Goal: Feedback & Contribution: Submit feedback/report problem

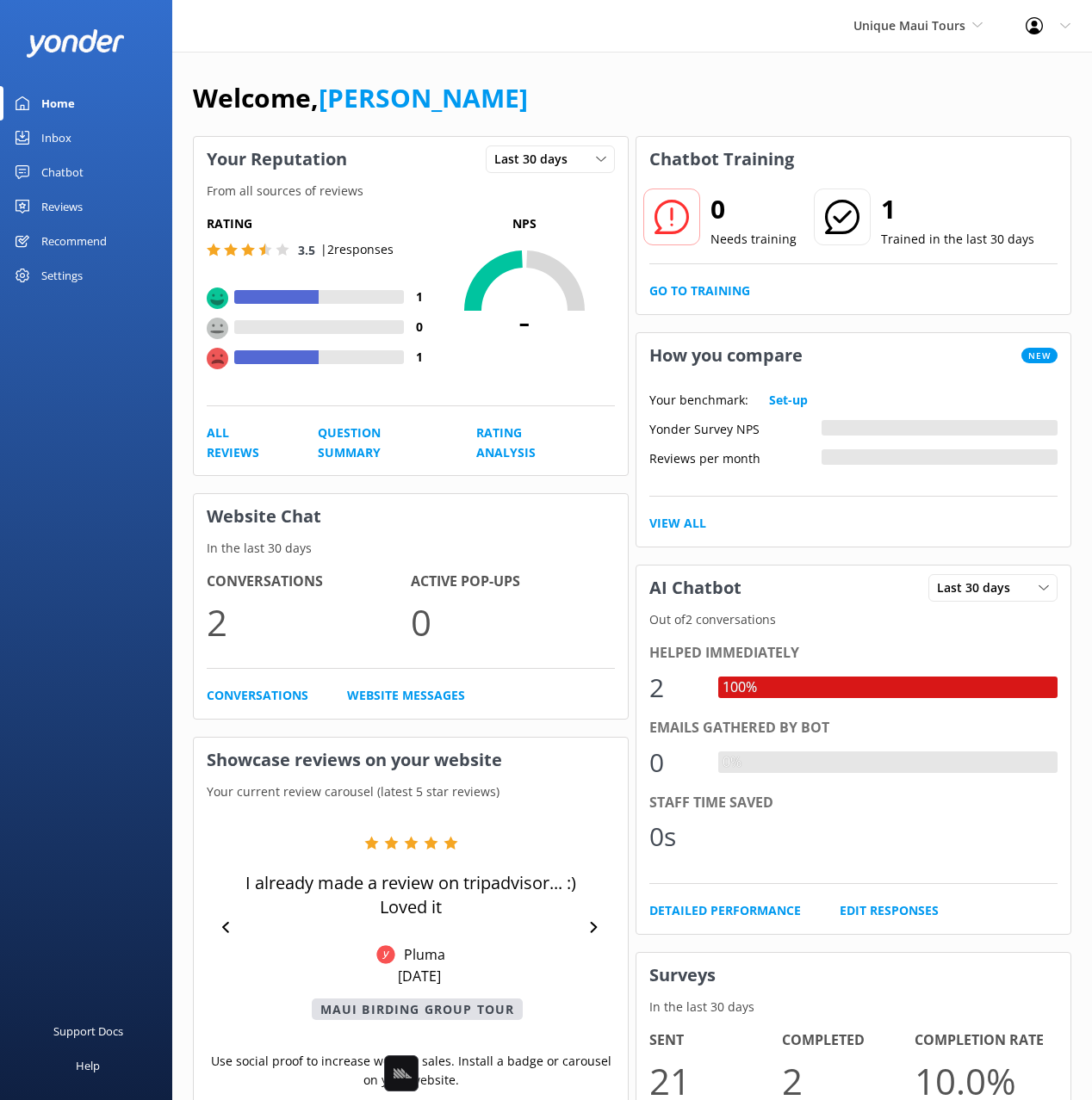
drag, startPoint x: 68, startPoint y: 173, endPoint x: 143, endPoint y: 164, distance: 75.5
click at [68, 173] on div "Chatbot" at bounding box center [62, 172] width 42 height 35
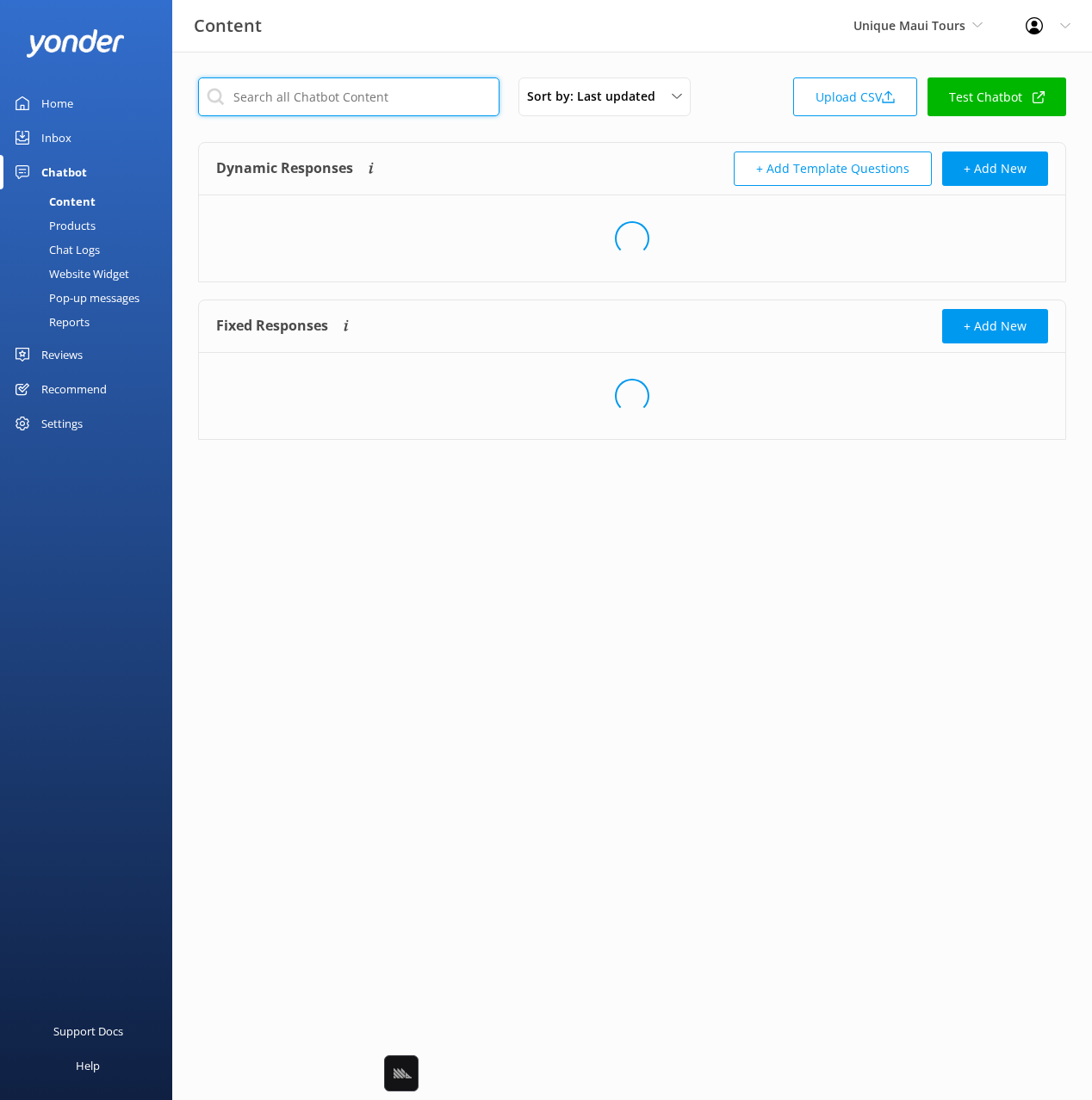
click at [447, 97] on input "text" at bounding box center [348, 97] width 301 height 38
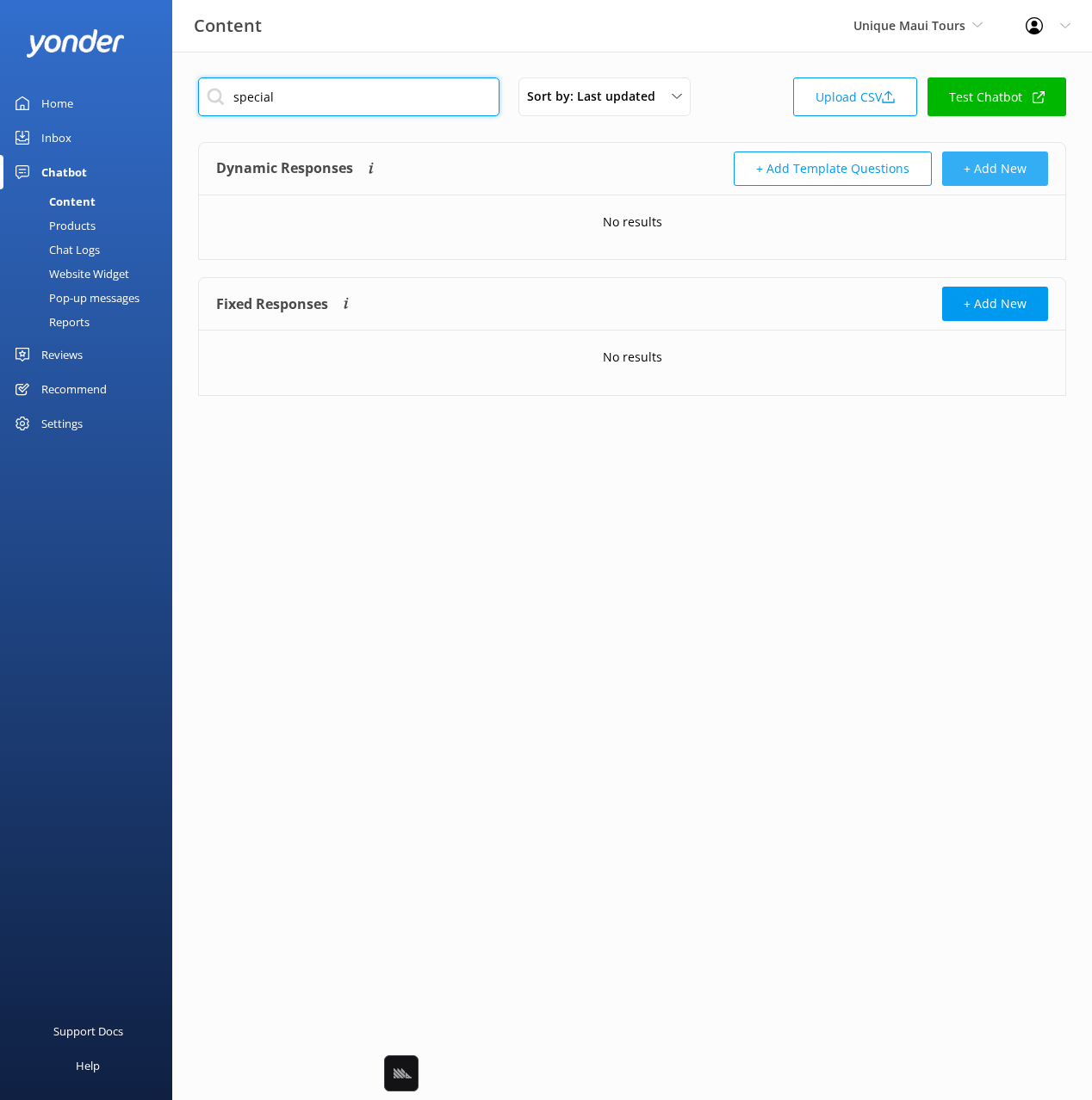
type input "special"
click at [998, 163] on button "+ Add New" at bounding box center [994, 169] width 106 height 35
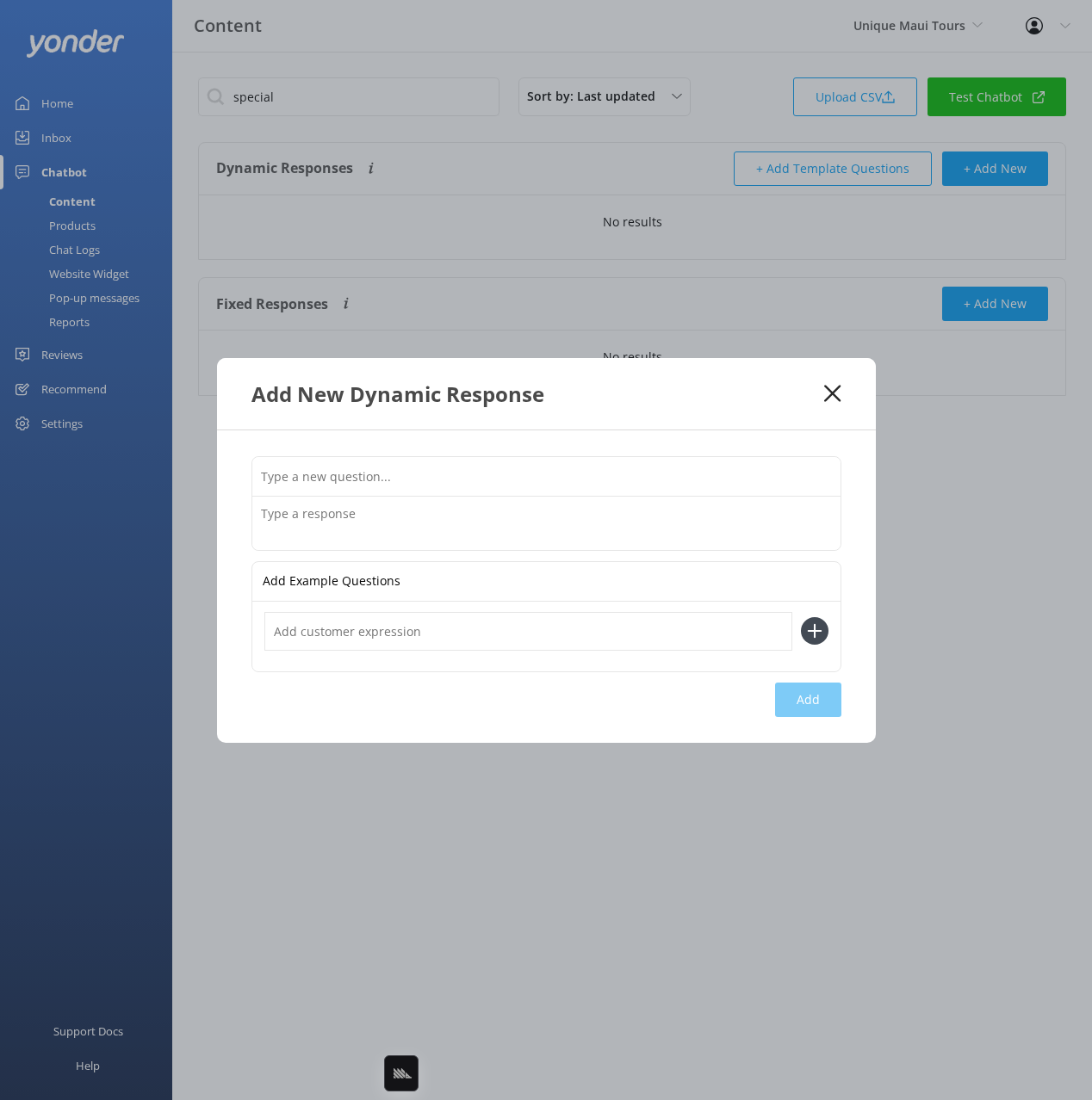
click at [731, 471] on input "text" at bounding box center [546, 475] width 588 height 38
paste input "Do you have any special offers"
type input "Do you have any special offers"
click at [625, 522] on textarea at bounding box center [546, 522] width 588 height 53
paste textarea "If you book more than one tour, we will apply a 10% discount on the tour of les…"
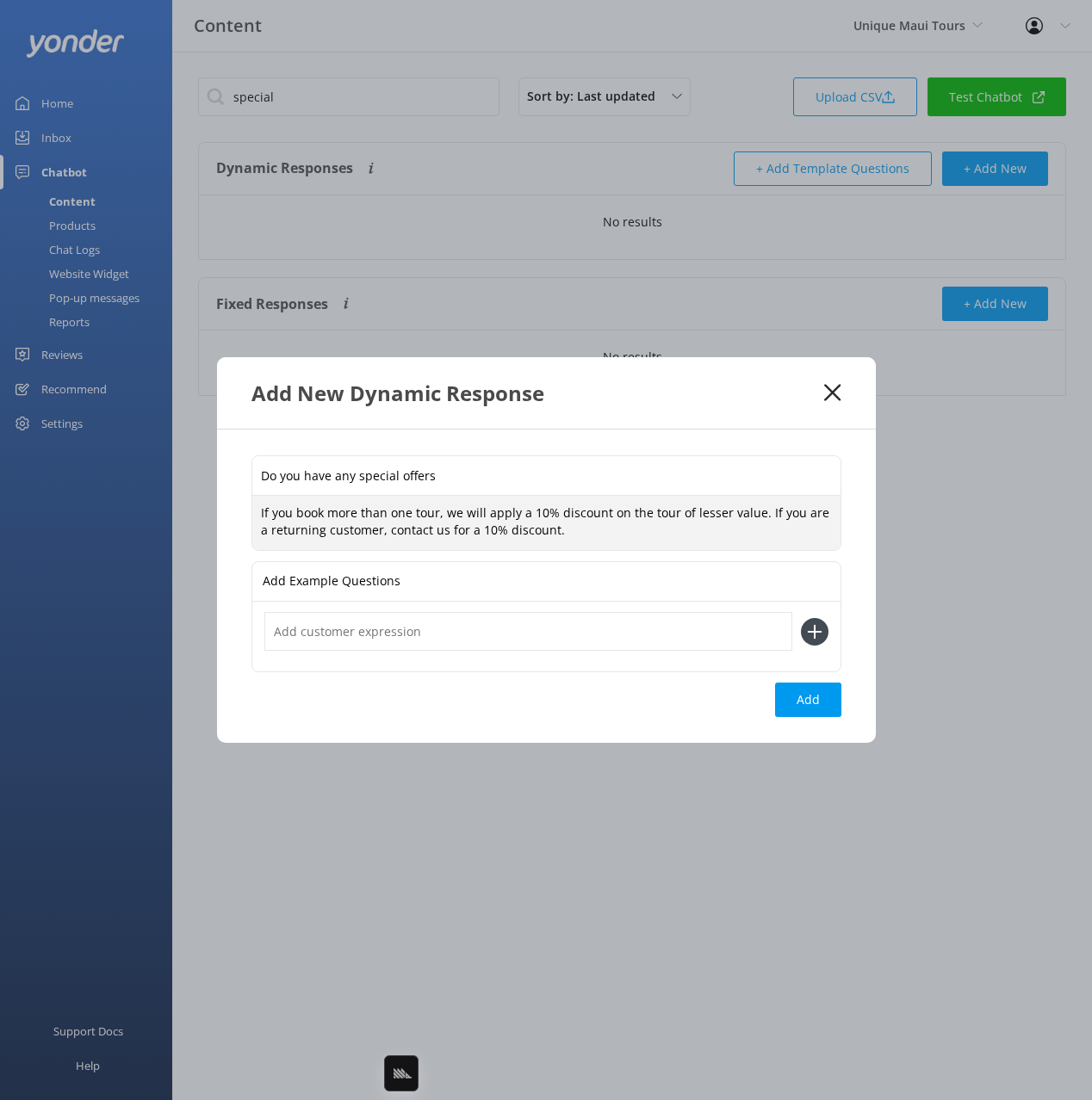
type textarea "If you book more than one tour, we will apply a 10% discount on the tour of les…"
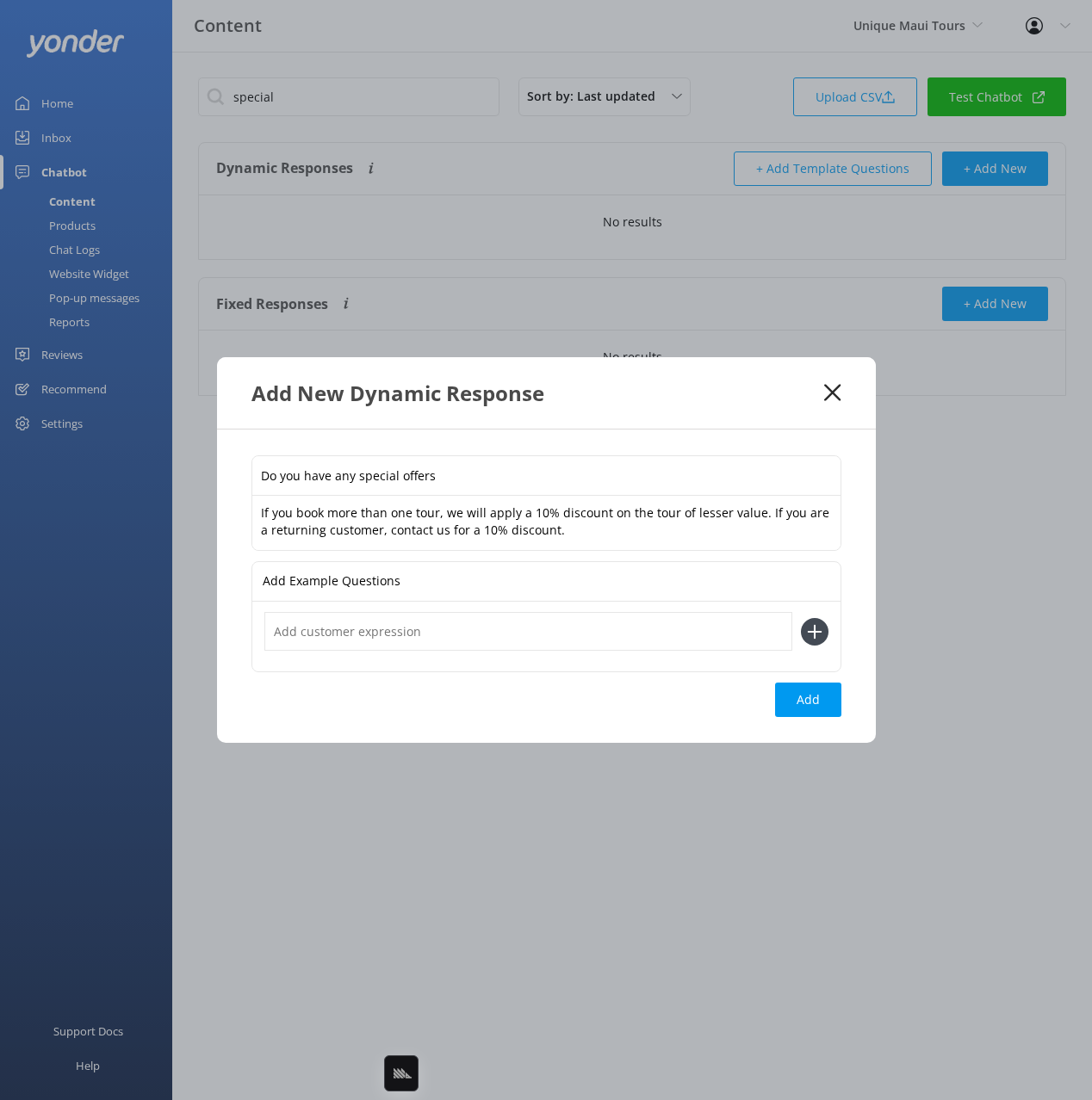
click at [662, 628] on input "text" at bounding box center [528, 630] width 527 height 38
paste input "Do you have any package deals or combos"
type input "Do you have any package deals or combos"
drag, startPoint x: 815, startPoint y: 632, endPoint x: 813, endPoint y: 711, distance: 79.0
click at [815, 632] on icon at bounding box center [813, 631] width 27 height 27
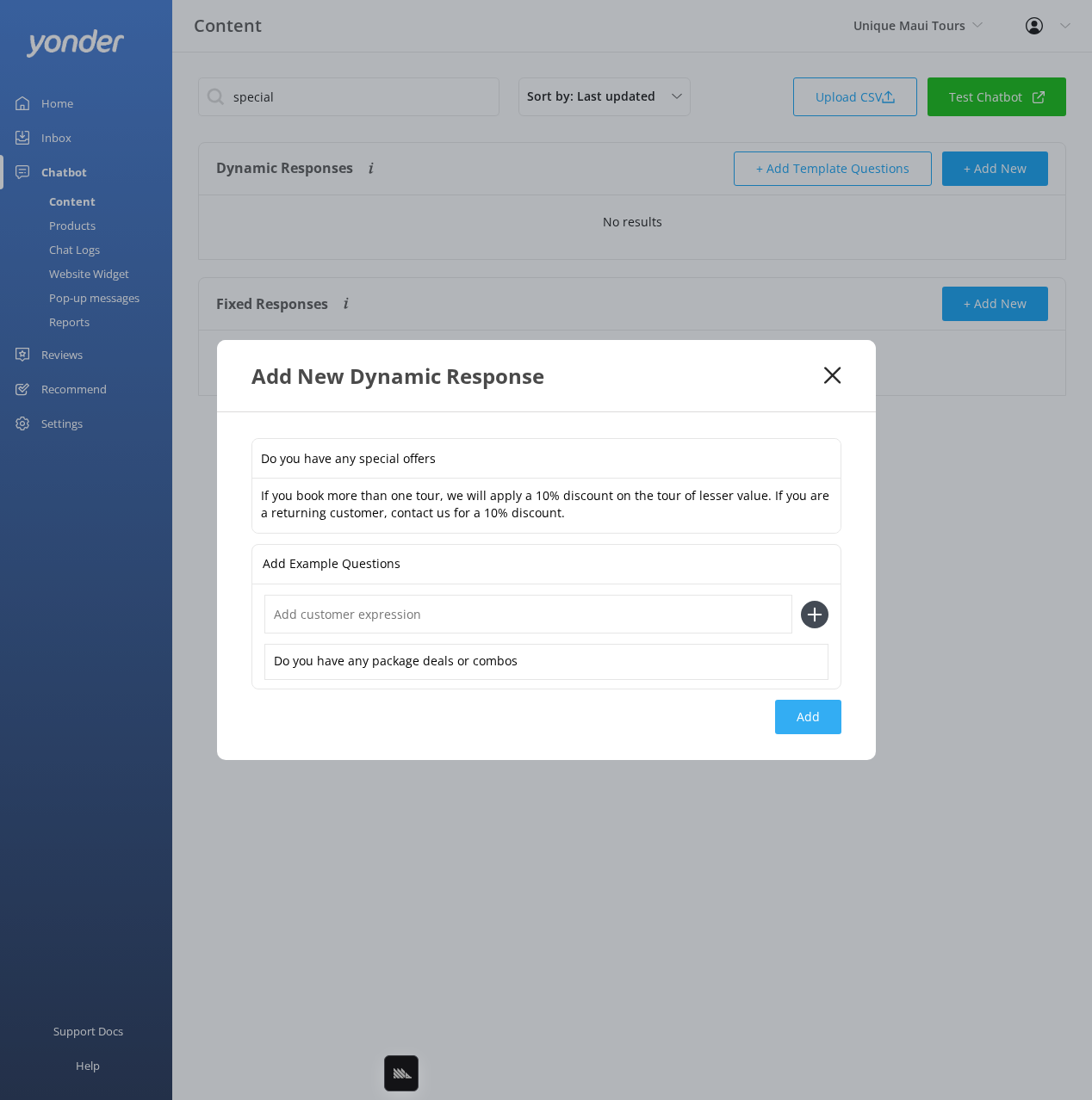
click at [812, 726] on button "Add" at bounding box center [808, 716] width 67 height 35
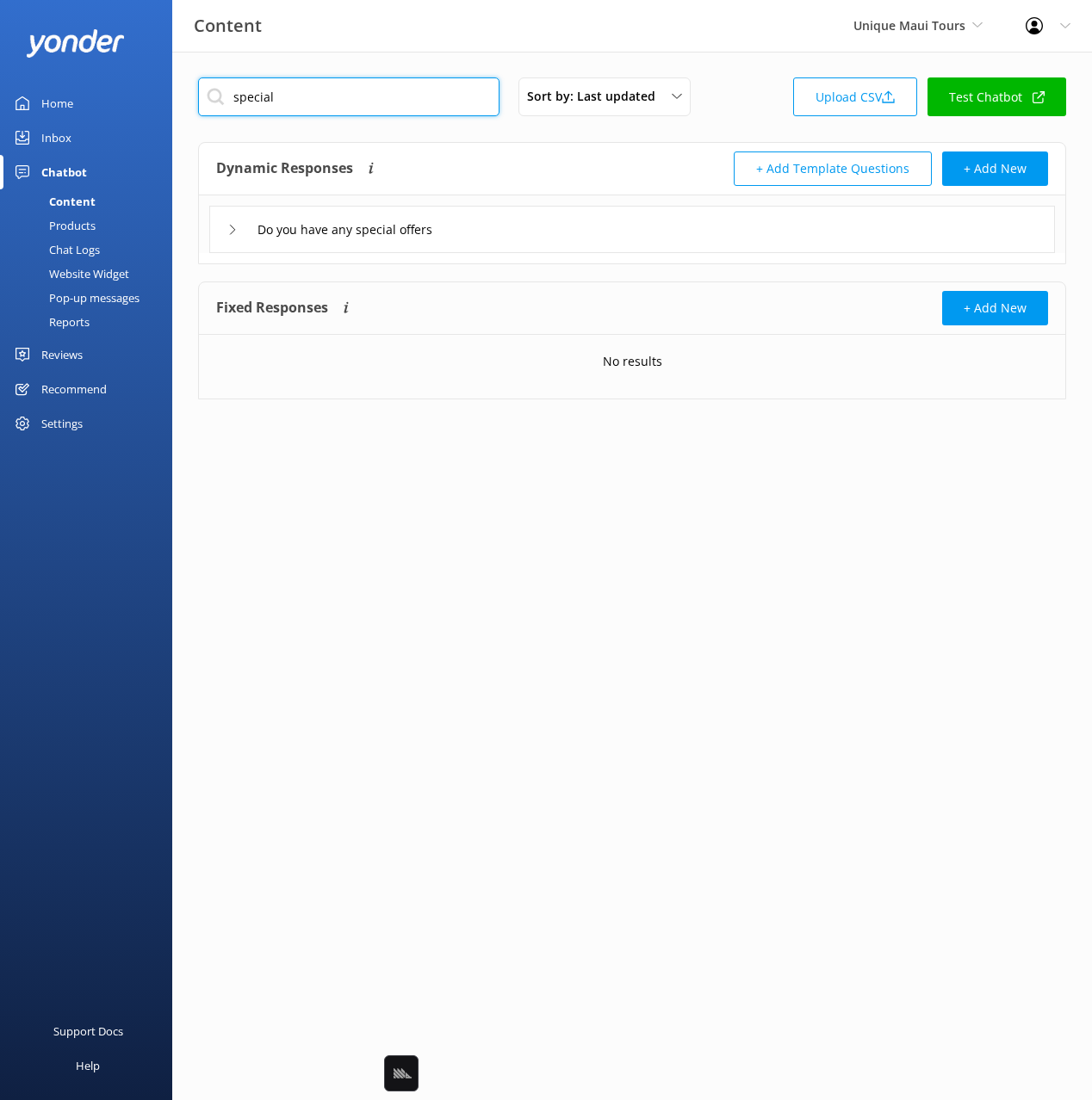
click at [256, 94] on input "special" at bounding box center [348, 97] width 301 height 38
drag, startPoint x: 256, startPoint y: 95, endPoint x: 689, endPoint y: 177, distance: 440.7
click at [256, 95] on input "special" at bounding box center [348, 97] width 301 height 38
paste input "What is the baggage allowance"
click at [434, 91] on input "What is the baggage allowance" at bounding box center [348, 97] width 301 height 38
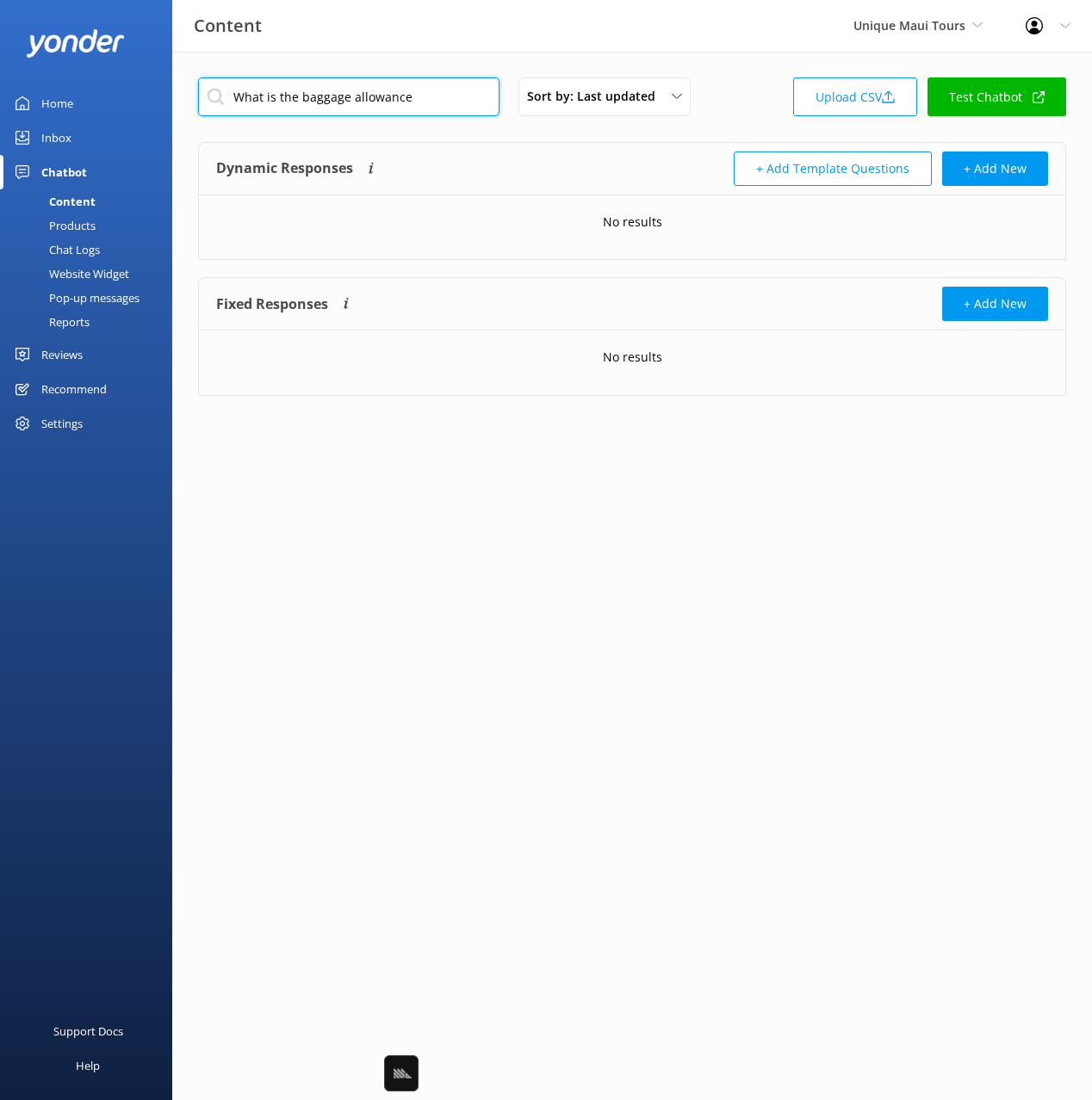
paste input "Are you open on public holidays"
type input "Are you open on public holidays"
click at [735, 105] on div "Are you open on public holidays Sort by: Last updated Title (A-Z) Last updated …" at bounding box center [631, 102] width 868 height 49
click at [469, 96] on input "Are you open on public holidays" at bounding box center [348, 97] width 301 height 38
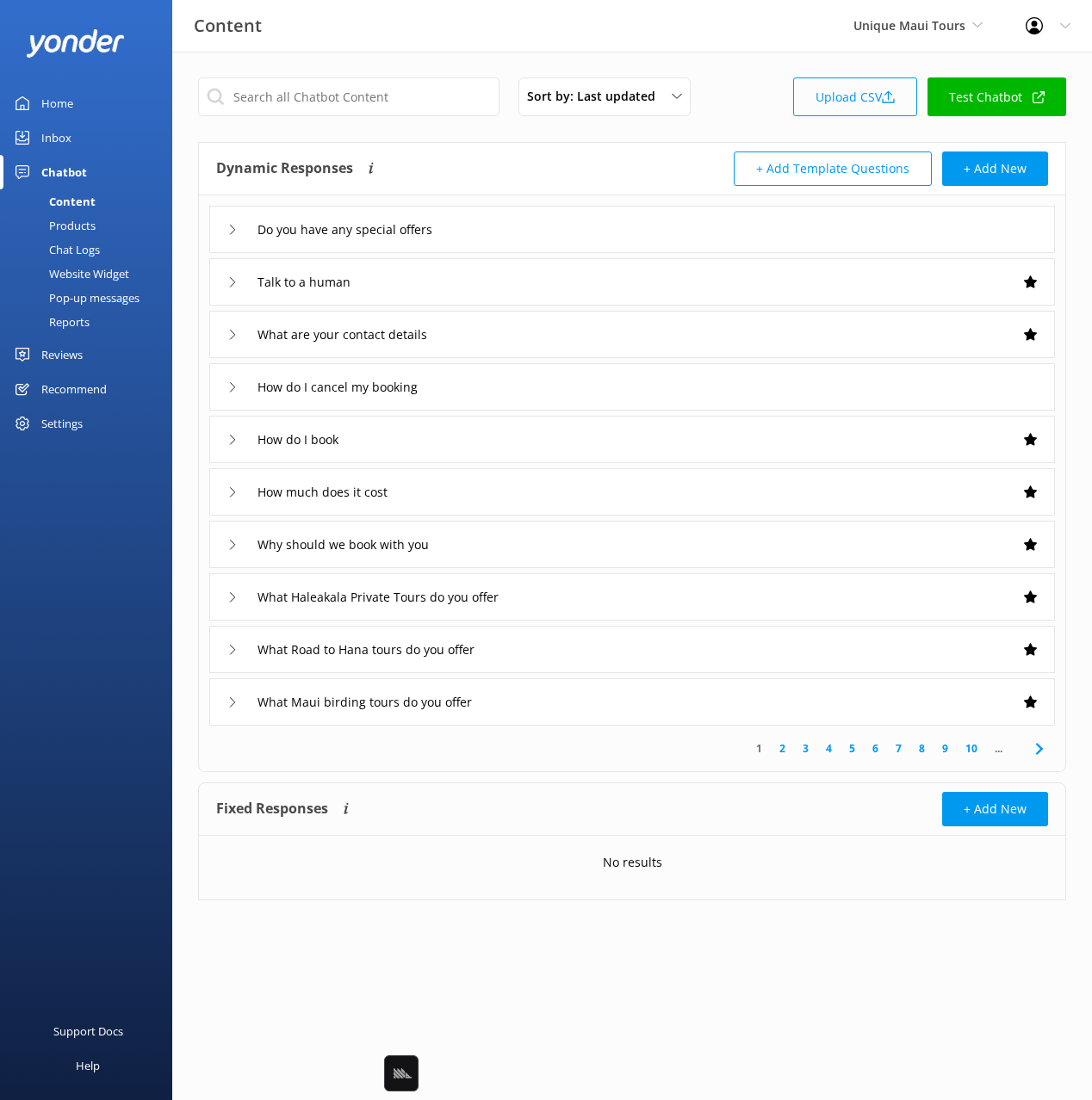
click at [844, 95] on link "Upload CSV" at bounding box center [855, 97] width 124 height 38
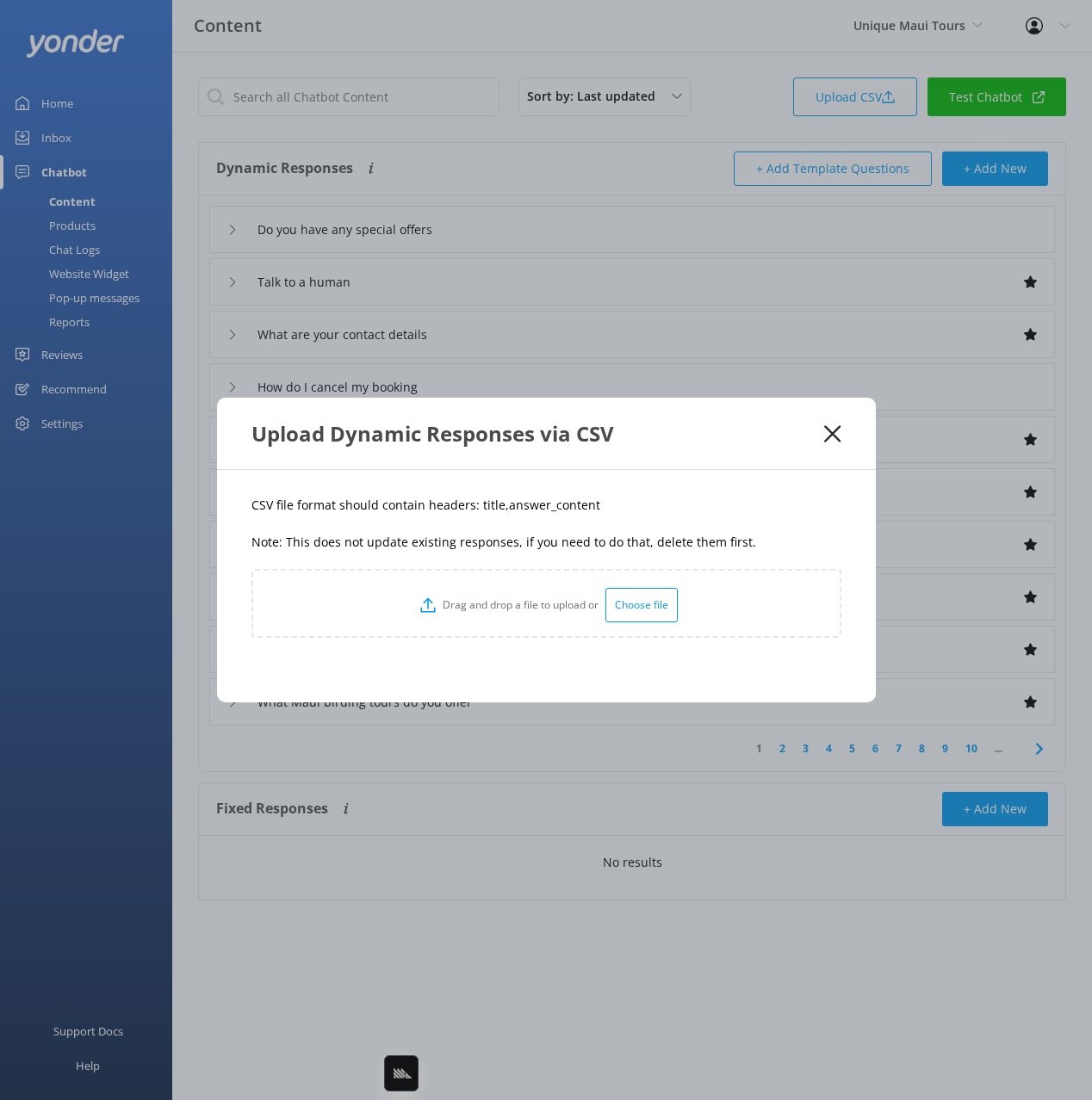
click at [485, 502] on p "CSV file format should contain headers: title,answer_content" at bounding box center [546, 505] width 590 height 19
copy p "title"
drag, startPoint x: 580, startPoint y: 513, endPoint x: 502, endPoint y: 510, distance: 78.1
click at [502, 510] on p "CSV file format should contain headers: title,answer_content" at bounding box center [546, 505] width 590 height 19
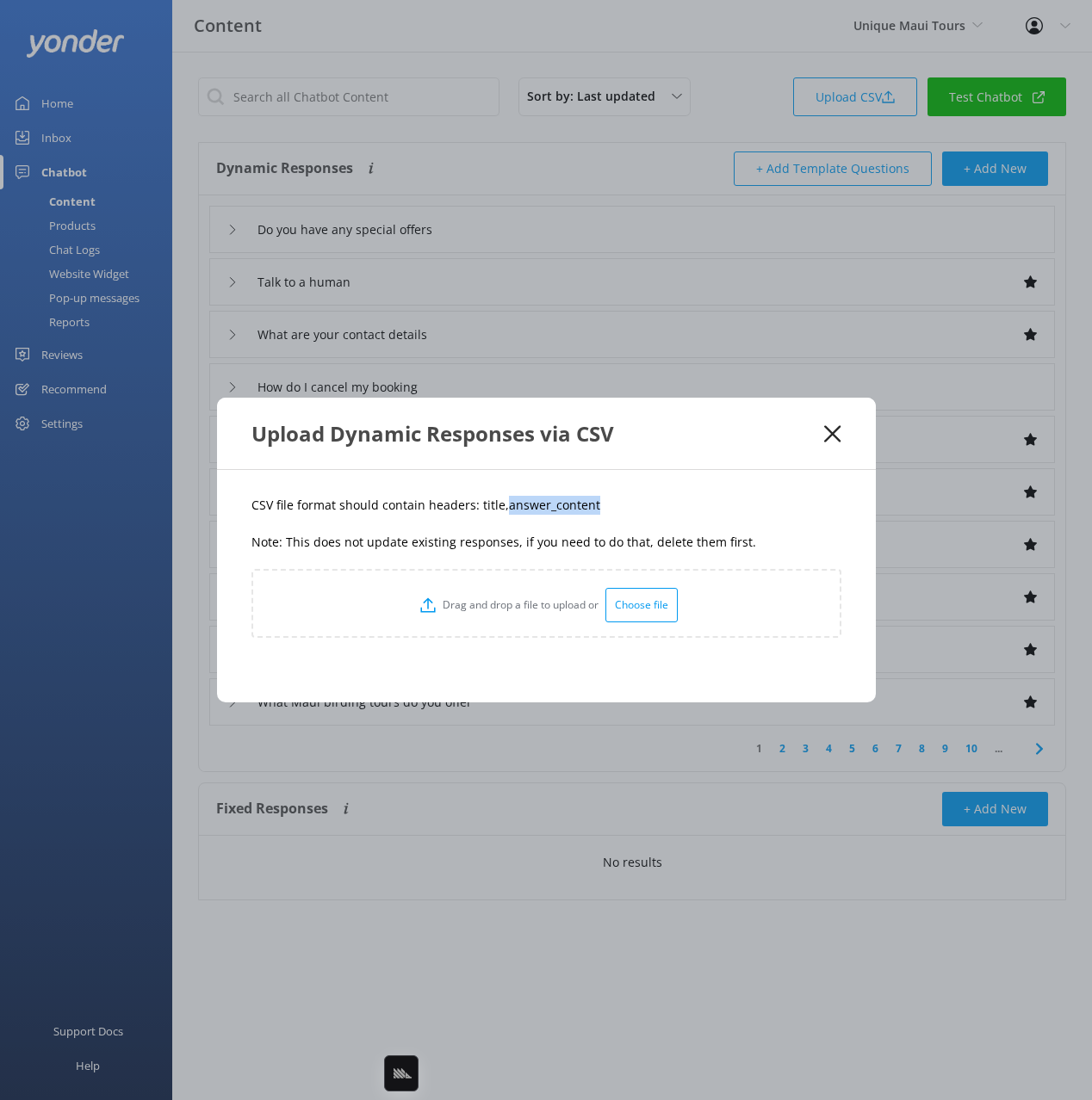
copy p "answer_content"
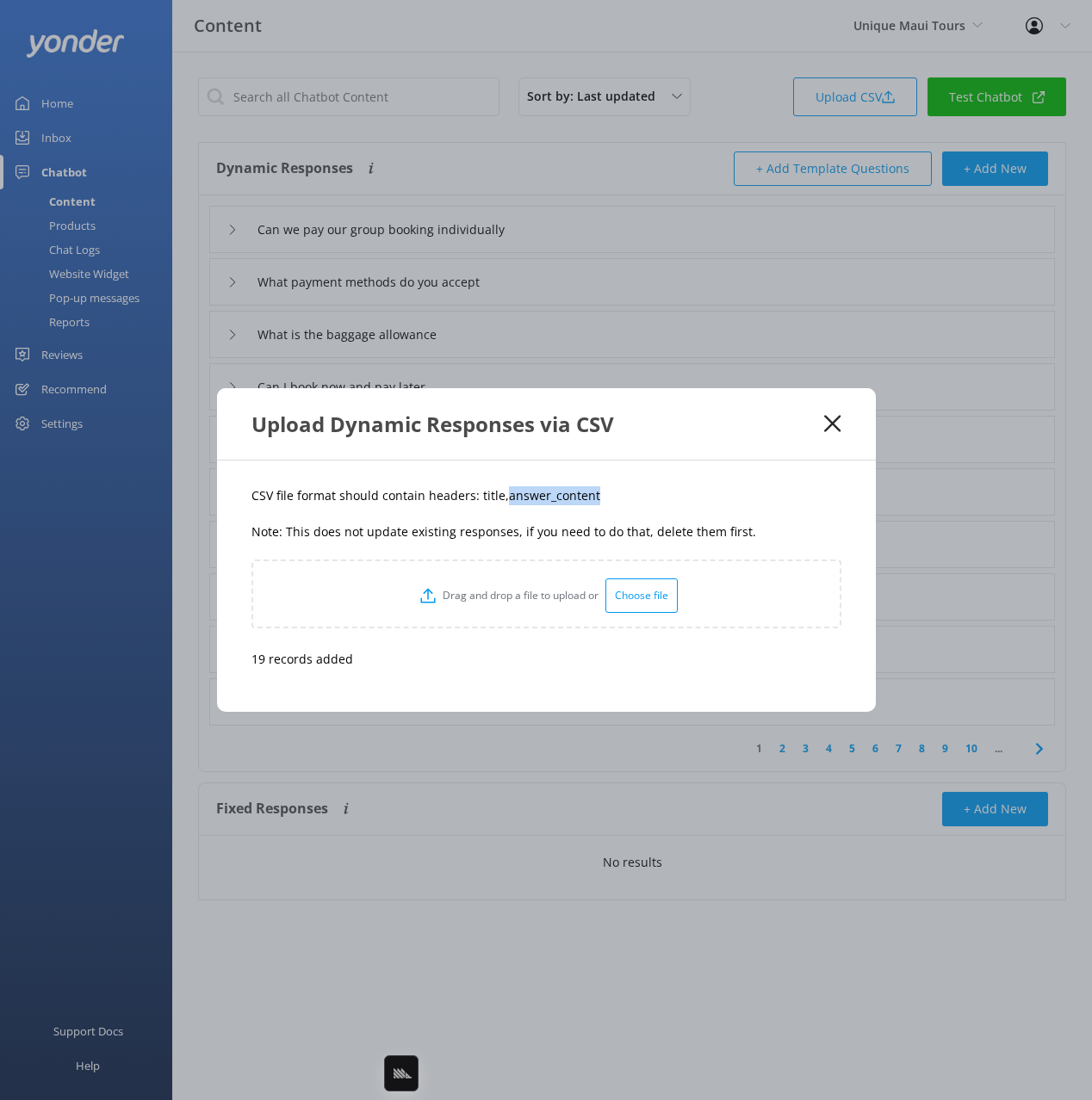
click at [833, 421] on use at bounding box center [831, 423] width 16 height 16
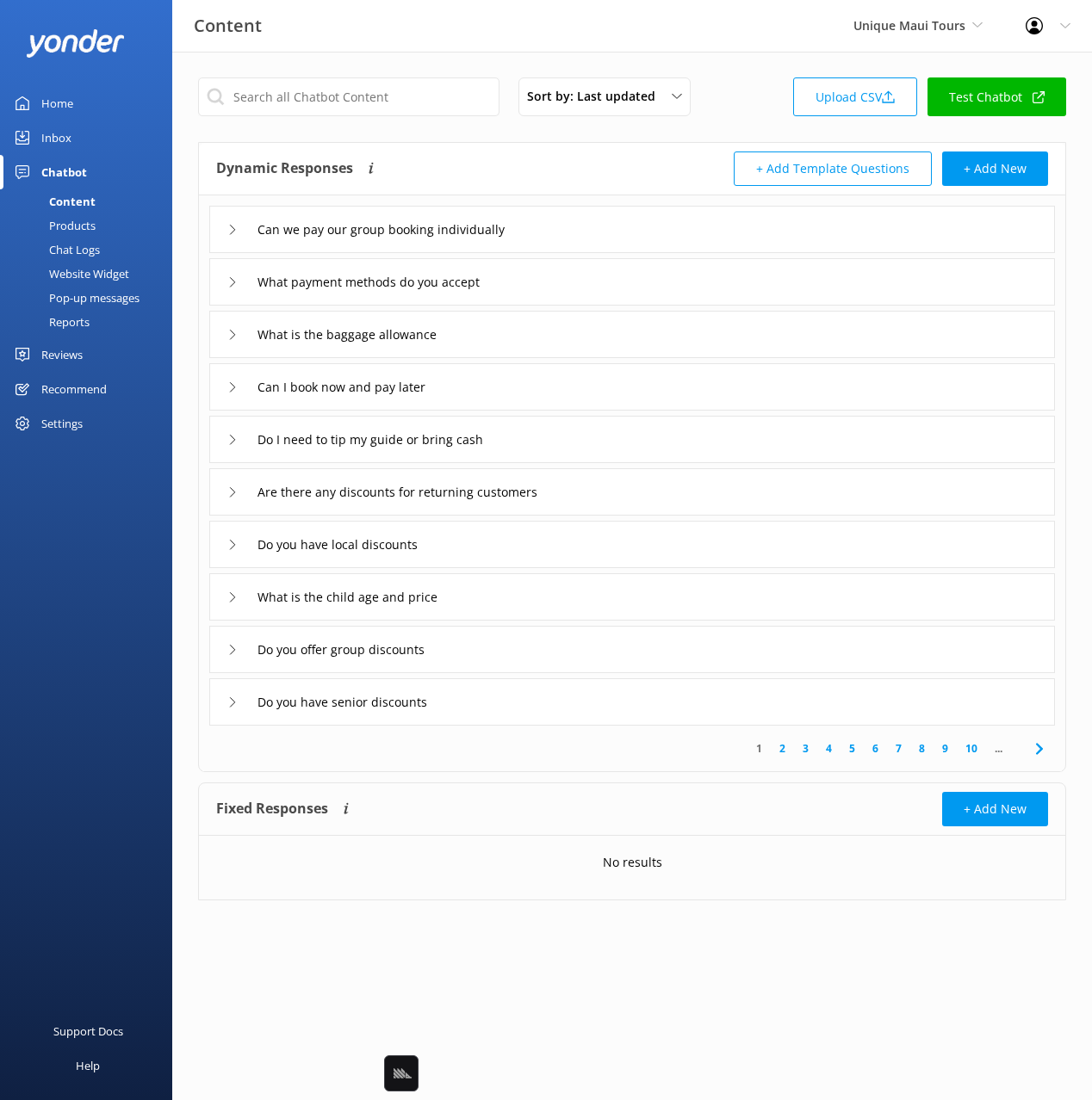
click at [478, 173] on div "Dynamic Responses The chatbot will generate a response based on the content inf…" at bounding box center [423, 169] width 416 height 35
drag, startPoint x: 68, startPoint y: 105, endPoint x: 151, endPoint y: 58, distance: 95.4
click at [68, 105] on div "Home" at bounding box center [57, 103] width 32 height 35
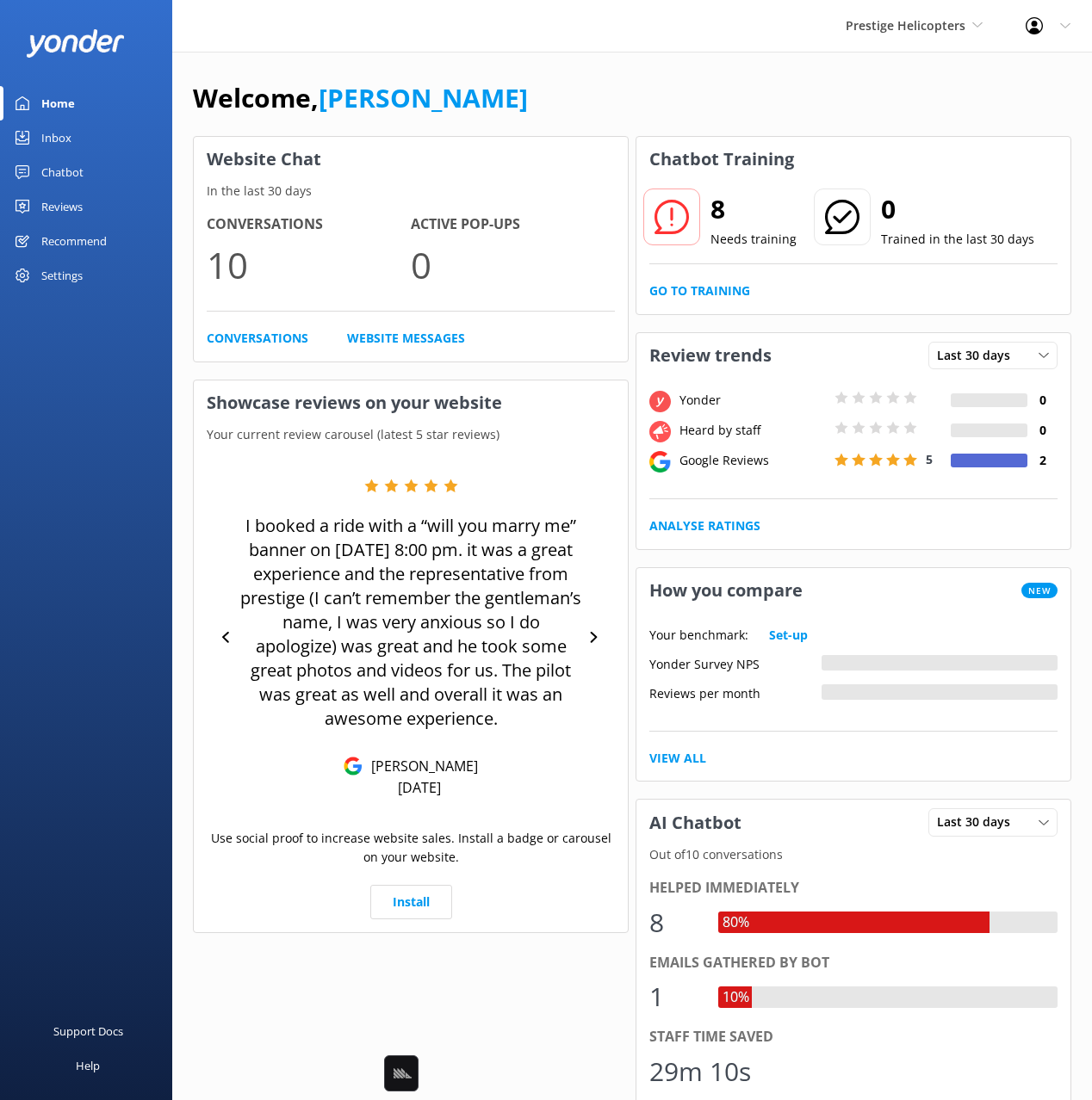
drag, startPoint x: 34, startPoint y: 177, endPoint x: 57, endPoint y: 179, distance: 23.1
click at [34, 177] on link "Chatbot" at bounding box center [86, 172] width 173 height 35
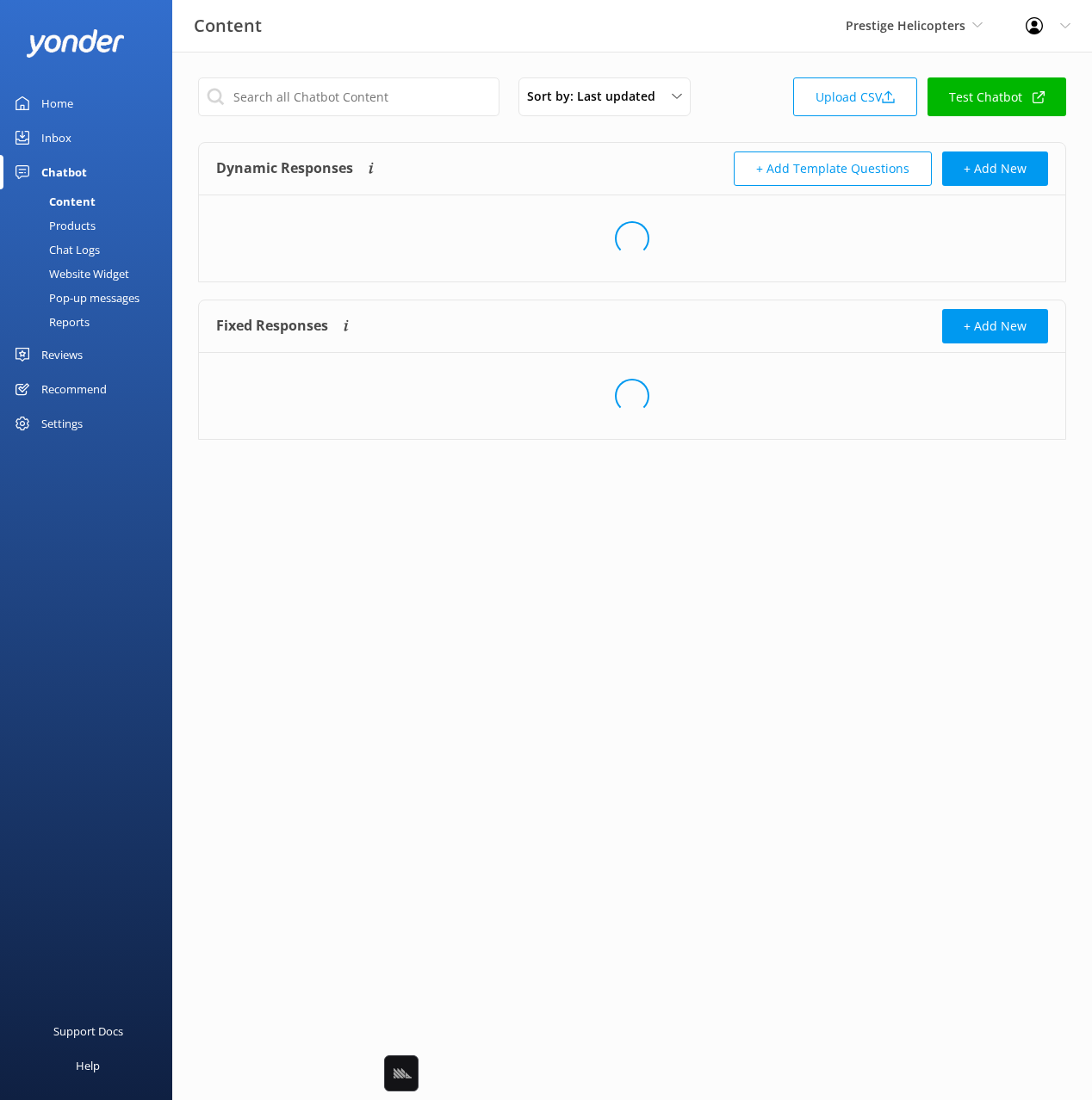
click at [582, 150] on div "Dynamic Responses The chatbot will generate a response based on the content inf…" at bounding box center [631, 169] width 866 height 53
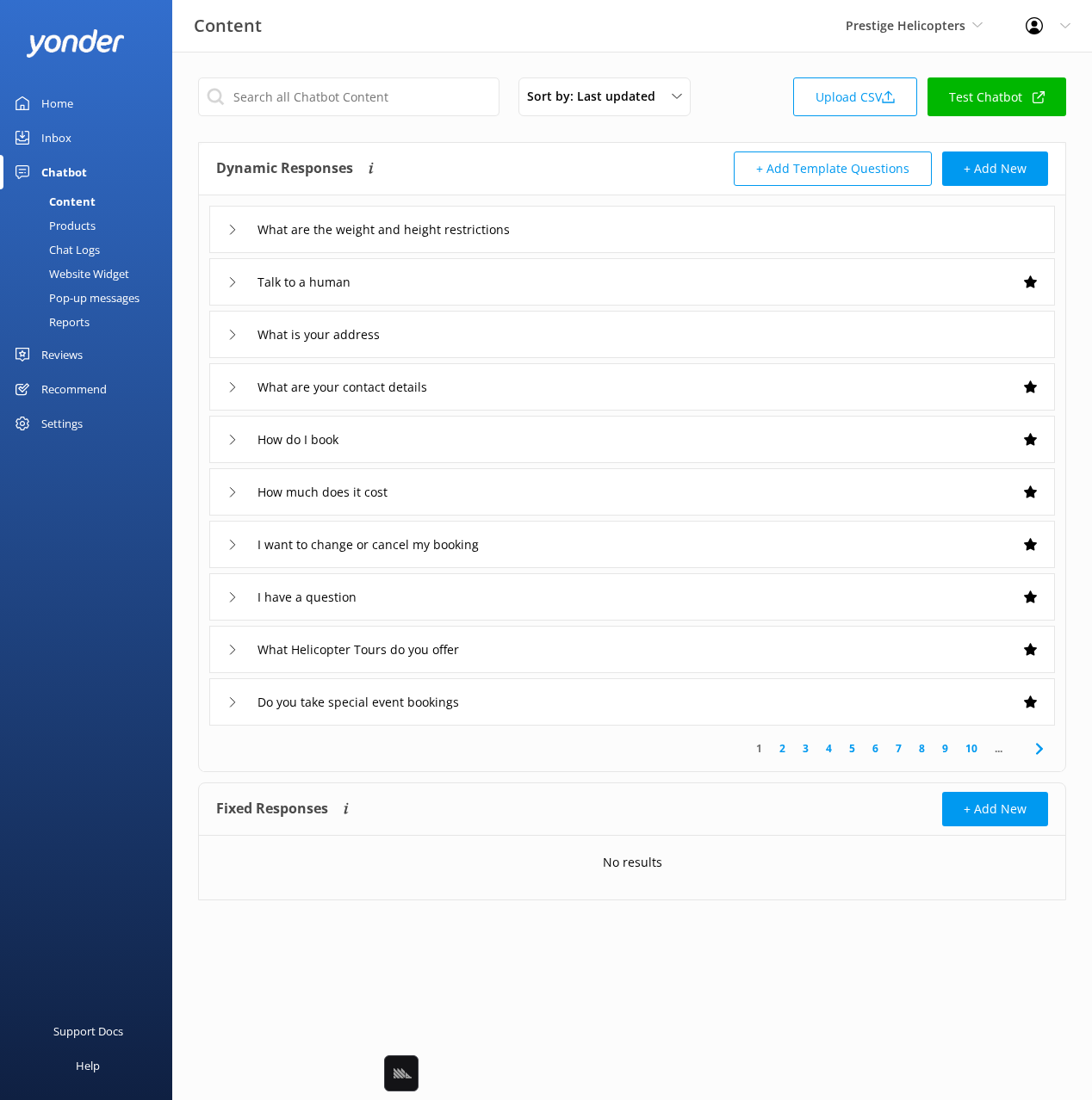
click at [623, 221] on div "What are the weight and height restrictions" at bounding box center [631, 229] width 845 height 47
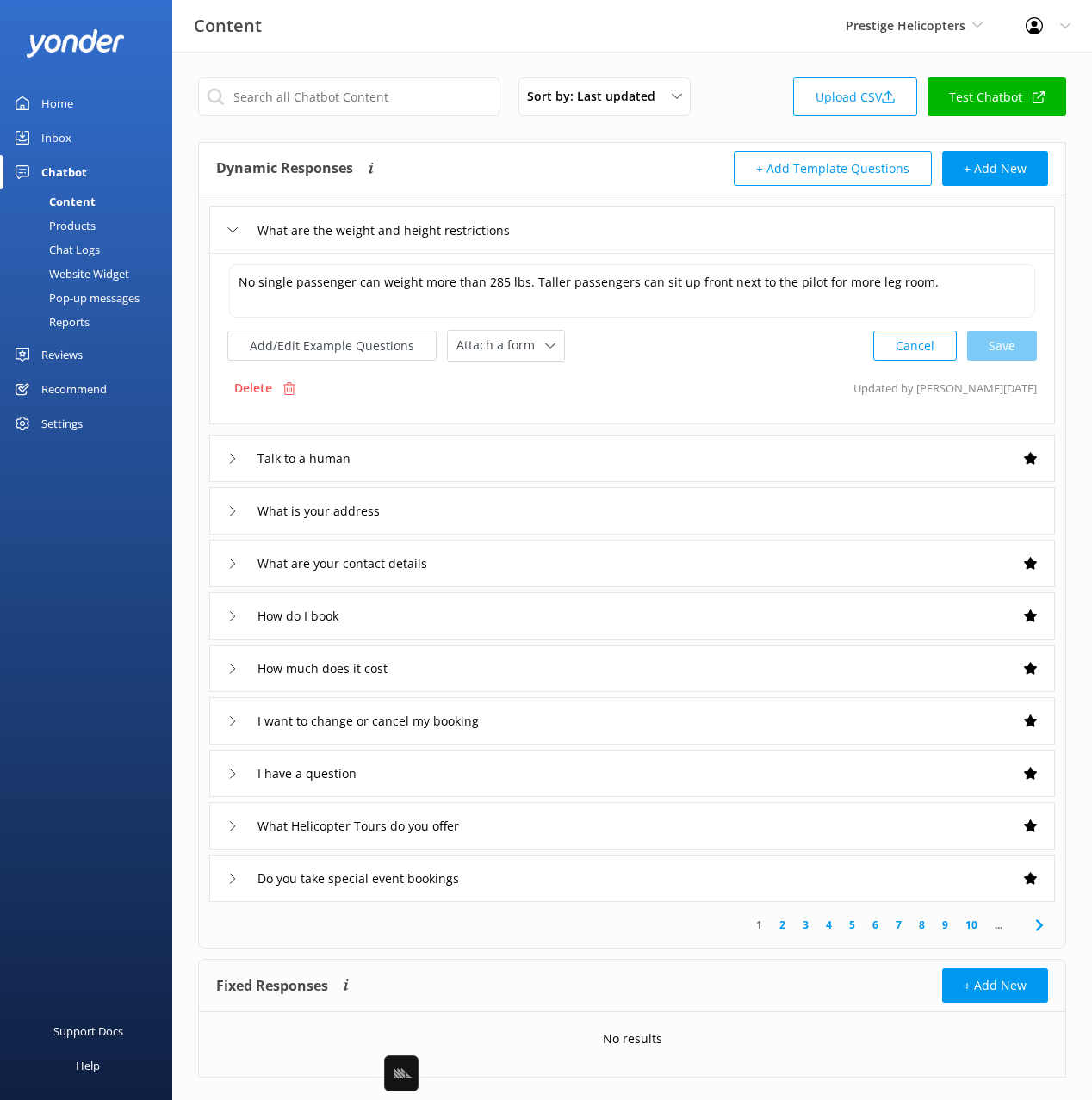
click at [623, 221] on div "What are the weight and height restrictions" at bounding box center [631, 229] width 845 height 47
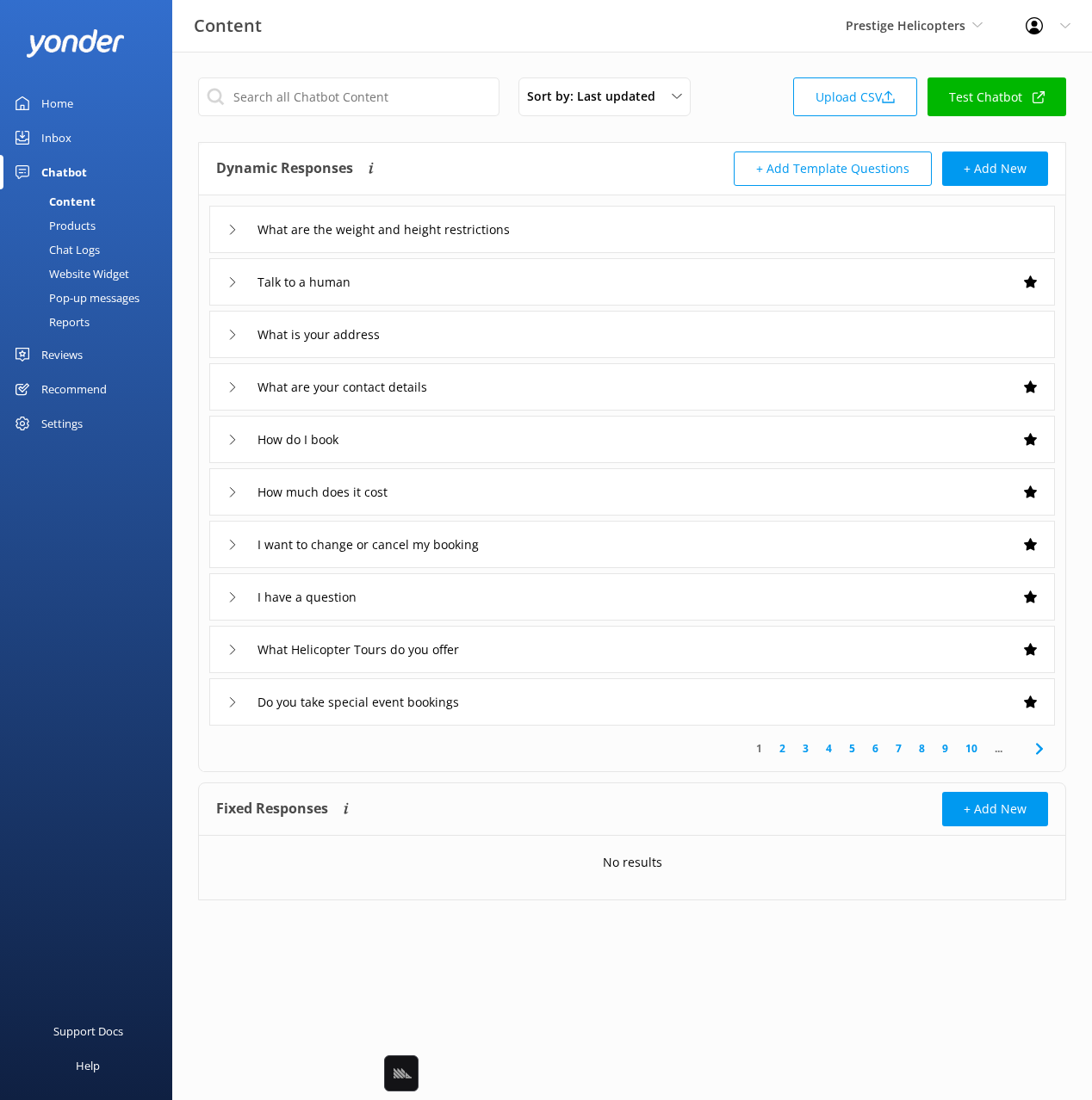
click at [622, 217] on div "What are the weight and height restrictions" at bounding box center [631, 229] width 845 height 47
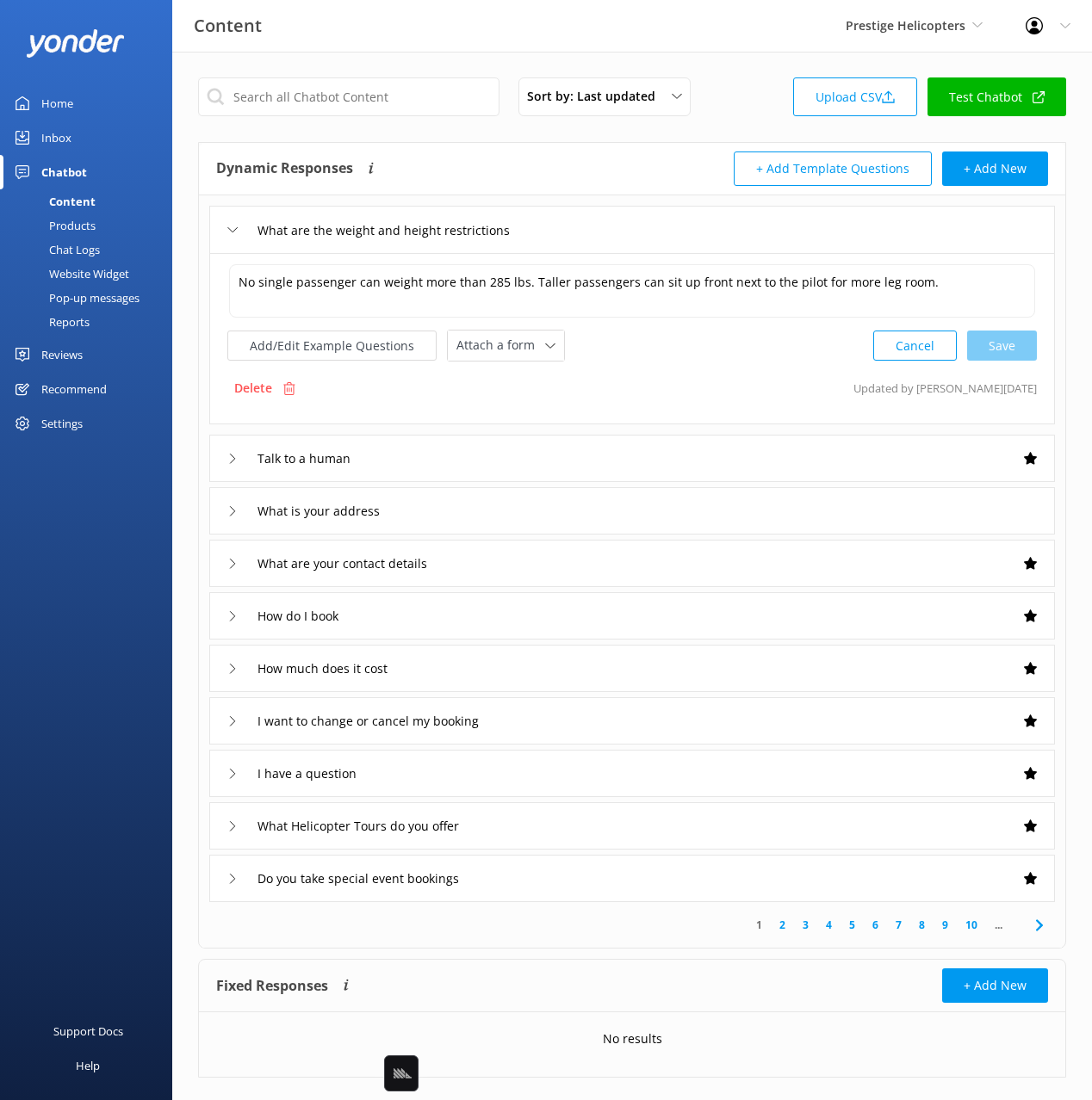
click at [622, 217] on div "What are the weight and height restrictions" at bounding box center [631, 229] width 845 height 47
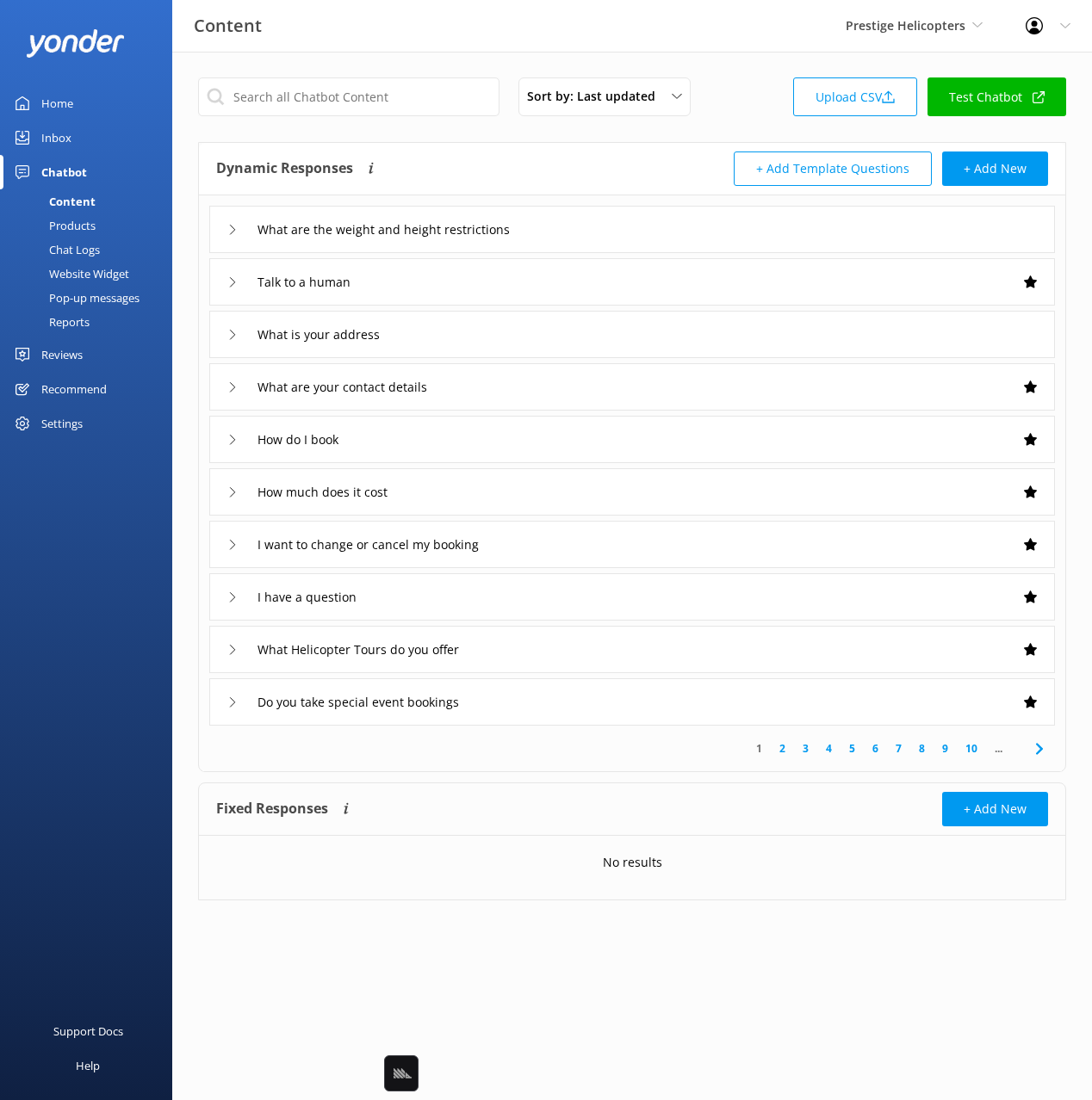
drag, startPoint x: 89, startPoint y: 247, endPoint x: 141, endPoint y: 247, distance: 52.0
click at [89, 247] on div "Chat Logs" at bounding box center [54, 249] width 89 height 24
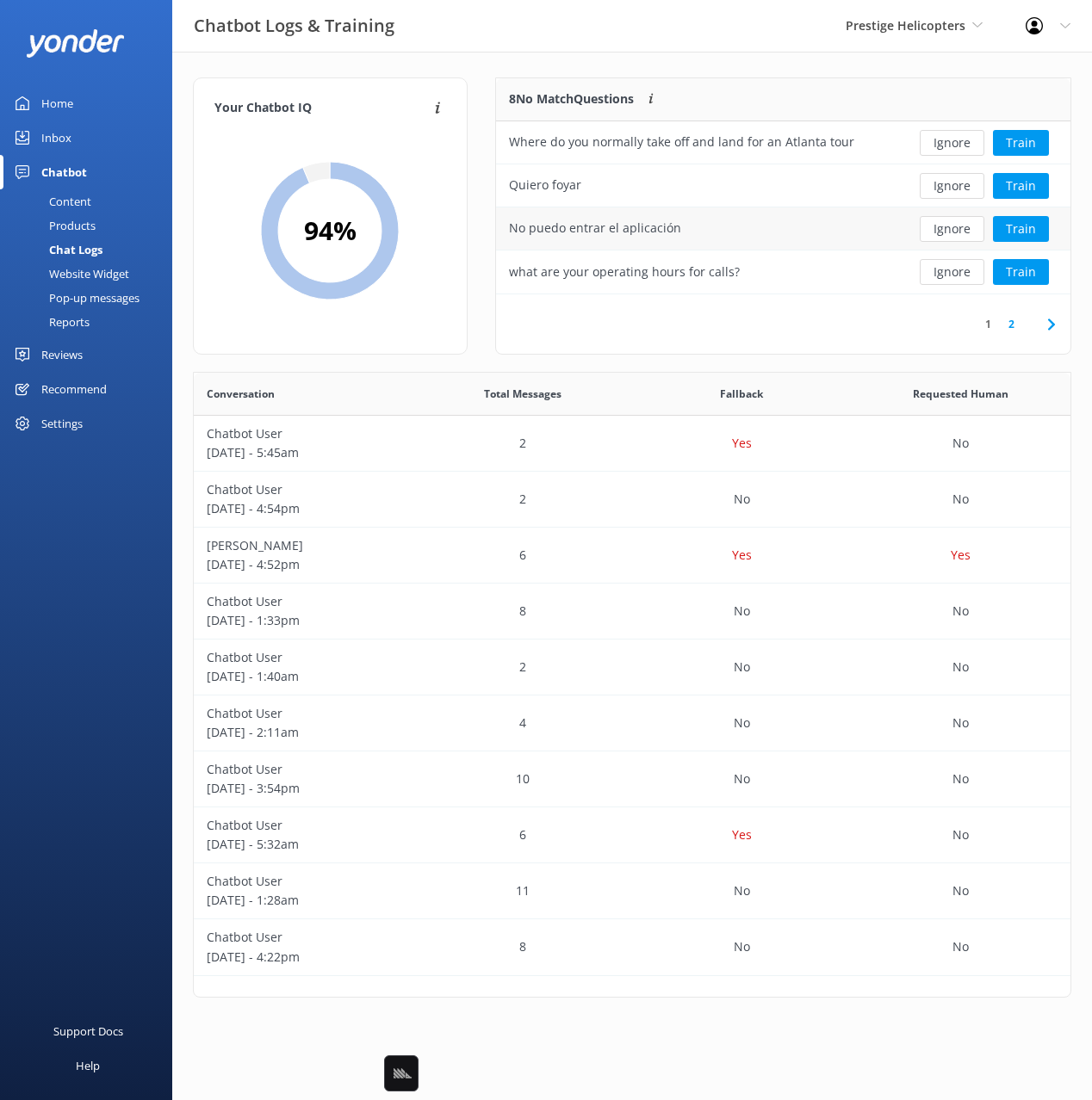
scroll to position [603, 876]
click at [582, 68] on div "Your Chatbot IQ Your Chatbot IQ is the percentage of trained FAQs against untra…" at bounding box center [632, 541] width 919 height 980
click at [581, 62] on div "Your Chatbot IQ Your Chatbot IQ is the percentage of trained FAQs against untra…" at bounding box center [632, 541] width 919 height 980
drag, startPoint x: 106, startPoint y: 197, endPoint x: 169, endPoint y: 169, distance: 68.9
click at [108, 196] on link "Content" at bounding box center [91, 202] width 162 height 24
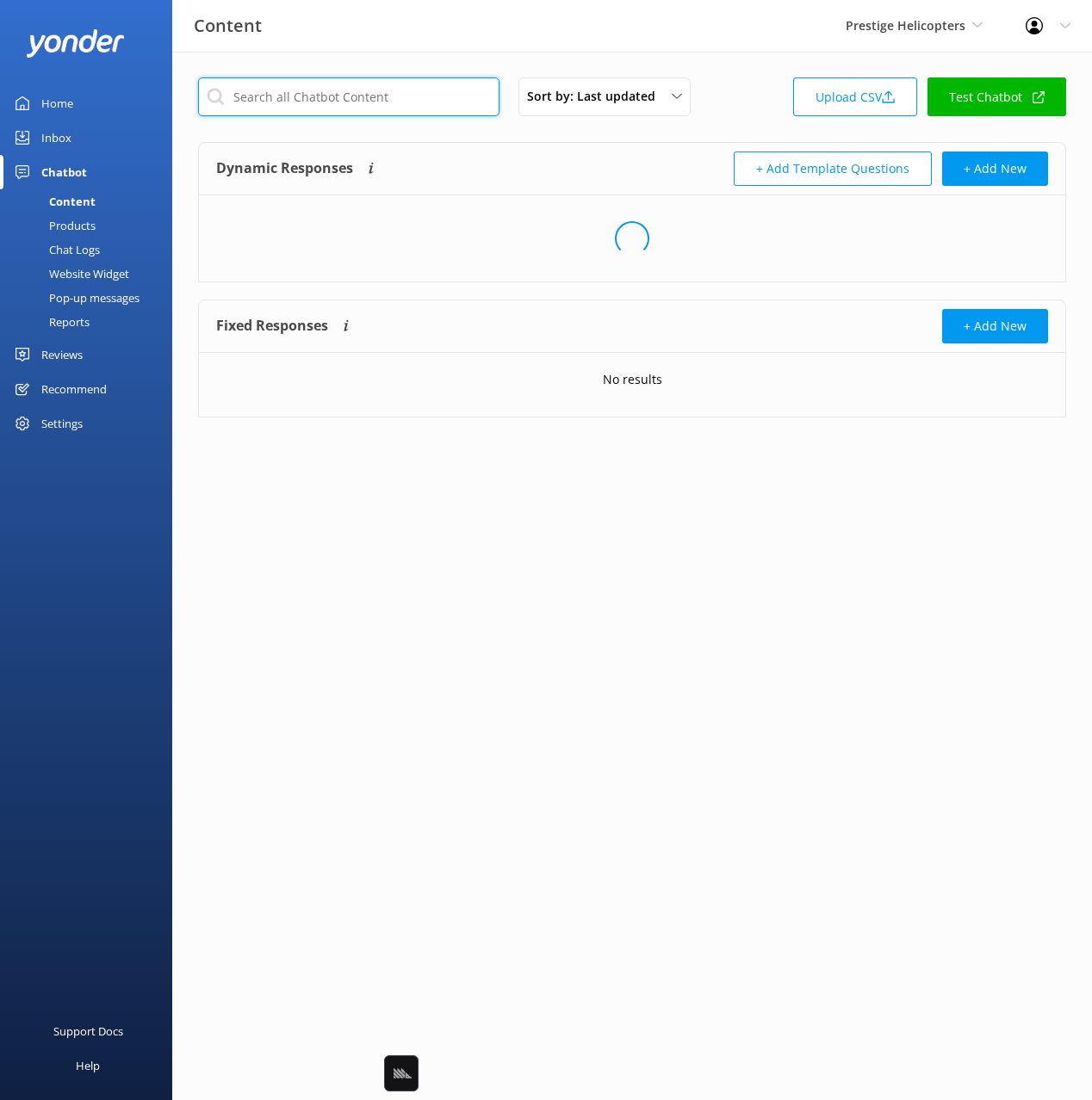
click at [276, 89] on input "text" at bounding box center [348, 97] width 301 height 38
click at [527, 147] on div "Dynamic Responses The chatbot will generate a response based on the content inf…" at bounding box center [631, 169] width 866 height 53
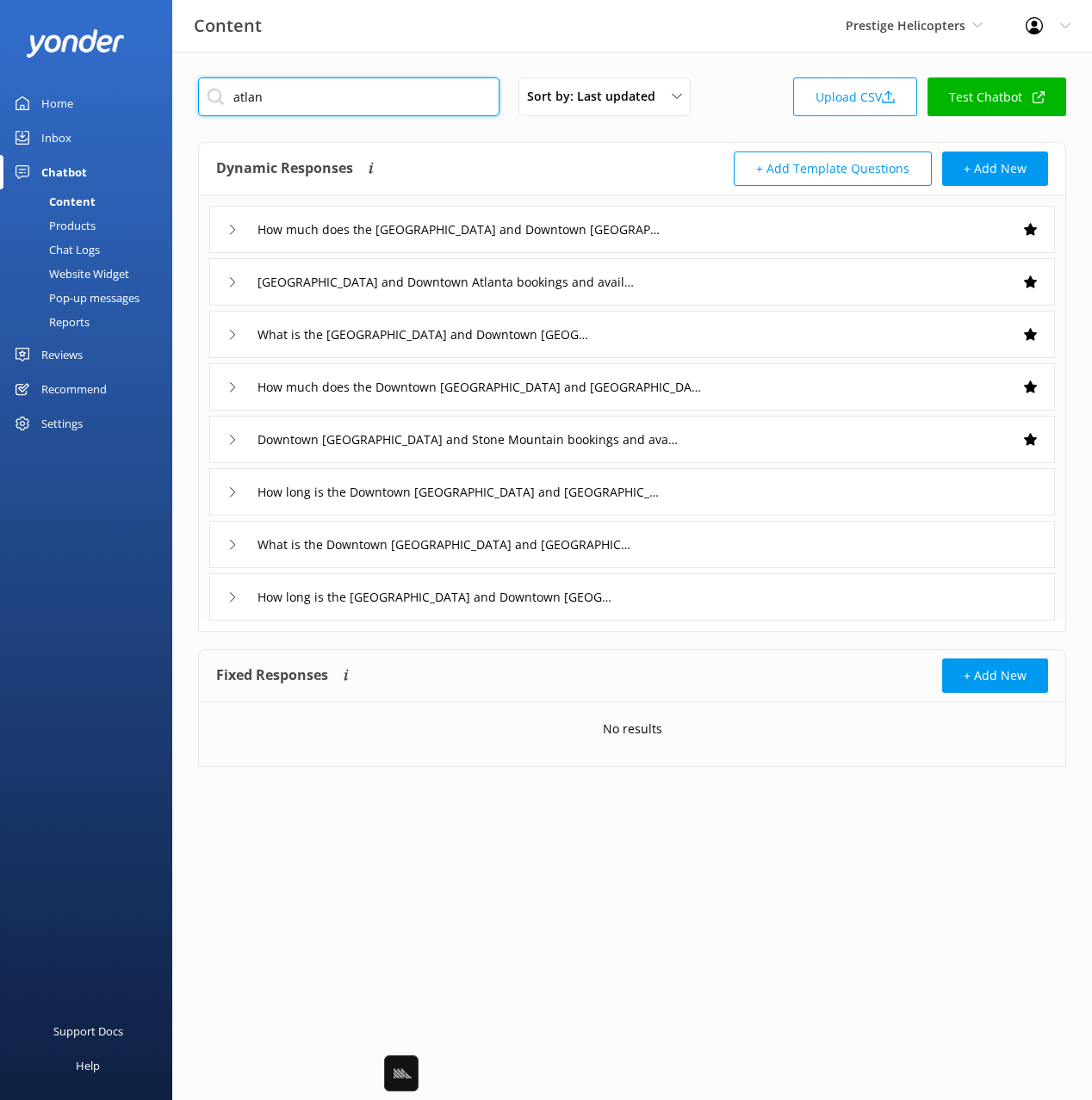
click at [242, 90] on input "atlan" at bounding box center [348, 97] width 301 height 38
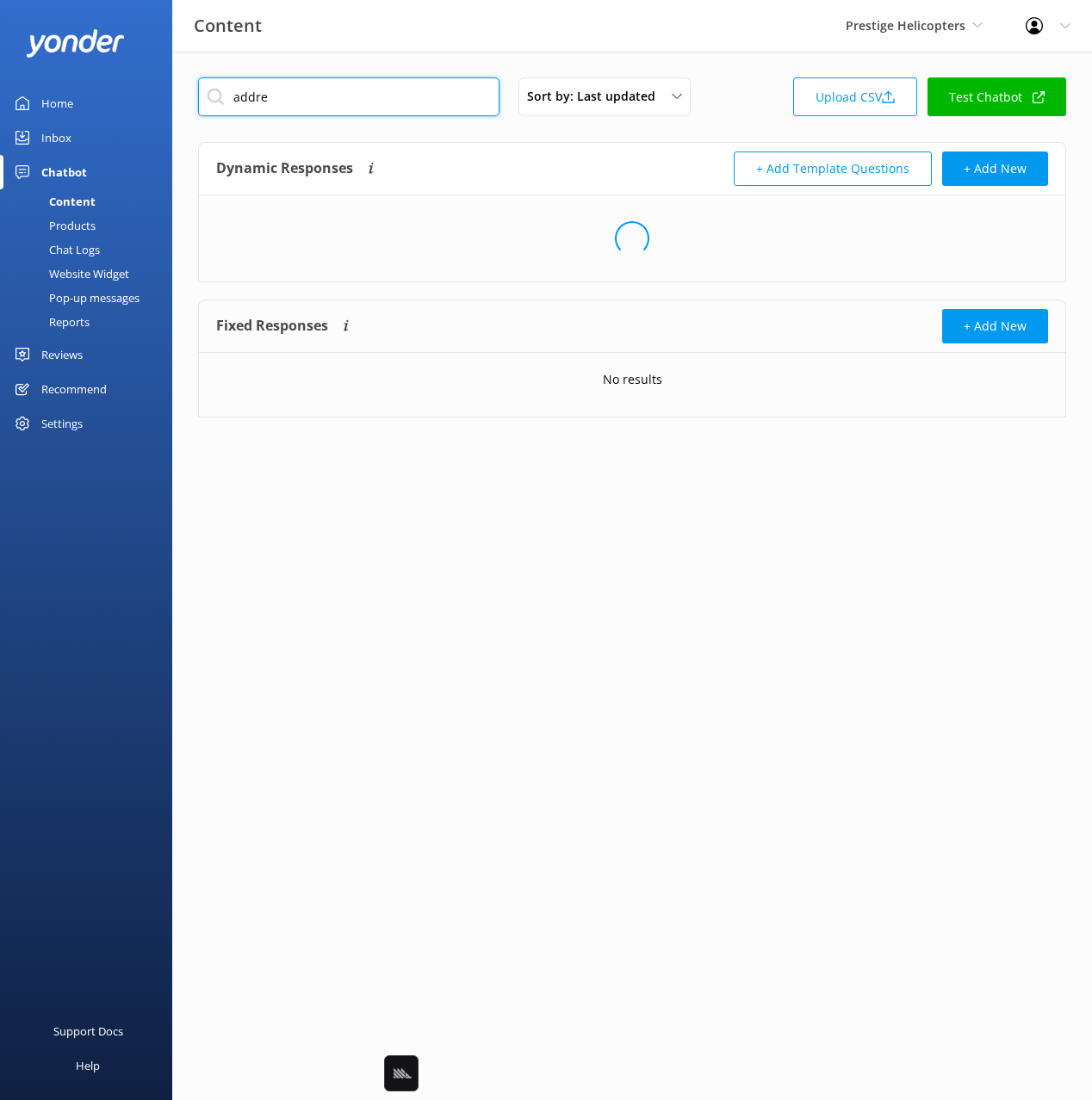
type input "addre"
click at [491, 161] on div "Dynamic Responses The chatbot will generate a response based on the content inf…" at bounding box center [423, 169] width 416 height 35
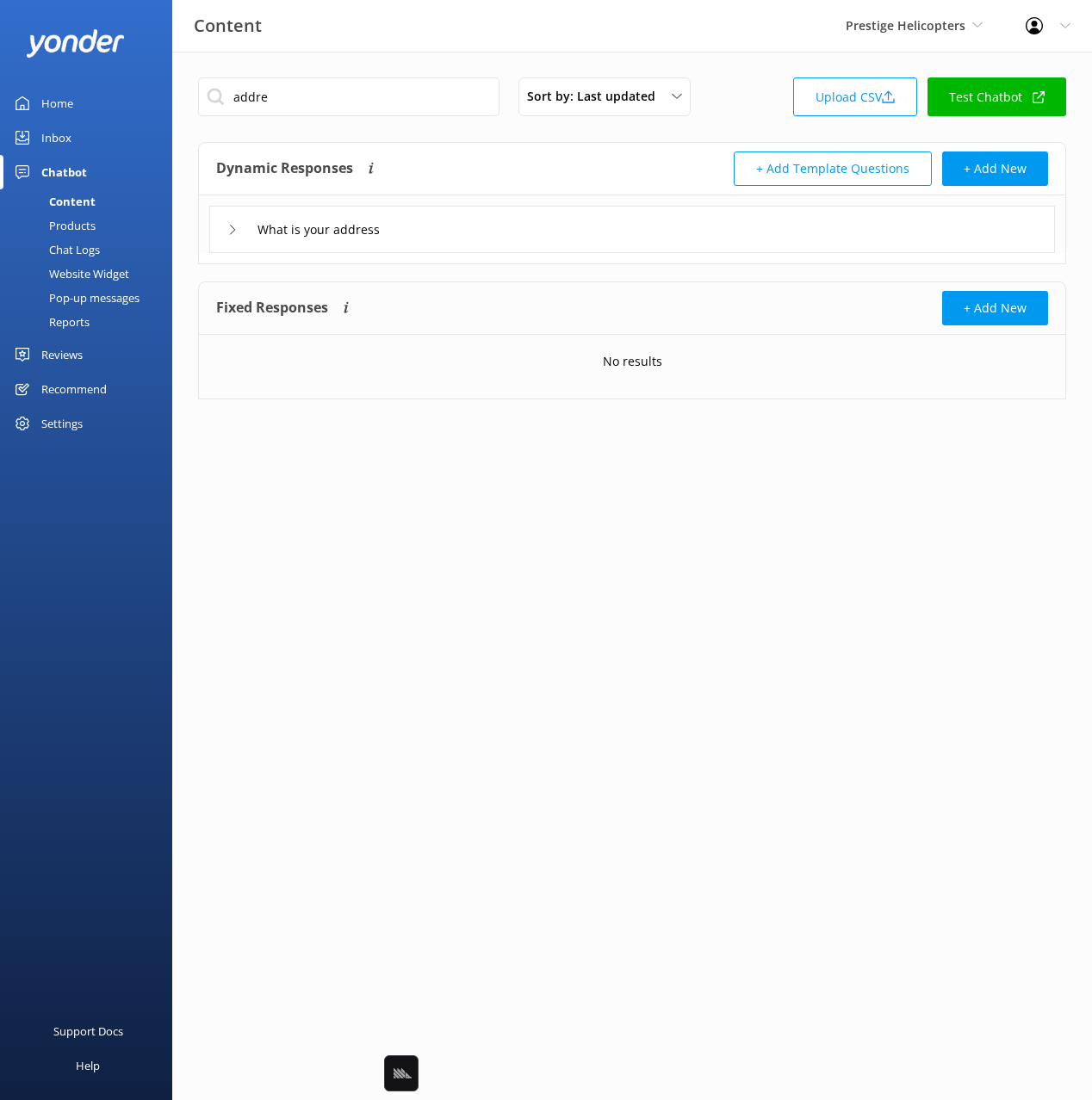
click at [609, 236] on div "What is your address" at bounding box center [631, 229] width 845 height 47
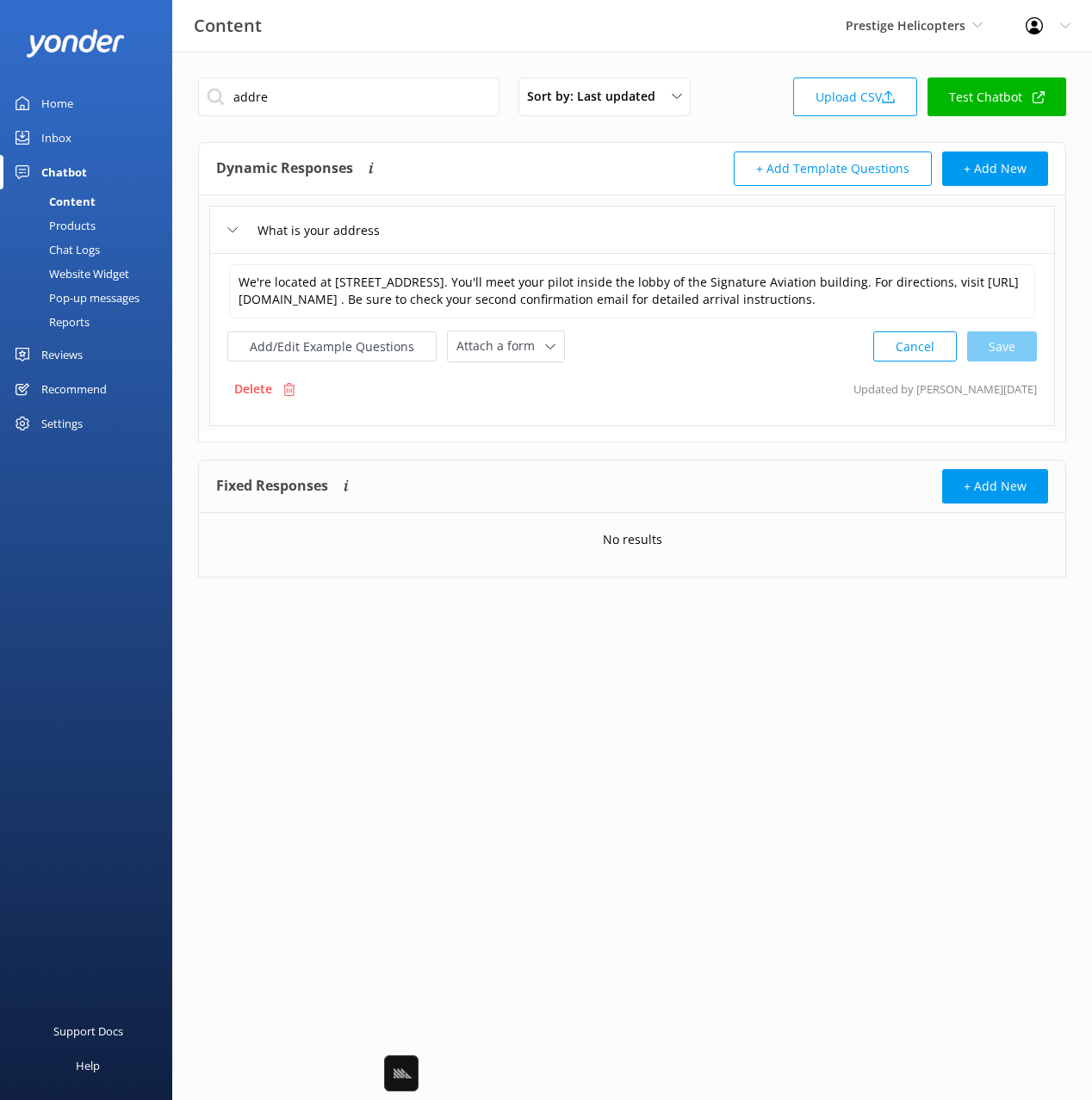
drag, startPoint x: 85, startPoint y: 246, endPoint x: 134, endPoint y: 246, distance: 49.0
click at [85, 246] on div "Chat Logs" at bounding box center [54, 249] width 89 height 24
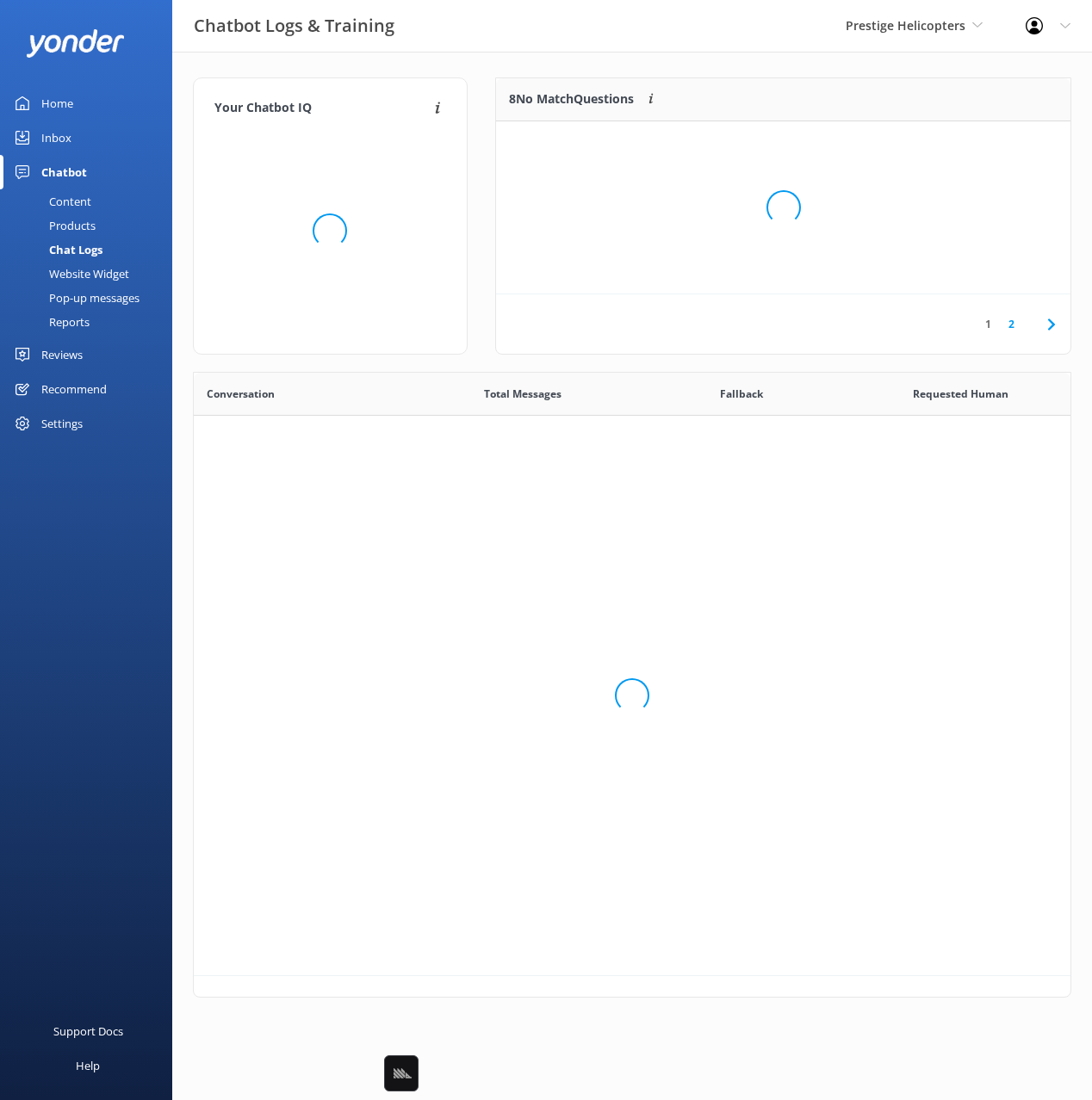
scroll to position [603, 876]
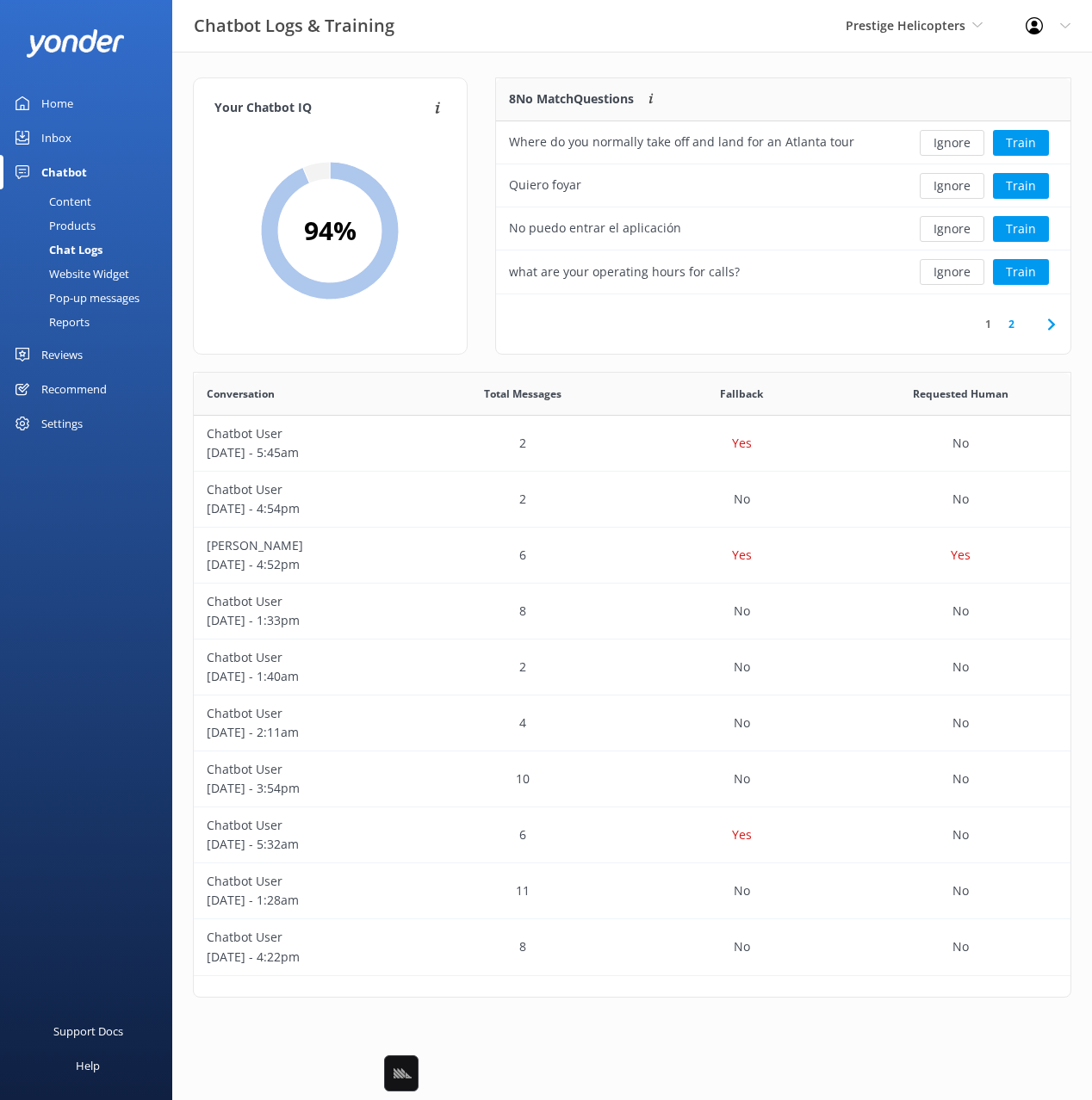
drag, startPoint x: 705, startPoint y: 90, endPoint x: 1003, endPoint y: 117, distance: 299.2
click at [705, 90] on div "8 No Match Questions Customers sometimes ask questions that don't fully match a…" at bounding box center [697, 100] width 402 height 43
click at [1034, 138] on button "Train" at bounding box center [1021, 143] width 56 height 26
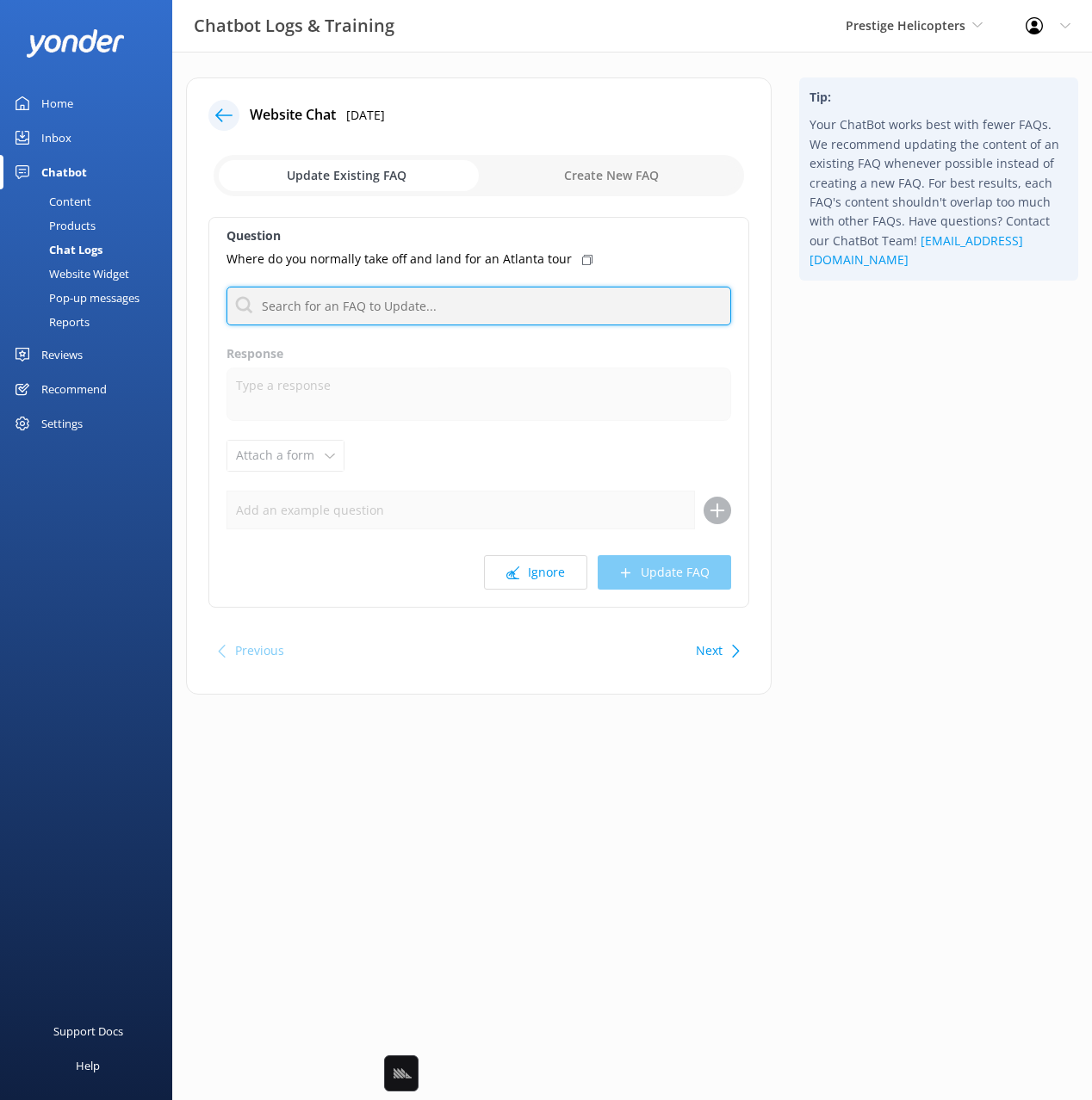
click at [476, 309] on input "text" at bounding box center [478, 306] width 505 height 38
type input "addre"
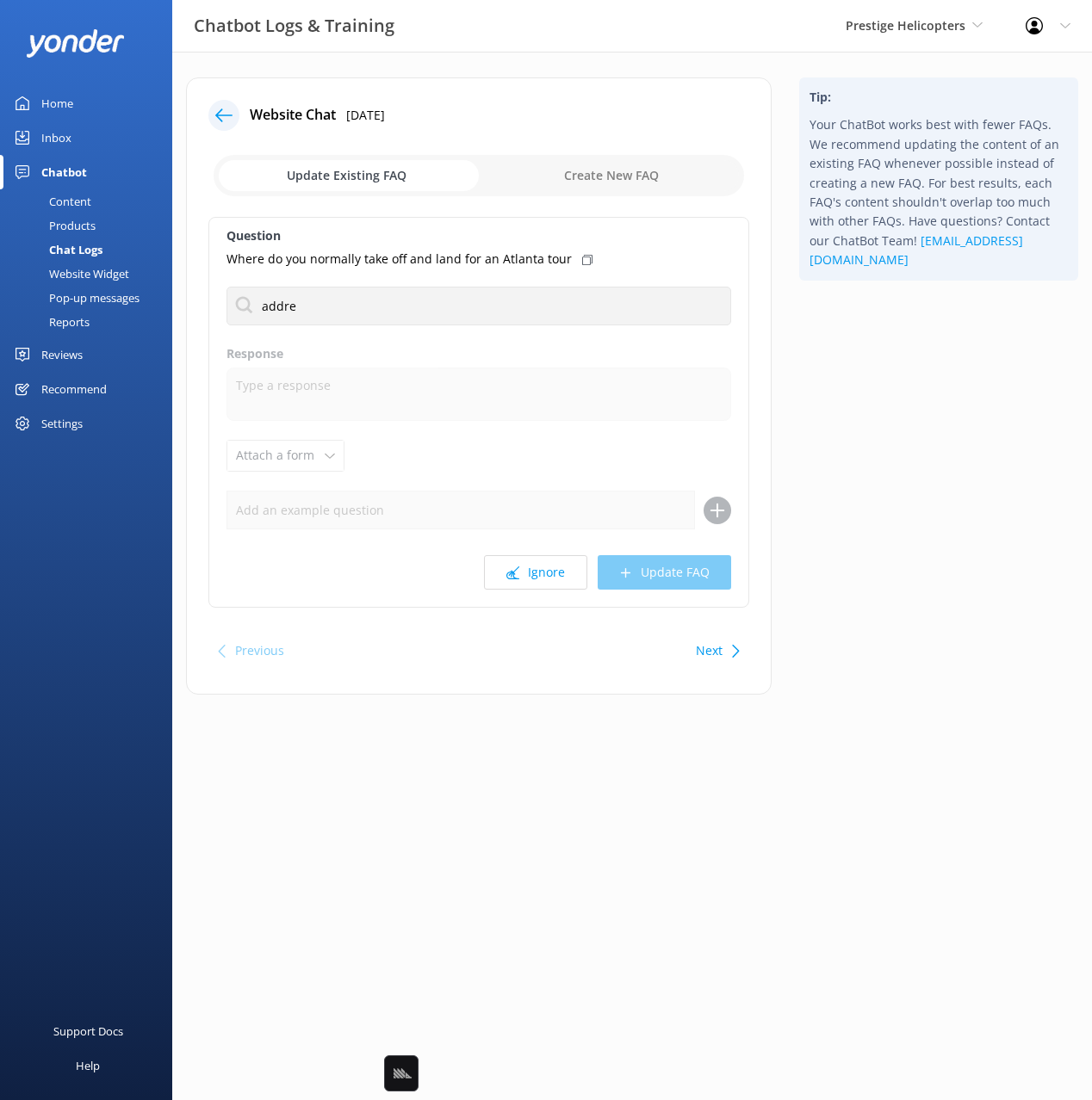
click at [582, 256] on use at bounding box center [586, 260] width 10 height 10
drag, startPoint x: 345, startPoint y: 398, endPoint x: 416, endPoint y: 490, distance: 116.2
click at [345, 398] on p "What is your address" at bounding box center [298, 405] width 122 height 19
type textarea "We're located at 3150 Corsair Drive, Atlanta, GA 30341. You'll meet your pilot …"
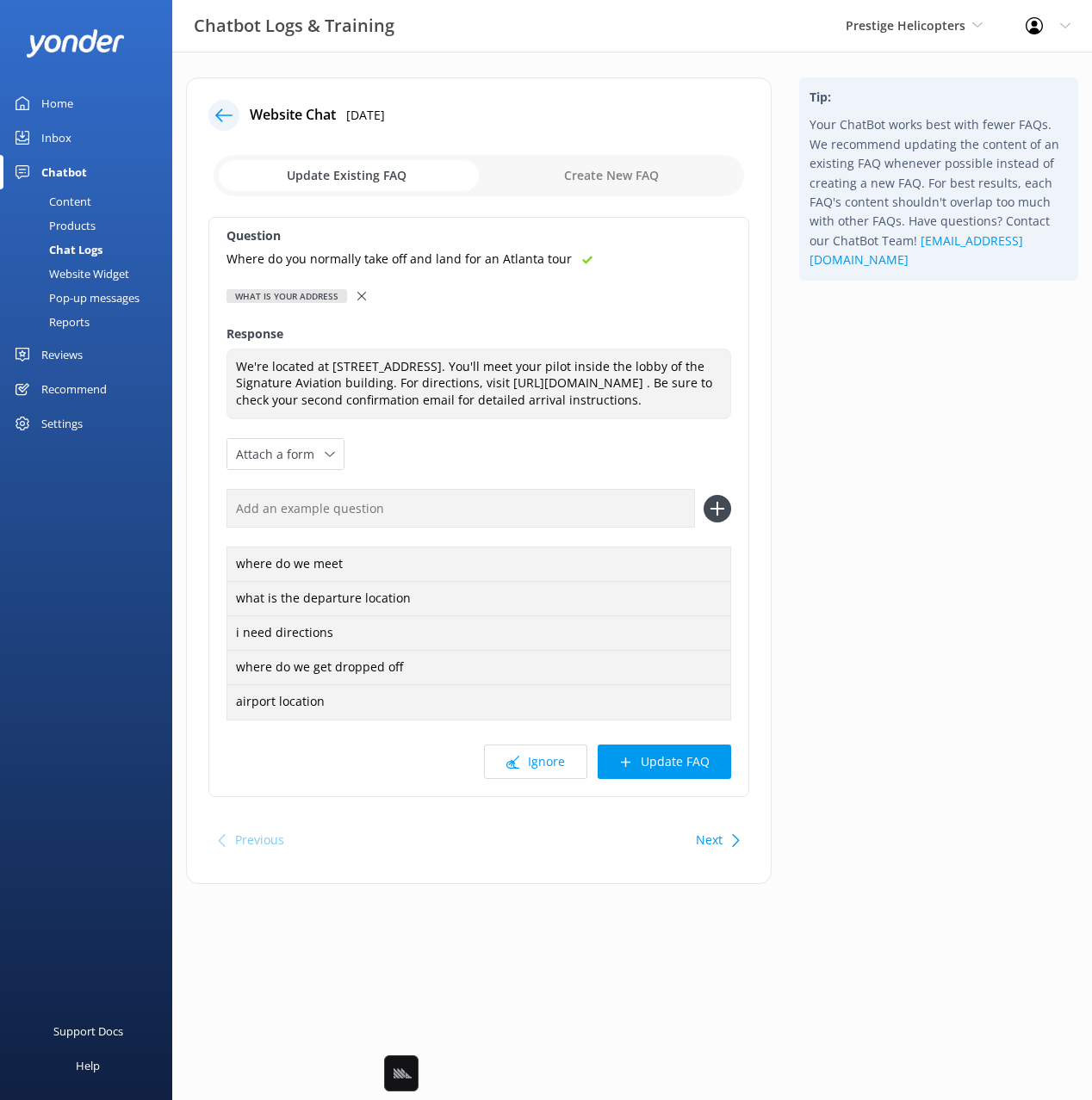
click at [462, 527] on input "text" at bounding box center [460, 507] width 468 height 38
paste input "Where do you normally take off and land for an Atlanta tour"
type input "Where do you normally take off and land for an Atlanta tour"
click at [715, 522] on icon at bounding box center [717, 508] width 27 height 27
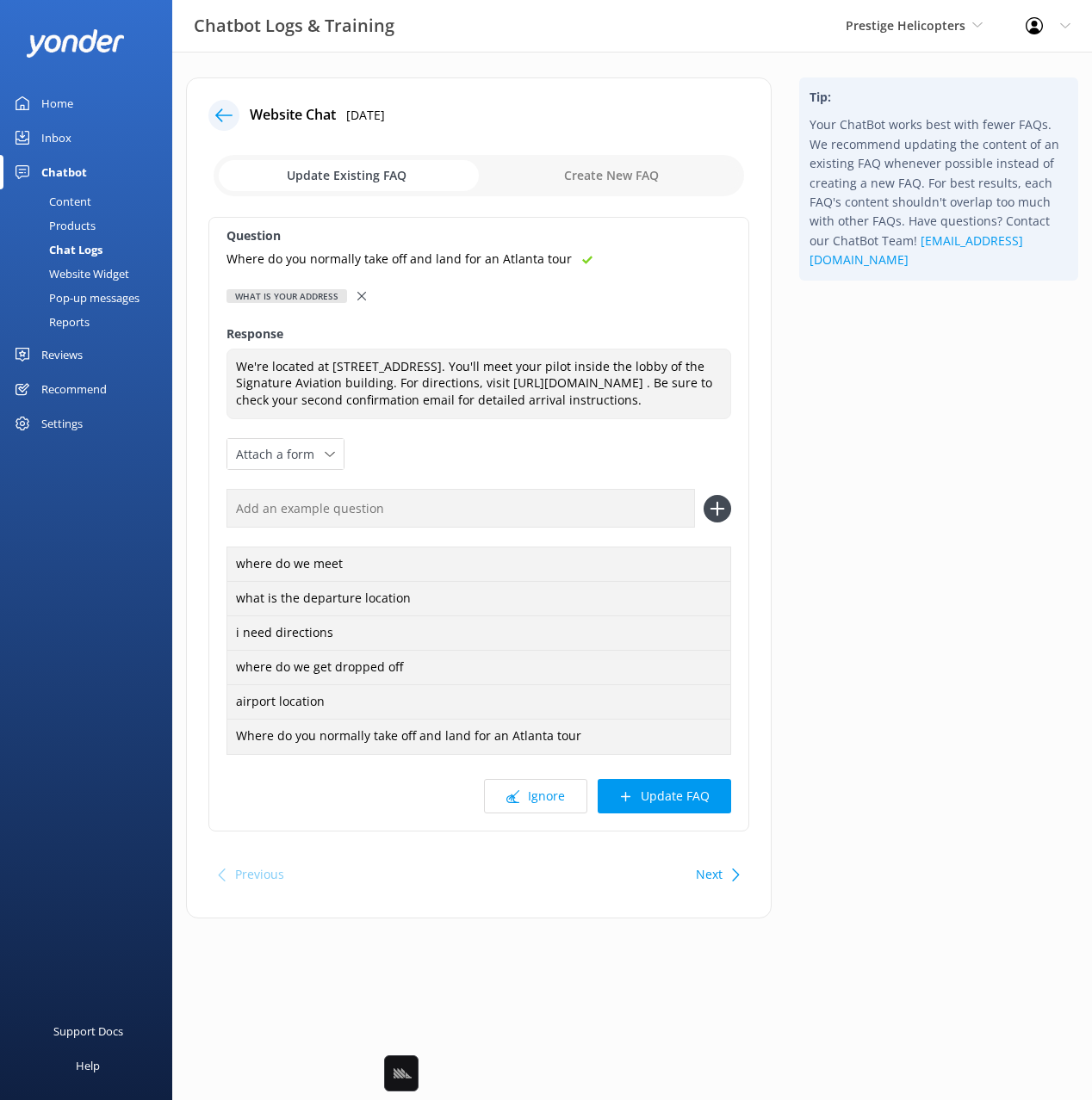
click at [670, 805] on button "Update FAQ" at bounding box center [664, 795] width 133 height 35
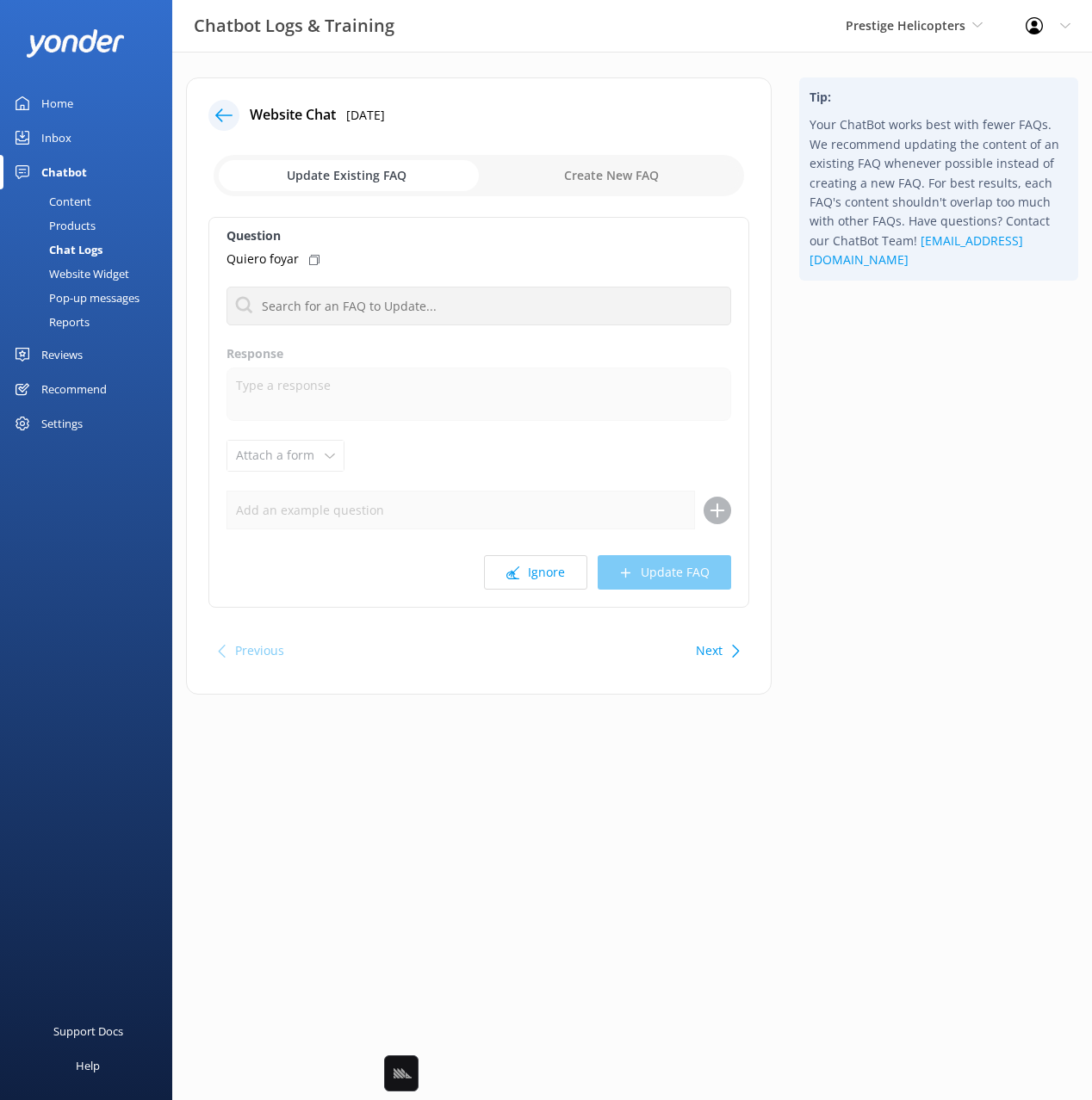
drag, startPoint x: 861, startPoint y: 569, endPoint x: 854, endPoint y: 584, distance: 16.6
click at [860, 569] on div "Tip: Your ChatBot works best with fewer FAQs. We recommend updating the content…" at bounding box center [938, 395] width 307 height 634
click at [315, 260] on icon at bounding box center [313, 260] width 10 height 10
click at [923, 437] on div "Tip: Your ChatBot works best with fewer FAQs. We recommend updating the content…" at bounding box center [938, 395] width 307 height 634
click at [87, 194] on div "Content" at bounding box center [51, 202] width 81 height 24
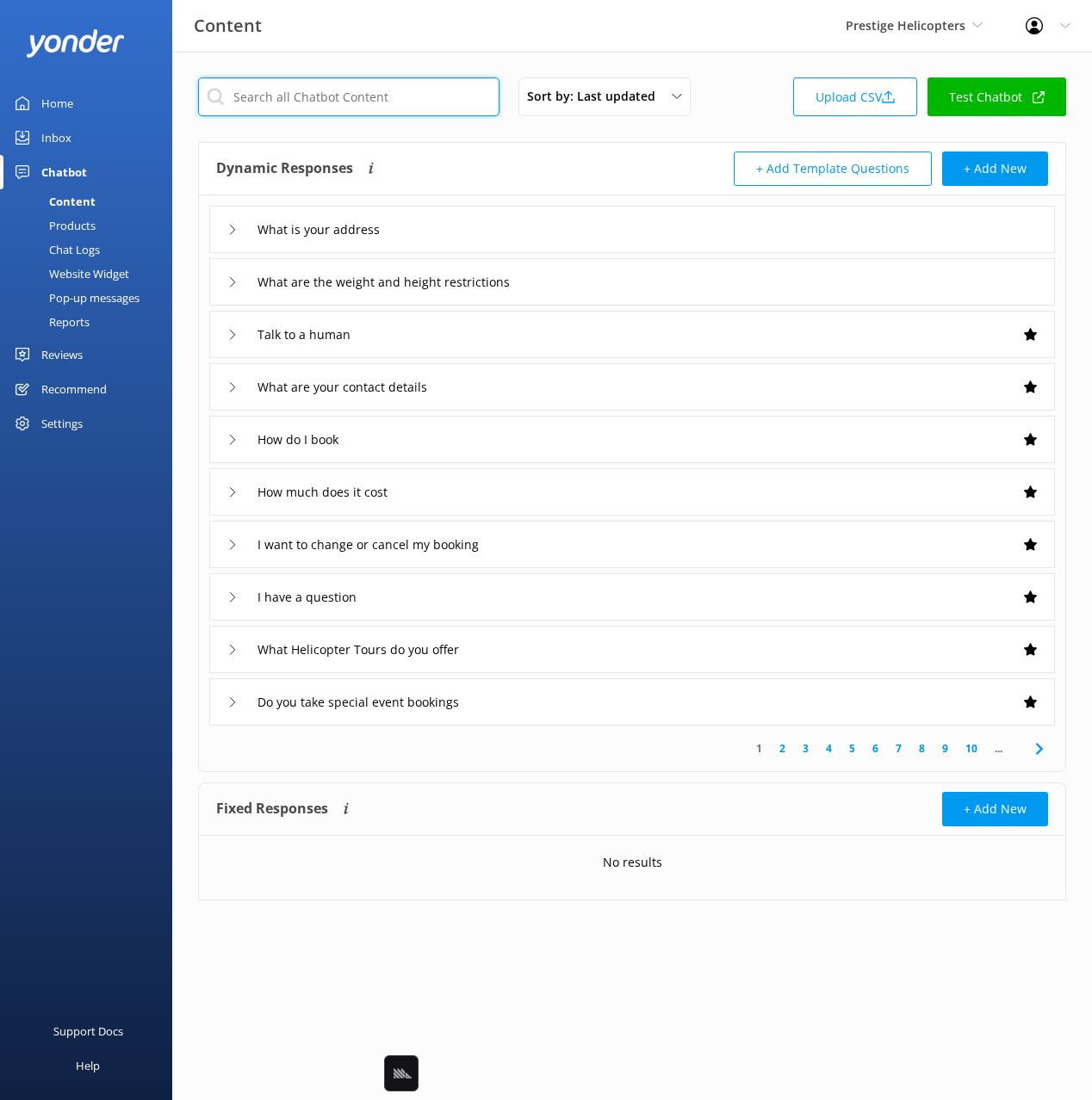
click at [350, 97] on input "text" at bounding box center [348, 97] width 301 height 38
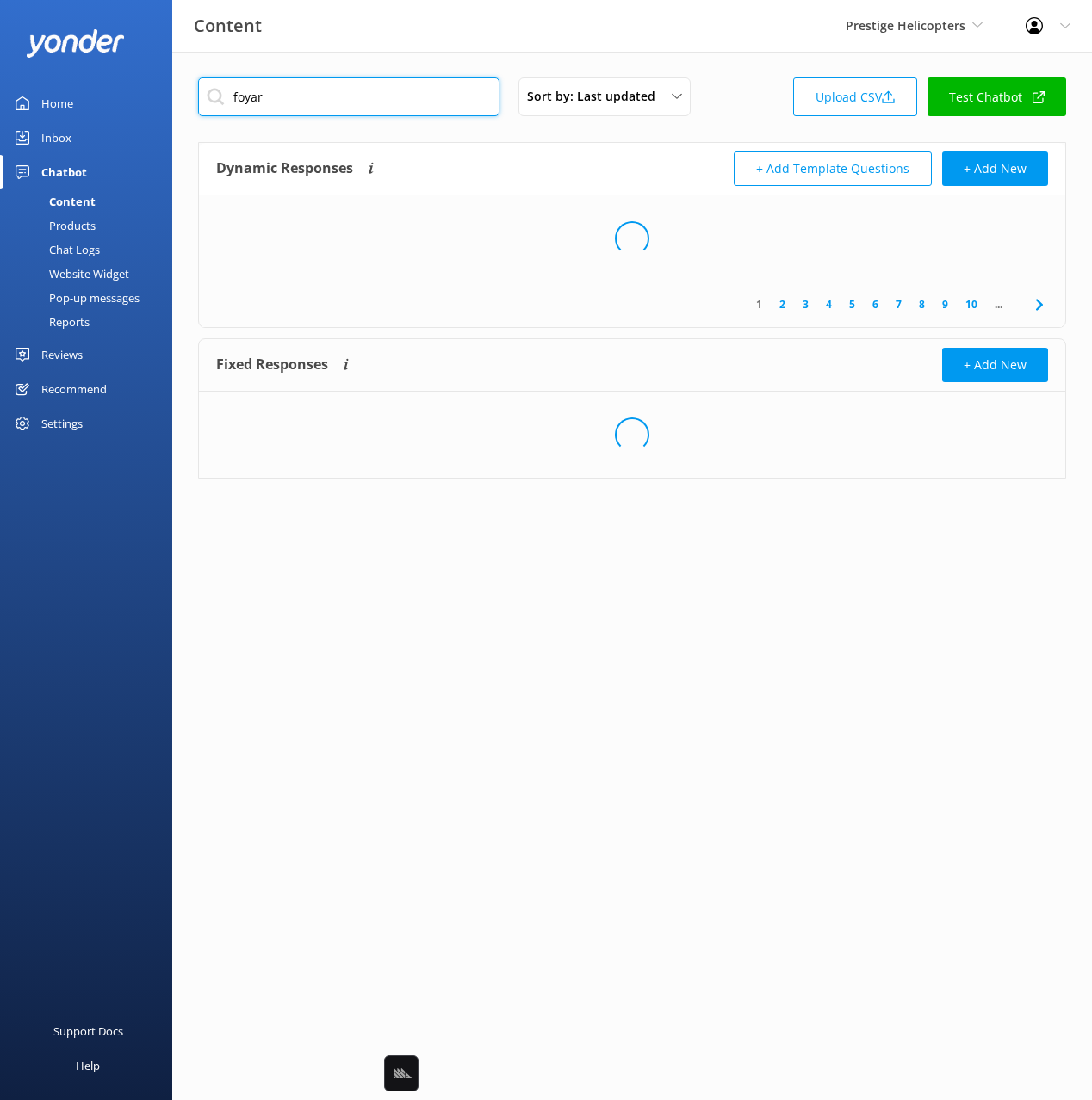
type input "foyar"
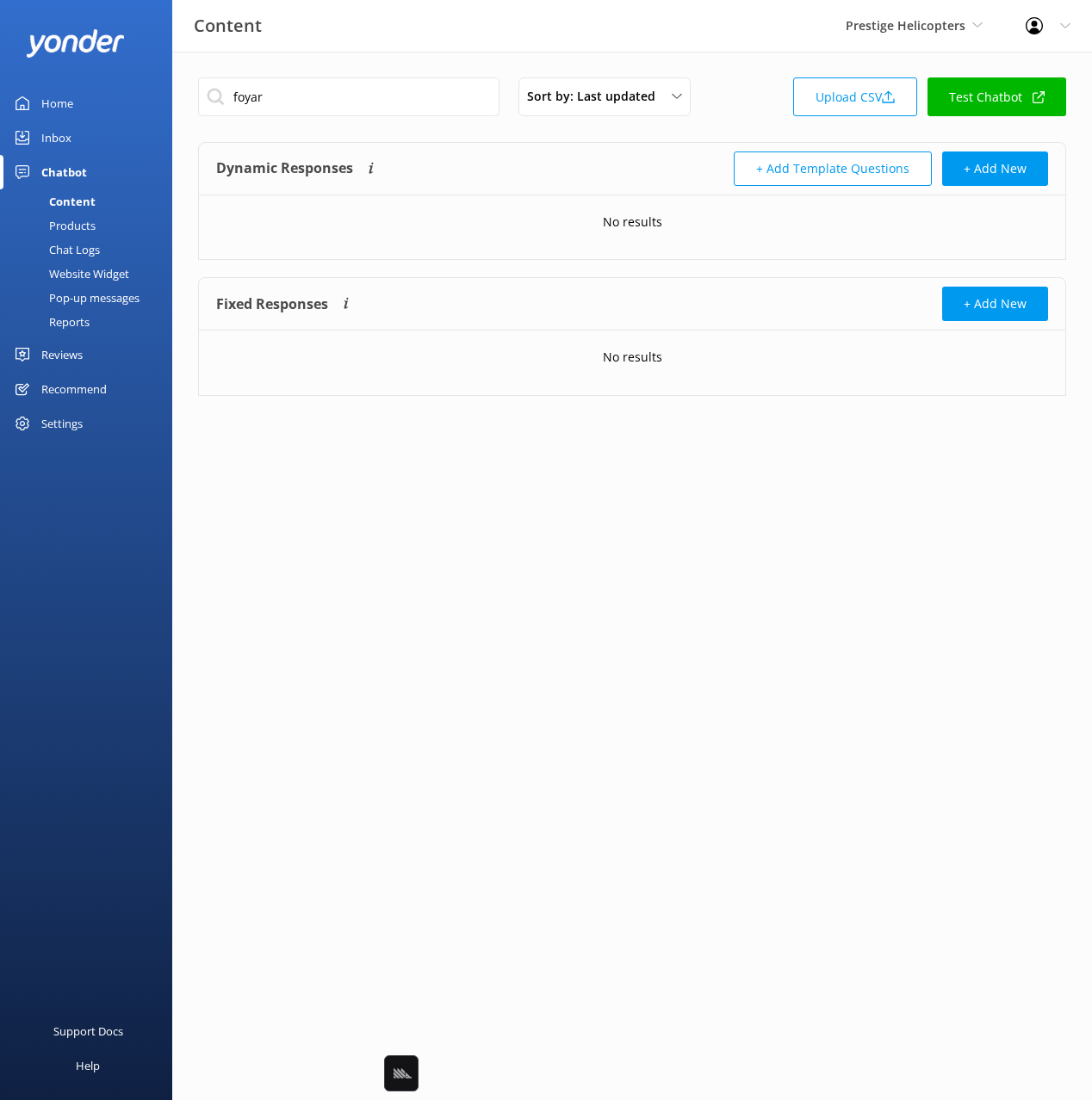
click at [454, 159] on div "Dynamic Responses The chatbot will generate a response based on the content inf…" at bounding box center [423, 169] width 416 height 35
drag, startPoint x: 79, startPoint y: 249, endPoint x: 161, endPoint y: 251, distance: 82.0
click at [79, 249] on div "Chat Logs" at bounding box center [54, 249] width 89 height 24
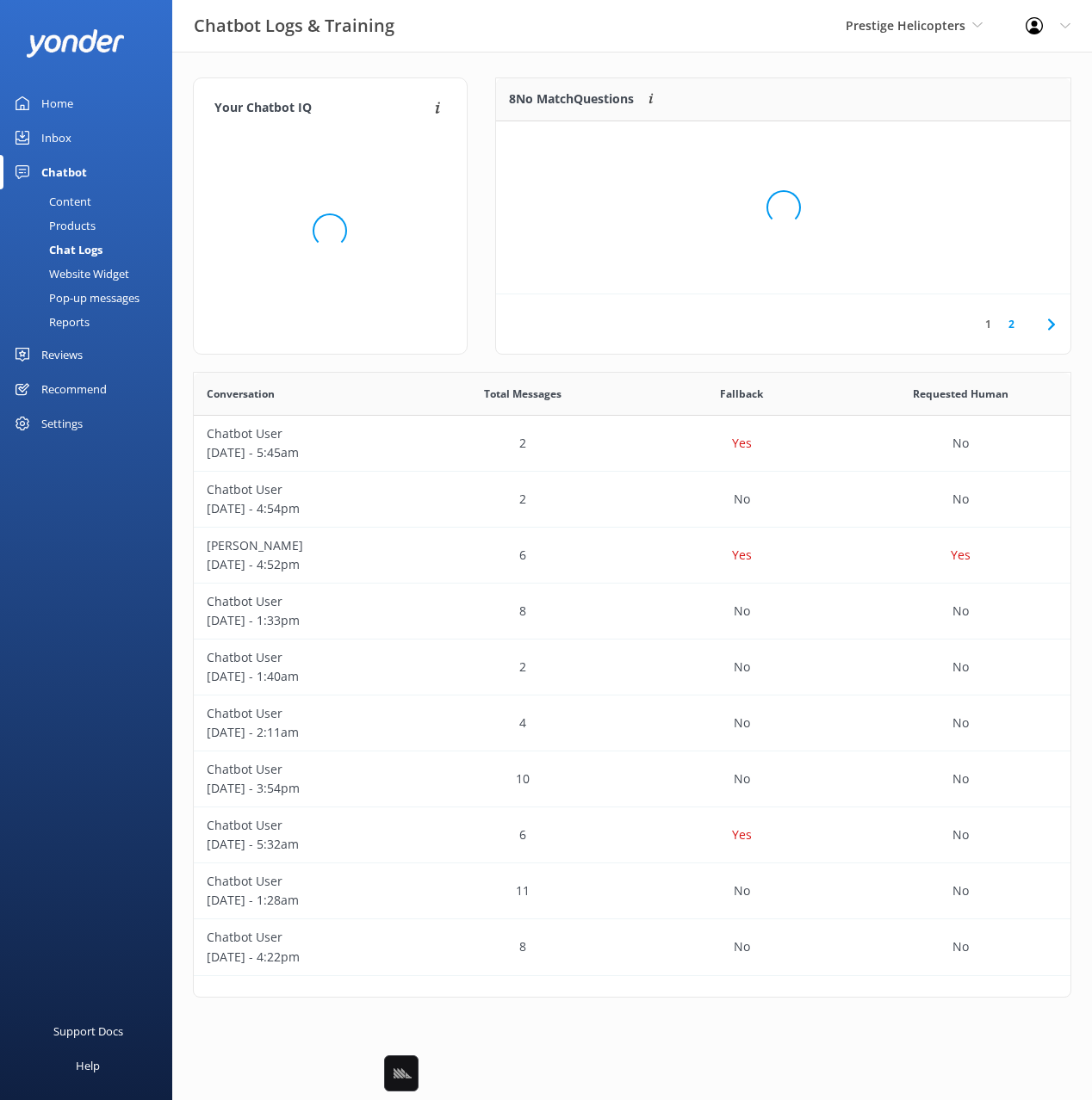
scroll to position [603, 876]
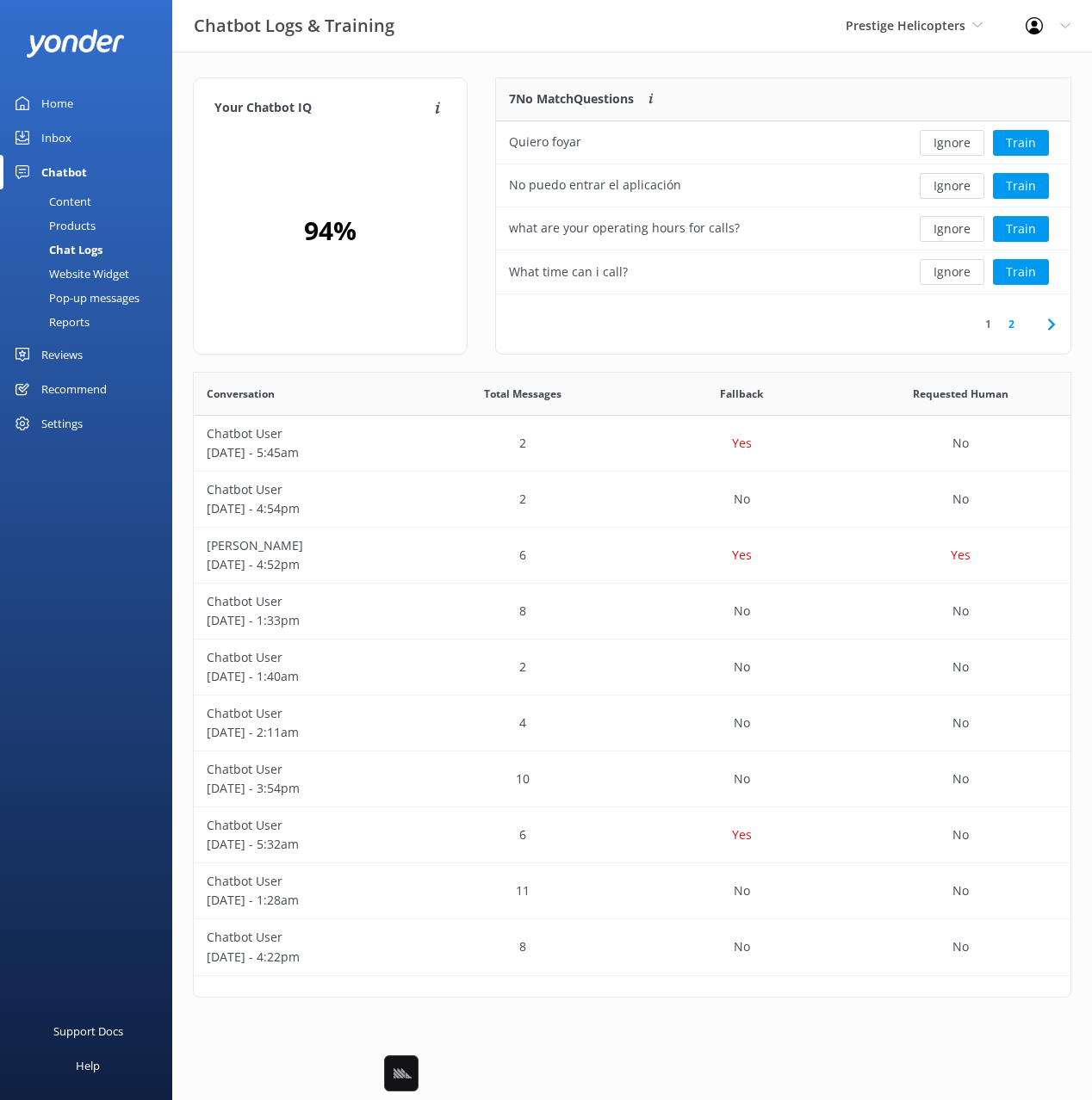
drag, startPoint x: 674, startPoint y: 76, endPoint x: 695, endPoint y: 80, distance: 21.4
click at [674, 76] on div "Your Chatbot IQ Your Chatbot IQ is the percentage of trained FAQs against untra…" at bounding box center [632, 541] width 919 height 980
drag, startPoint x: 574, startPoint y: 193, endPoint x: 505, endPoint y: 190, distance: 69.1
click at [505, 190] on div "No puedo entrar el aplicación" at bounding box center [697, 186] width 402 height 43
copy div "No puedo entrar el aplicación"
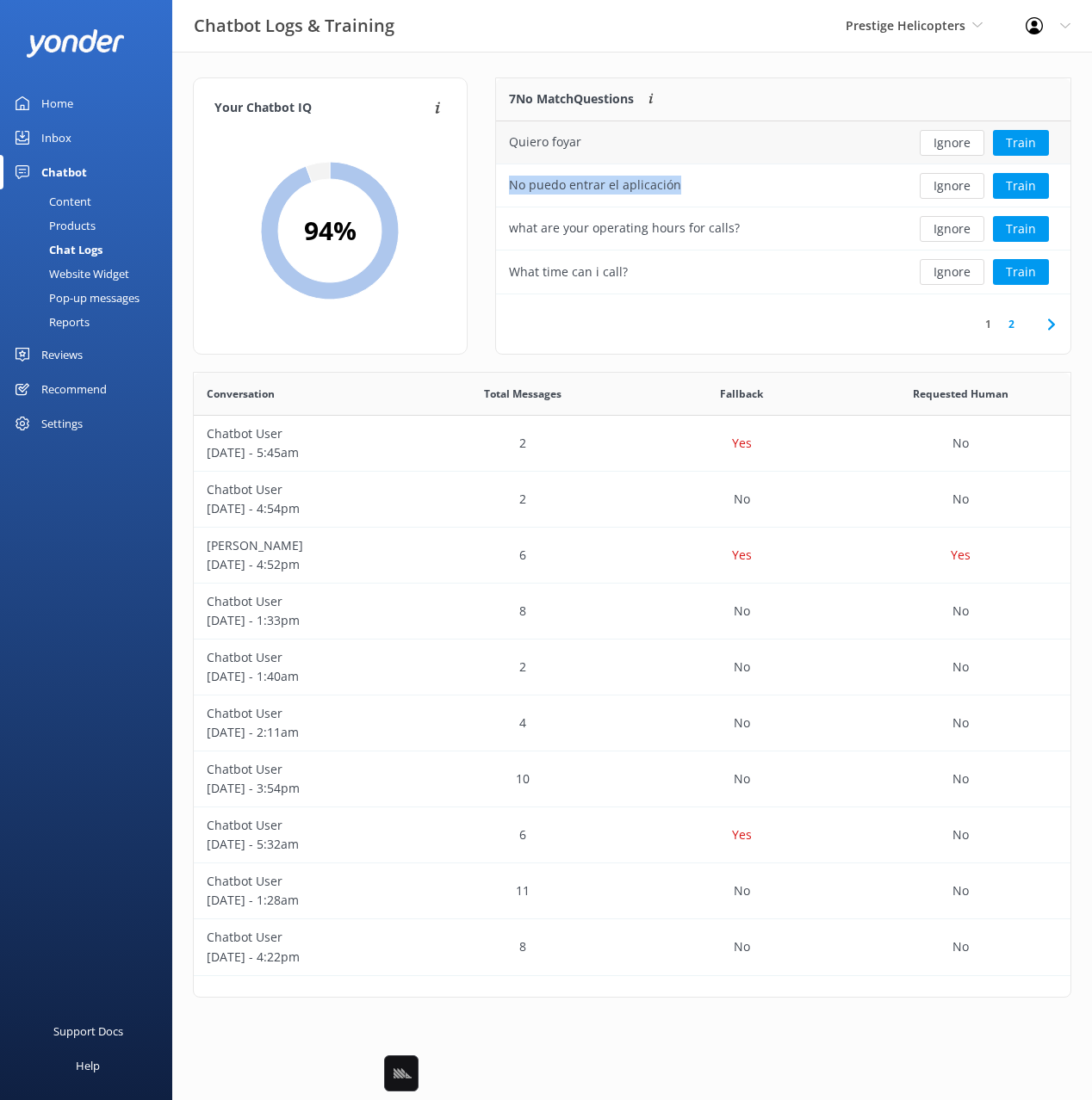
drag, startPoint x: 949, startPoint y: 141, endPoint x: 925, endPoint y: 128, distance: 27.3
click at [948, 141] on button "Ignore" at bounding box center [951, 143] width 65 height 26
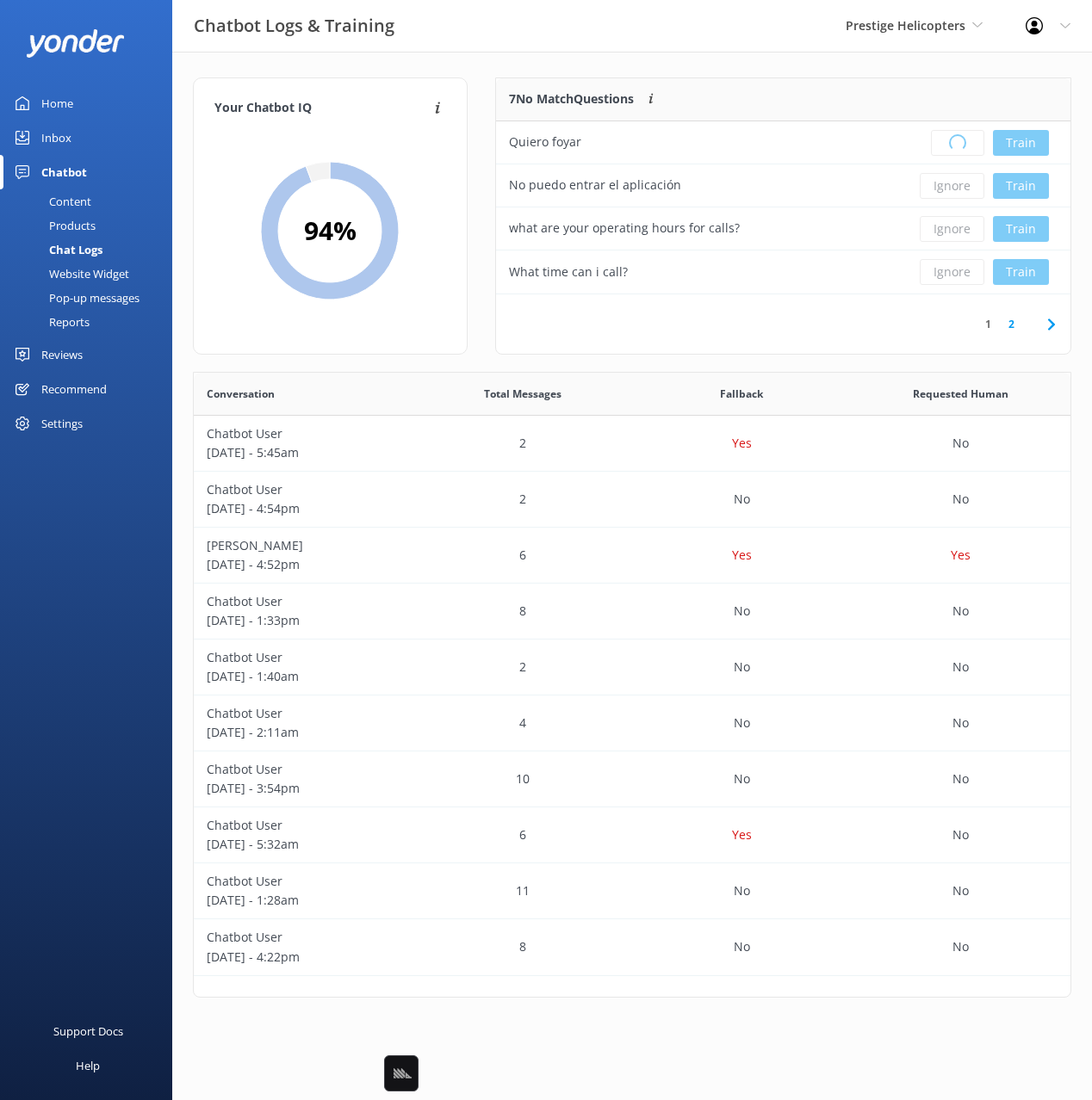
click at [848, 78] on div "Your Chatbot IQ Your Chatbot IQ is the percentage of trained FAQs against untra…" at bounding box center [632, 541] width 919 height 980
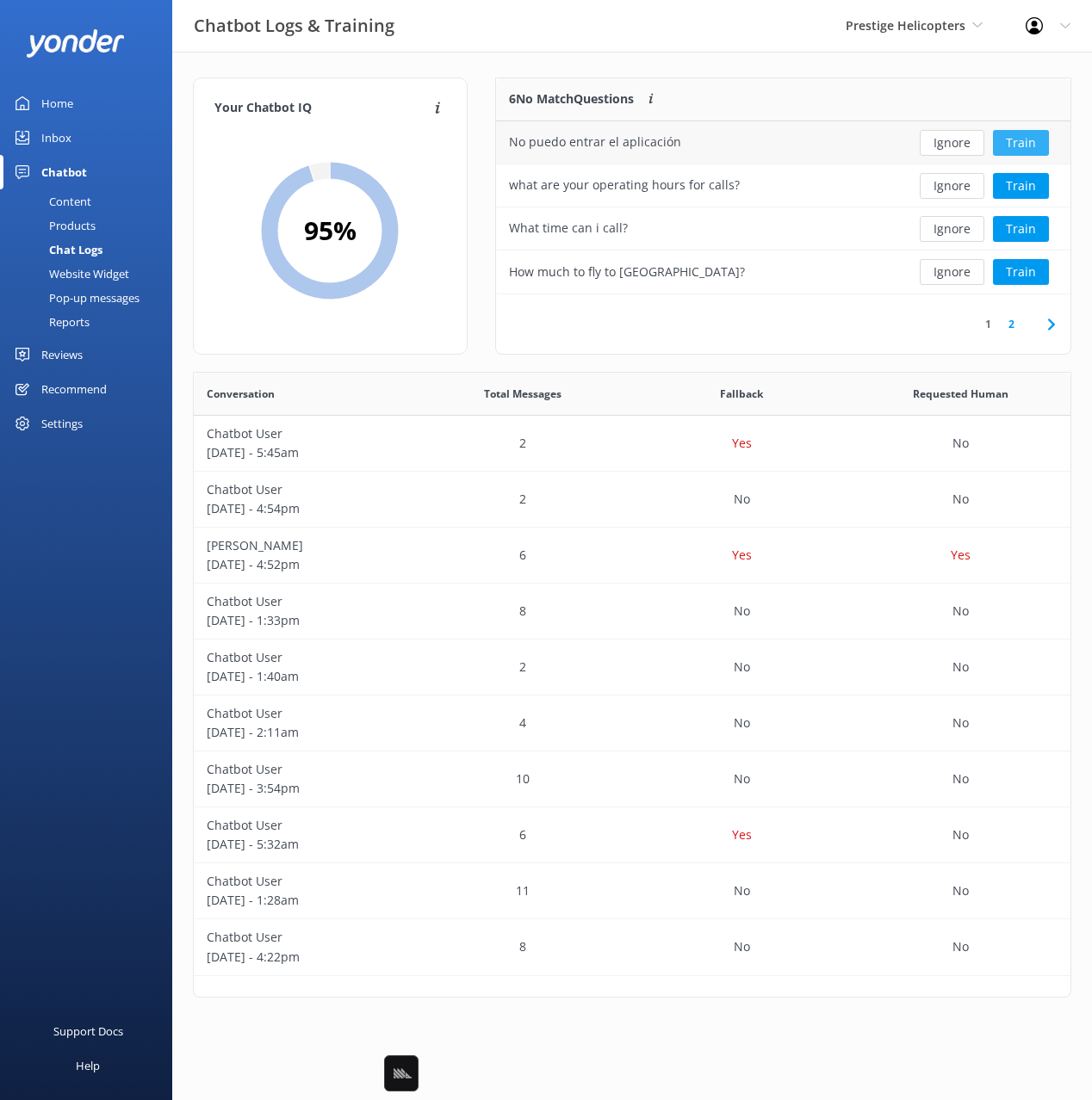
click at [1009, 138] on button "Train" at bounding box center [1021, 143] width 56 height 26
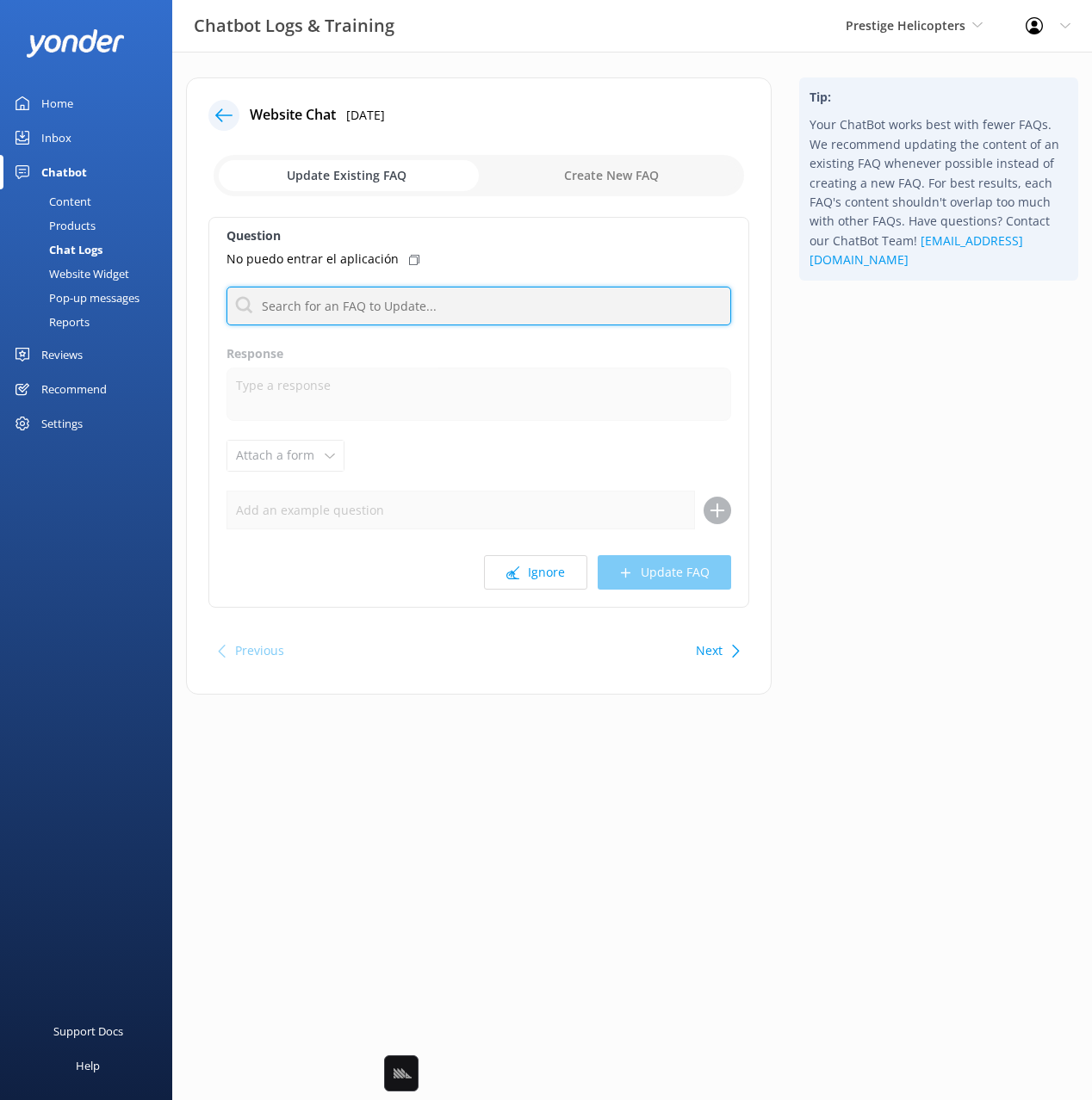
click at [432, 309] on input "text" at bounding box center [478, 306] width 505 height 38
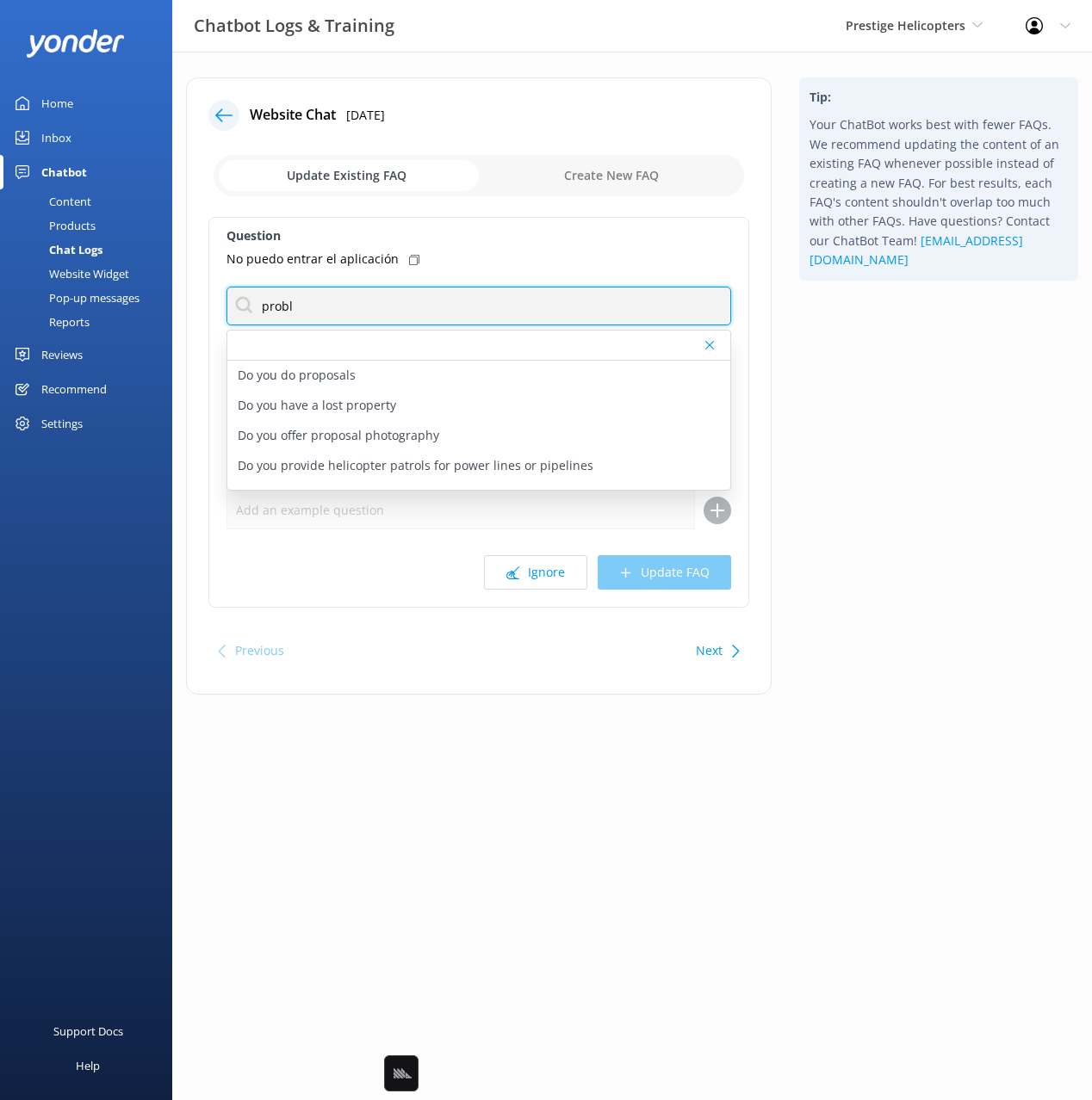
type input "probl"
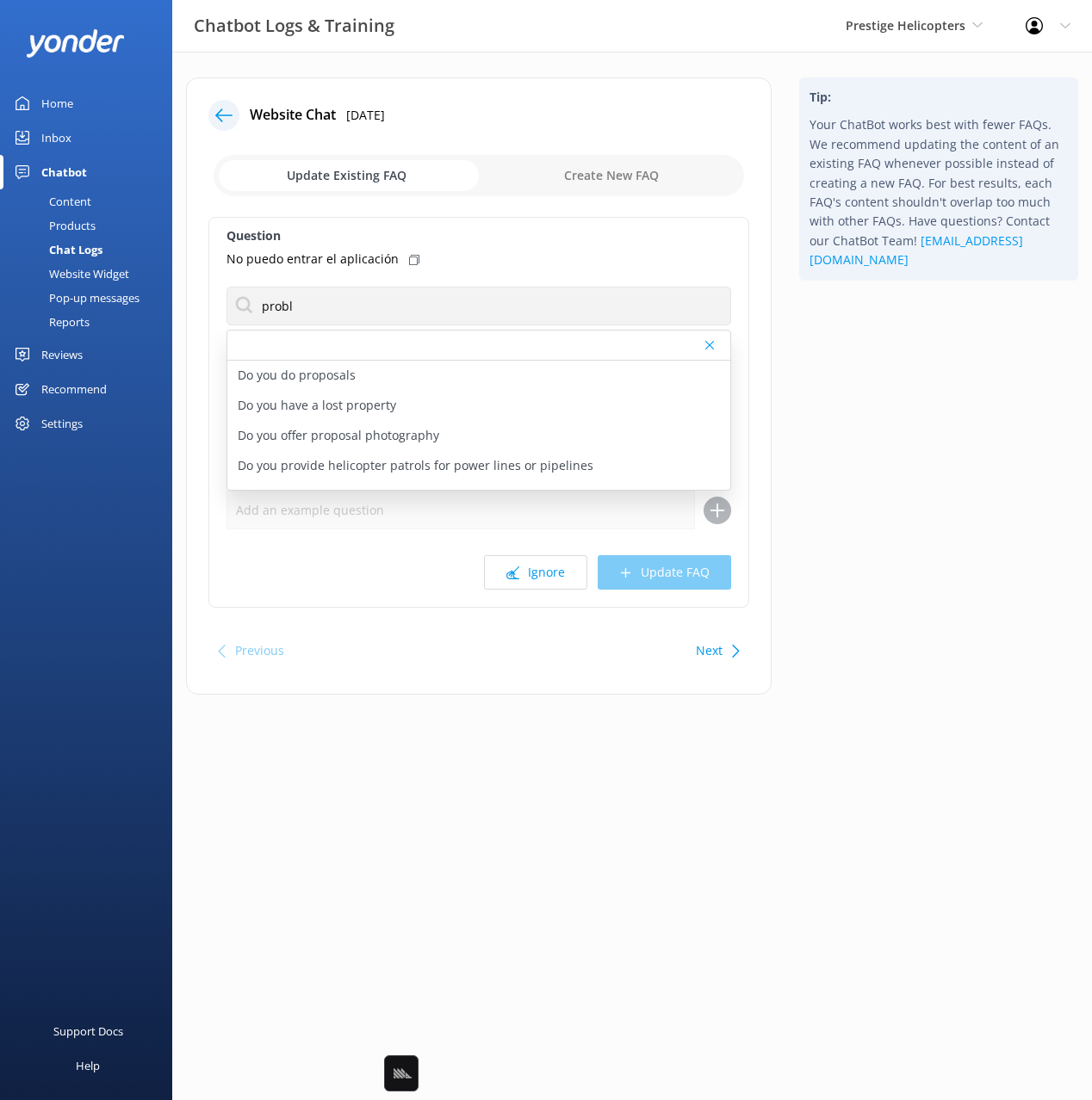
click at [862, 412] on div "Tip: Your ChatBot works best with fewer FAQs. We recommend updating the content…" at bounding box center [938, 395] width 307 height 634
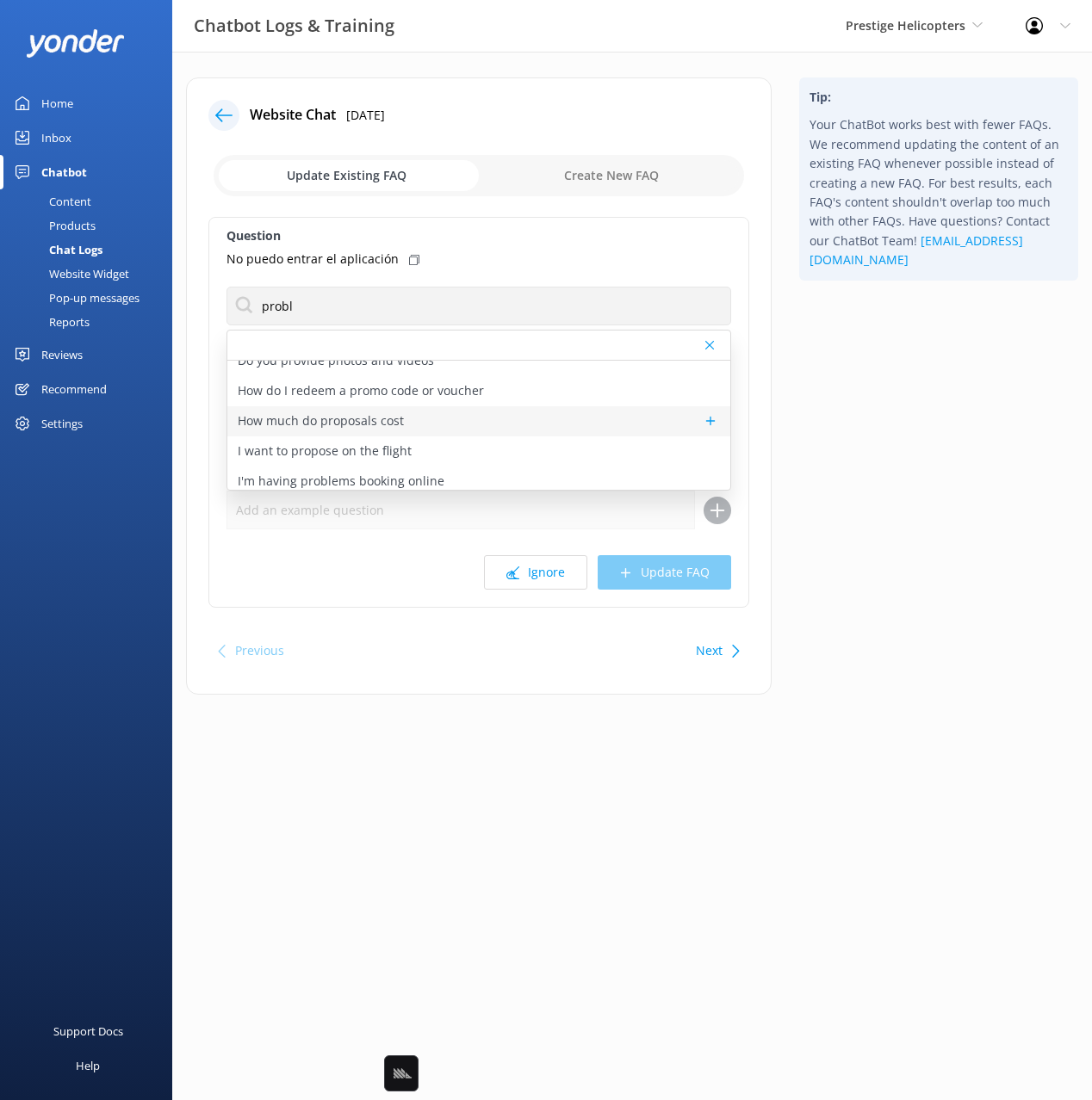
scroll to position [142, 0]
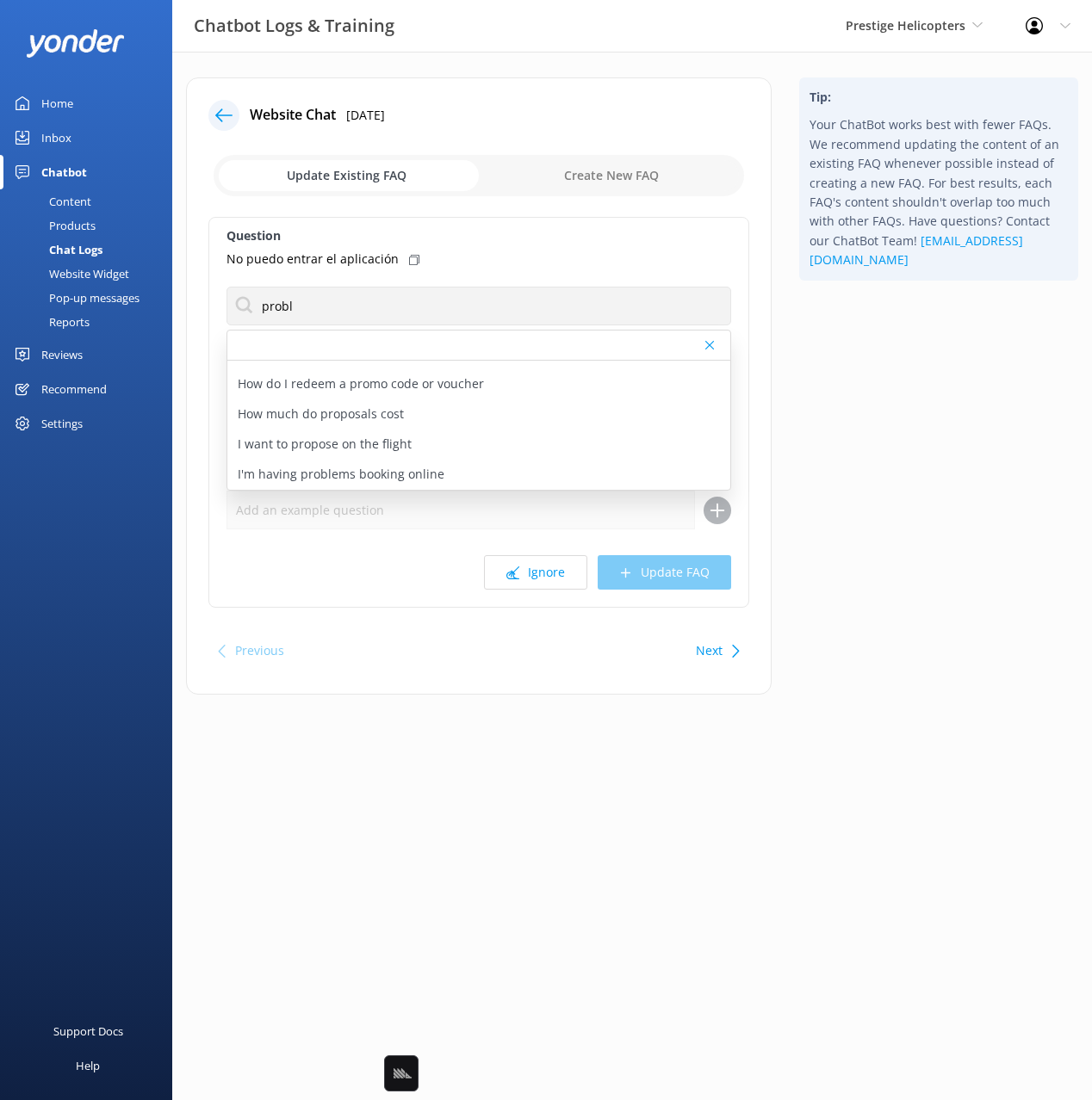
click at [410, 460] on div "I'm having problems booking online" at bounding box center [478, 475] width 503 height 30
type textarea "If you are experiencing any issues with online booking, please give us a call a…"
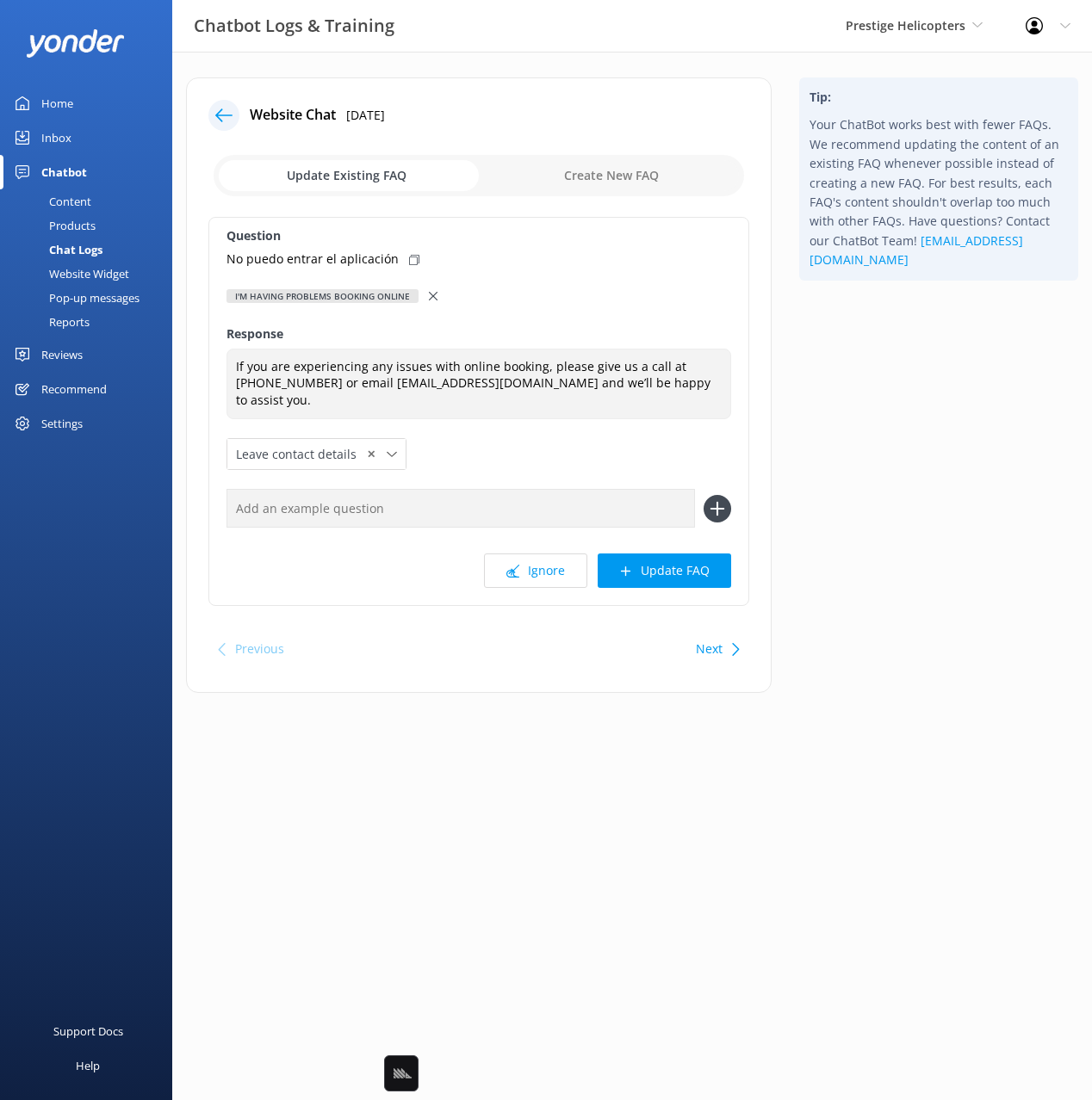
drag, startPoint x: 405, startPoint y: 256, endPoint x: 481, endPoint y: 442, distance: 200.9
click at [409, 256] on icon at bounding box center [414, 260] width 10 height 10
click at [569, 404] on textarea "If you are experiencing any issues with online booking, please give us a call a…" at bounding box center [478, 384] width 505 height 71
click at [571, 496] on input "text" at bounding box center [460, 507] width 468 height 38
paste input "No puedo entrar el aplicación"
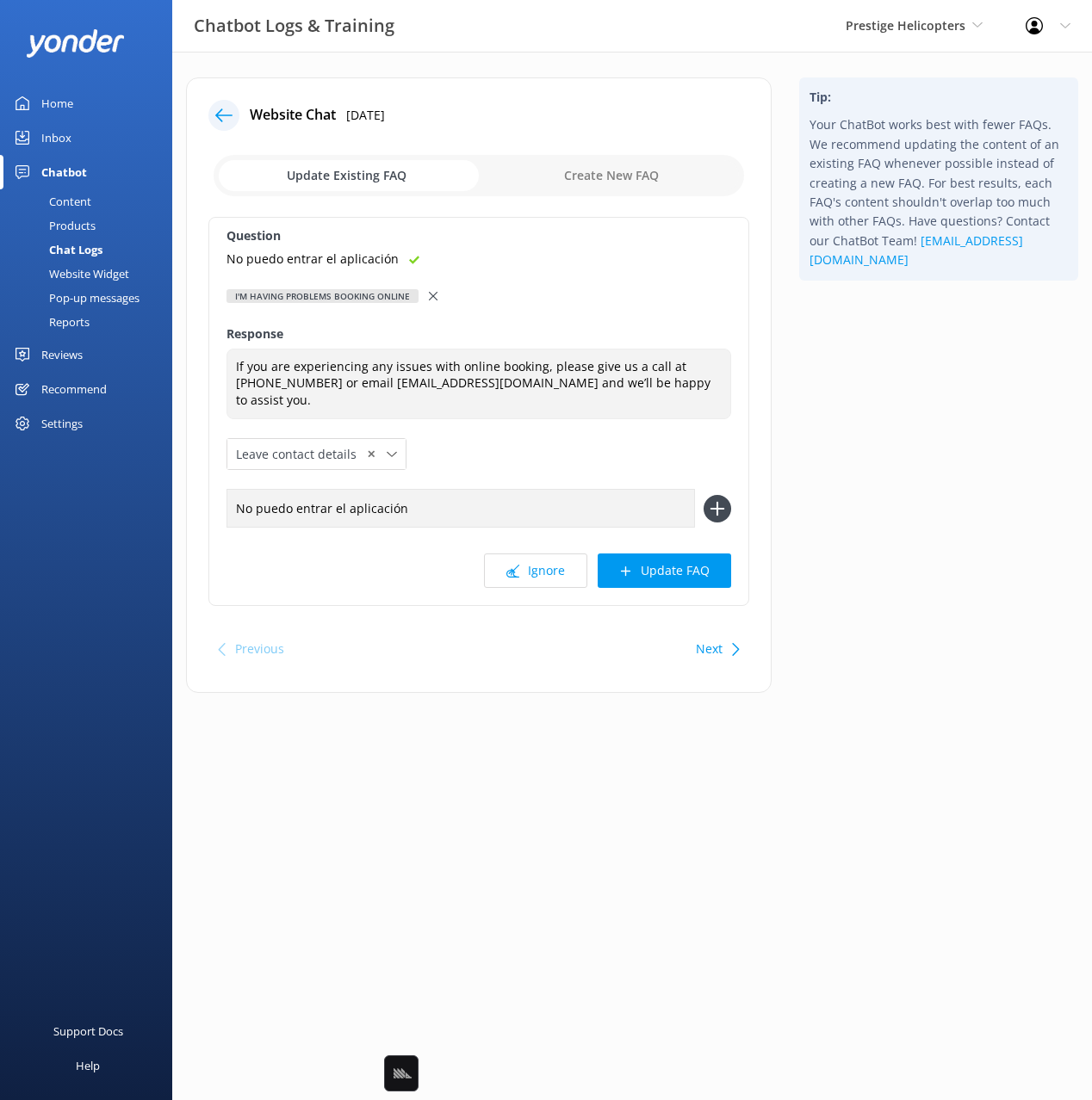
type input "No puedo entrar el aplicación"
drag, startPoint x: 725, startPoint y: 509, endPoint x: 715, endPoint y: 544, distance: 36.4
click at [725, 509] on icon at bounding box center [717, 508] width 27 height 27
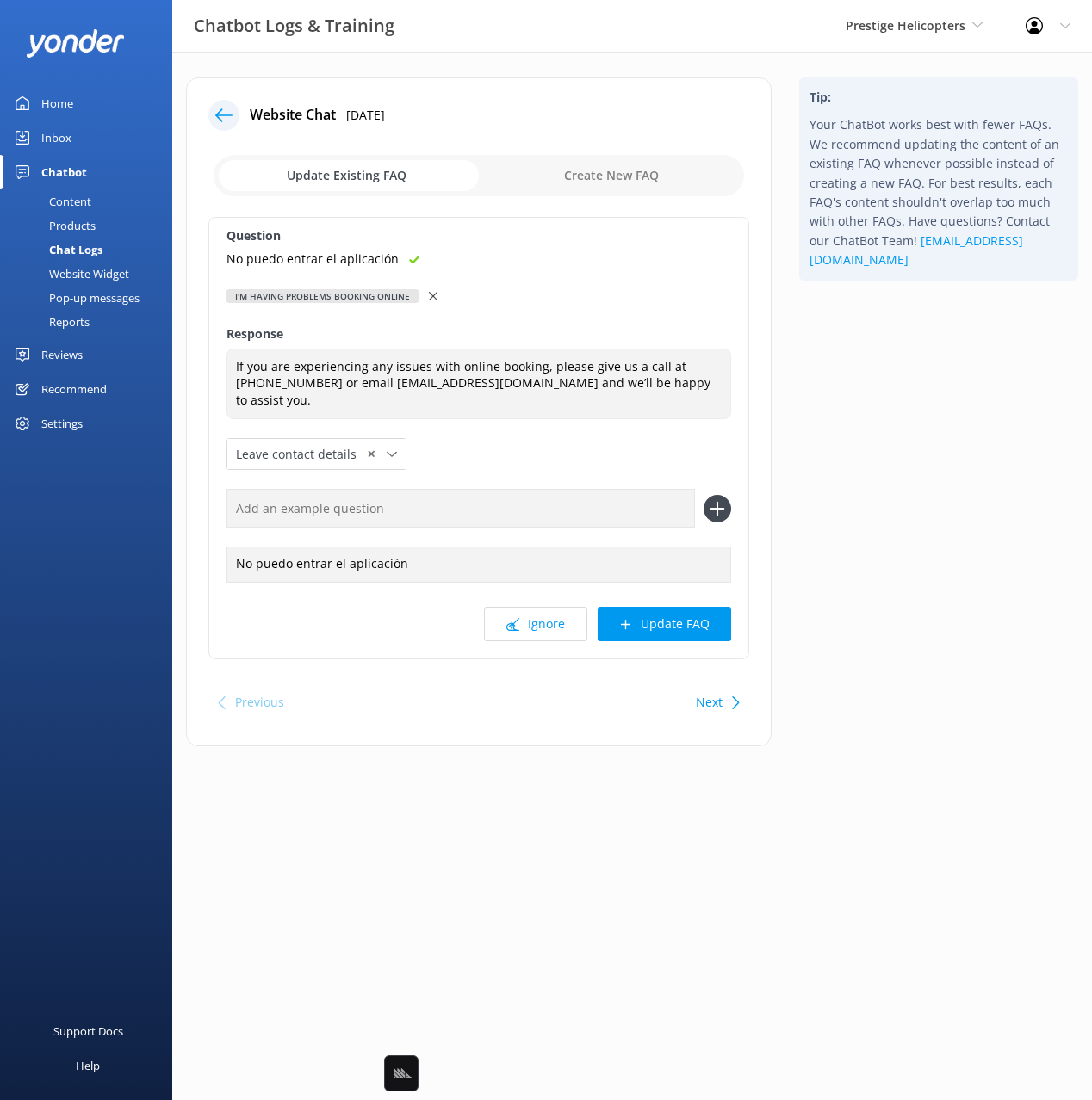
click at [690, 602] on div "Question No puedo entrar el aplicación I'm having problems booking online Do yo…" at bounding box center [478, 438] width 540 height 443
click at [667, 624] on button "Update FAQ" at bounding box center [664, 624] width 133 height 35
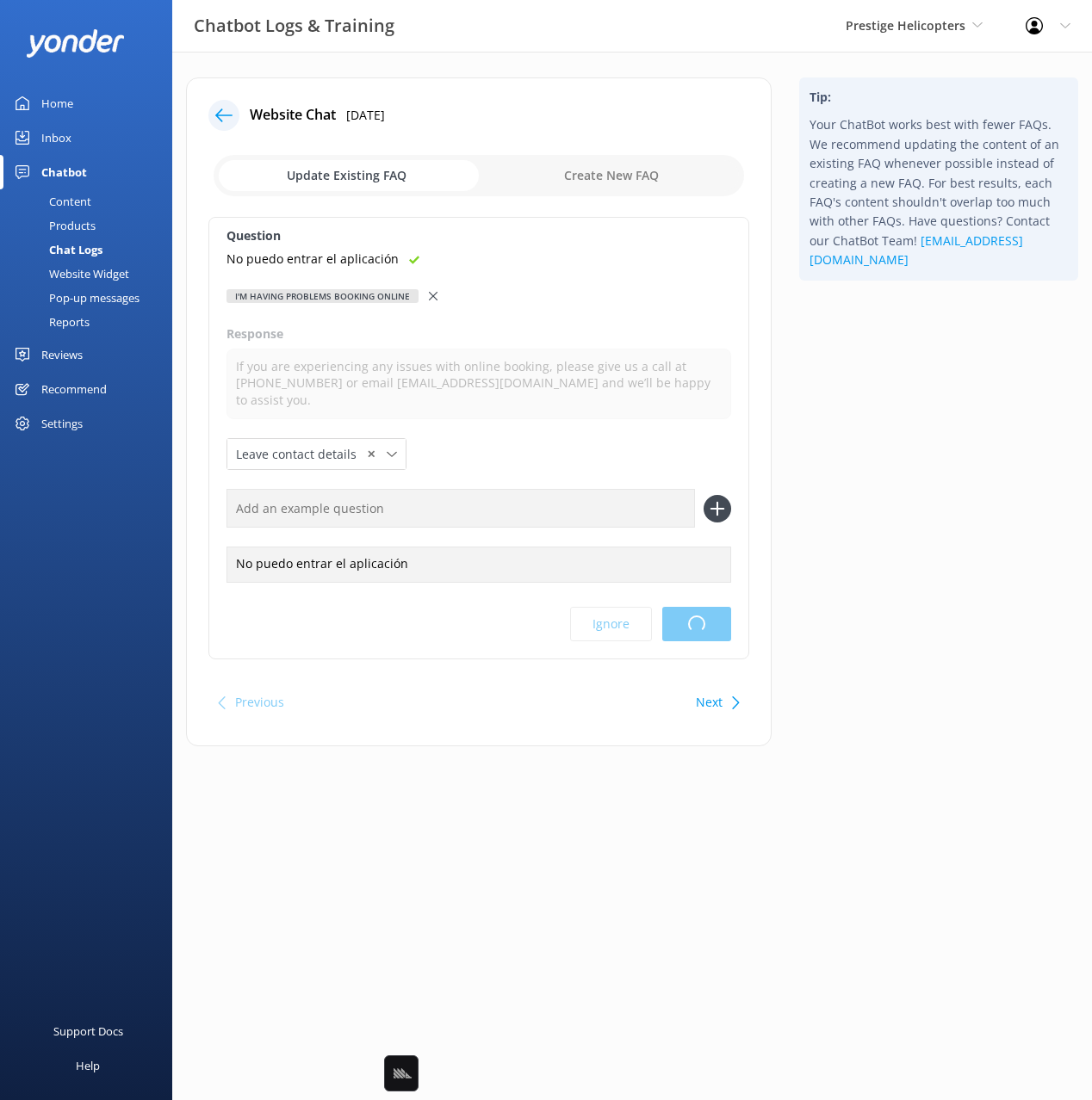
drag, startPoint x: 869, startPoint y: 553, endPoint x: 849, endPoint y: 553, distance: 20.0
click at [869, 553] on div "Tip: Your ChatBot works best with fewer FAQs. We recommend updating the content…" at bounding box center [938, 420] width 307 height 686
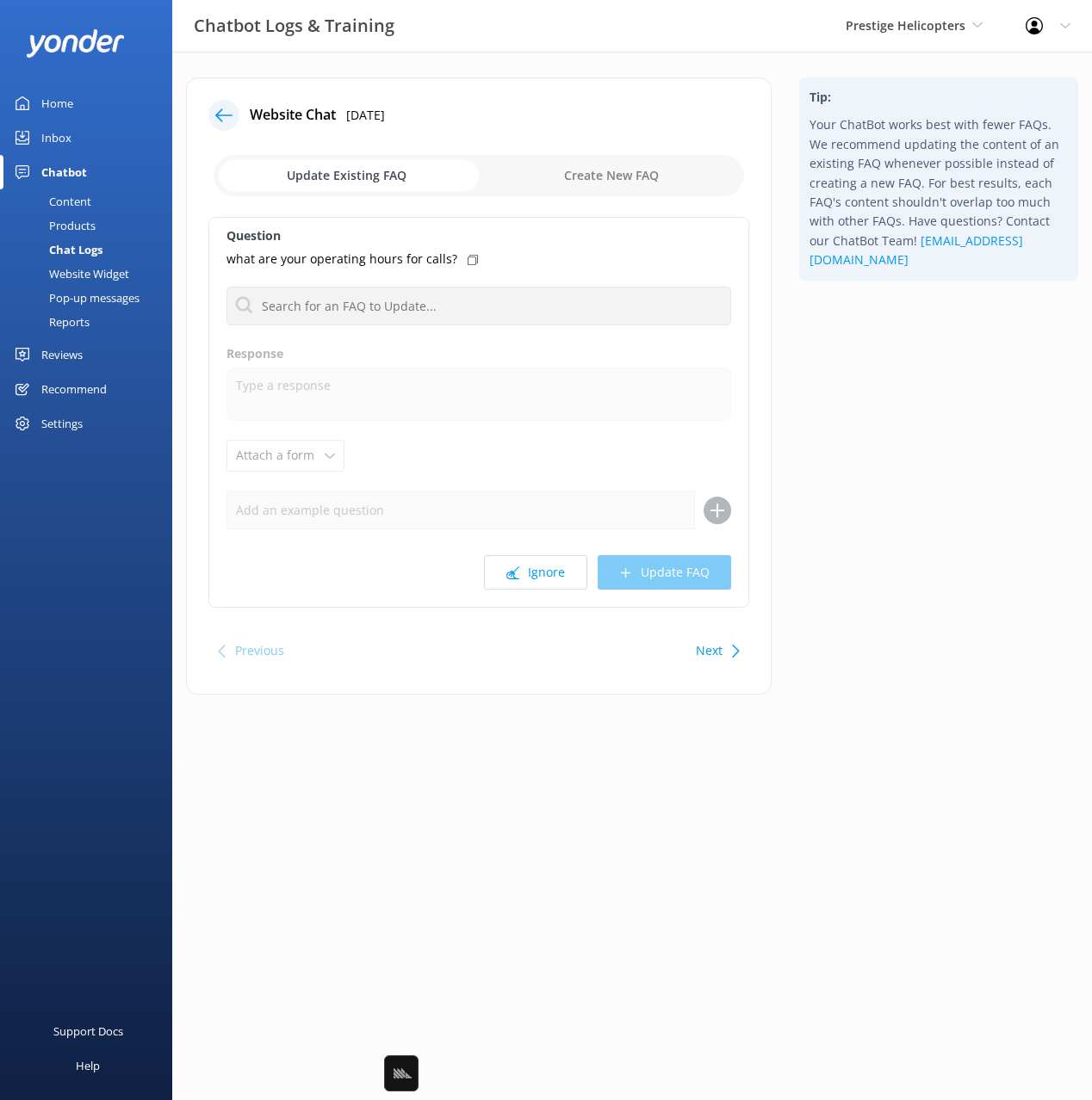
click at [911, 466] on div "Tip: Your ChatBot works best with fewer FAQs. We recommend updating the content…" at bounding box center [938, 395] width 307 height 634
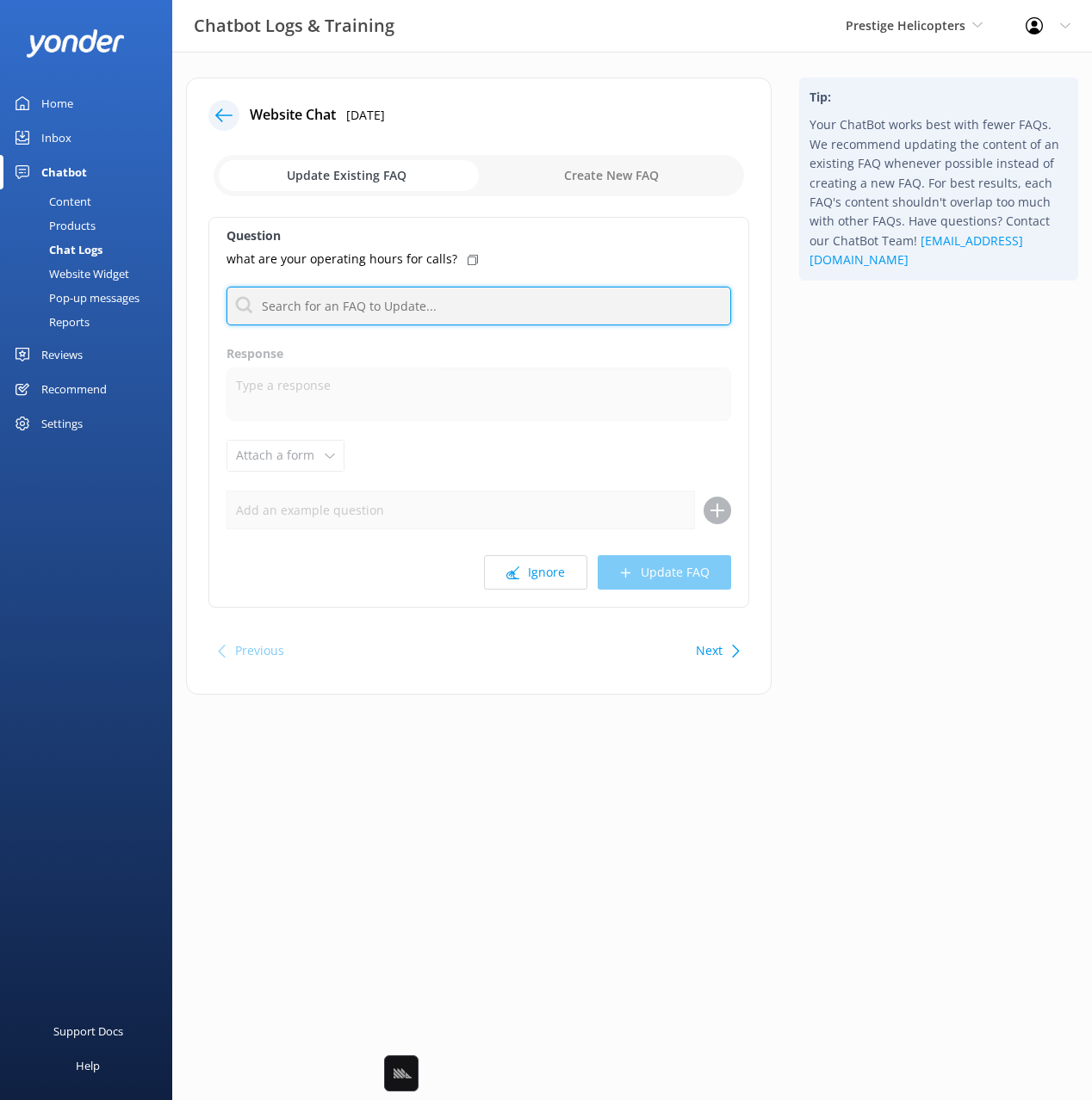
click at [442, 297] on input "text" at bounding box center [478, 306] width 505 height 38
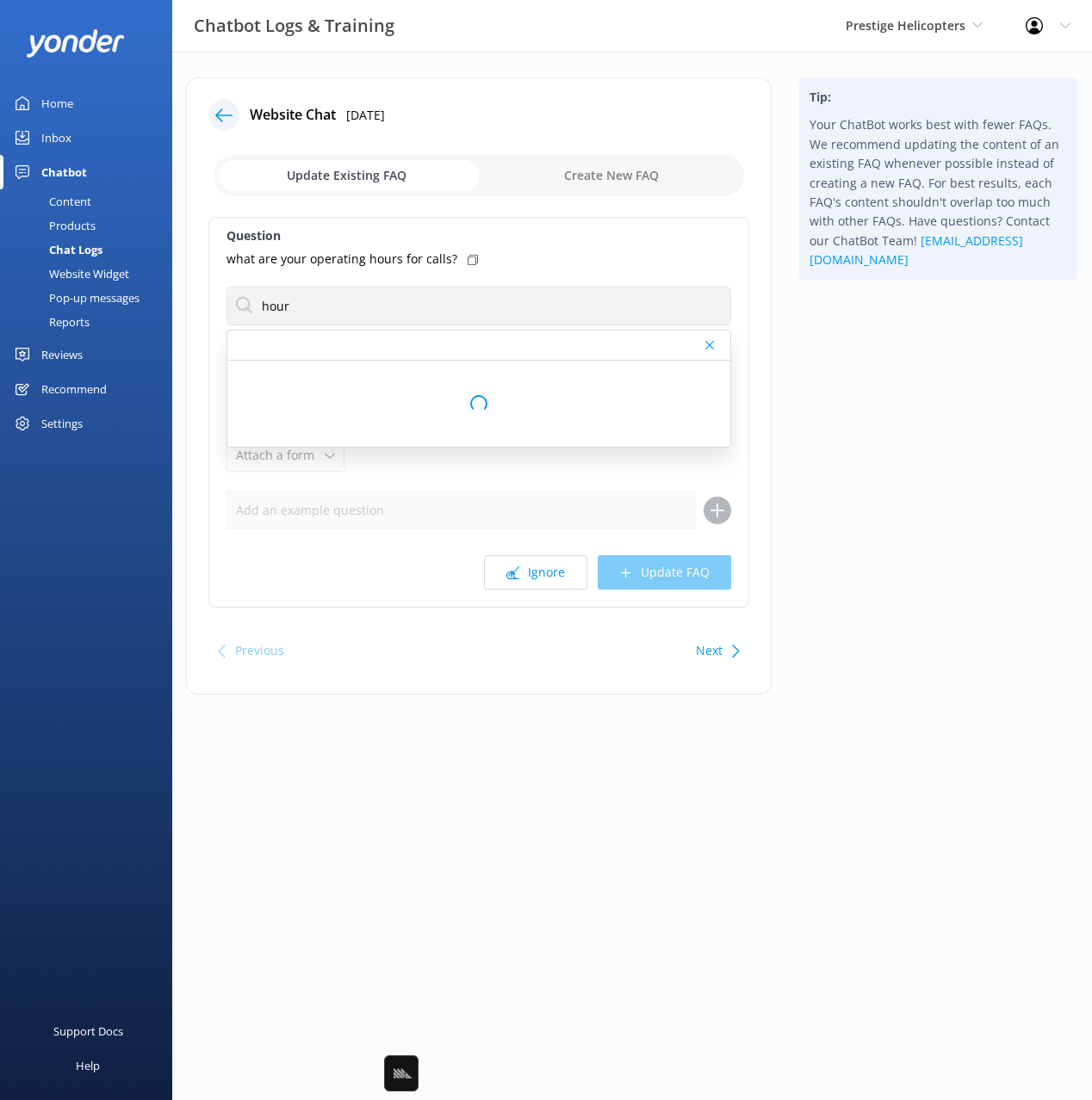
click at [882, 353] on div "Tip: Your ChatBot works best with fewer FAQs. We recommend updating the content…" at bounding box center [938, 395] width 307 height 634
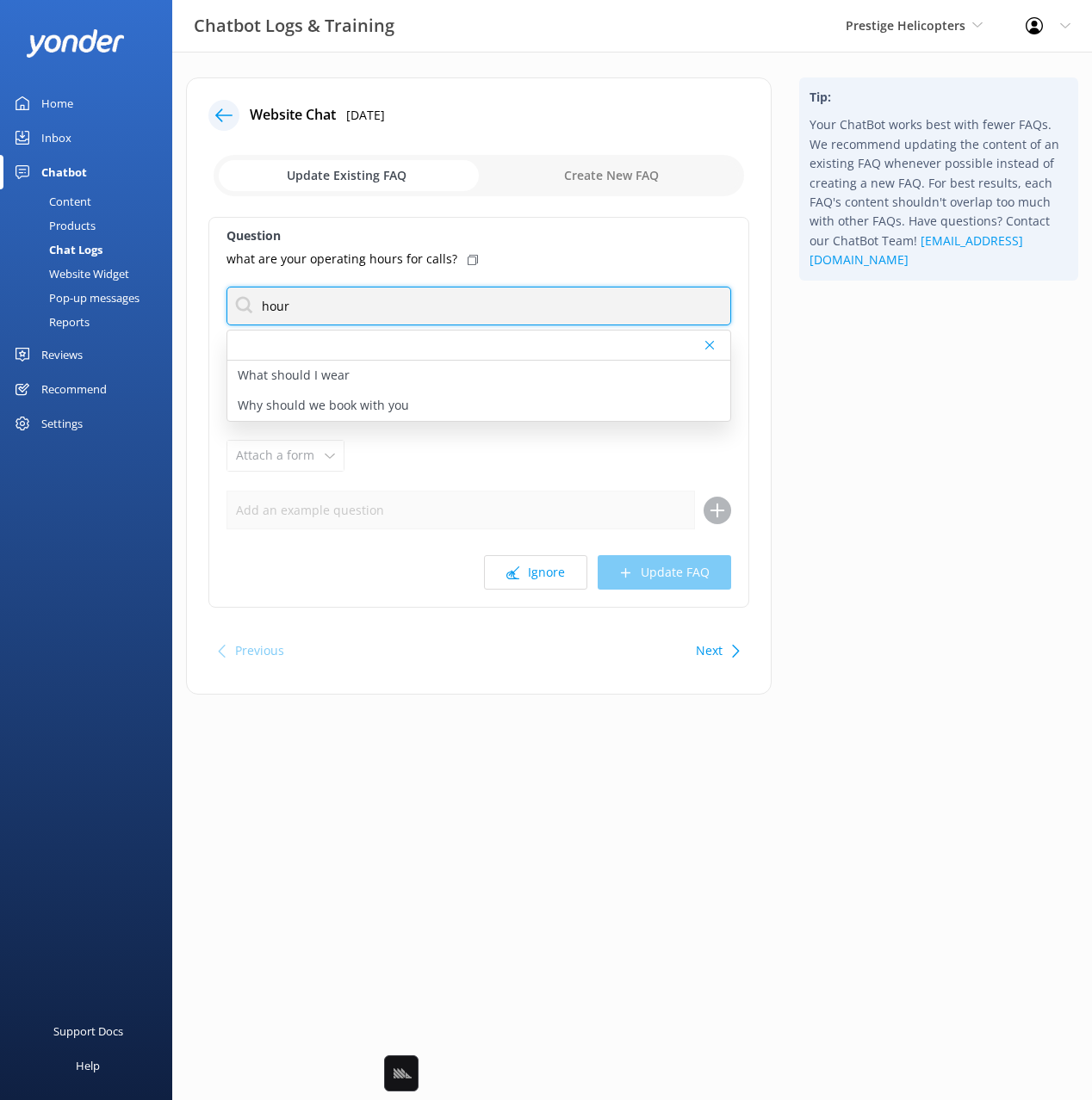
click at [267, 303] on input "hour" at bounding box center [478, 306] width 505 height 38
click at [266, 303] on input "hour" at bounding box center [478, 306] width 505 height 38
type input "open"
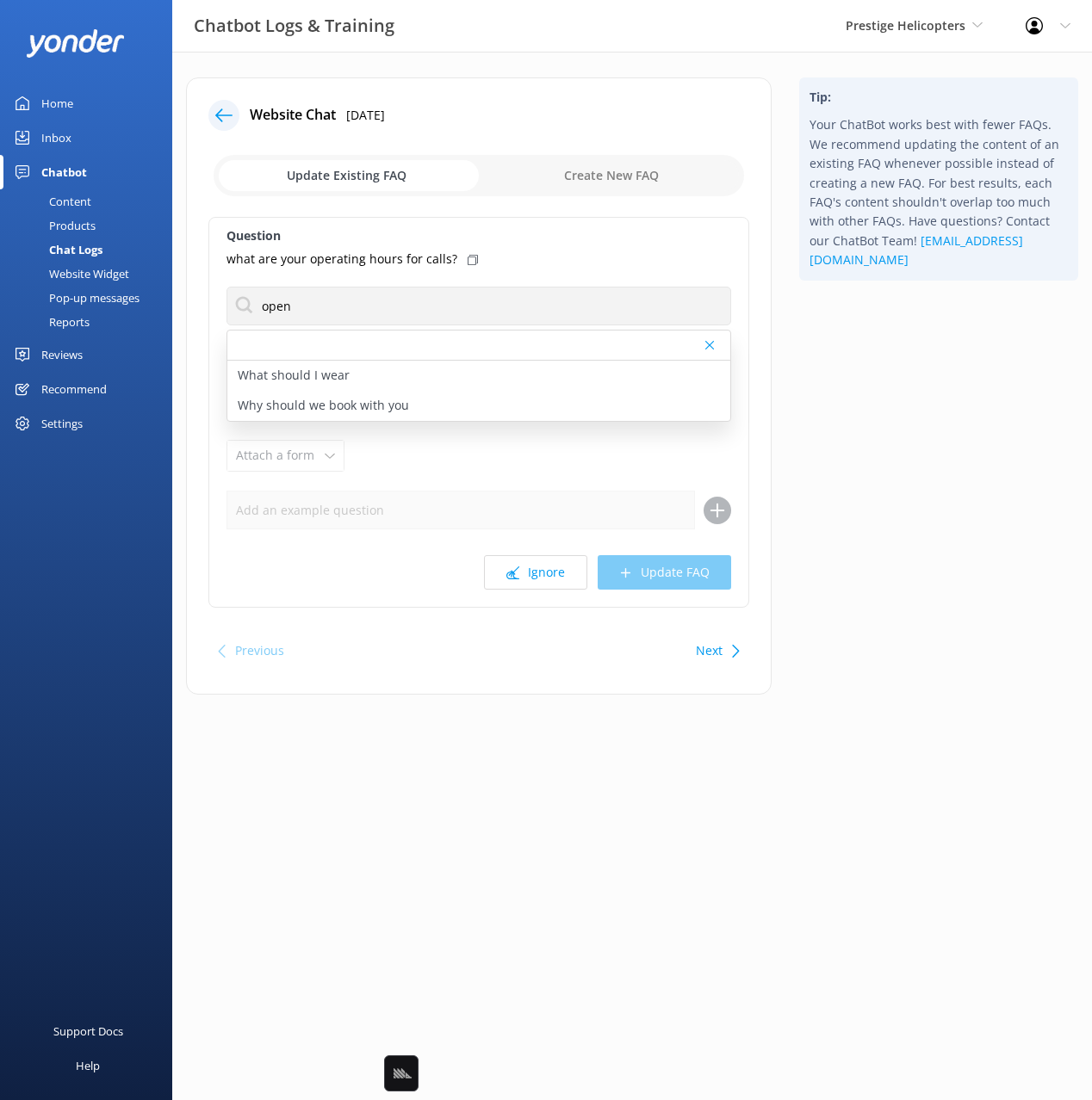
click at [885, 344] on div "Tip: Your ChatBot works best with fewer FAQs. We recommend updating the content…" at bounding box center [938, 395] width 307 height 634
click at [875, 355] on div "Tip: Your ChatBot works best with fewer FAQs. We recommend updating the content…" at bounding box center [938, 395] width 307 height 634
click at [99, 197] on link "Content" at bounding box center [91, 202] width 162 height 24
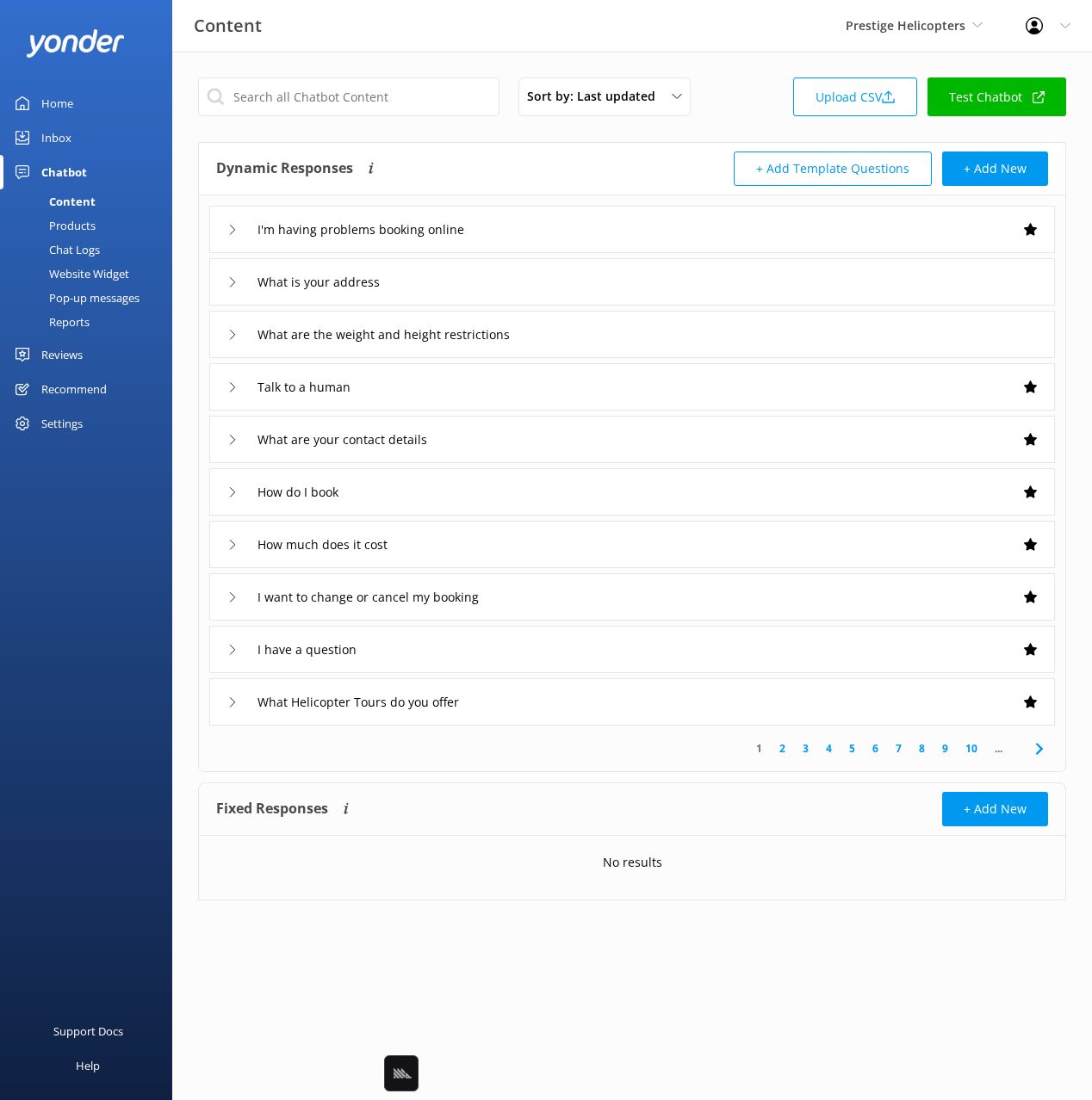
click at [88, 251] on div "Chat Logs" at bounding box center [54, 249] width 89 height 24
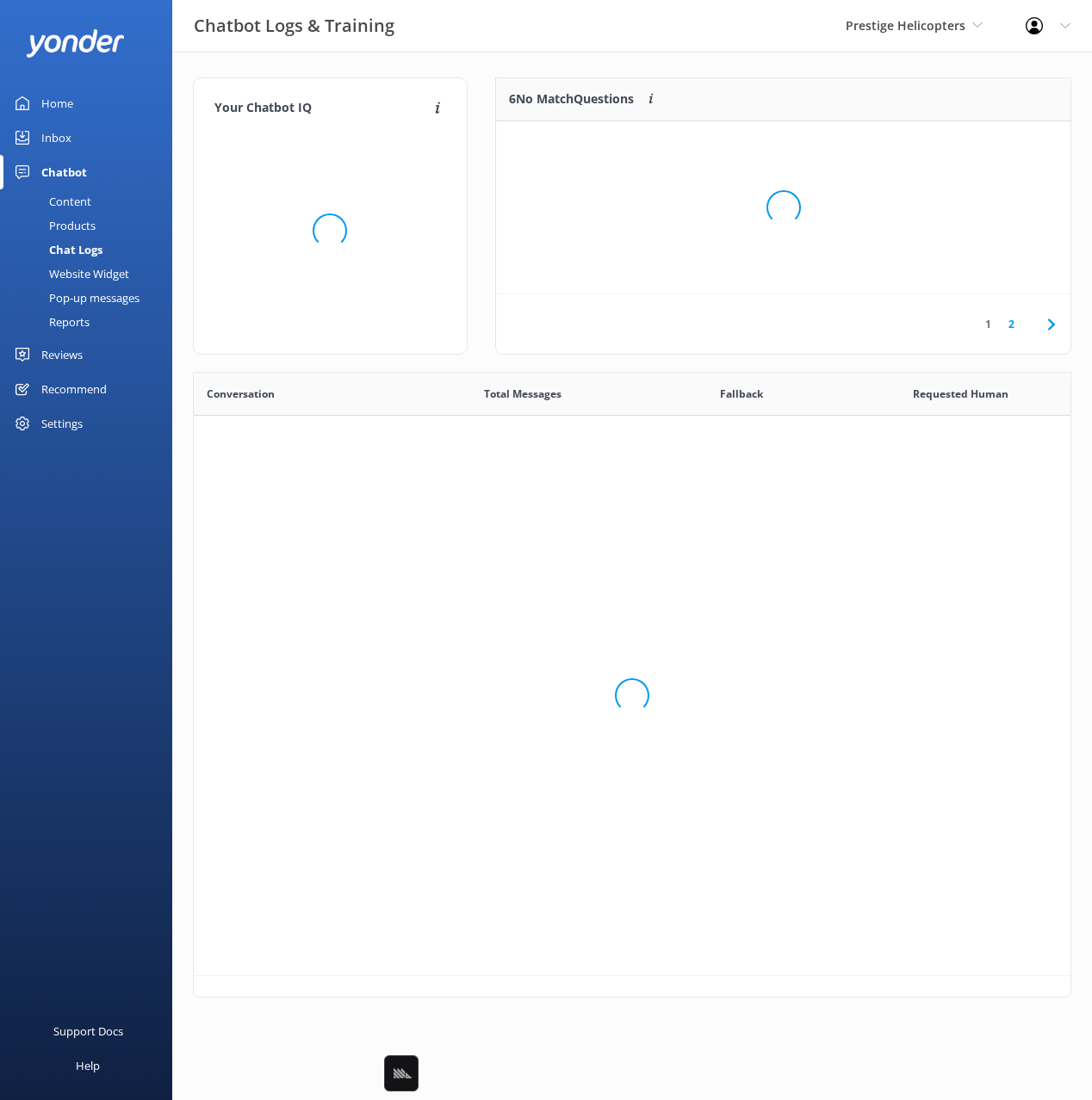
scroll to position [603, 876]
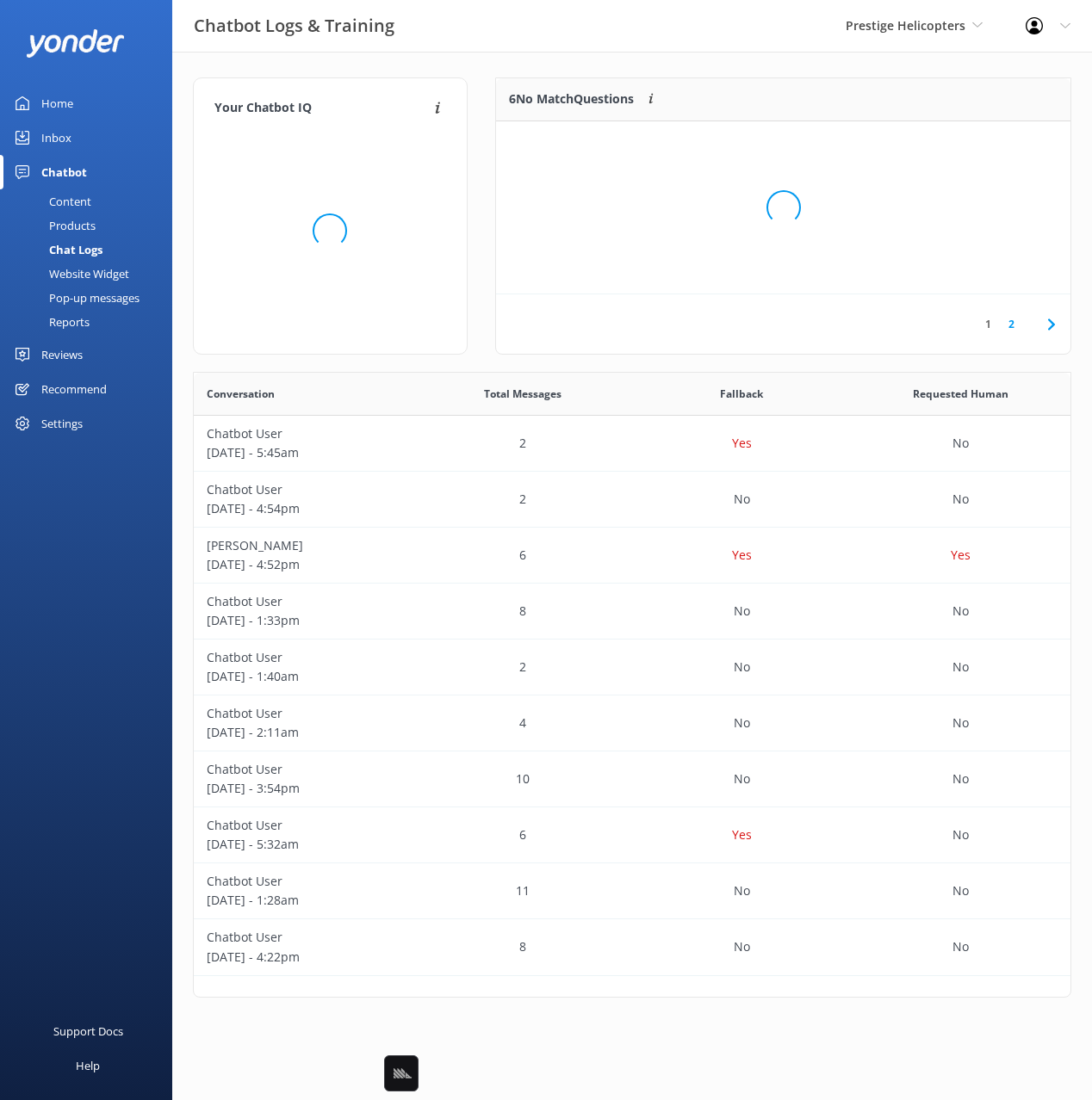
click at [663, 62] on div "Loading.." at bounding box center [782, 207] width 539 height 1100
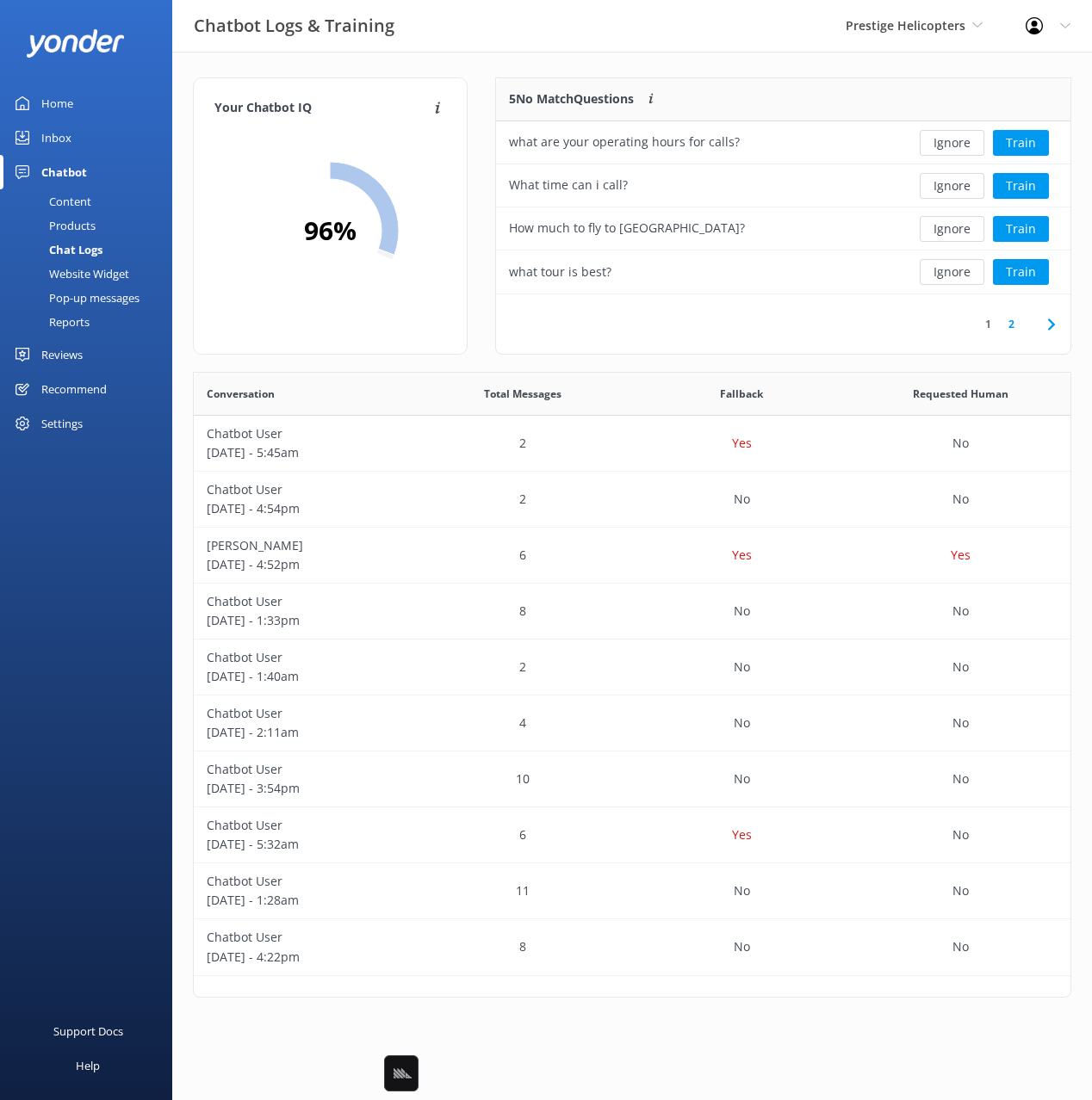
click at [770, 70] on div "Your Chatbot IQ Your Chatbot IQ is the percentage of trained FAQs against untra…" at bounding box center [632, 541] width 919 height 980
click at [969, 184] on button "Ignore" at bounding box center [951, 186] width 65 height 26
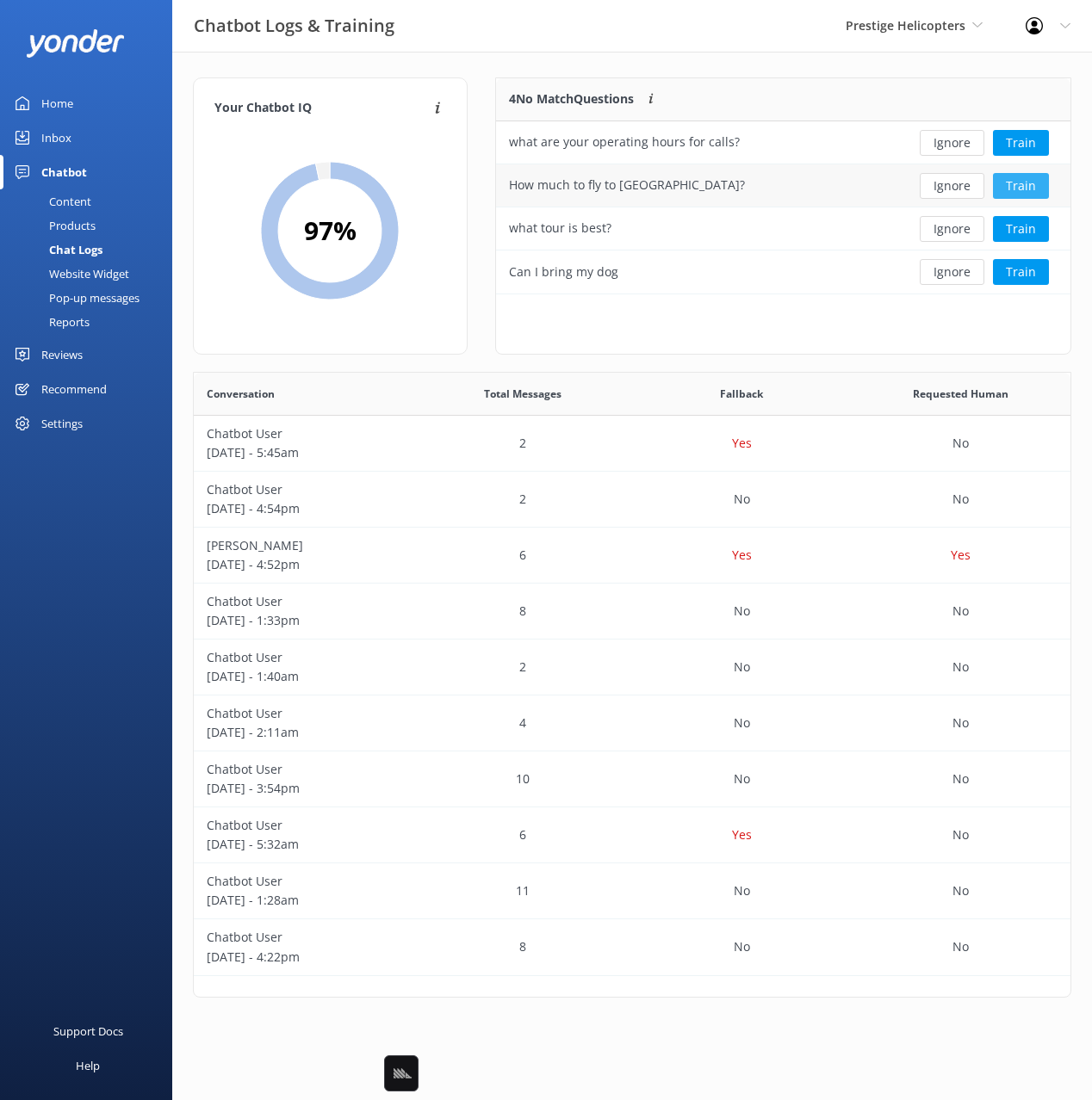
click at [1037, 184] on button "Train" at bounding box center [1021, 186] width 56 height 26
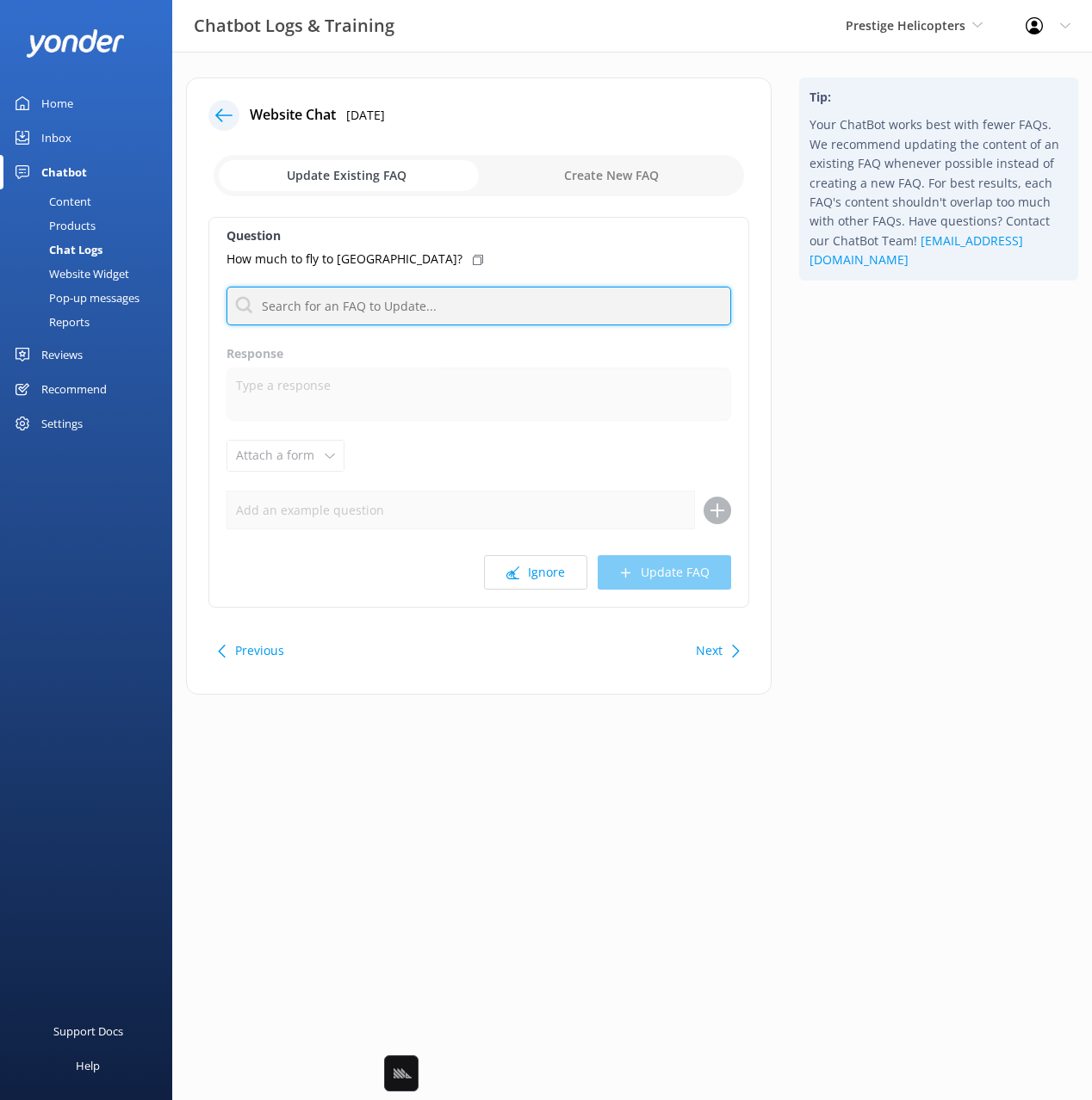
click at [428, 301] on input "text" at bounding box center [478, 306] width 505 height 38
type input "cost"
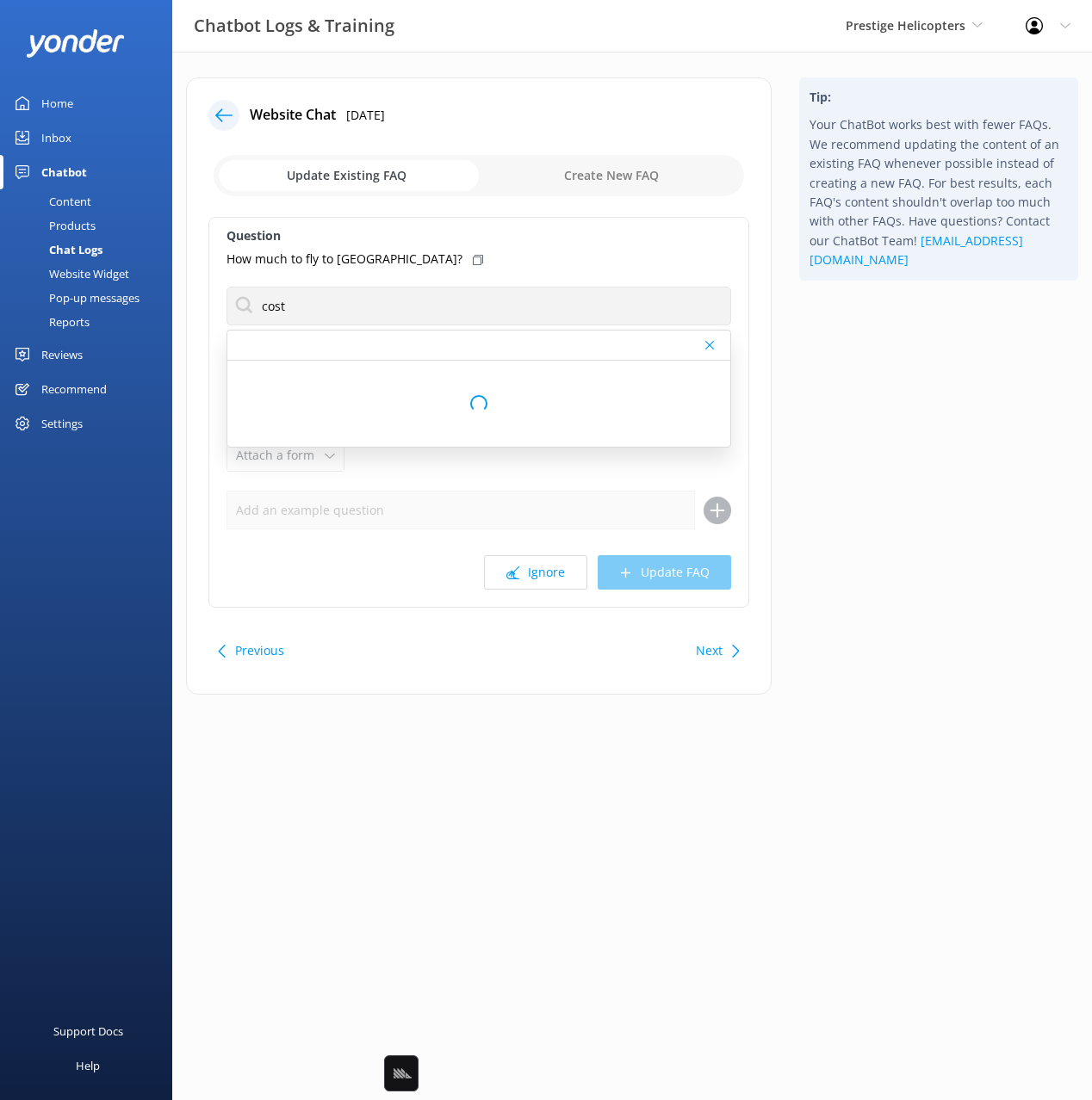
click at [862, 385] on div "Tip: Your ChatBot works best with fewer FAQs. We recommend updating the content…" at bounding box center [938, 395] width 307 height 634
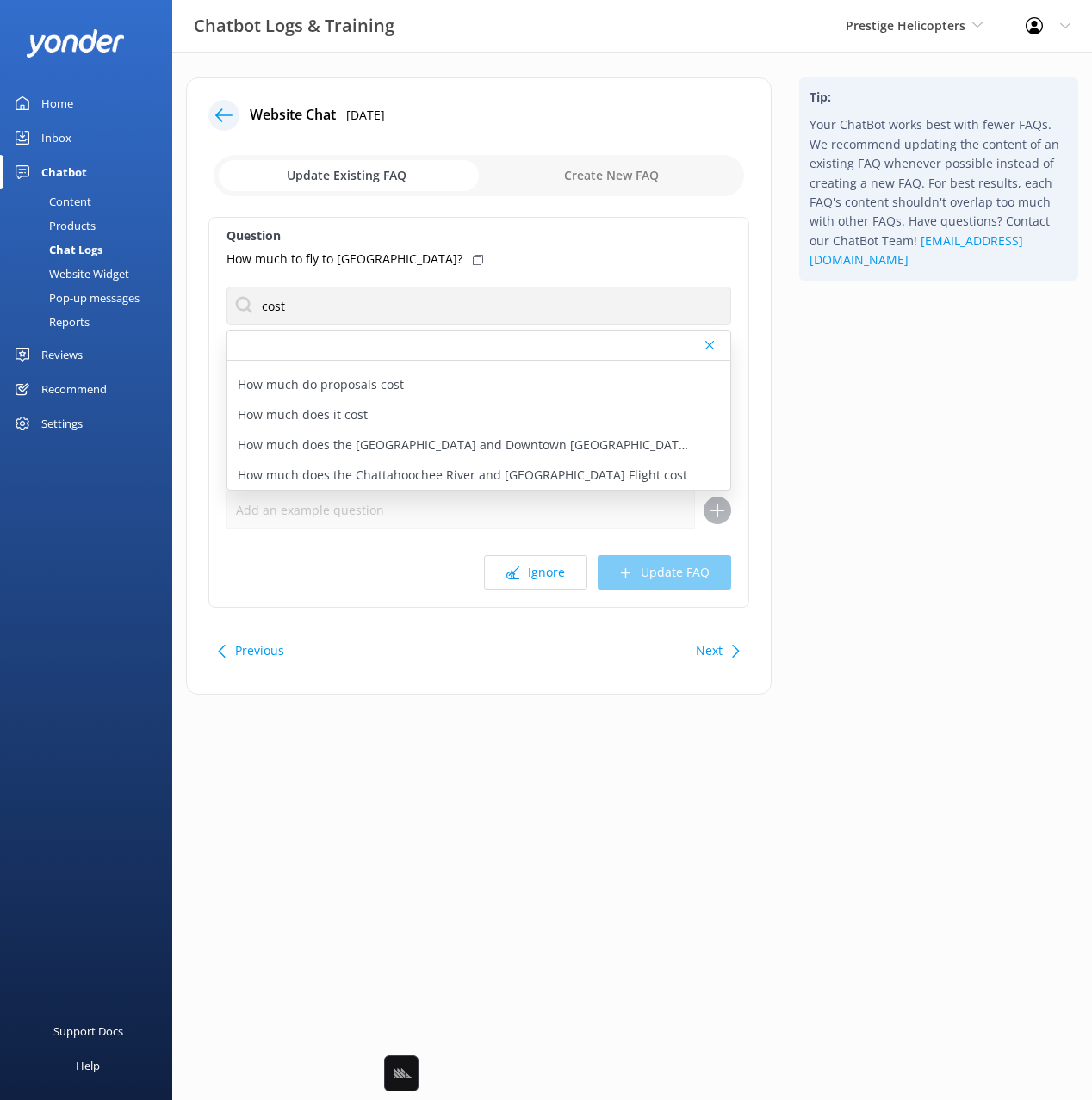
scroll to position [78, 0]
drag, startPoint x: 350, startPoint y: 422, endPoint x: 397, endPoint y: 312, distance: 119.6
click at [350, 422] on p "How much does it cost" at bounding box center [302, 418] width 130 height 19
type textarea "Prices vary depending on the flight, season, and fare type. For the most up-to-…"
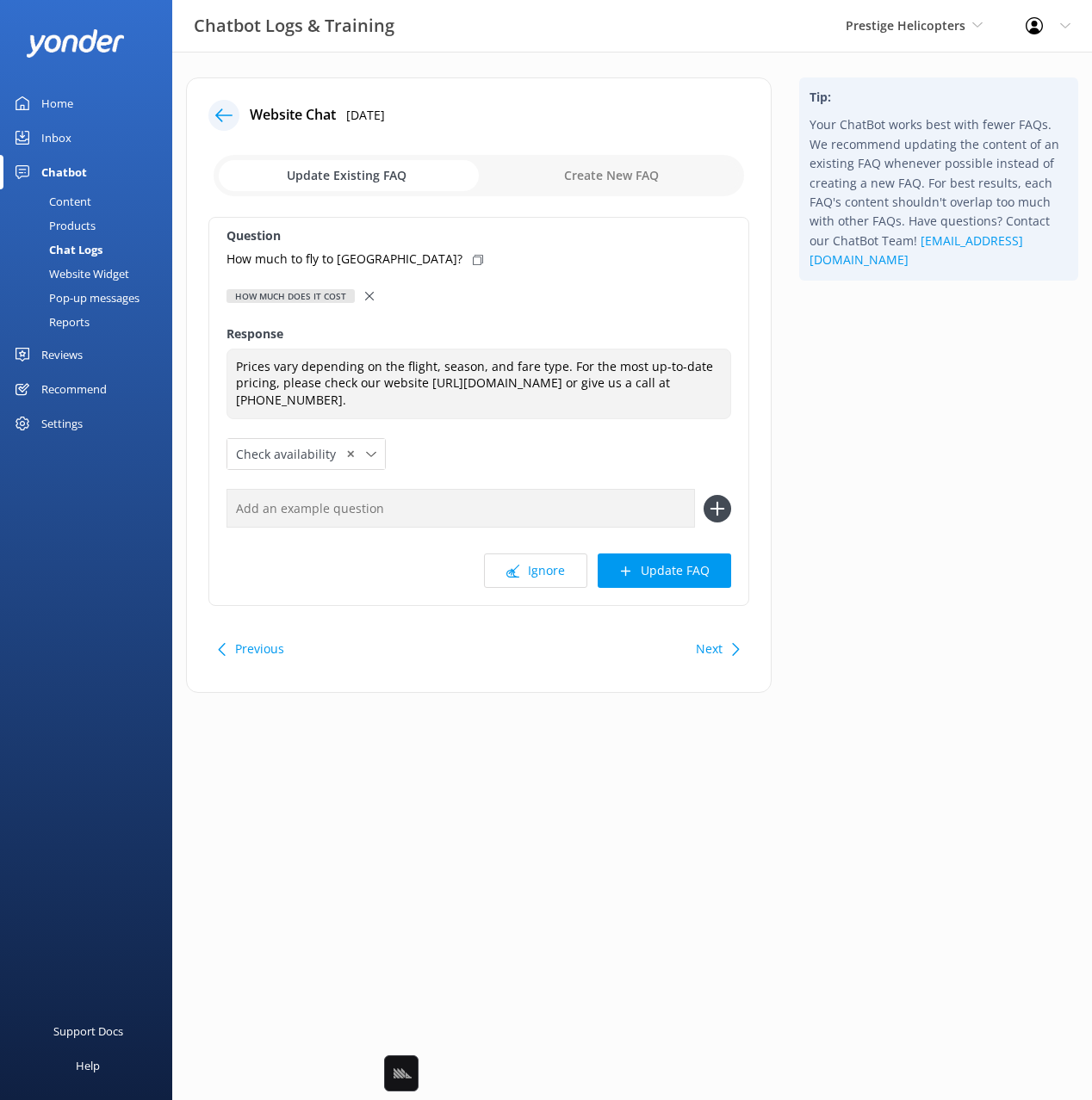
drag, startPoint x: 393, startPoint y: 261, endPoint x: 499, endPoint y: 488, distance: 250.5
click at [473, 264] on icon at bounding box center [478, 260] width 10 height 10
click at [486, 522] on input "text" at bounding box center [460, 507] width 468 height 38
click at [486, 527] on input "text" at bounding box center [460, 507] width 468 height 38
paste input "How much to fly to Athens?"
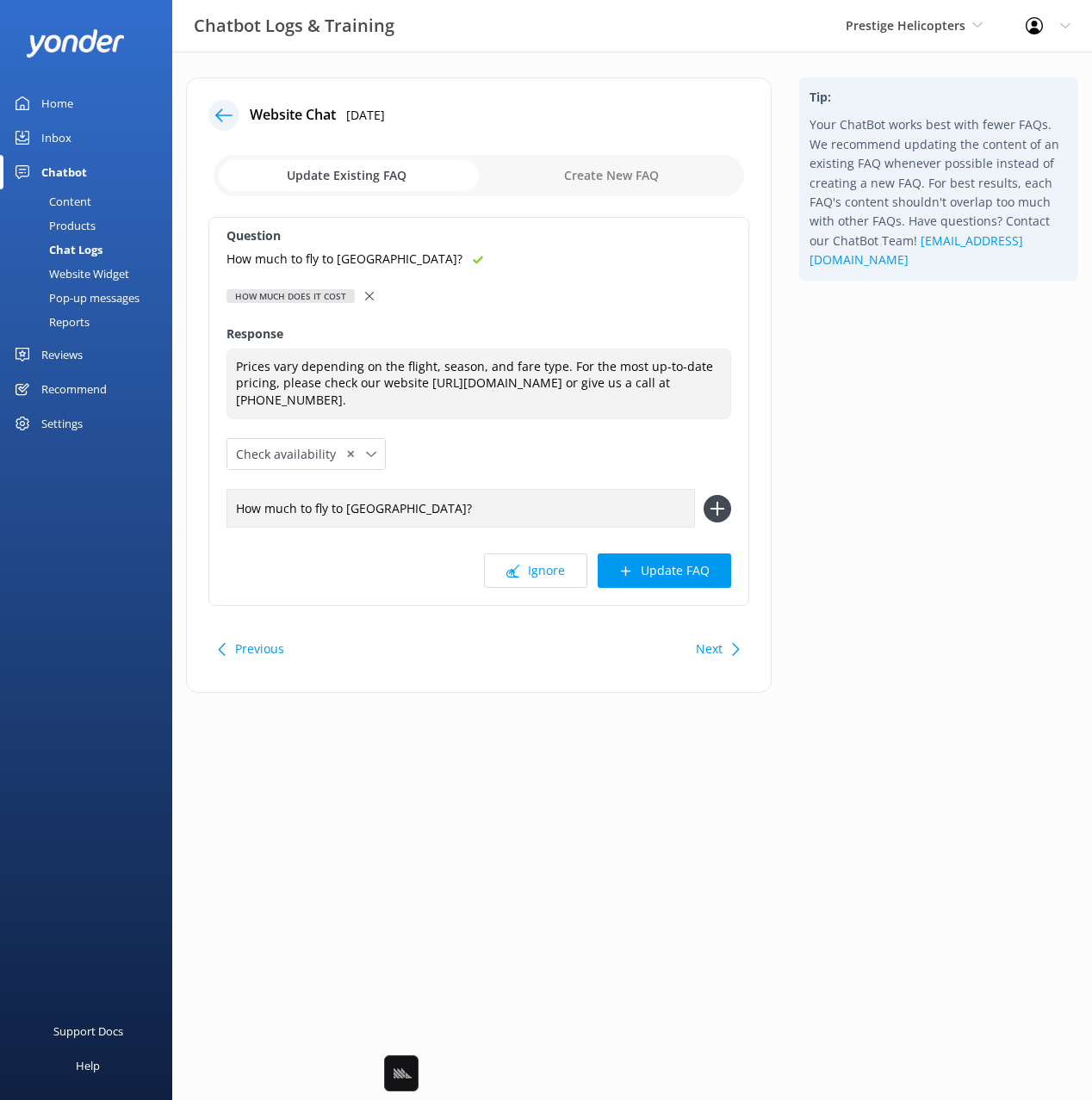
type input "How much to fly to Athens?"
click at [715, 520] on icon at bounding box center [717, 508] width 27 height 27
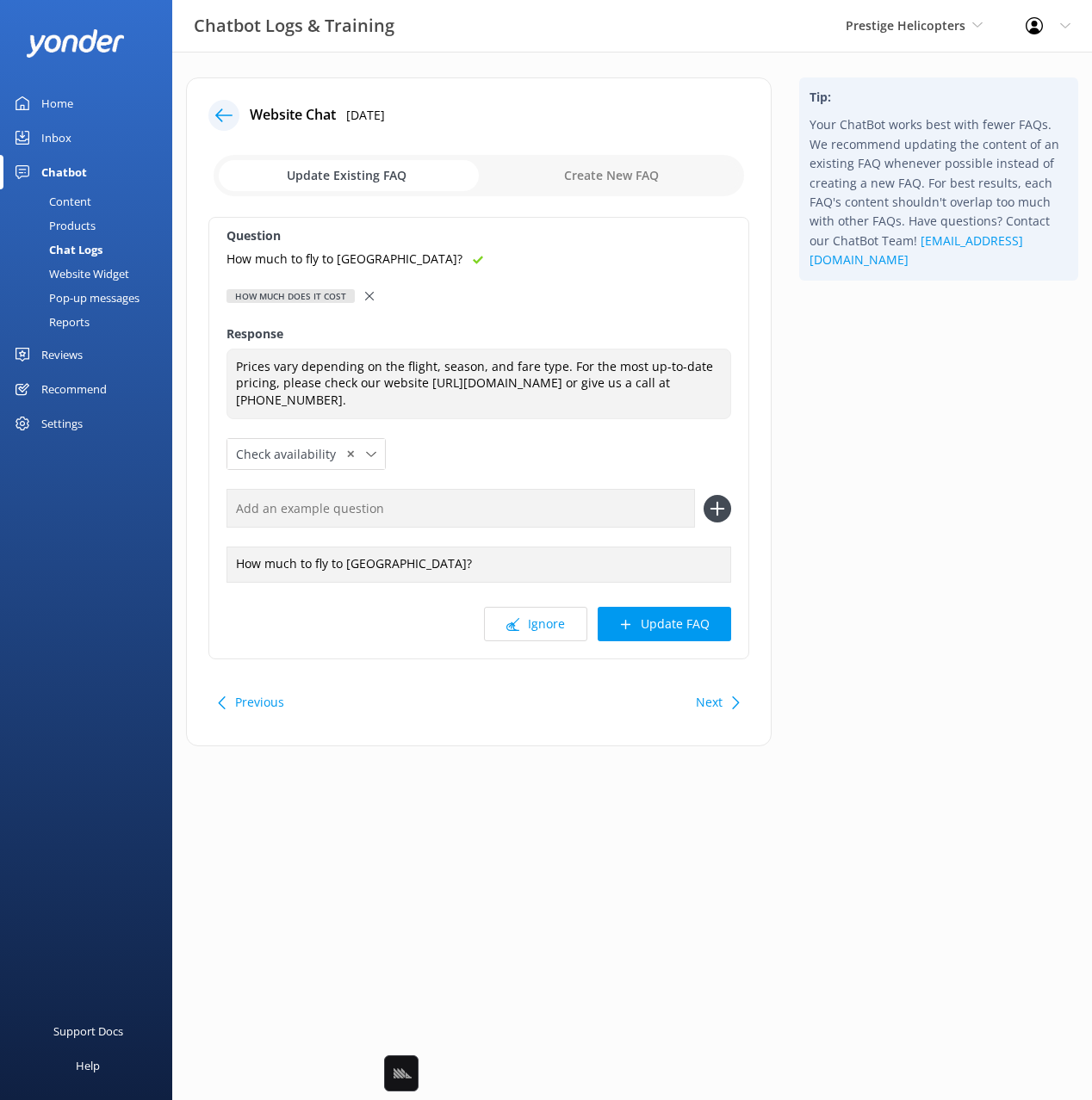
click at [704, 641] on button "Update FAQ" at bounding box center [664, 624] width 133 height 35
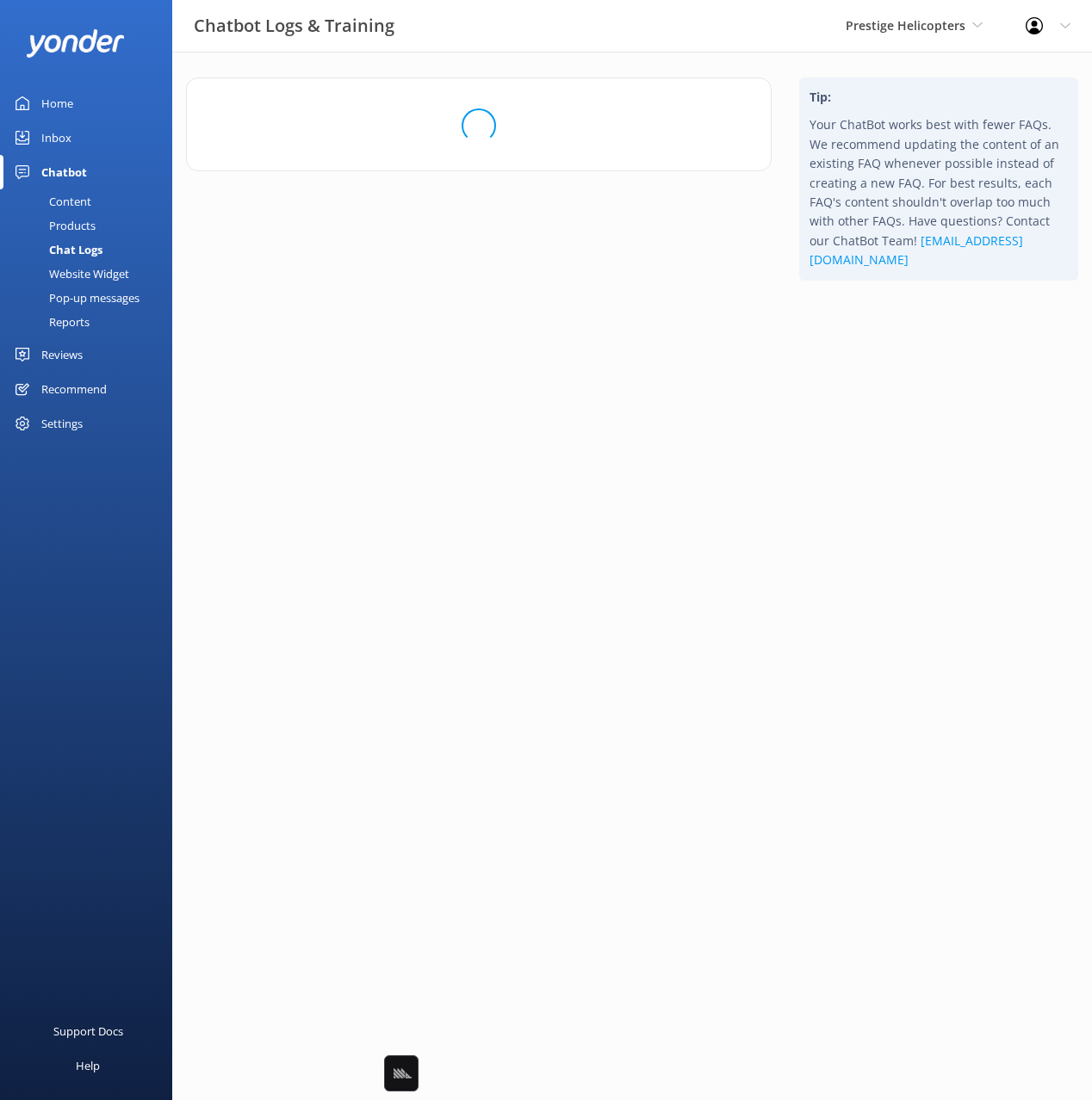
click at [847, 582] on html "Chatbot Logs & Training Prestige Helicopters Black Cat Cruises Banff Airporter …" at bounding box center [546, 550] width 1092 height 1100
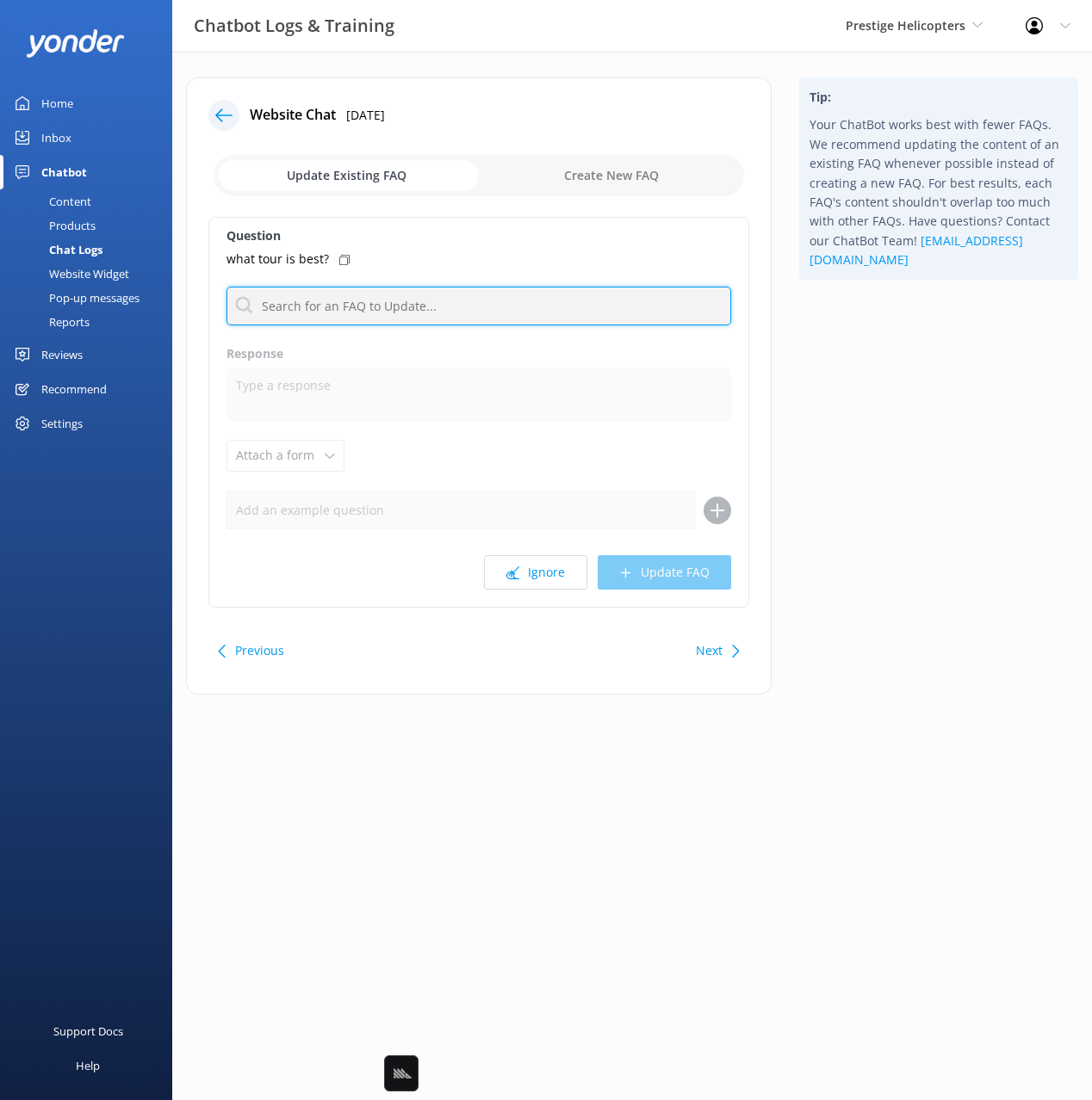
click at [377, 306] on input "text" at bounding box center [478, 306] width 505 height 38
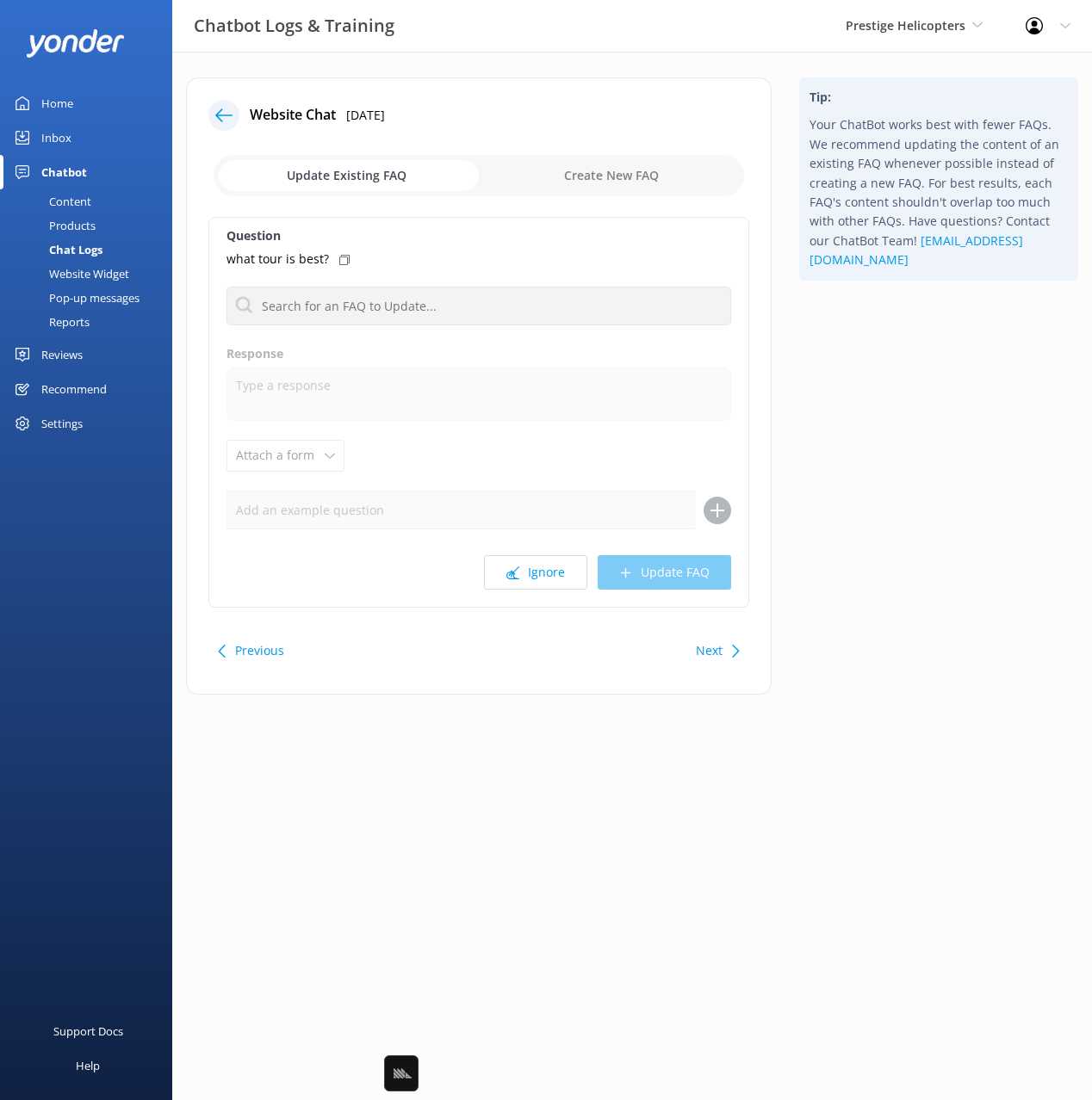
click at [797, 358] on div "Tip: Your ChatBot works best with fewer FAQs. We recommend updating the content…" at bounding box center [938, 395] width 307 height 634
click at [720, 642] on button "Next" at bounding box center [708, 650] width 26 height 35
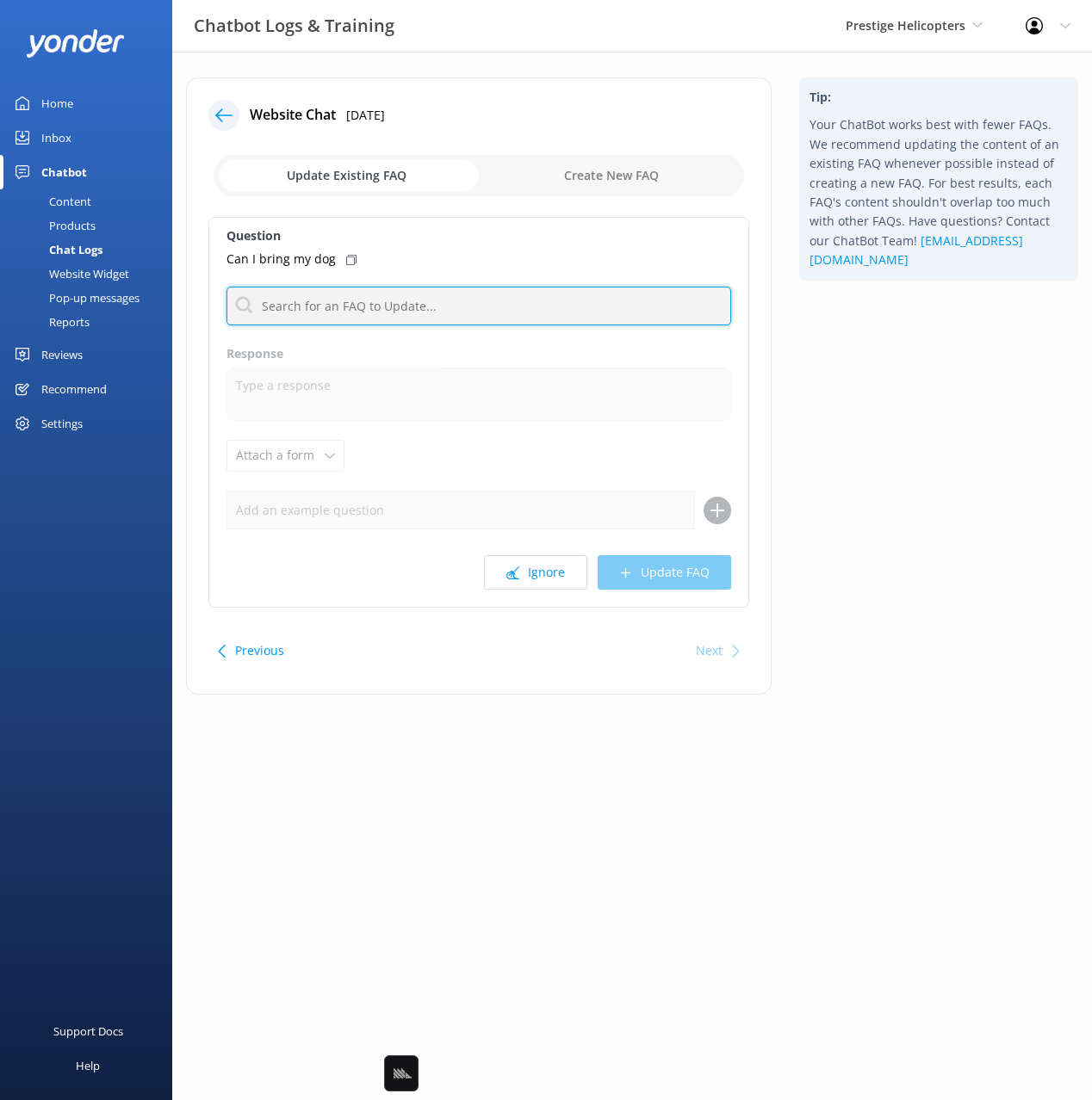
click at [390, 290] on input "text" at bounding box center [478, 306] width 505 height 38
type input "pet"
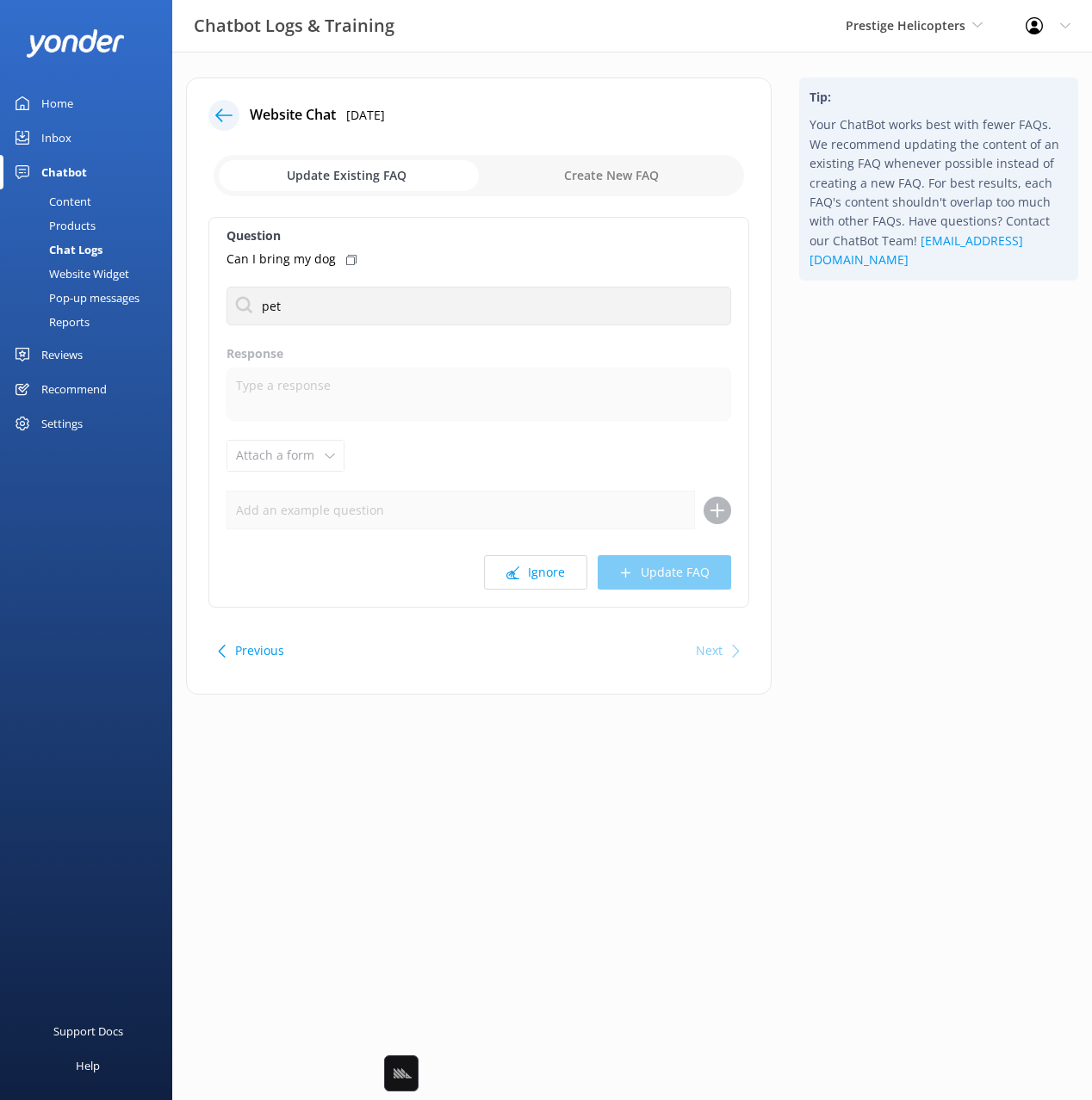
click at [893, 471] on div "Tip: Your ChatBot works best with fewer FAQs. We recommend updating the content…" at bounding box center [938, 395] width 307 height 634
click at [716, 647] on div "Next" at bounding box center [708, 650] width 26 height 35
click at [219, 123] on div at bounding box center [223, 114] width 31 height 31
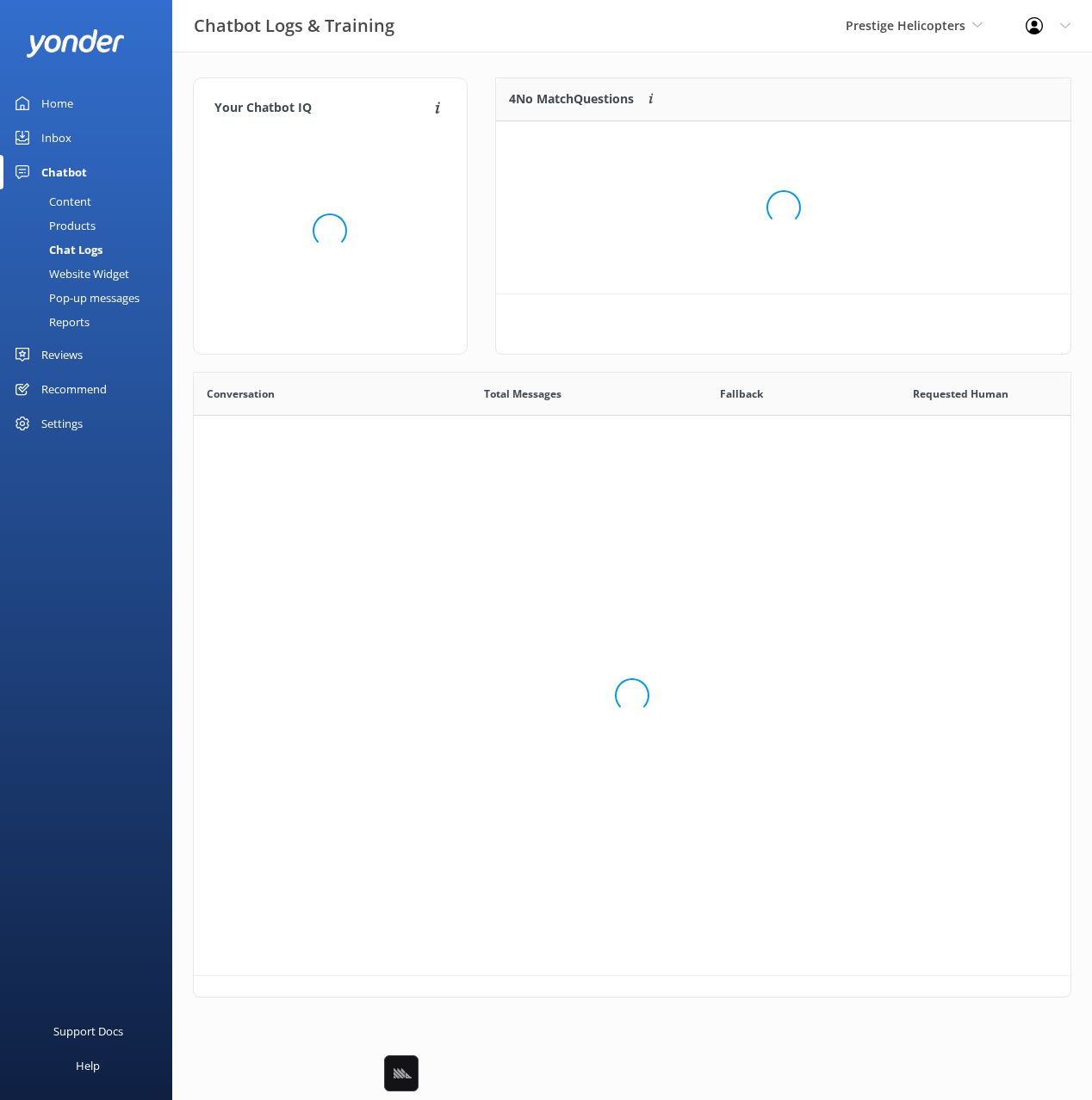
scroll to position [603, 876]
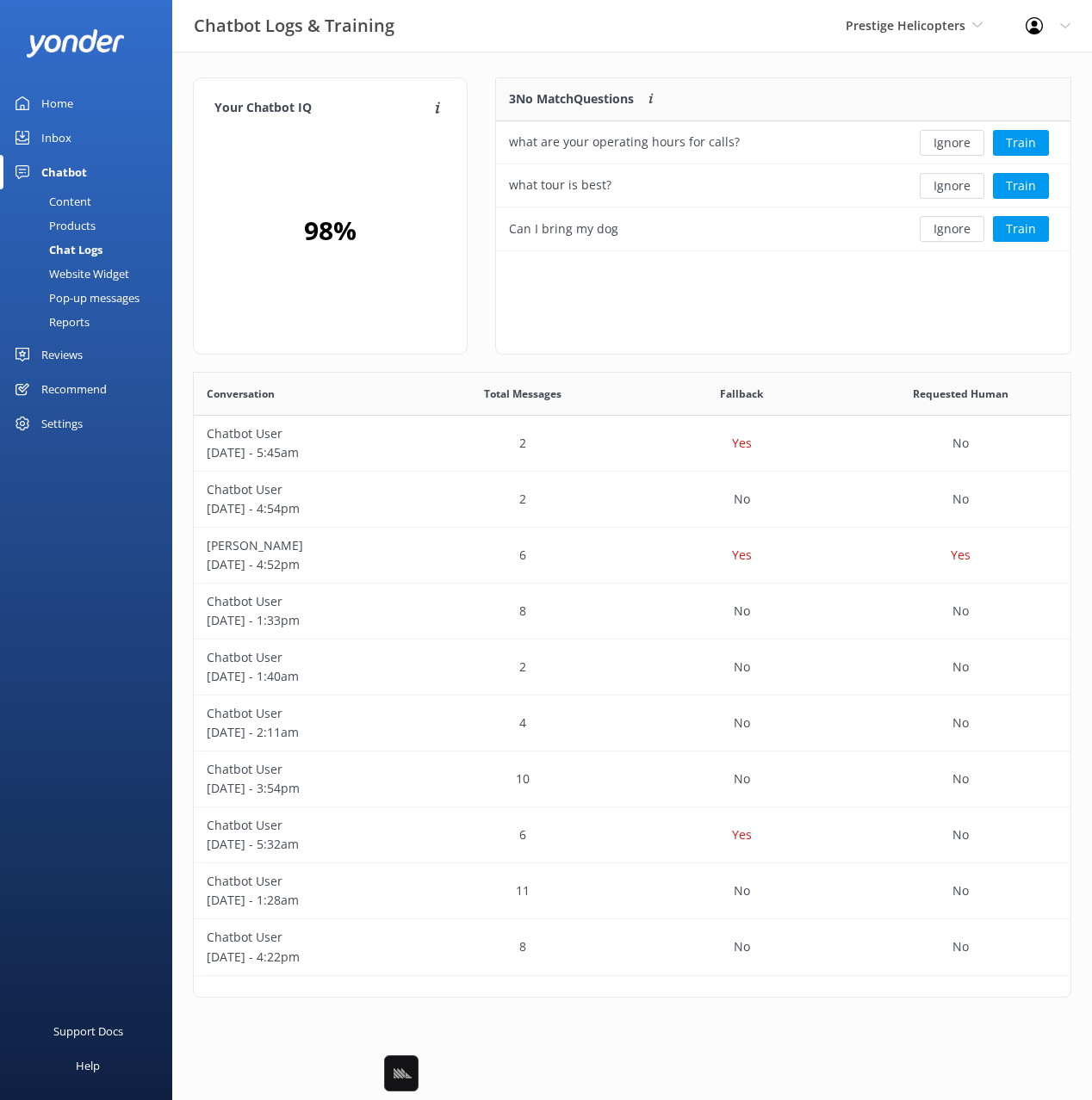
drag, startPoint x: 387, startPoint y: 46, endPoint x: 76, endPoint y: 136, distance: 323.8
click at [382, 47] on div "Chatbot Logs & Training" at bounding box center [207, 25] width 416 height 52
click at [89, 193] on div "Content" at bounding box center [51, 202] width 81 height 24
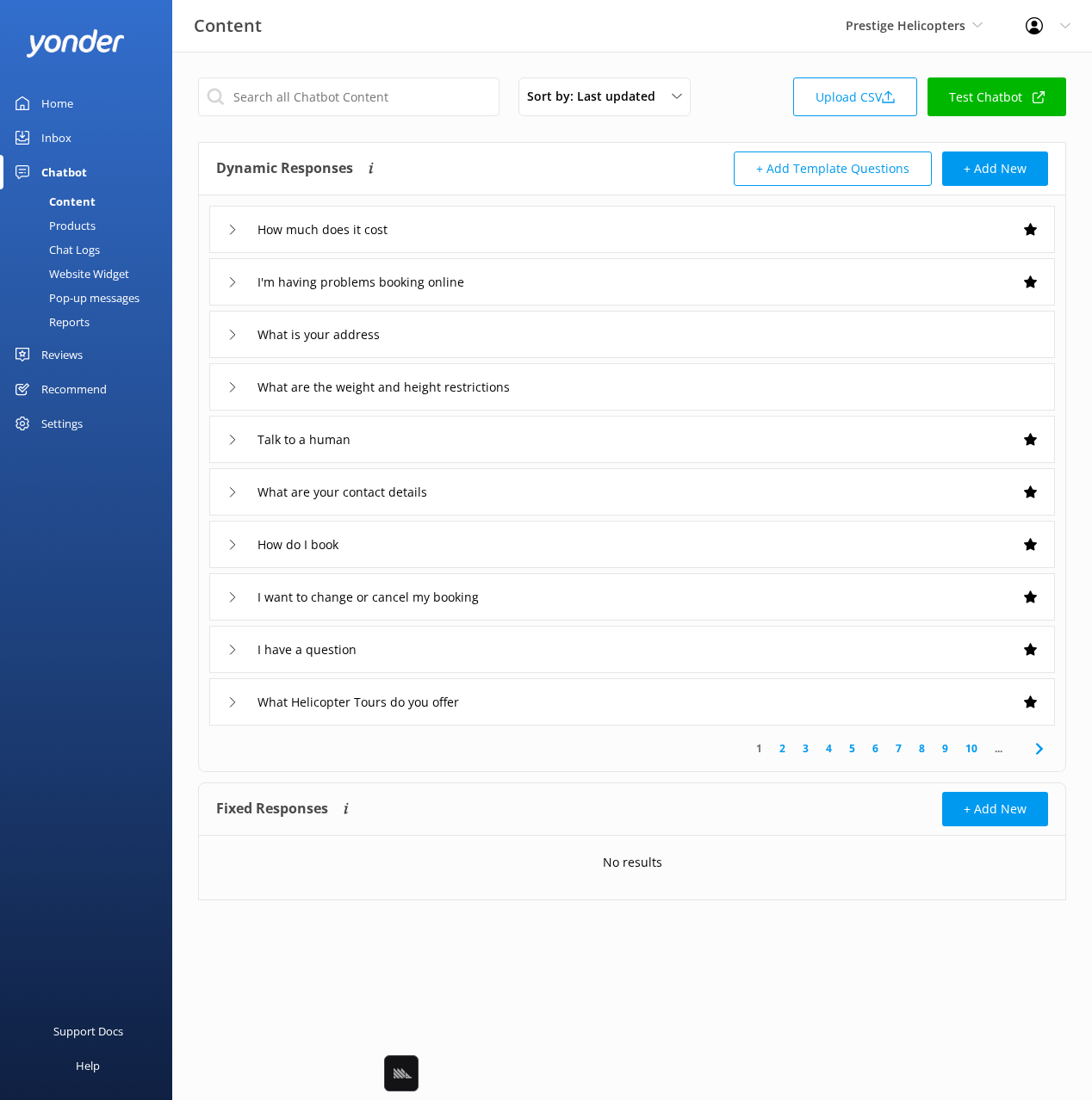
click at [80, 360] on div "Reviews" at bounding box center [62, 354] width 41 height 35
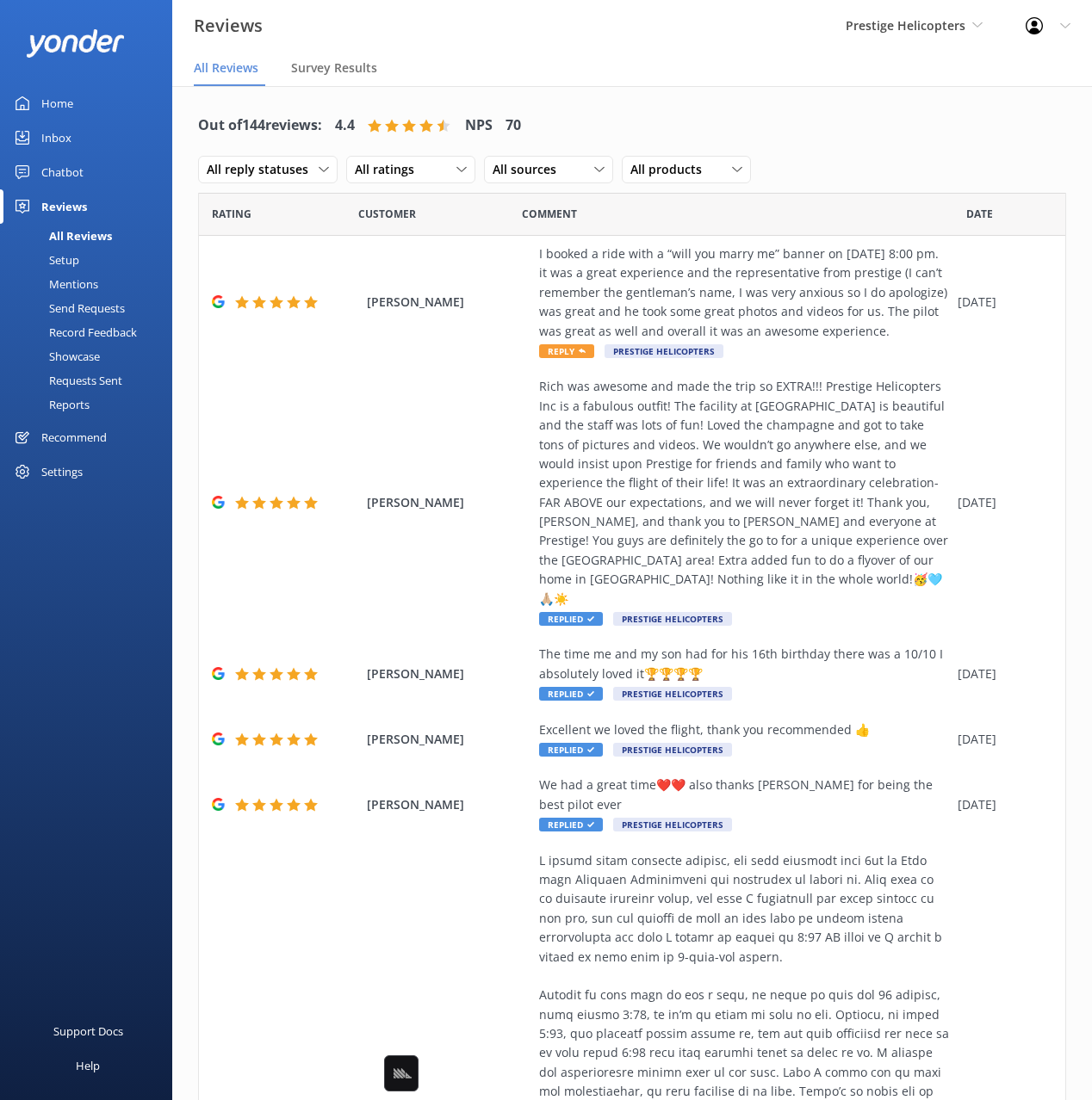
click at [823, 128] on div "Out of 144 reviews: 4.4 NPS 70 All reply statuses All reply statuses Needs a re…" at bounding box center [631, 147] width 868 height 89
click at [68, 257] on div "Setup" at bounding box center [44, 260] width 68 height 24
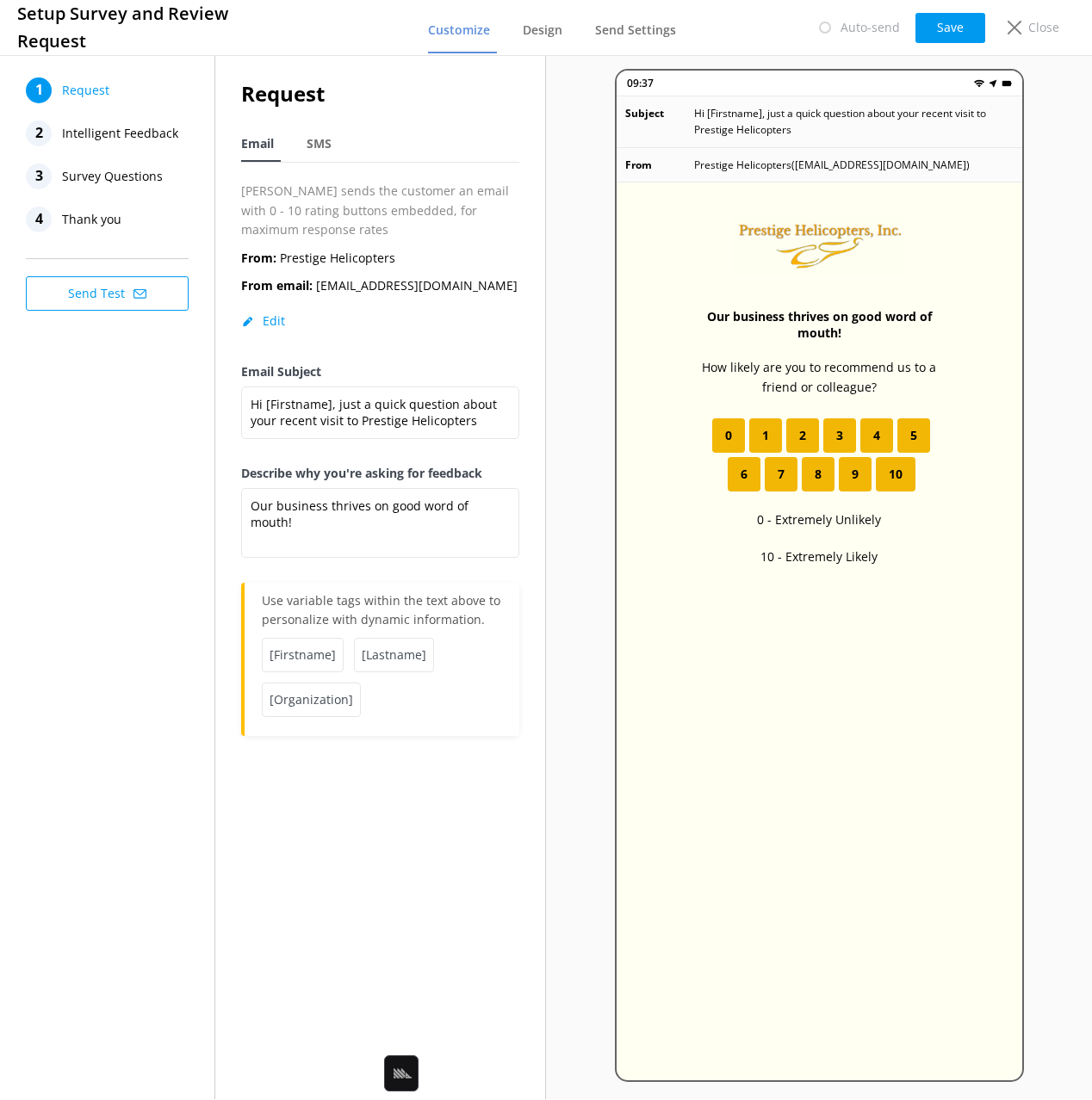
click at [129, 138] on span "Intelligent Feedback" at bounding box center [120, 133] width 116 height 26
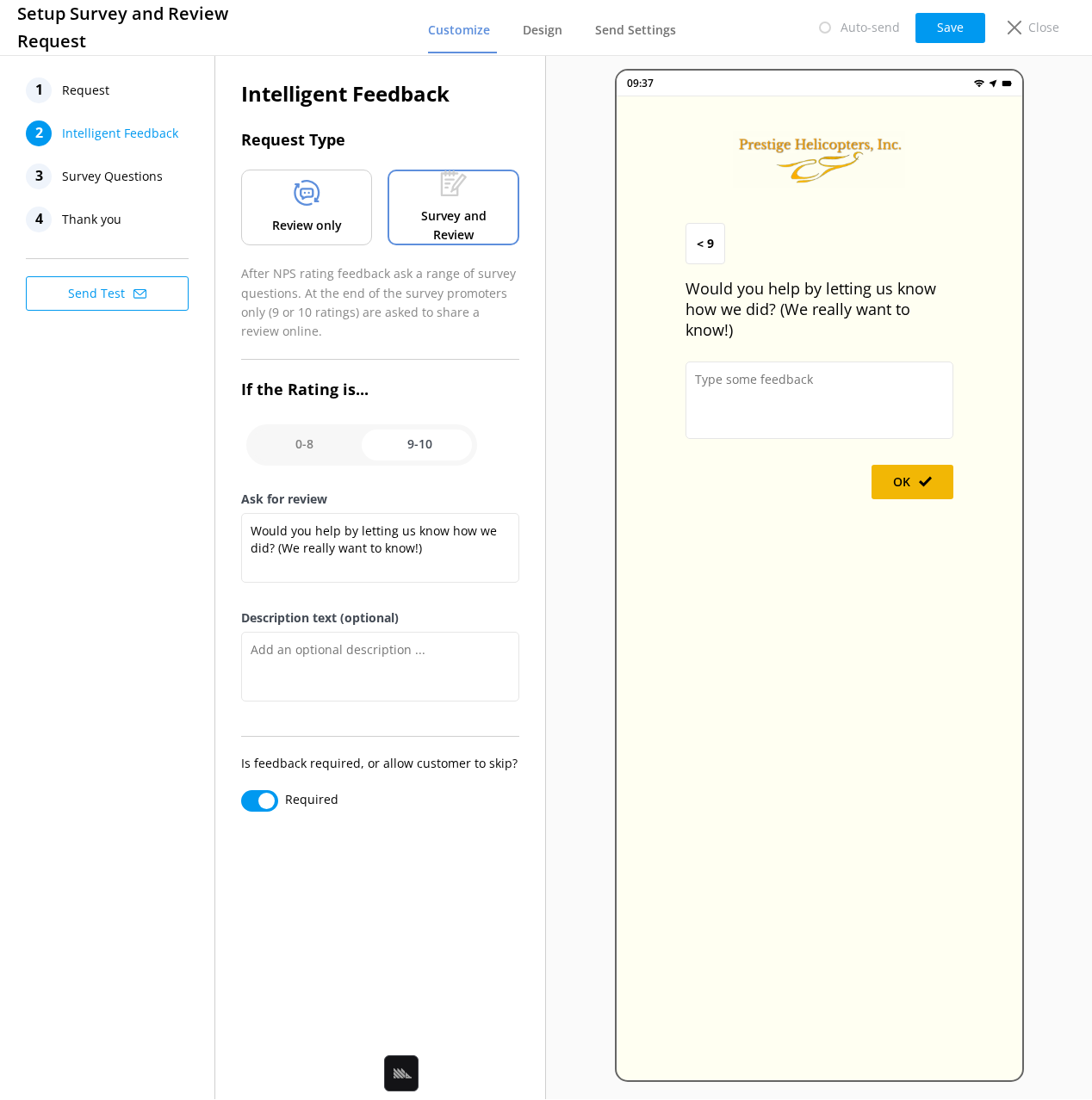
click at [101, 93] on span "Request" at bounding box center [85, 91] width 47 height 26
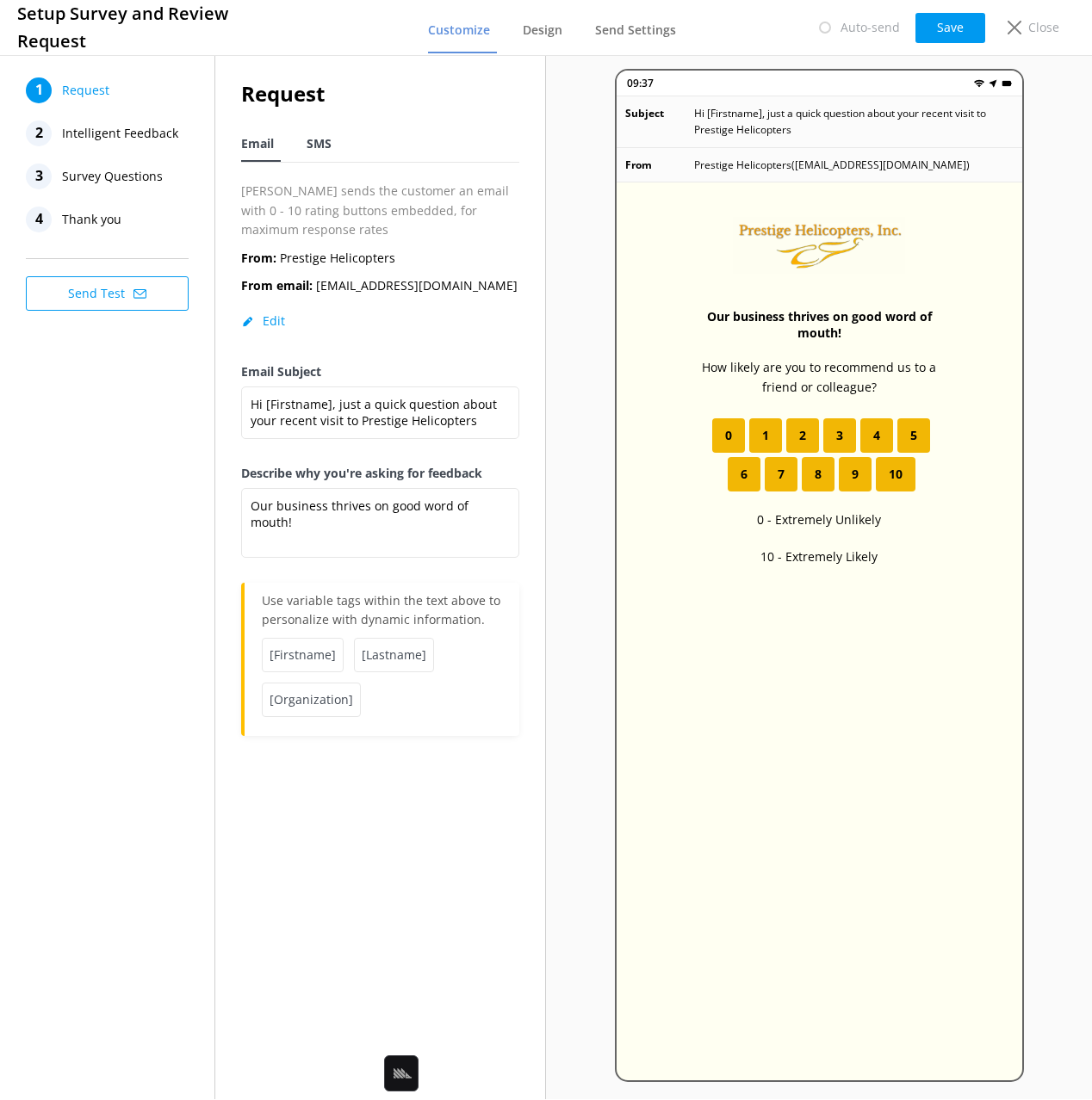
click at [325, 143] on span "SMS" at bounding box center [319, 143] width 25 height 17
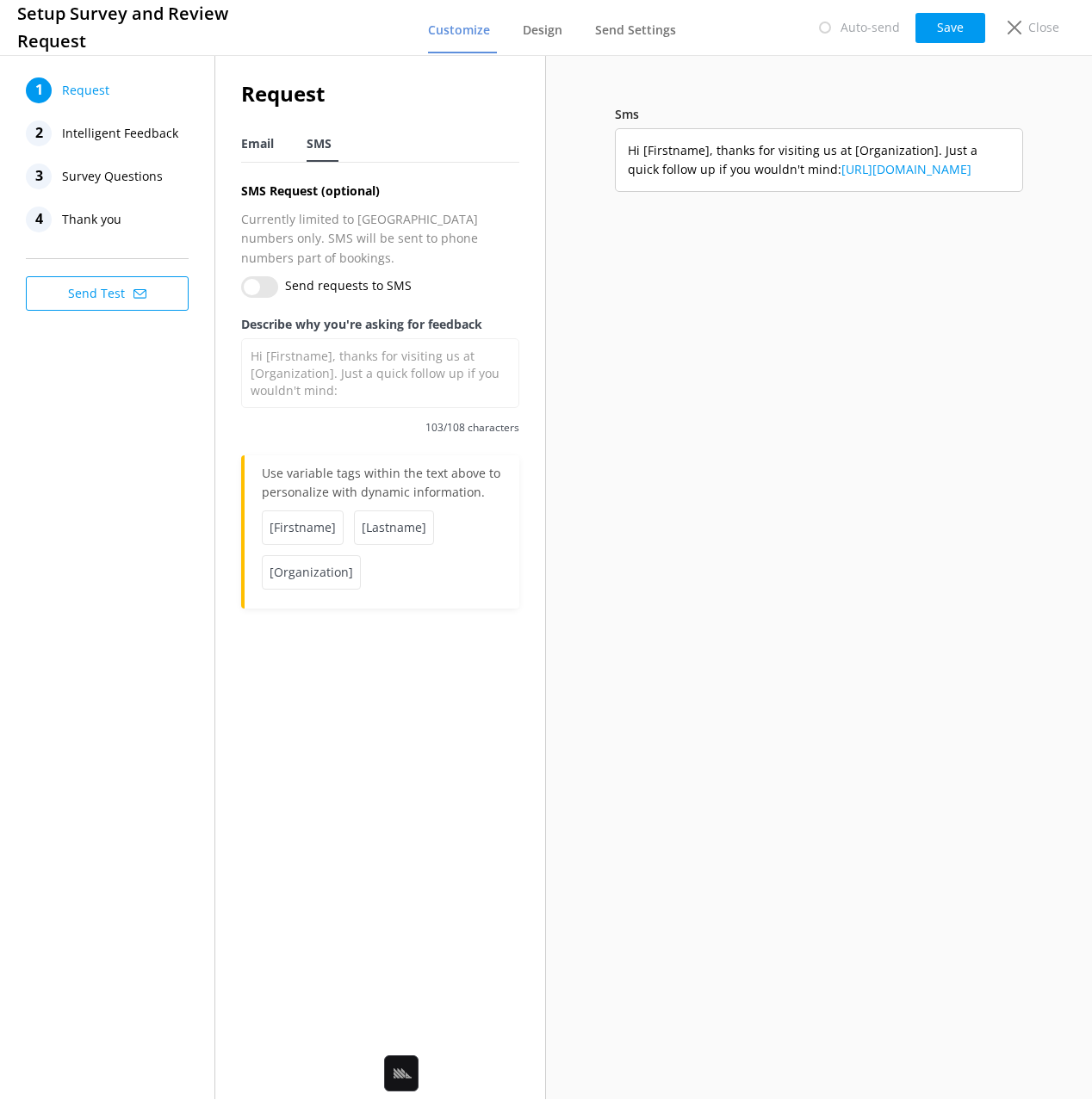
click at [268, 141] on span "Email" at bounding box center [257, 143] width 33 height 17
type textarea "Our business thrives on good word of mouth!"
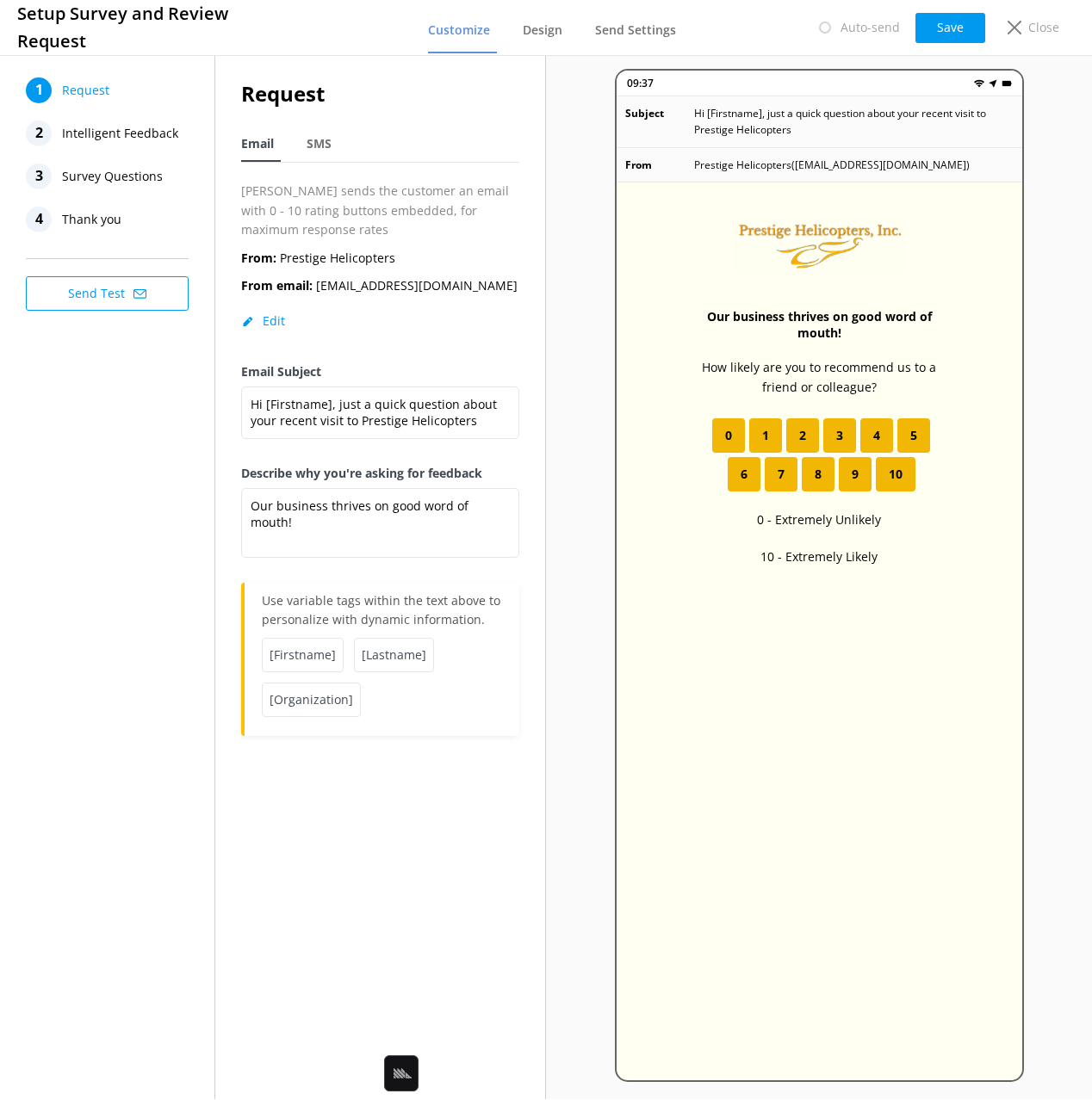
click at [118, 130] on span "Intelligent Feedback" at bounding box center [120, 133] width 116 height 26
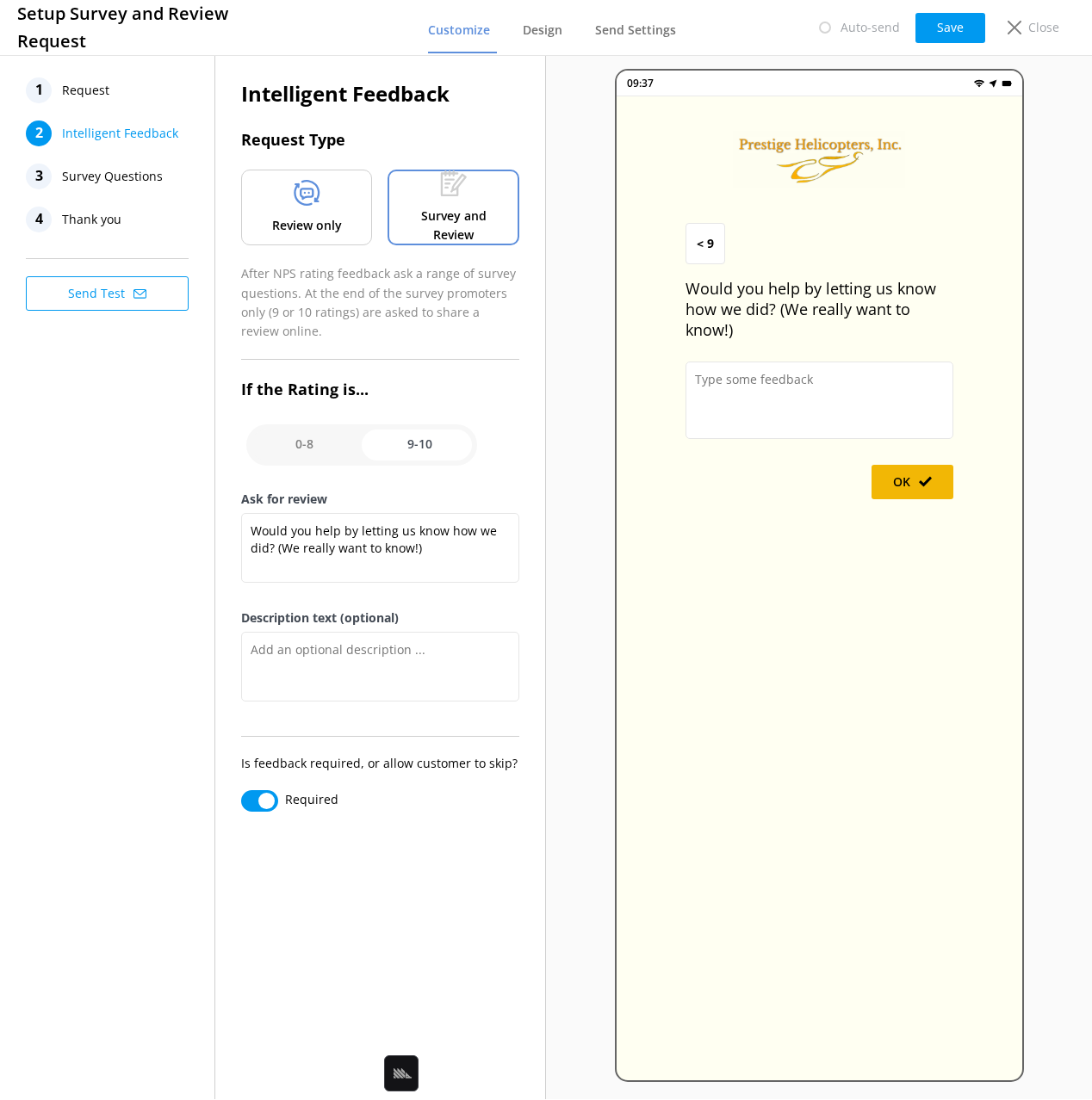
click at [124, 181] on span "Survey Questions" at bounding box center [112, 176] width 100 height 26
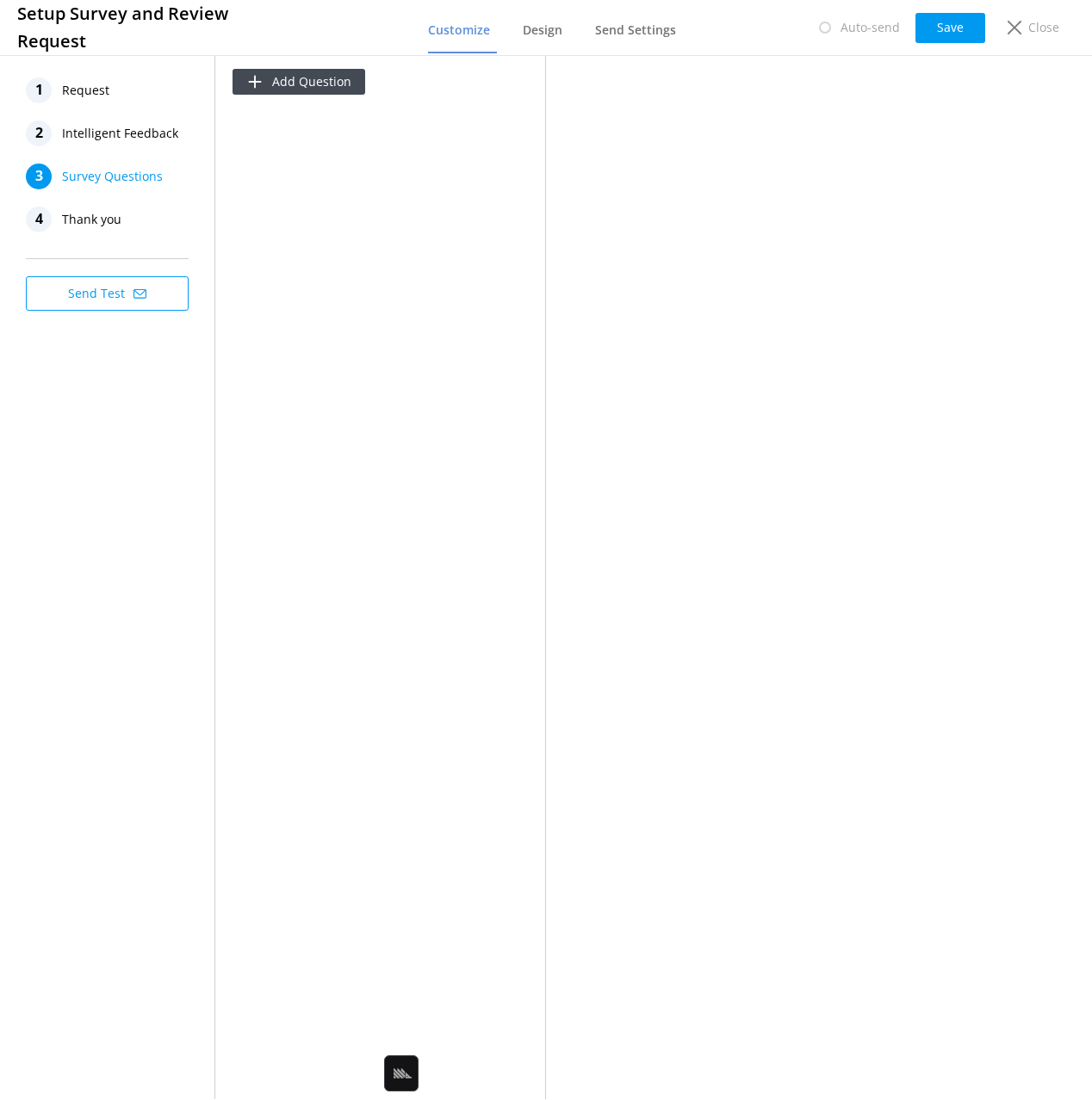
click at [104, 223] on span "Thank you" at bounding box center [91, 219] width 59 height 26
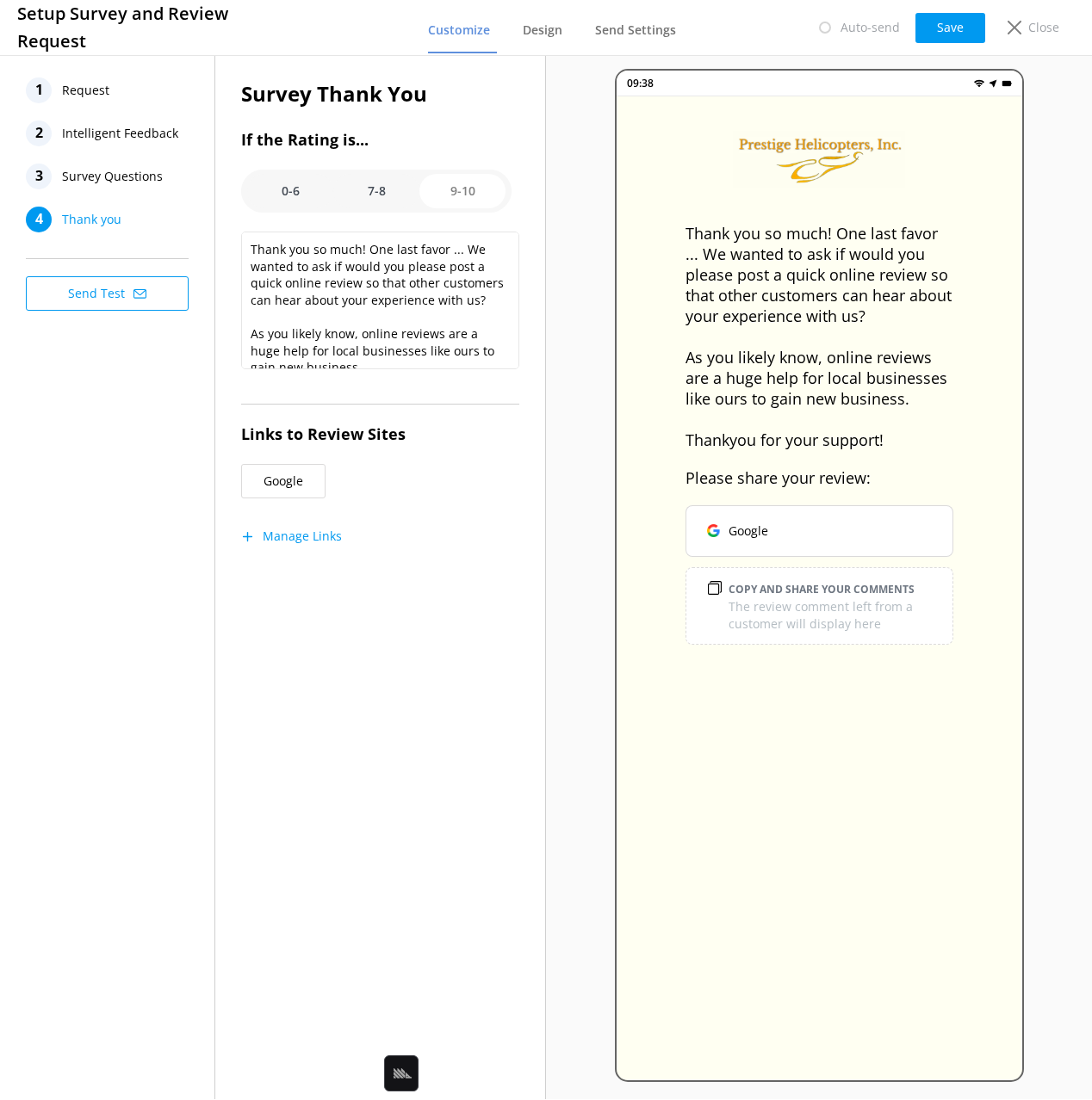
click at [96, 173] on span "Survey Questions" at bounding box center [112, 176] width 100 height 26
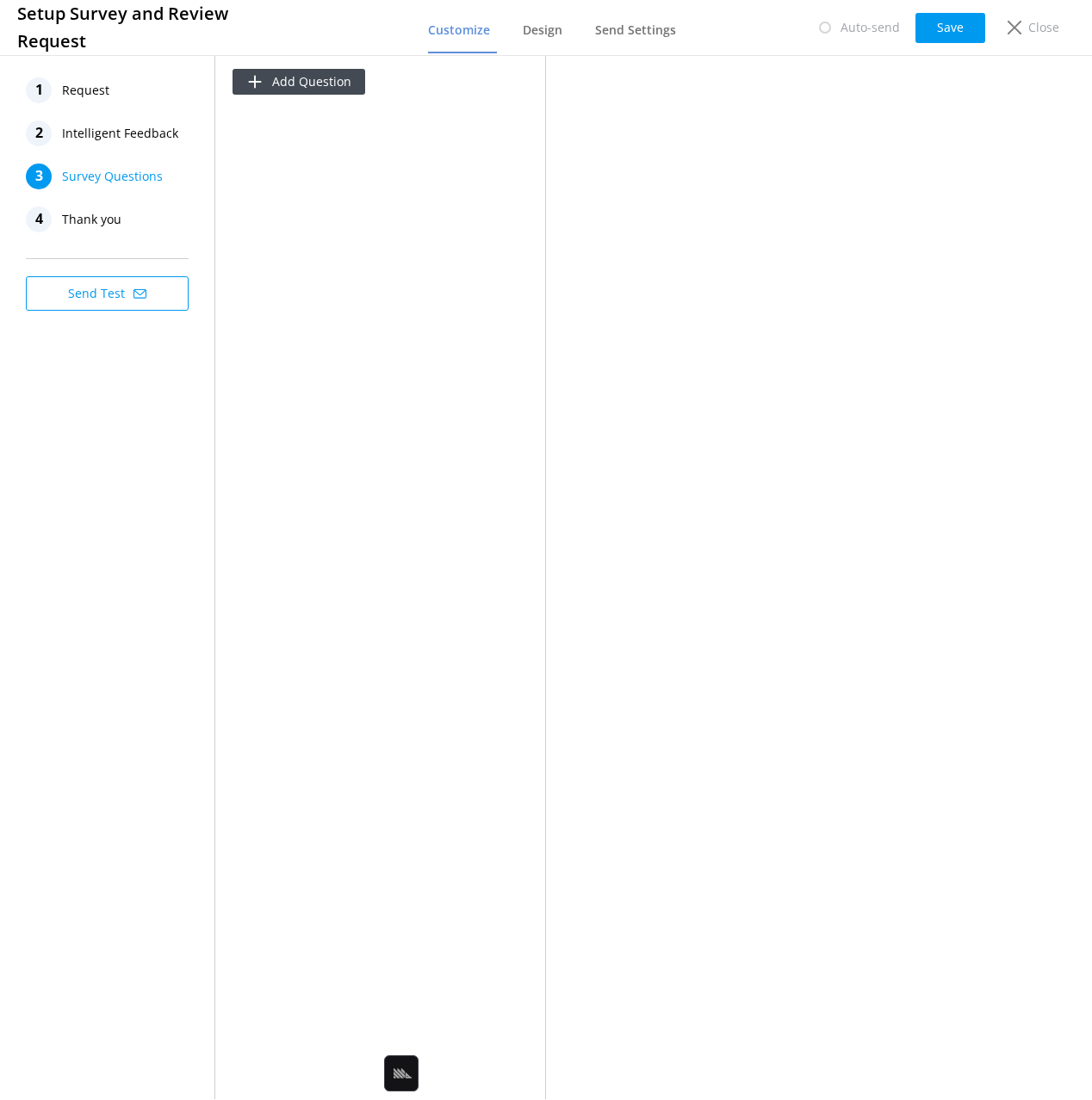
click at [85, 130] on span "Intelligent Feedback" at bounding box center [120, 133] width 116 height 26
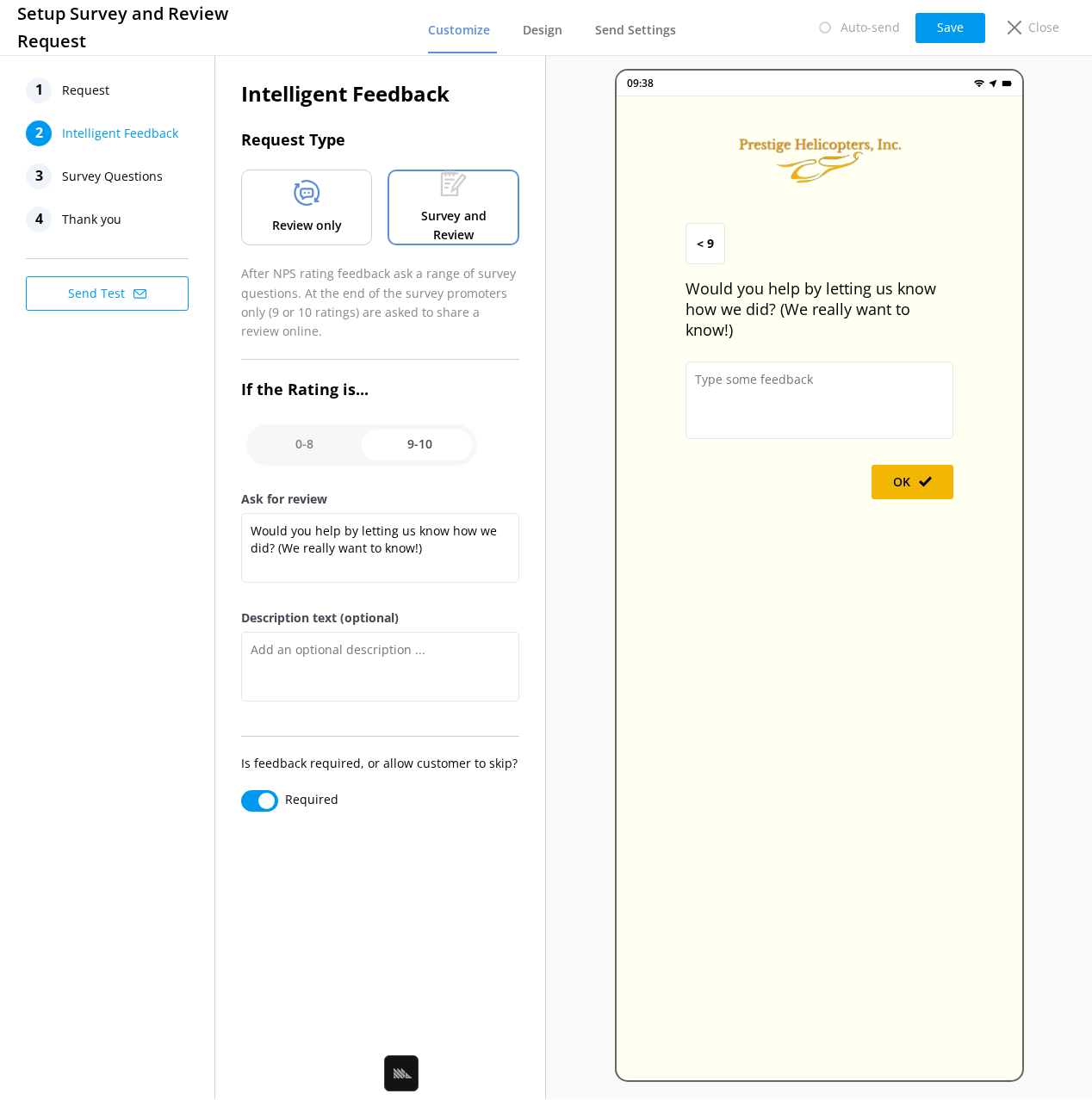
click at [316, 197] on use at bounding box center [307, 193] width 26 height 26
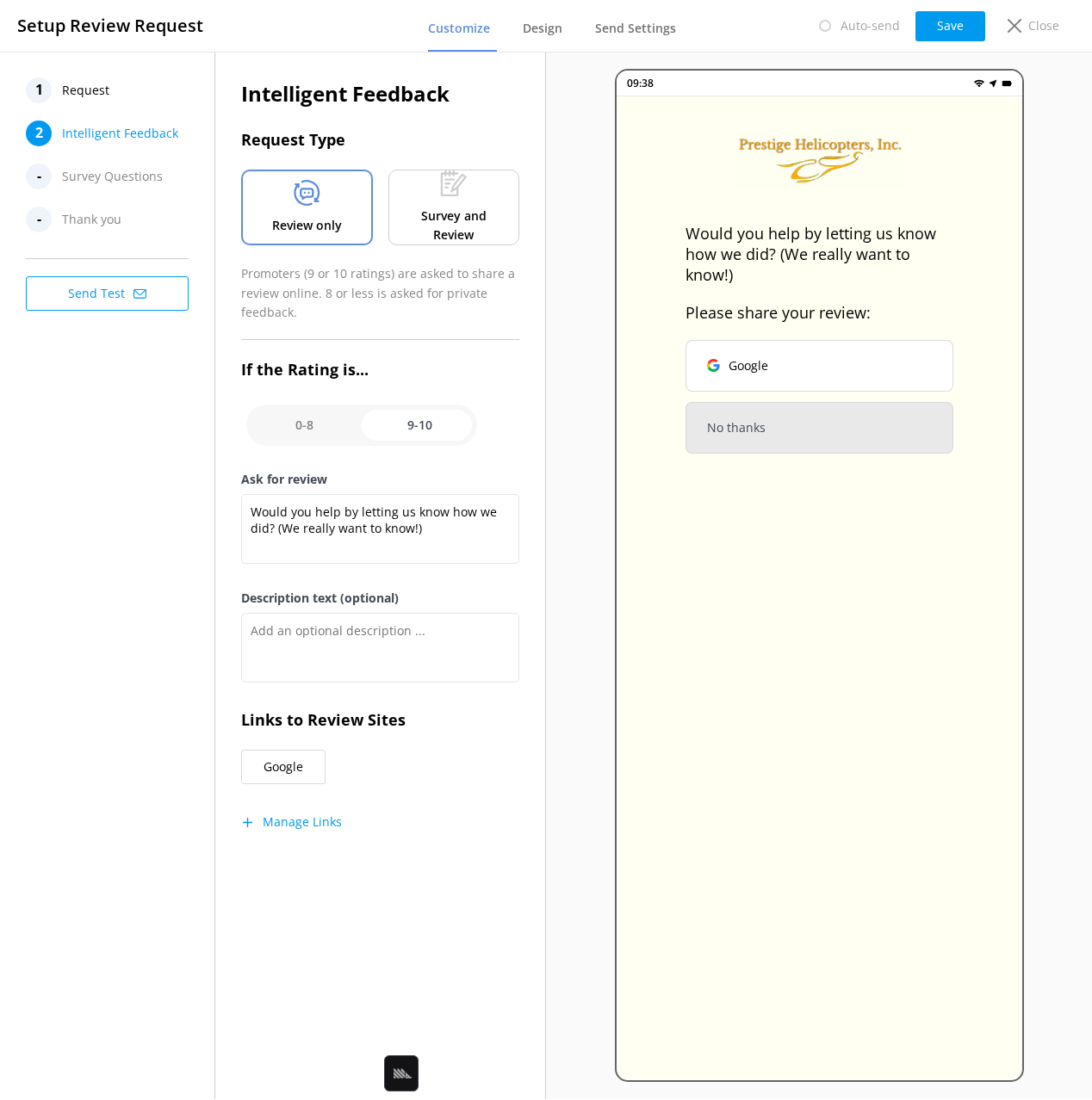
click at [94, 174] on span "Survey Questions" at bounding box center [112, 176] width 100 height 26
drag, startPoint x: 416, startPoint y: 224, endPoint x: 382, endPoint y: 222, distance: 34.1
click at [415, 224] on p "Survey and Review" at bounding box center [454, 225] width 105 height 38
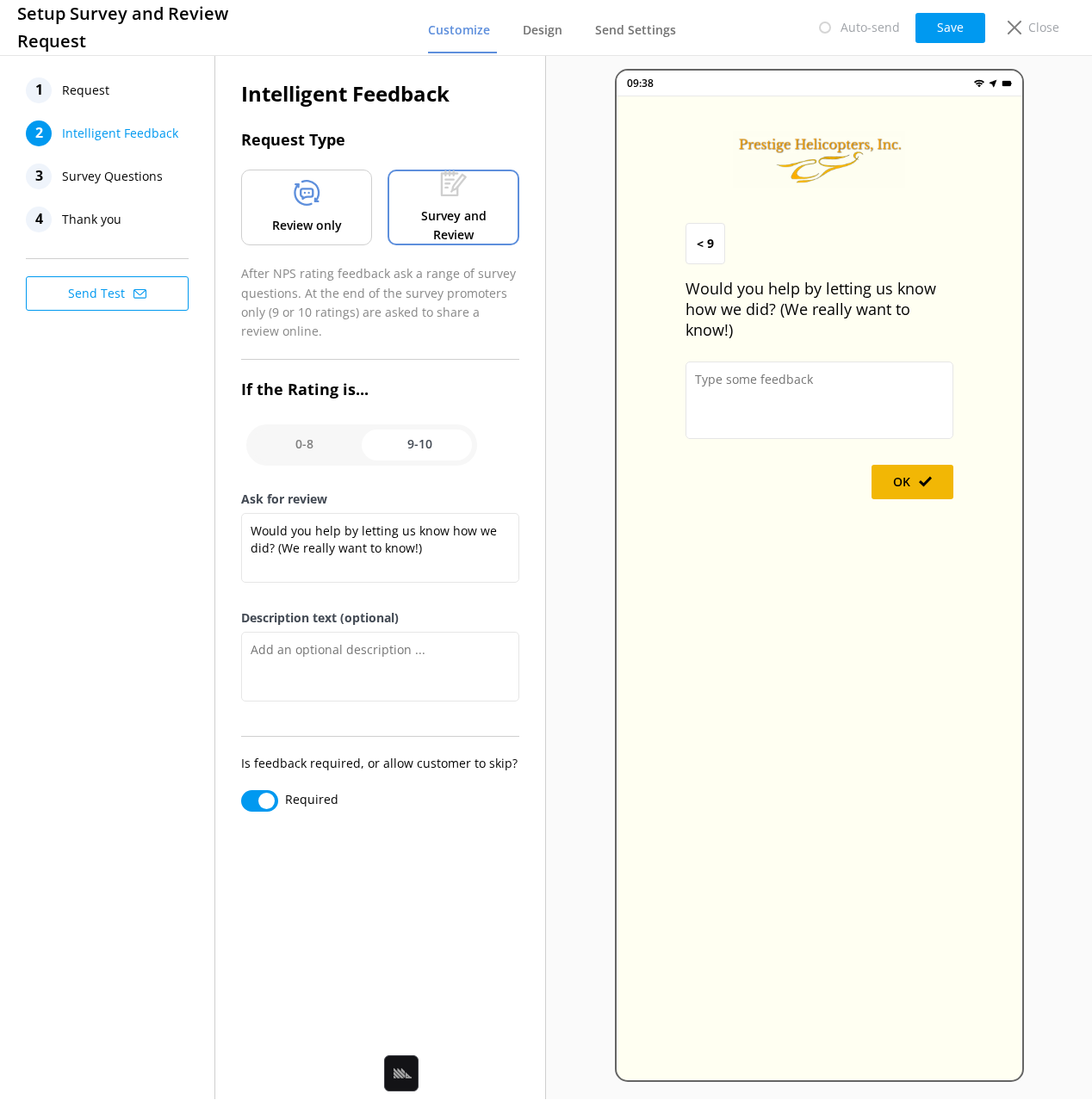
click at [95, 164] on span "Survey Questions" at bounding box center [112, 176] width 100 height 26
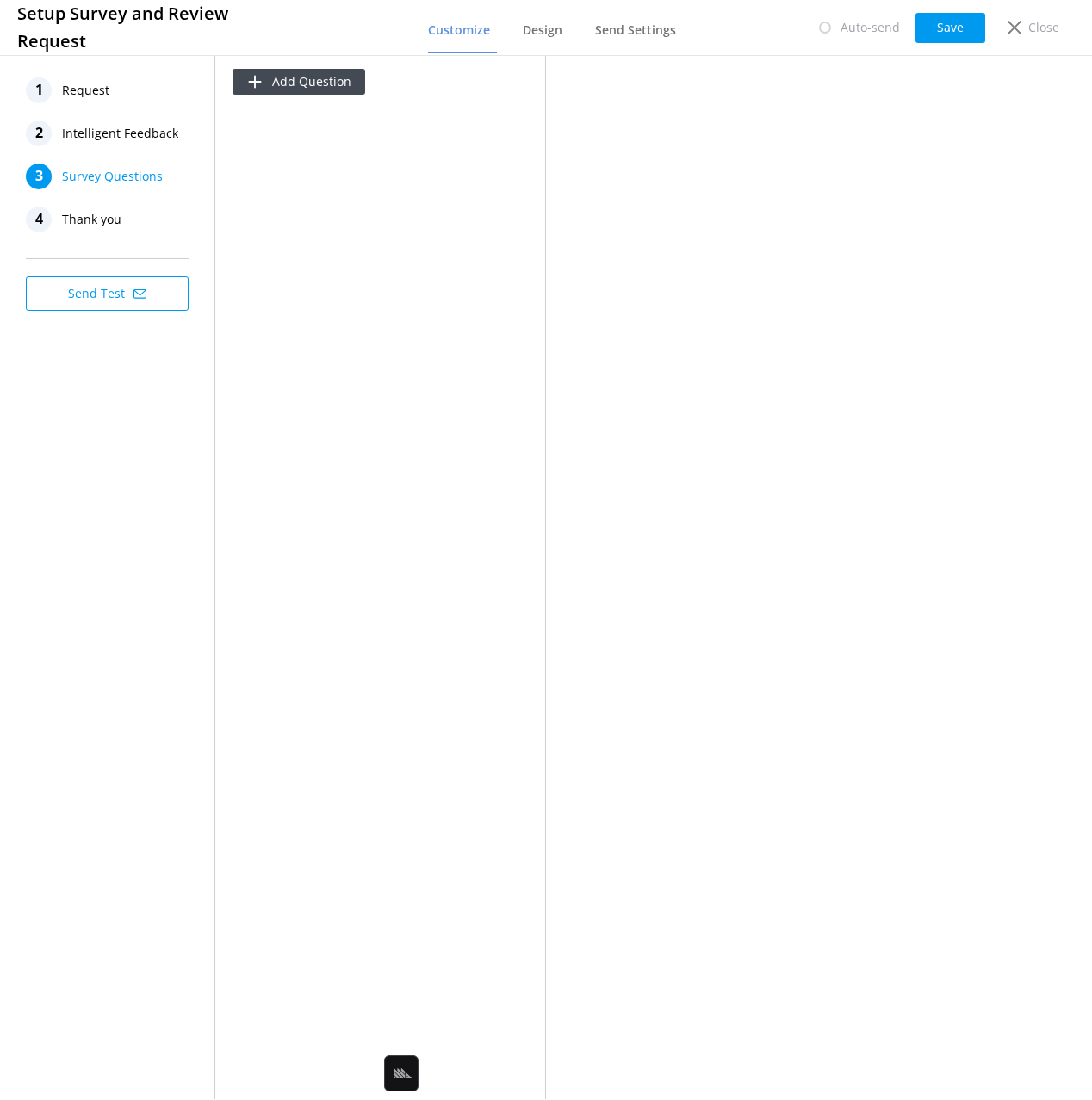
drag, startPoint x: 104, startPoint y: 135, endPoint x: 115, endPoint y: 138, distance: 11.4
click at [104, 136] on span "Intelligent Feedback" at bounding box center [120, 133] width 116 height 26
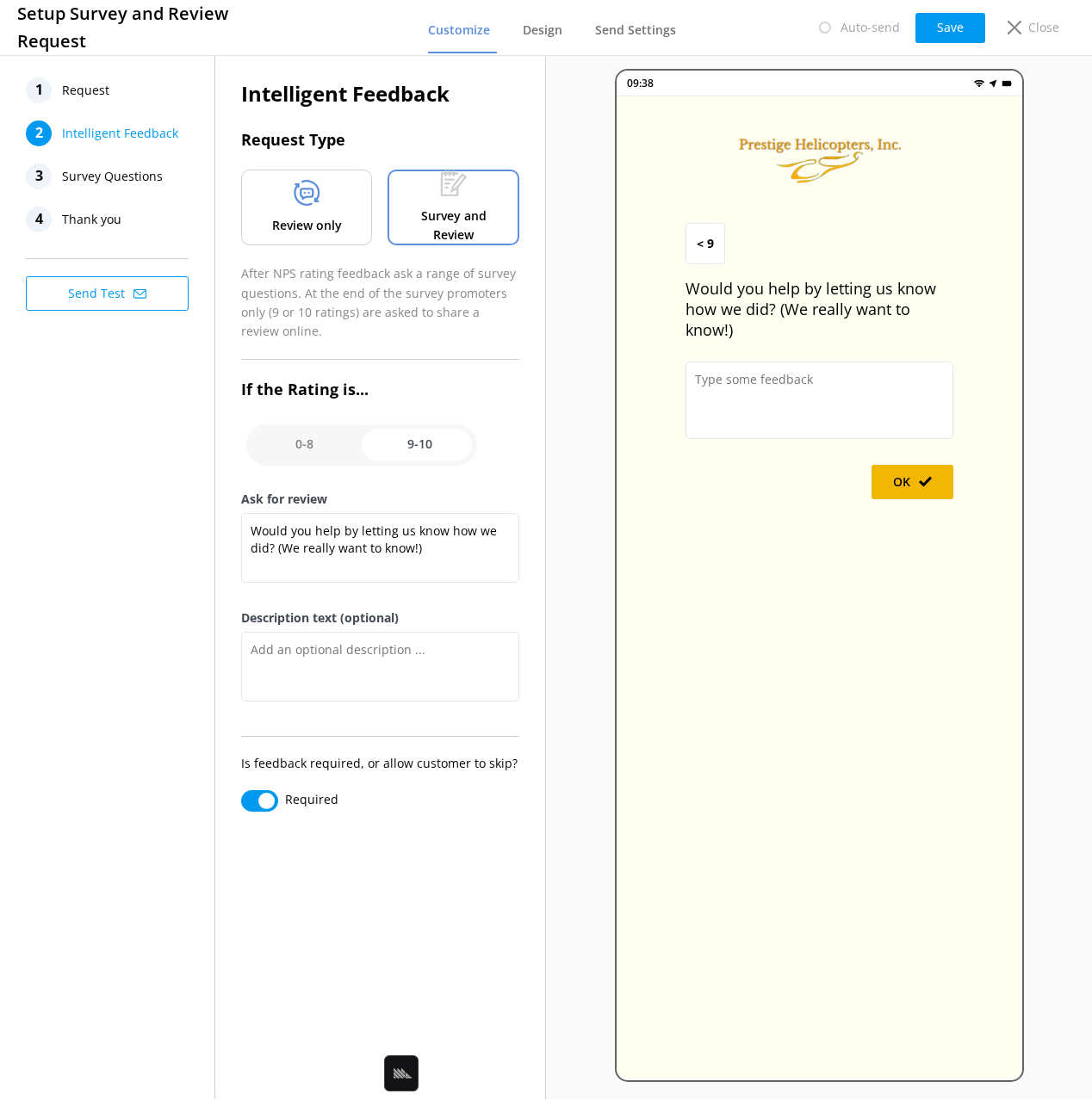
click at [322, 197] on div "Review only" at bounding box center [306, 207] width 130 height 76
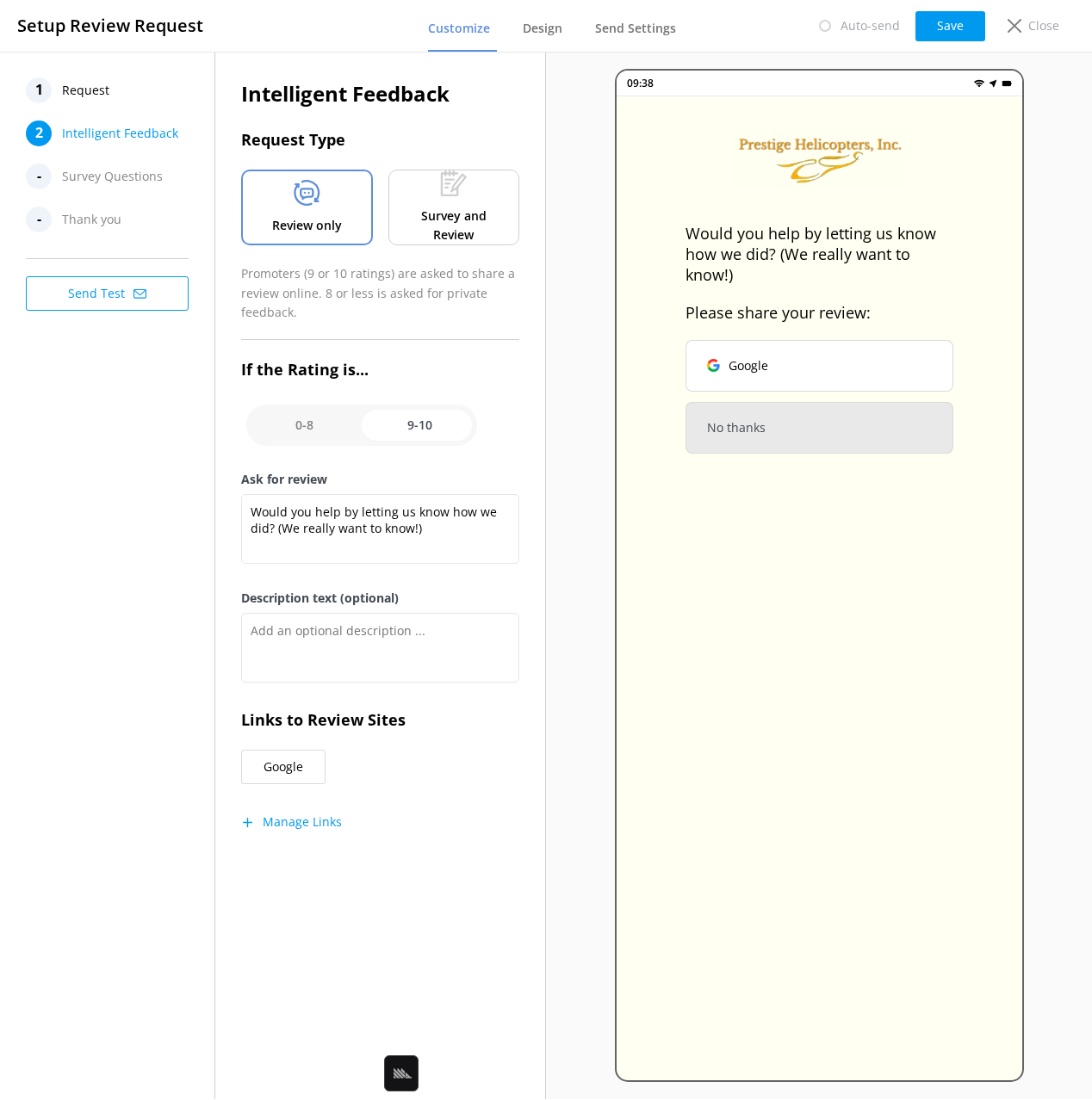
click at [939, 28] on button "Save" at bounding box center [949, 26] width 69 height 30
drag, startPoint x: 133, startPoint y: 527, endPoint x: 141, endPoint y: 539, distance: 14.4
click at [134, 527] on div "1 Request 2 Intelligent Feedback - Survey Questions - Thank you Send Test" at bounding box center [107, 575] width 215 height 1047
click at [319, 822] on button "Manage Links" at bounding box center [291, 821] width 100 height 17
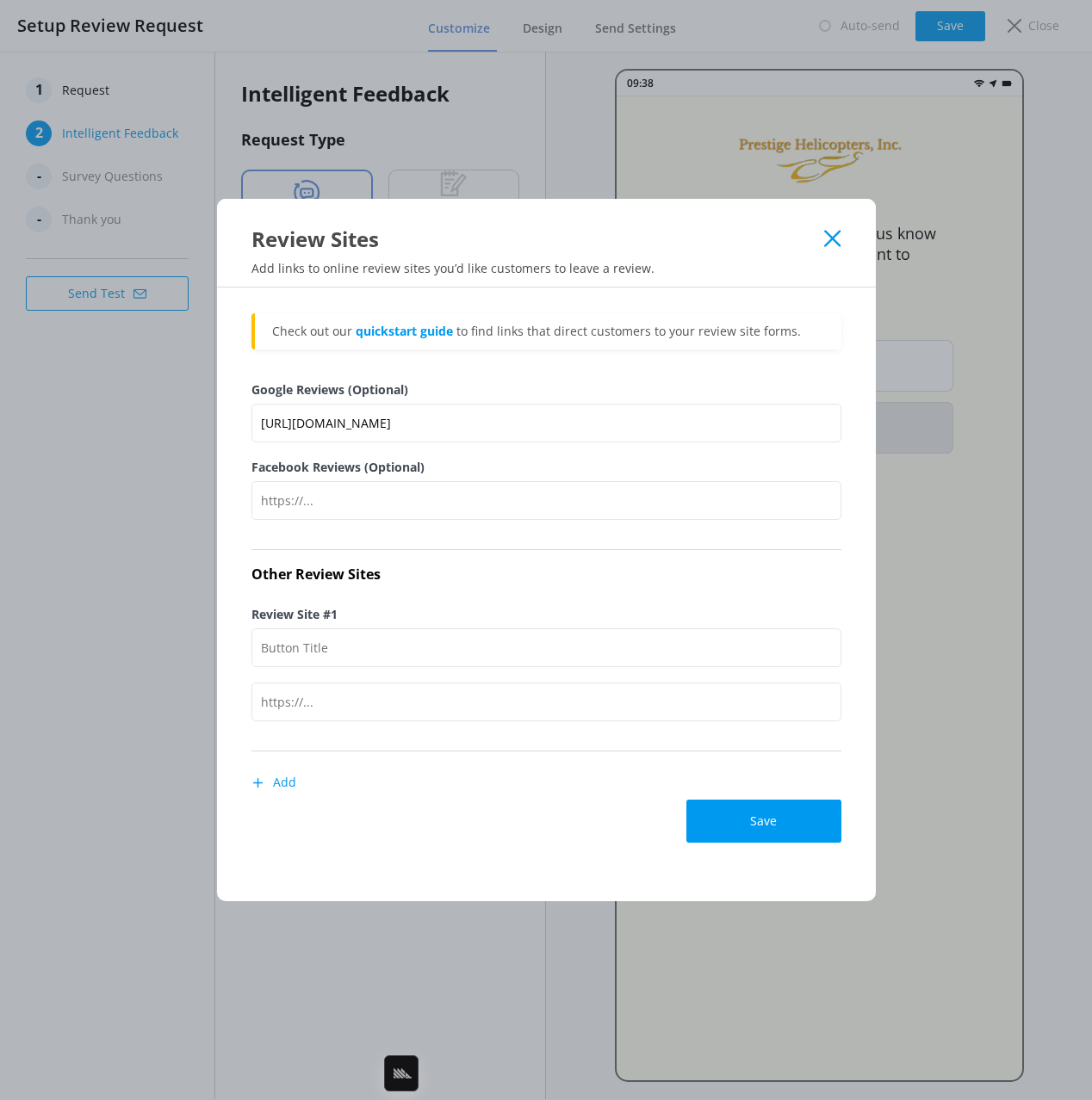
click at [827, 237] on icon at bounding box center [831, 238] width 16 height 17
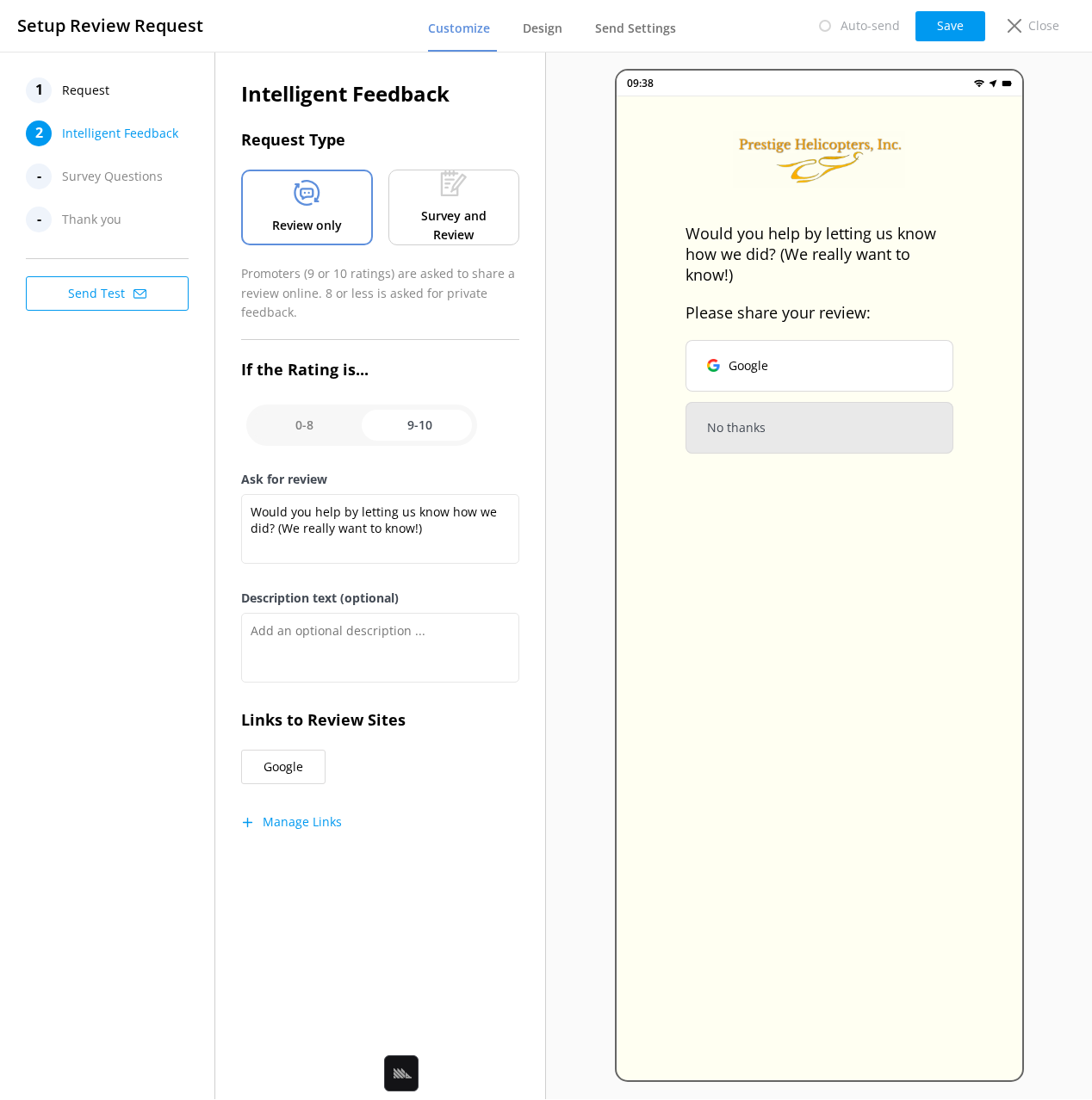
click at [174, 429] on div "1 Request 2 Intelligent Feedback - Survey Questions - Thank you Send Test" at bounding box center [107, 575] width 215 height 1047
click at [547, 25] on span "Design" at bounding box center [542, 28] width 39 height 17
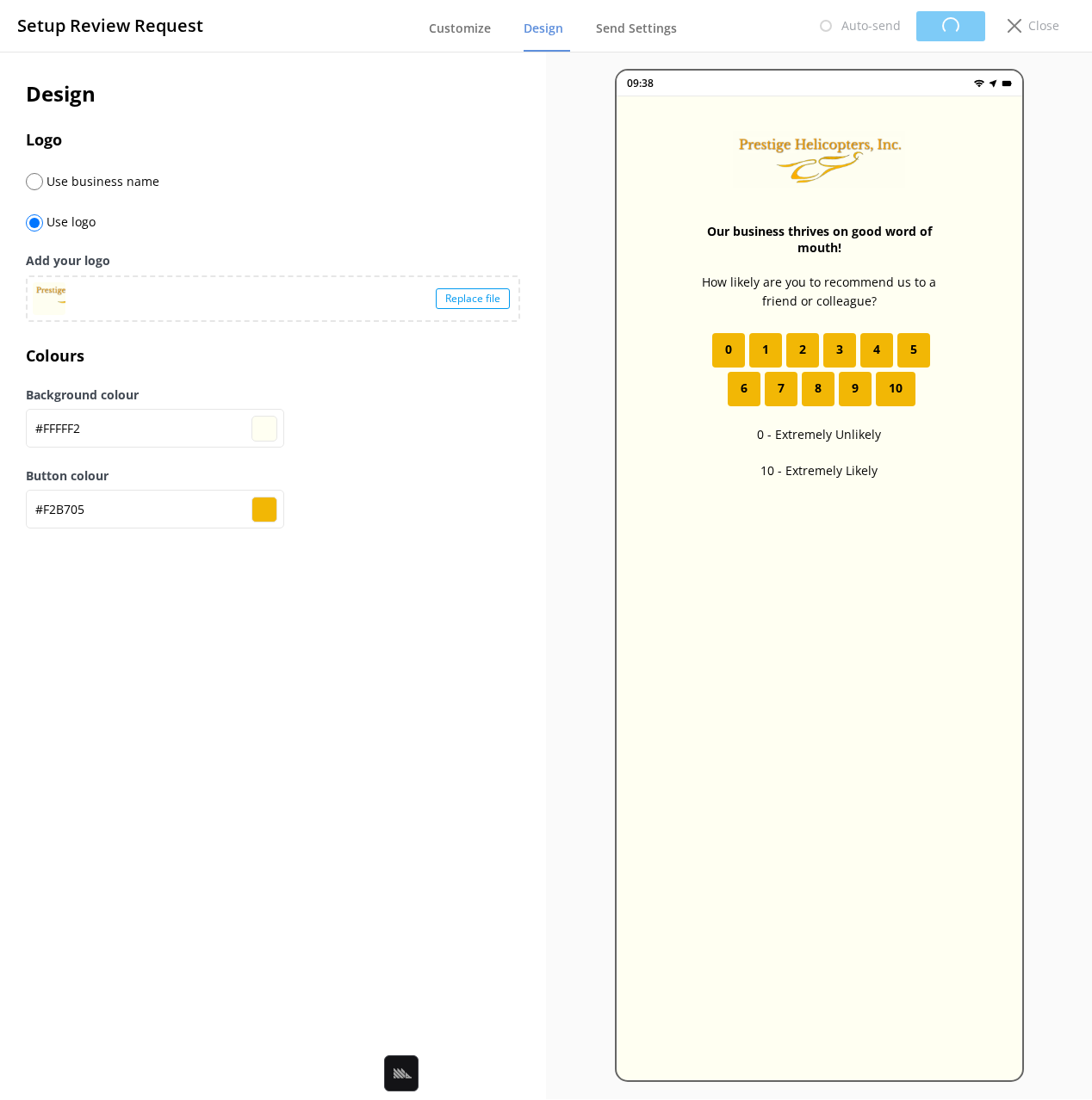
type input "#fffff2"
type input "#f2b705"
click at [633, 35] on span "Send Settings" at bounding box center [635, 28] width 81 height 17
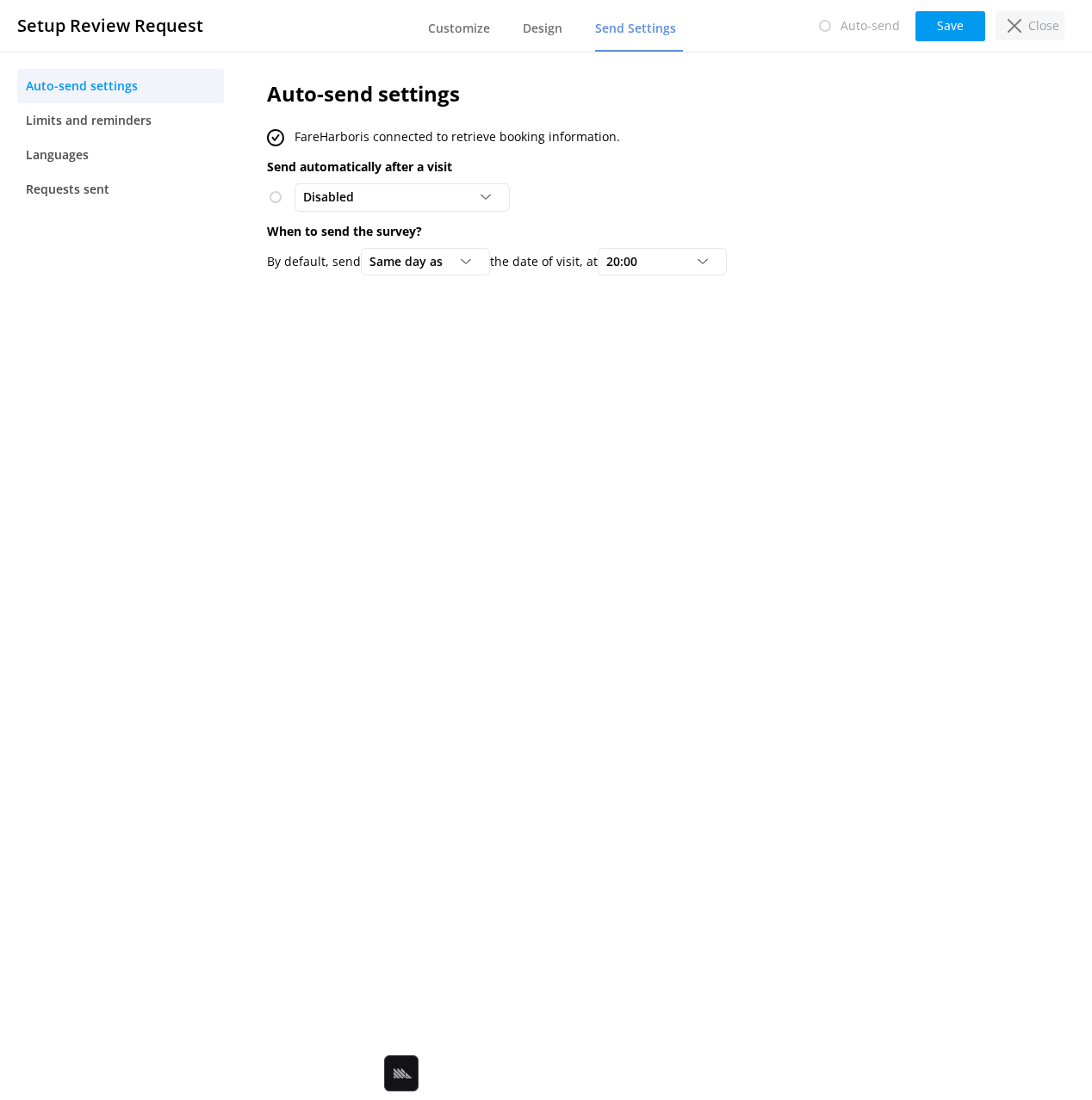
click at [1026, 31] on div "Close" at bounding box center [1029, 25] width 68 height 29
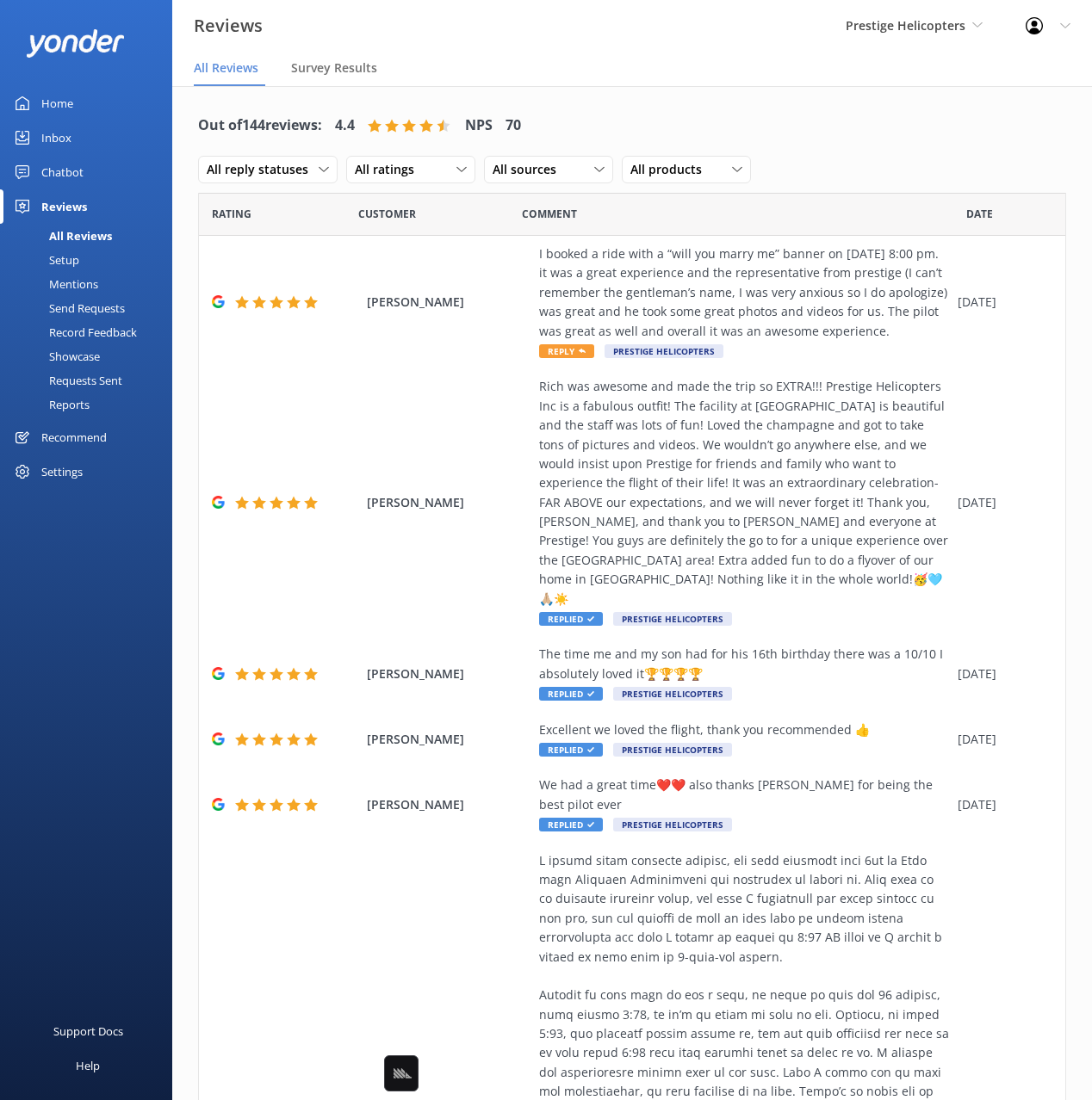
drag, startPoint x: 832, startPoint y: 141, endPoint x: 825, endPoint y: 147, distance: 9.2
click at [830, 141] on div "Out of 144 reviews: 4.4 NPS 70 All reply statuses All reply statuses Needs a re…" at bounding box center [631, 147] width 868 height 89
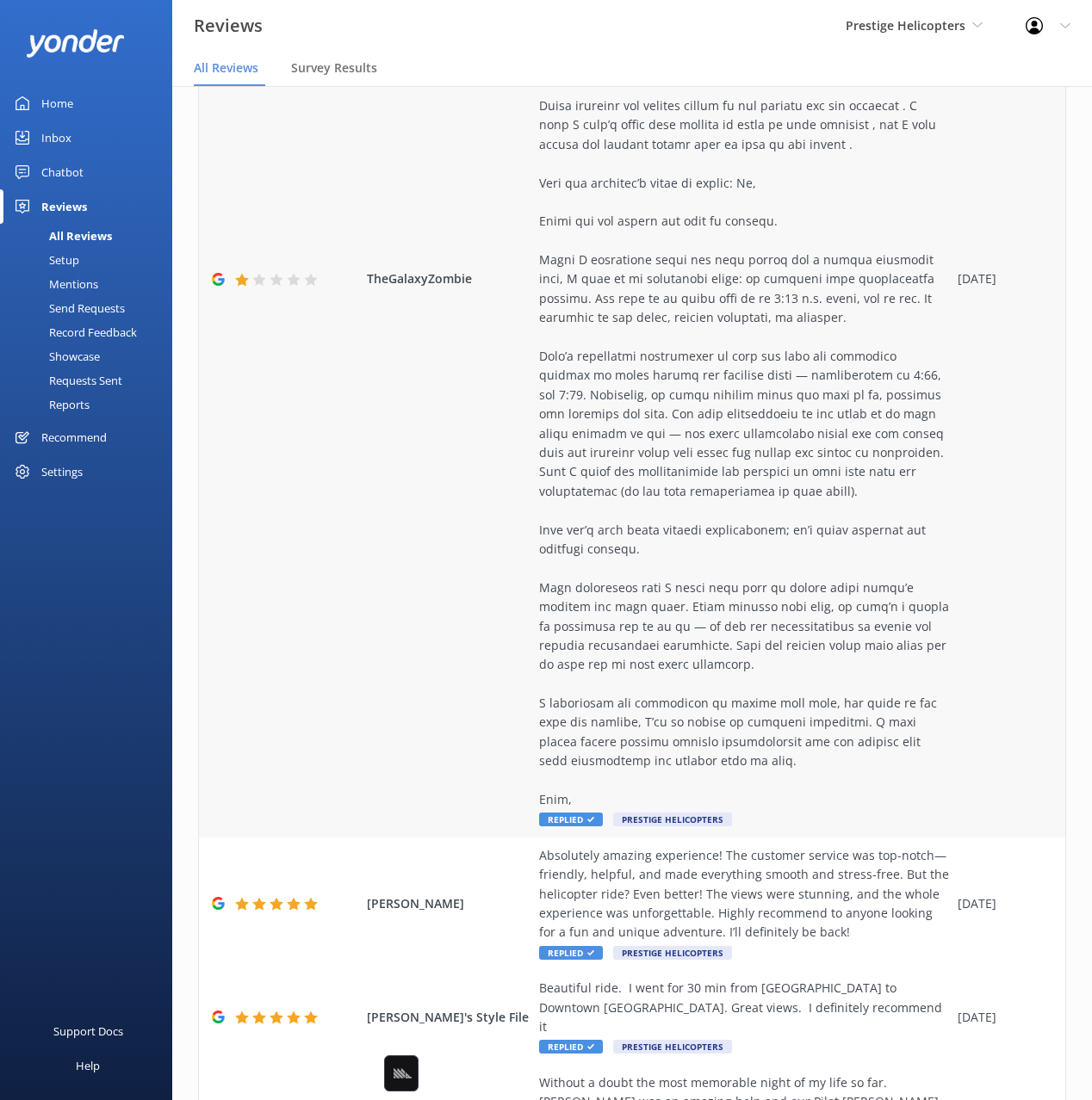
scroll to position [1126, 0]
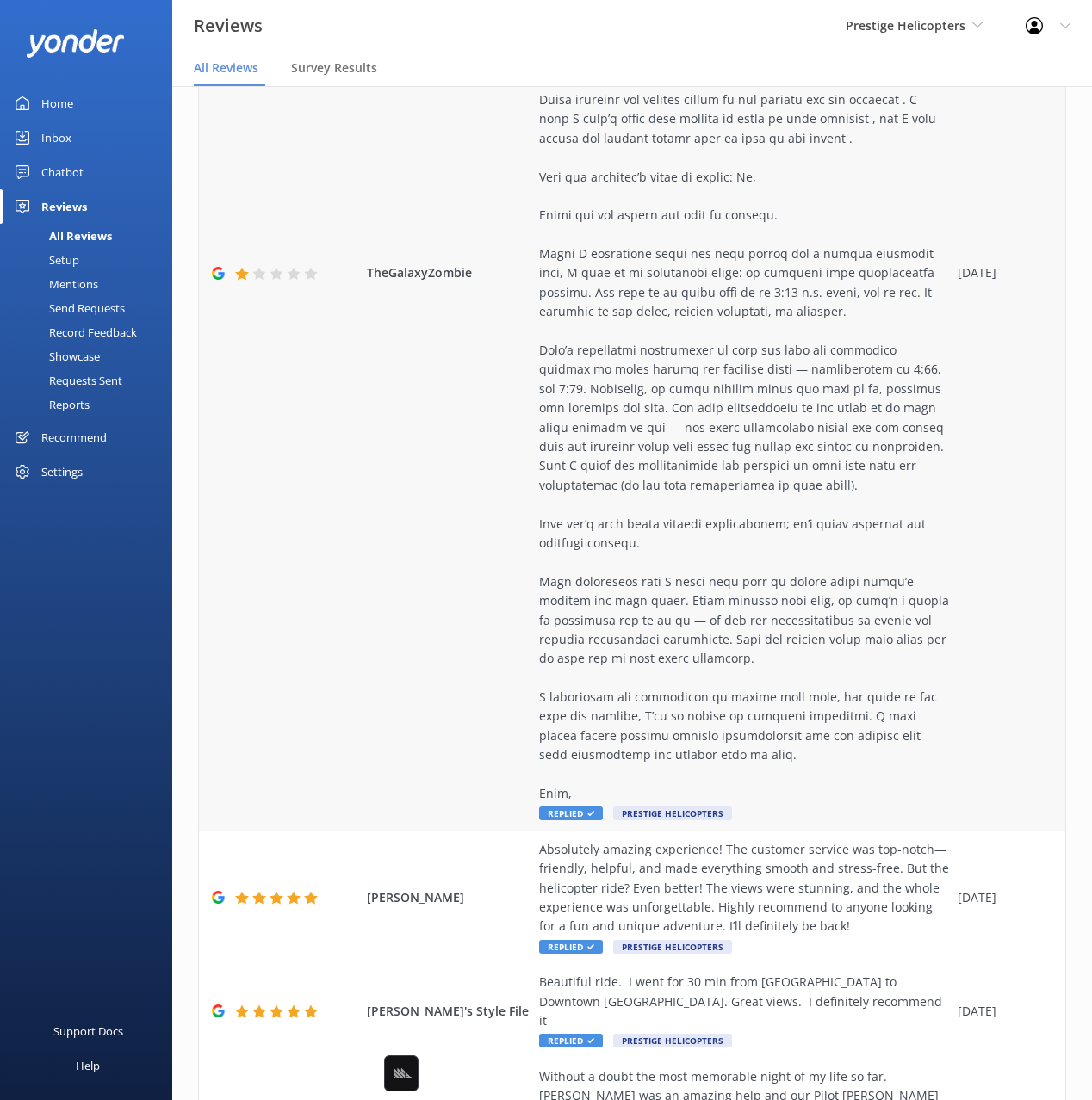
click at [660, 640] on div at bounding box center [743, 264] width 410 height 1079
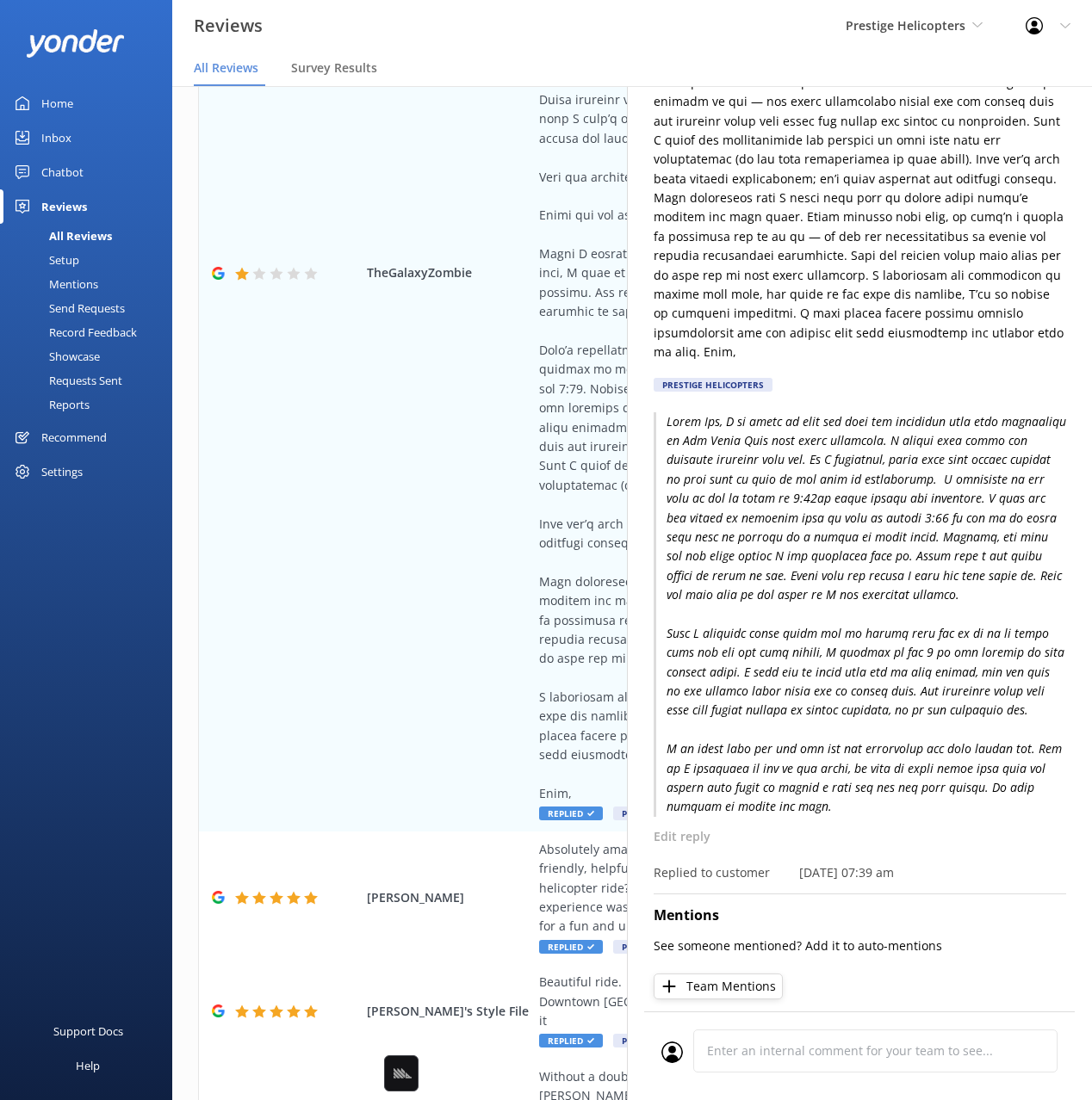
scroll to position [0, 0]
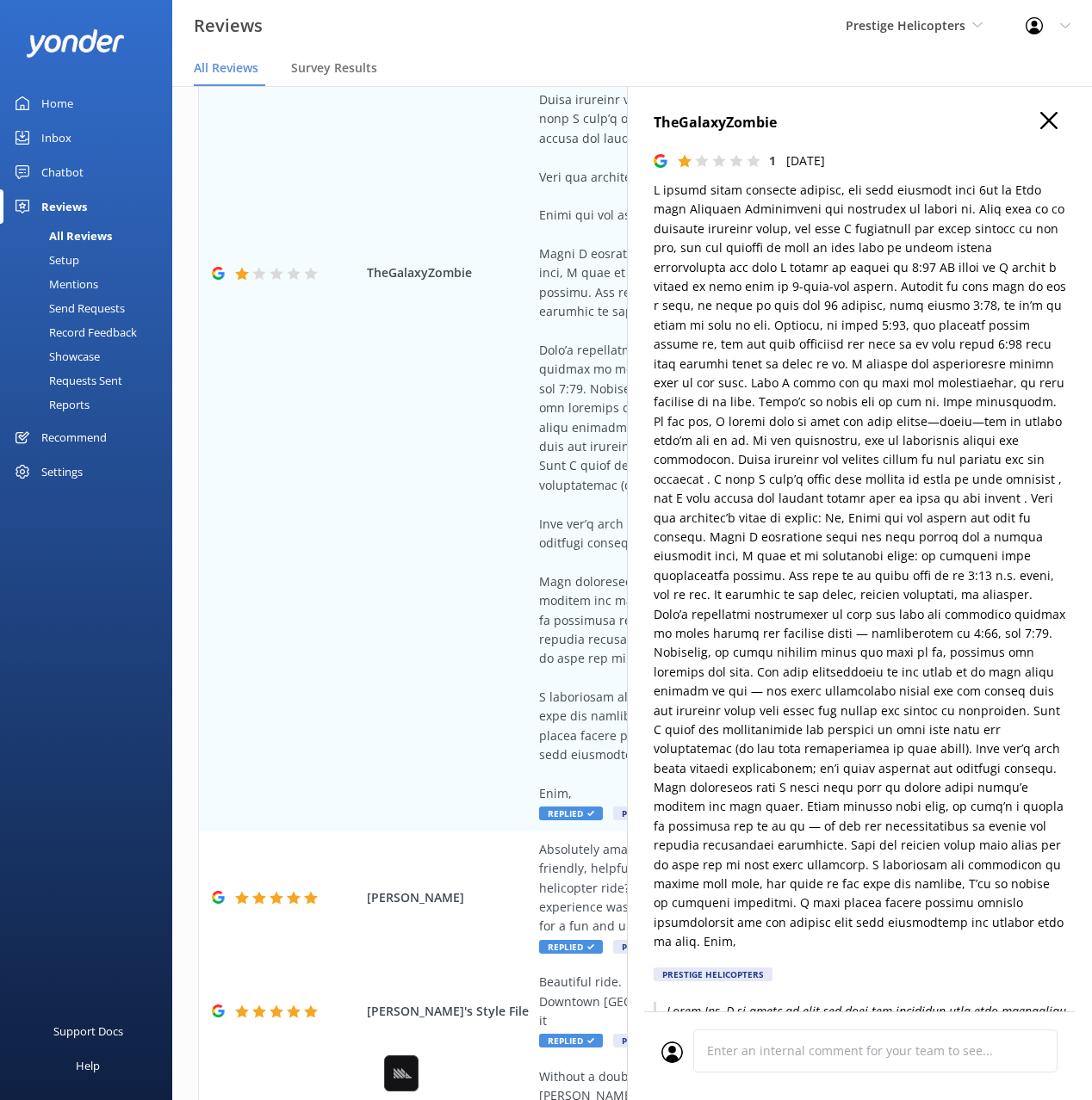
click at [1050, 114] on icon "button" at bounding box center [1048, 120] width 17 height 17
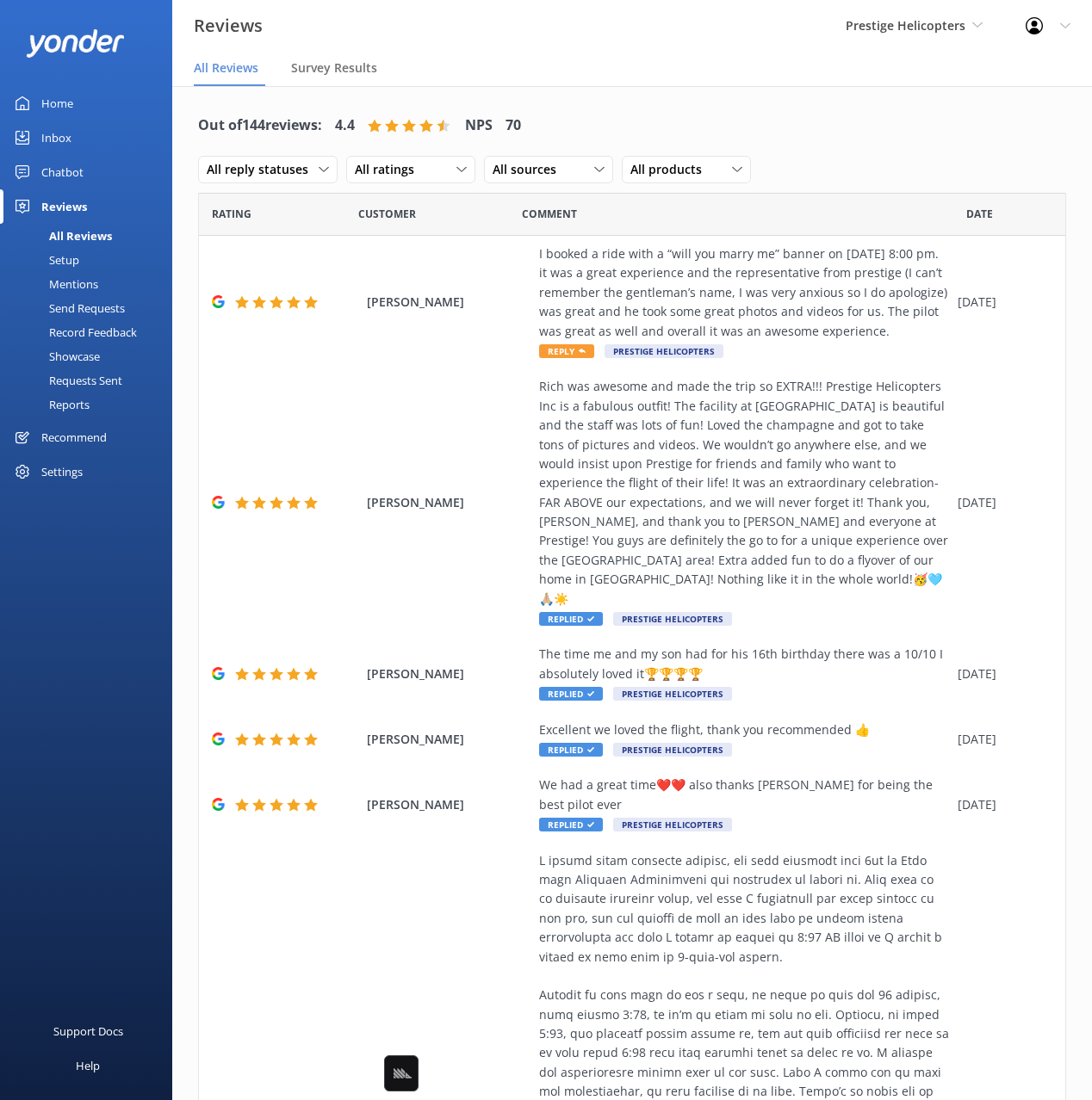
drag, startPoint x: 830, startPoint y: 150, endPoint x: 516, endPoint y: 142, distance: 314.1
click at [827, 150] on div "Out of 144 reviews: 4.4 NPS 70 All reply statuses All reply statuses Needs a re…" at bounding box center [631, 147] width 868 height 89
click at [56, 89] on div "Home" at bounding box center [57, 103] width 32 height 35
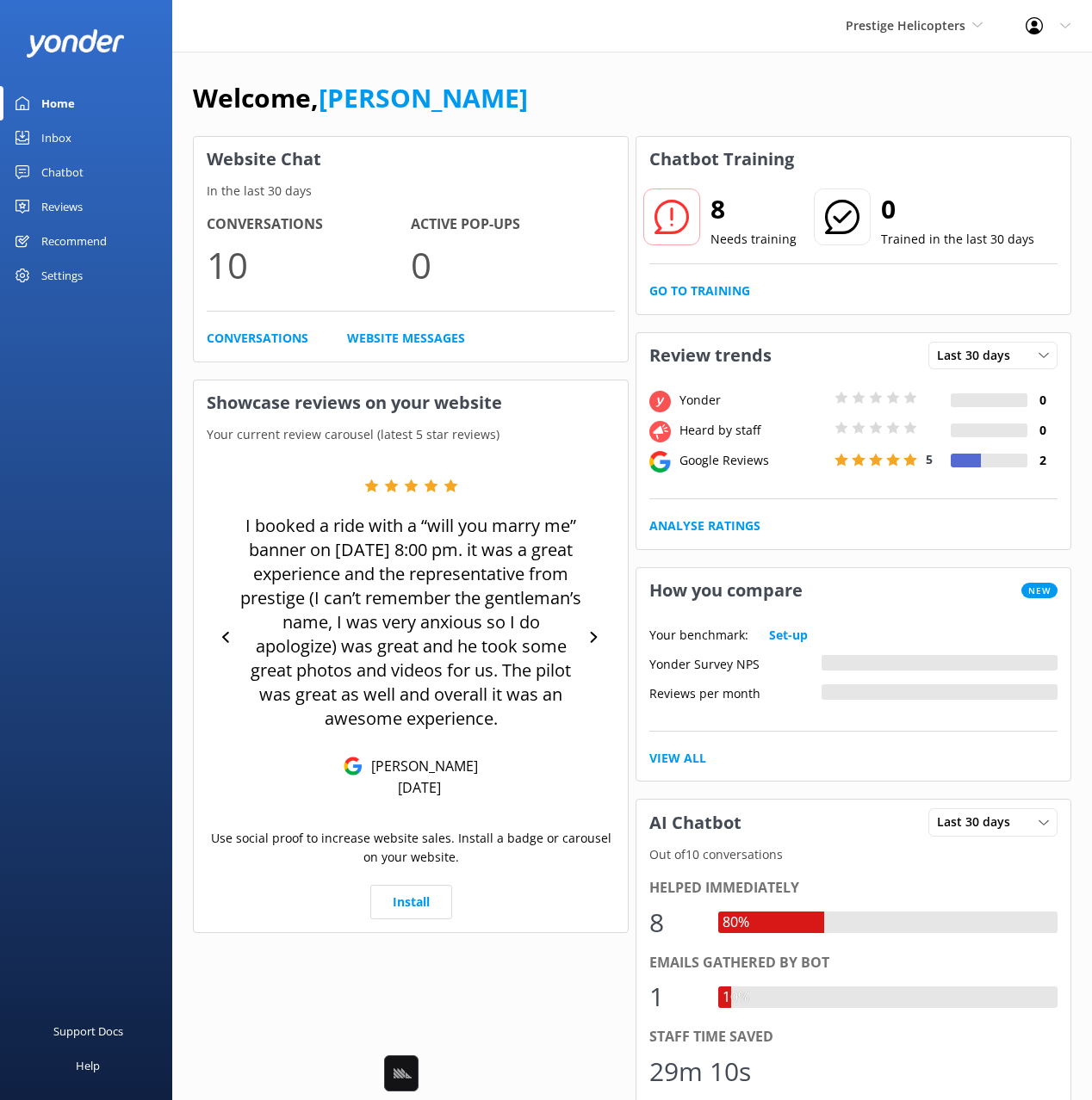
drag, startPoint x: 565, startPoint y: 112, endPoint x: 669, endPoint y: 186, distance: 127.6
click at [566, 112] on div "Welcome, [PERSON_NAME]" at bounding box center [632, 107] width 878 height 58
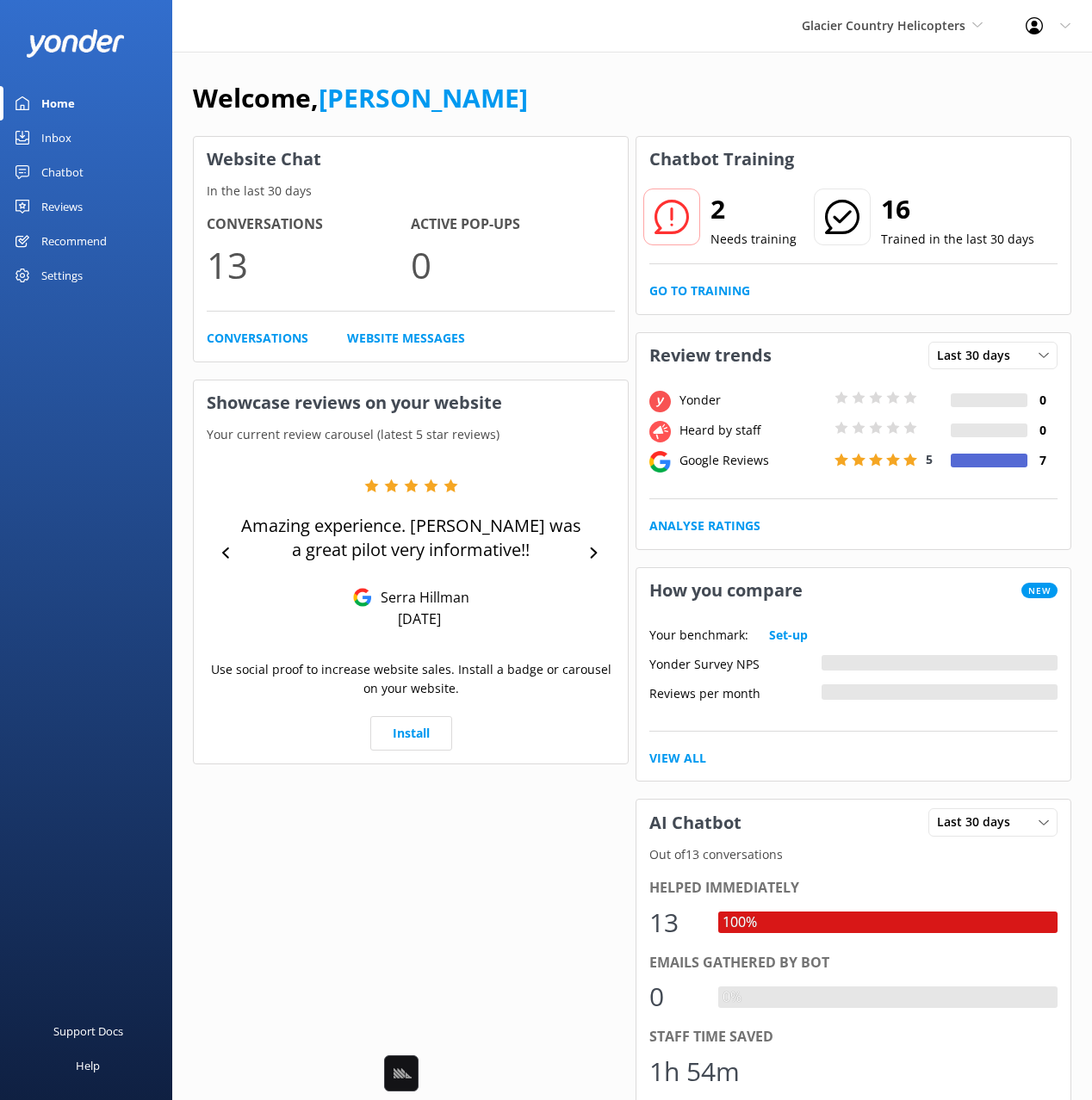
click at [80, 173] on div "Chatbot" at bounding box center [62, 172] width 42 height 35
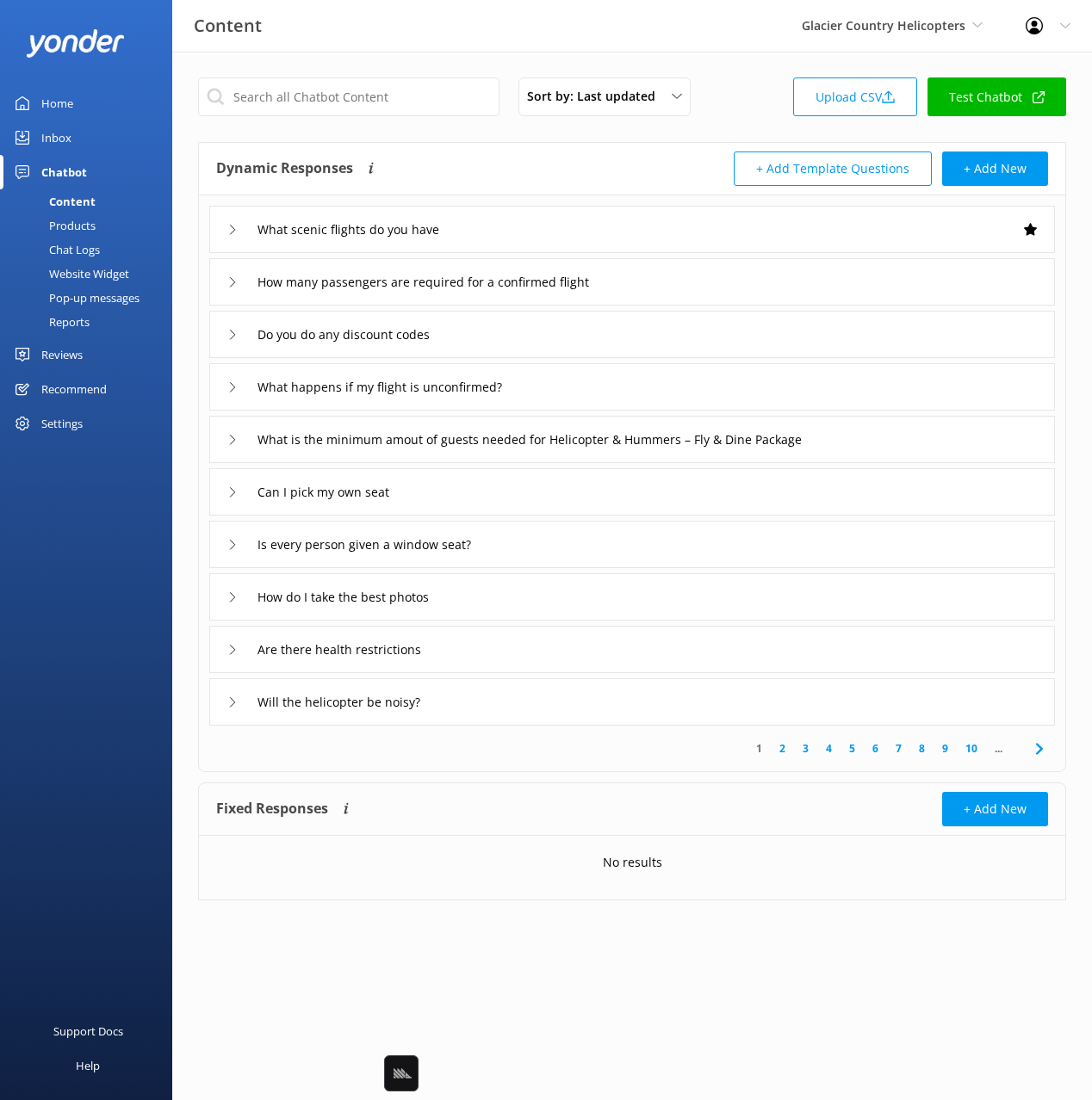
click at [601, 161] on div "Dynamic Responses The chatbot will generate a response based on the content inf…" at bounding box center [423, 169] width 416 height 35
click at [556, 235] on div "What scenic flights do you have" at bounding box center [631, 229] width 845 height 47
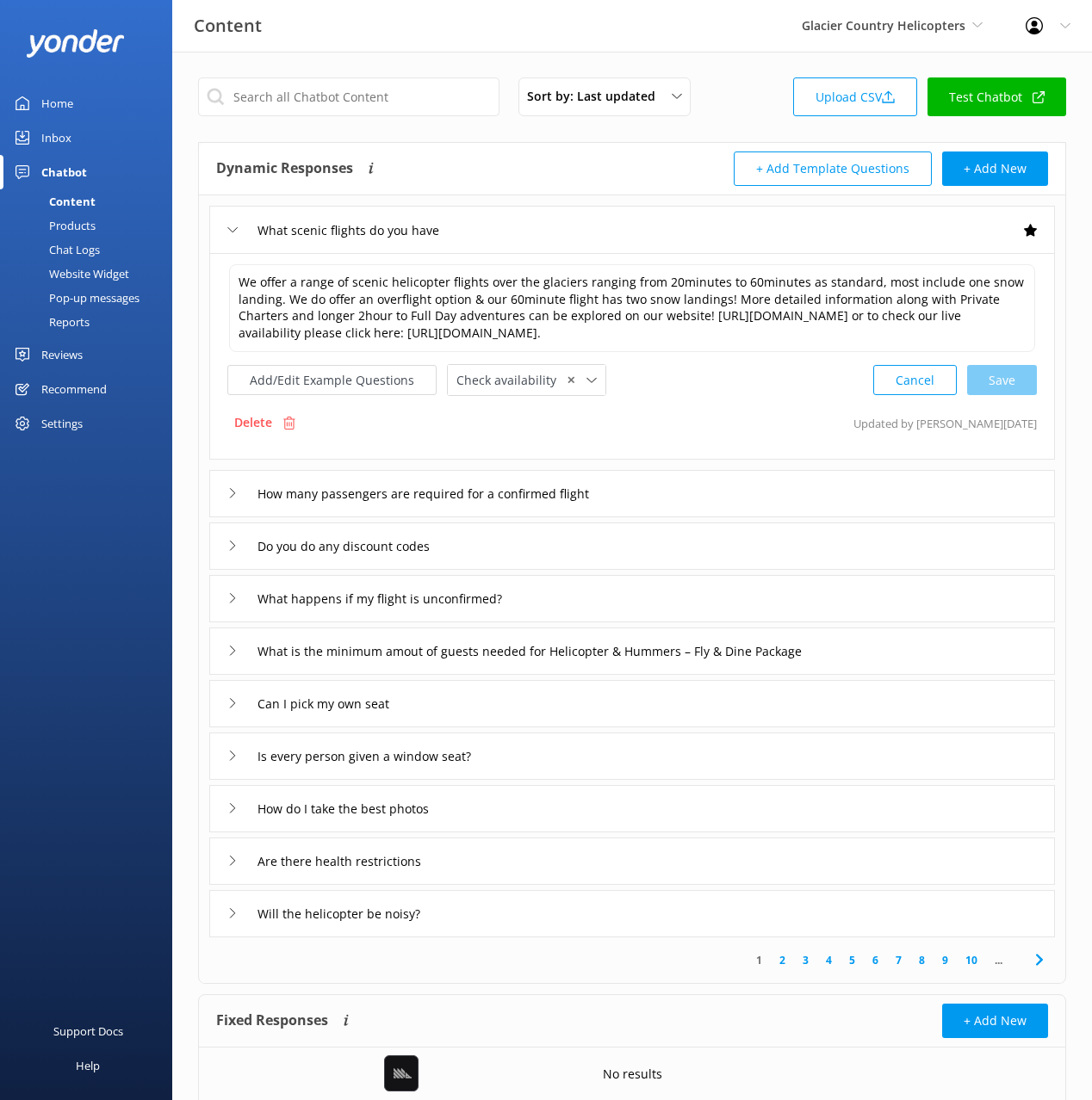
click at [557, 235] on div "What scenic flights do you have" at bounding box center [631, 229] width 845 height 47
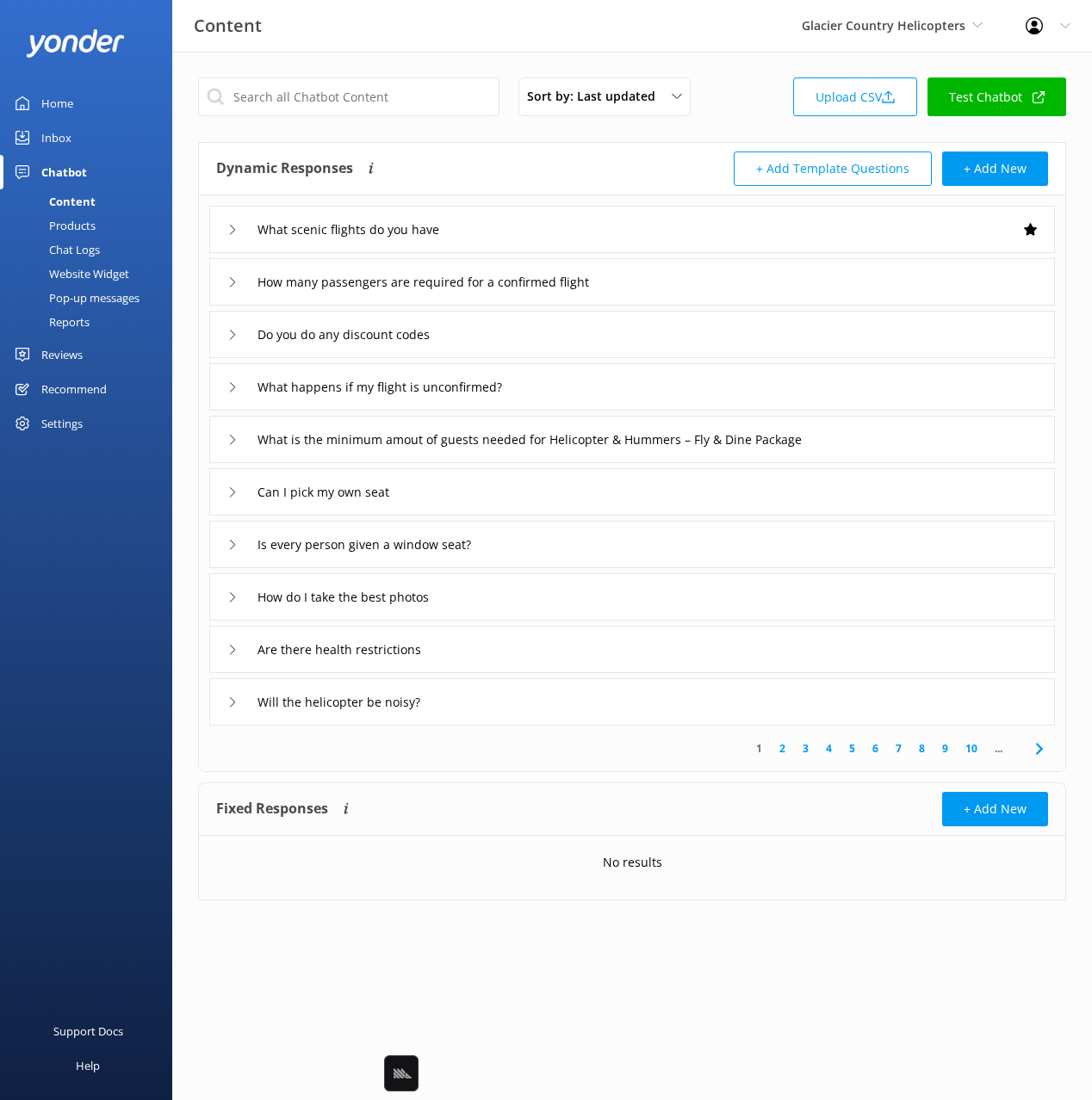
click at [686, 346] on div "Do you do any discount codes" at bounding box center [631, 334] width 845 height 47
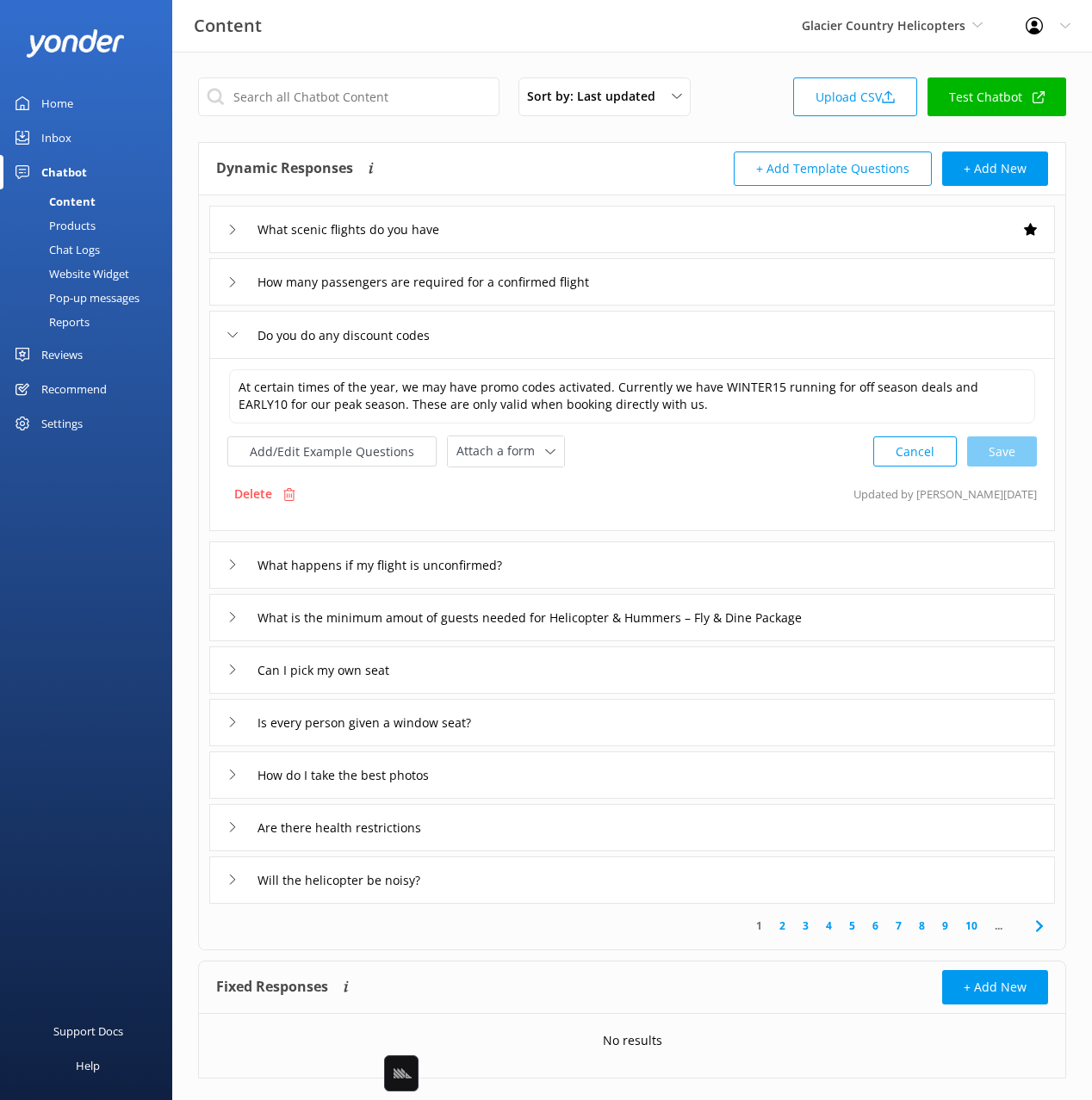
click at [686, 346] on div "Do you do any discount codes" at bounding box center [631, 334] width 845 height 47
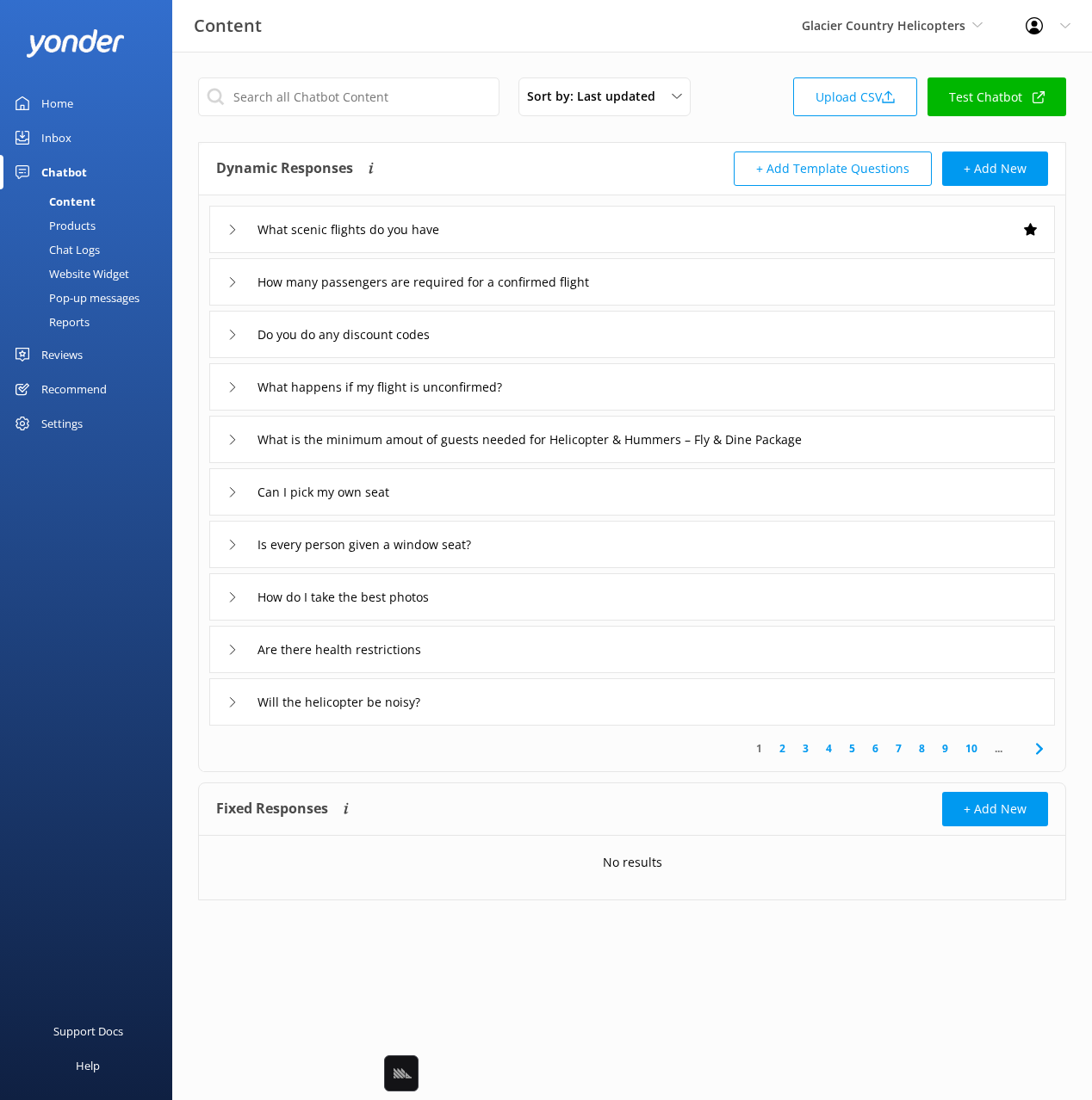
click at [114, 553] on div "Support Docs Help" at bounding box center [86, 824] width 173 height 550
click at [106, 251] on link "Chat Logs" at bounding box center [91, 249] width 162 height 24
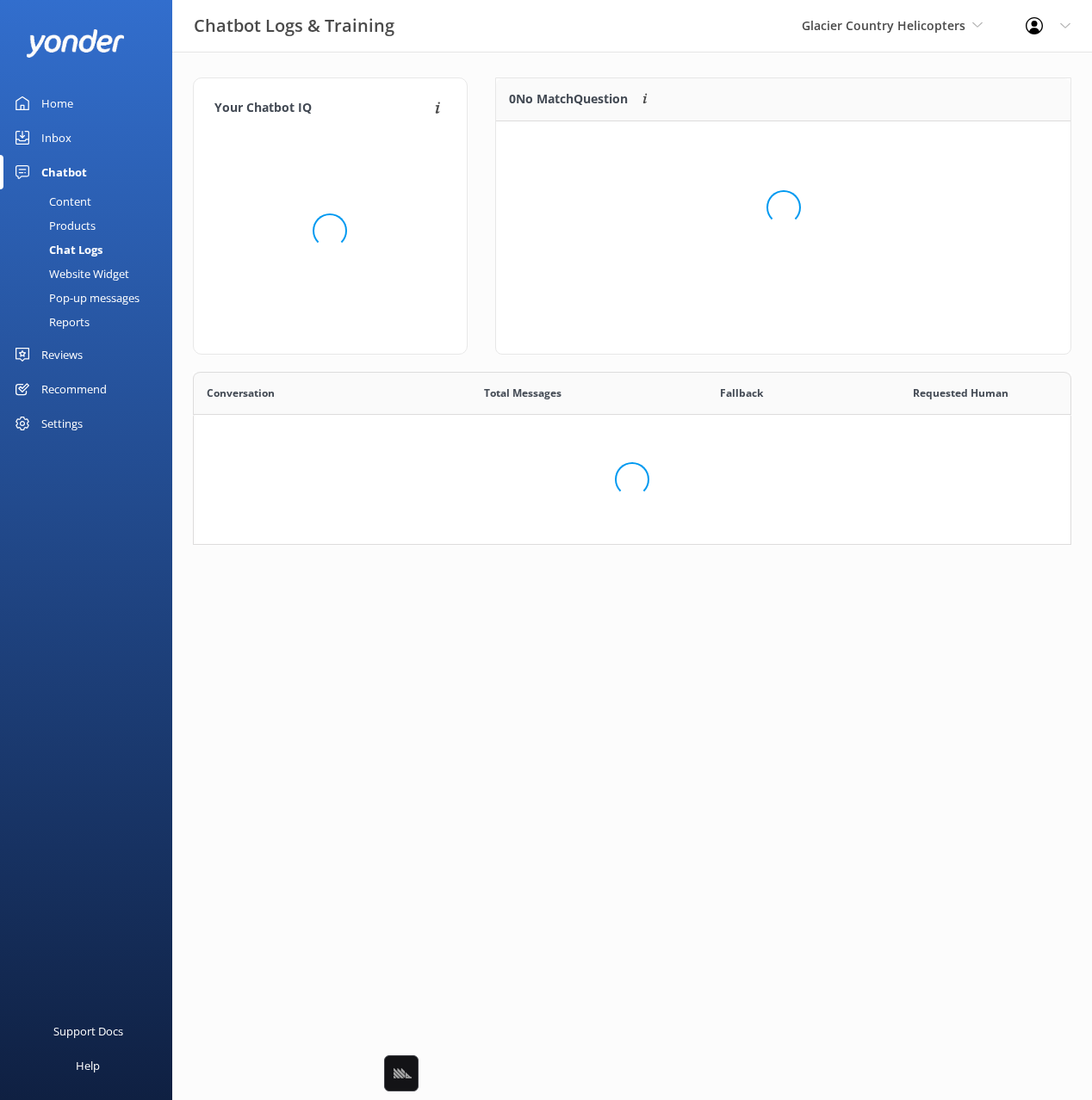
scroll to position [173, 878]
click at [617, 60] on div "Loading.." at bounding box center [782, 207] width 539 height 1100
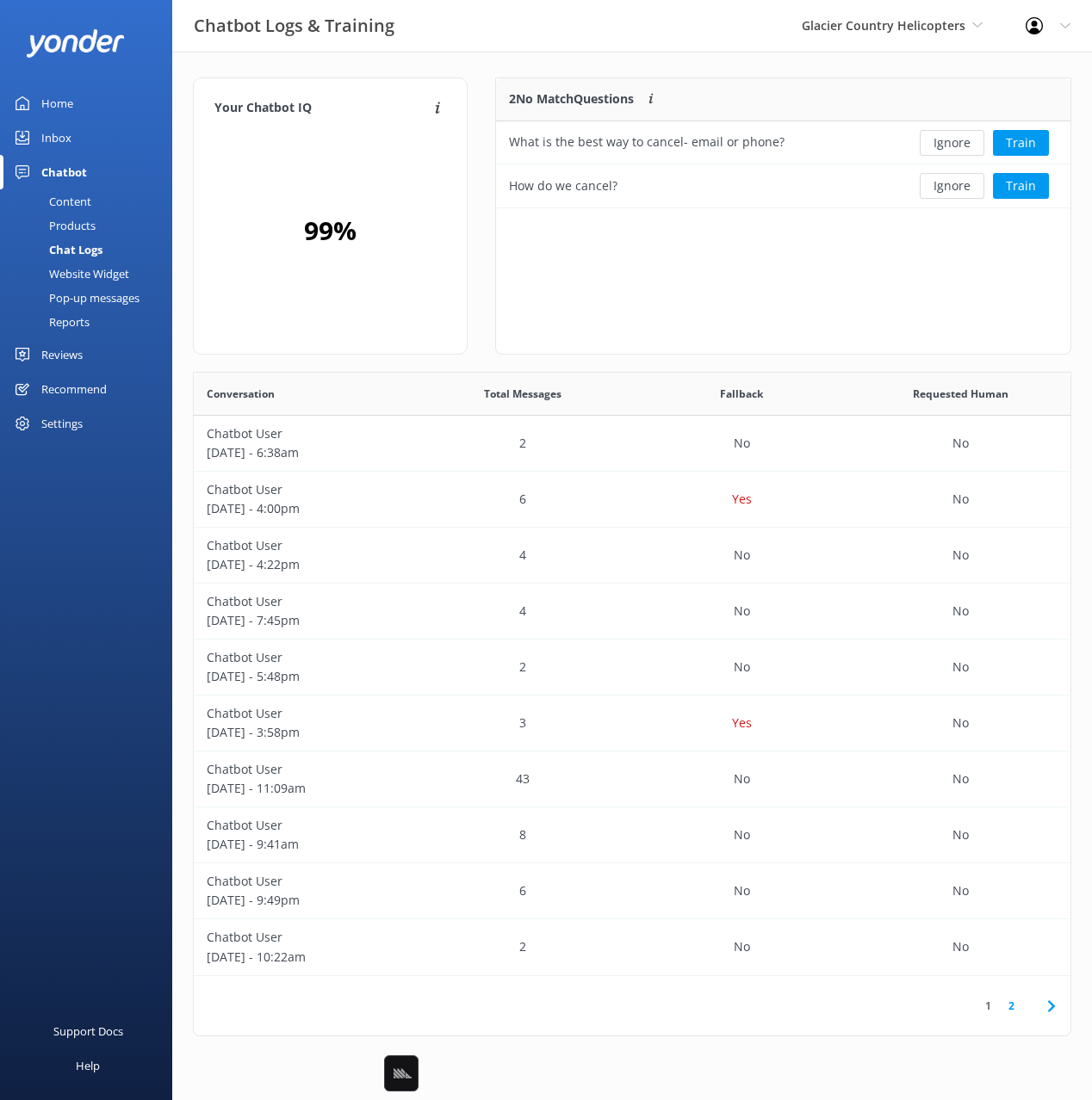
drag, startPoint x: 728, startPoint y: 67, endPoint x: 742, endPoint y: 68, distance: 14.0
click at [729, 67] on div "Your Chatbot IQ Your Chatbot IQ is the percentage of trained FAQs against untra…" at bounding box center [632, 561] width 919 height 1018
click at [1034, 142] on button "Train" at bounding box center [1021, 143] width 56 height 26
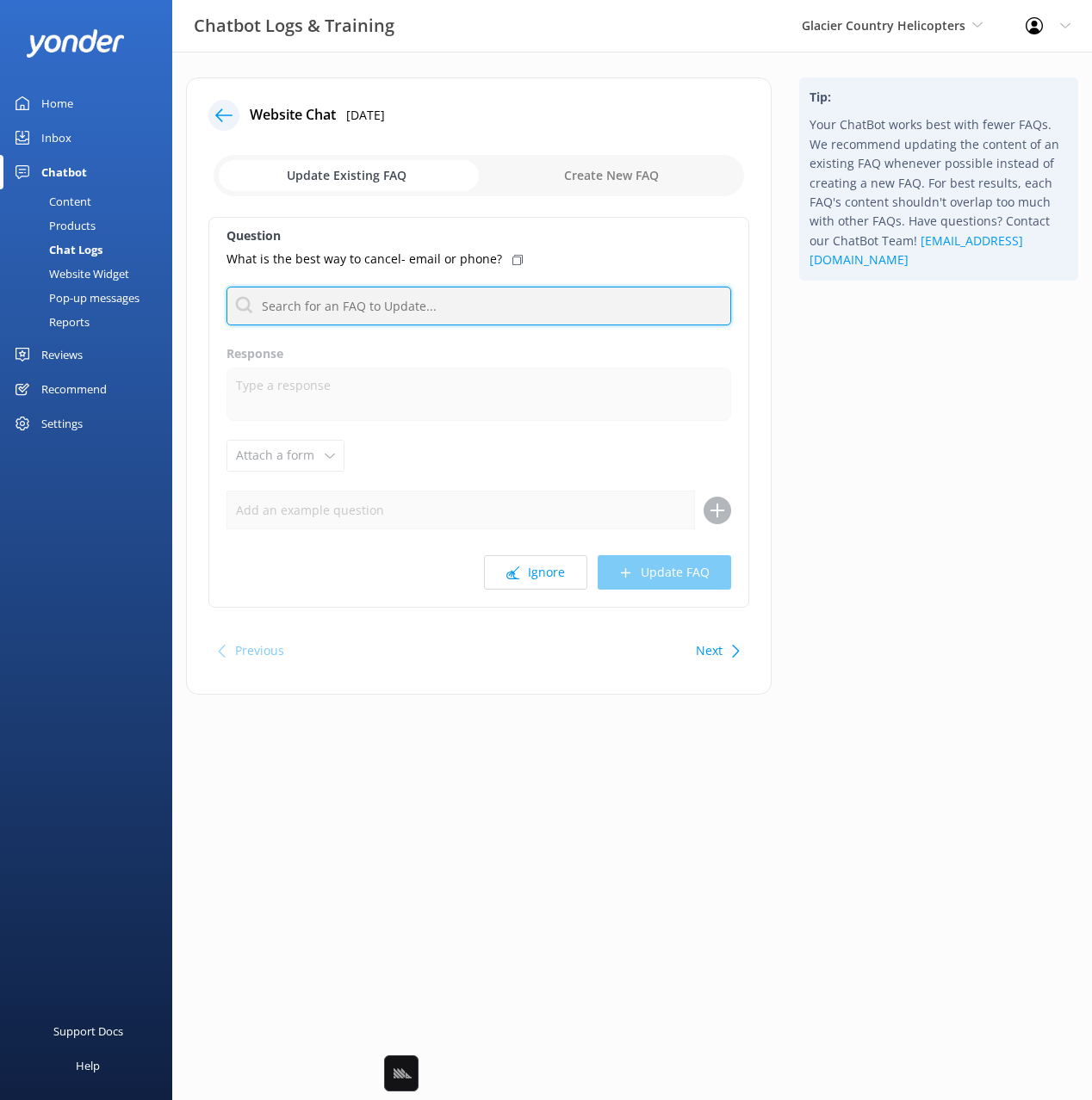
click at [395, 315] on input "text" at bounding box center [478, 306] width 505 height 38
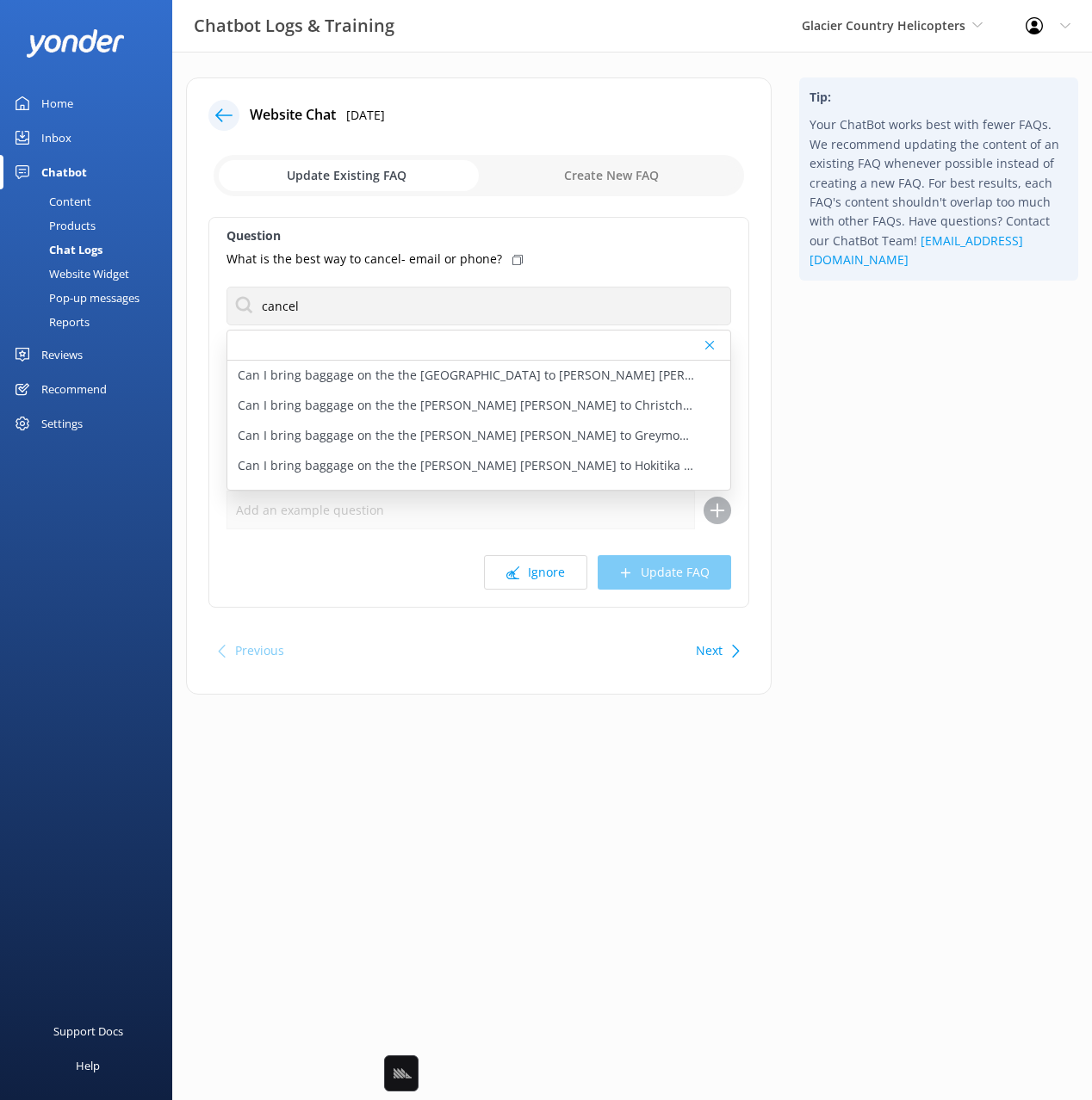
click at [512, 256] on icon at bounding box center [517, 260] width 10 height 10
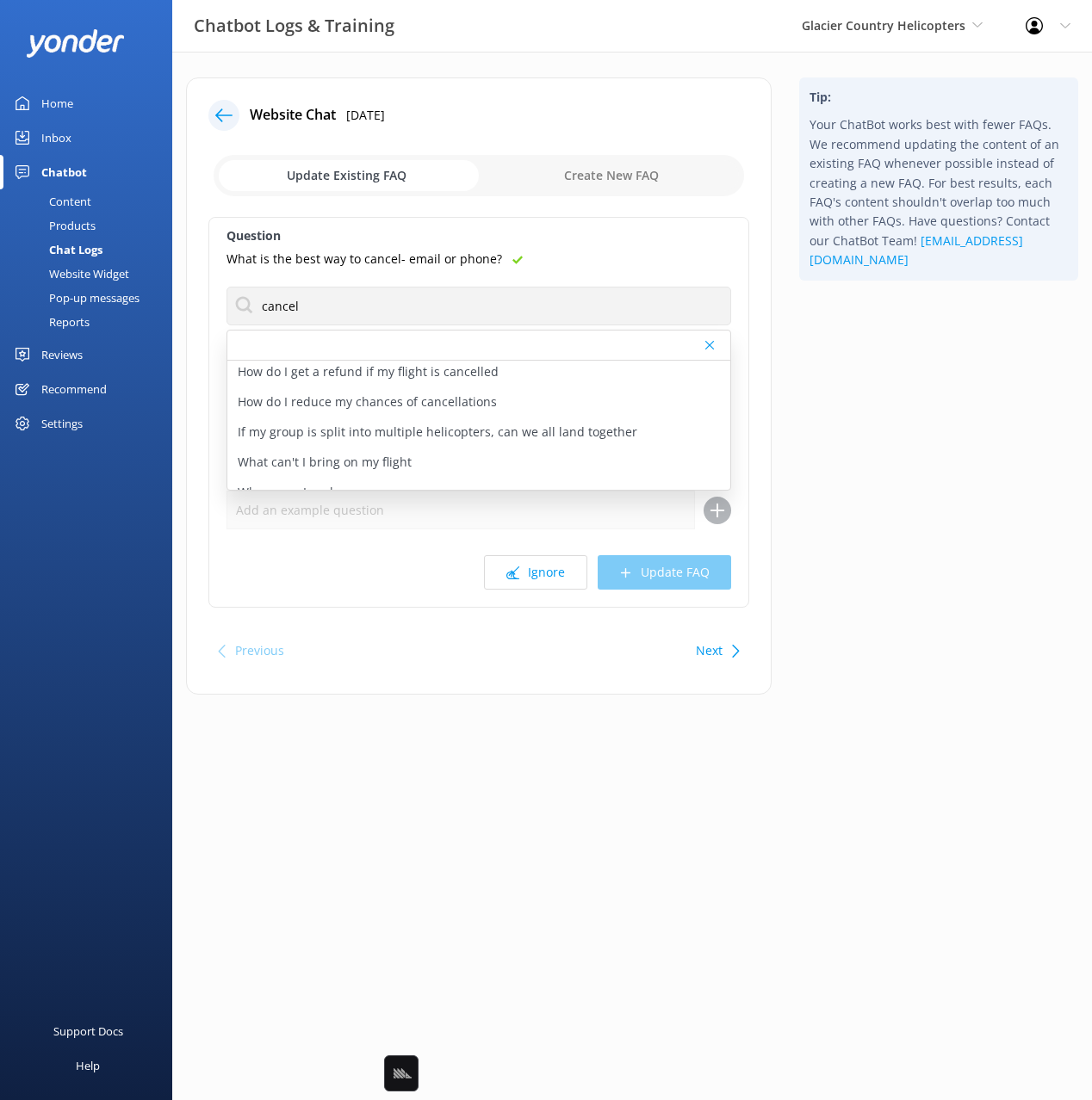
scroll to position [715, 0]
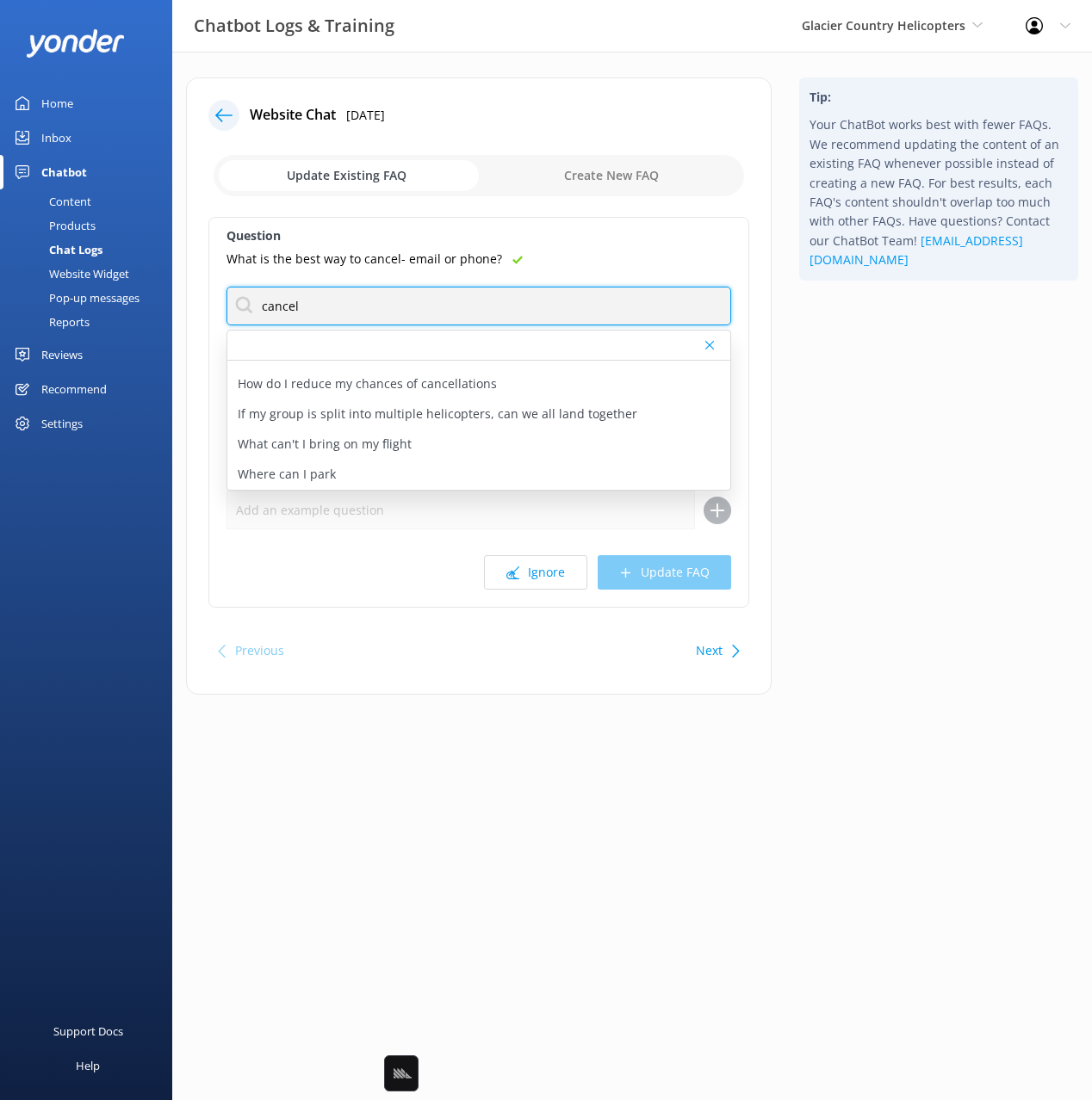
click at [392, 309] on input "cancel" at bounding box center [478, 306] width 505 height 38
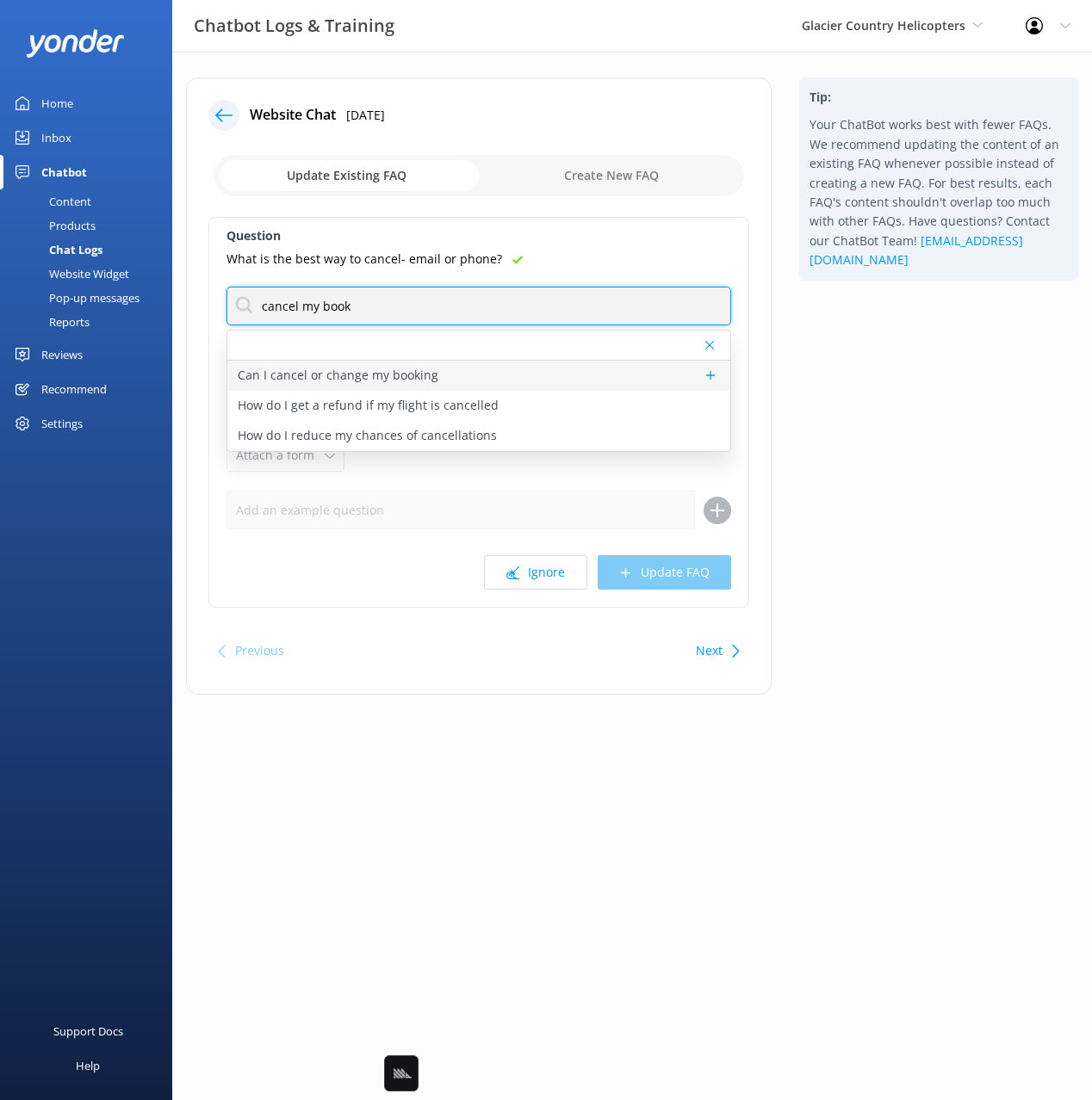
type input "cancel my book"
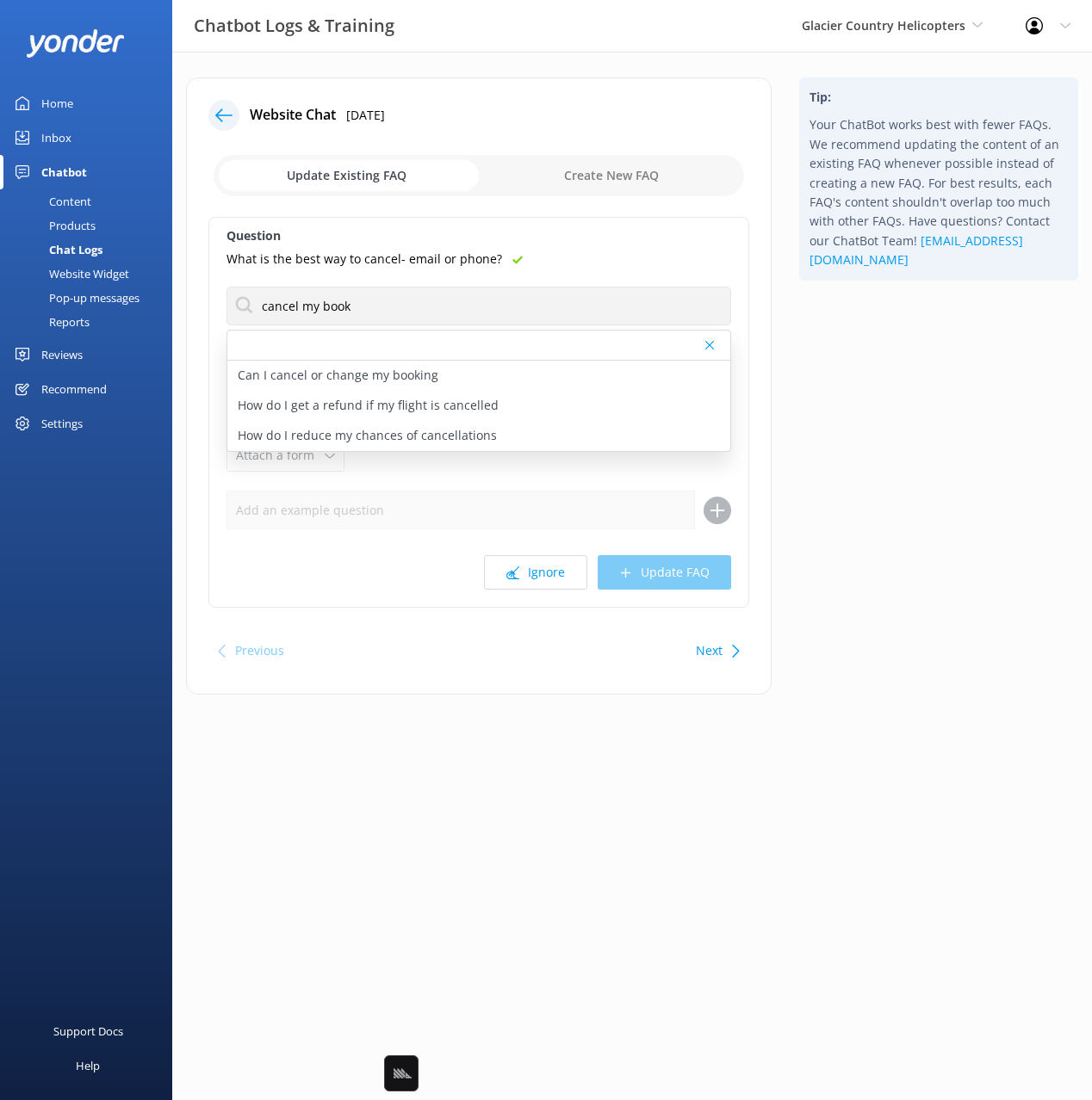
click at [278, 373] on p "Can I cancel or change my booking" at bounding box center [338, 375] width 201 height 19
type textarea "We have a 24 hour cancellation policy and all changes need to be made prior to …"
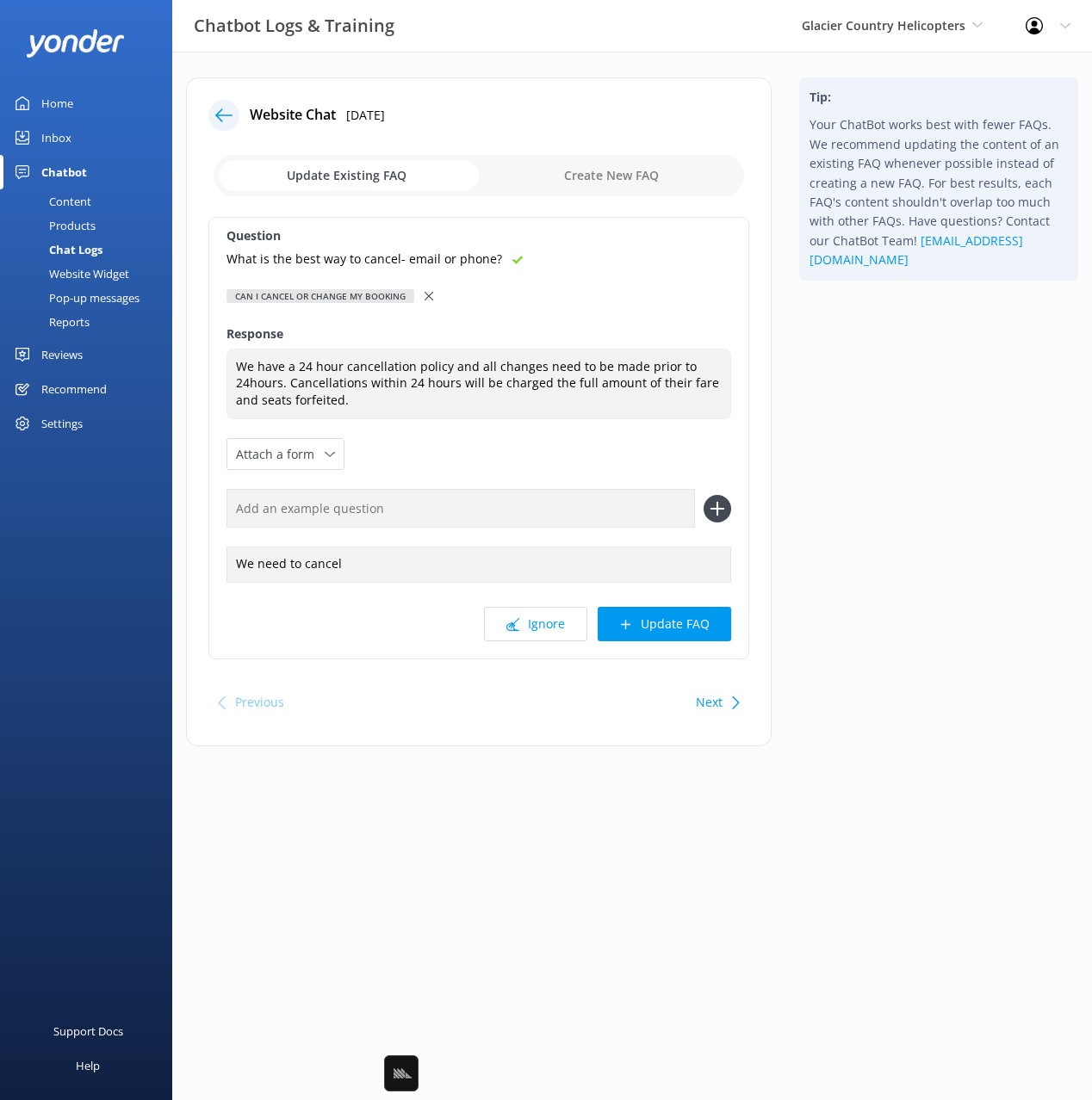
drag, startPoint x: 936, startPoint y: 411, endPoint x: 844, endPoint y: 393, distance: 93.7
click at [935, 411] on div "Tip: Your ChatBot works best with fewer FAQs. We recommend updating the content…" at bounding box center [938, 420] width 307 height 686
click at [394, 510] on input "text" at bounding box center [460, 507] width 468 height 38
paste input "What is the best way to cancel- email or phone?"
type input "What is the best way to cancel- email or phone?"
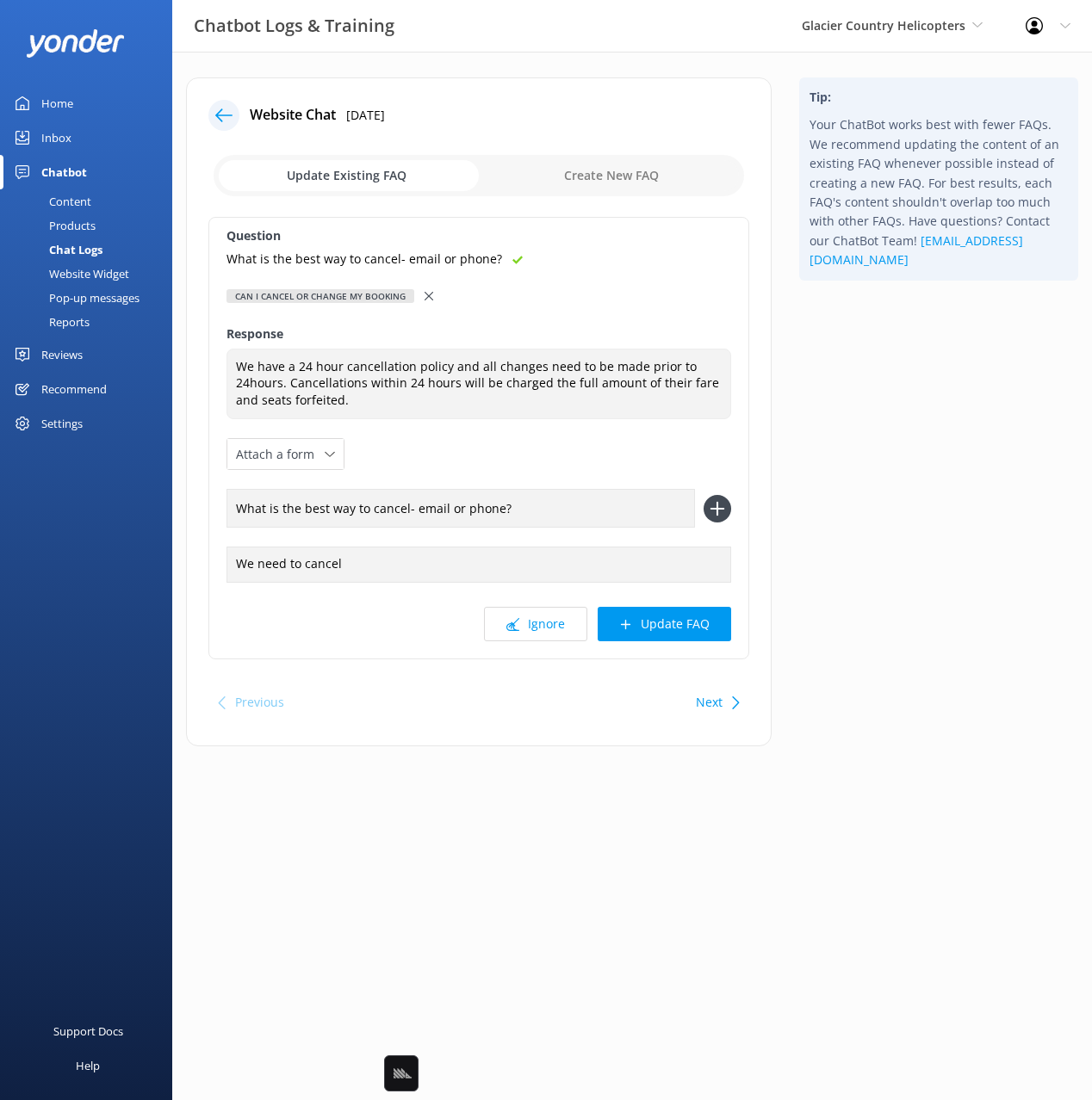
click at [704, 495] on button at bounding box center [717, 508] width 27 height 27
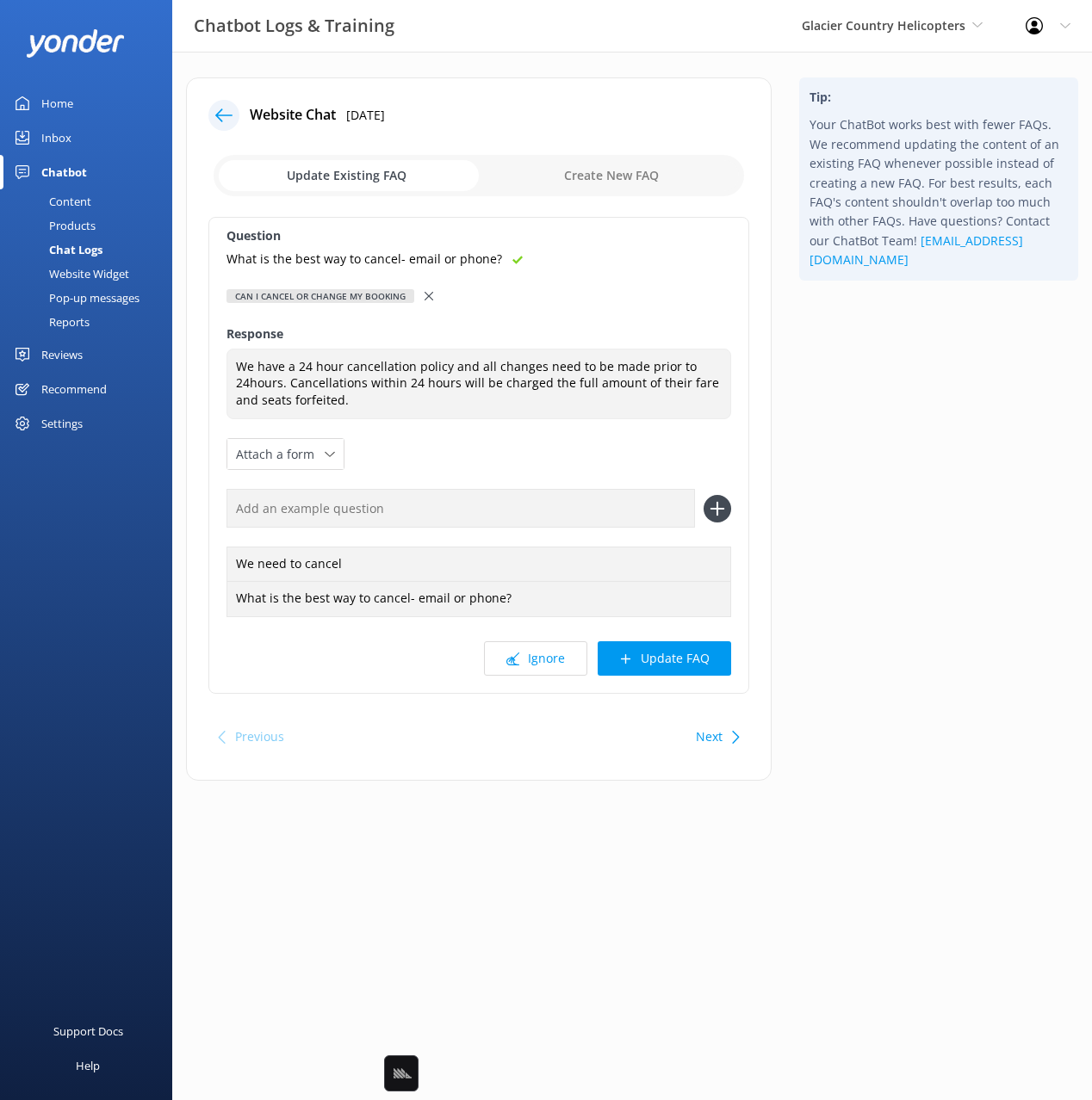
click at [914, 597] on div "Tip: Your ChatBot works best with fewer FAQs. We recommend updating the content…" at bounding box center [938, 438] width 307 height 720
click at [692, 663] on button "Update FAQ" at bounding box center [664, 658] width 133 height 35
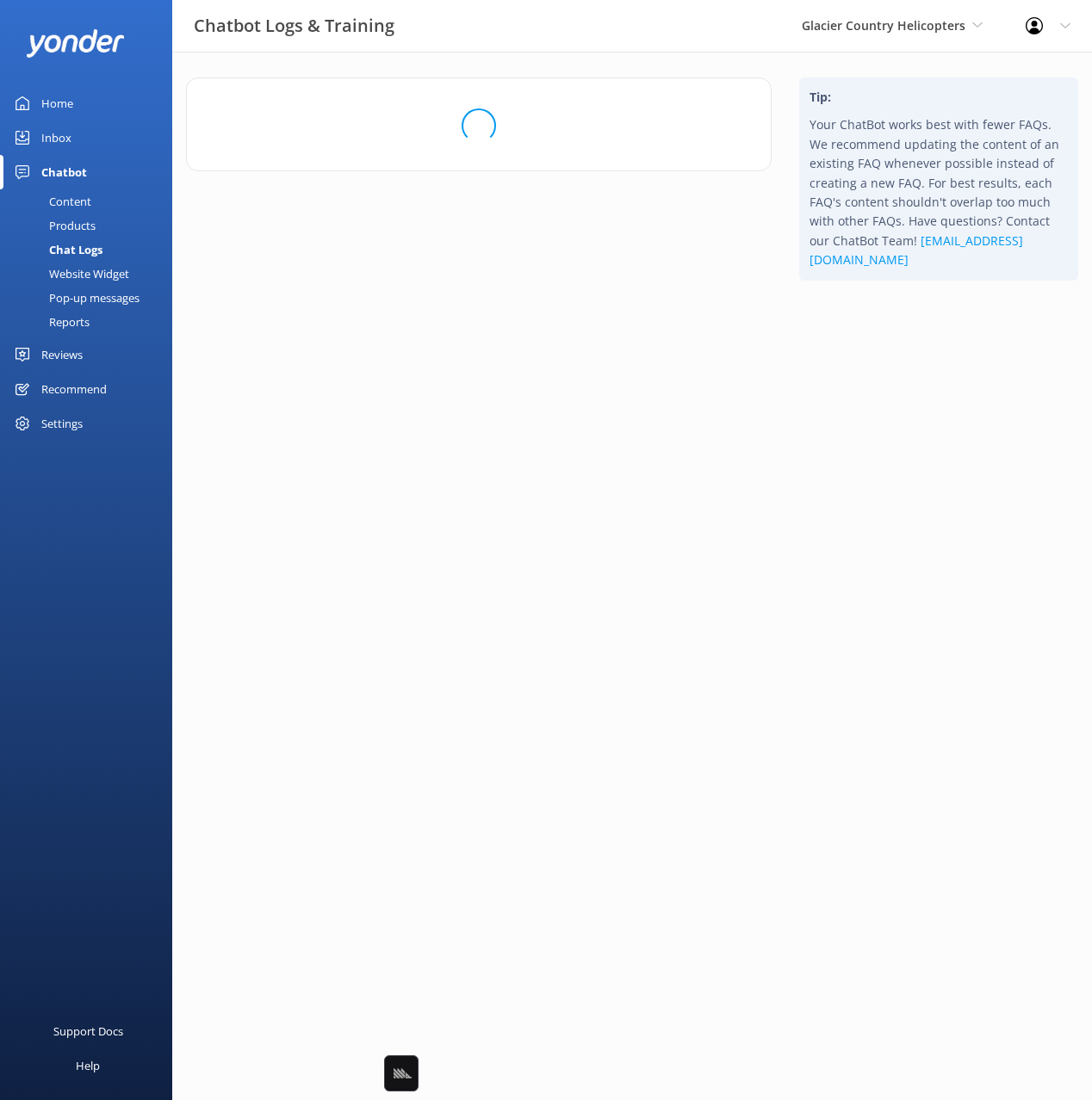
drag, startPoint x: 66, startPoint y: 201, endPoint x: 91, endPoint y: 196, distance: 25.5
click at [67, 201] on div "Content" at bounding box center [51, 202] width 81 height 24
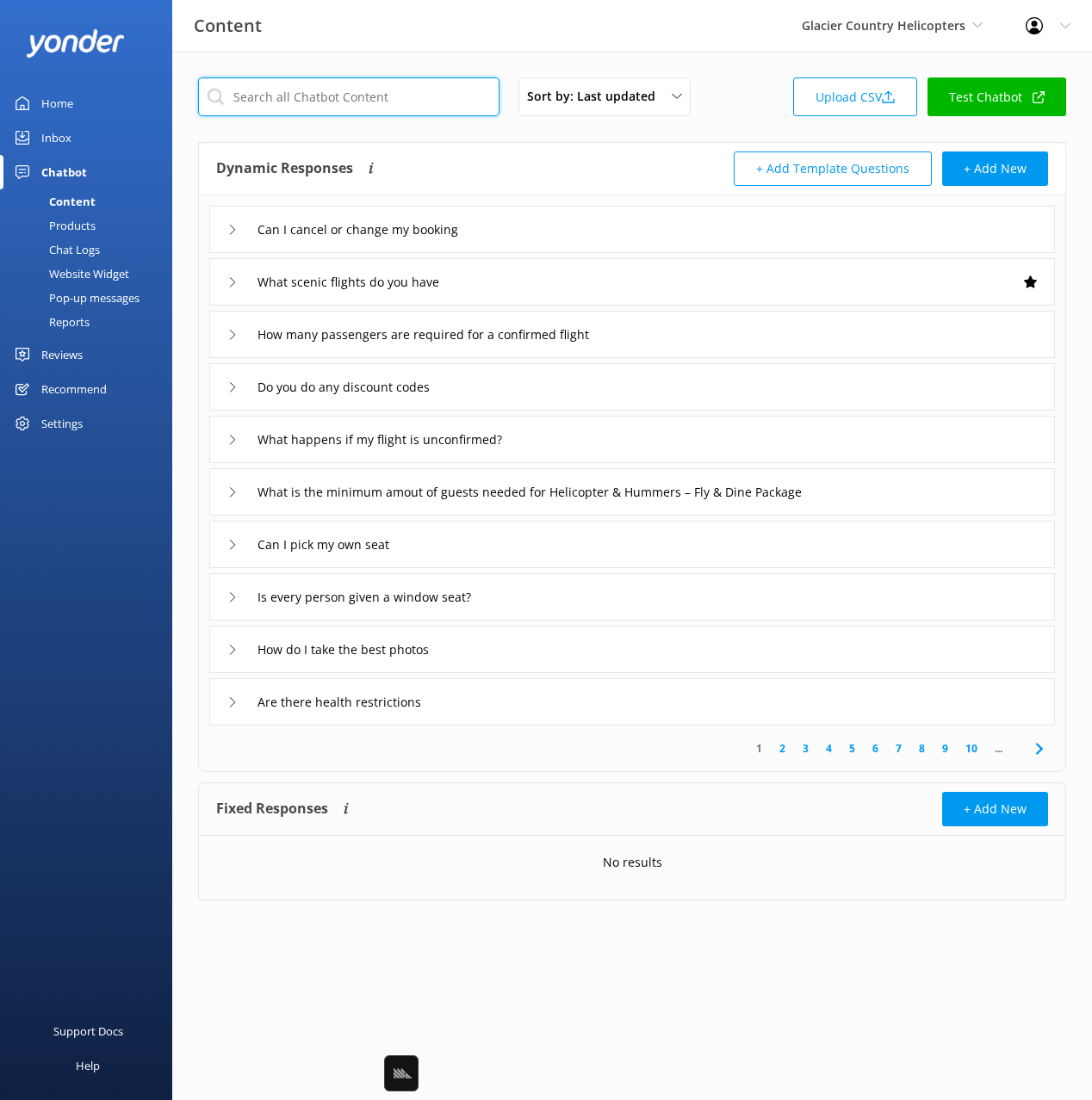
click at [417, 95] on input "text" at bounding box center [348, 97] width 301 height 38
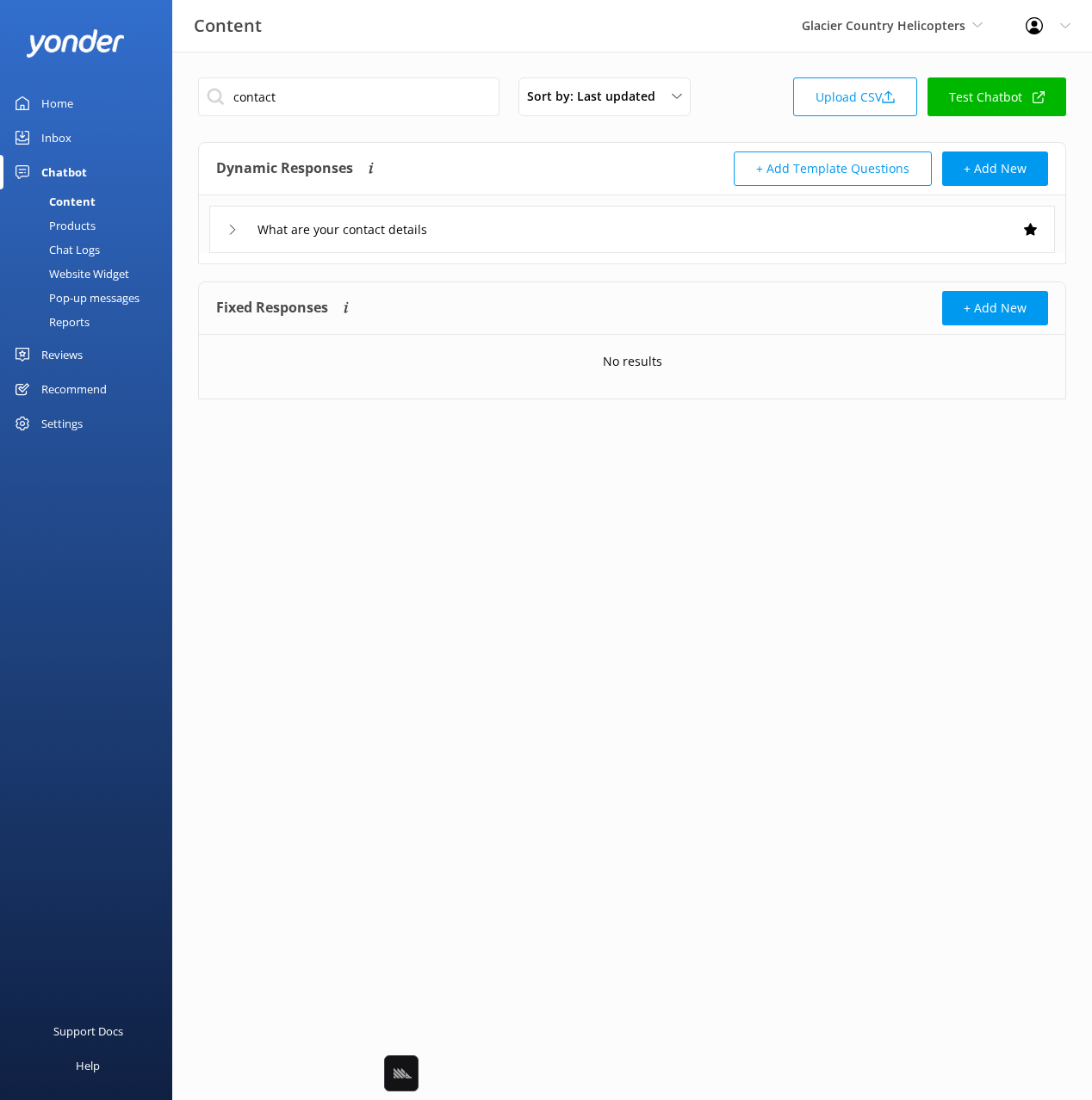
drag, startPoint x: 584, startPoint y: 161, endPoint x: 543, endPoint y: 216, distance: 68.6
click at [582, 162] on div "Dynamic Responses The chatbot will generate a response based on the content inf…" at bounding box center [423, 169] width 416 height 35
drag, startPoint x: 544, startPoint y: 220, endPoint x: 550, endPoint y: 247, distance: 27.7
click at [544, 220] on div "What are your contact details" at bounding box center [631, 229] width 845 height 47
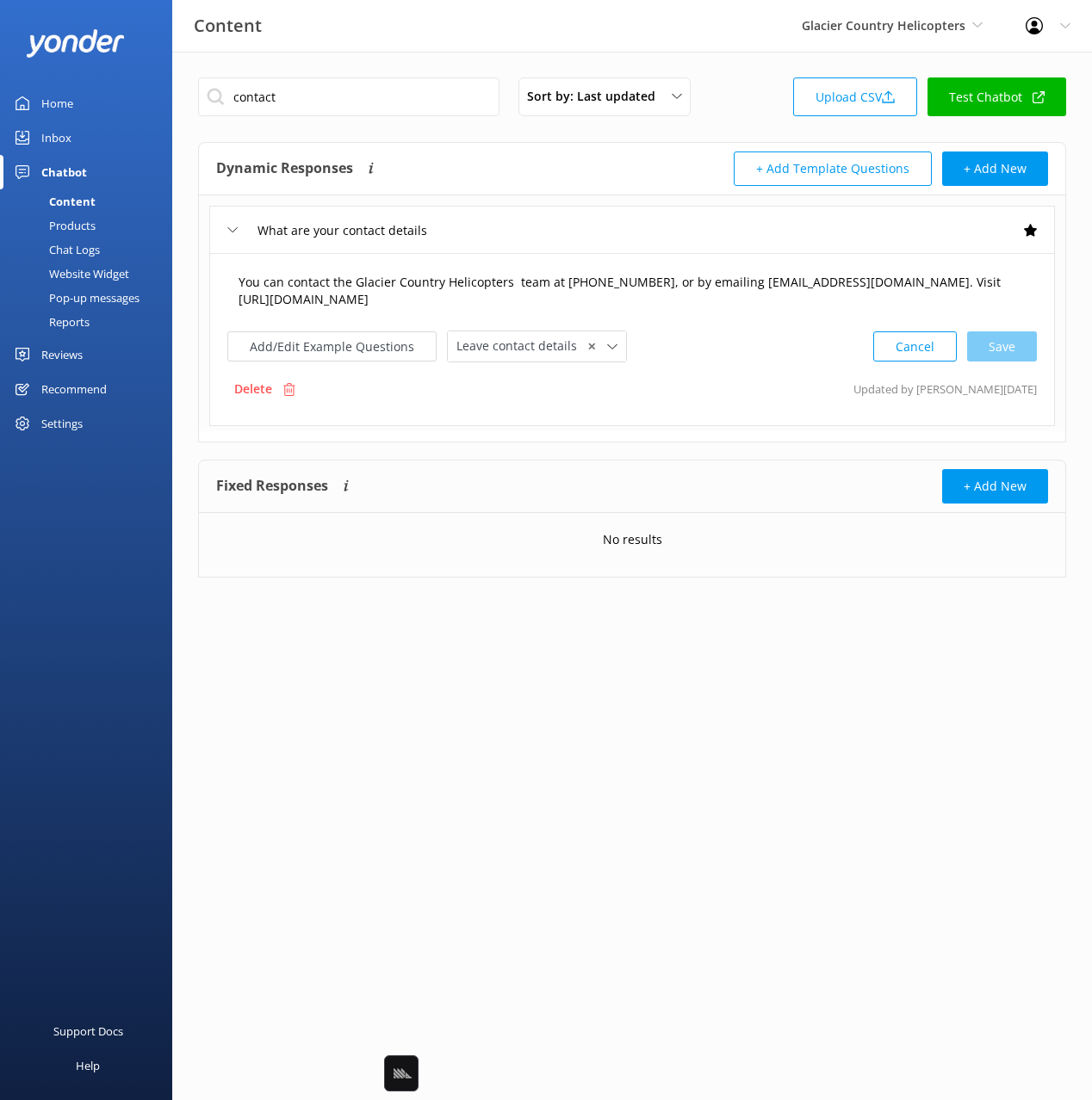
click at [524, 281] on textarea "You can contact the Glacier Country Helicopters team at +64 3 7520 203, or by e…" at bounding box center [631, 292] width 806 height 54
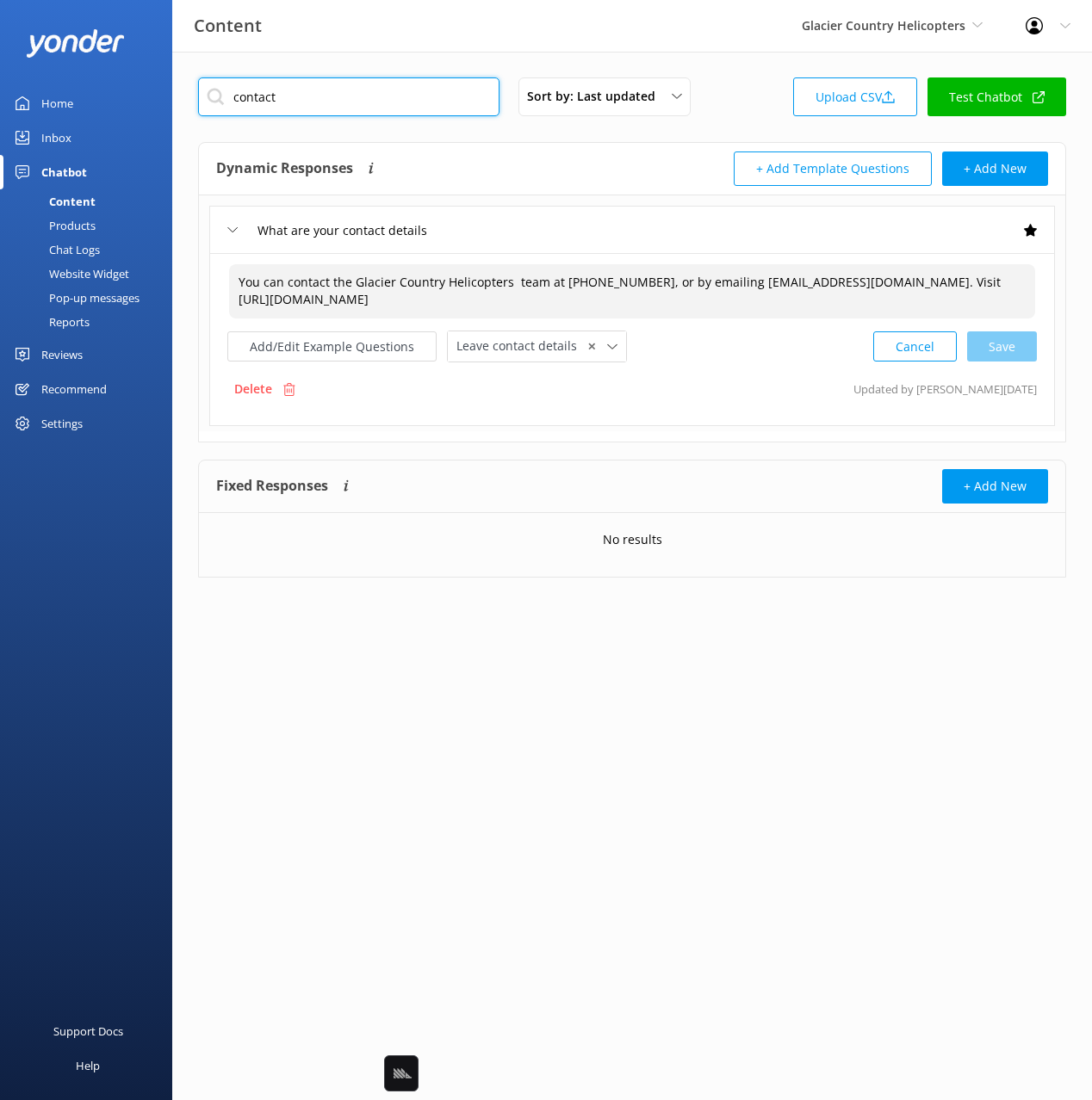
click at [256, 98] on input "contact" at bounding box center [348, 97] width 301 height 38
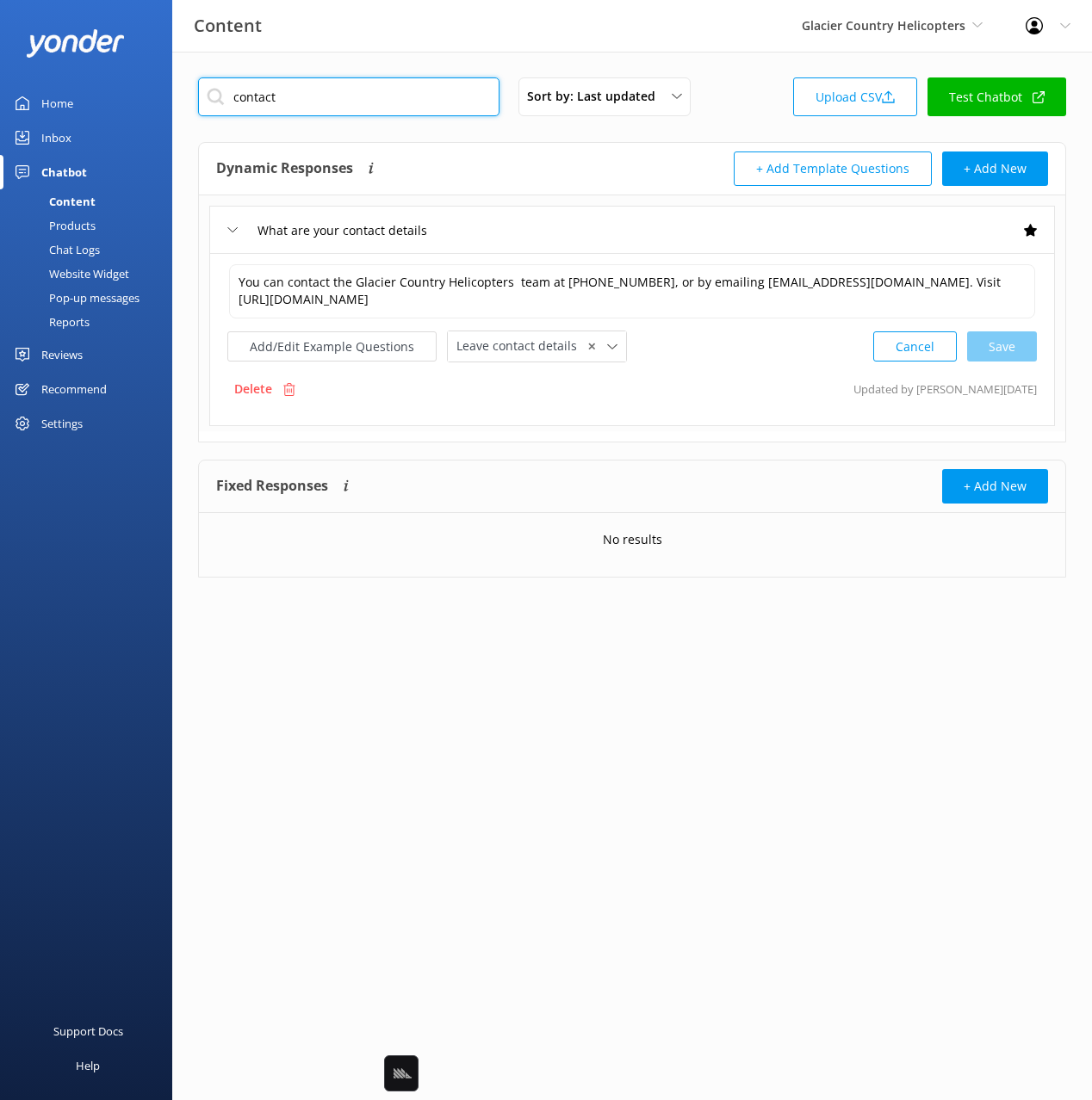
click at [255, 99] on input "contact" at bounding box center [348, 97] width 301 height 38
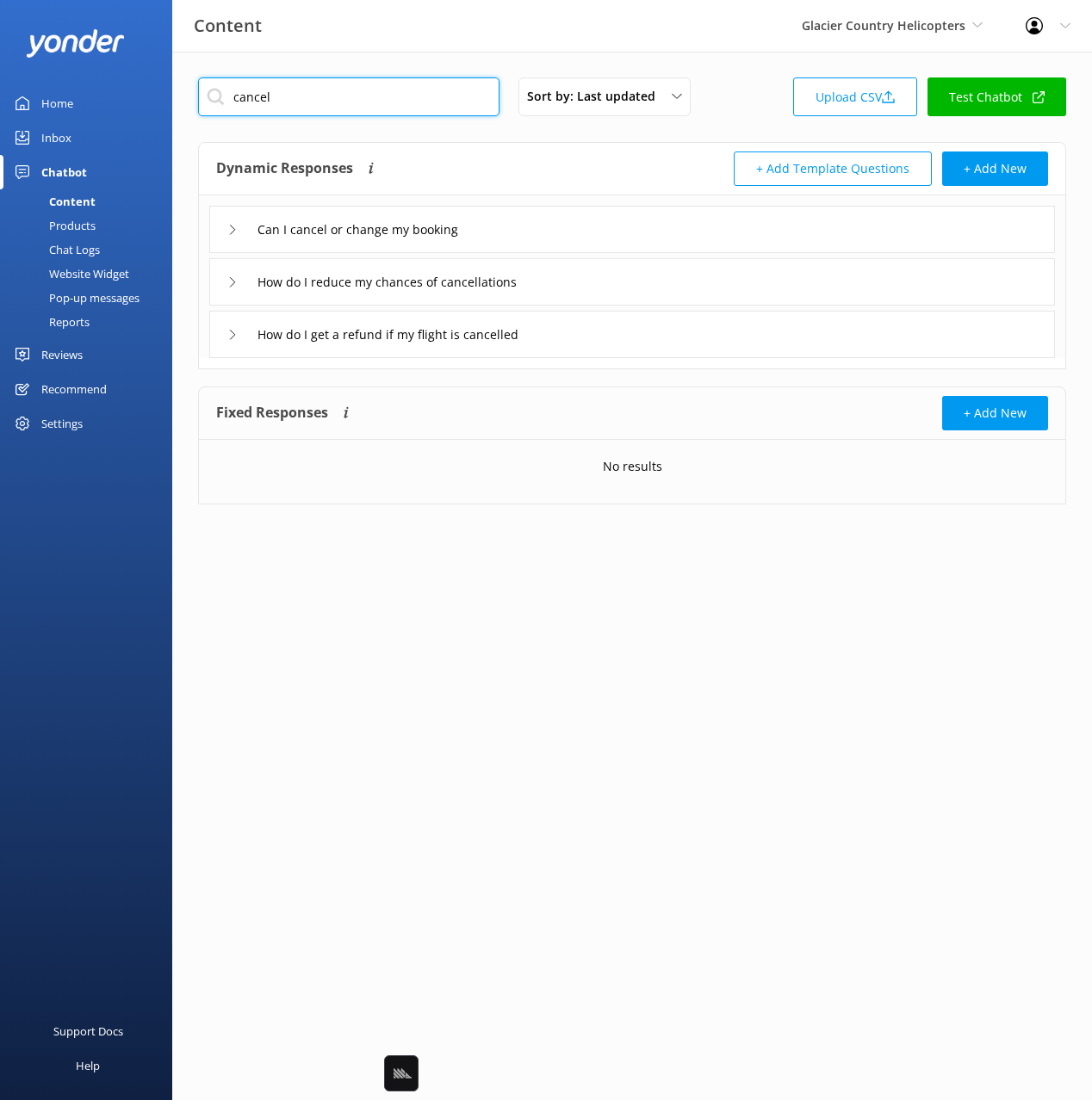
type input "cancel"
click at [584, 156] on div "Dynamic Responses The chatbot will generate a response based on the content inf…" at bounding box center [423, 169] width 416 height 35
click at [644, 232] on div "Can I cancel or change my booking" at bounding box center [631, 229] width 845 height 47
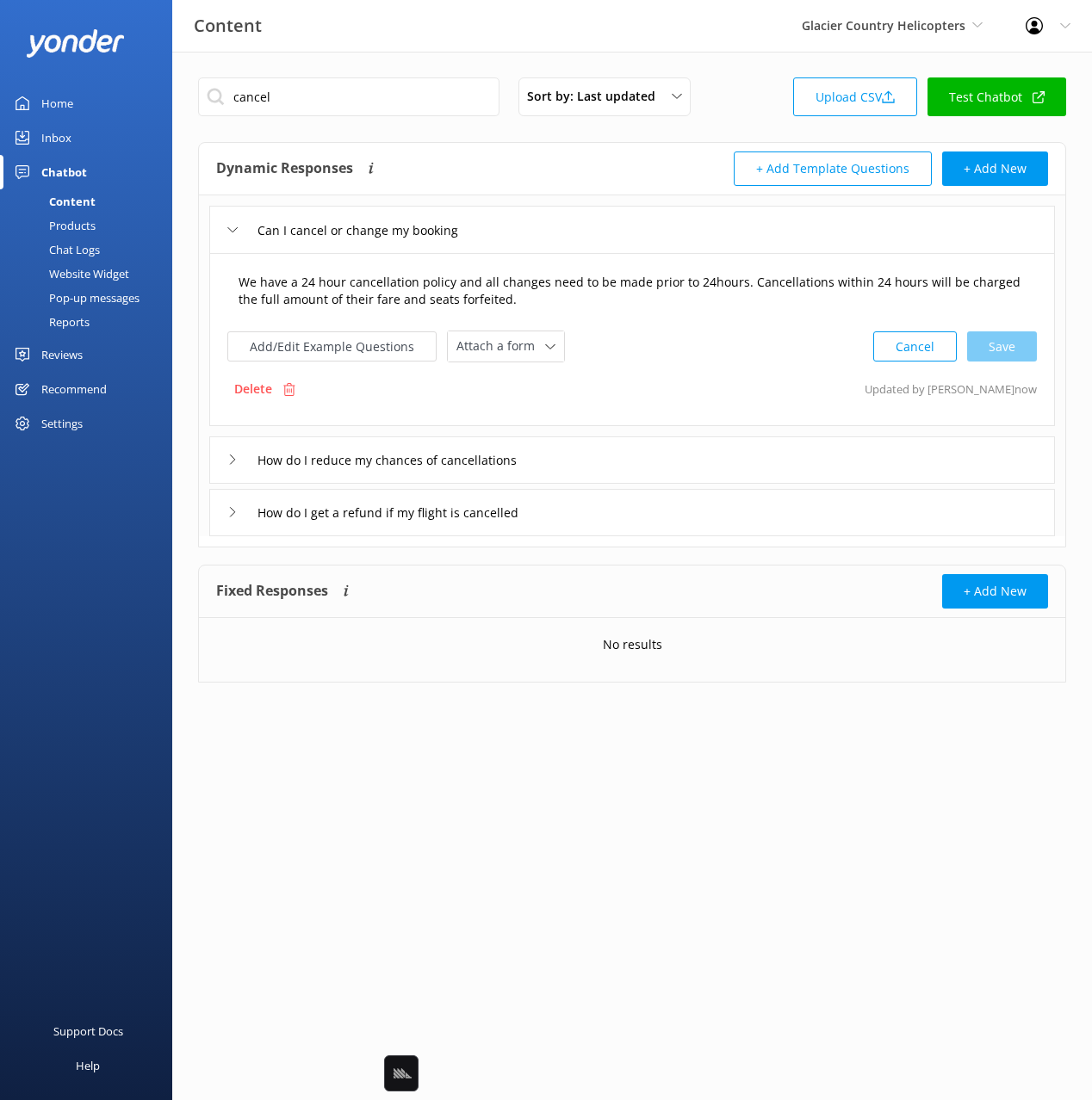
click at [559, 297] on textarea "We have a 24 hour cancellation policy and all changes need to be made prior to …" at bounding box center [631, 292] width 806 height 54
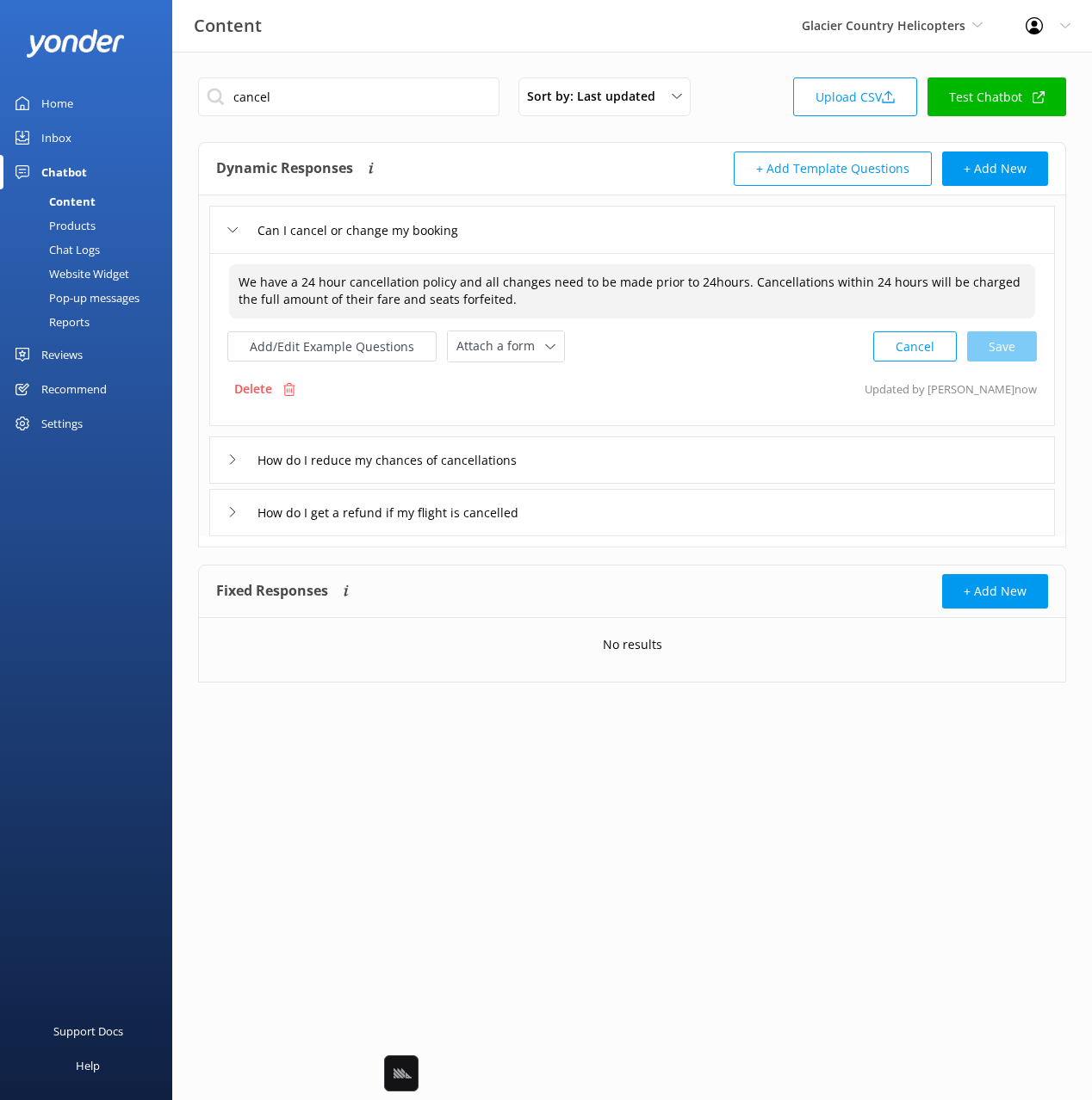
scroll to position [7, 0]
paste textarea "You can contact the Glacier Country Helicopters team at +64 3 7520 203, or by e…"
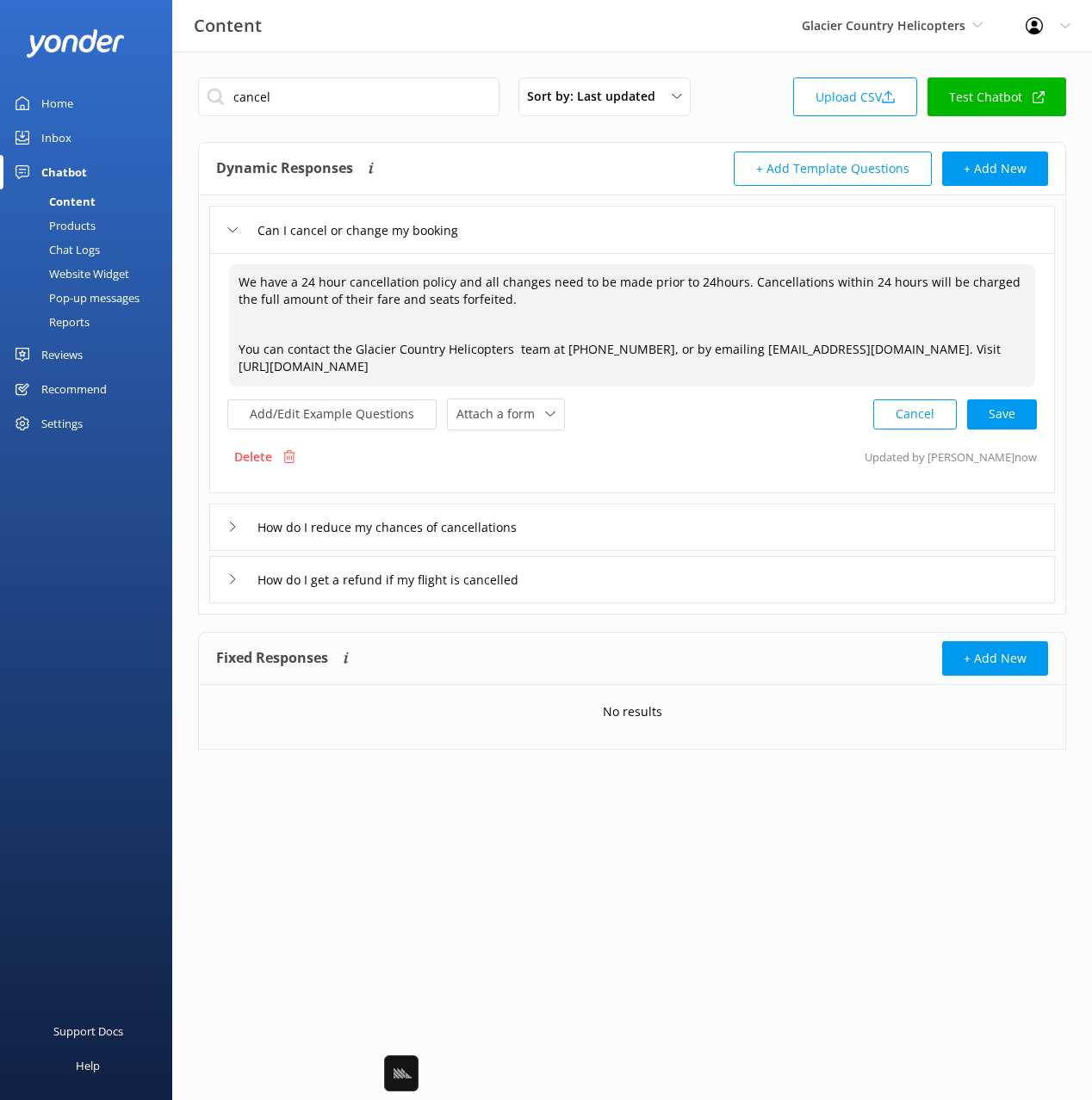
scroll to position [0, 0]
click at [444, 363] on textarea "We have a 24 hour cancellation policy and all changes need to be made prior to …" at bounding box center [631, 325] width 806 height 122
drag, startPoint x: 232, startPoint y: 281, endPoint x: 240, endPoint y: 282, distance: 8.1
click at [234, 281] on textarea "We have a 24 hour cancellation policy and all changes need to be made prior to …" at bounding box center [631, 325] width 806 height 122
drag, startPoint x: 352, startPoint y: 347, endPoint x: 621, endPoint y: 348, distance: 269.0
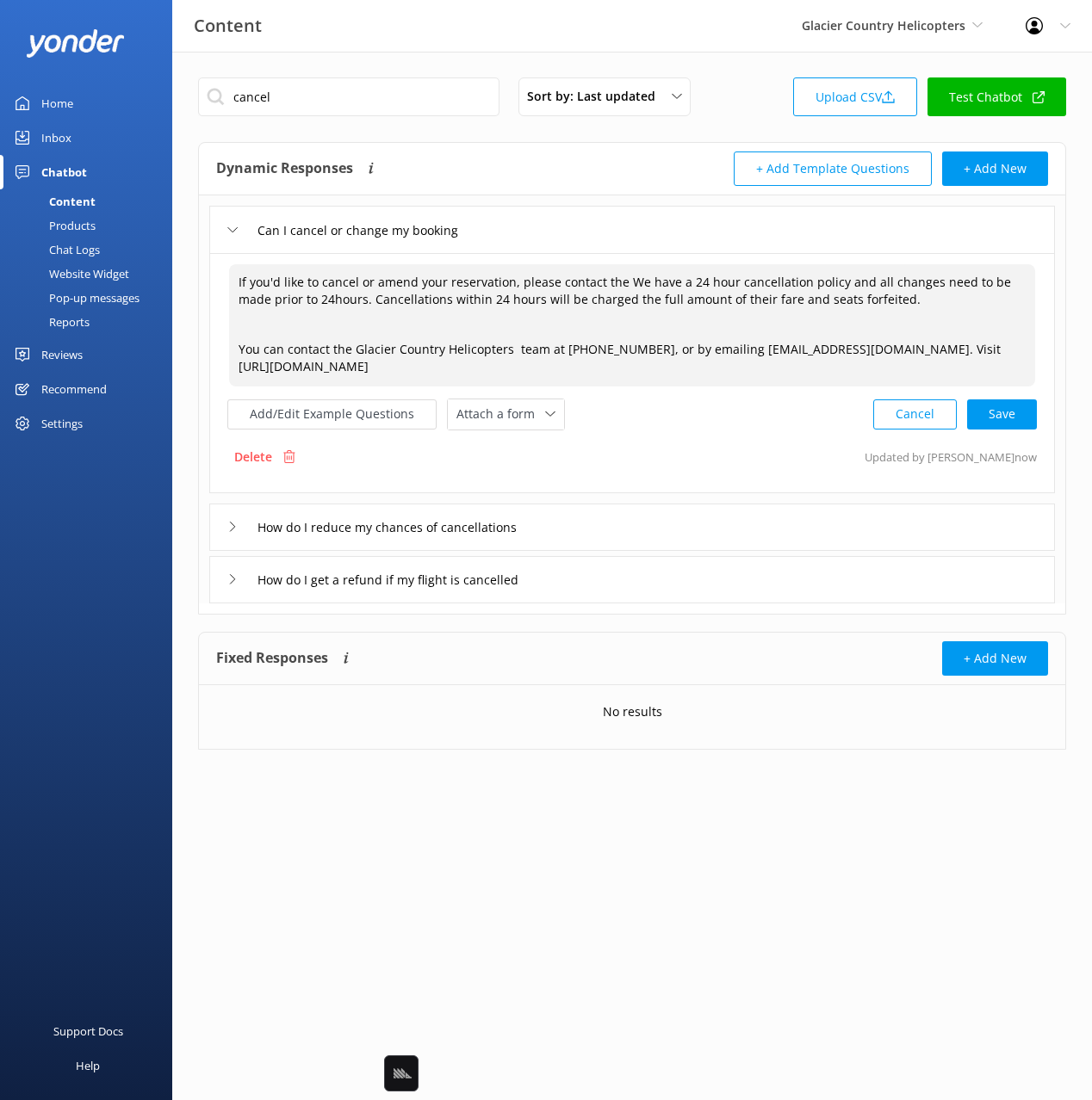
click at [643, 345] on textarea "If you'd like to cancel or amend your reservation, please contact the We have a…" at bounding box center [631, 325] width 806 height 122
drag, startPoint x: 527, startPoint y: 351, endPoint x: 512, endPoint y: 351, distance: 15.0
click at [527, 351] on textarea "If you'd like to cancel or amend your reservation, please contact the We have a…" at bounding box center [631, 325] width 806 height 122
drag, startPoint x: 510, startPoint y: 349, endPoint x: 832, endPoint y: 352, distance: 322.0
click at [832, 352] on textarea "If you'd like to cancel or amend your reservation, please contact the We have a…" at bounding box center [631, 325] width 806 height 122
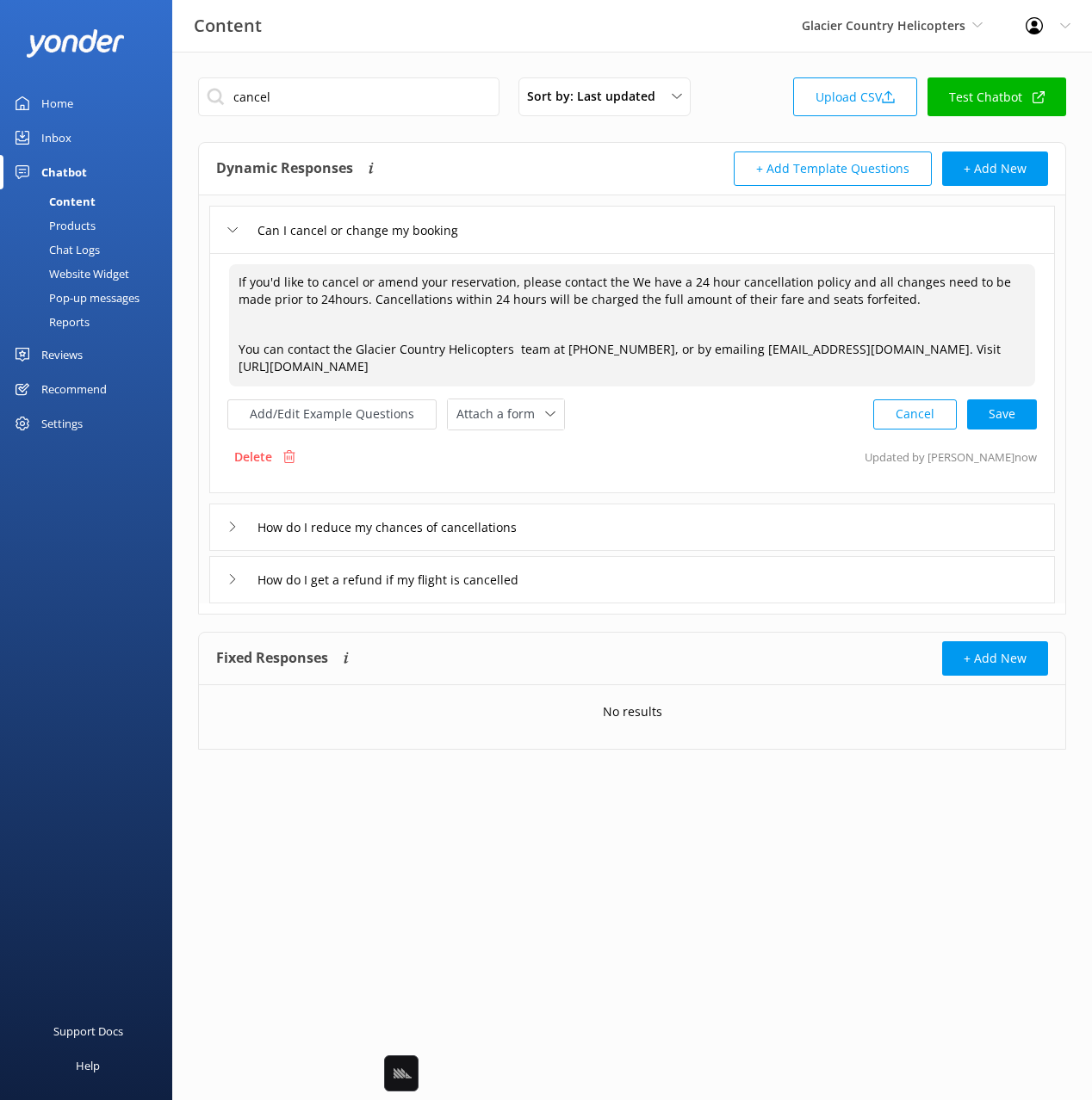
click at [672, 353] on textarea "If you'd like to cancel or amend your reservation, please contact the We have a…" at bounding box center [631, 325] width 806 height 122
drag, startPoint x: 574, startPoint y: 349, endPoint x: 511, endPoint y: 347, distance: 63.0
click at [511, 347] on textarea "If you'd like to cancel or amend your reservation, please contact the We have a…" at bounding box center [631, 325] width 806 height 122
drag, startPoint x: 728, startPoint y: 273, endPoint x: 700, endPoint y: 281, distance: 29.1
click at [725, 273] on textarea "If you'd like to cancel or amend your reservation, please contact the We have a…" at bounding box center [631, 325] width 806 height 122
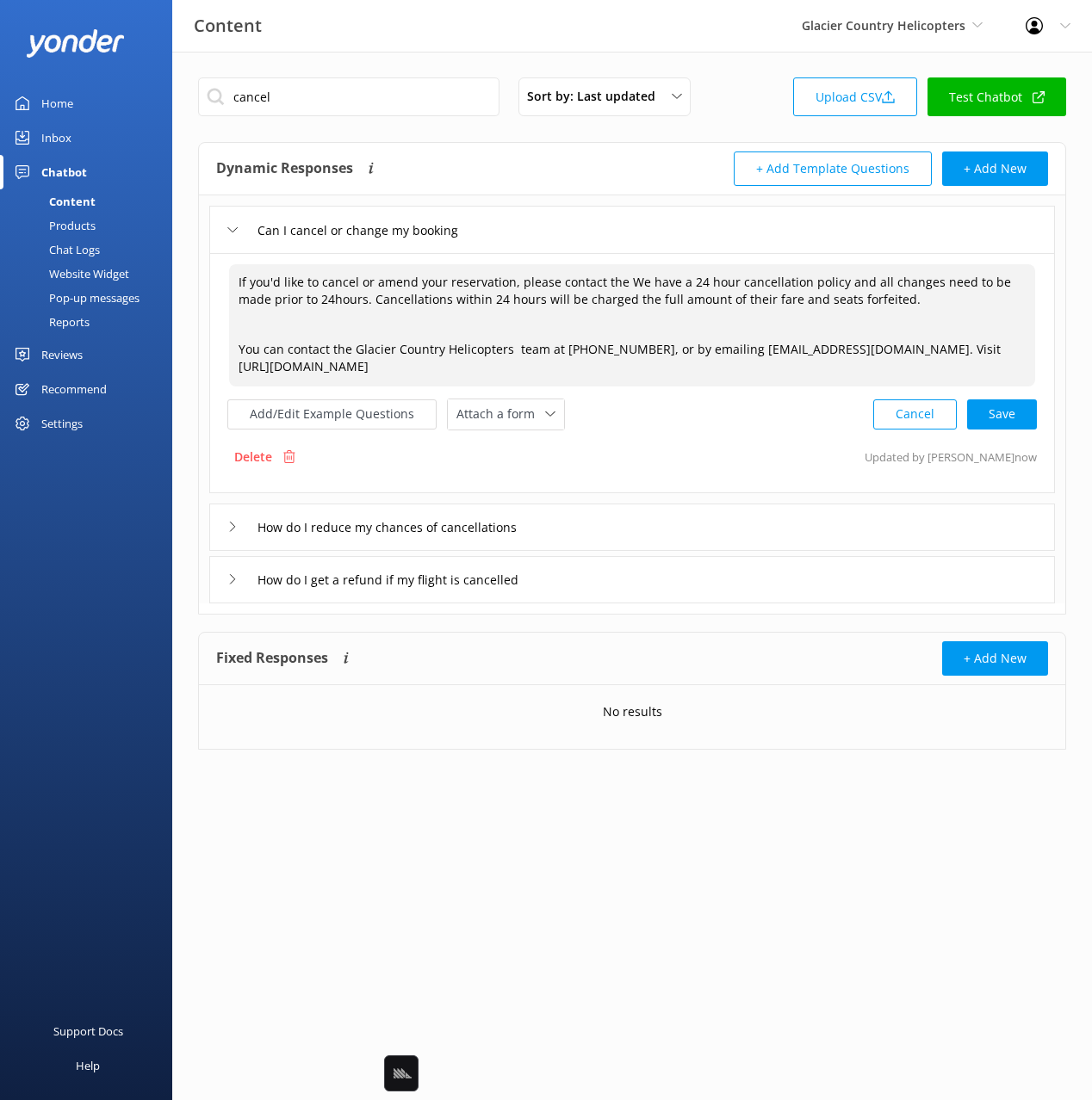
drag, startPoint x: 626, startPoint y: 287, endPoint x: 651, endPoint y: 295, distance: 26.2
click at [626, 287] on textarea "If you'd like to cancel or amend your reservation, please contact the We have a…" at bounding box center [631, 325] width 806 height 122
paste textarea "team at +64 3 7520 203"
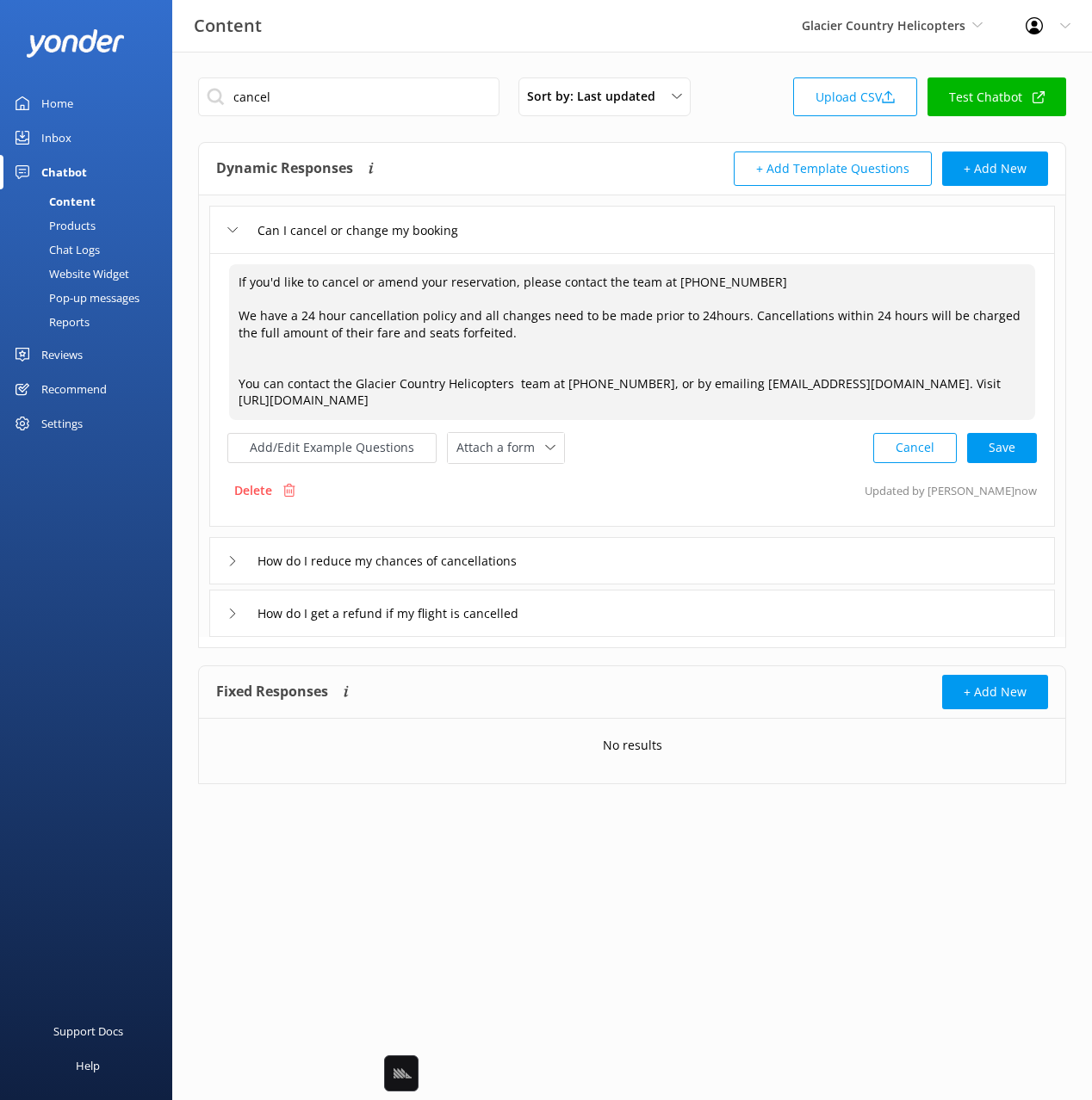
click at [658, 282] on textarea "If you'd like to cancel or amend your reservation, please contact the team at +…" at bounding box center [631, 342] width 806 height 156
click at [238, 315] on textarea "If you'd like to cancel or amend your reservation, please contact the team on +…" at bounding box center [631, 342] width 806 height 156
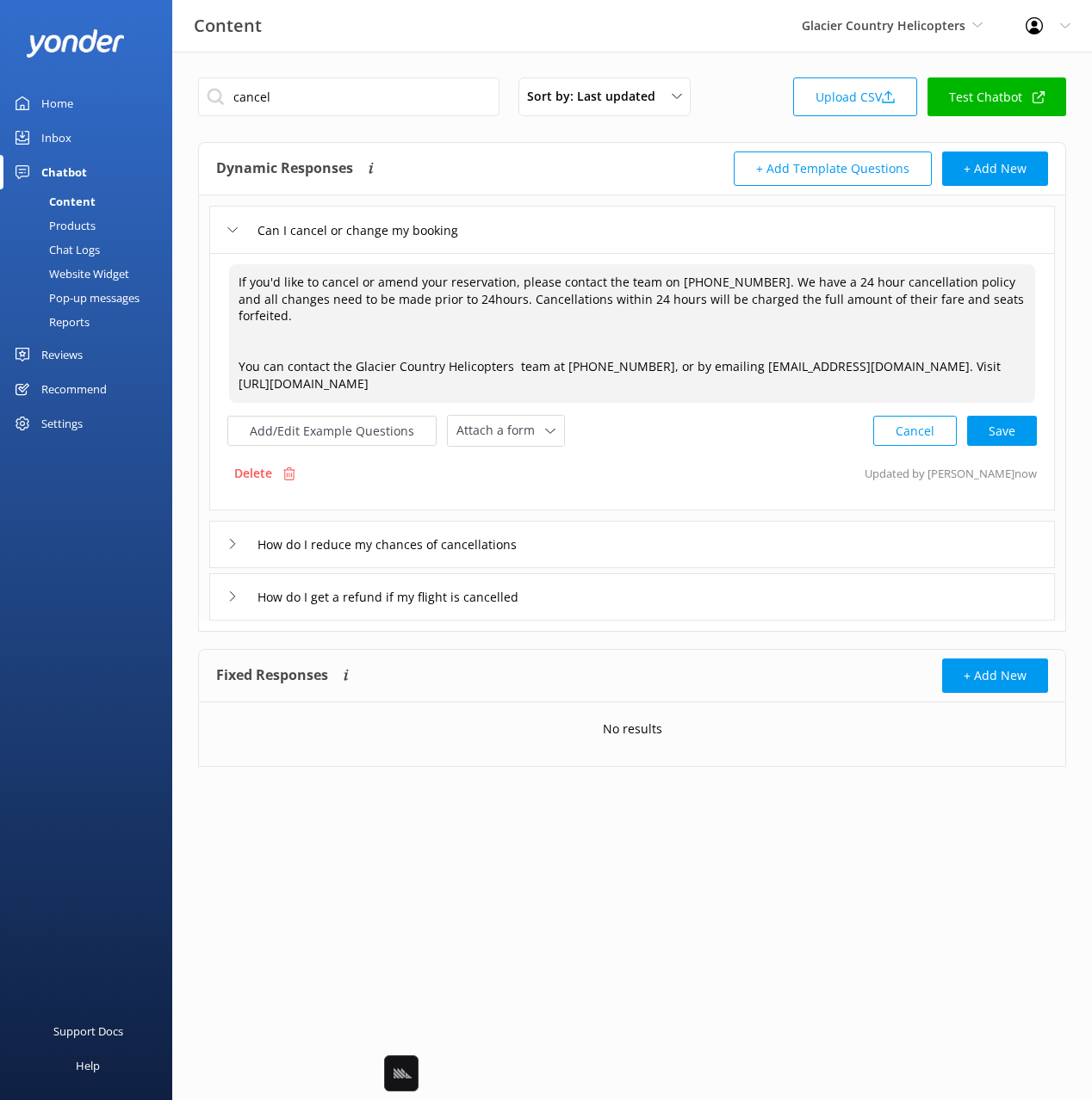
drag, startPoint x: 250, startPoint y: 314, endPoint x: 633, endPoint y: 412, distance: 395.3
click at [633, 412] on div "If you'd like to cancel or amend your reservation, please contact the team on +…" at bounding box center [631, 354] width 810 height 184
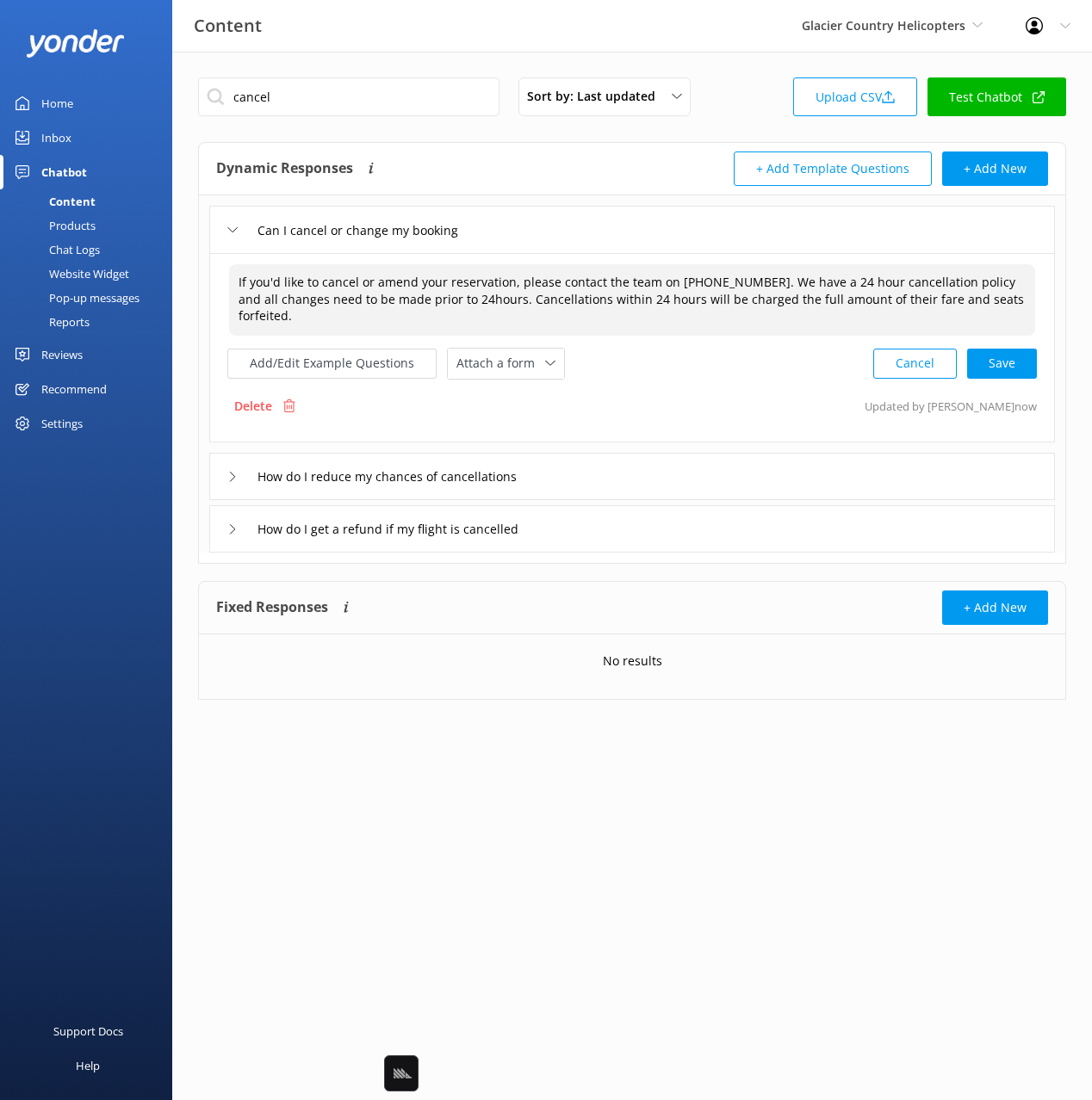
click at [639, 286] on textarea "If you'd like to cancel or amend your reservation, please contact the team on +…" at bounding box center [631, 300] width 806 height 71
drag, startPoint x: 599, startPoint y: 284, endPoint x: 705, endPoint y: 290, distance: 106.2
click at [599, 284] on textarea "If you'd like to cancel or amend your reservation, please contact the team on +…" at bounding box center [631, 300] width 806 height 71
click at [816, 292] on textarea "If you'd like to cancel or amend your reservation, please contact the team on +…" at bounding box center [631, 300] width 806 height 71
click at [751, 291] on textarea "If you'd like to cancel or amend your reservation, please contact the team on +…" at bounding box center [631, 300] width 806 height 71
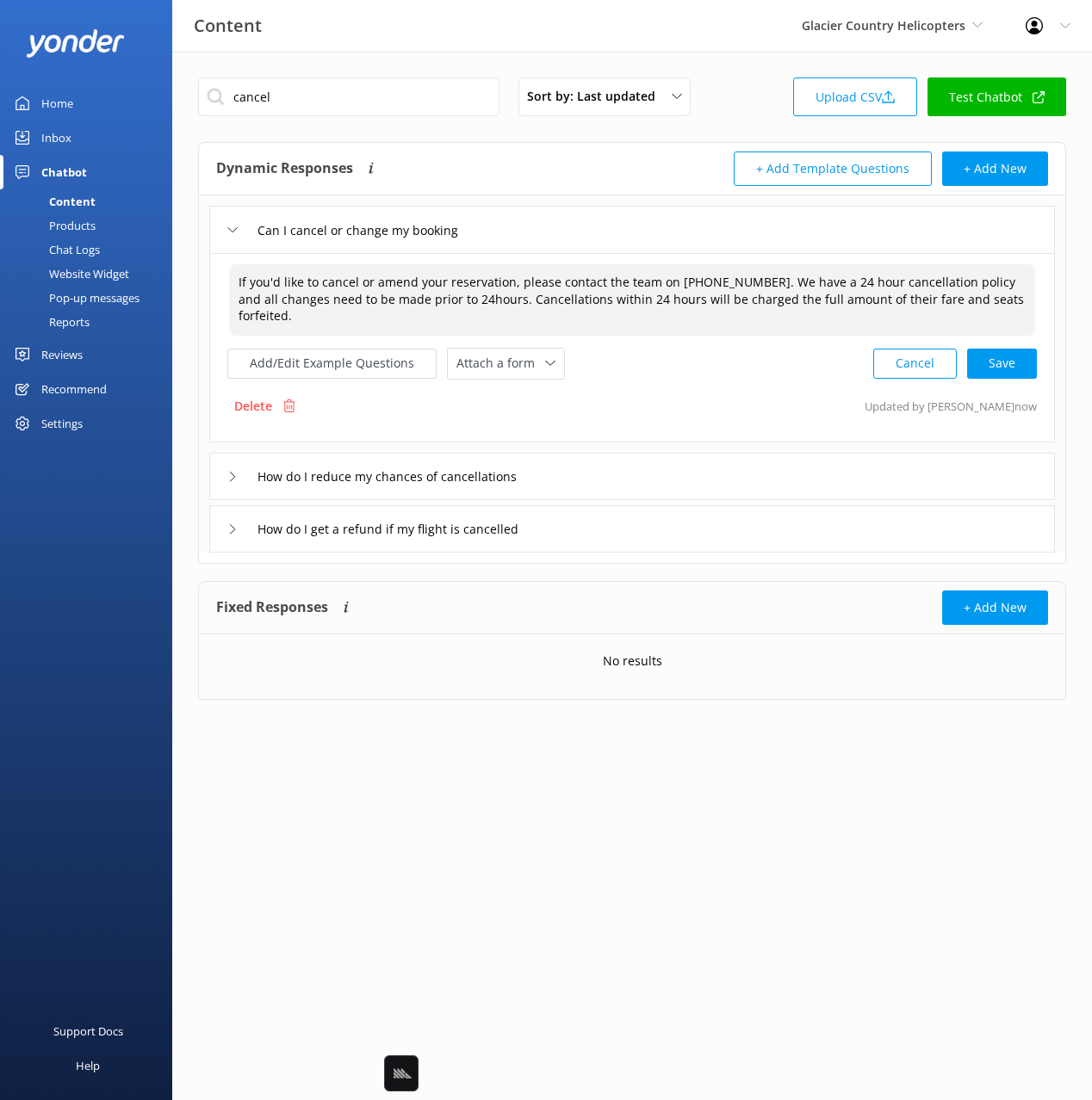
type textarea "If you'd like to cancel or amend your reservation, please contact the team on +…"
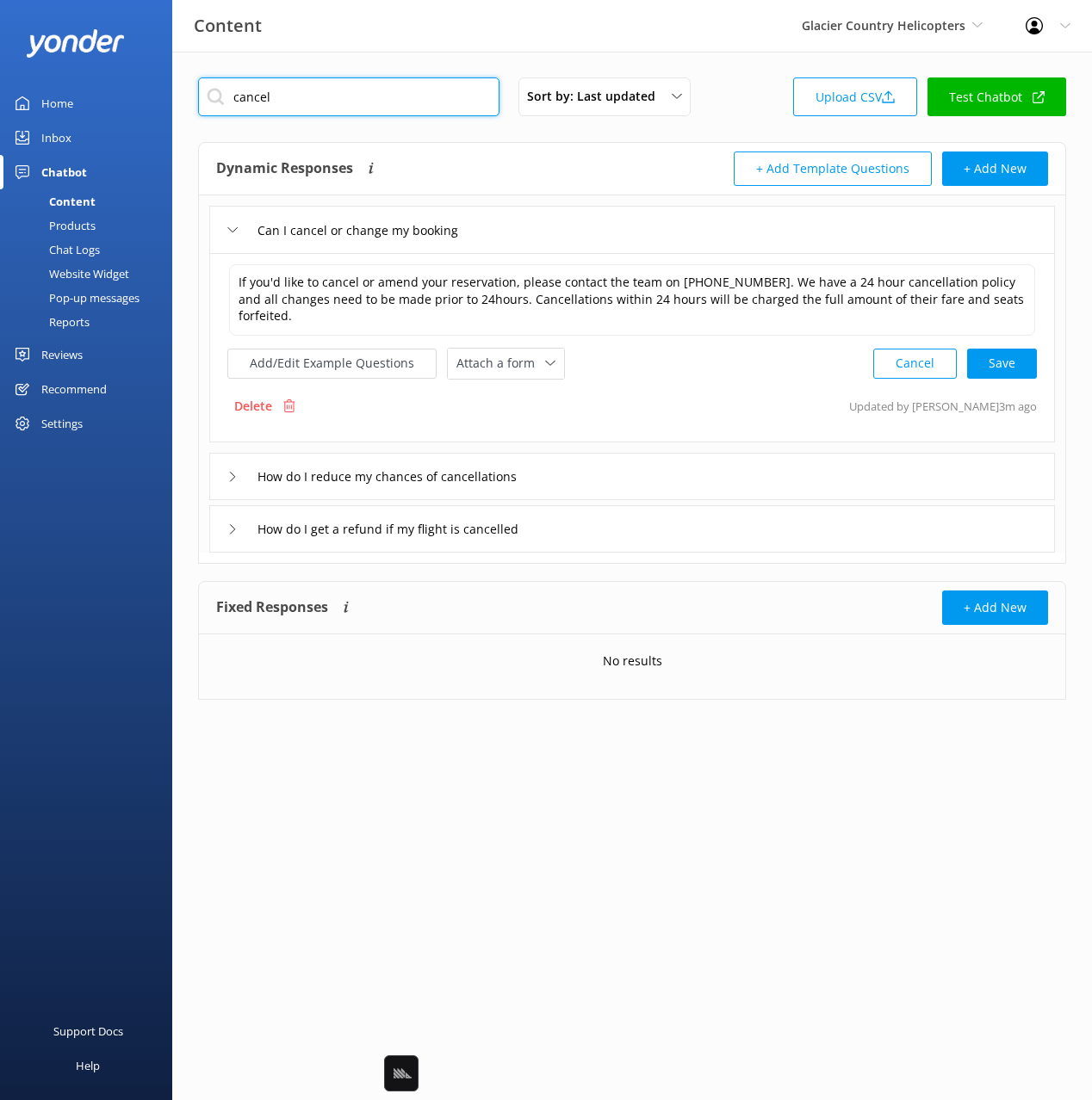
click at [316, 110] on input "cancel" at bounding box center [348, 97] width 301 height 38
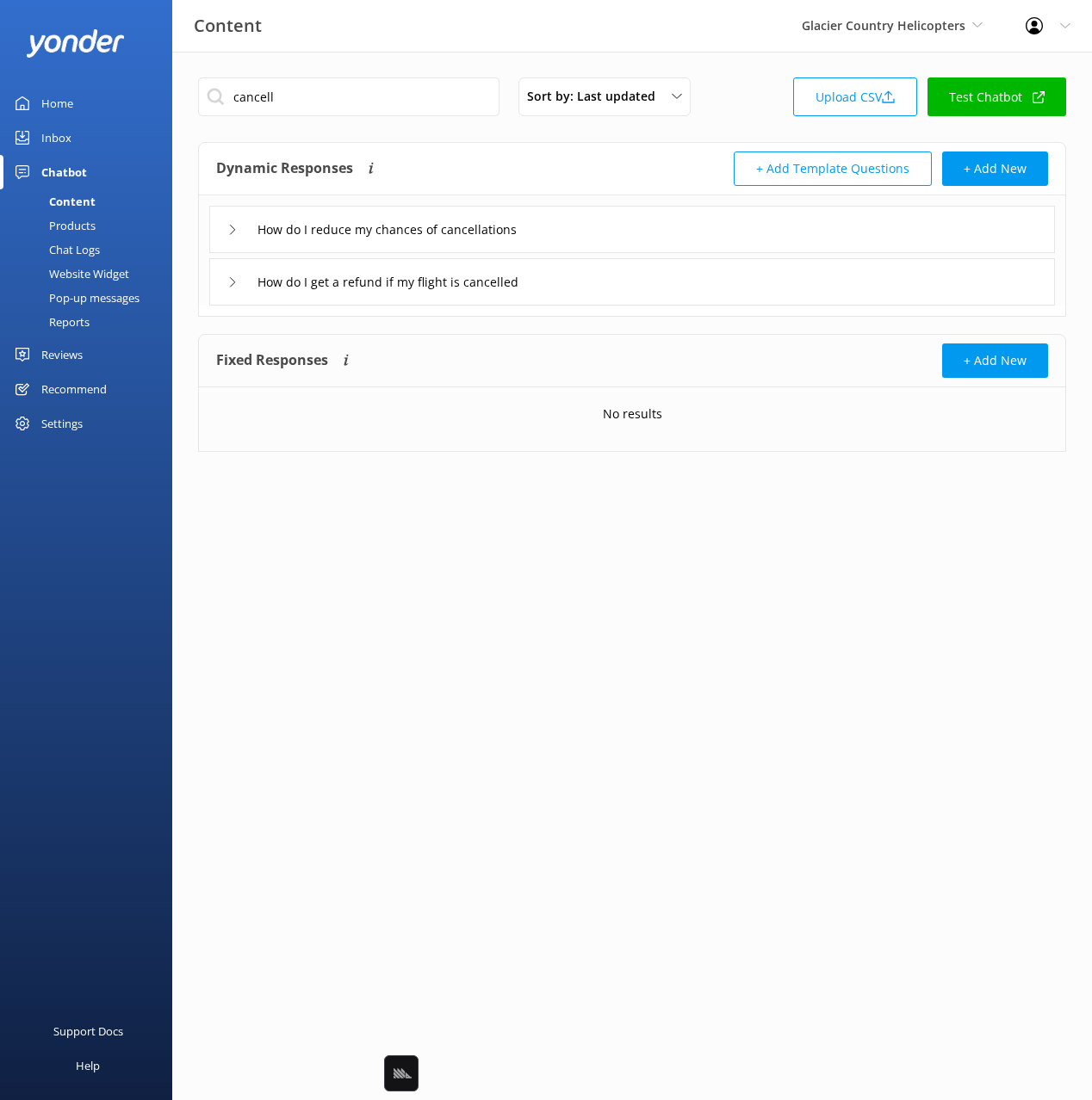
click at [481, 148] on div "Dynamic Responses The chatbot will generate a response based on the content inf…" at bounding box center [631, 169] width 866 height 53
click at [622, 292] on div "How do I get a refund if my flight is cancelled" at bounding box center [631, 281] width 845 height 47
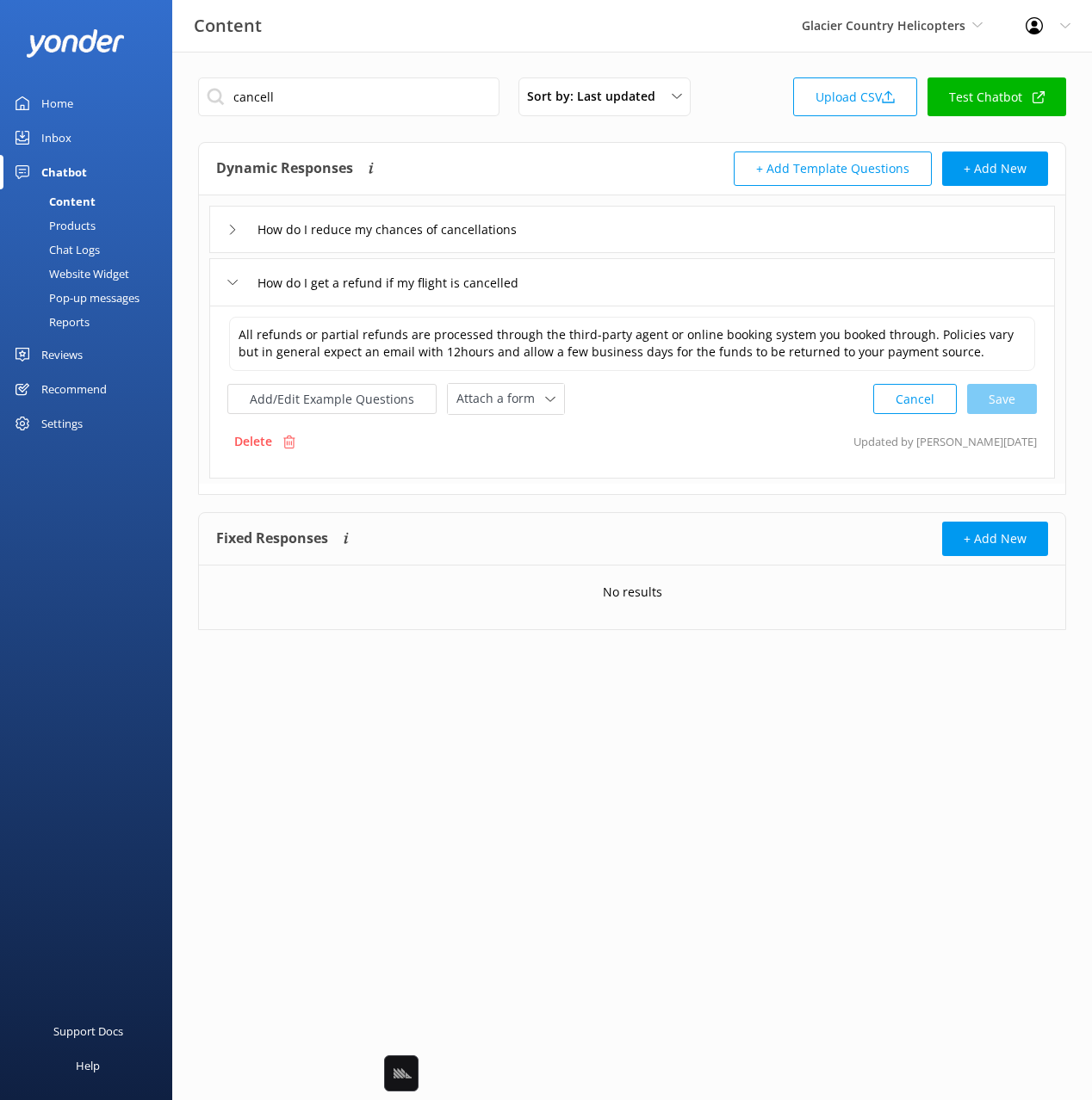
click at [573, 214] on div "How do I reduce my chances of cancellations" at bounding box center [631, 229] width 845 height 47
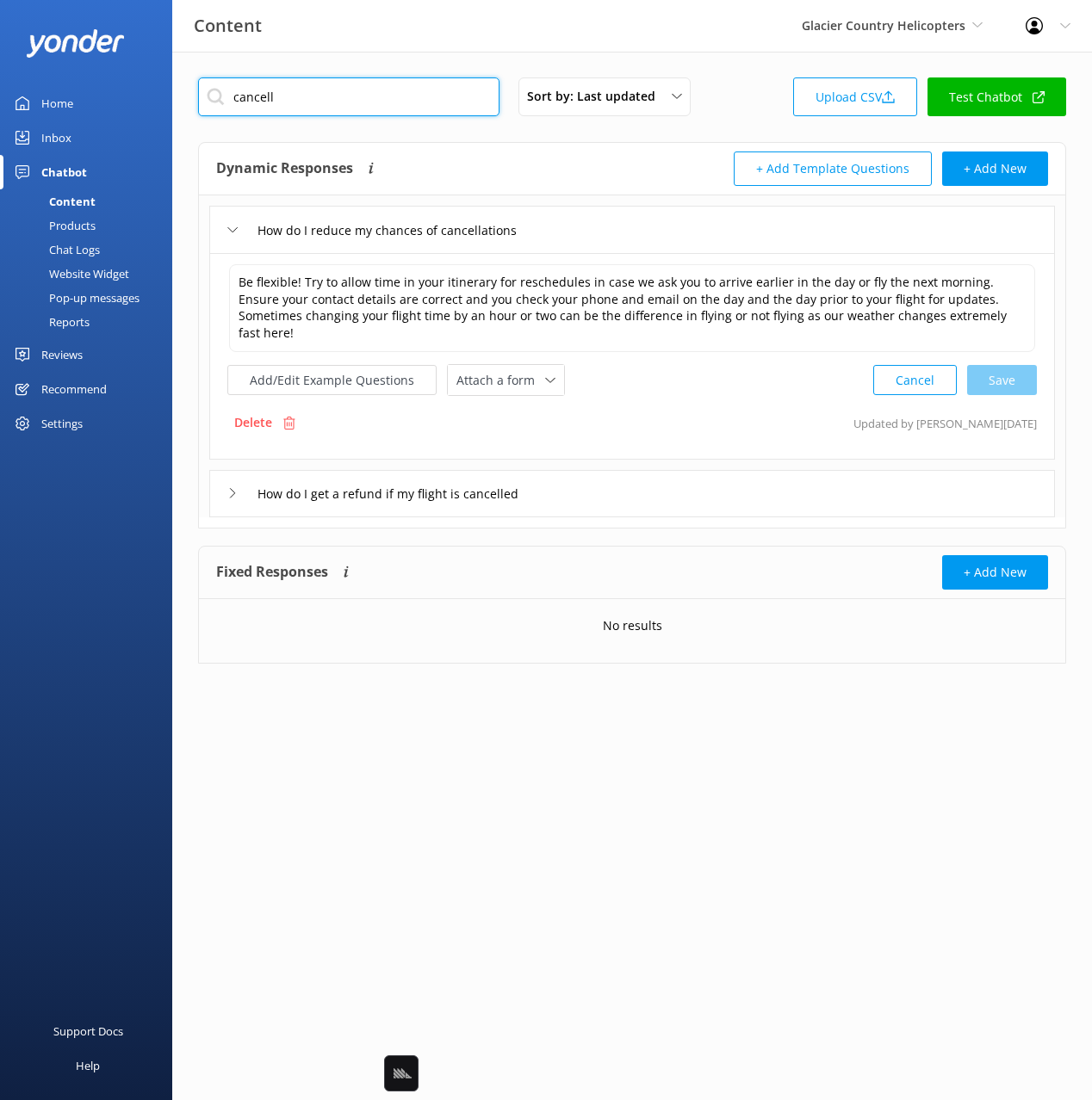
click at [345, 95] on input "cancell" at bounding box center [348, 97] width 301 height 38
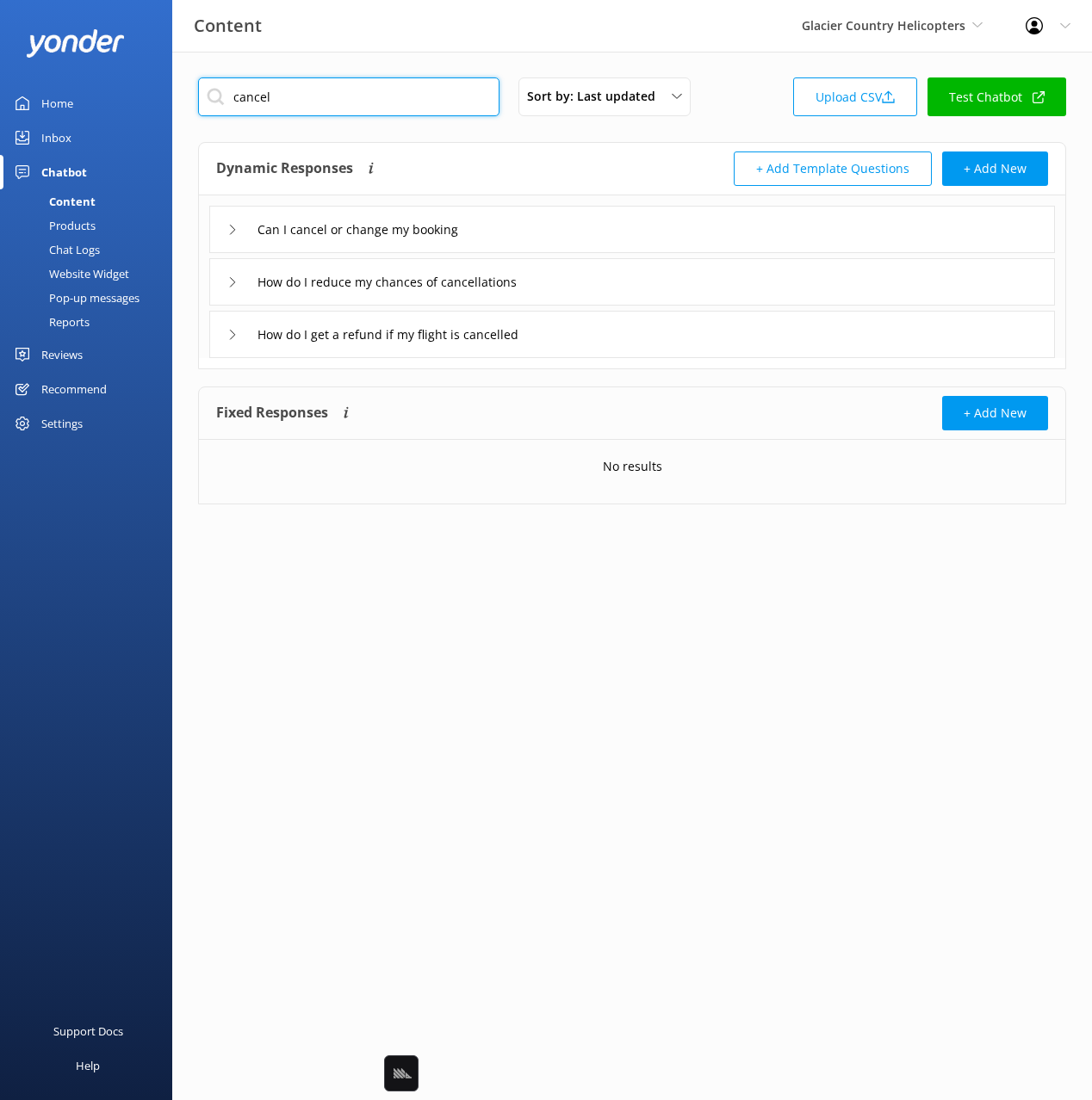
type input "cancel"
drag, startPoint x: 580, startPoint y: 170, endPoint x: 580, endPoint y: 193, distance: 23.0
click at [580, 171] on div "Dynamic Responses The chatbot will generate a response based on the content inf…" at bounding box center [423, 169] width 416 height 35
drag, startPoint x: 583, startPoint y: 229, endPoint x: 579, endPoint y: 237, distance: 8.9
click at [583, 229] on div "Can I cancel or change my booking" at bounding box center [631, 229] width 845 height 47
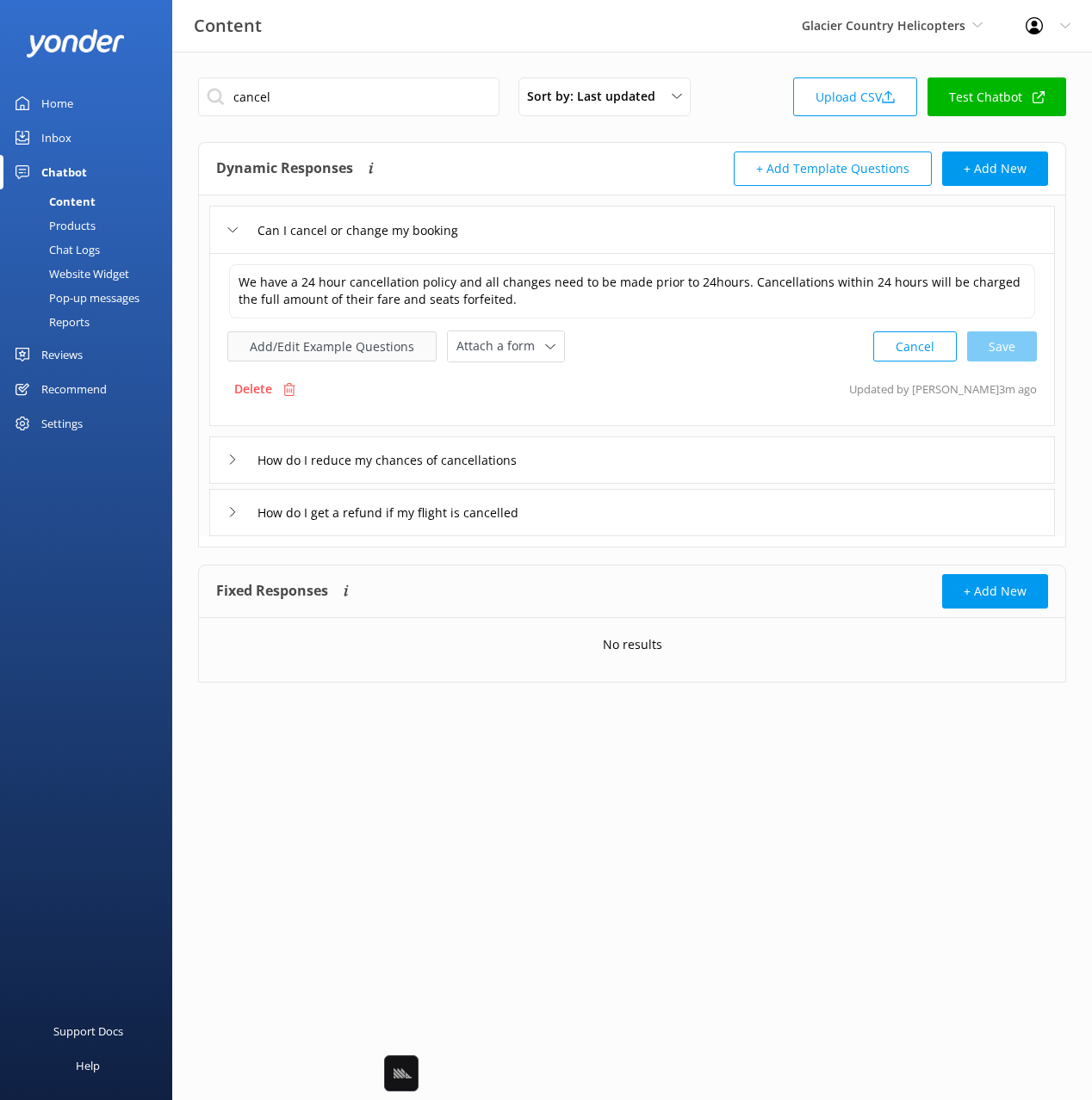
click at [359, 339] on button "Add/Edit Example Questions" at bounding box center [331, 346] width 209 height 30
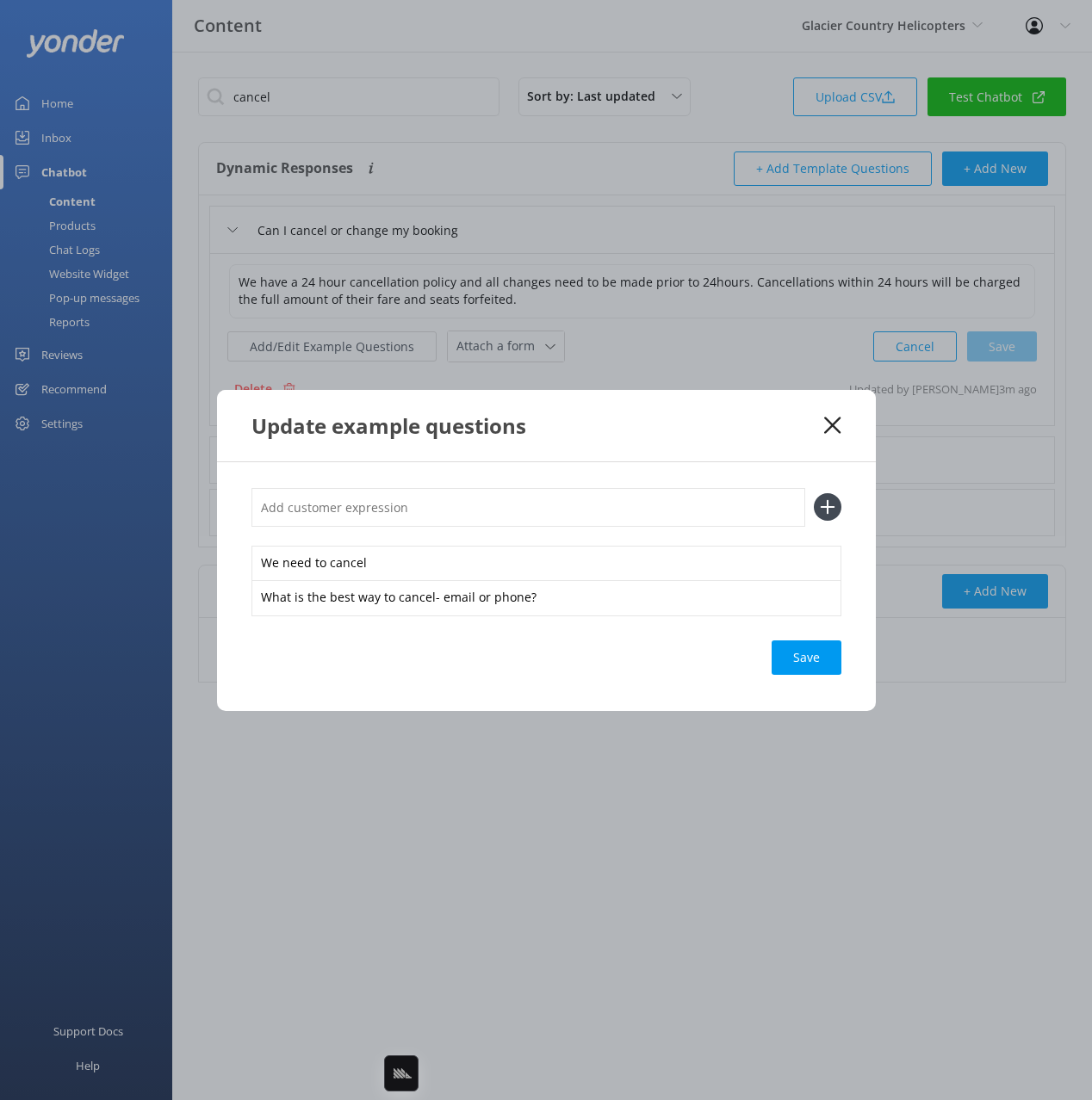
click at [722, 423] on div "Update example questions" at bounding box center [538, 426] width 573 height 28
click at [490, 513] on input "text" at bounding box center [528, 506] width 554 height 38
type input "what is the cancellation and refund policy"
click at [813, 493] on button at bounding box center [827, 506] width 27 height 27
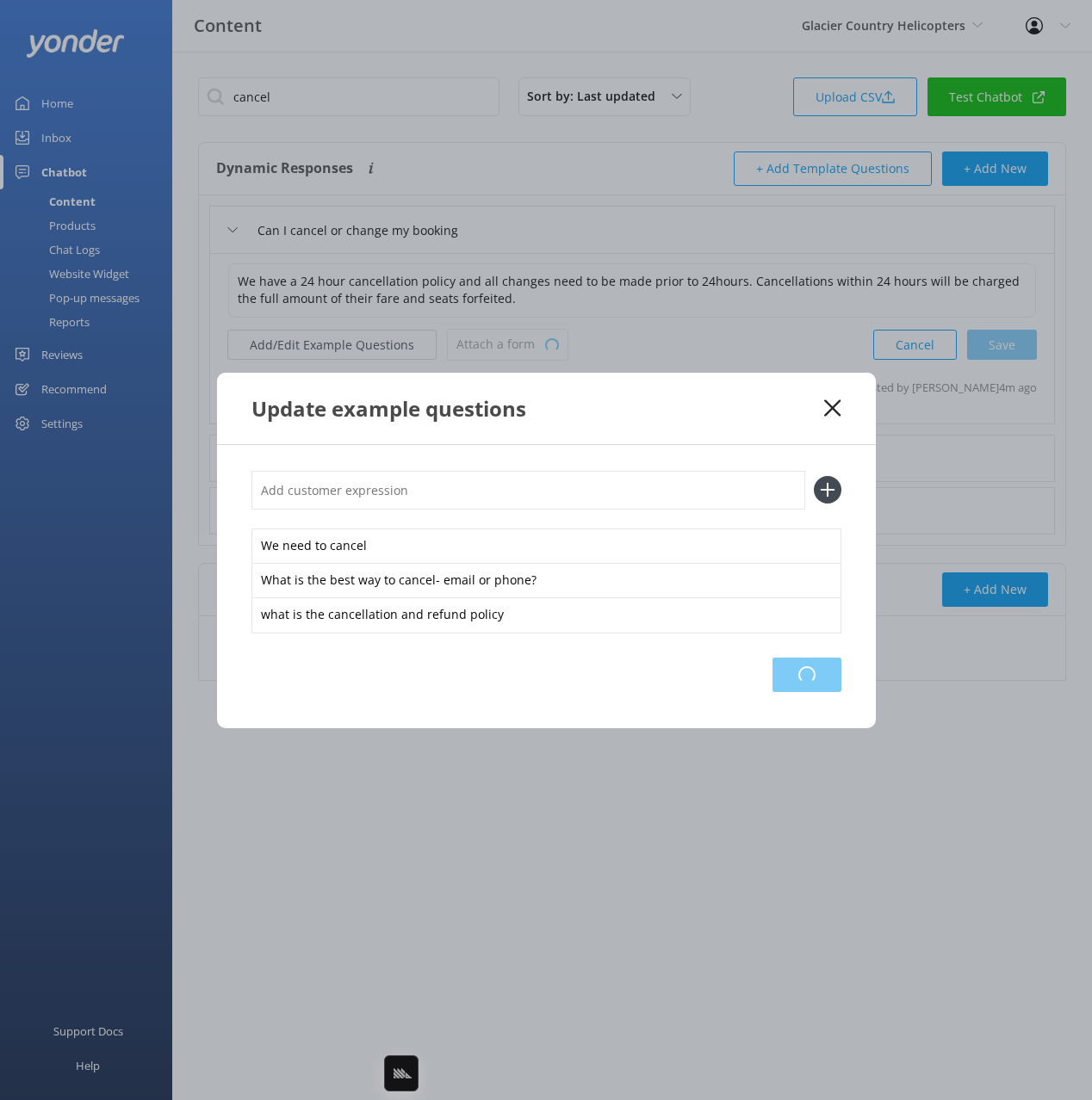
click at [787, 665] on div "Loading.." at bounding box center [806, 674] width 68 height 35
click at [744, 418] on div "Update example questions" at bounding box center [538, 408] width 573 height 28
click at [834, 414] on icon at bounding box center [831, 408] width 16 height 17
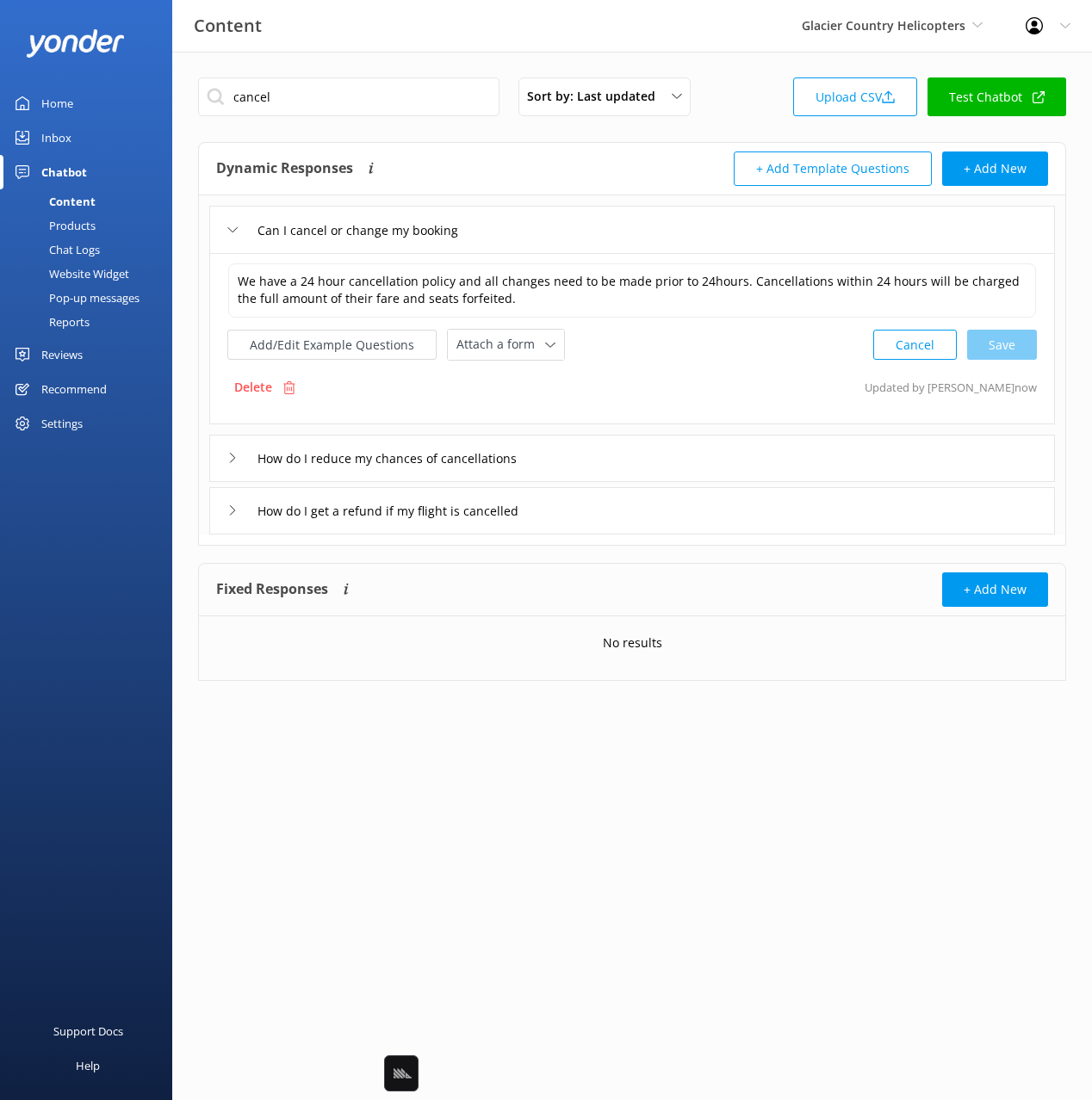
click at [808, 402] on div "Delete Updated by Yonder now" at bounding box center [631, 386] width 810 height 33
drag, startPoint x: 556, startPoint y: 227, endPoint x: 571, endPoint y: 237, distance: 18.0
click at [556, 227] on div "Can I cancel or change my booking" at bounding box center [631, 229] width 845 height 47
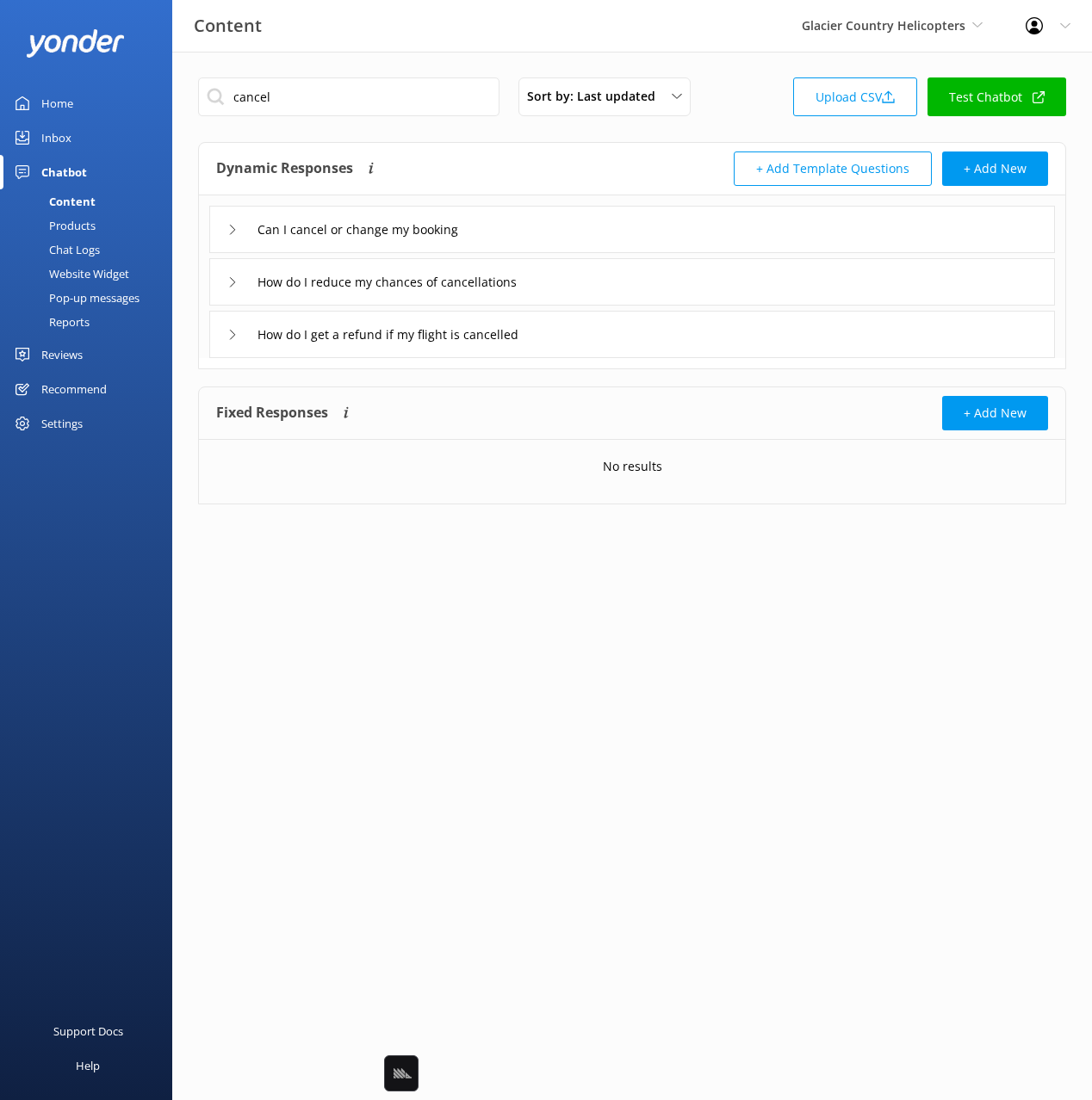
drag, startPoint x: 542, startPoint y: 168, endPoint x: 496, endPoint y: 140, distance: 53.9
click at [541, 168] on div "Dynamic Responses The chatbot will generate a response based on the content inf…" at bounding box center [423, 169] width 416 height 35
click at [351, 95] on input "cancel" at bounding box center [348, 97] width 301 height 38
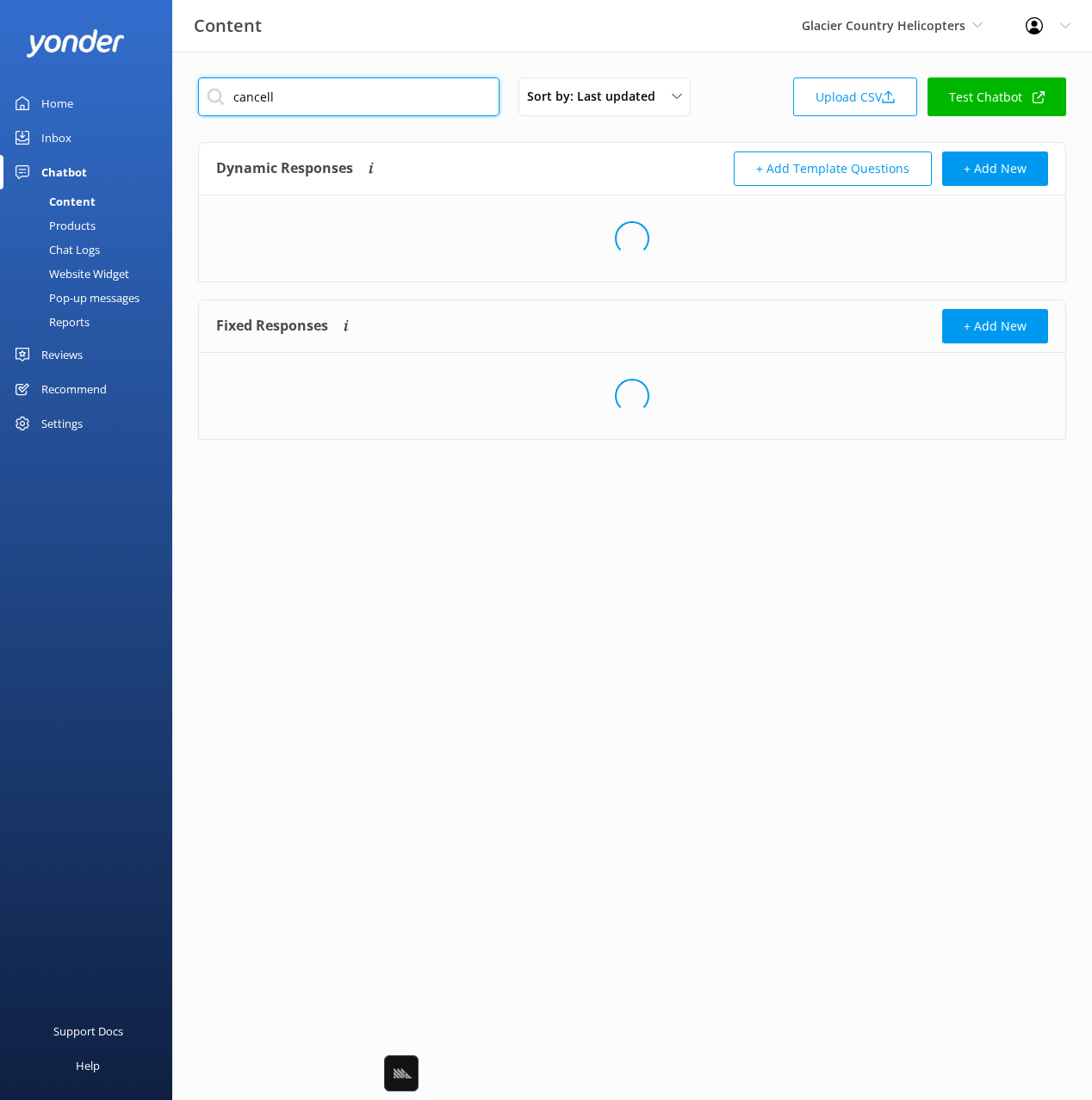
type input "cancel"
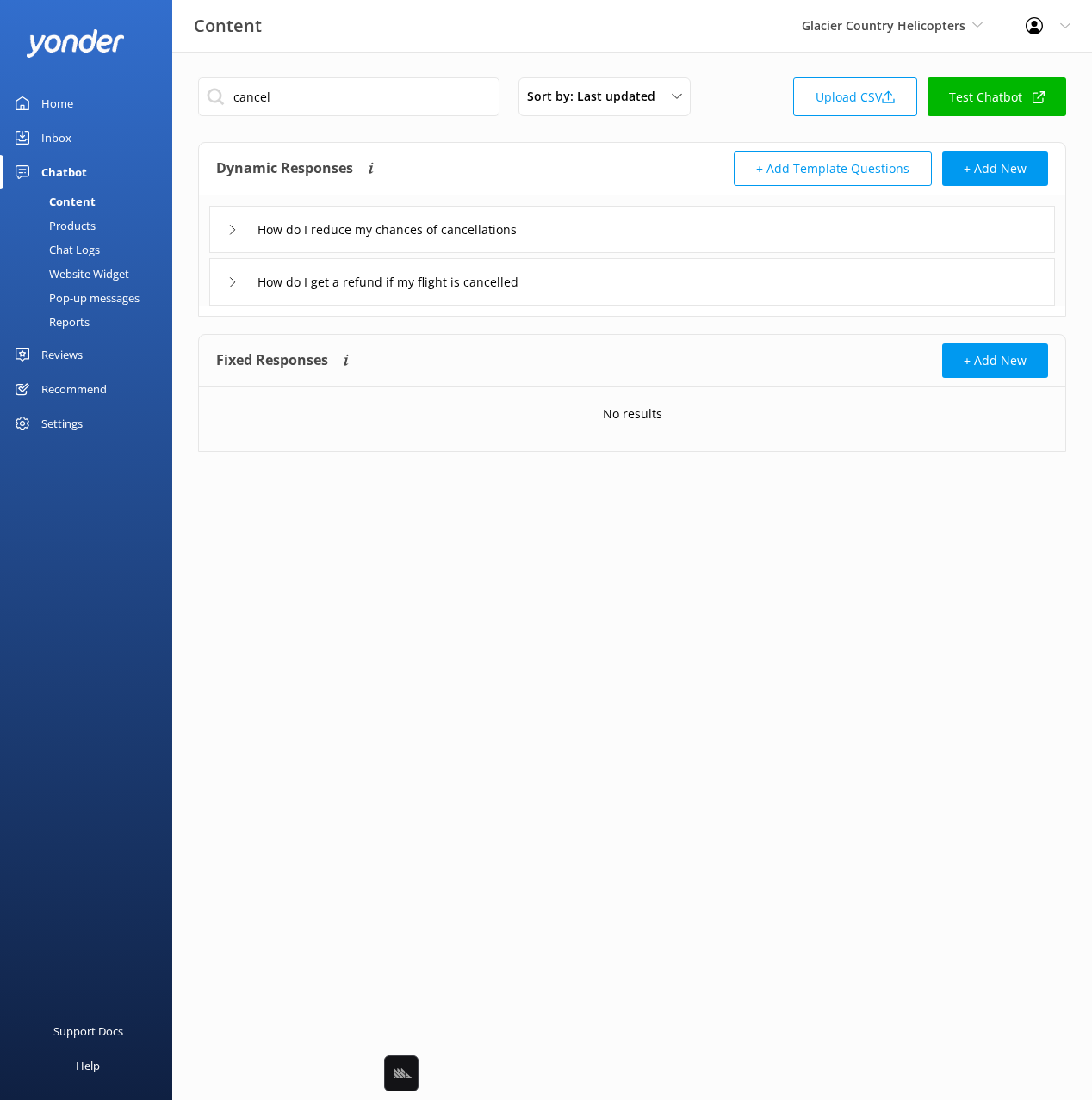
click at [611, 168] on div "Dynamic Responses The chatbot will generate a response based on the content inf…" at bounding box center [423, 169] width 416 height 35
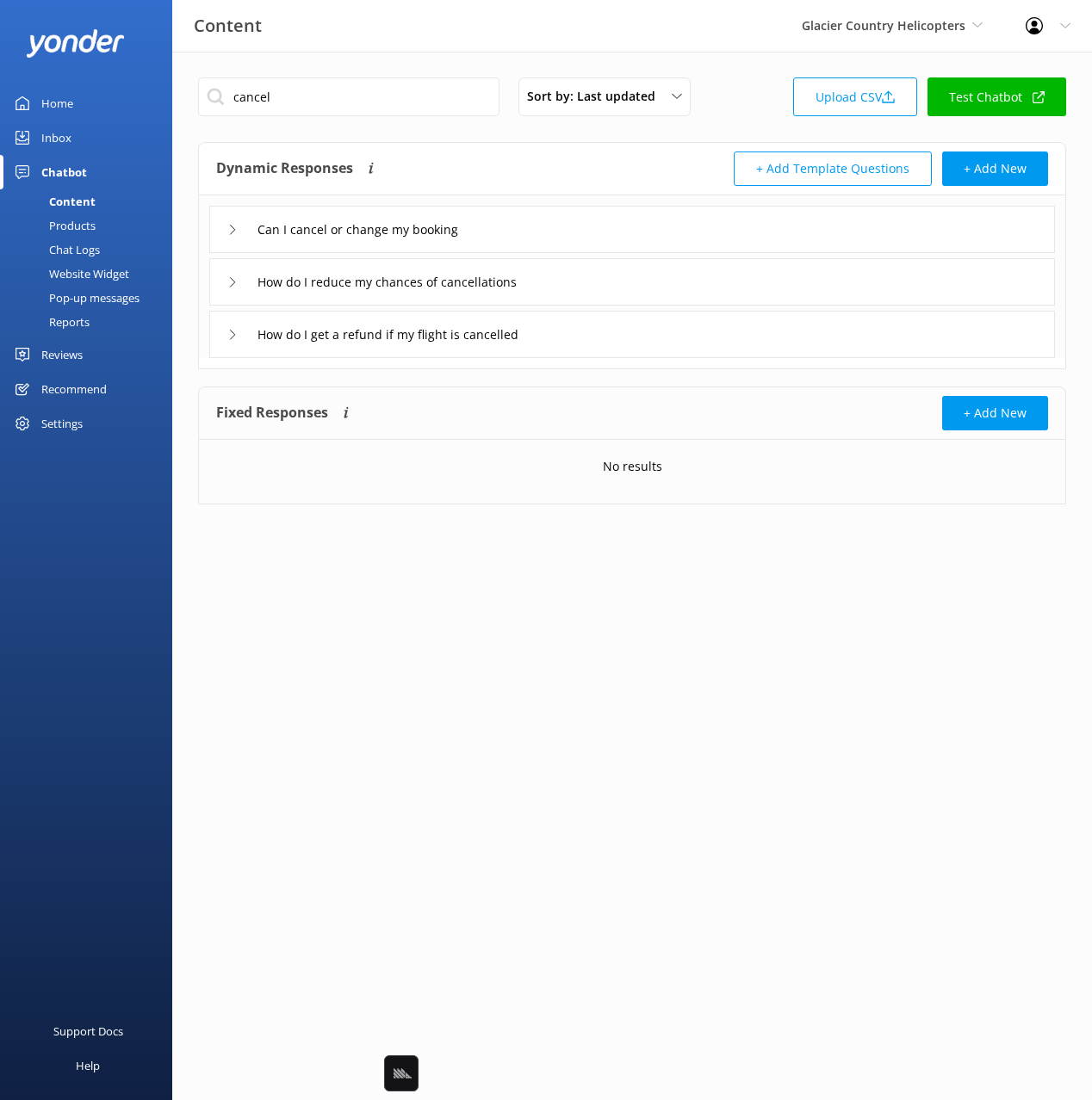
click at [646, 226] on div "Can I cancel or change my booking" at bounding box center [631, 229] width 845 height 47
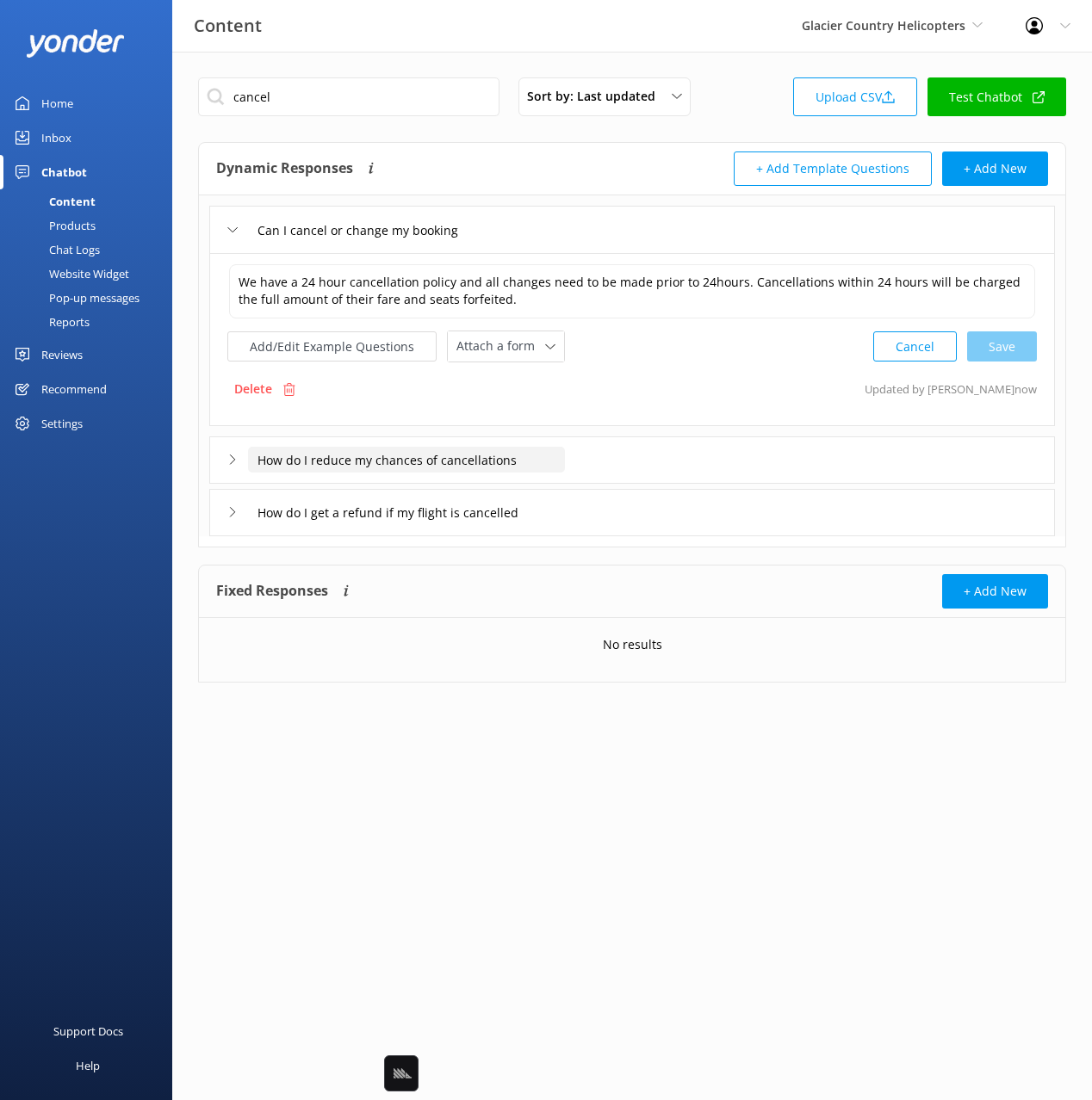
drag, startPoint x: 564, startPoint y: 184, endPoint x: 469, endPoint y: 464, distance: 295.7
click at [563, 184] on div "Dynamic Responses The chatbot will generate a response based on the content inf…" at bounding box center [423, 169] width 416 height 35
click at [279, 274] on textarea "We have a 24 hour cancellation policy and all changes need to be made prior to …" at bounding box center [631, 292] width 806 height 54
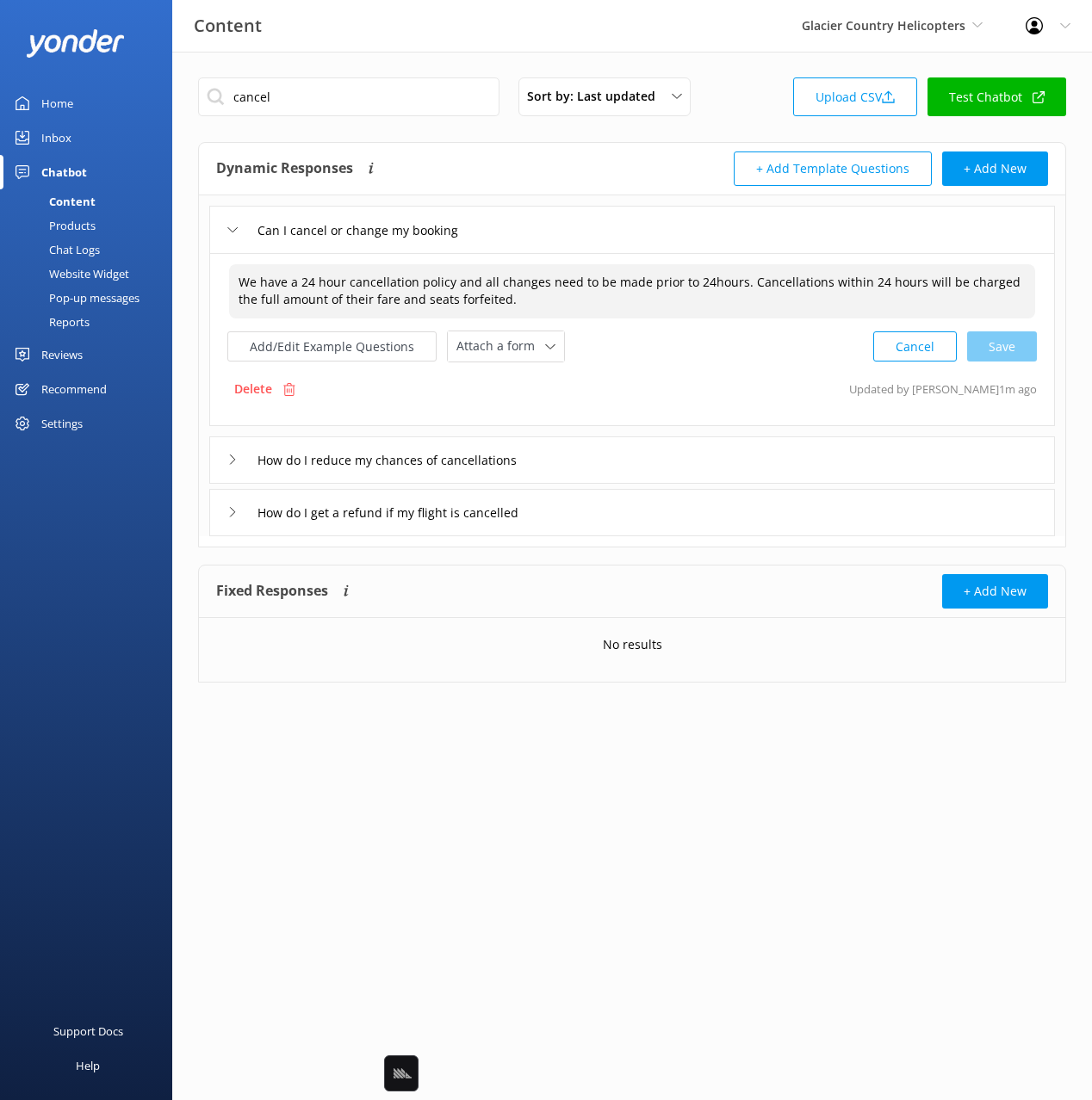
click at [231, 277] on textarea "We have a 24 hour cancellation policy and all changes need to be made prior to …" at bounding box center [631, 292] width 806 height 54
click at [241, 277] on textarea "We have a 24 hour cancellation policy and all changes need to be made prior to …" at bounding box center [631, 292] width 806 height 54
paste textarea "team at +64 3 7520 203"
click at [402, 286] on textarea "We have a 24 hour cancellation policy and all changes need to be made prior to …" at bounding box center [631, 292] width 806 height 54
drag, startPoint x: 527, startPoint y: 289, endPoint x: 374, endPoint y: 285, distance: 153.1
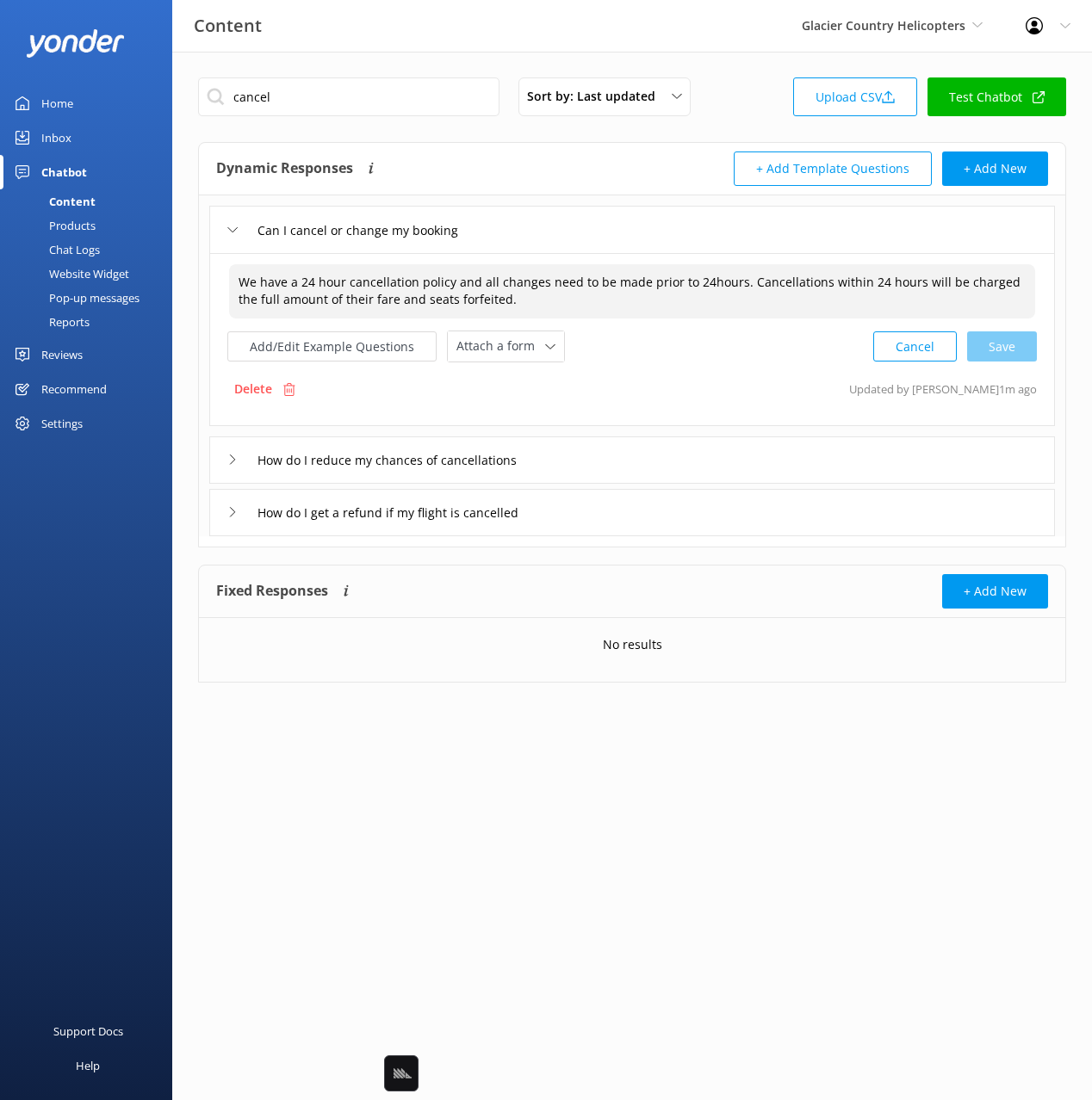
click at [521, 288] on textarea "We have a 24 hour cancellation policy and all changes need to be made prior to …" at bounding box center [631, 292] width 806 height 54
click at [235, 279] on textarea "We have a 24 hour cancellation policy and all changes need to be made prior to …" at bounding box center [631, 292] width 806 height 54
paste textarea "team at +64 3 7520 203"
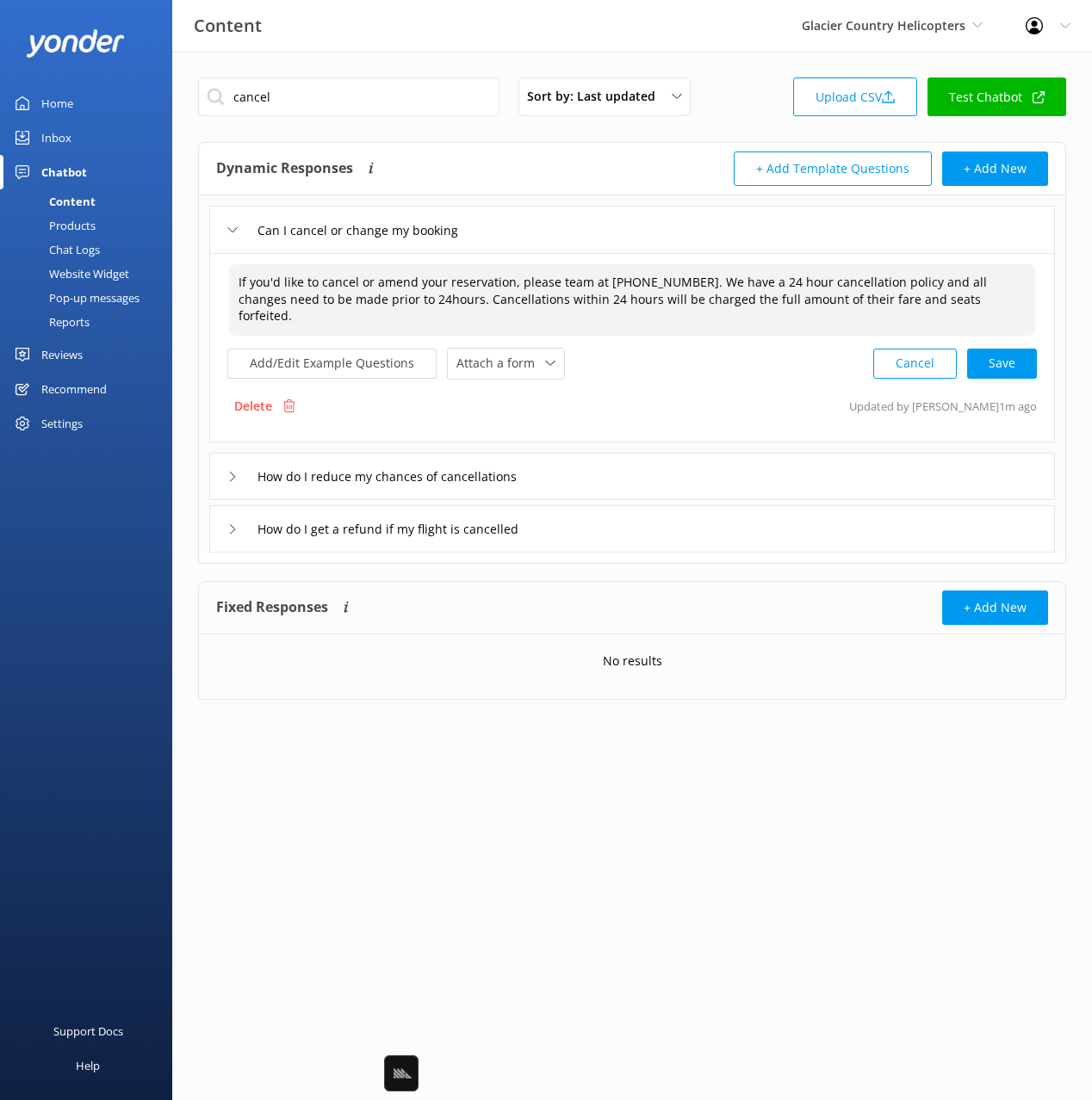
click at [534, 282] on textarea "If you'd like to cancel or amend your reservation, please team at +64 3 7520 20…" at bounding box center [631, 300] width 806 height 71
drag, startPoint x: 917, startPoint y: 285, endPoint x: 735, endPoint y: 293, distance: 182.2
click at [915, 285] on textarea "If you'd like to cancel or amend your reservation, please contact the team at +…" at bounding box center [631, 300] width 806 height 71
click at [507, 297] on textarea "If you'd like to cancel or amend your reservation, please contact the team at +…" at bounding box center [631, 300] width 806 height 71
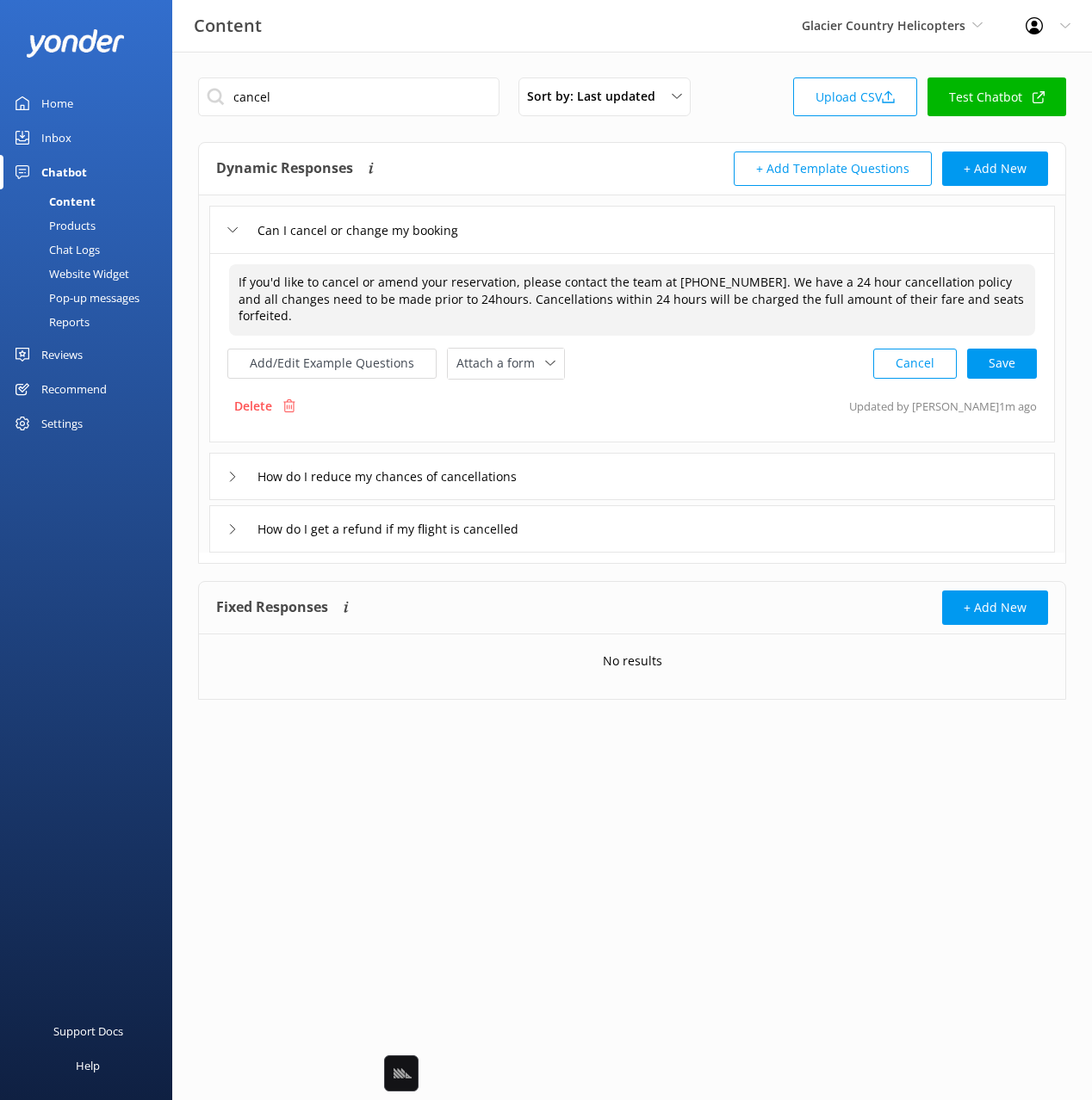
click at [418, 299] on textarea "If you'd like to cancel or amend your reservation, please contact the team at +…" at bounding box center [631, 300] width 806 height 71
click at [1009, 350] on div "Cancel Save" at bounding box center [954, 364] width 163 height 32
click at [371, 347] on button "Add/Edit Example Questions" at bounding box center [331, 362] width 209 height 30
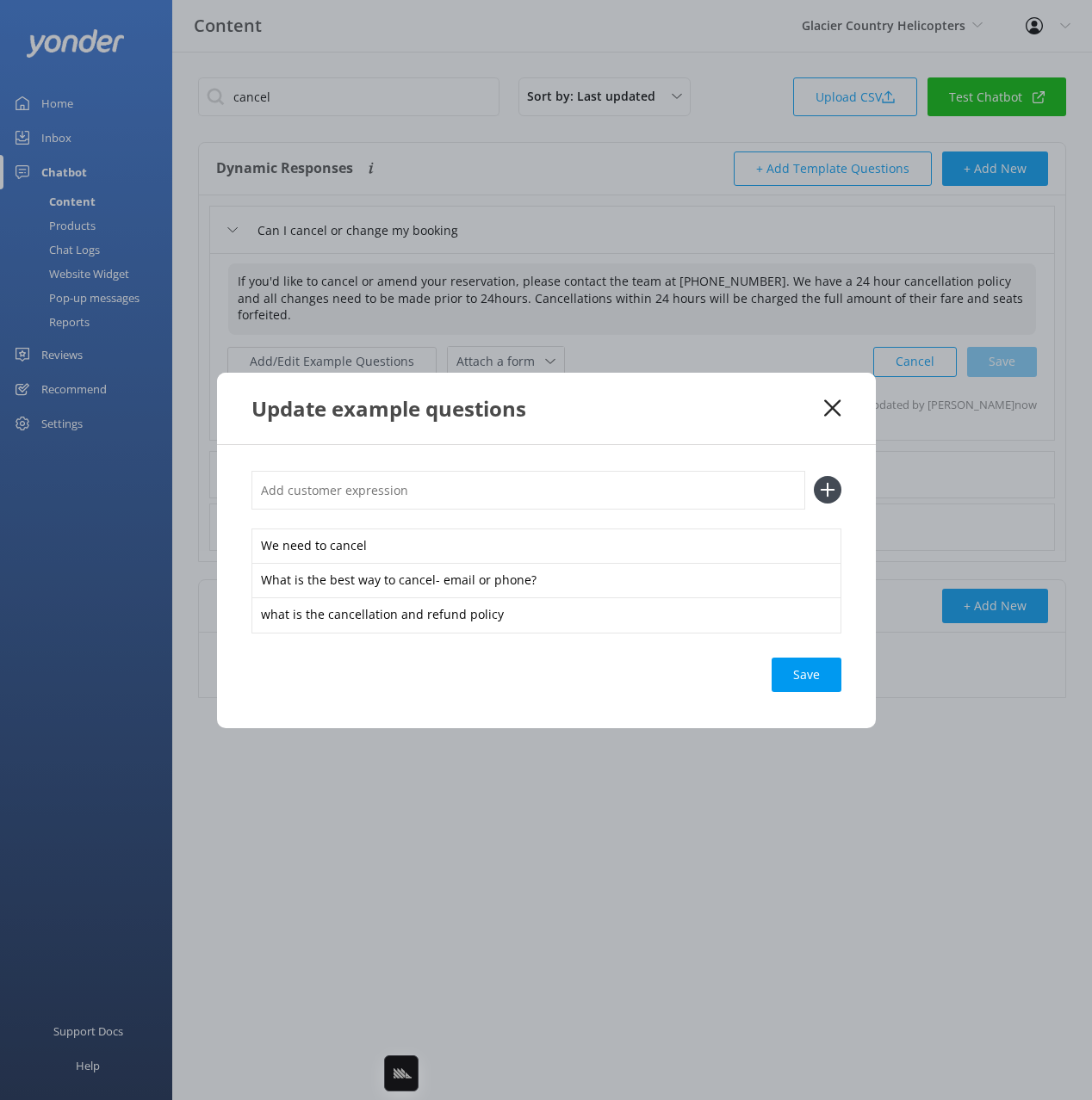
type textarea "If you'd like to cancel or amend your reservation, please contact the team at +…"
click at [521, 501] on input "text" at bounding box center [528, 490] width 554 height 38
click at [833, 403] on icon at bounding box center [831, 408] width 16 height 17
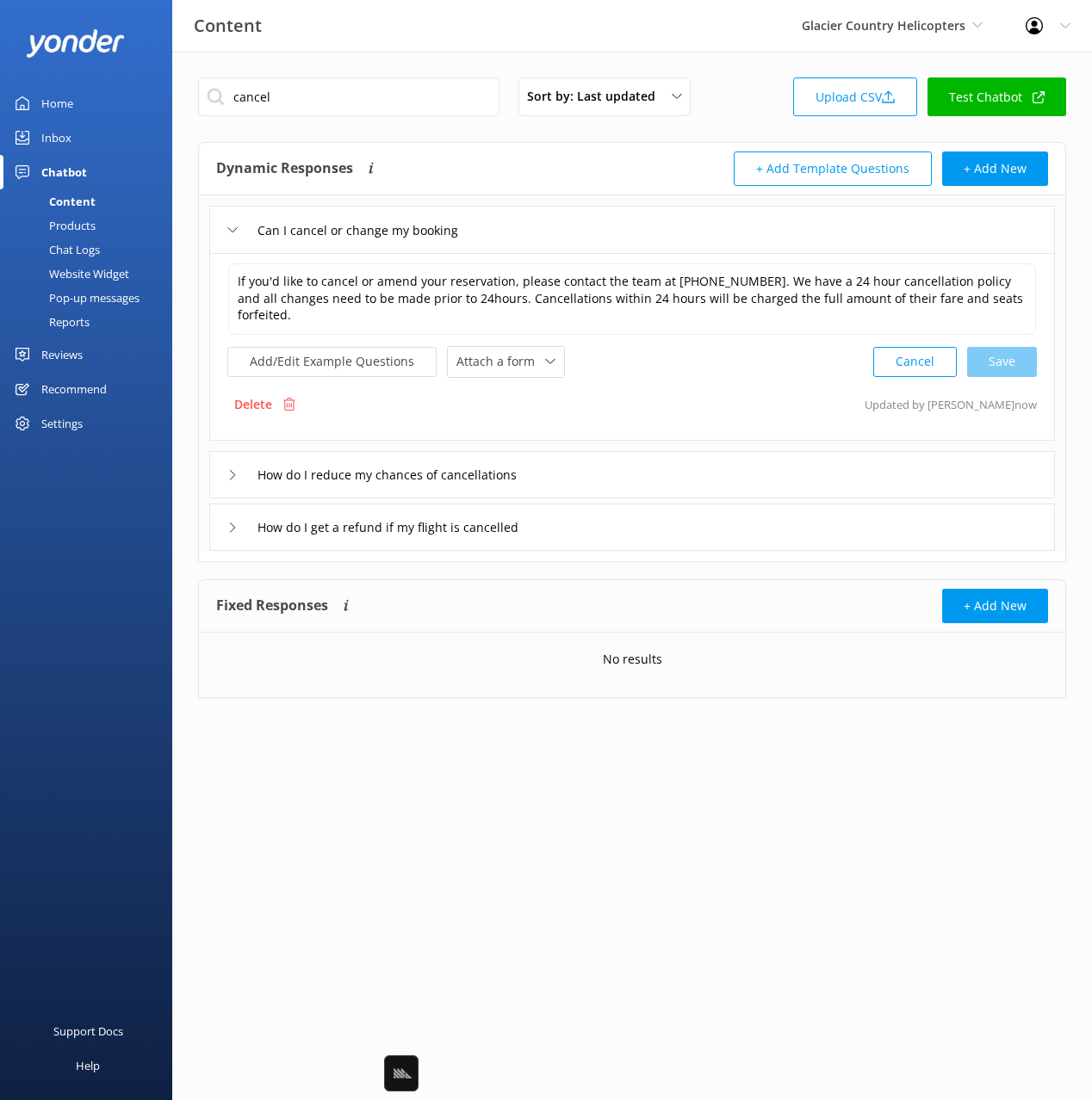
click at [763, 369] on div "If you'd like to cancel or amend your reservation, please contact the team at +…" at bounding box center [631, 347] width 845 height 188
click at [596, 242] on div "Can I cancel or change my booking" at bounding box center [631, 229] width 845 height 47
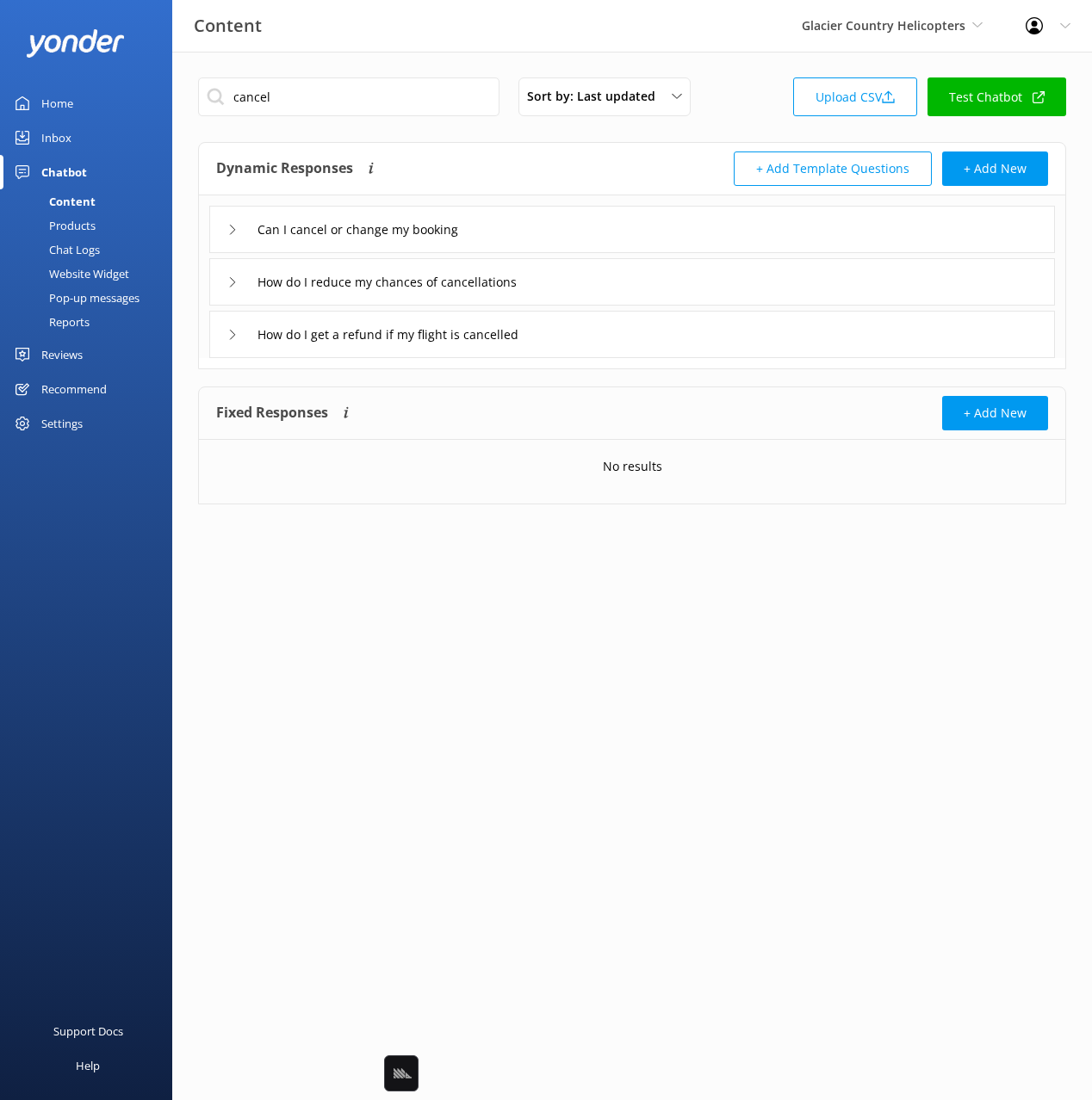
click at [543, 158] on div "Dynamic Responses The chatbot will generate a response based on the content inf…" at bounding box center [423, 169] width 416 height 35
click at [88, 247] on div "Chat Logs" at bounding box center [54, 249] width 89 height 24
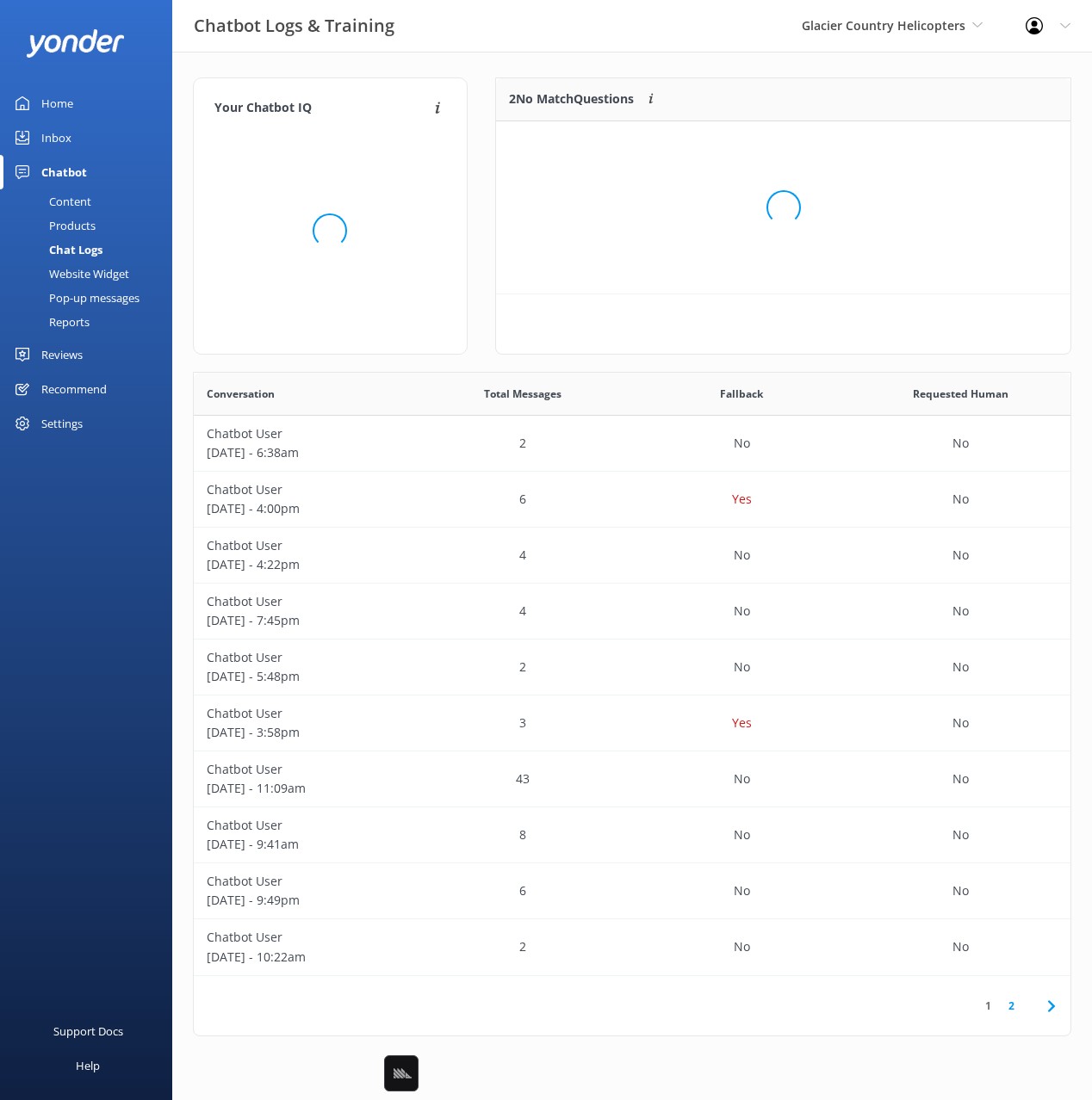
scroll to position [603, 876]
click at [730, 55] on div "Your Chatbot IQ Your Chatbot IQ is the percentage of trained FAQs against untra…" at bounding box center [632, 561] width 919 height 1018
click at [1024, 138] on button "Train" at bounding box center [1021, 143] width 56 height 26
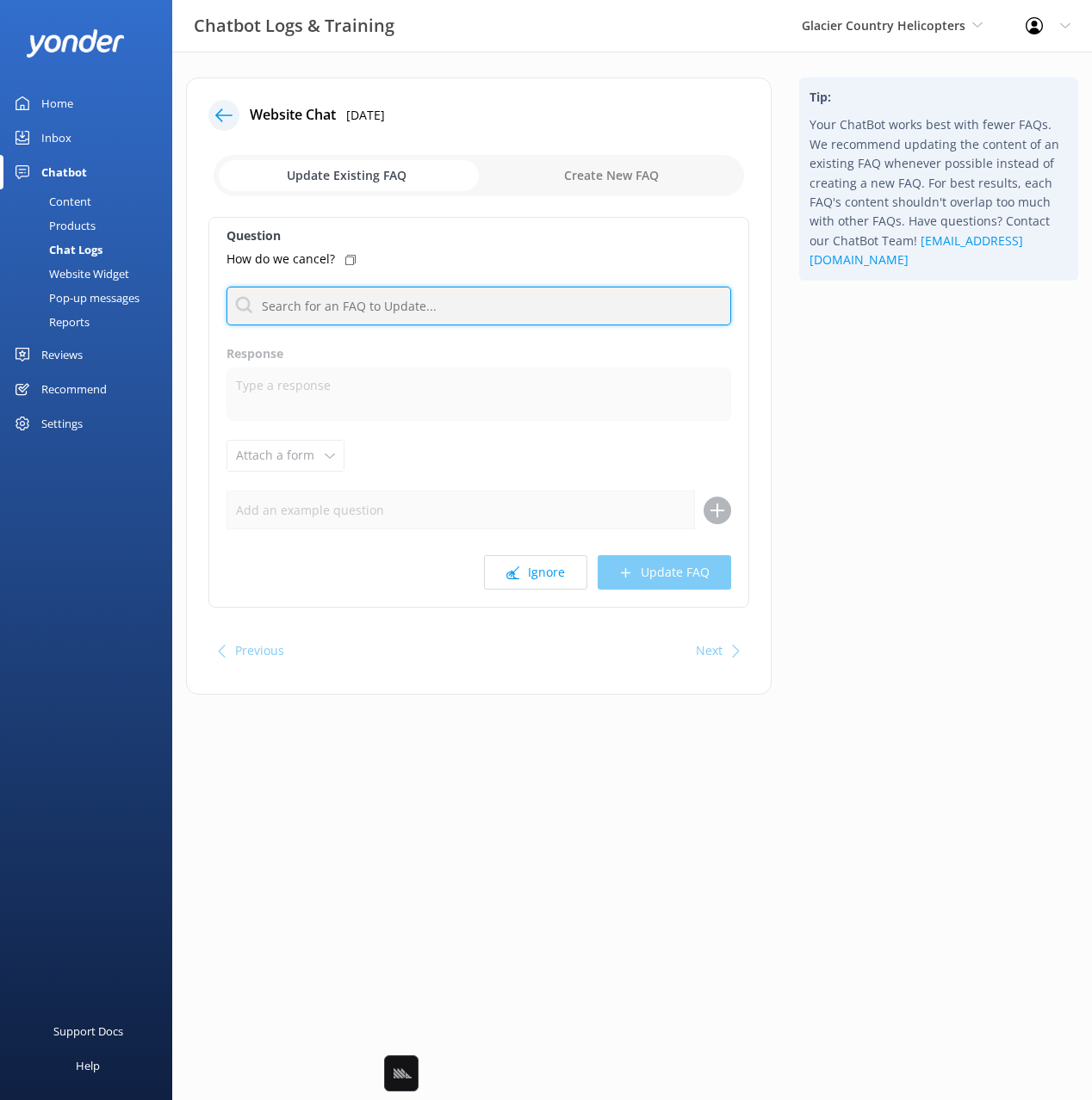
click at [538, 304] on input "text" at bounding box center [478, 306] width 505 height 38
type input "cancel"
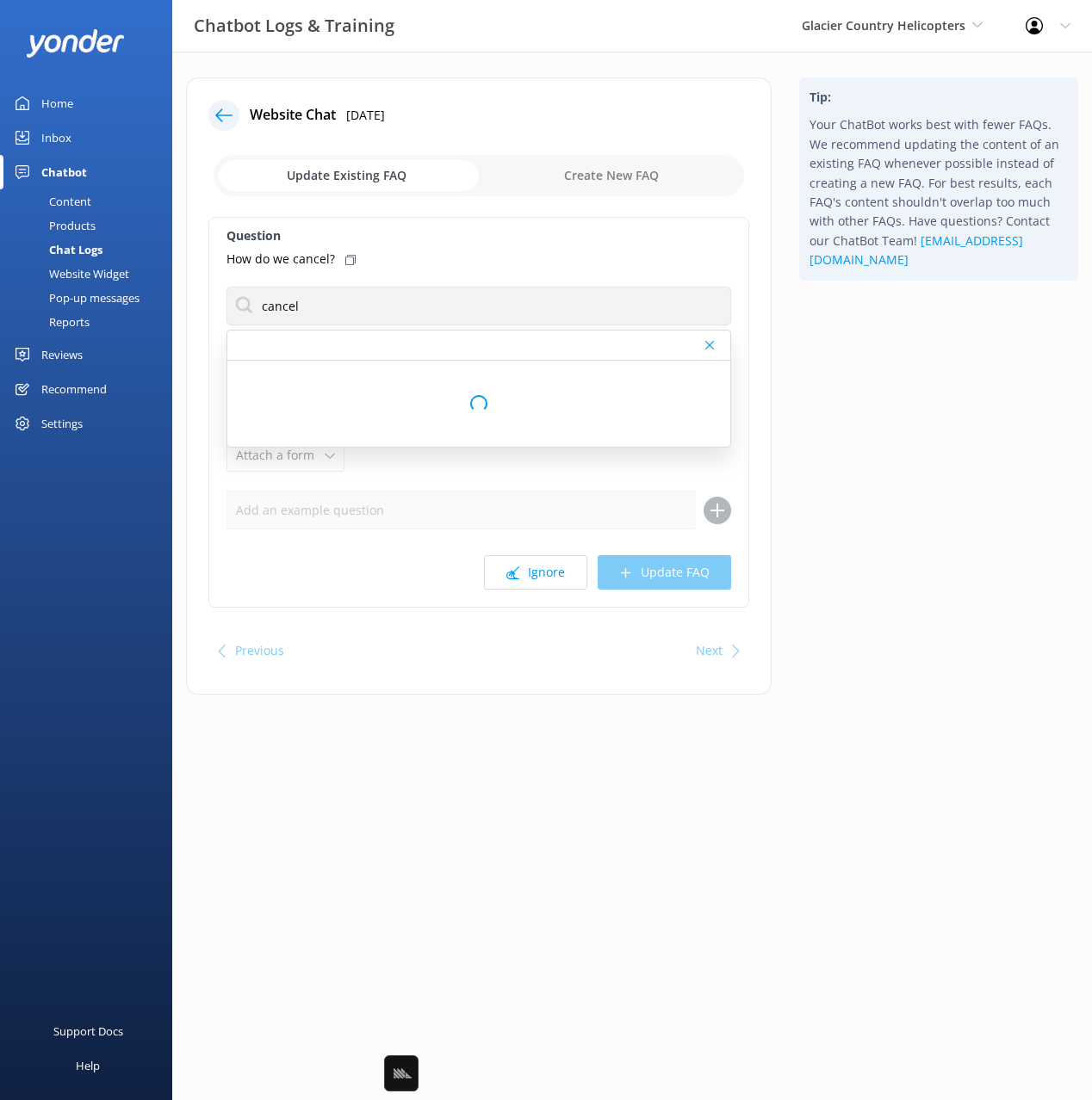
click at [353, 260] on div "How do we cancel?" at bounding box center [478, 259] width 505 height 19
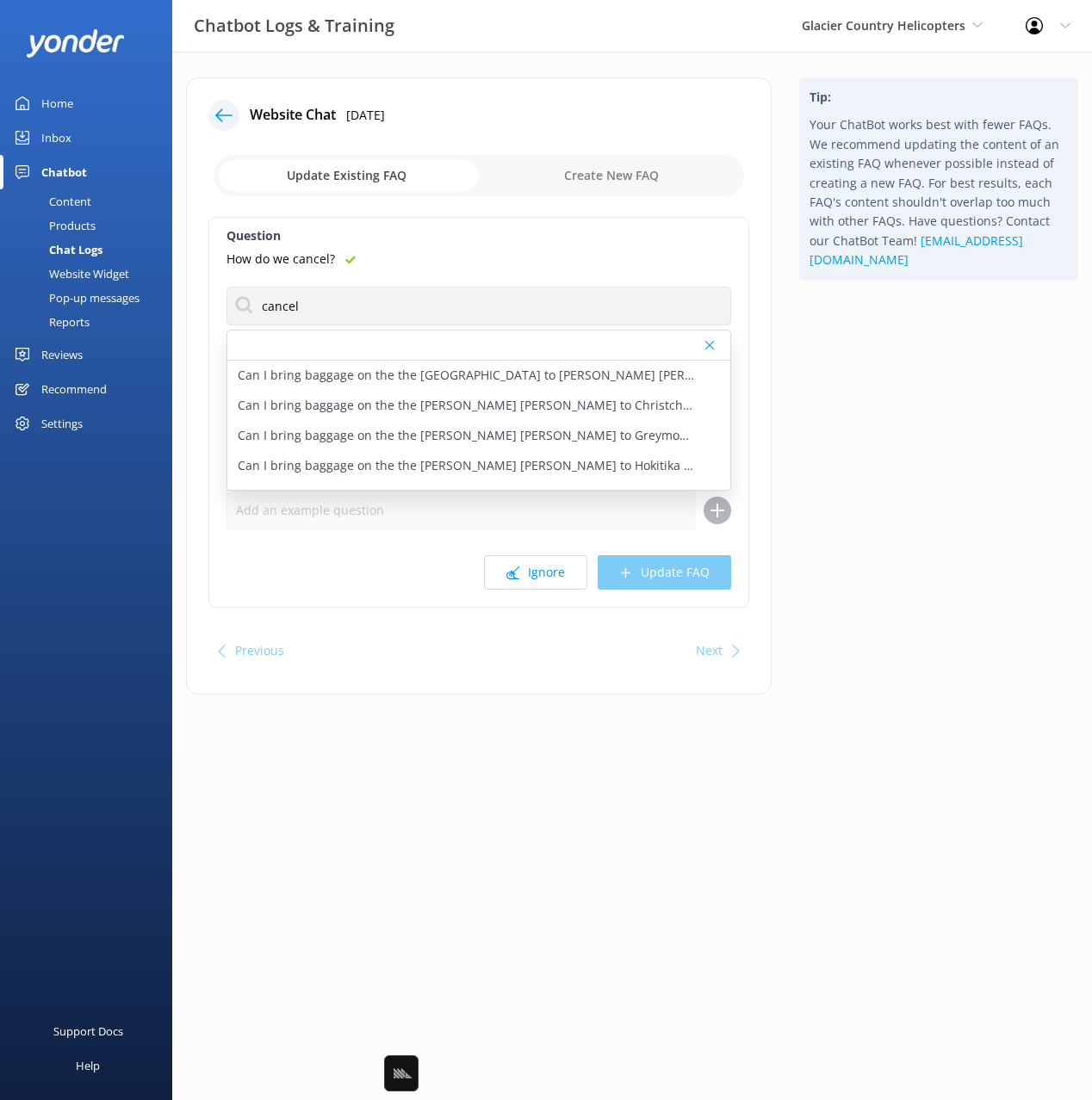
drag, startPoint x: 909, startPoint y: 413, endPoint x: 878, endPoint y: 413, distance: 31.0
click at [899, 413] on div "Tip: Your ChatBot works best with fewer FAQs. We recommend updating the content…" at bounding box center [938, 395] width 307 height 634
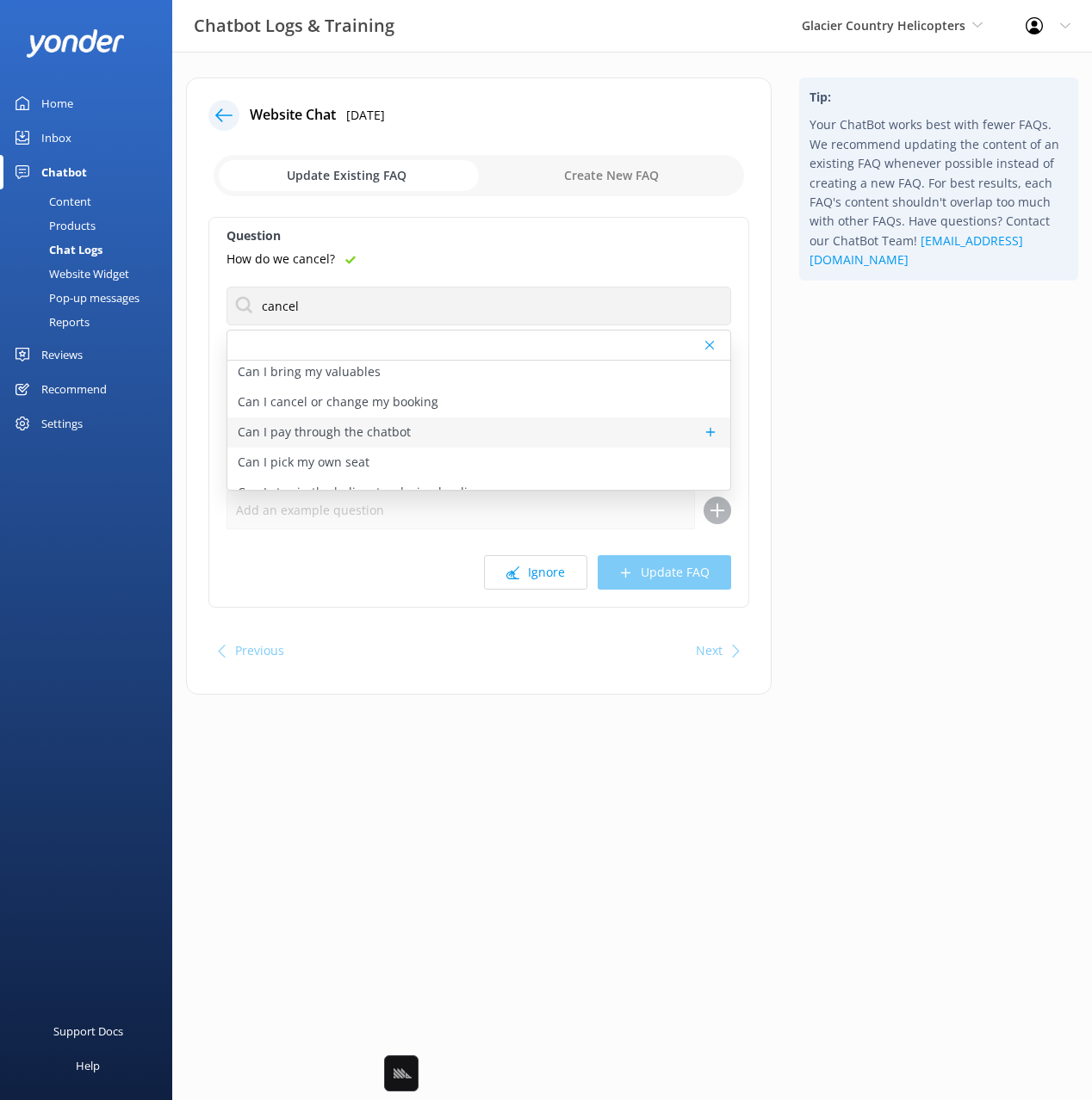
scroll to position [457, 0]
click at [379, 403] on p "Can I cancel or change my booking" at bounding box center [338, 400] width 201 height 19
type textarea "If you'd like to cancel or amend your reservation, please contact the team at +…"
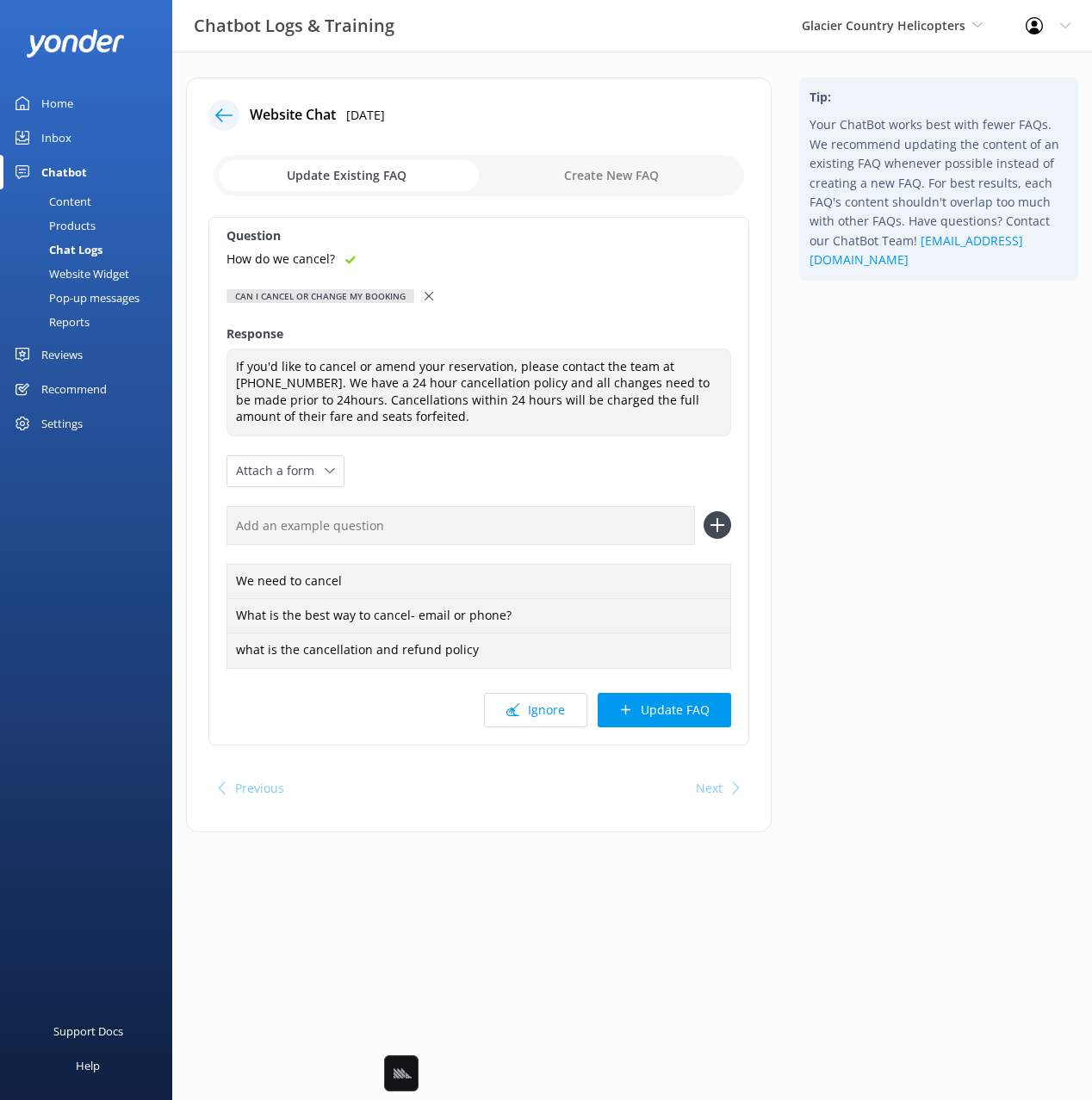
click at [614, 524] on input "text" at bounding box center [460, 525] width 468 height 38
paste input "How do we cancel?"
type input "How do we cancel?"
drag, startPoint x: 716, startPoint y: 527, endPoint x: 715, endPoint y: 538, distance: 11.0
click at [716, 529] on use at bounding box center [718, 525] width 15 height 15
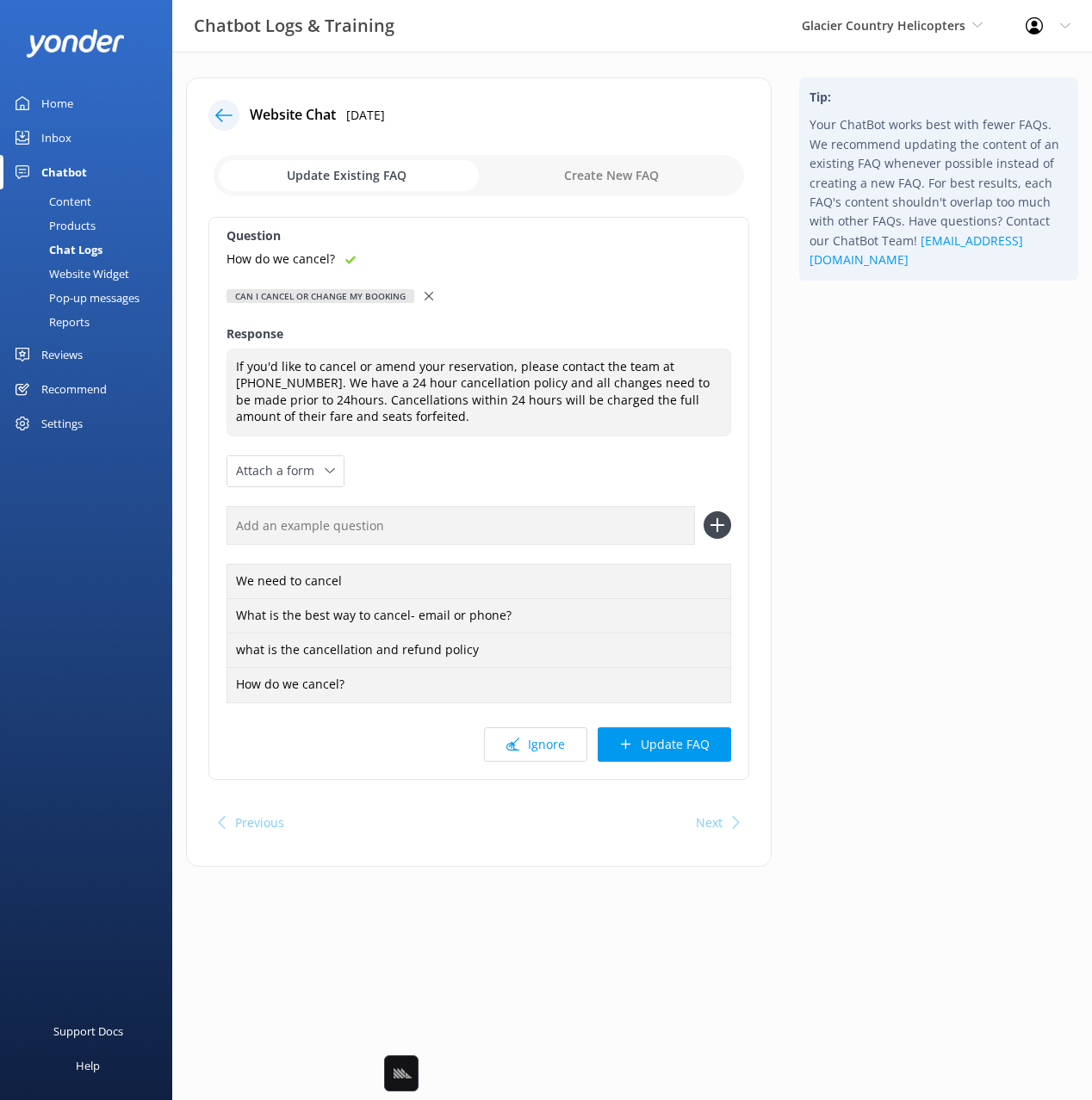
click at [682, 727] on button "Update FAQ" at bounding box center [664, 744] width 133 height 35
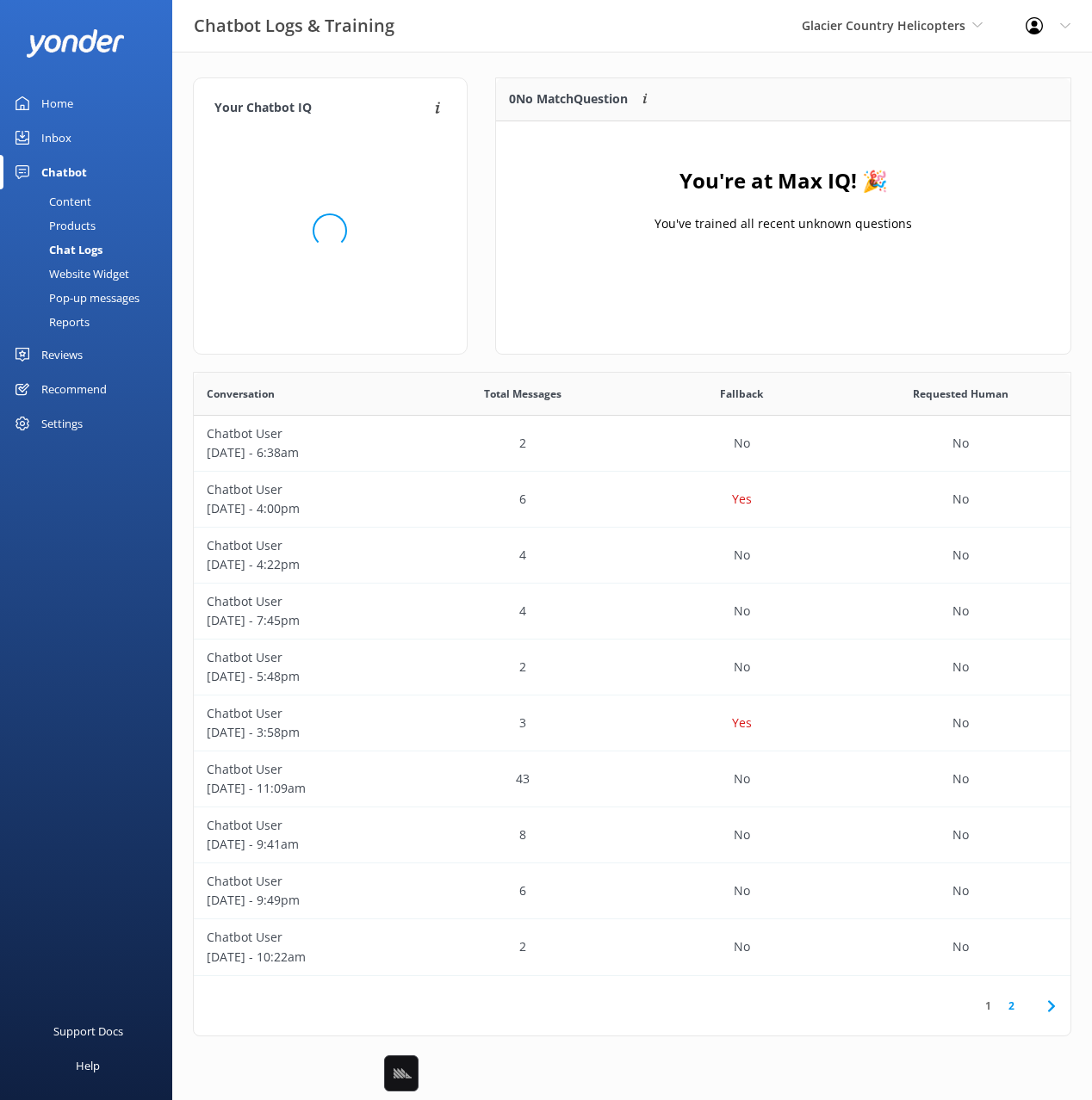
scroll to position [603, 876]
click at [63, 192] on div "Content" at bounding box center [51, 202] width 81 height 24
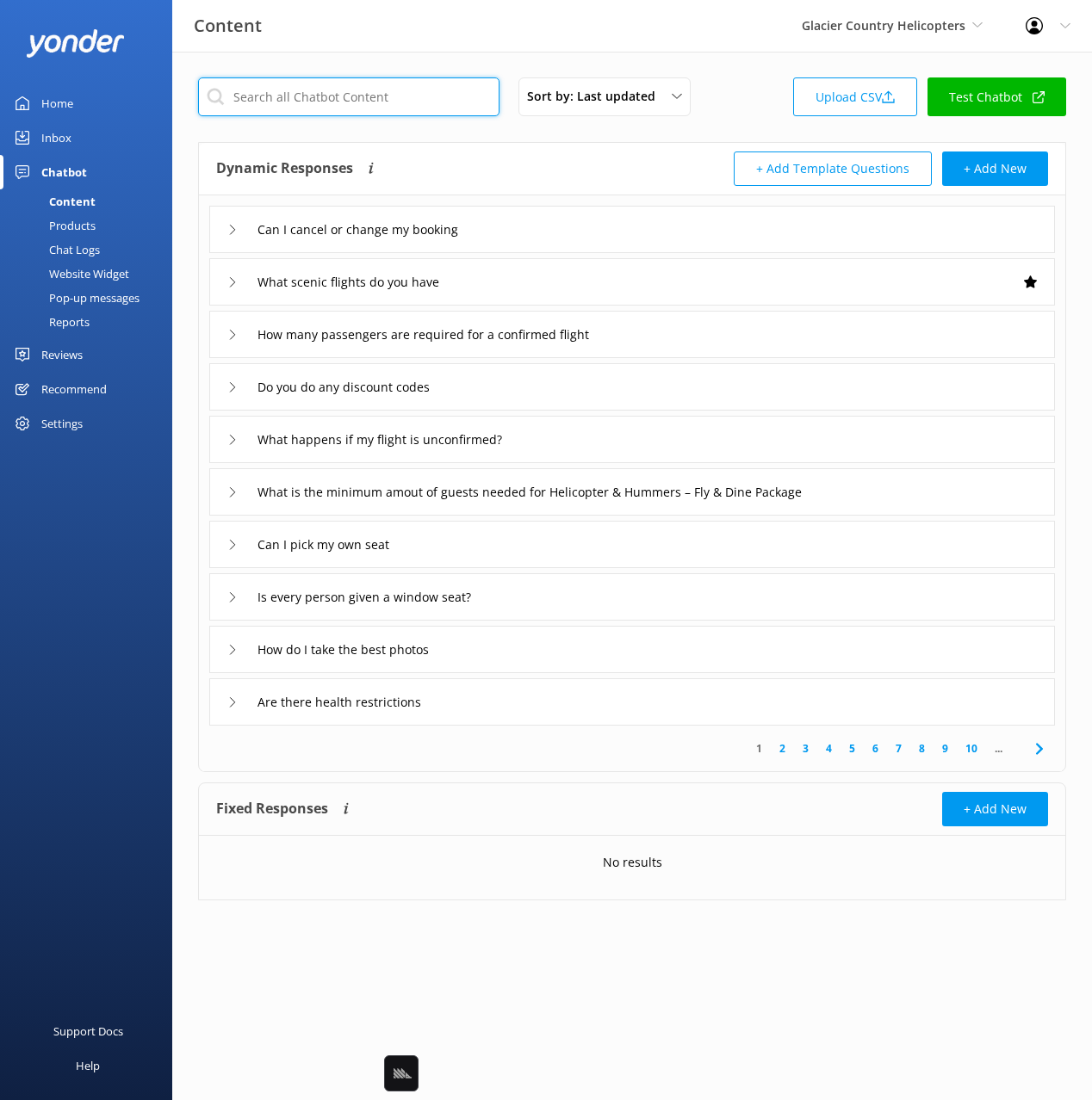
click at [372, 98] on input "text" at bounding box center [348, 97] width 301 height 38
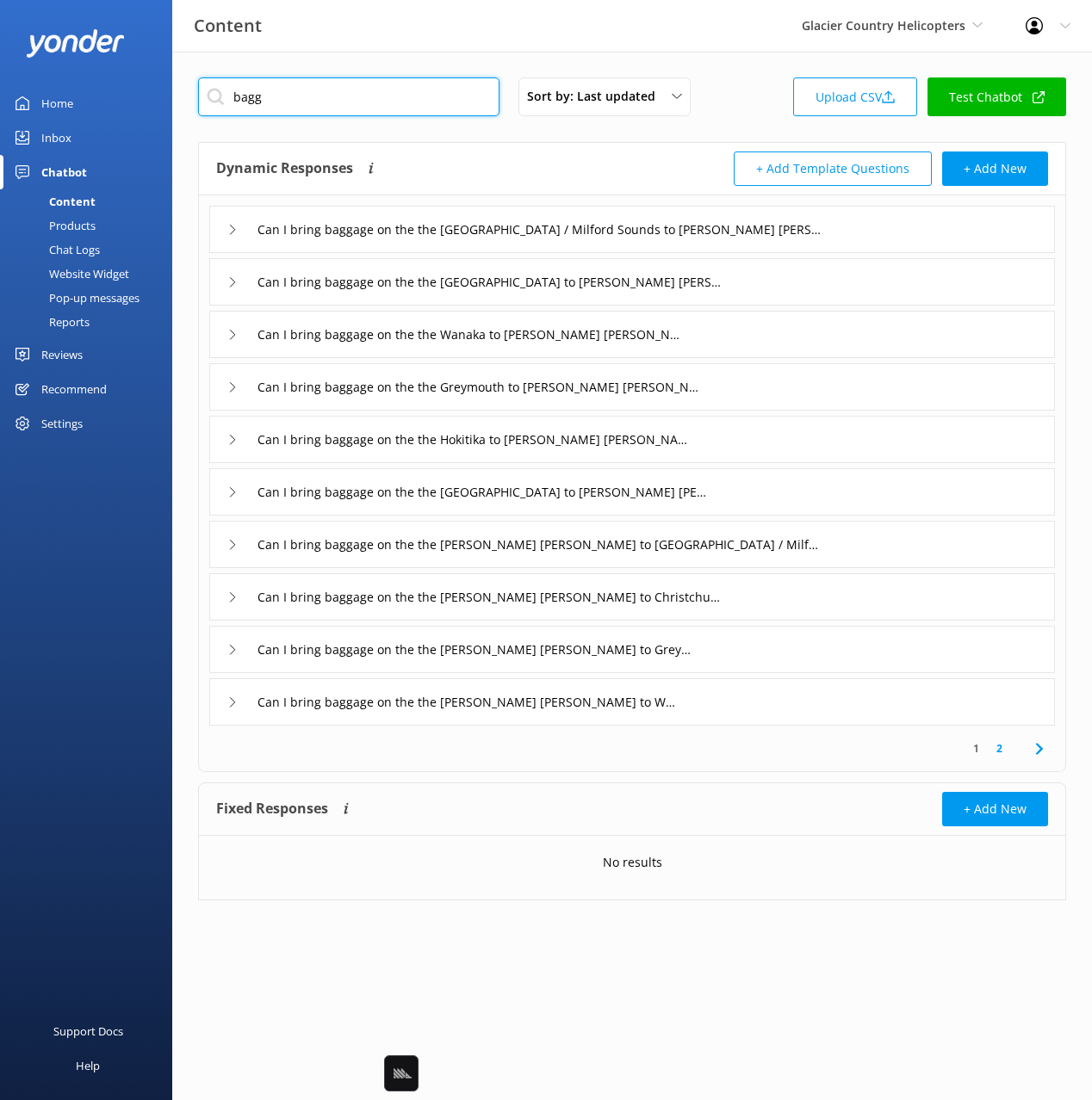
type input "bagg"
drag, startPoint x: 627, startPoint y: 176, endPoint x: 612, endPoint y: 174, distance: 15.1
click at [623, 176] on div "Dynamic Responses The chatbot will generate a response based on the content inf…" at bounding box center [423, 169] width 416 height 35
click at [555, 152] on div "Dynamic Responses The chatbot will generate a response based on the content inf…" at bounding box center [423, 169] width 416 height 35
drag, startPoint x: 857, startPoint y: 223, endPoint x: 856, endPoint y: 243, distance: 20.0
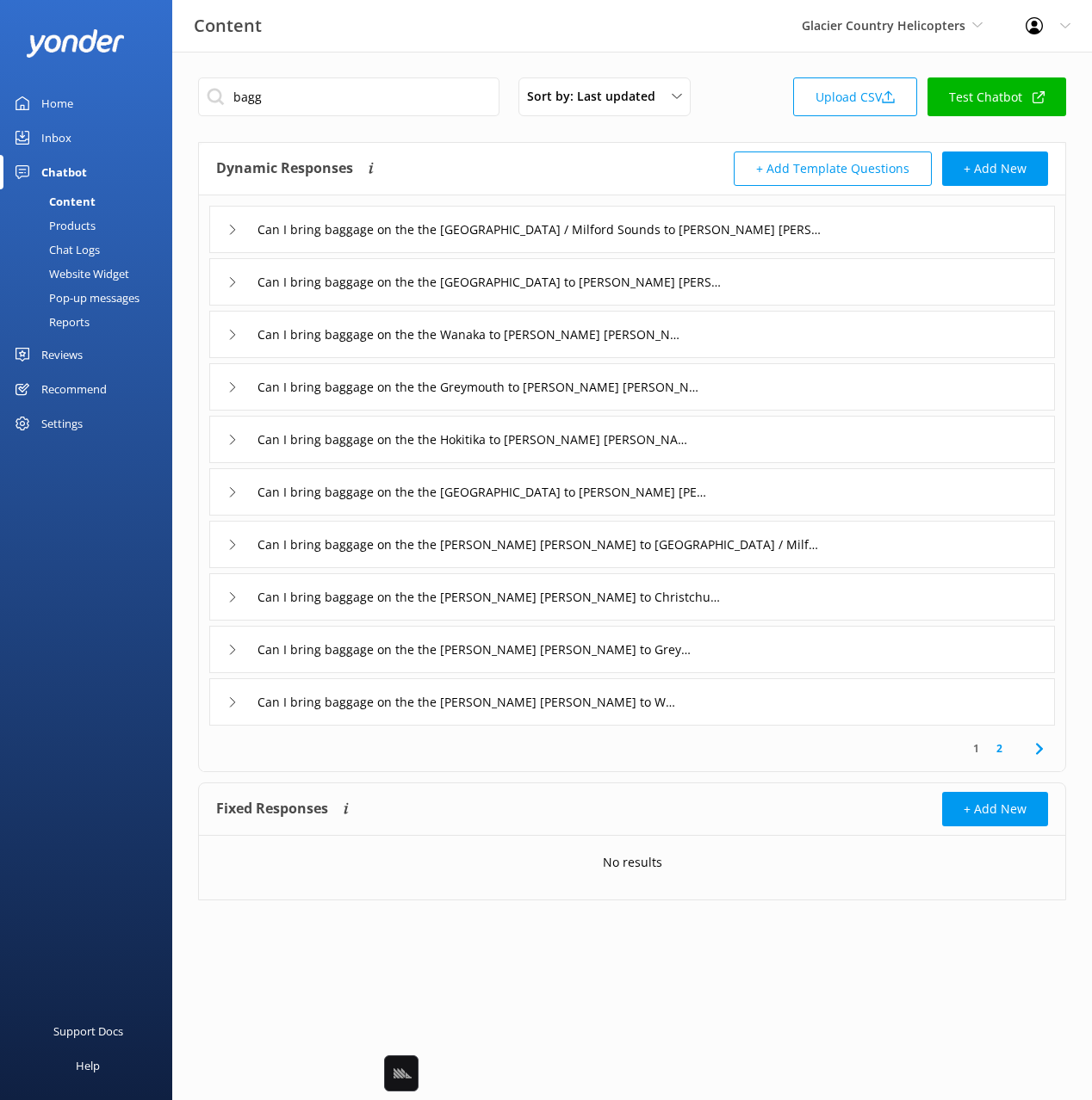
click at [857, 223] on div "Can I bring baggage on the the Queenstown / Milford Sounds to Franz Josef trans…" at bounding box center [631, 229] width 845 height 47
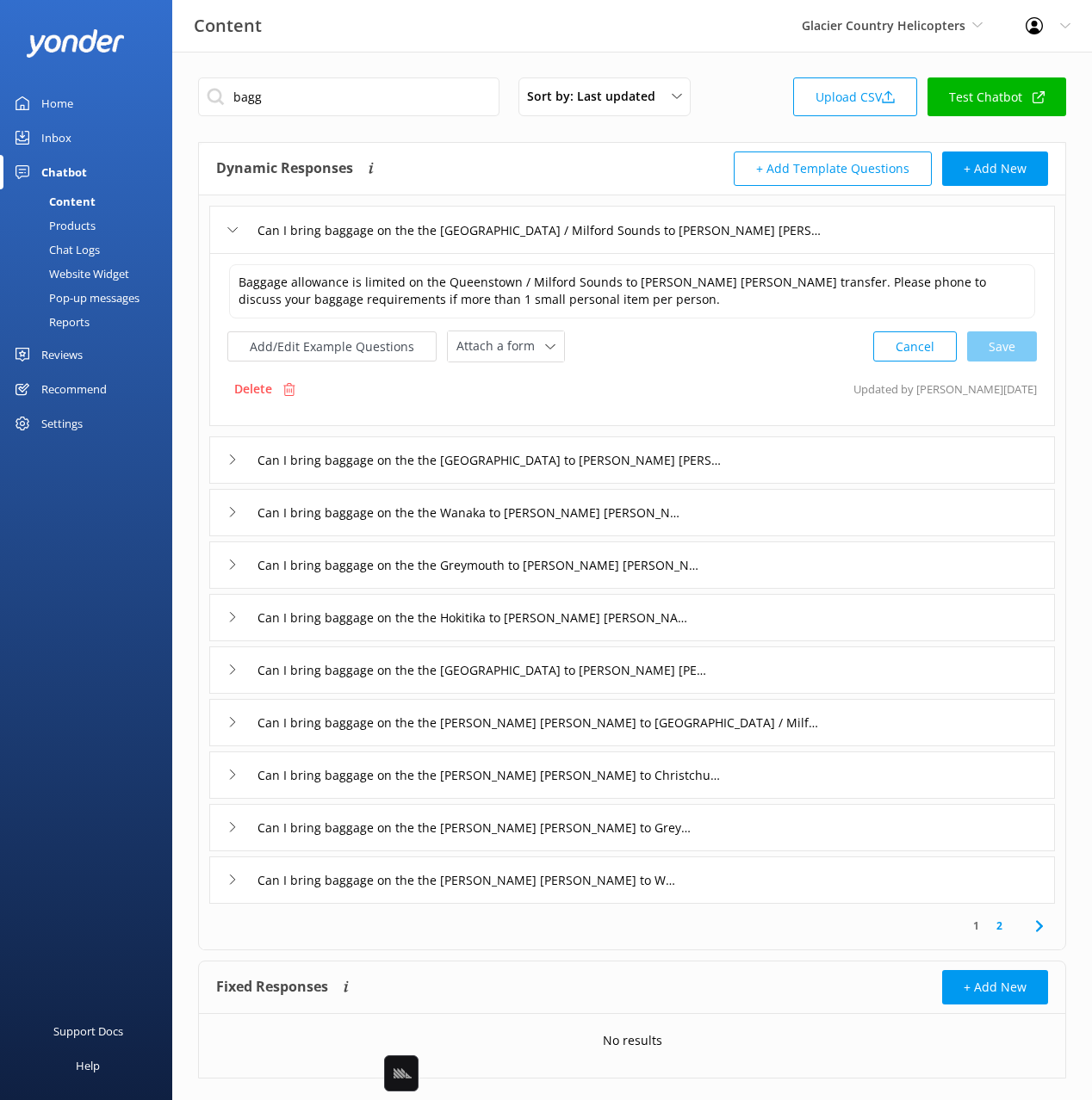
click at [781, 450] on div "Can I bring baggage on the the Christchurch to Franz Josef transfer" at bounding box center [631, 460] width 845 height 47
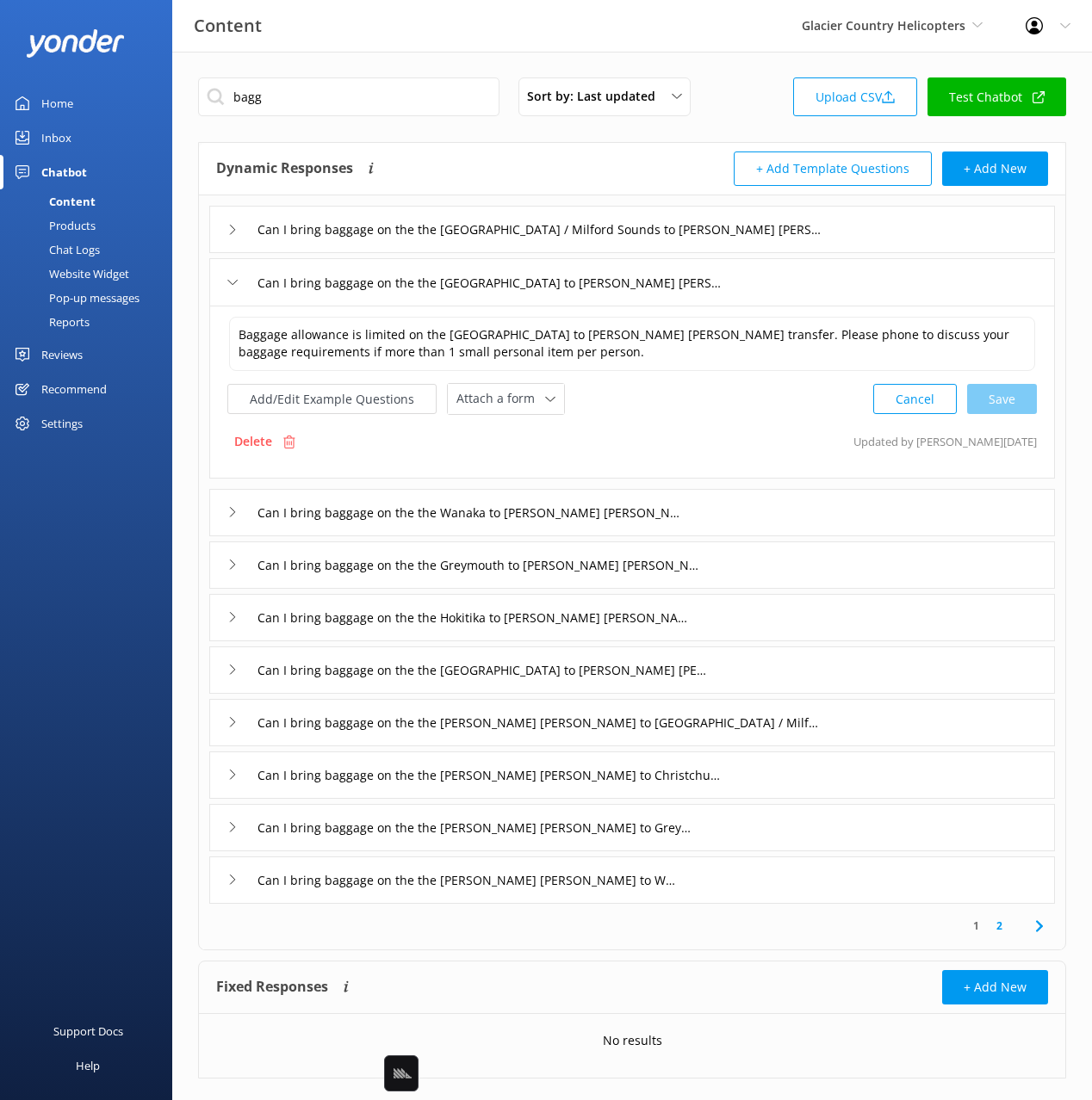
click at [690, 518] on div "Can I bring baggage on the the Wanaka to Franz Josef transfer" at bounding box center [631, 512] width 845 height 47
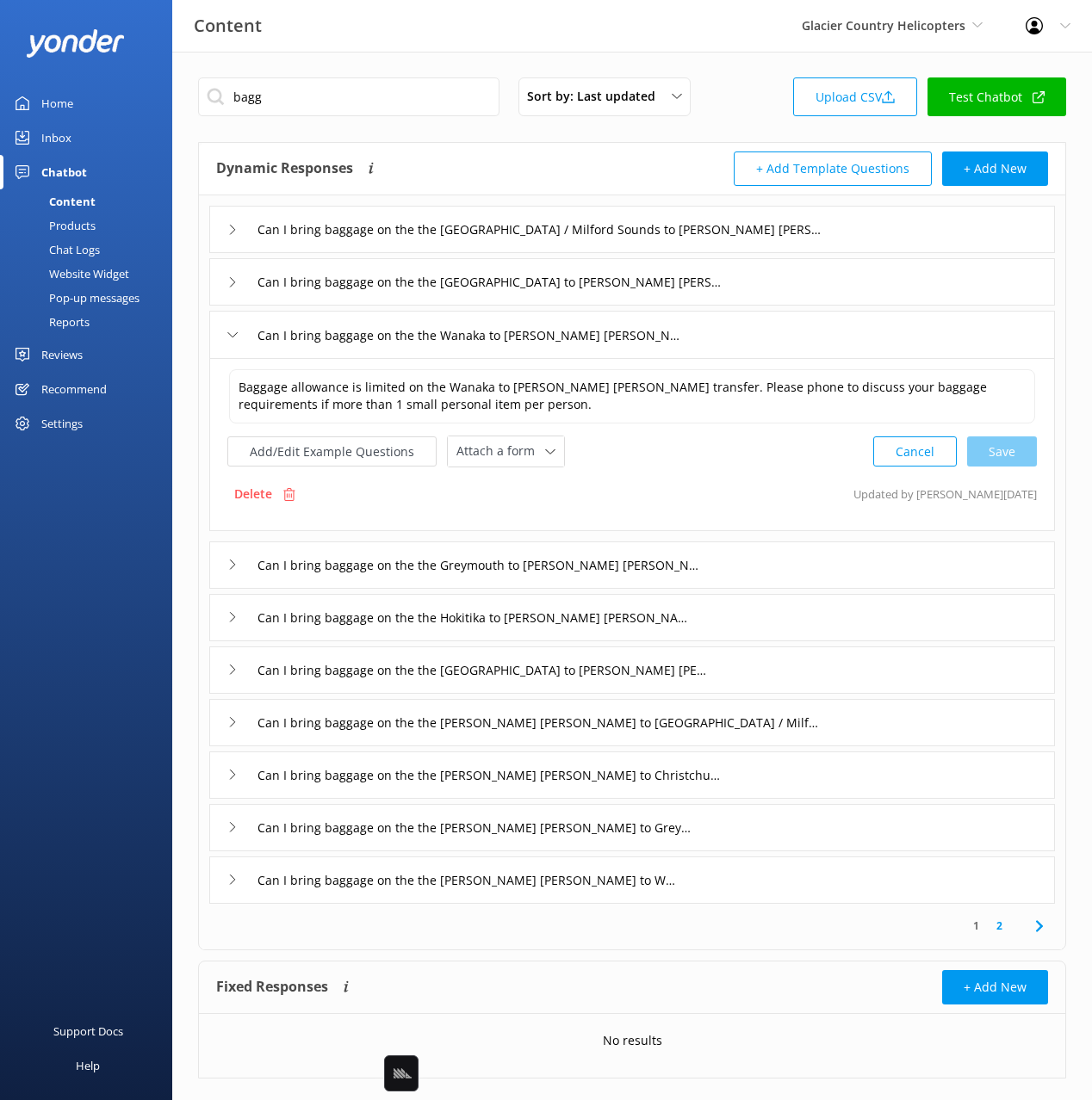
drag, startPoint x: 825, startPoint y: 567, endPoint x: 779, endPoint y: 595, distance: 53.9
click at [825, 568] on div "Can I bring baggage on the the Greymouth to Franz Josef transfer" at bounding box center [631, 565] width 845 height 47
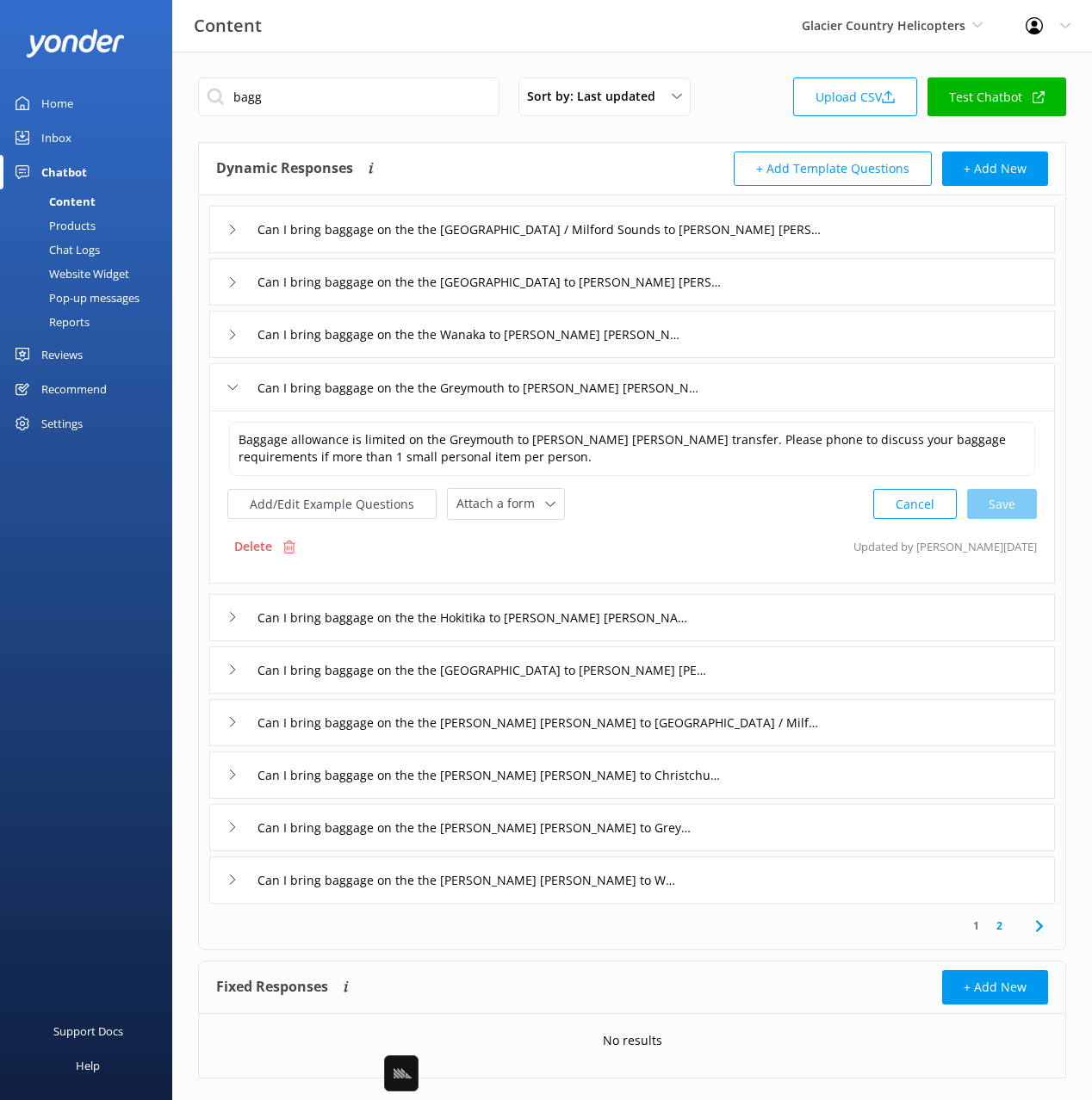
click at [729, 610] on div "Can I bring baggage on the the Hokitika to Franz Josef transfer" at bounding box center [631, 617] width 845 height 47
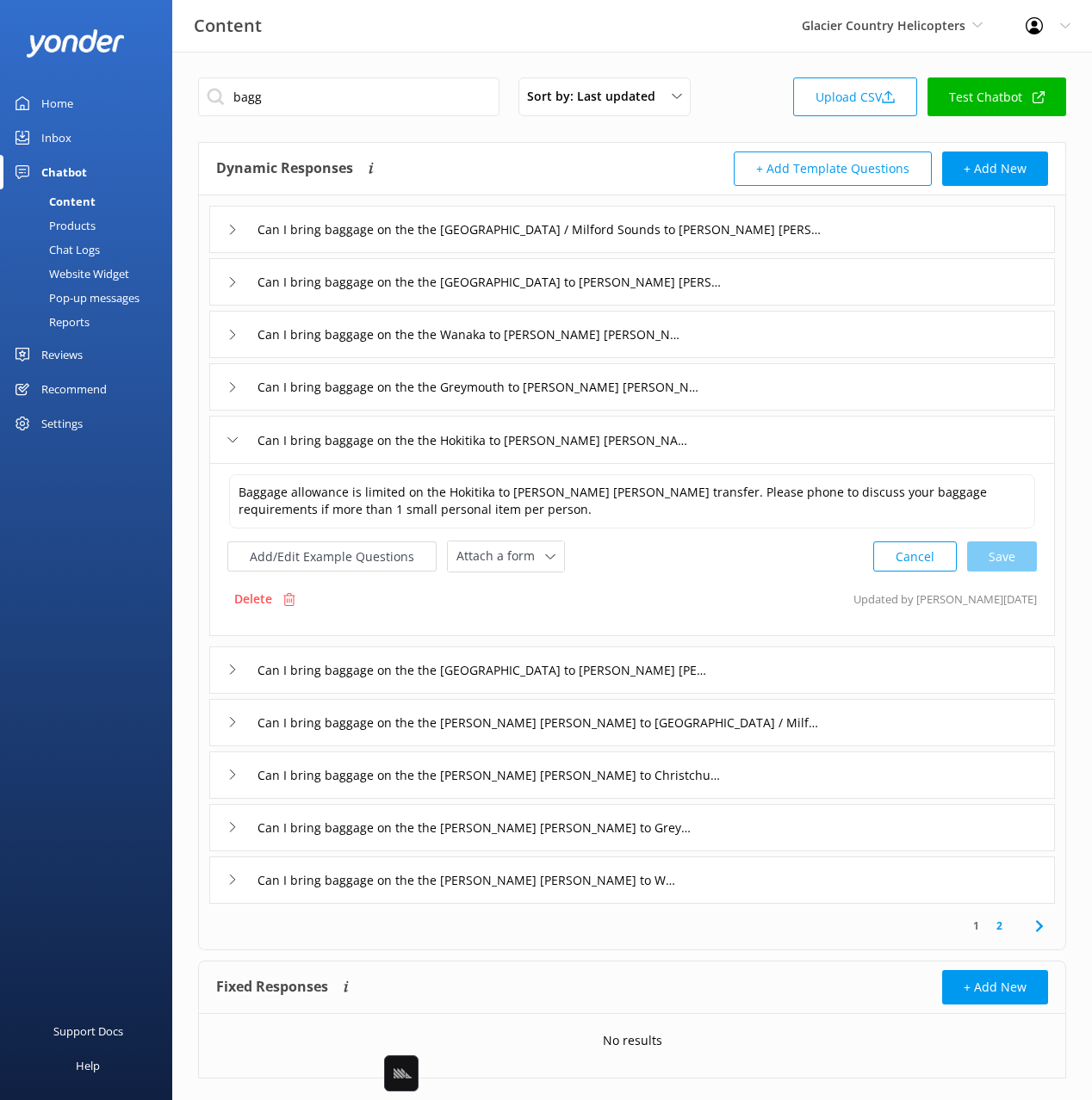
click at [761, 690] on div "Can I bring baggage on the the Mount Cook to Franz Josef transfer" at bounding box center [631, 670] width 845 height 47
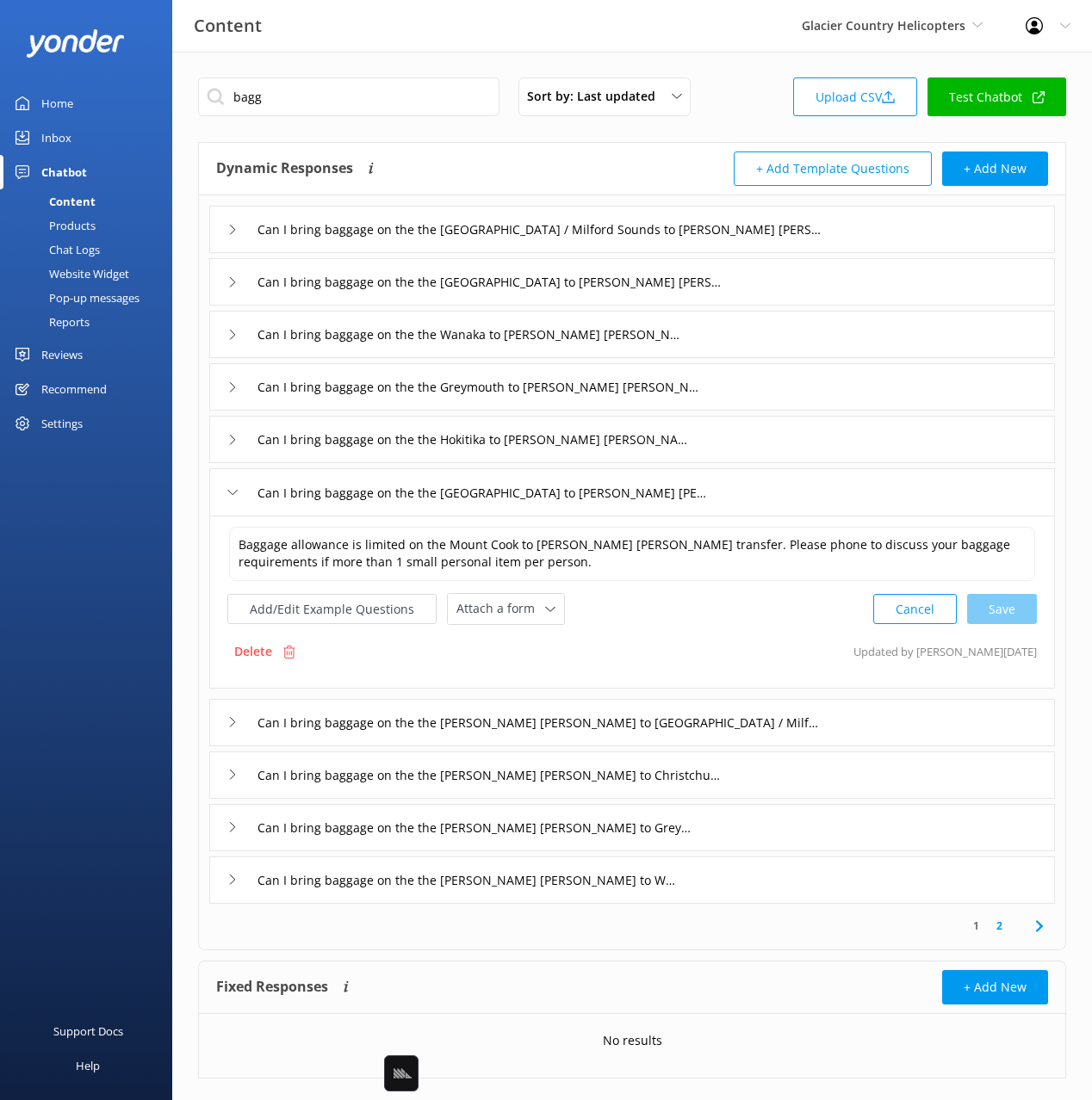
click at [726, 758] on div "Can I bring baggage on the the Franz Josef to Christchurch transfer" at bounding box center [631, 775] width 845 height 47
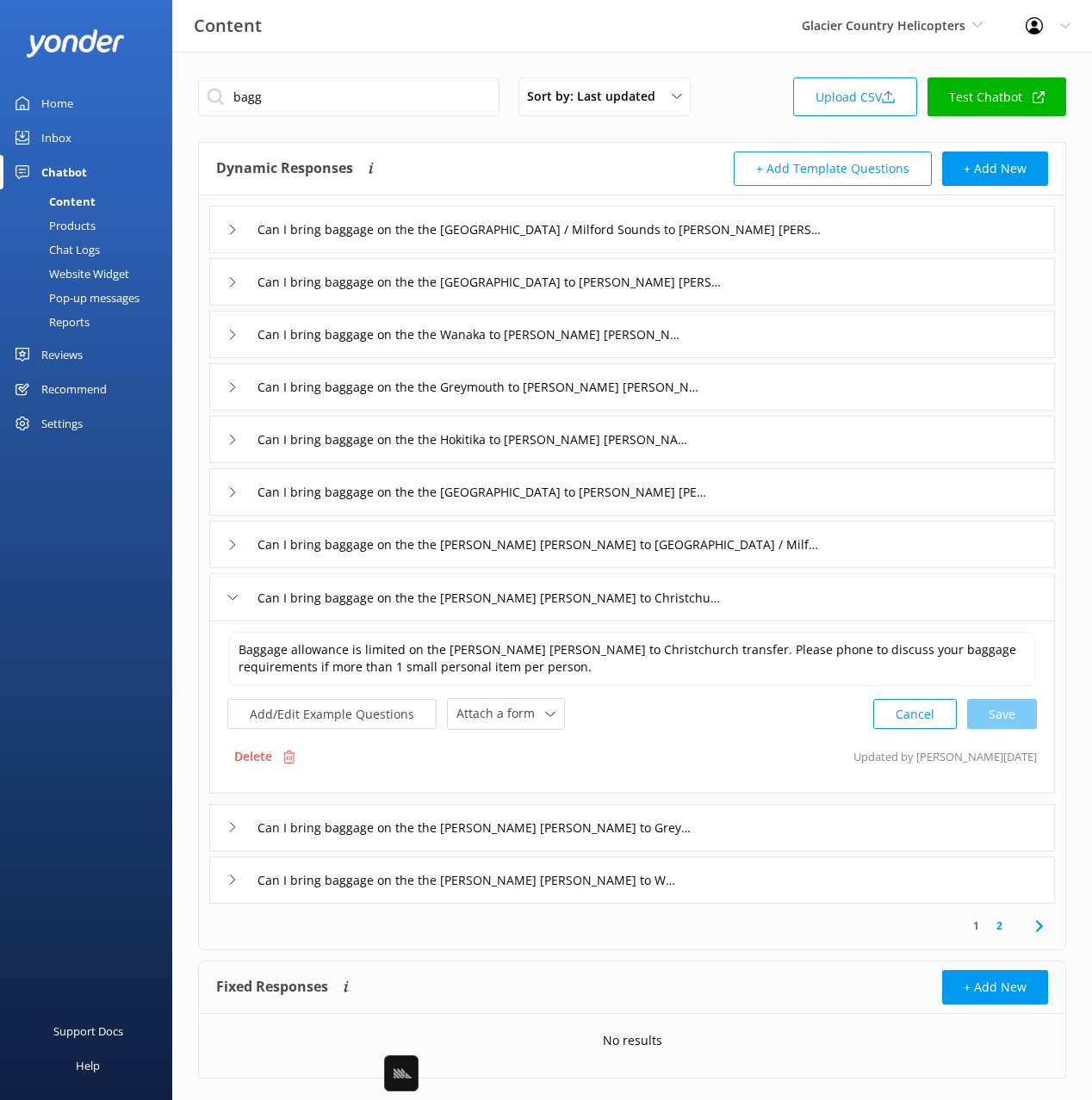
click at [736, 819] on div "Can I bring baggage on the the Franz Josef to Greymouth transfer" at bounding box center [631, 827] width 845 height 47
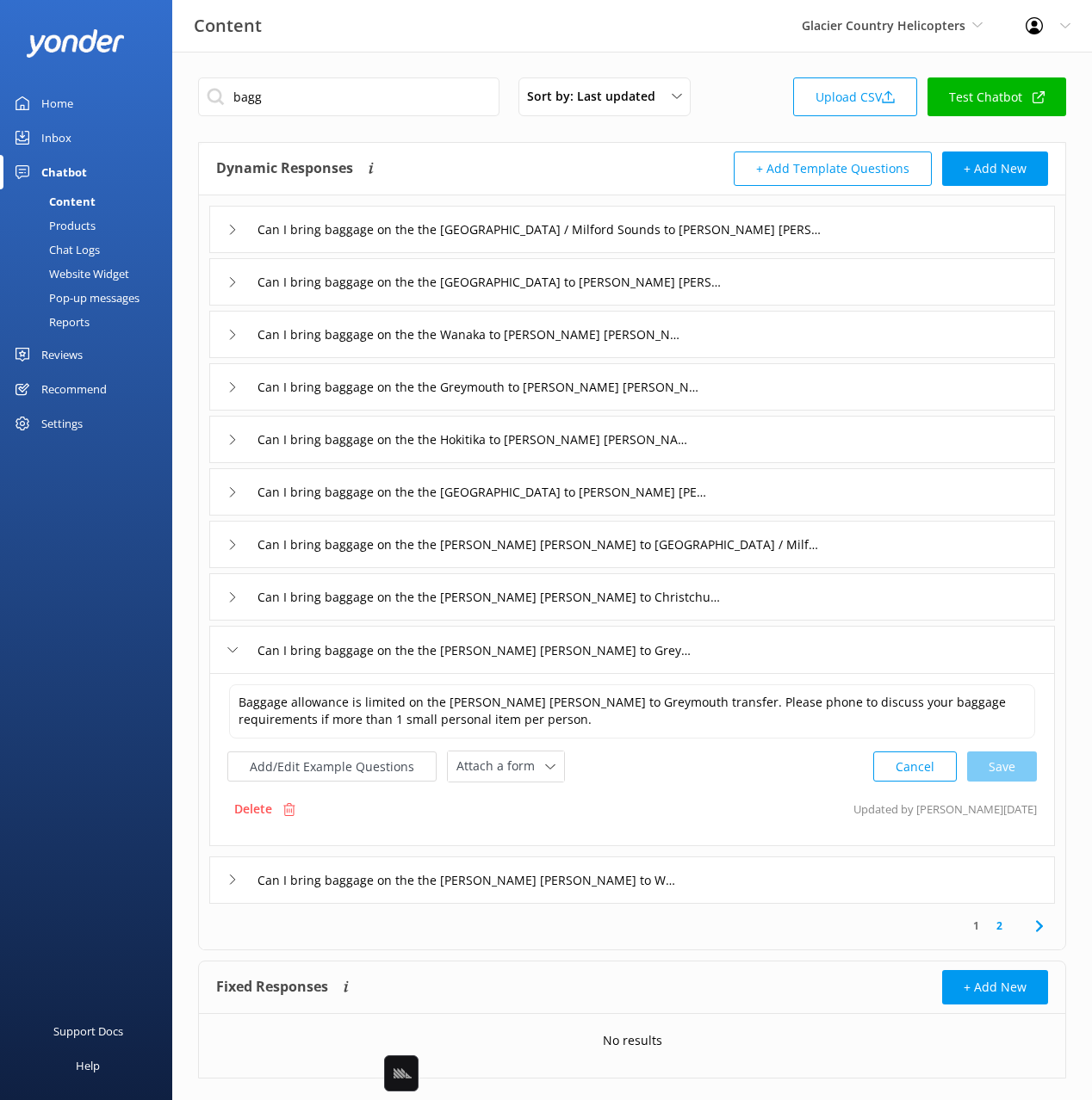
click at [721, 880] on div "Can I bring baggage on the the Franz Josef to Wanaka transfer" at bounding box center [631, 880] width 845 height 47
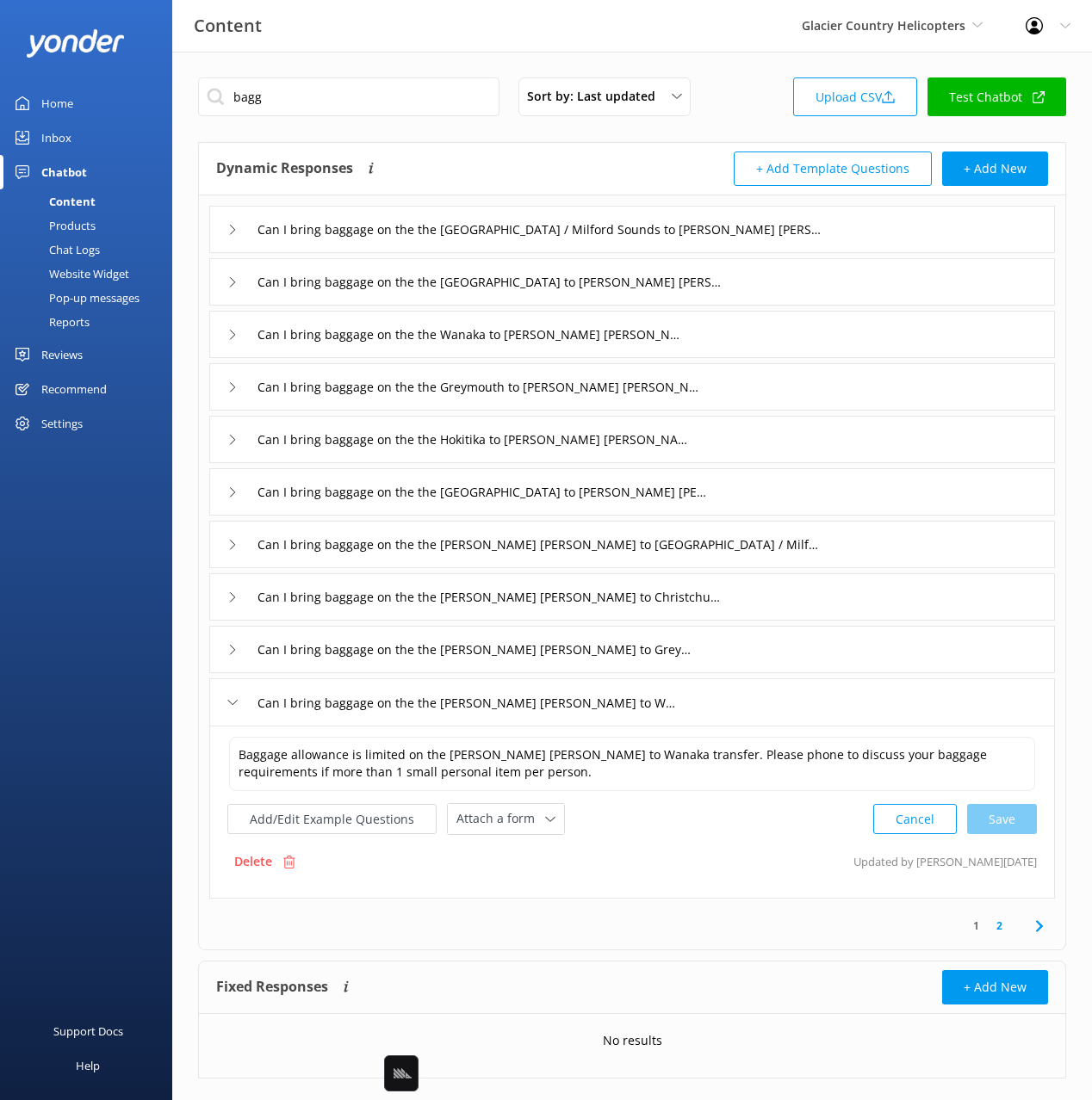
click at [1003, 926] on link "2" at bounding box center [999, 925] width 23 height 16
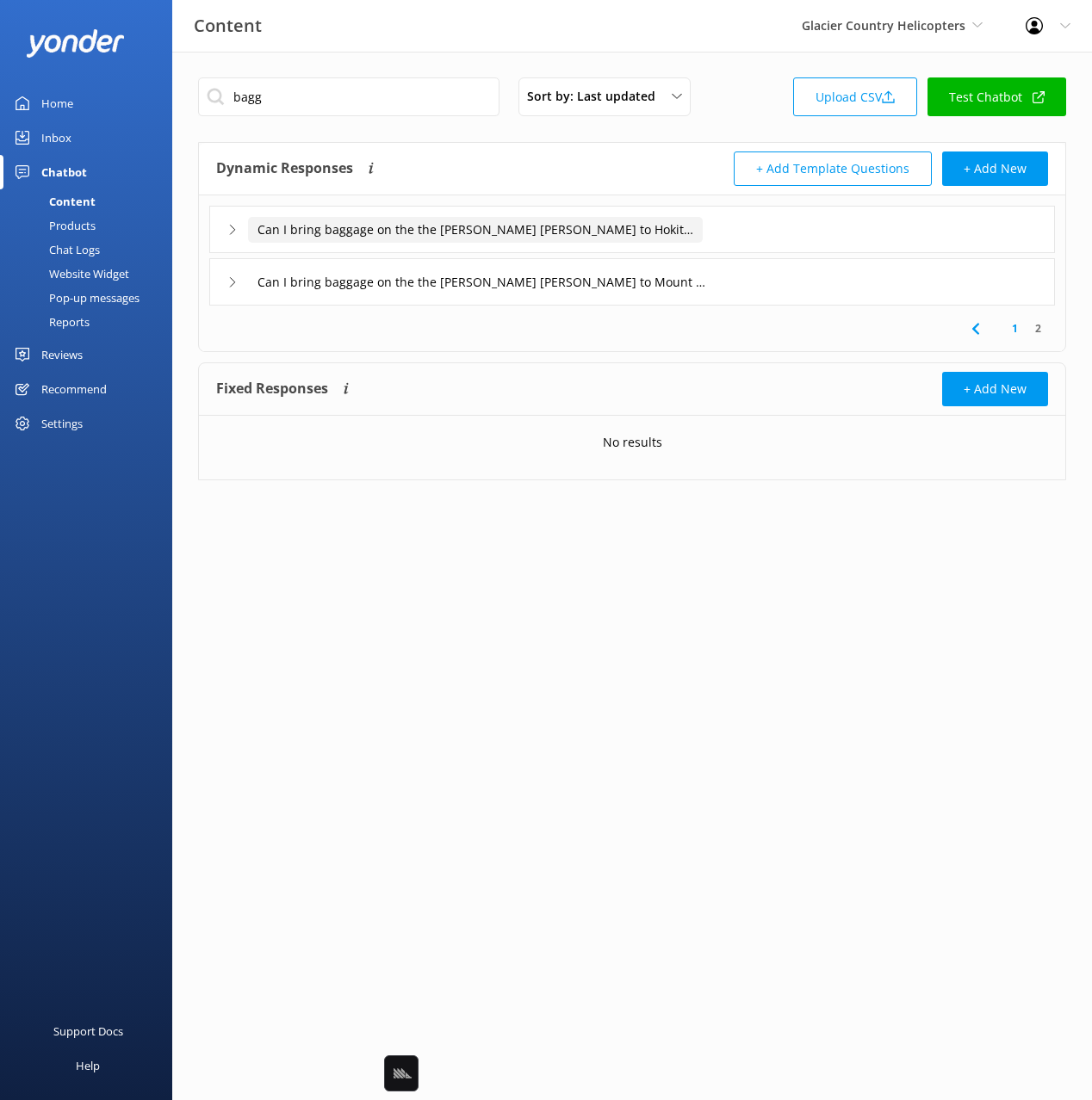
drag, startPoint x: 749, startPoint y: 279, endPoint x: 701, endPoint y: 235, distance: 65.1
click at [748, 277] on div "Can I bring baggage on the the Franz Josef to Mount Cook transfer" at bounding box center [631, 281] width 845 height 47
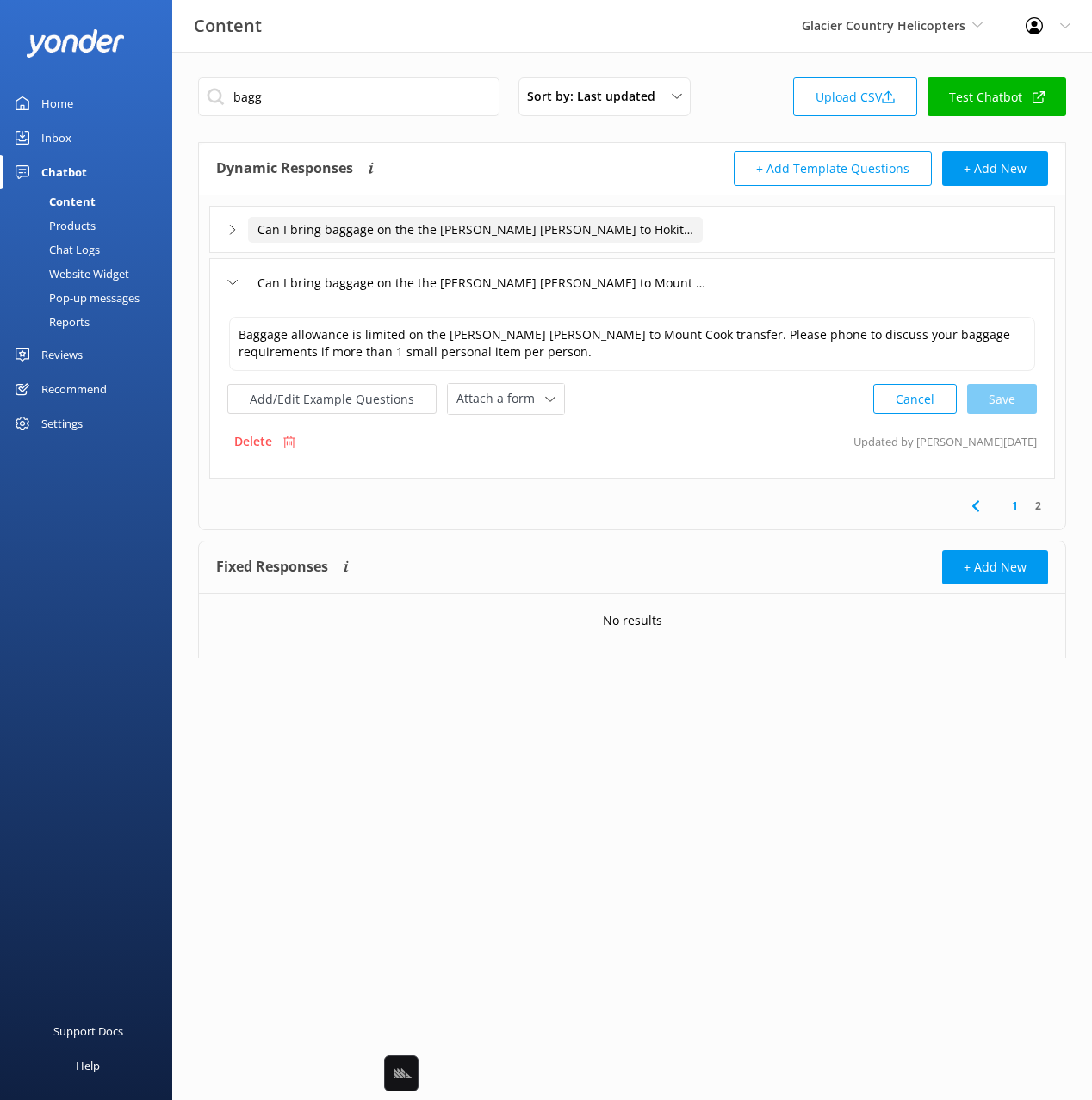
click at [700, 229] on input "Can I bring baggage on the the Franz Josef to Hokitika transfer" at bounding box center [475, 230] width 455 height 26
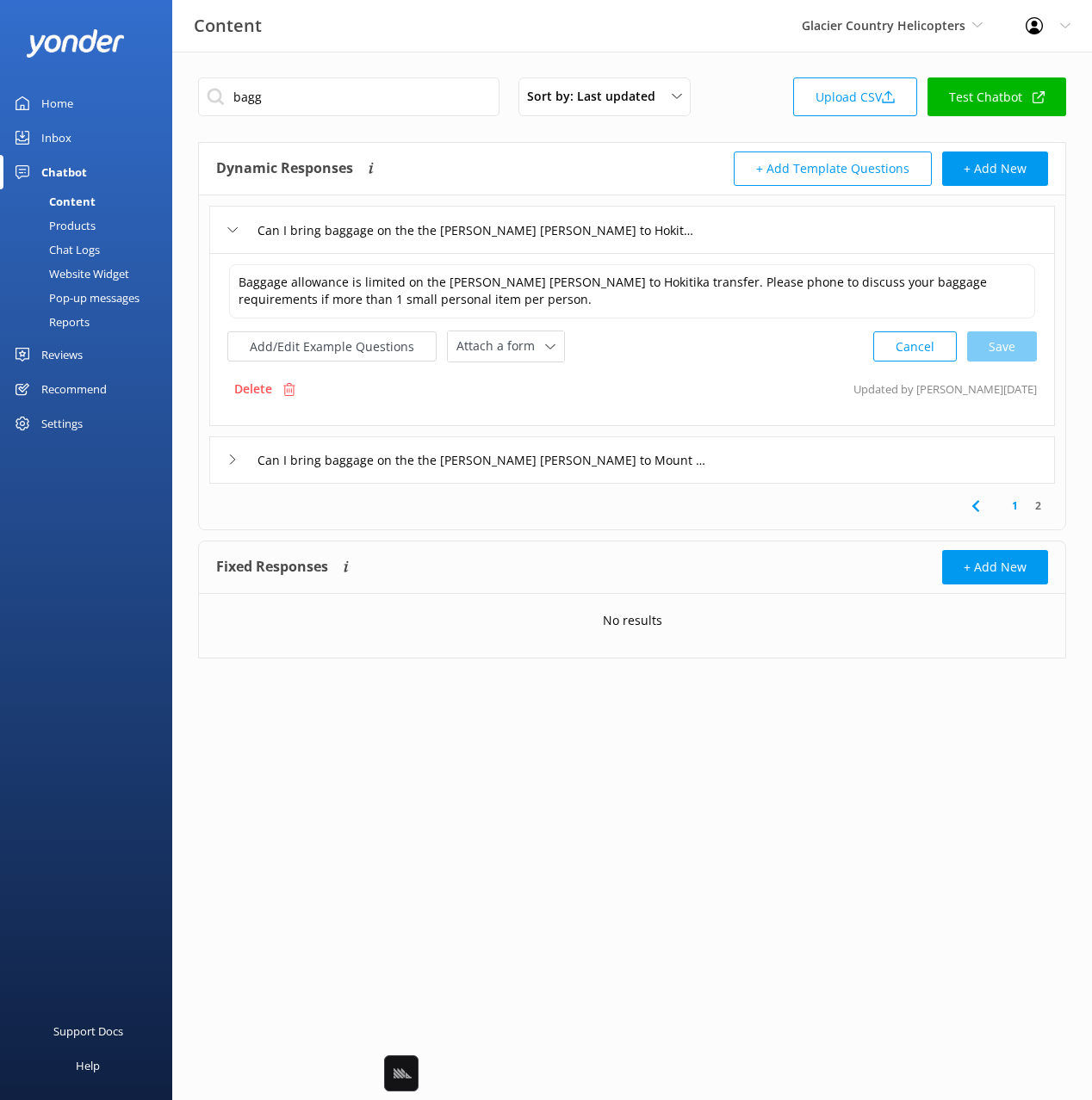
click at [974, 505] on use at bounding box center [974, 505] width 7 height 11
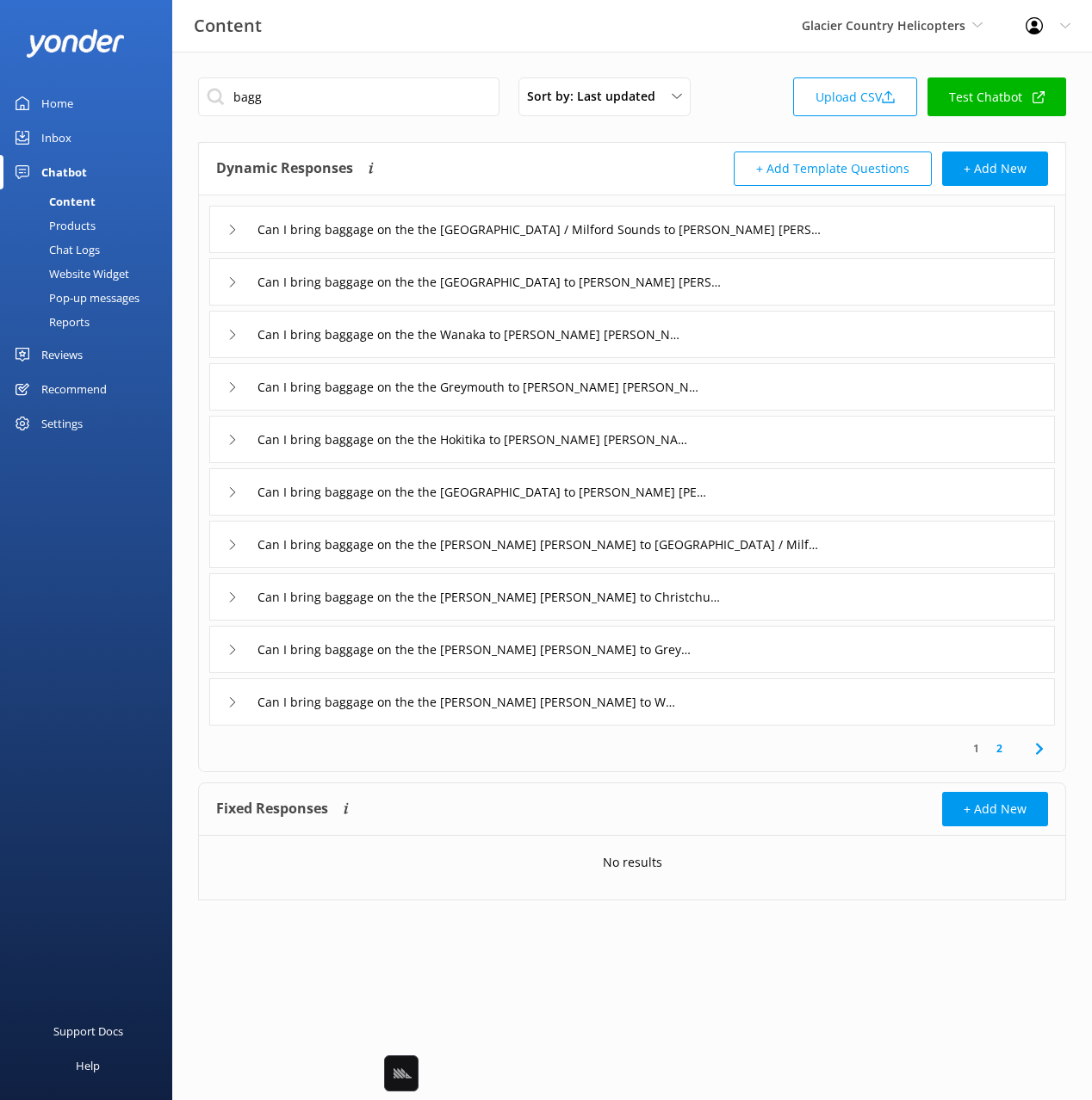
drag, startPoint x: 559, startPoint y: 160, endPoint x: 587, endPoint y: 203, distance: 51.3
click at [559, 160] on div "Dynamic Responses The chatbot will generate a response based on the content inf…" at bounding box center [423, 169] width 416 height 35
click at [777, 363] on div "Can I bring baggage on the the Greymouth to Franz Josef transfer" at bounding box center [631, 386] width 845 height 47
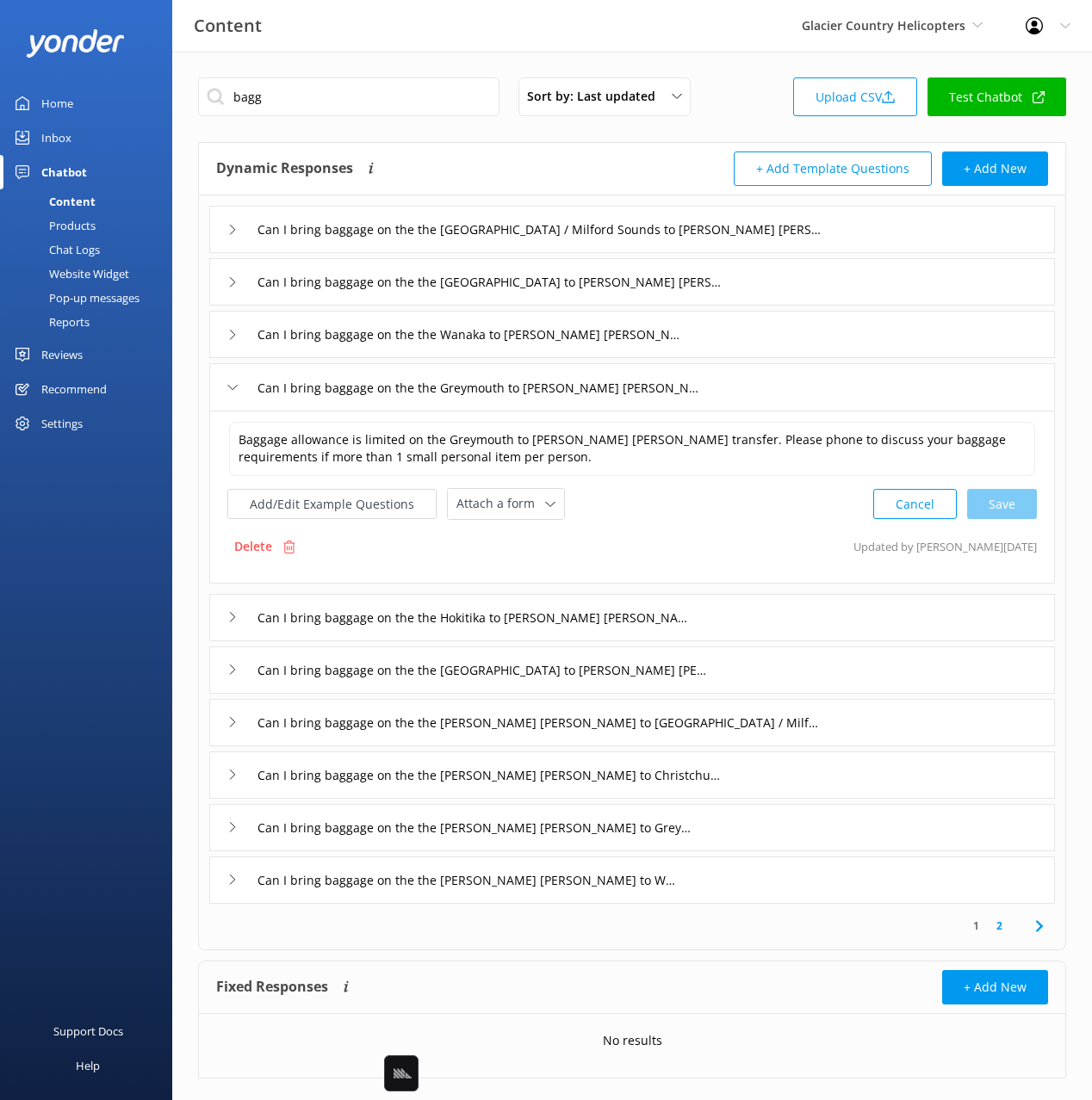
click at [725, 339] on div "Can I bring baggage on the the Wanaka to Franz Josef transfer" at bounding box center [631, 334] width 845 height 47
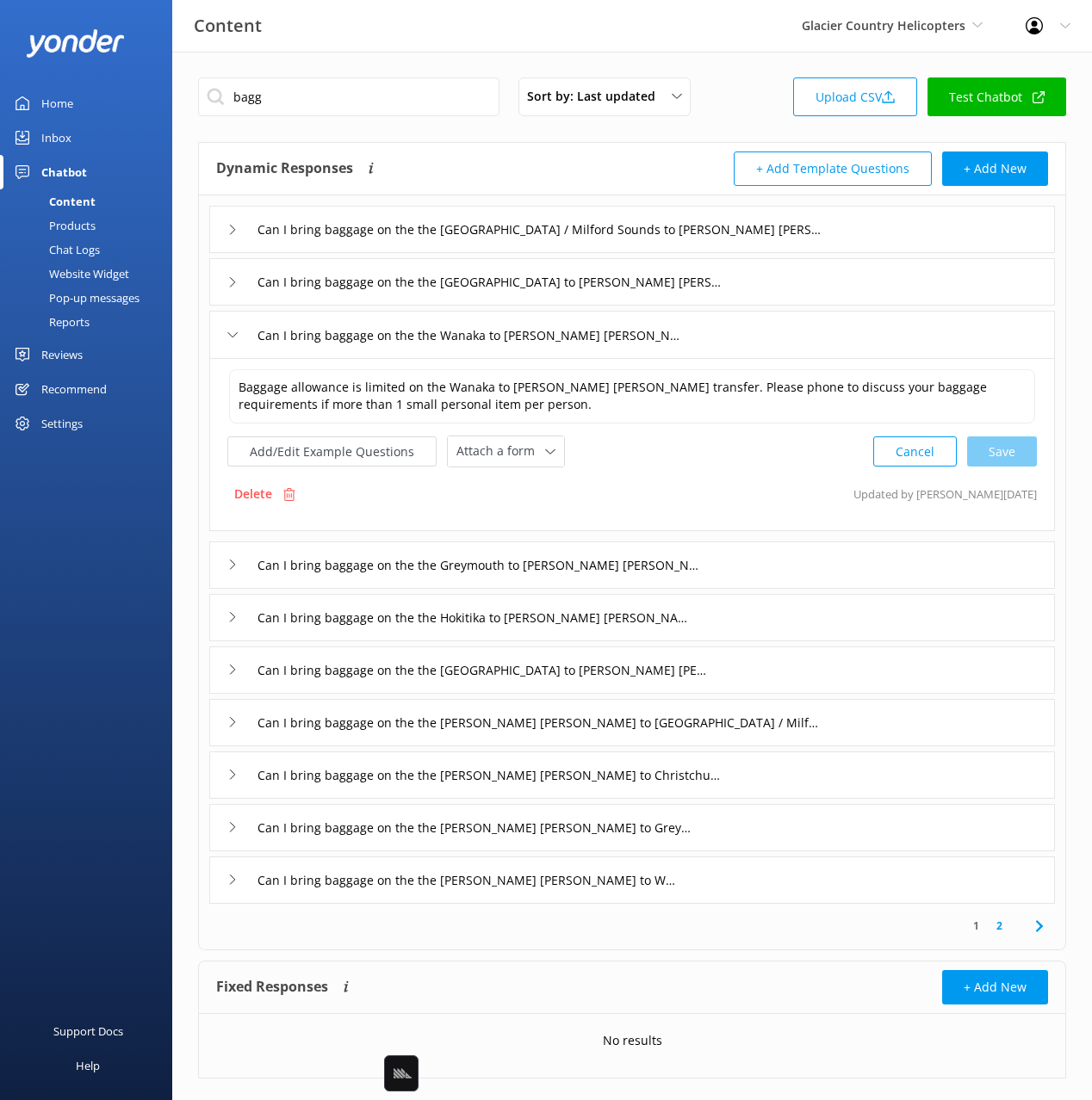
drag, startPoint x: 920, startPoint y: 235, endPoint x: 902, endPoint y: 249, distance: 22.8
click at [920, 235] on div "Can I bring baggage on the the Queenstown / Milford Sounds to Franz Josef trans…" at bounding box center [631, 229] width 845 height 47
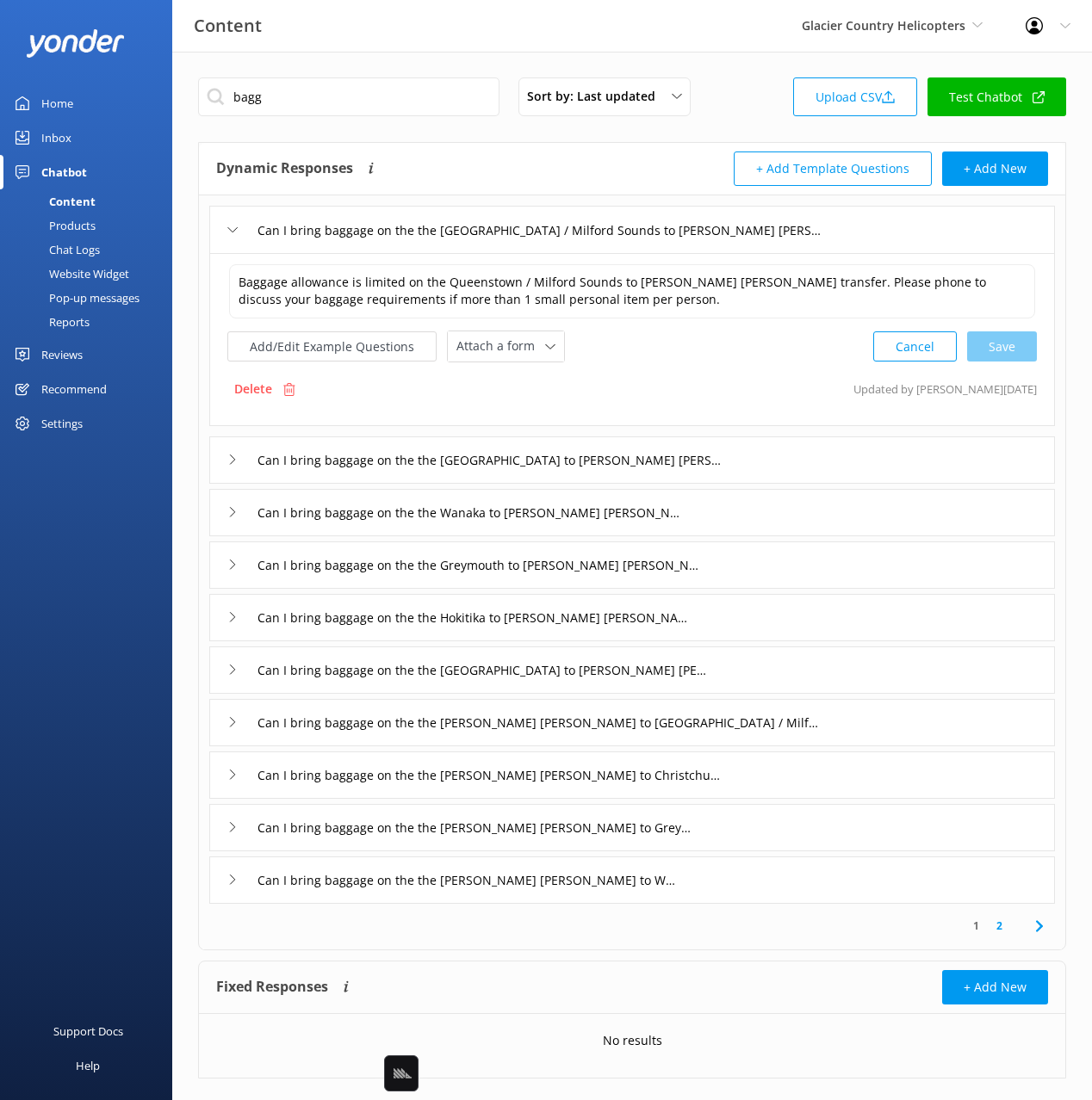
click at [726, 440] on div "Can I bring baggage on the the Christchurch to Franz Josef transfer" at bounding box center [631, 460] width 845 height 47
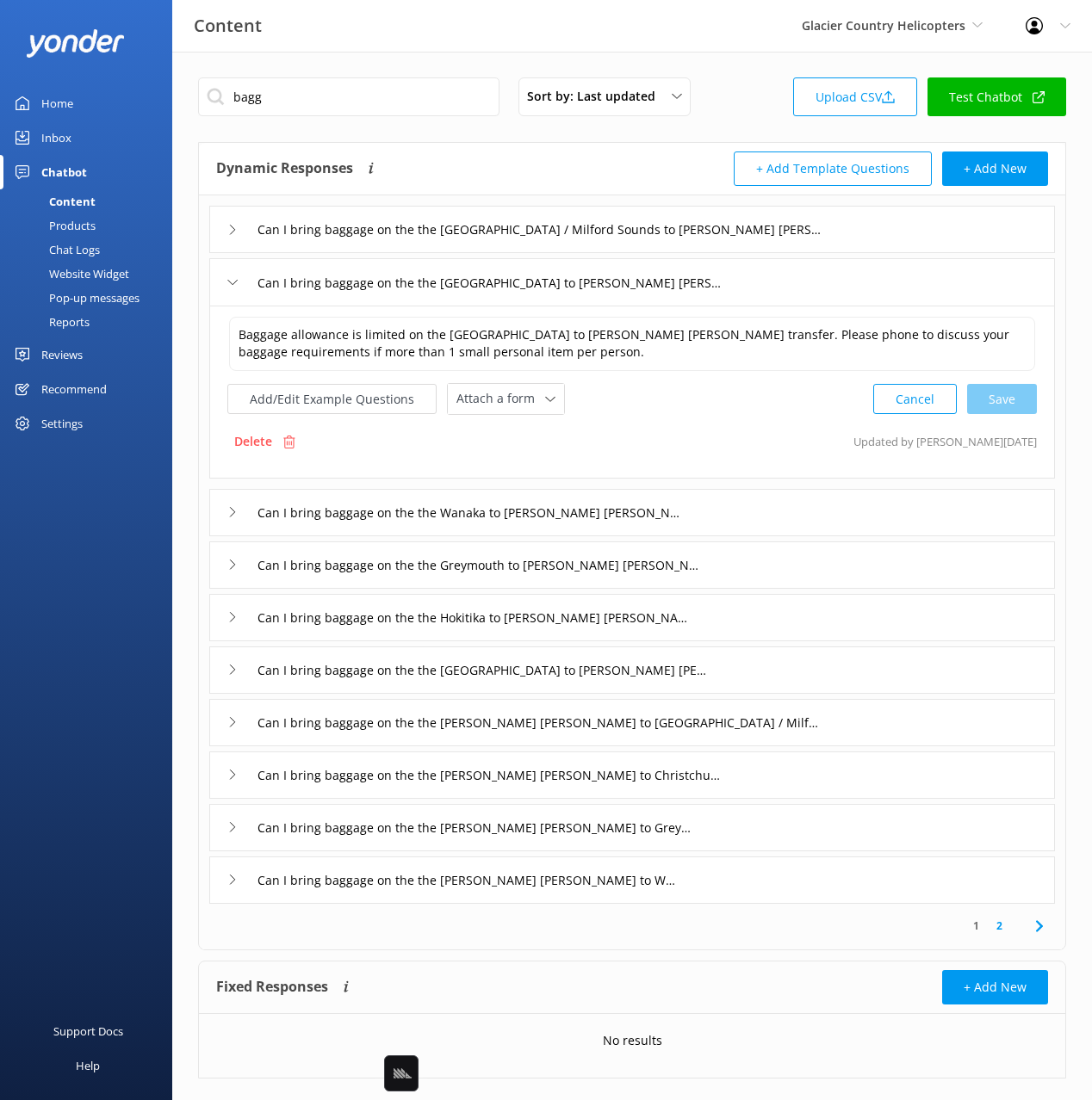
click at [717, 533] on div "Can I bring baggage on the the Wanaka to Franz Josef transfer" at bounding box center [631, 512] width 845 height 47
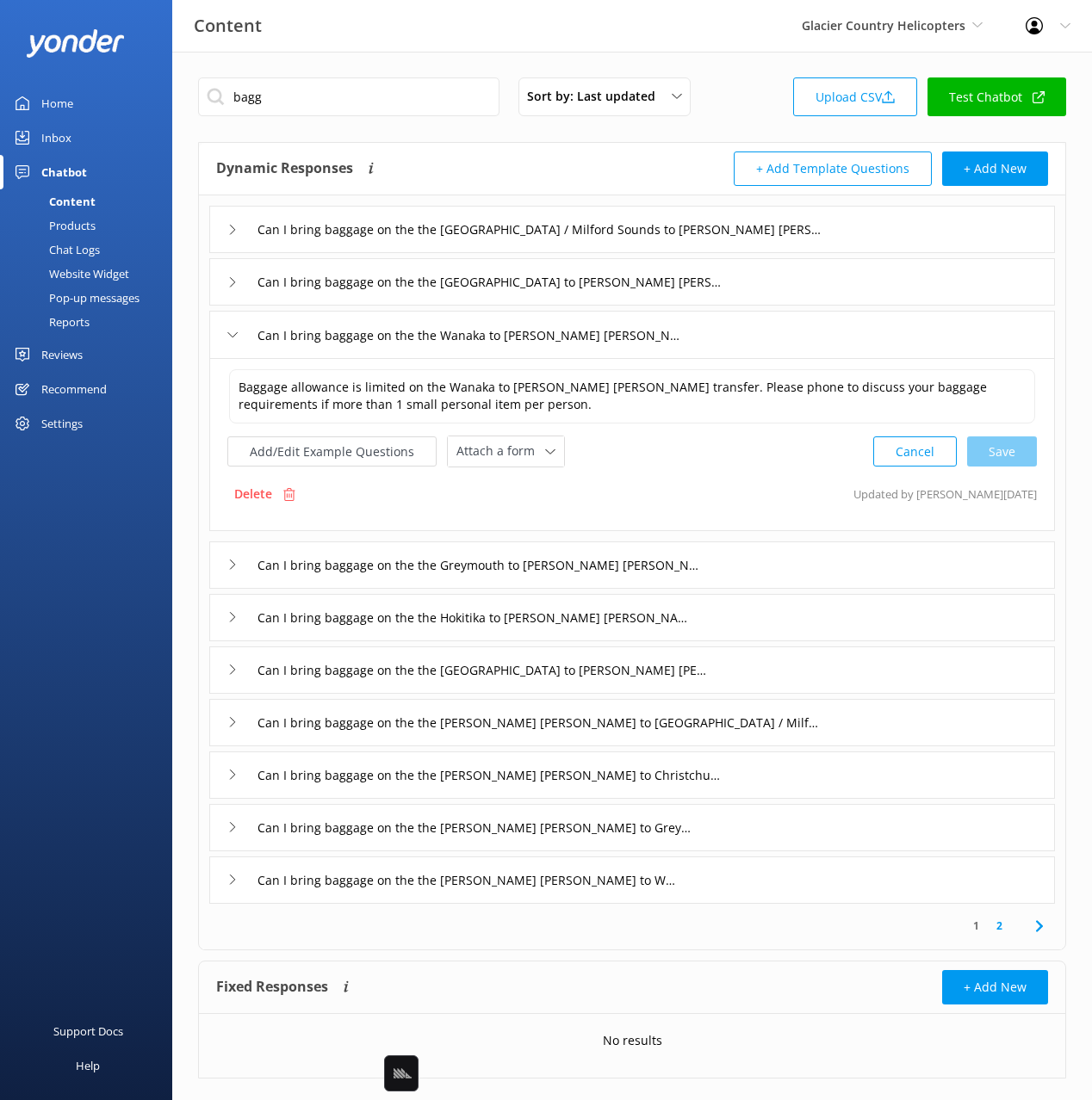
click at [701, 598] on div "Can I bring baggage on the the Hokitika to Franz Josef transfer" at bounding box center [631, 617] width 845 height 47
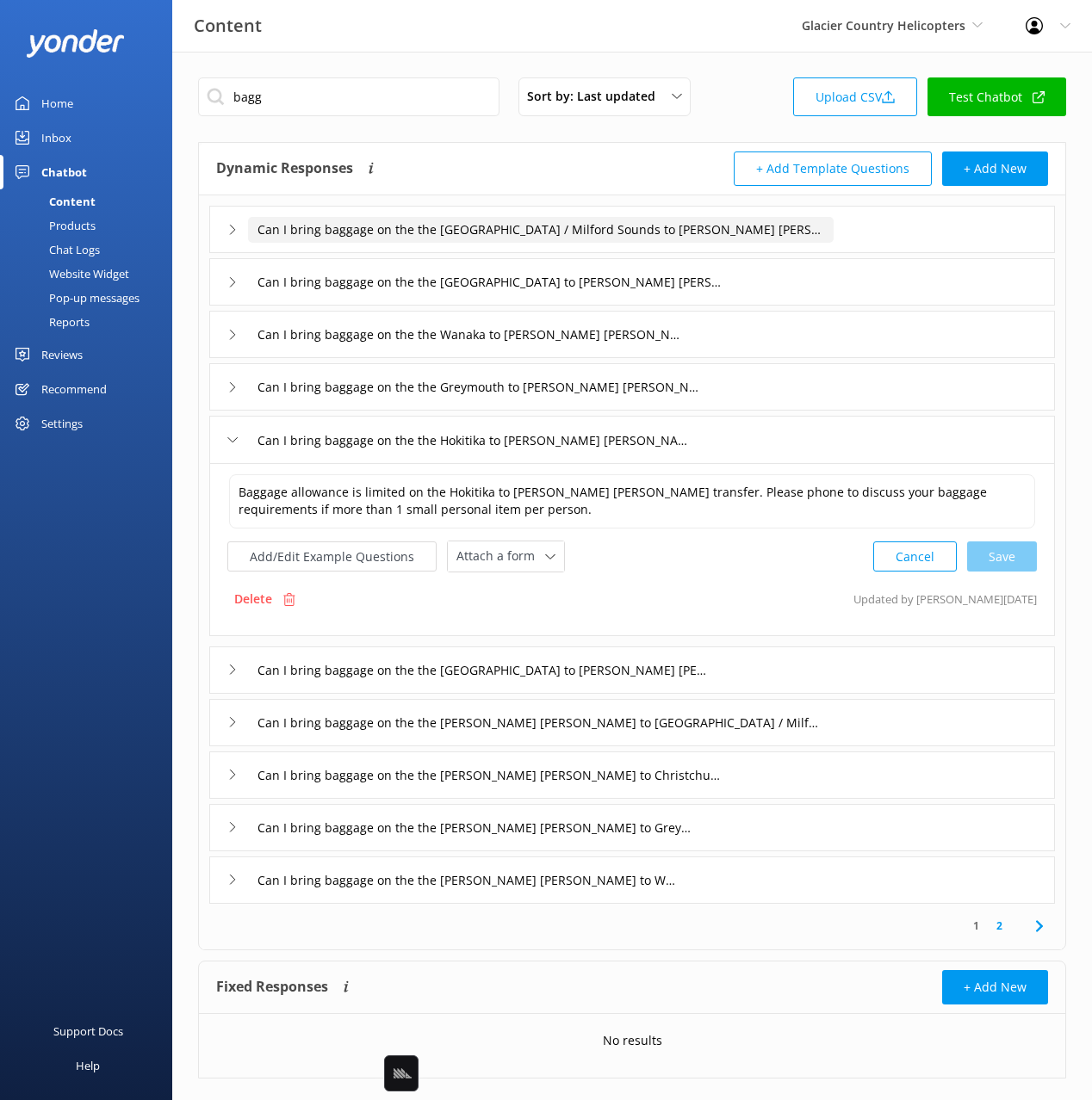
click at [822, 224] on input "Can I bring baggage on the the Queenstown / Milford Sounds to Franz Josef trans…" at bounding box center [540, 230] width 585 height 26
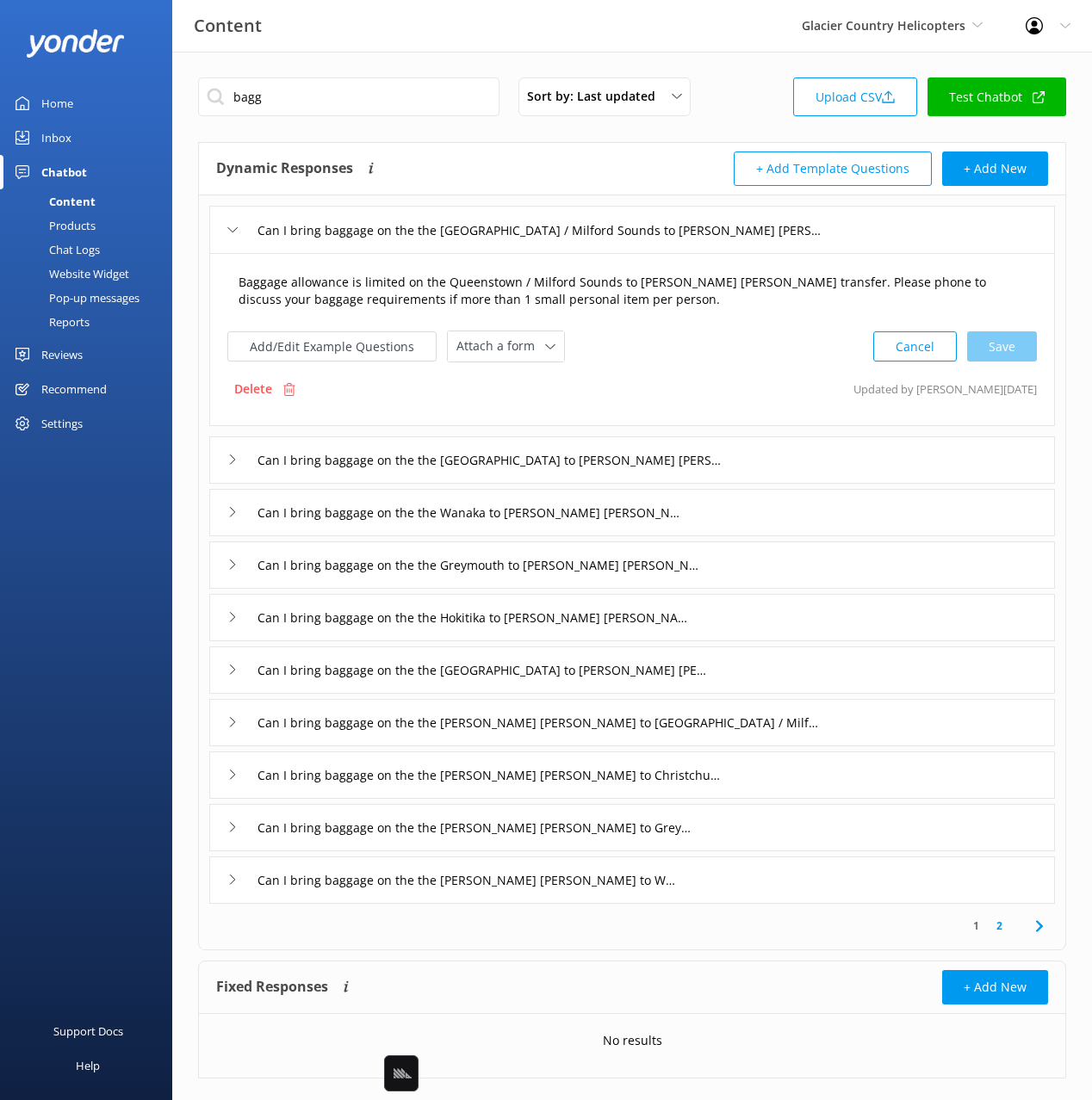
click at [432, 298] on textarea "Baggage allowance is limited on the Queenstown / Milford Sounds to Franz Josef …" at bounding box center [631, 292] width 806 height 54
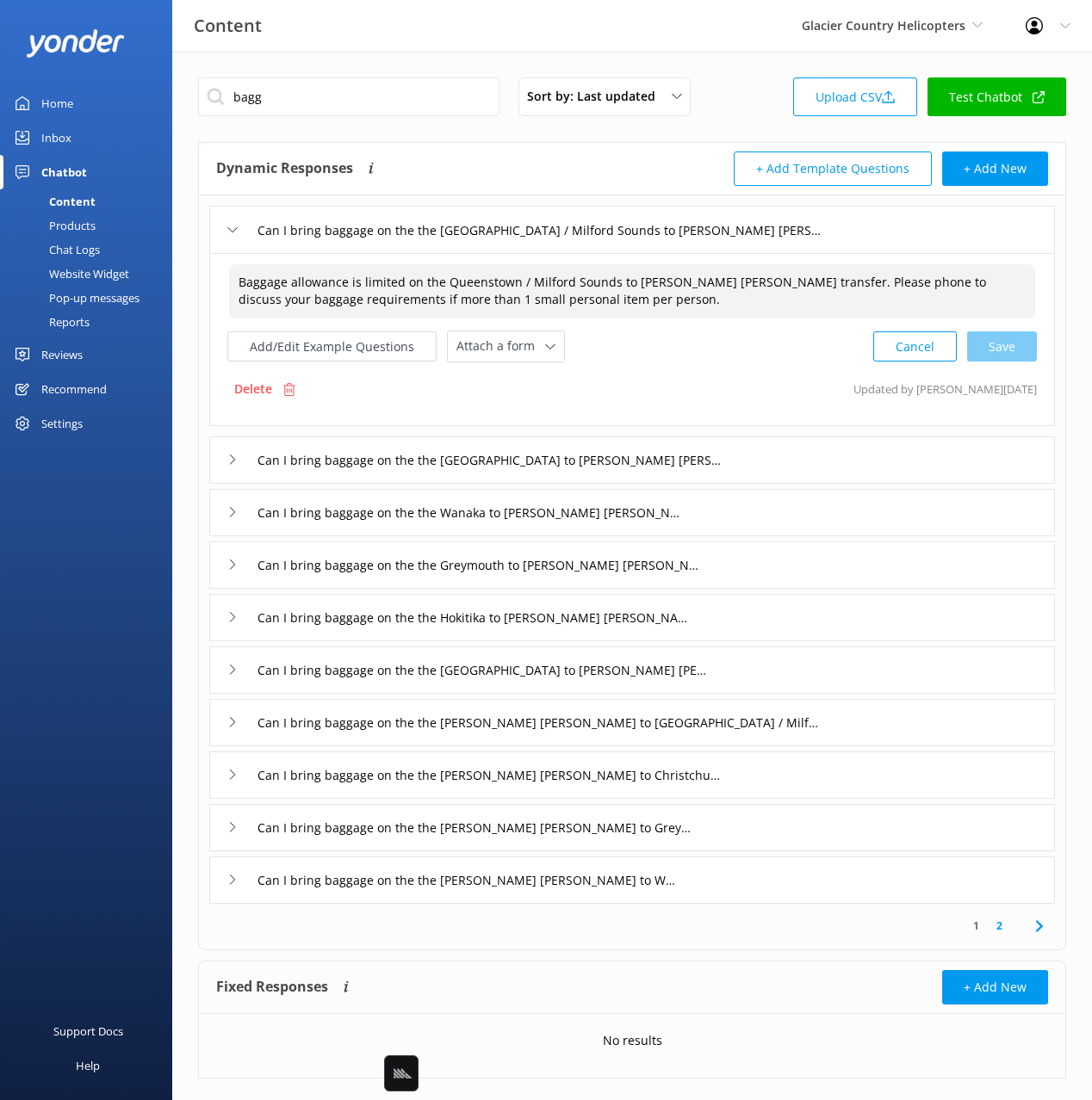
drag, startPoint x: 736, startPoint y: 277, endPoint x: 412, endPoint y: 297, distance: 324.6
click at [403, 284] on textarea "Baggage allowance is limited on the Queenstown / Milford Sounds to Franz Josef …" at bounding box center [631, 292] width 806 height 54
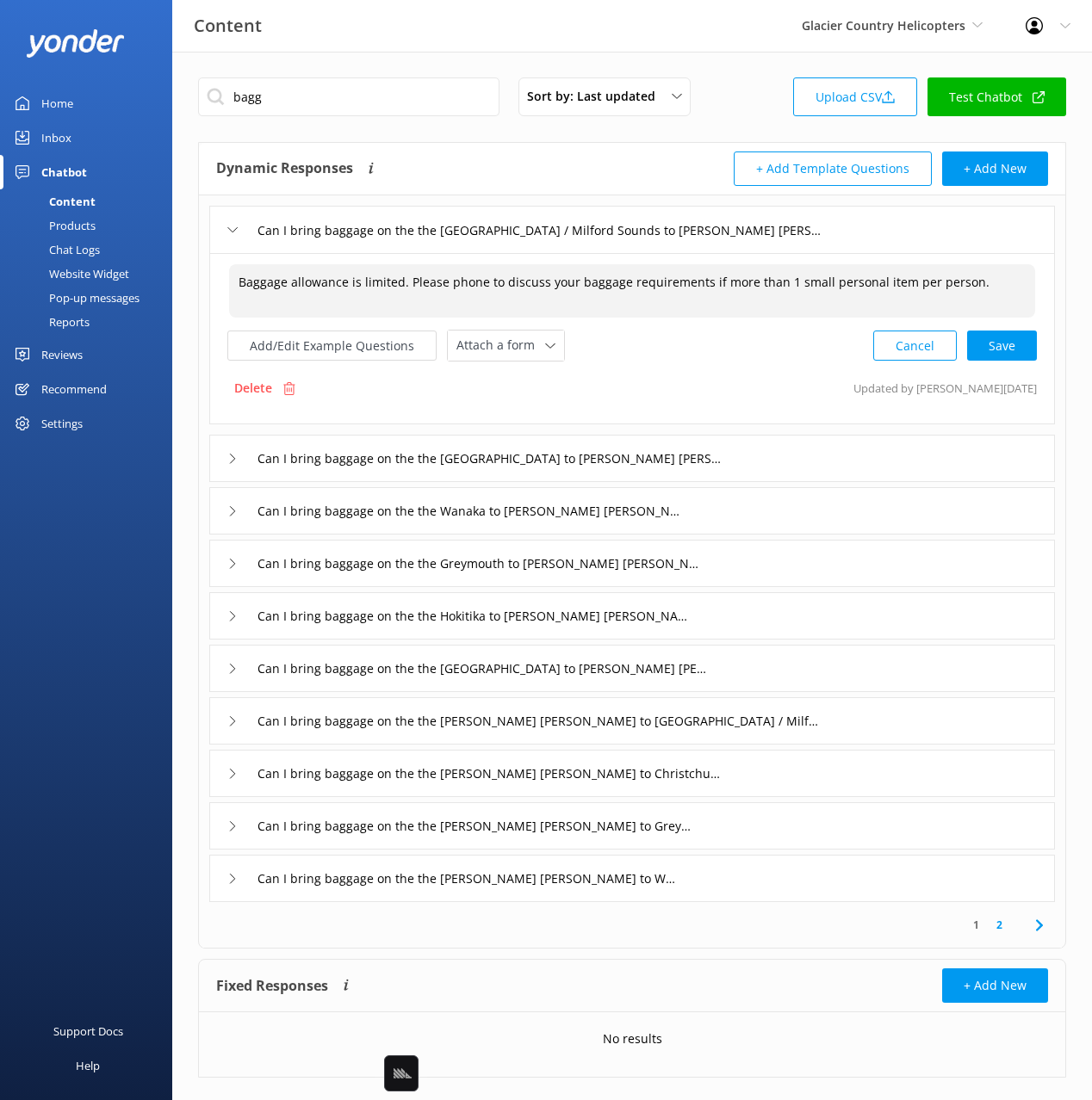
click at [712, 281] on textarea "Baggage allowance is limited. Please phone to discuss your baggage requirements…" at bounding box center [631, 291] width 806 height 53
drag, startPoint x: 907, startPoint y: 283, endPoint x: 998, endPoint y: 287, distance: 91.1
click at [907, 283] on textarea "Baggage allowance is limited. Please phone to discuss your baggage requirements…" at bounding box center [631, 291] width 806 height 53
drag, startPoint x: 1014, startPoint y: 287, endPoint x: 1011, endPoint y: 322, distance: 35.1
click at [1014, 287] on textarea "Baggage allowance is limited. Please phone to discuss your baggage requirements…" at bounding box center [631, 291] width 806 height 53
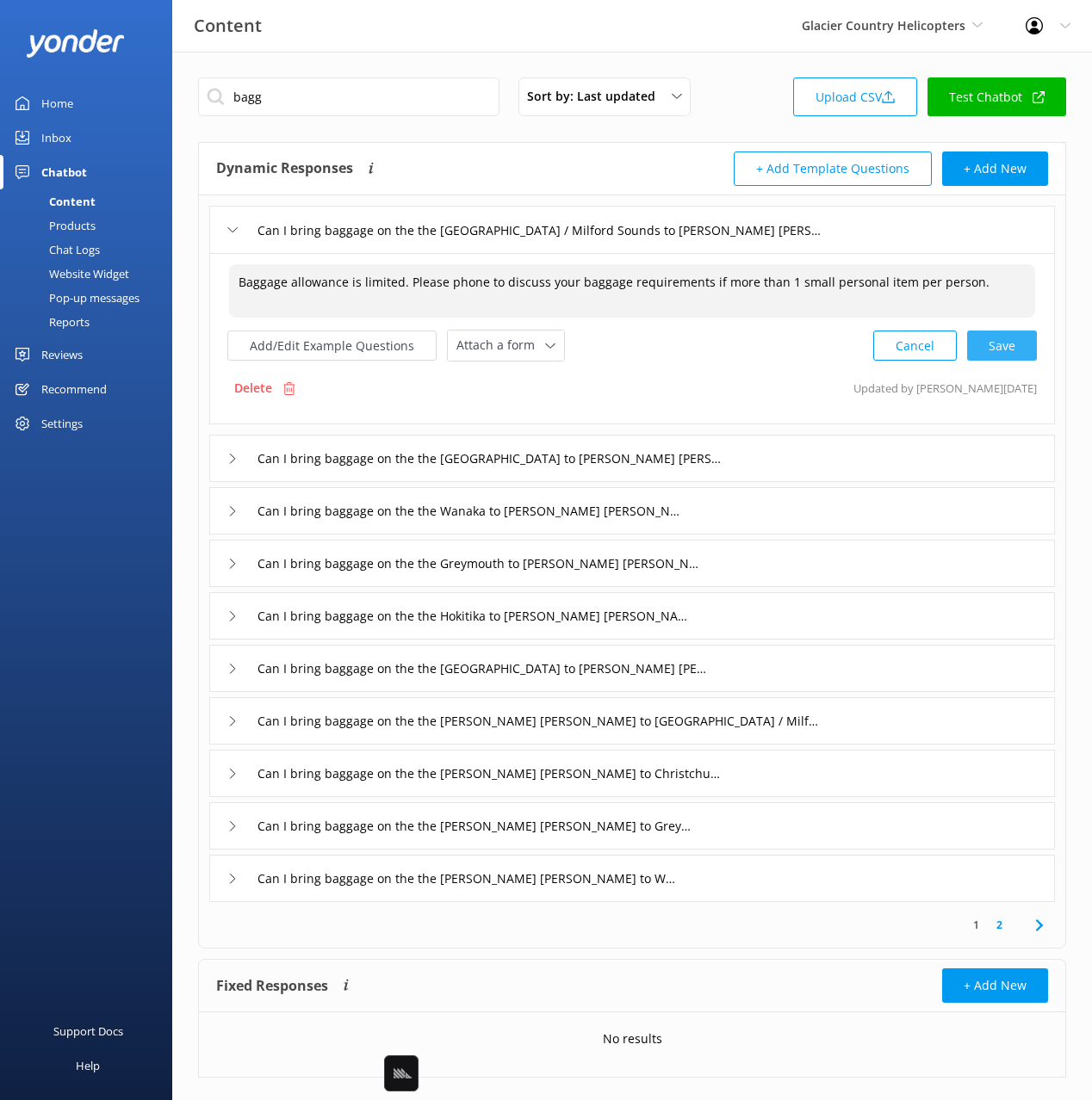
click at [1008, 345] on div "Cancel Save" at bounding box center [954, 345] width 163 height 32
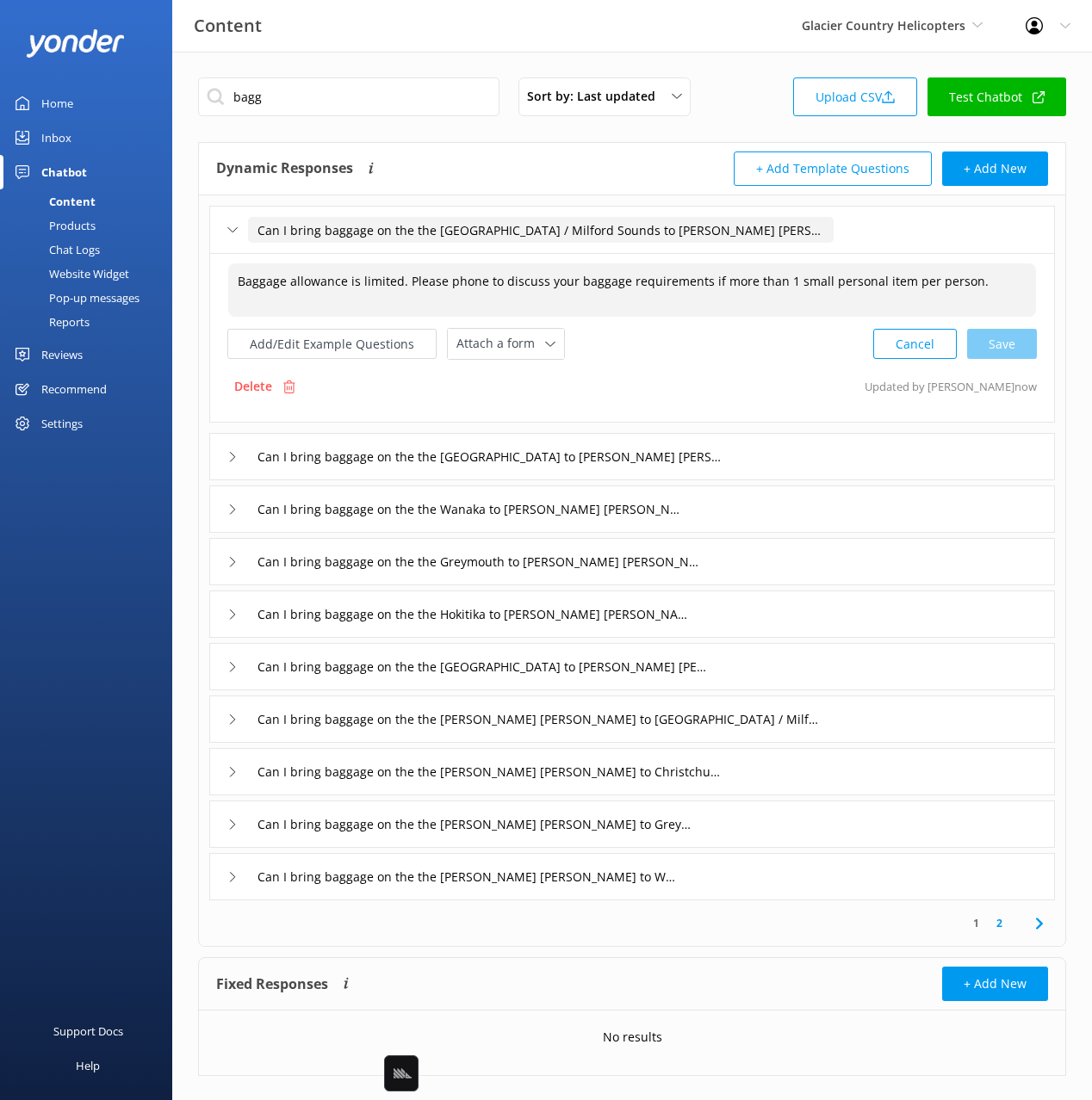
type textarea "Baggage allowance is limited. Please phone to discuss your baggage requirements…"
click at [431, 234] on input "Can I bring baggage on the the Queenstown / Milford Sounds to Franz Josef trans…" at bounding box center [540, 230] width 585 height 26
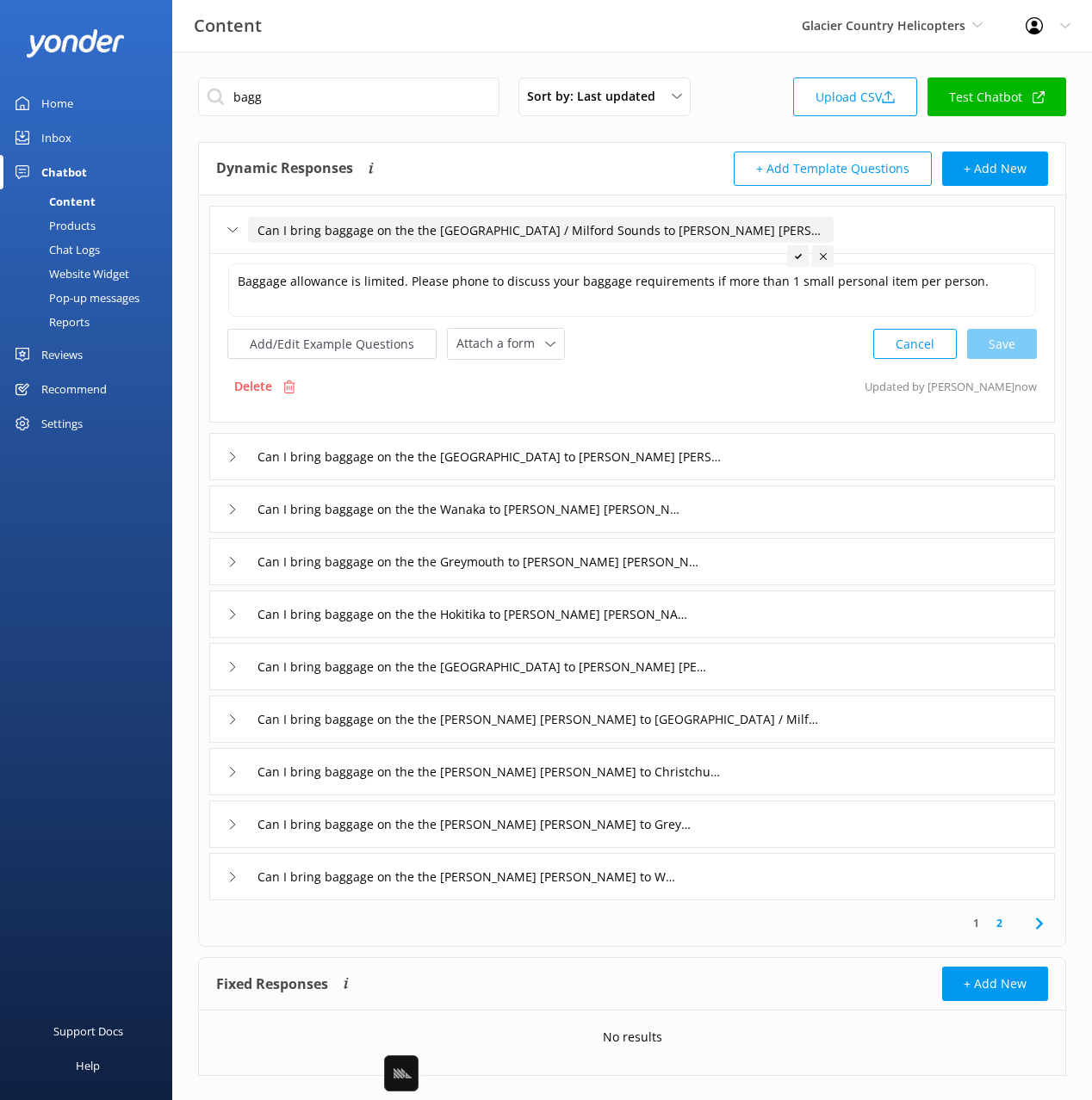
drag, startPoint x: 433, startPoint y: 229, endPoint x: 439, endPoint y: 249, distance: 20.9
click at [439, 249] on div "Can I bring baggage on the the Queenstown / Milford Sounds to Franz Josef trans…" at bounding box center [631, 229] width 845 height 47
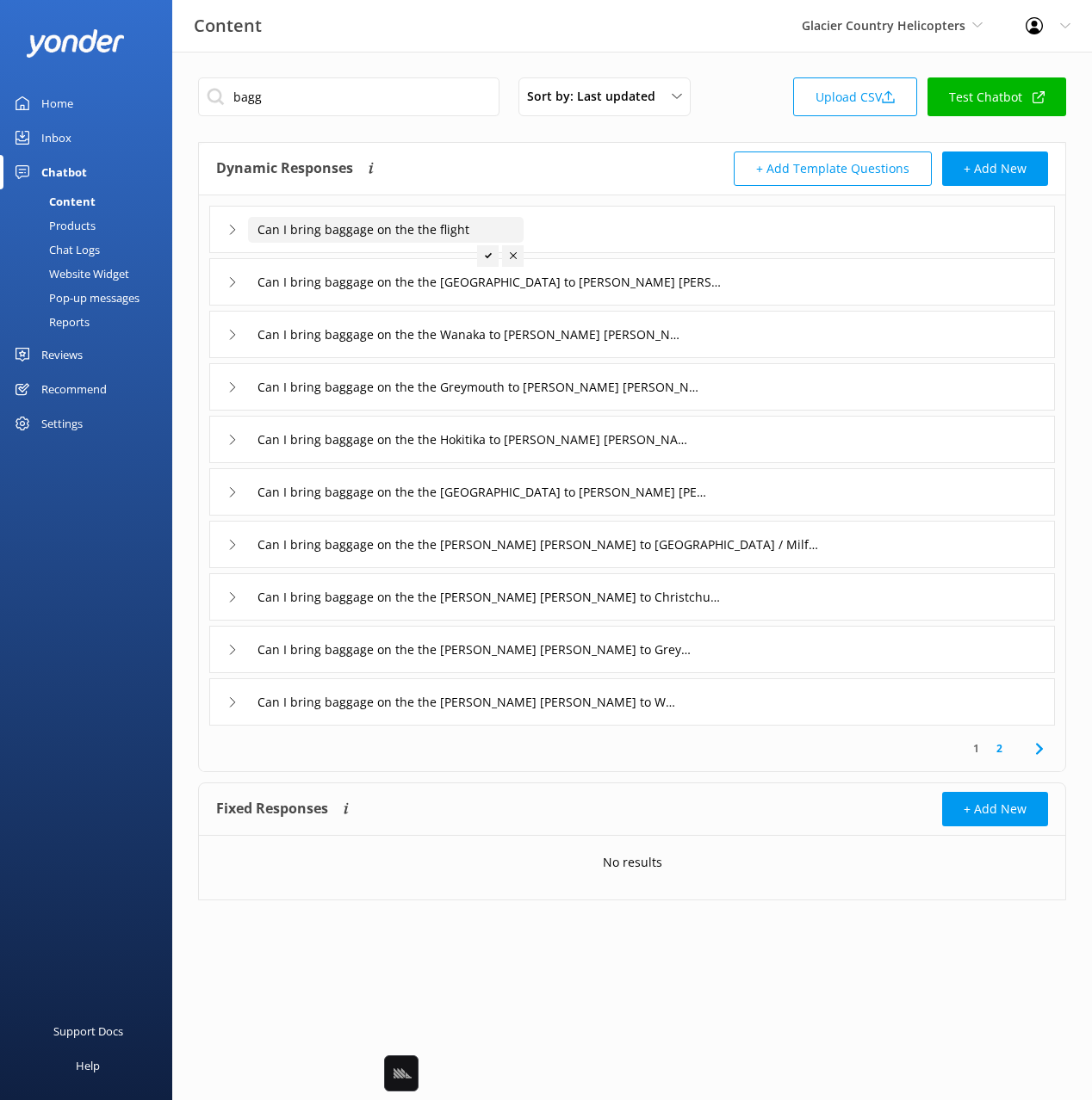
type input "Can I bring baggage on the the flight"
click at [487, 256] on icon at bounding box center [488, 255] width 7 height 7
click at [768, 284] on div "Can I bring baggage on the the Christchurch to Franz Josef transfer" at bounding box center [631, 281] width 845 height 47
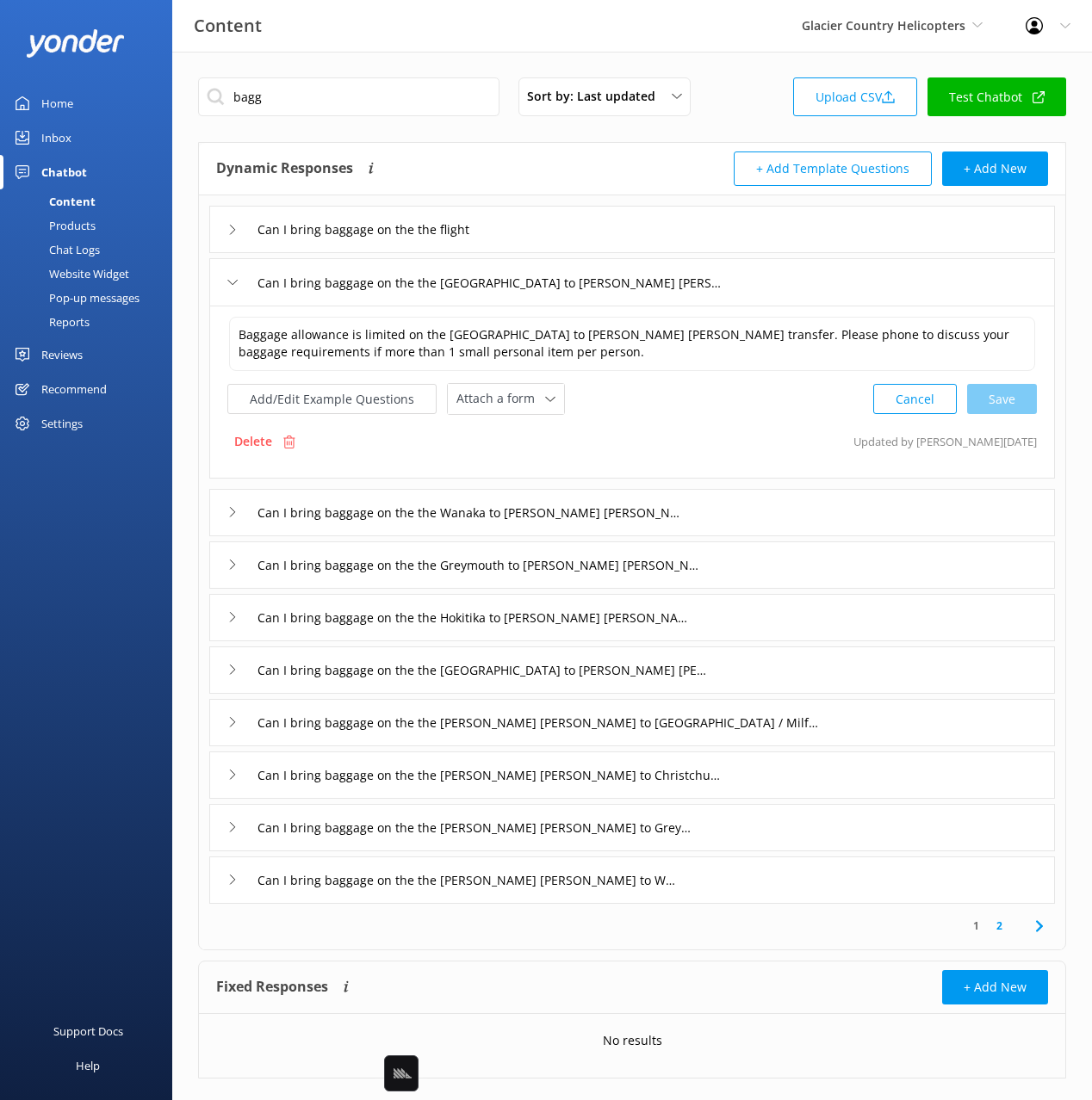
click at [262, 442] on p "Delete" at bounding box center [253, 442] width 38 height 19
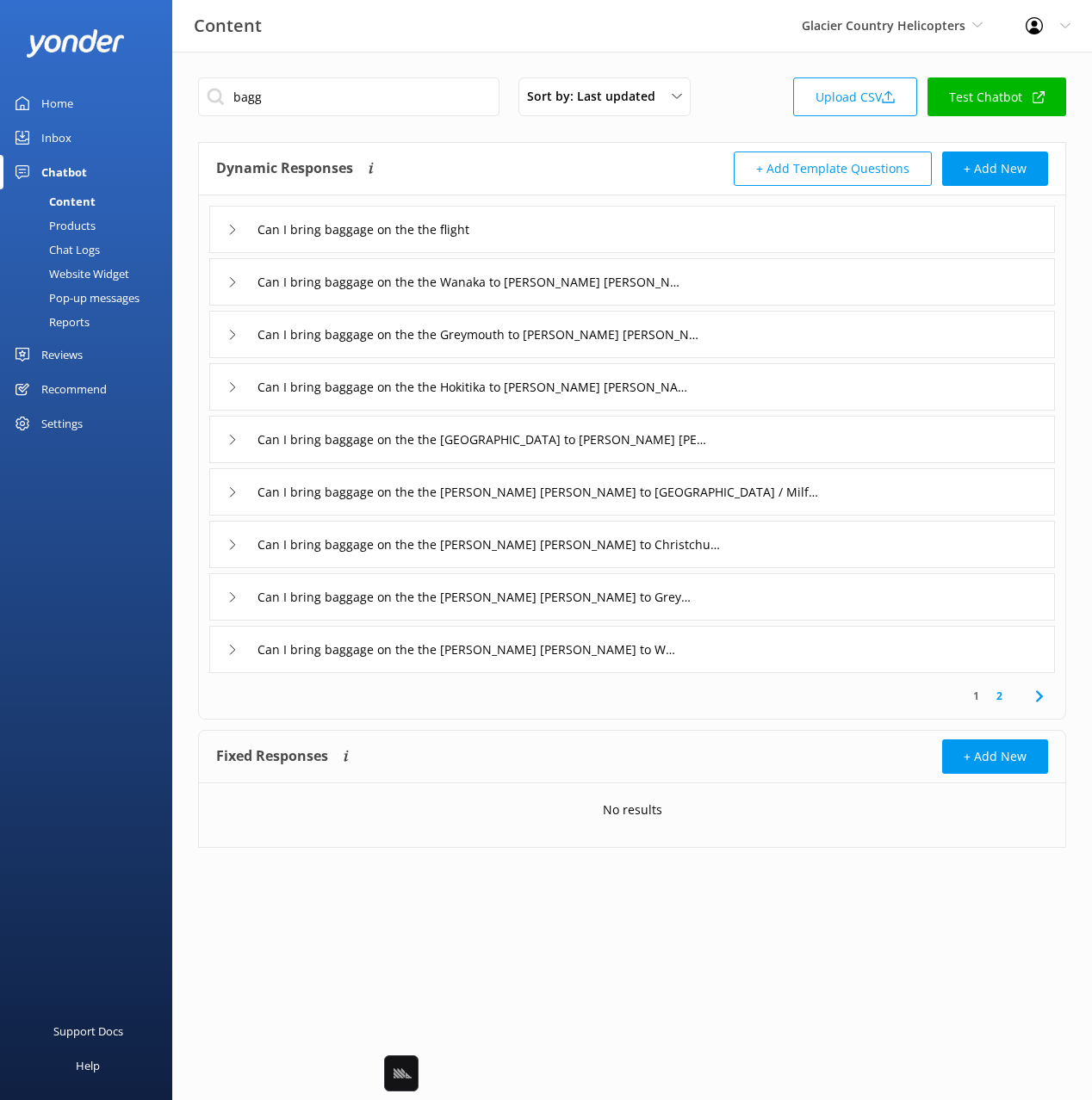
drag, startPoint x: 694, startPoint y: 284, endPoint x: 656, endPoint y: 299, distance: 40.9
click at [691, 285] on div "Can I bring baggage on the the Wanaka to Franz Josef transfer" at bounding box center [631, 281] width 845 height 47
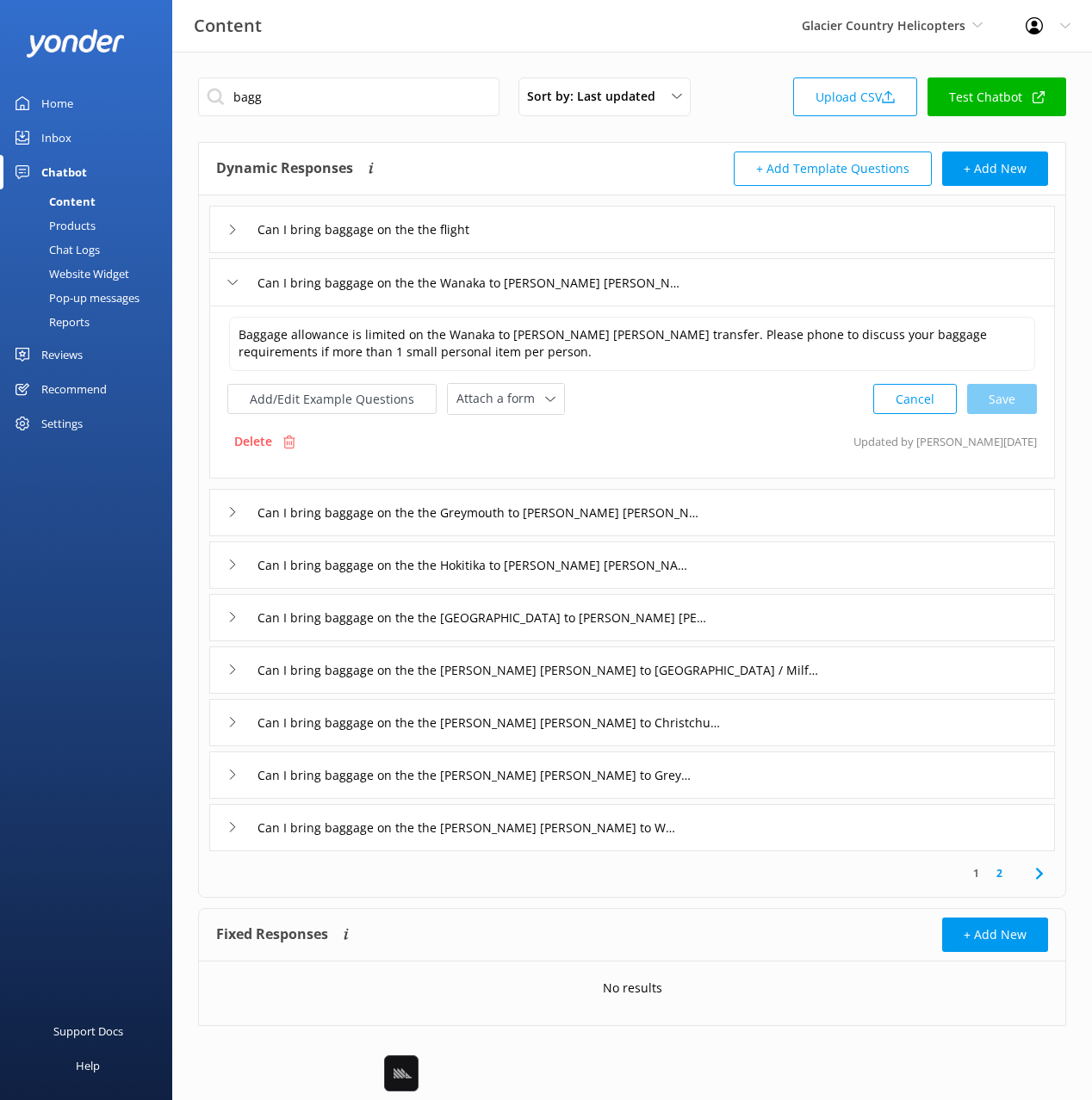
click at [296, 438] on div "Delete" at bounding box center [265, 441] width 75 height 33
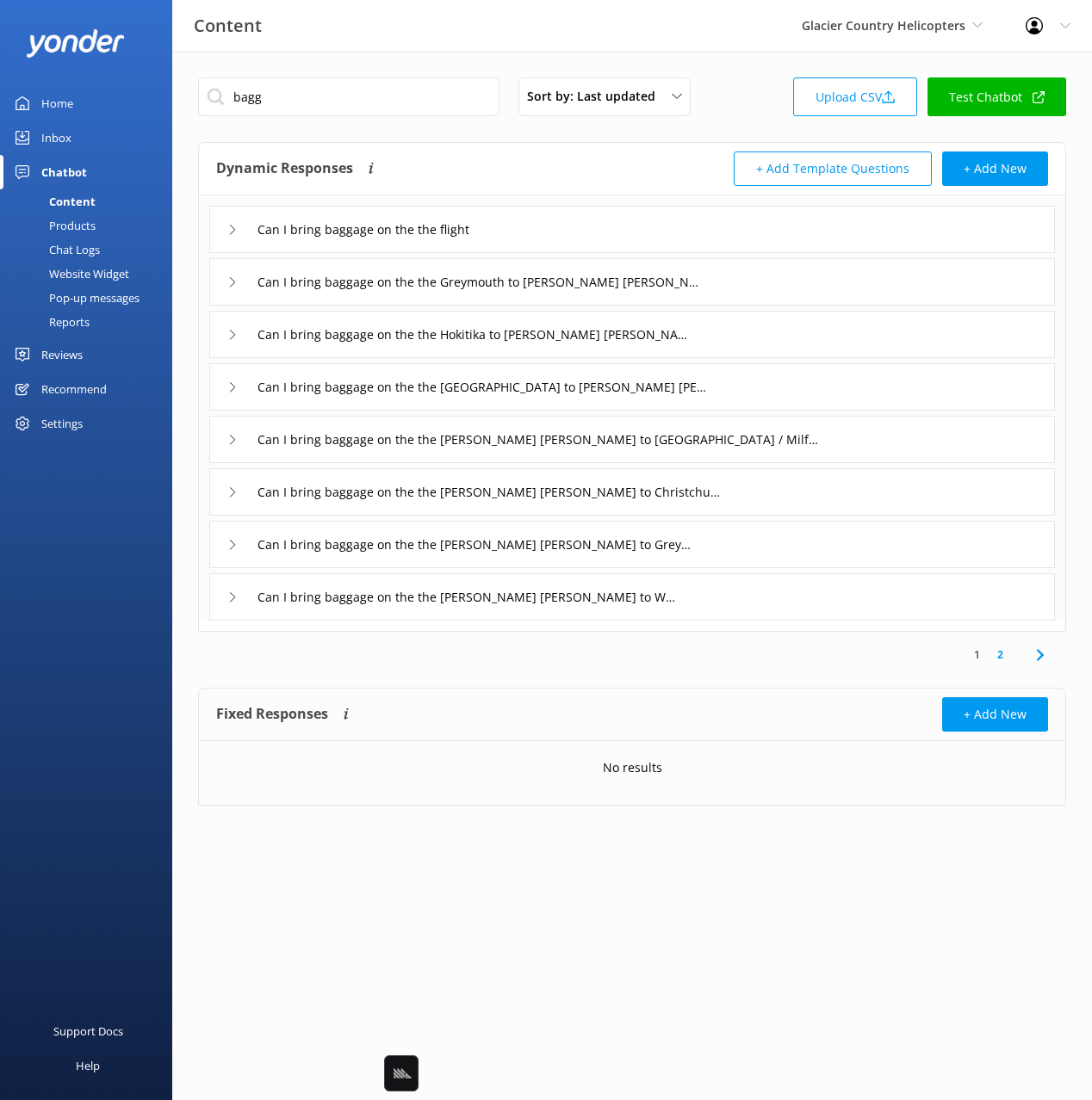
drag, startPoint x: 740, startPoint y: 319, endPoint x: 728, endPoint y: 329, distance: 15.6
click at [740, 320] on div "Can I bring baggage on the the Hokitika to Franz Josef transfer" at bounding box center [631, 334] width 845 height 47
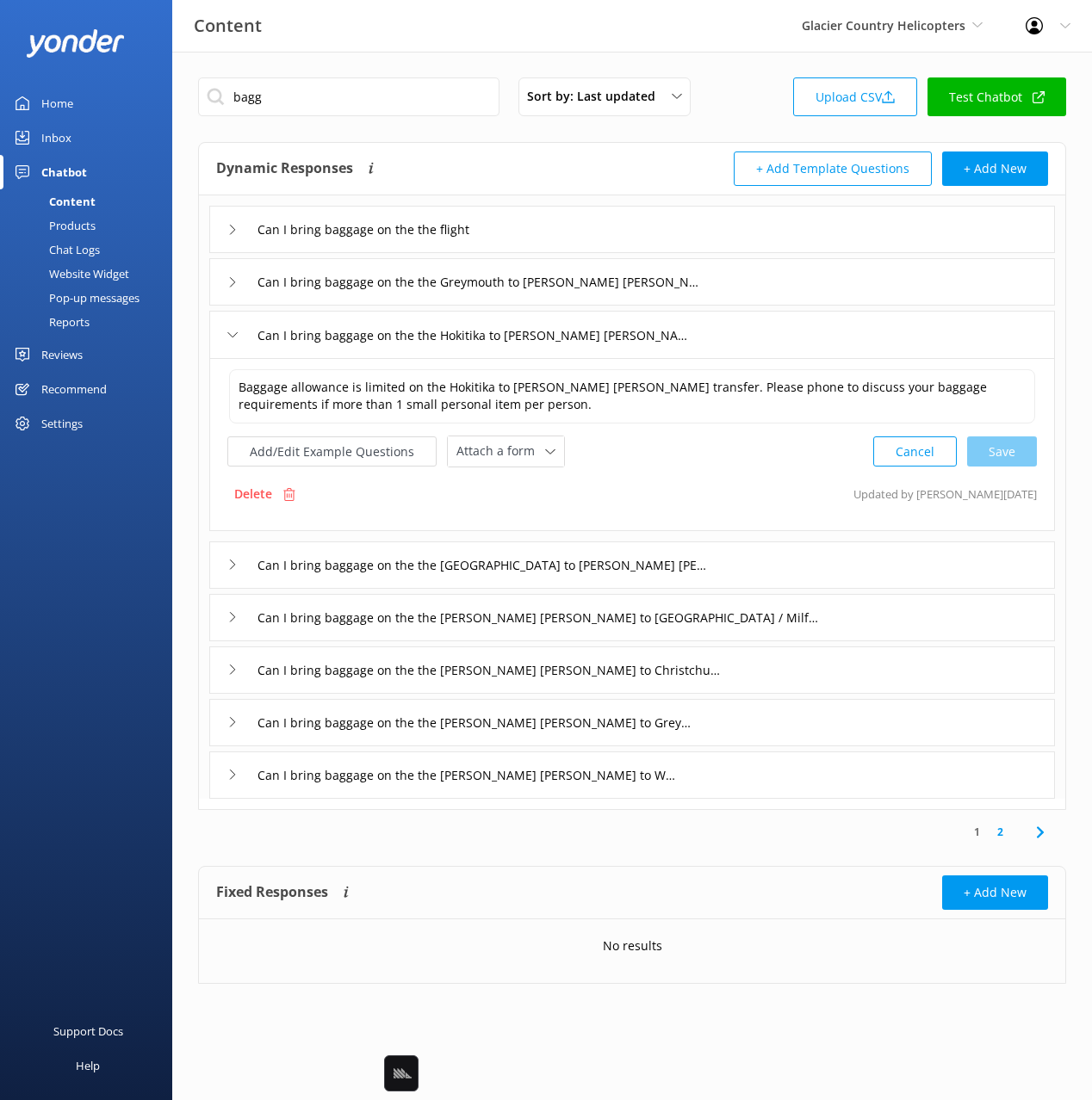
click at [278, 491] on div "Delete" at bounding box center [265, 493] width 75 height 33
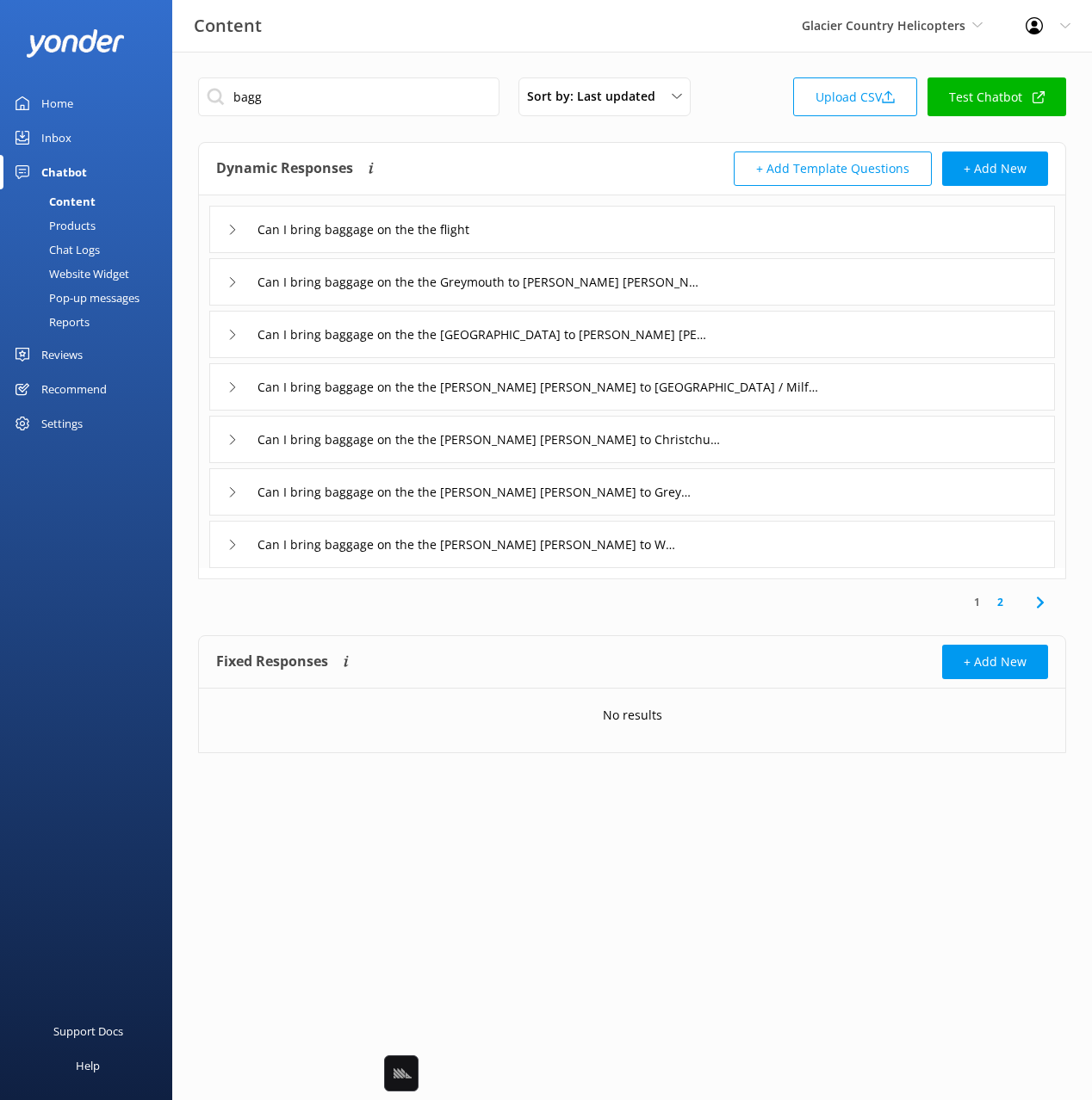
drag, startPoint x: 725, startPoint y: 276, endPoint x: 677, endPoint y: 297, distance: 52.4
click at [717, 278] on div "Can I bring baggage on the the Greymouth to Franz Josef transfer" at bounding box center [631, 281] width 845 height 47
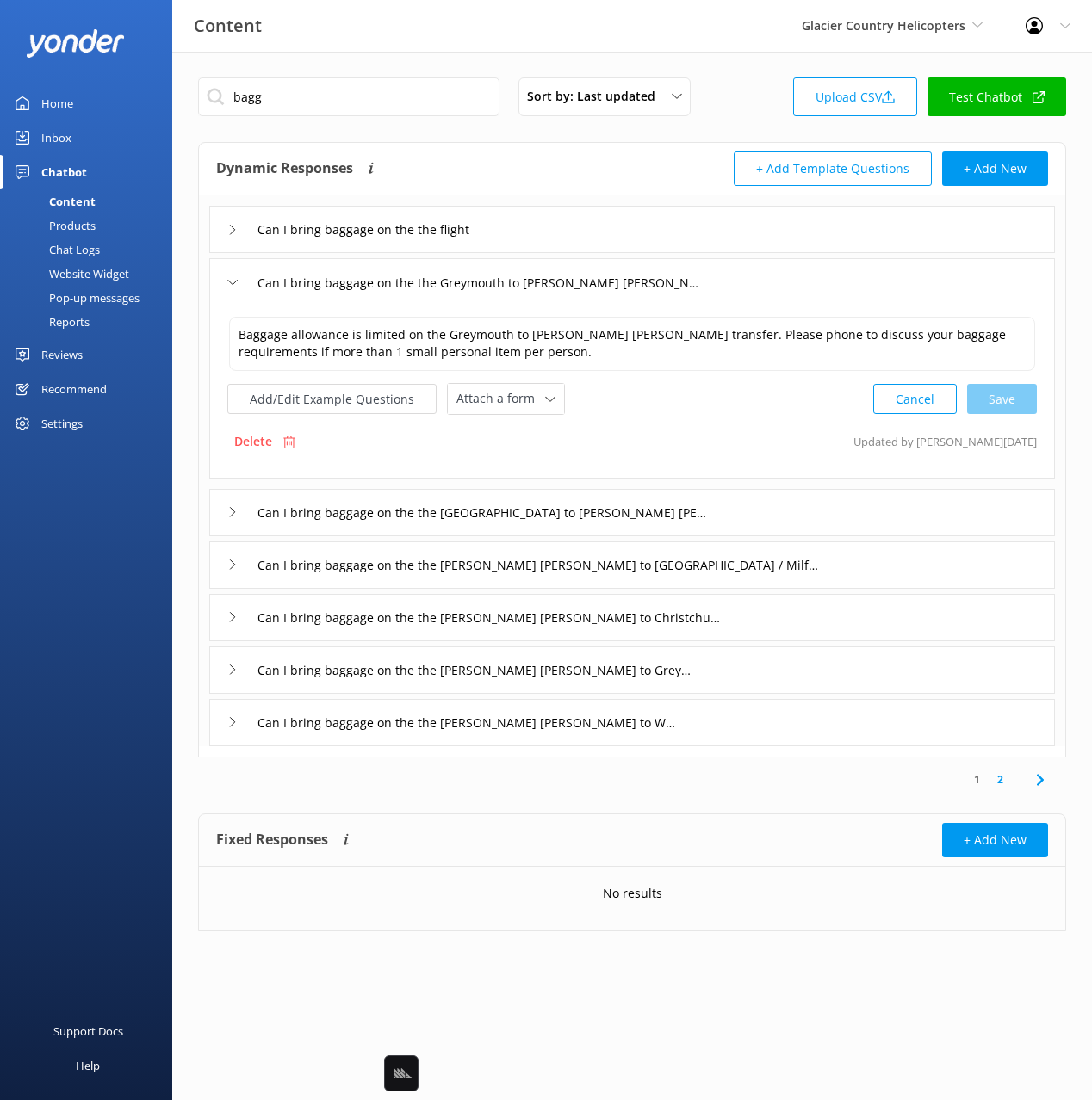
click at [265, 452] on div "Delete" at bounding box center [265, 441] width 75 height 33
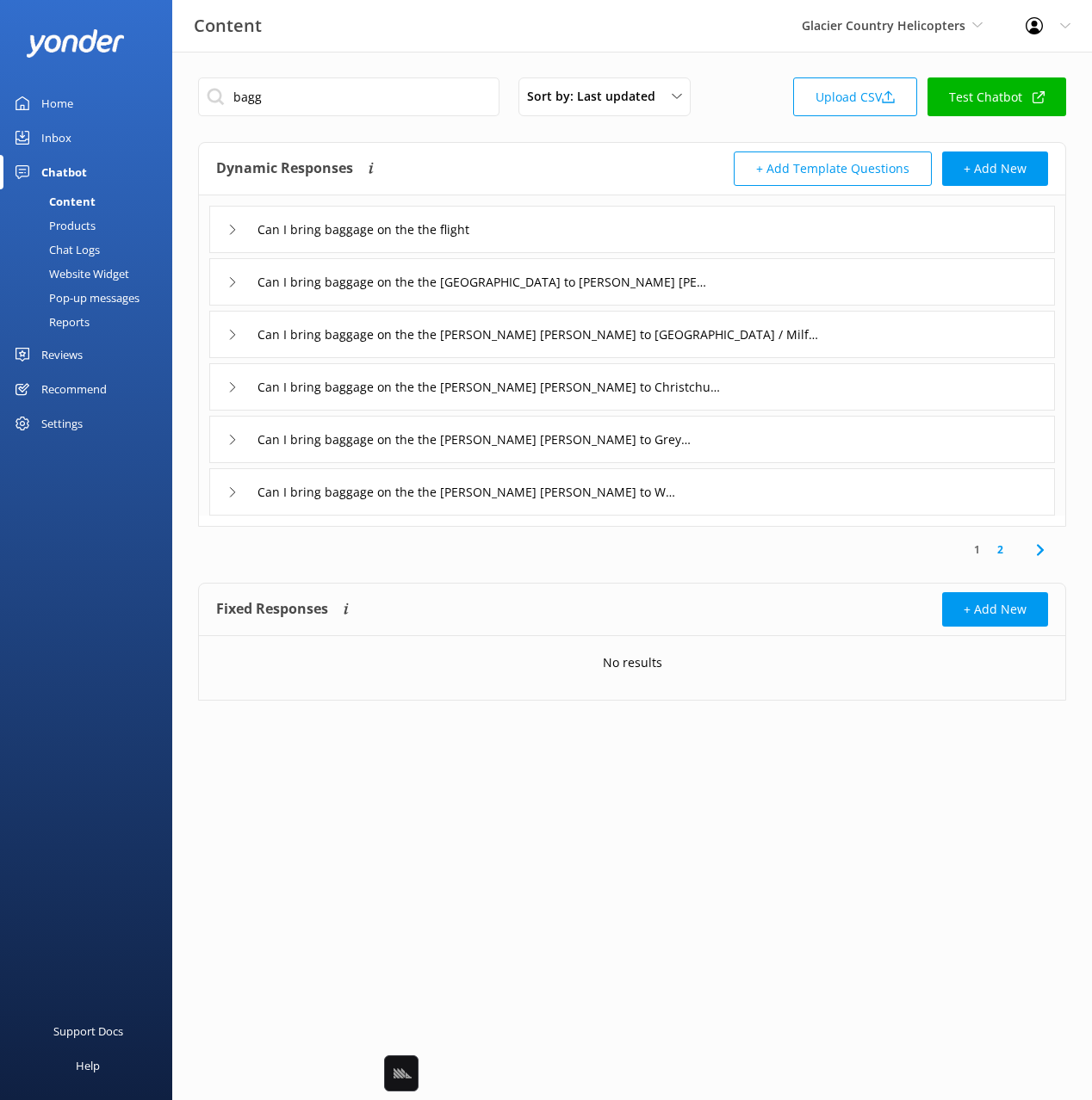
click at [793, 293] on div "Can I bring baggage on the the Mount Cook to Franz Josef transfer" at bounding box center [631, 281] width 845 height 47
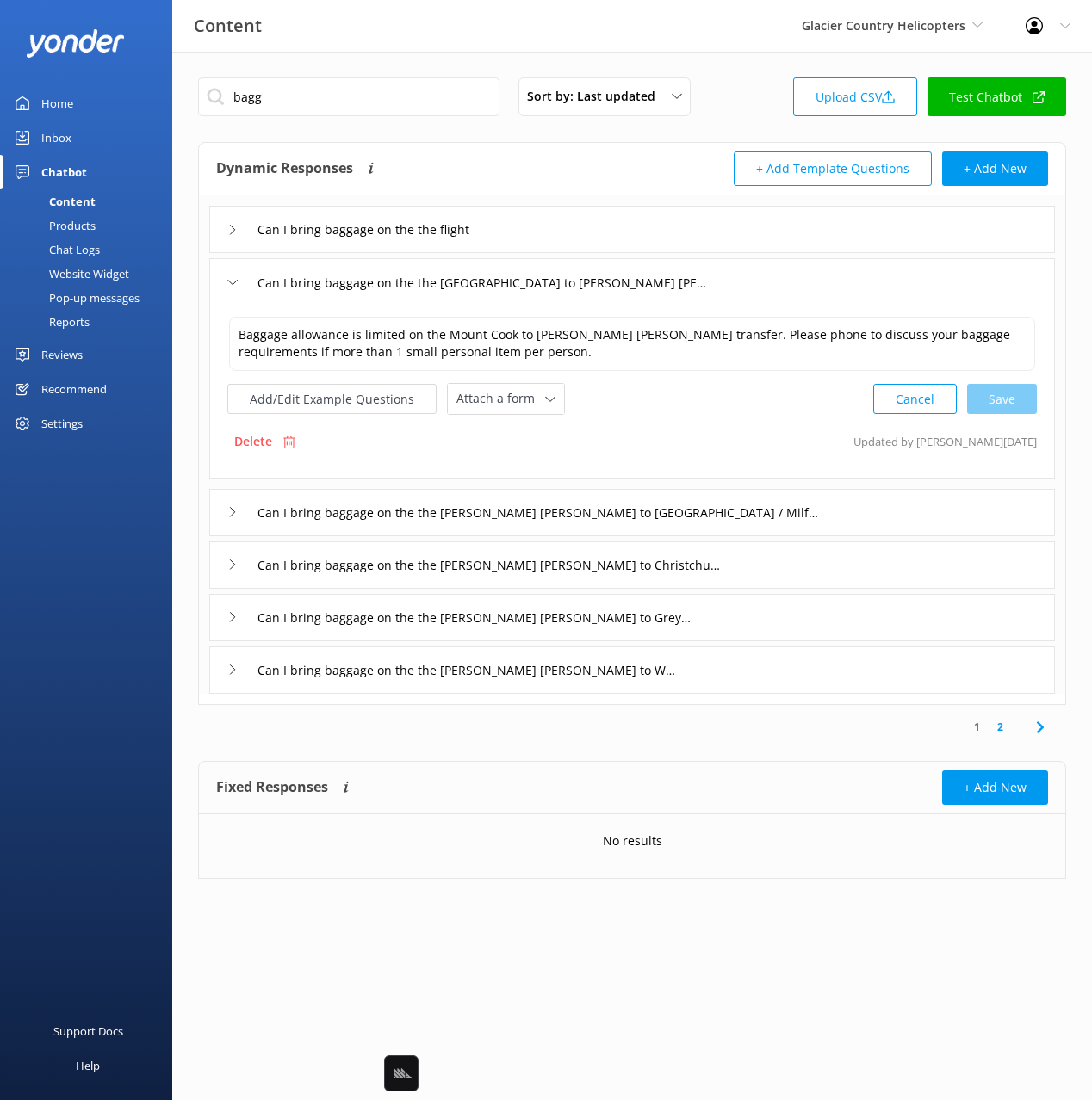
click at [275, 435] on div "Delete" at bounding box center [265, 441] width 75 height 33
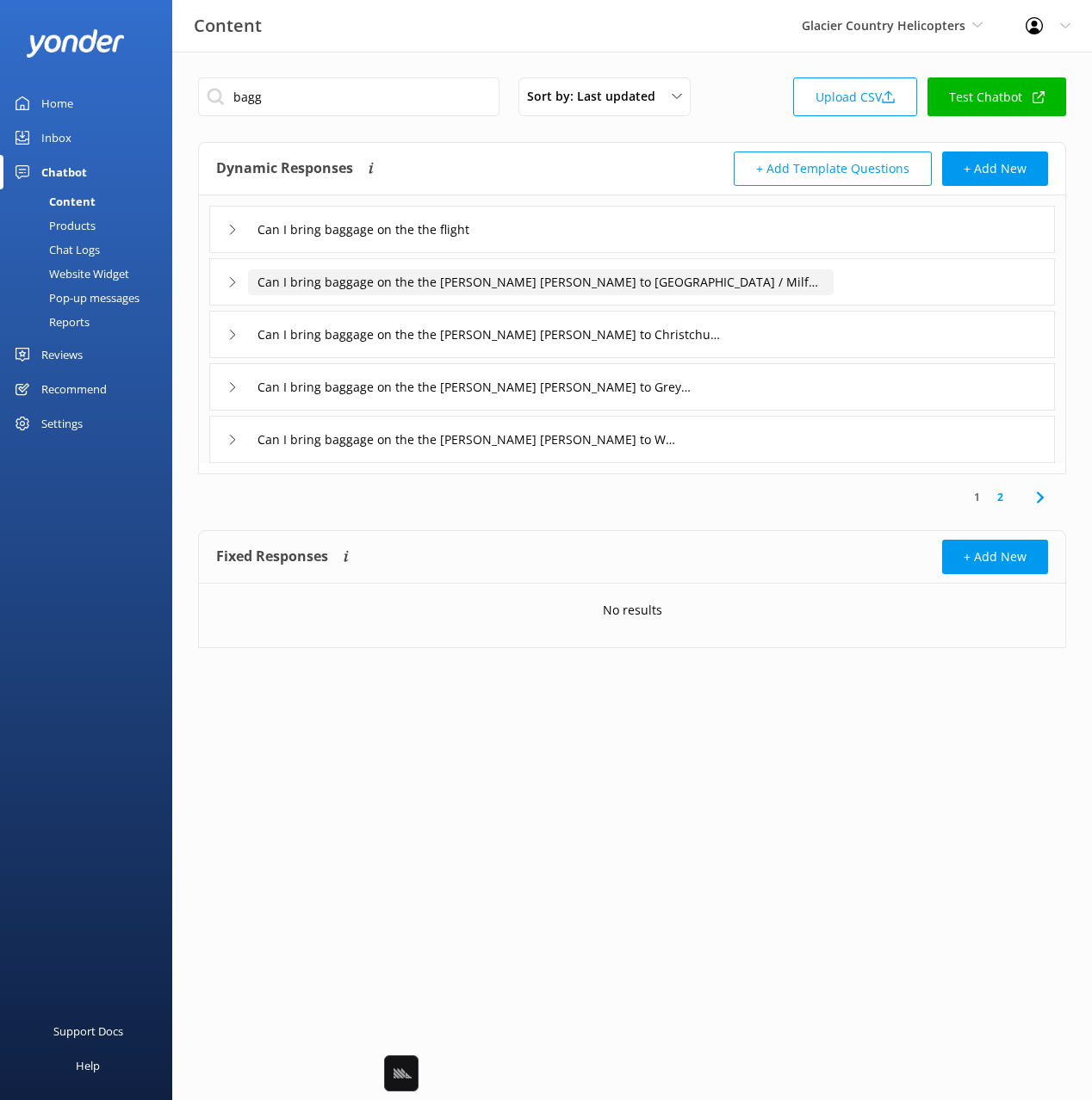
drag, startPoint x: 814, startPoint y: 285, endPoint x: 788, endPoint y: 288, distance: 26.2
click at [808, 285] on input "Can I bring baggage on the the Franz Josef to Queenstown / Milford Sounds trans…" at bounding box center [540, 282] width 585 height 26
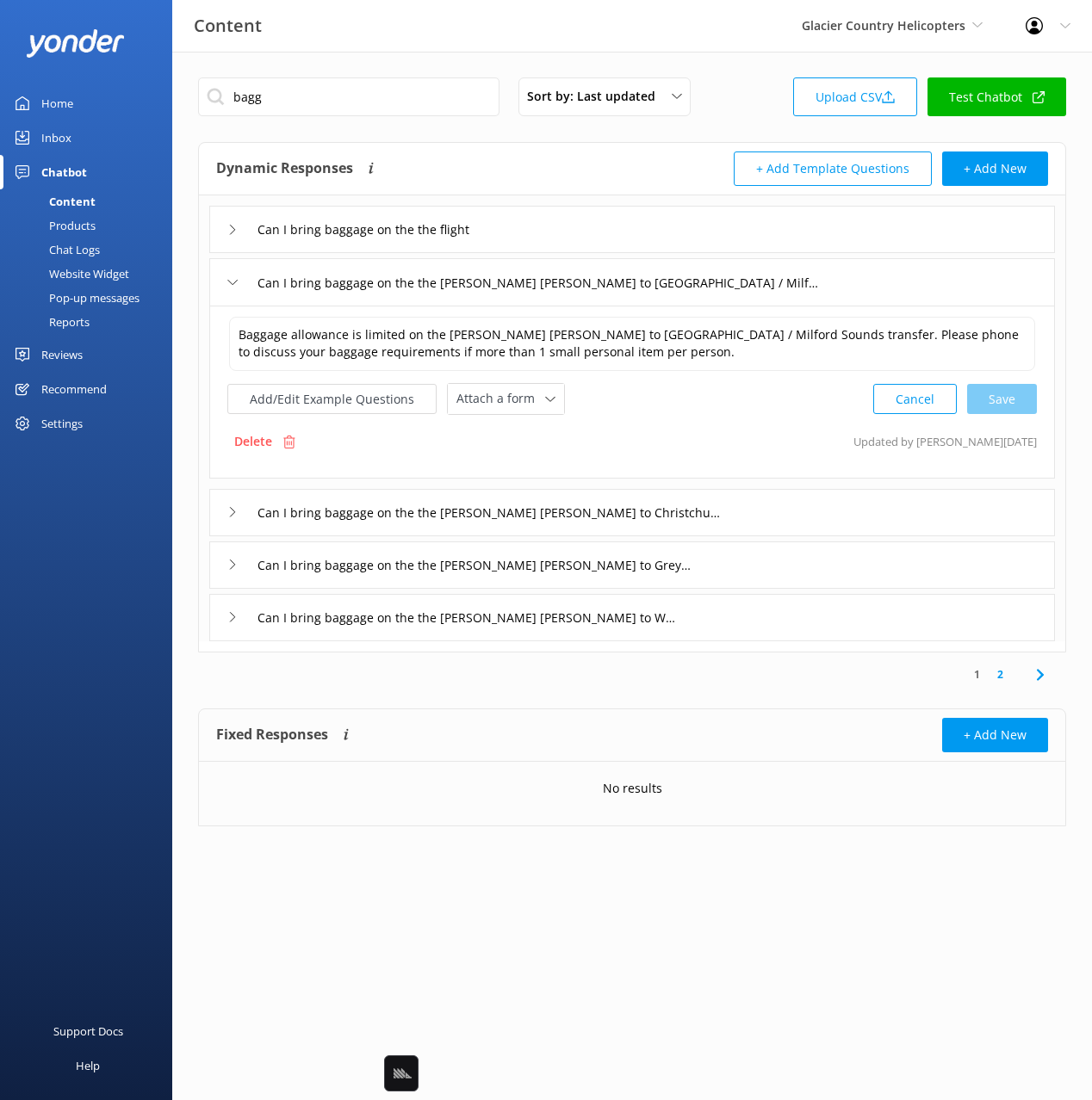
click at [281, 456] on div "Delete" at bounding box center [265, 441] width 75 height 33
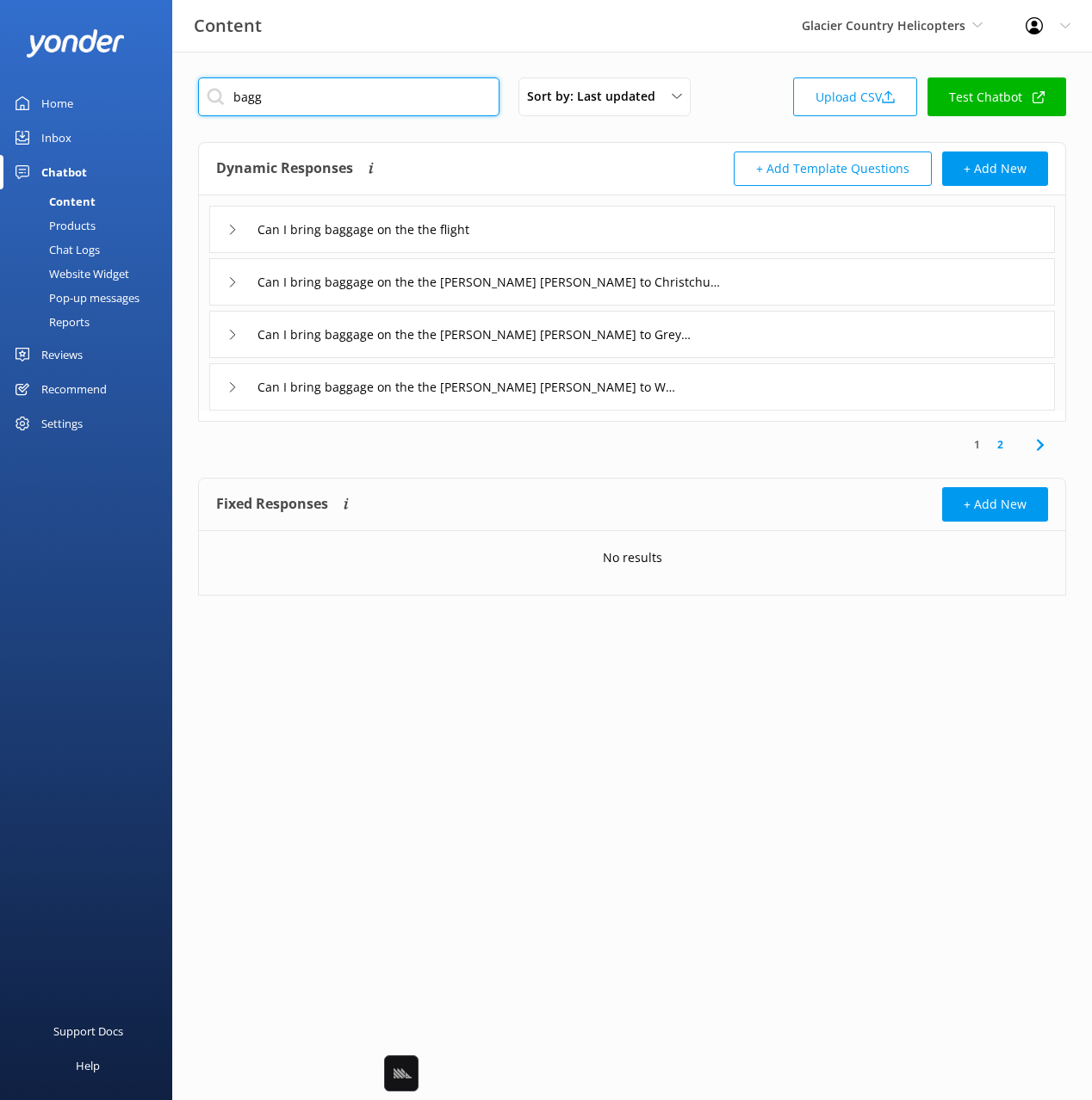
click at [347, 93] on input "bagg" at bounding box center [348, 97] width 301 height 38
type input "bagga"
drag, startPoint x: 723, startPoint y: 98, endPoint x: 794, endPoint y: 214, distance: 136.0
click at [723, 98] on div "bagga Sort by: Last updated Title (A-Z) Last updated Upload CSV Test Chatbot" at bounding box center [631, 102] width 868 height 49
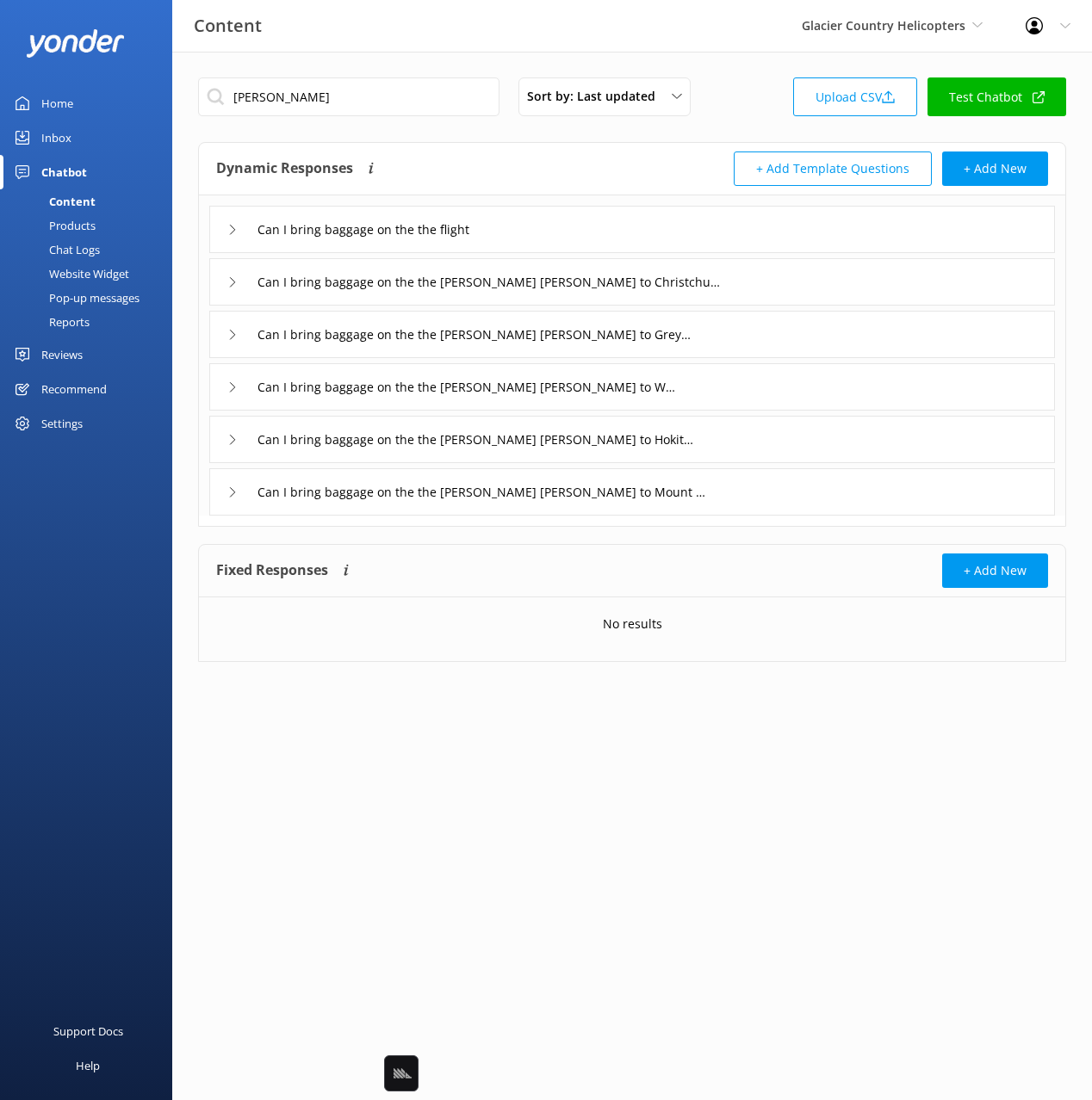
drag, startPoint x: 764, startPoint y: 287, endPoint x: 754, endPoint y: 290, distance: 10.4
click at [754, 290] on div "Can I bring baggage on the the Franz Josef to Christchurch transfer" at bounding box center [631, 281] width 845 height 47
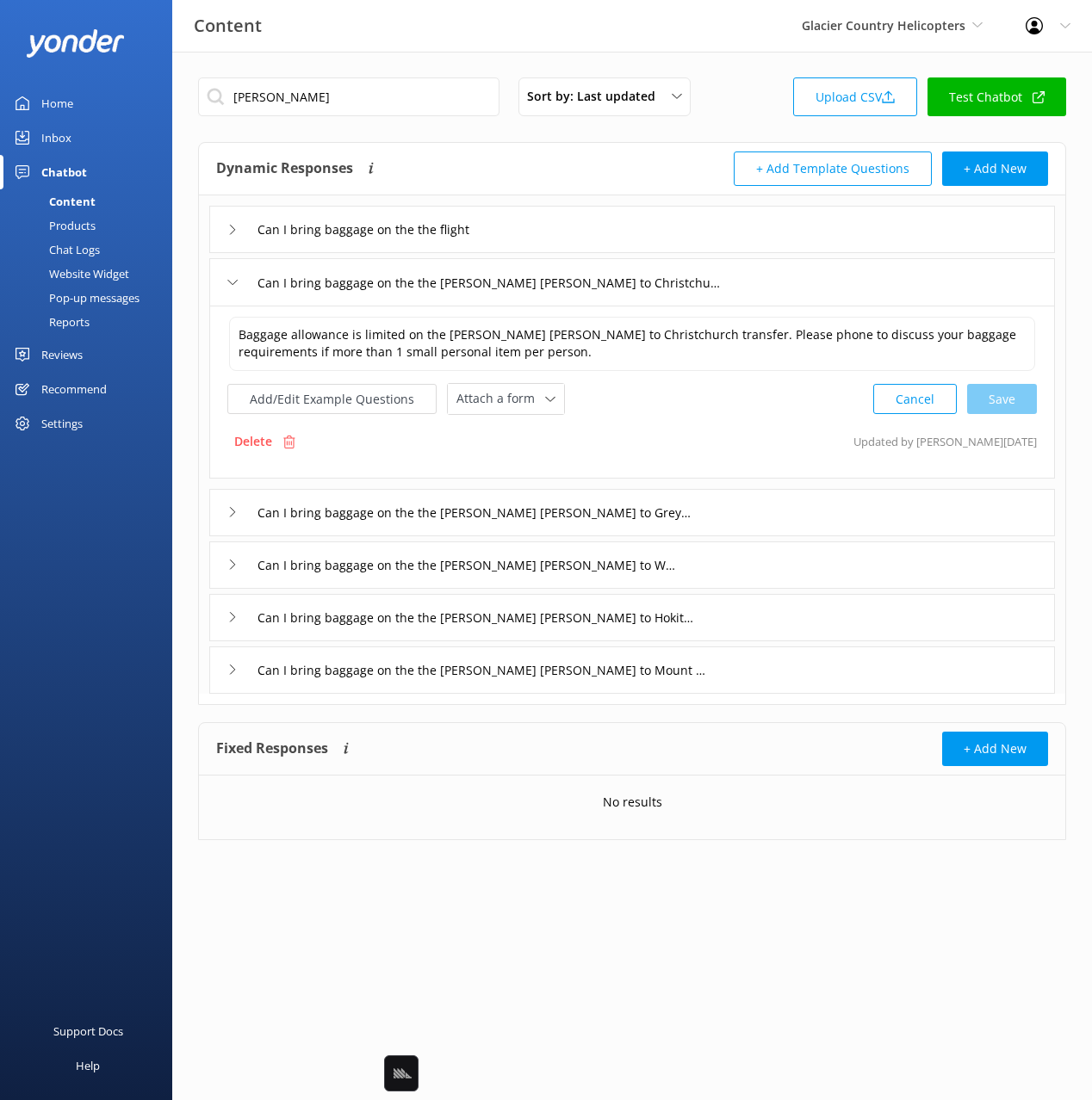
click at [274, 433] on div "Delete" at bounding box center [265, 441] width 75 height 33
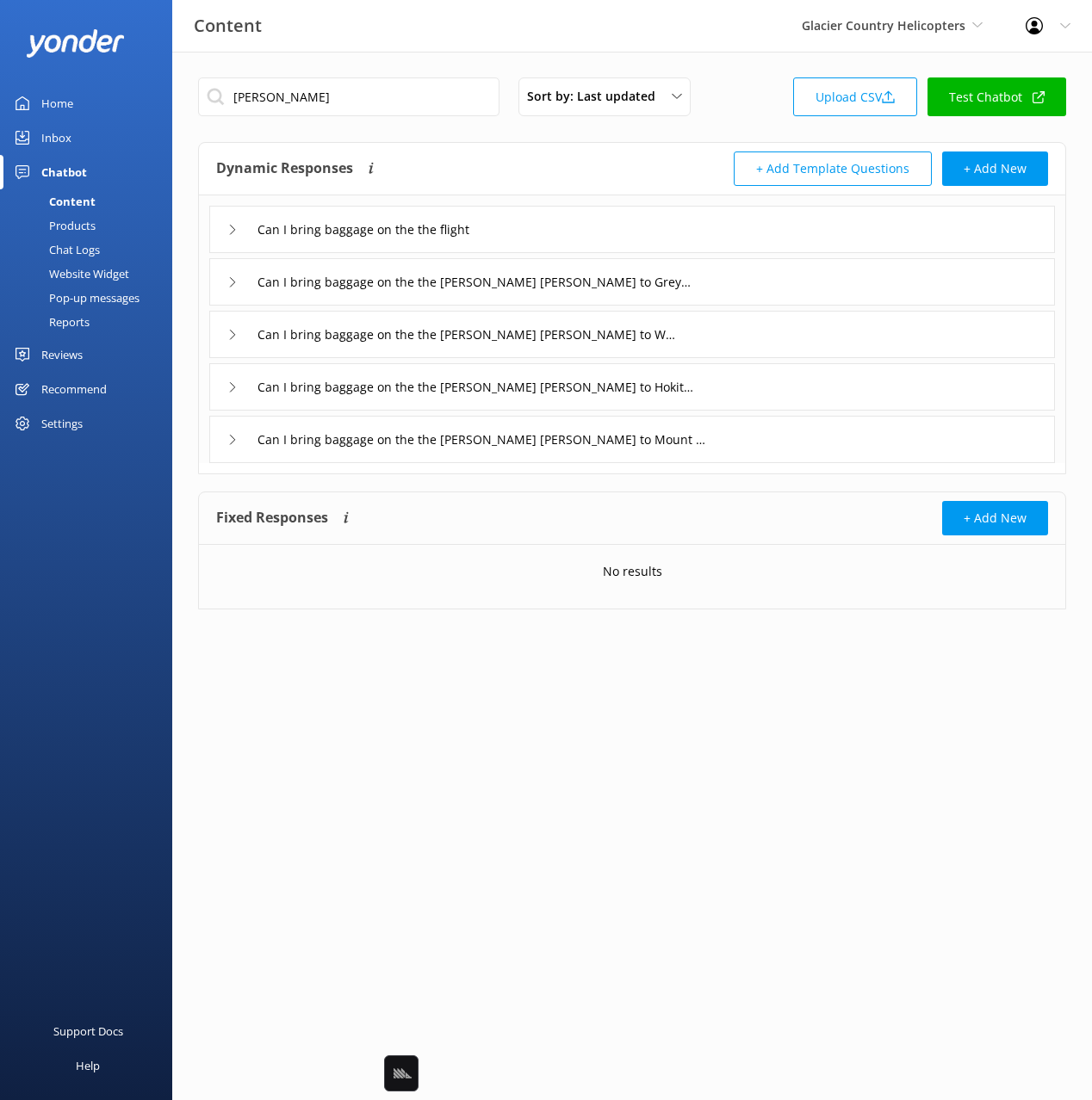
drag, startPoint x: 720, startPoint y: 269, endPoint x: 660, endPoint y: 296, distance: 65.8
click at [718, 270] on div "Can I bring baggage on the the Franz Josef to Greymouth transfer" at bounding box center [631, 281] width 845 height 47
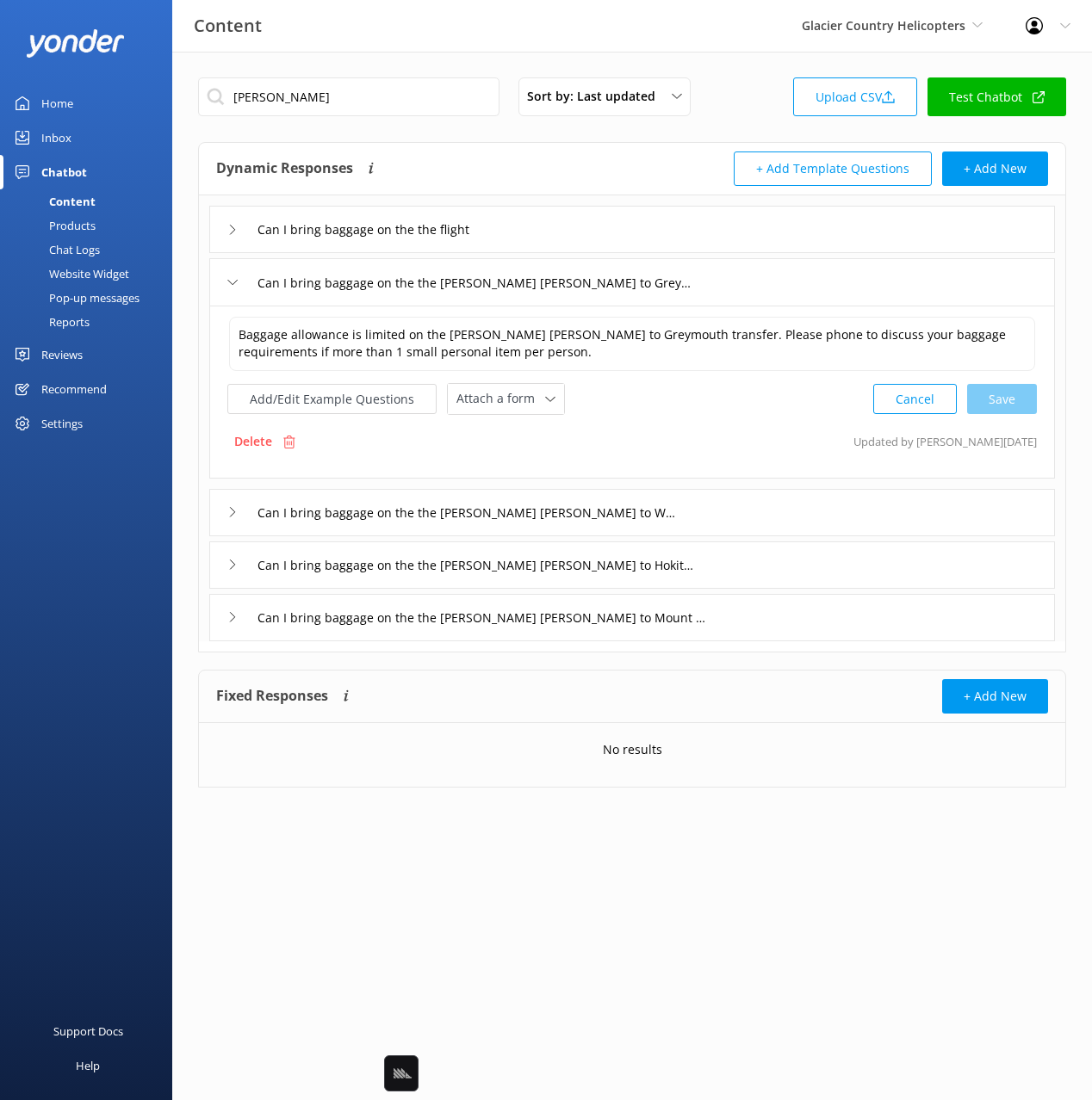
click at [259, 440] on p "Delete" at bounding box center [253, 442] width 38 height 19
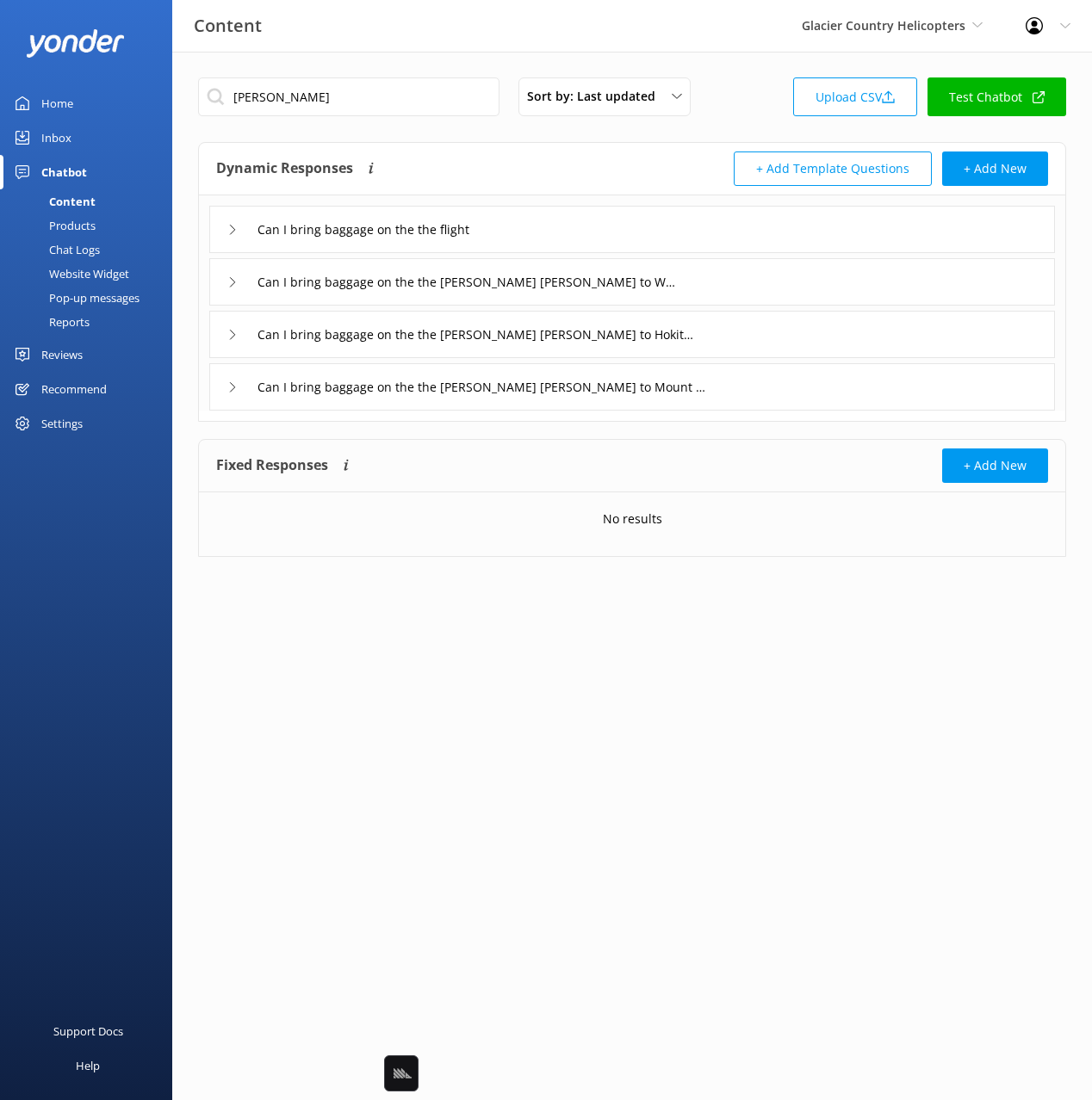
drag, startPoint x: 729, startPoint y: 283, endPoint x: 699, endPoint y: 294, distance: 32.0
click at [723, 284] on div "Can I bring baggage on the the Franz Josef to Wanaka transfer" at bounding box center [631, 281] width 845 height 47
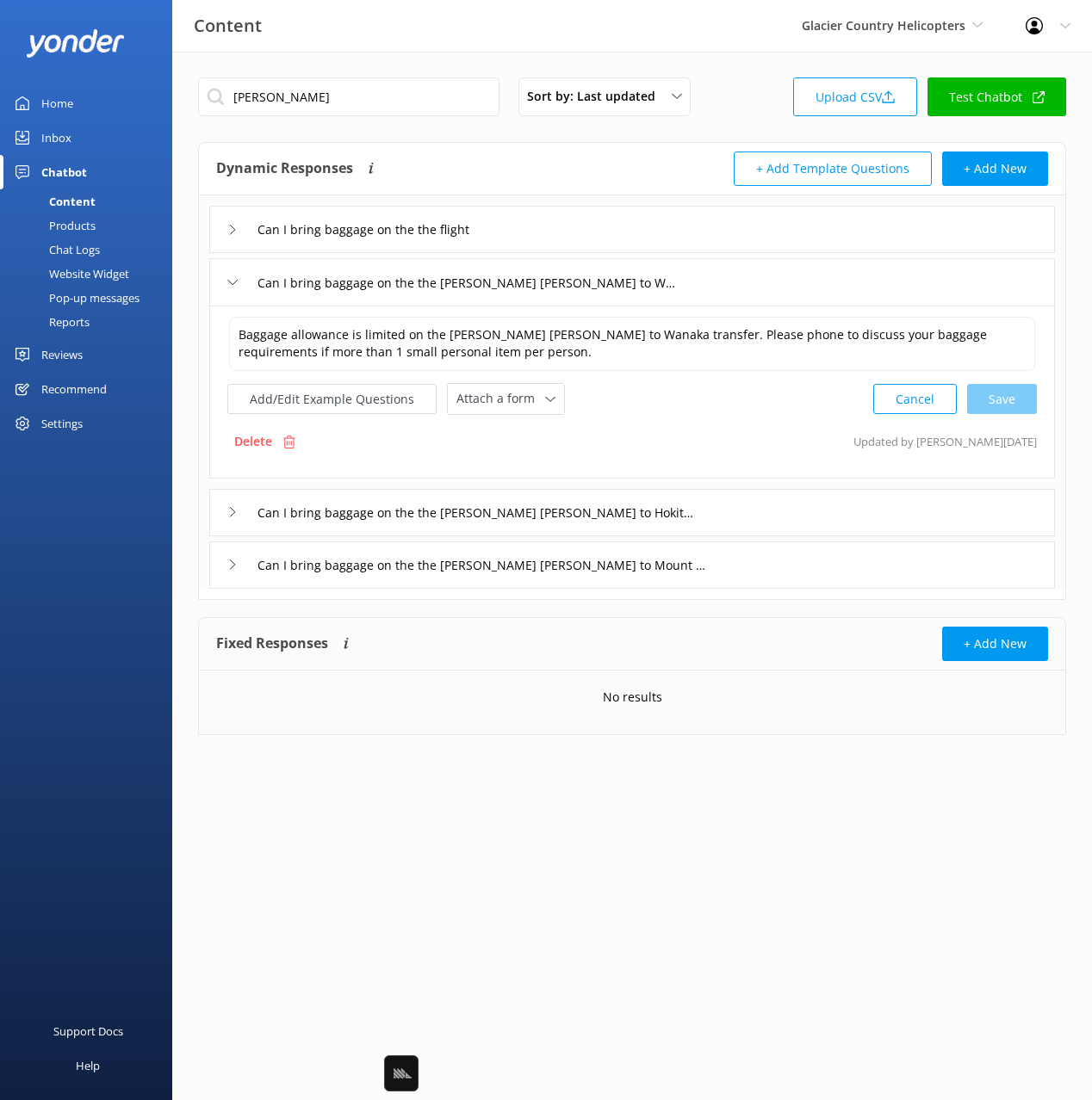
click at [260, 443] on p "Delete" at bounding box center [253, 442] width 38 height 19
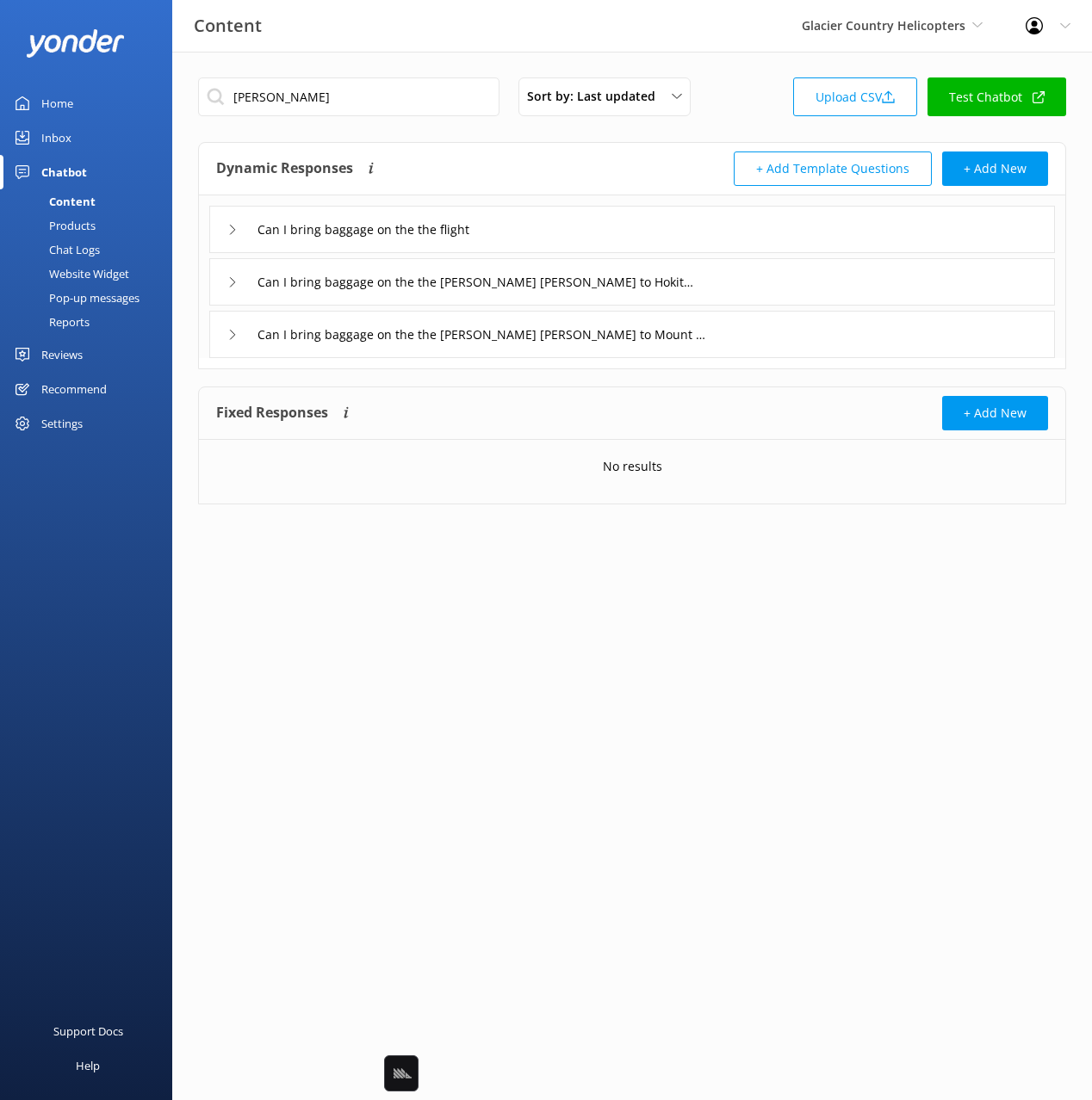
click at [731, 288] on div "Can I bring baggage on the the Franz Josef to Hokitika transfer" at bounding box center [631, 281] width 845 height 47
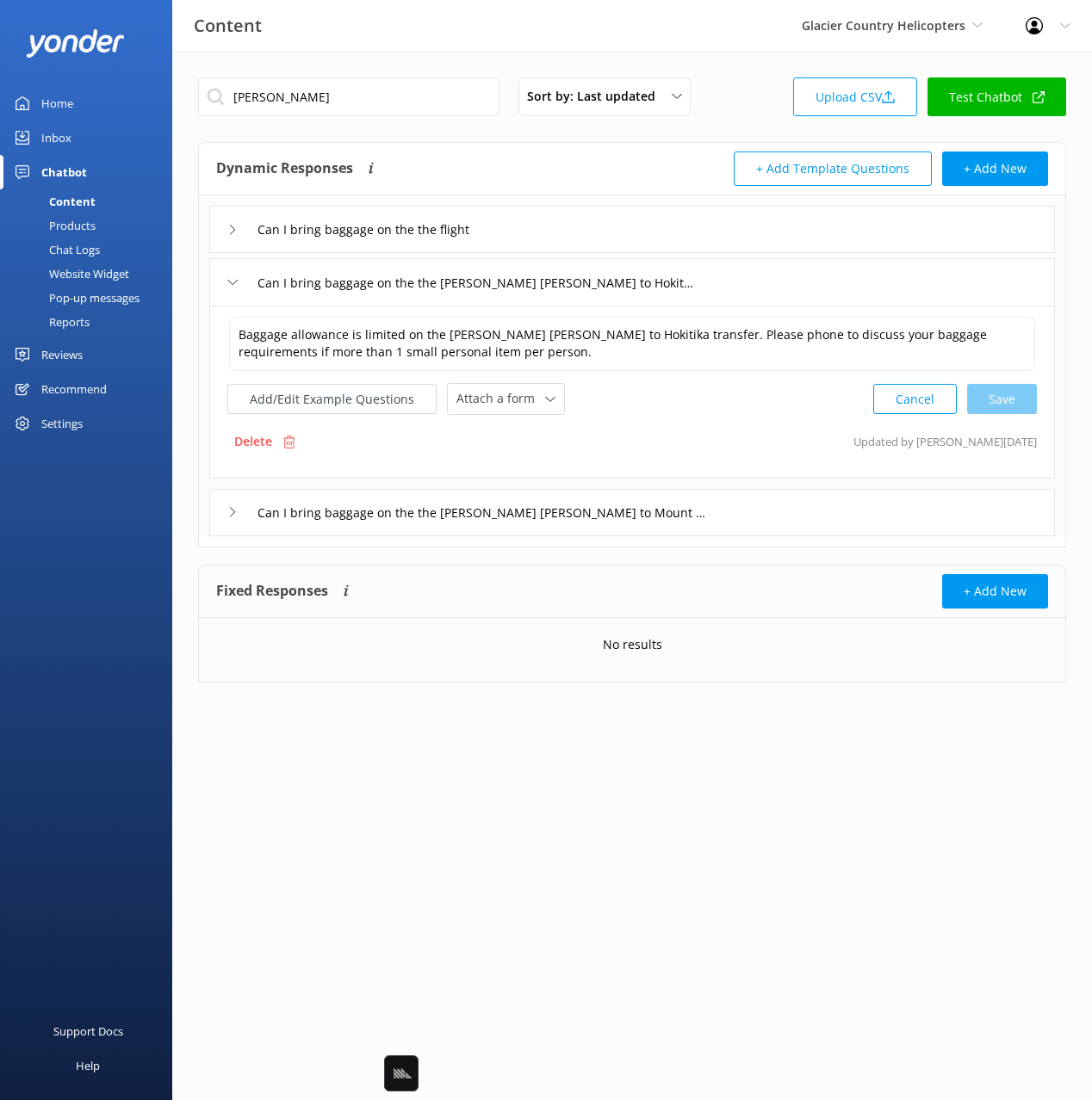
click at [286, 433] on div "Delete" at bounding box center [265, 441] width 75 height 33
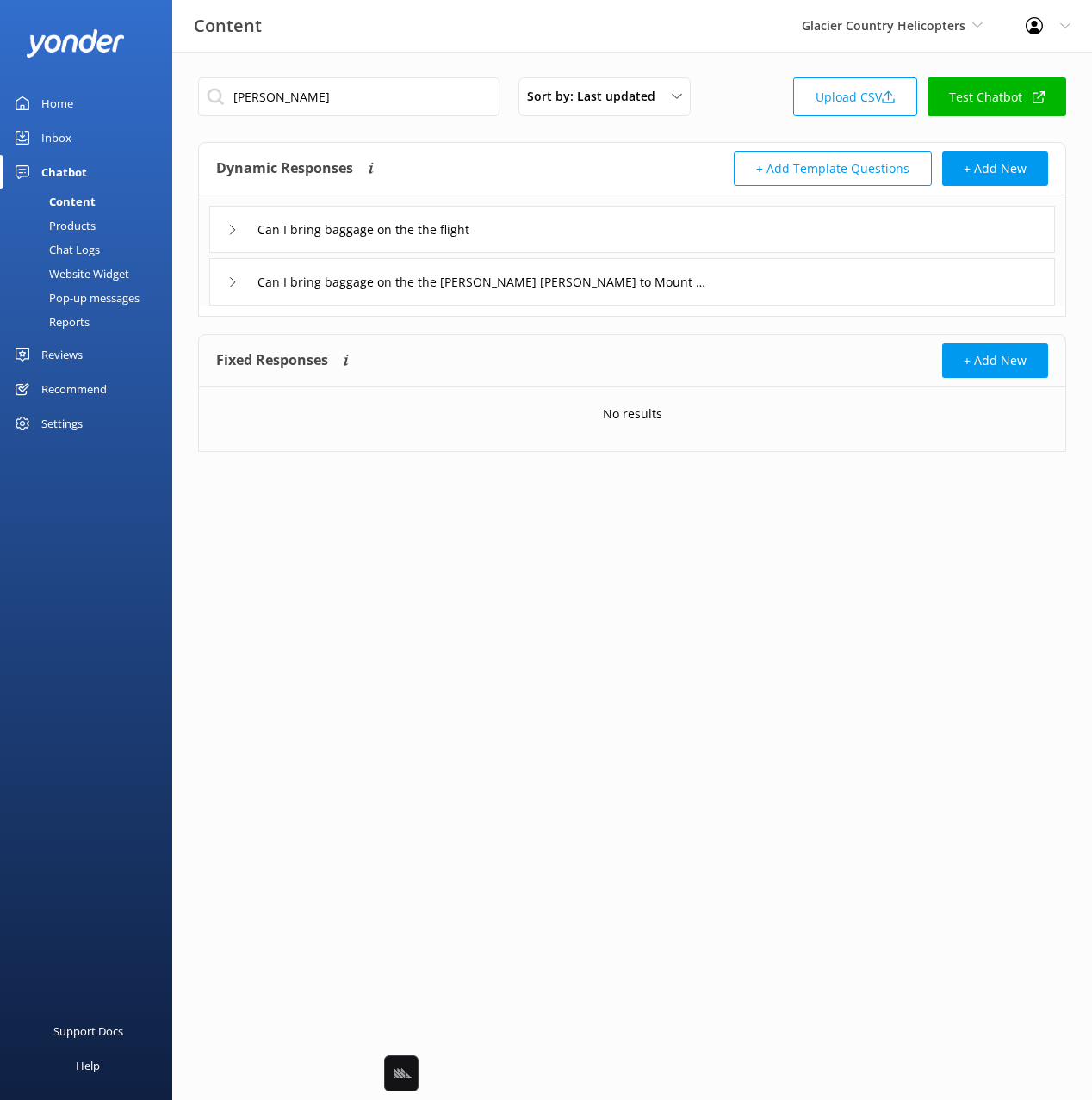
drag, startPoint x: 752, startPoint y: 282, endPoint x: 718, endPoint y: 303, distance: 40.0
click at [750, 285] on div "Can I bring baggage on the the Franz Josef to Mount Cook transfer" at bounding box center [631, 281] width 845 height 47
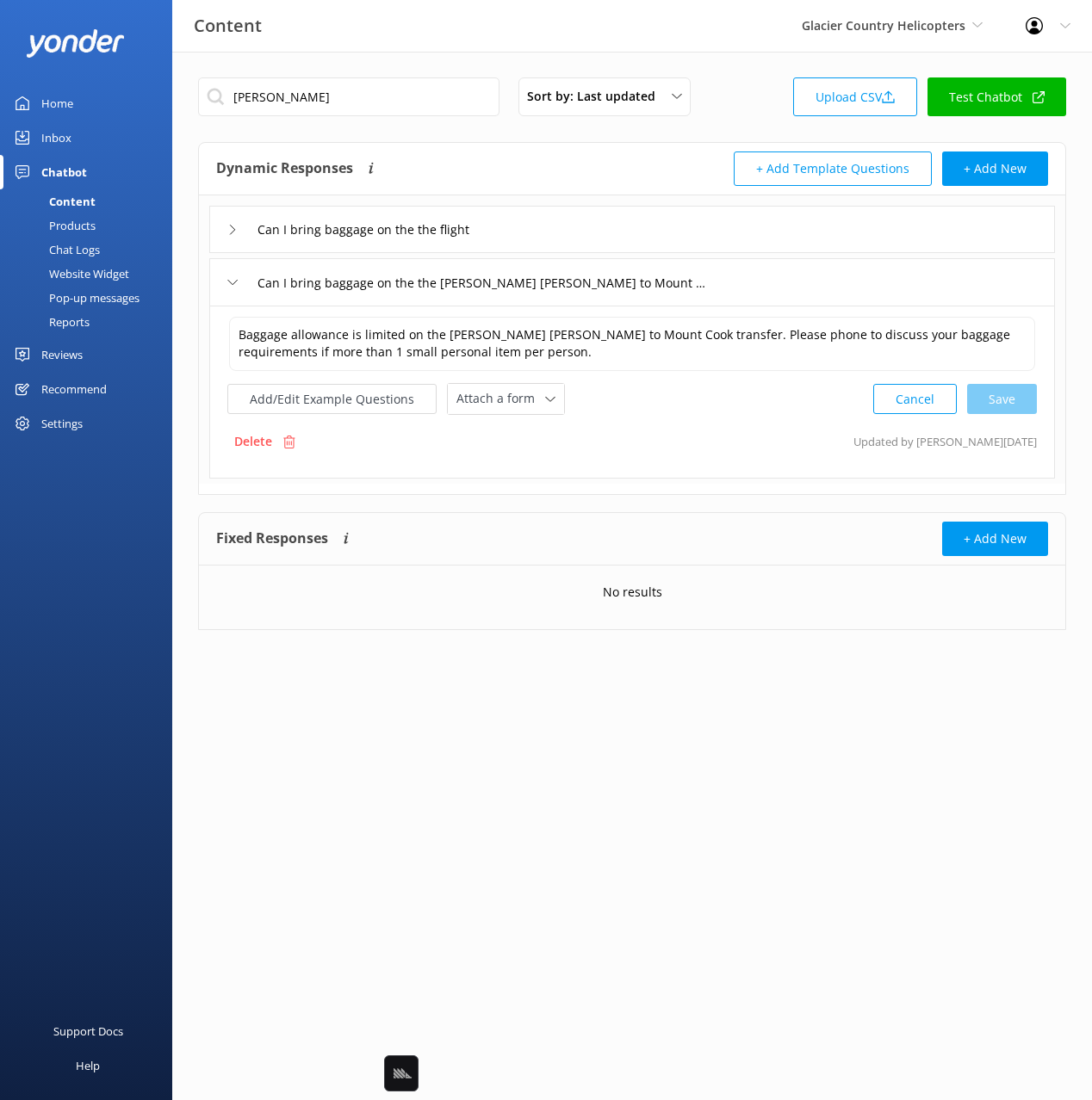
click at [270, 445] on p "Delete" at bounding box center [253, 442] width 38 height 19
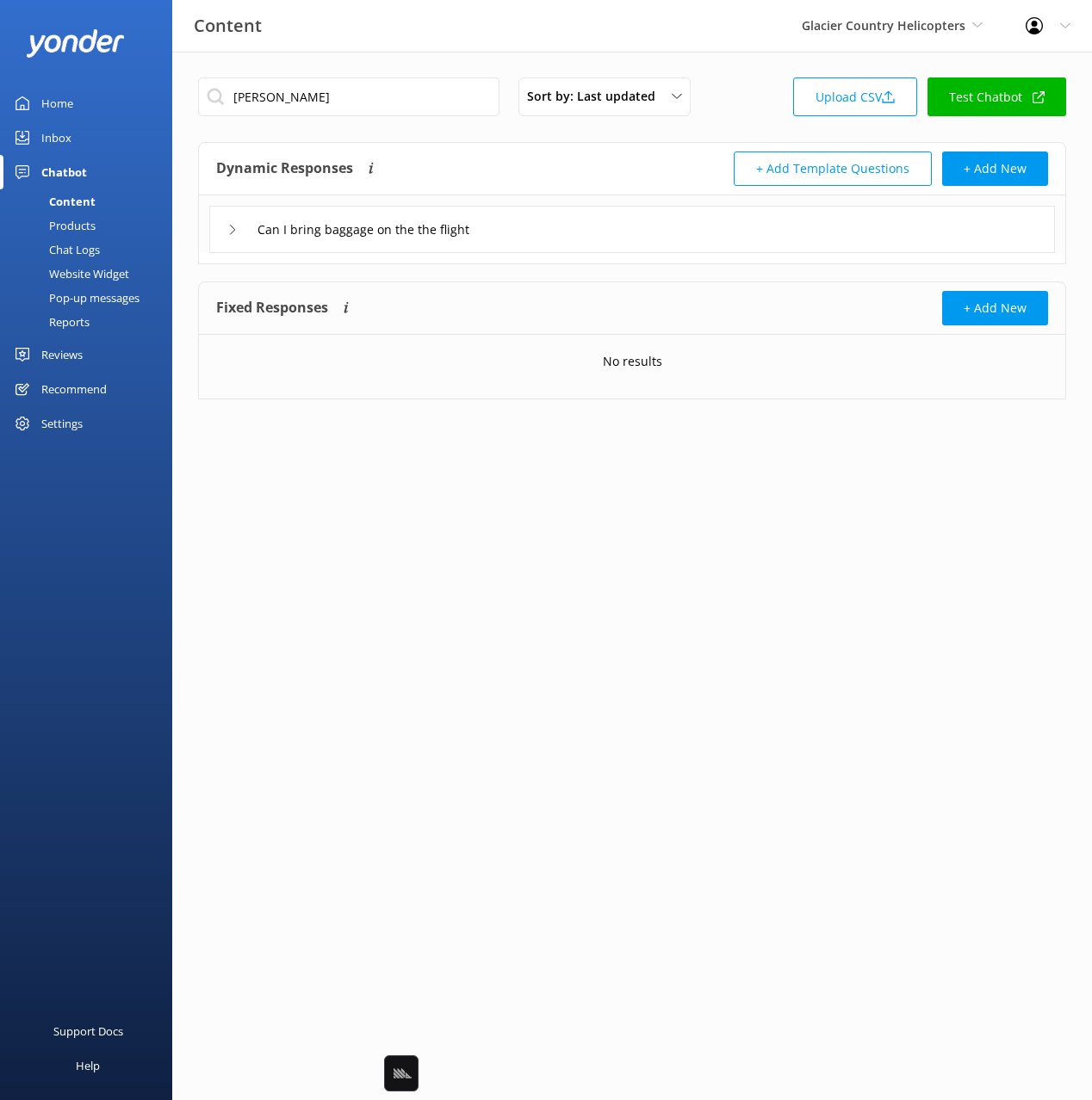
click at [626, 148] on div "Dynamic Responses The chatbot will generate a response based on the content inf…" at bounding box center [631, 169] width 866 height 53
click at [315, 99] on input "bagga" at bounding box center [348, 97] width 301 height 38
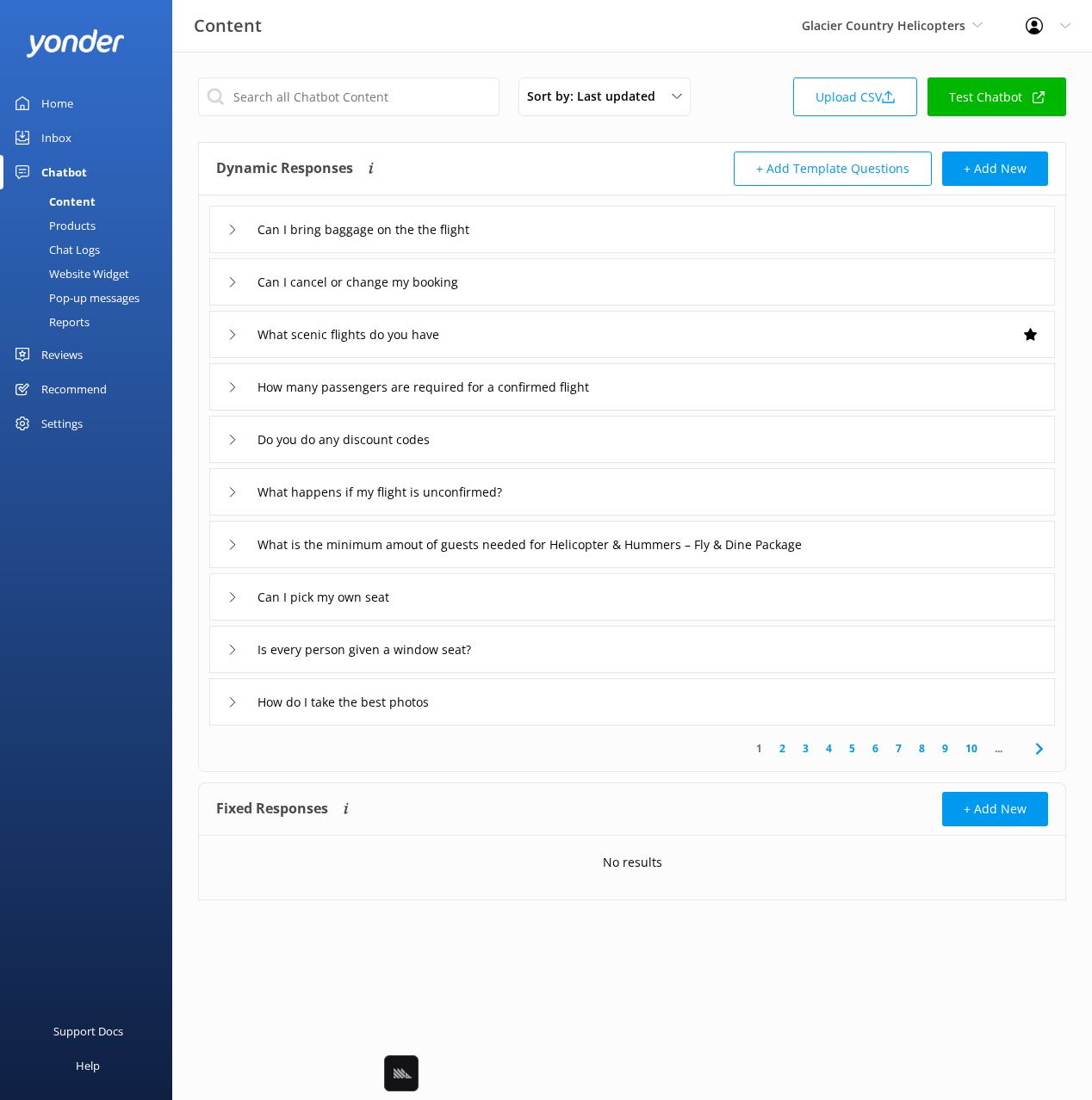
click at [643, 140] on div "Sort by: Last updated Title (A-Z) Last updated Upload CSV Test Chatbot Dynamic …" at bounding box center [632, 502] width 919 height 900
click at [81, 257] on div "Chat Logs" at bounding box center [54, 249] width 89 height 24
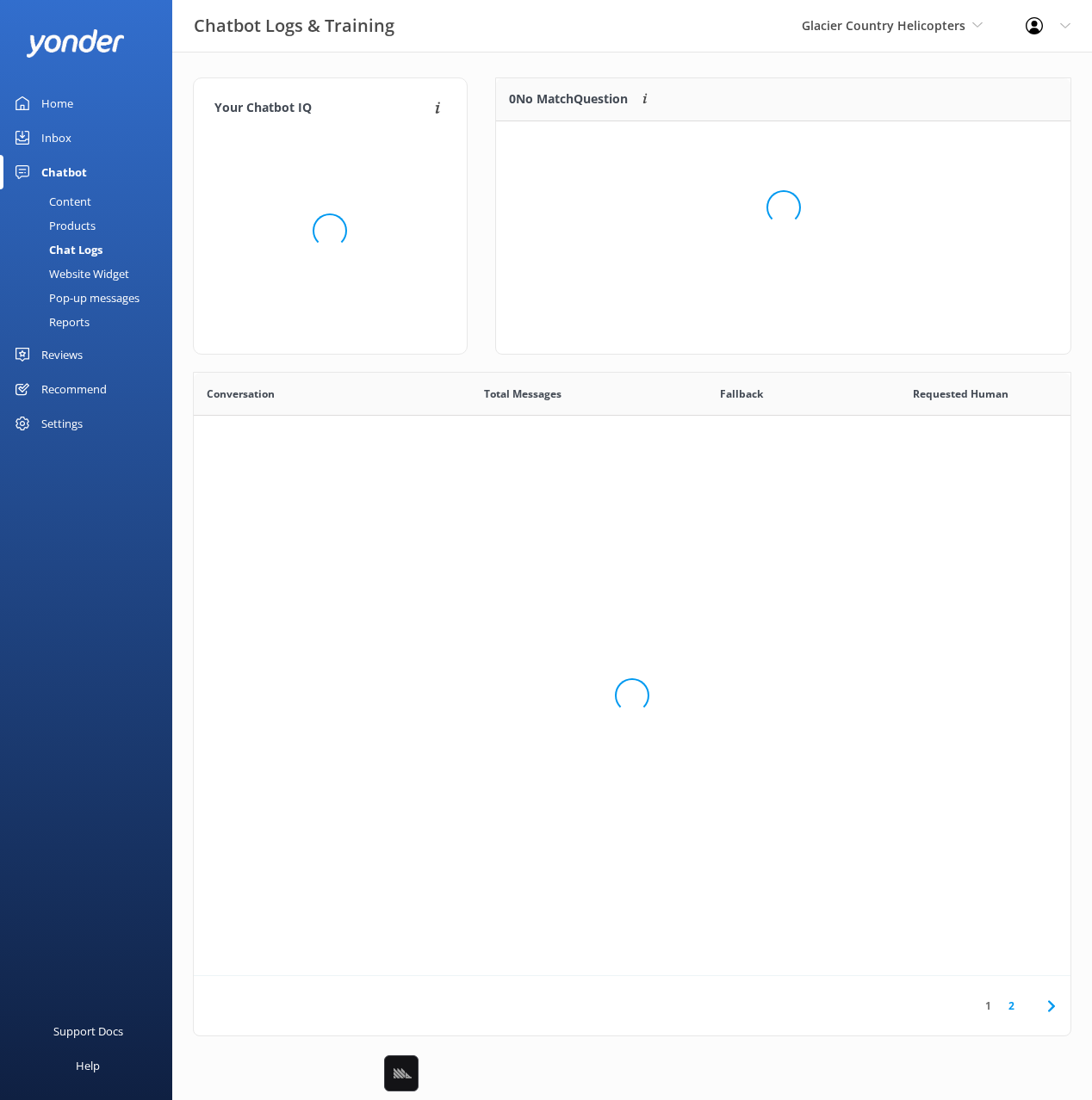
scroll to position [603, 876]
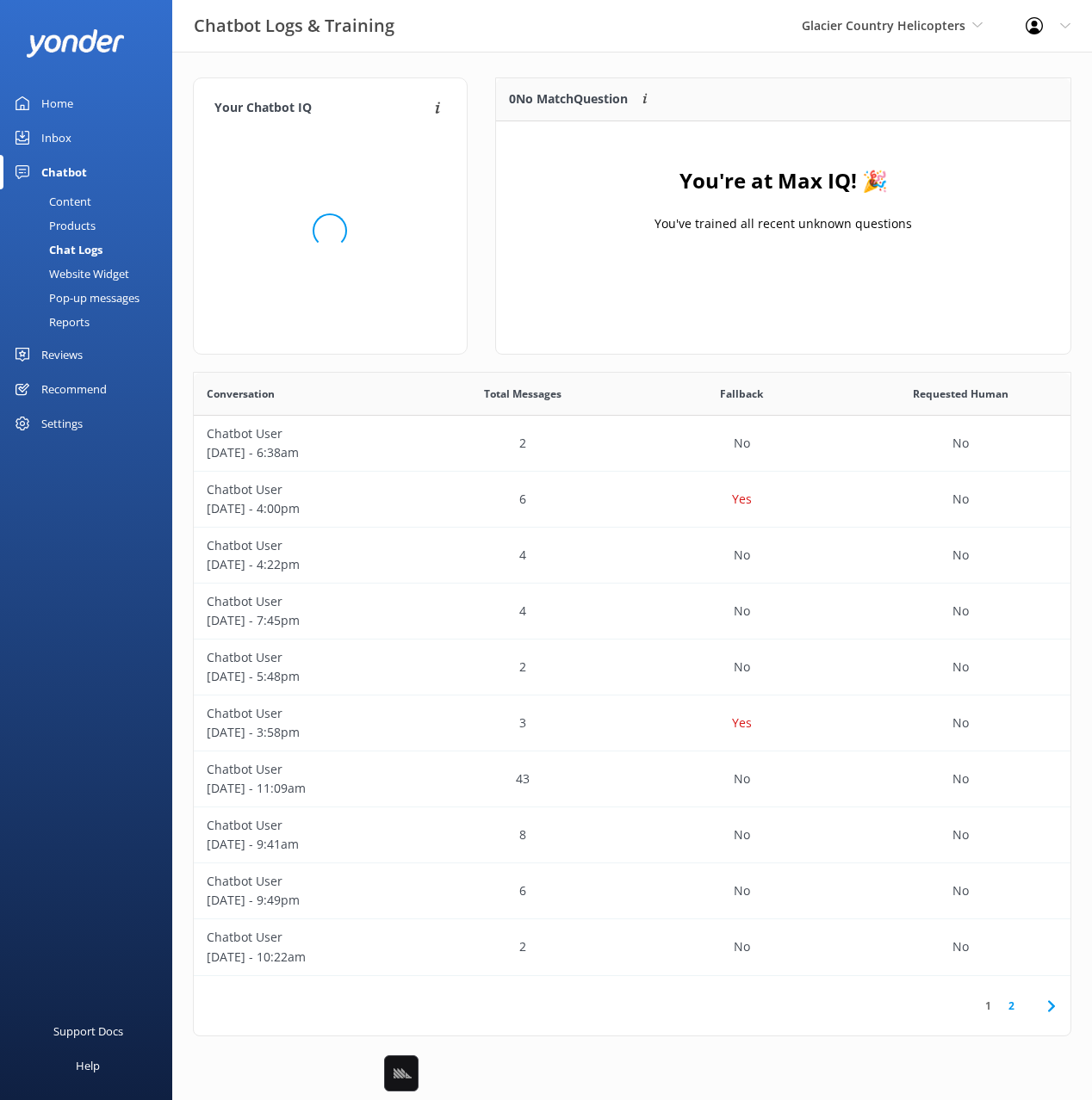
drag, startPoint x: 600, startPoint y: 95, endPoint x: 224, endPoint y: 158, distance: 381.2
click at [587, 96] on p "0 No Match Question" at bounding box center [568, 98] width 119 height 19
drag, startPoint x: 90, startPoint y: 195, endPoint x: 167, endPoint y: 186, distance: 77.5
click at [90, 195] on link "Content" at bounding box center [91, 202] width 162 height 24
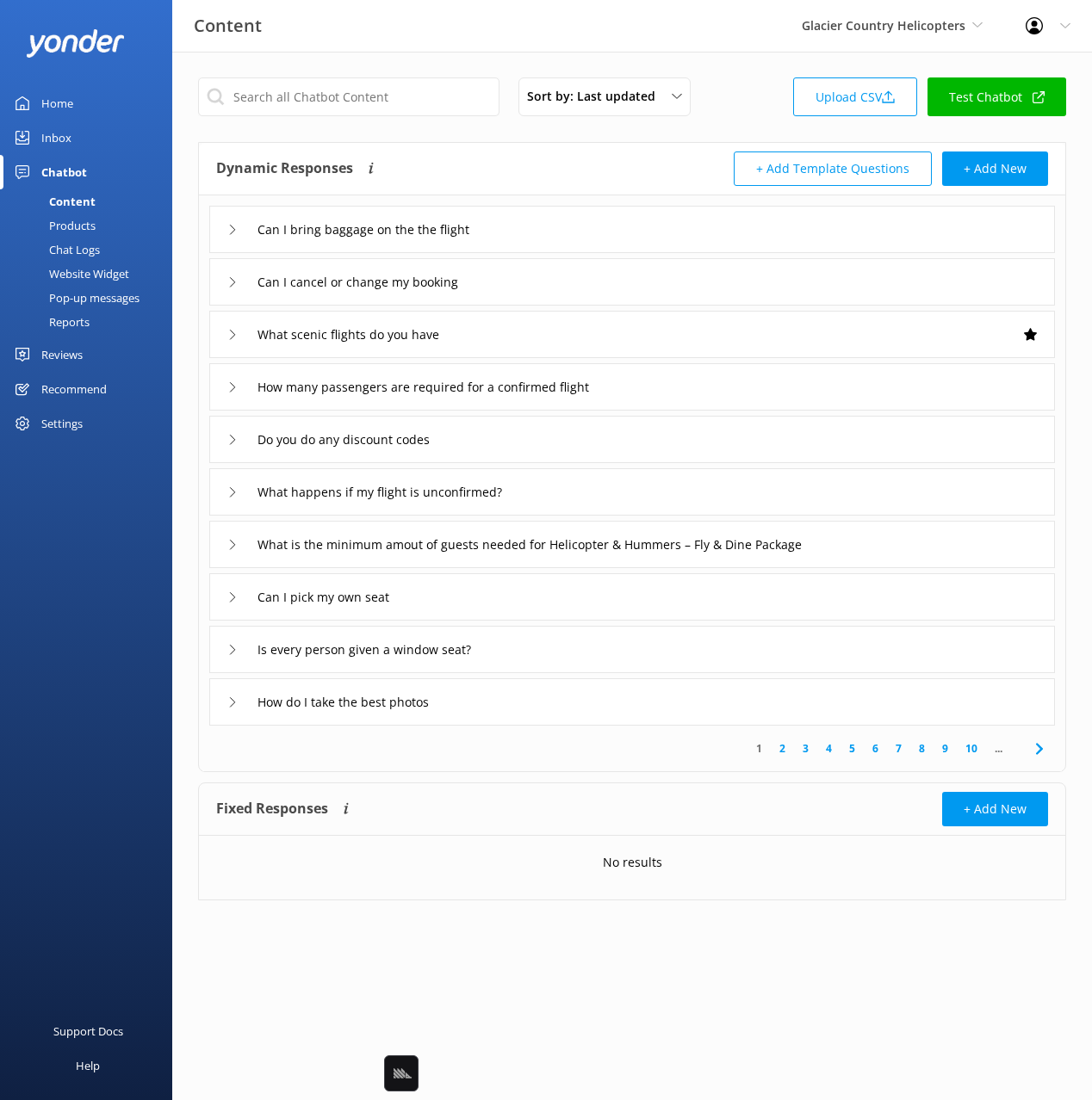
drag, startPoint x: 623, startPoint y: 170, endPoint x: 417, endPoint y: 171, distance: 206.0
click at [614, 169] on div "Dynamic Responses The chatbot will generate a response based on the content inf…" at bounding box center [423, 169] width 416 height 35
click at [86, 104] on link "Home" at bounding box center [86, 103] width 173 height 35
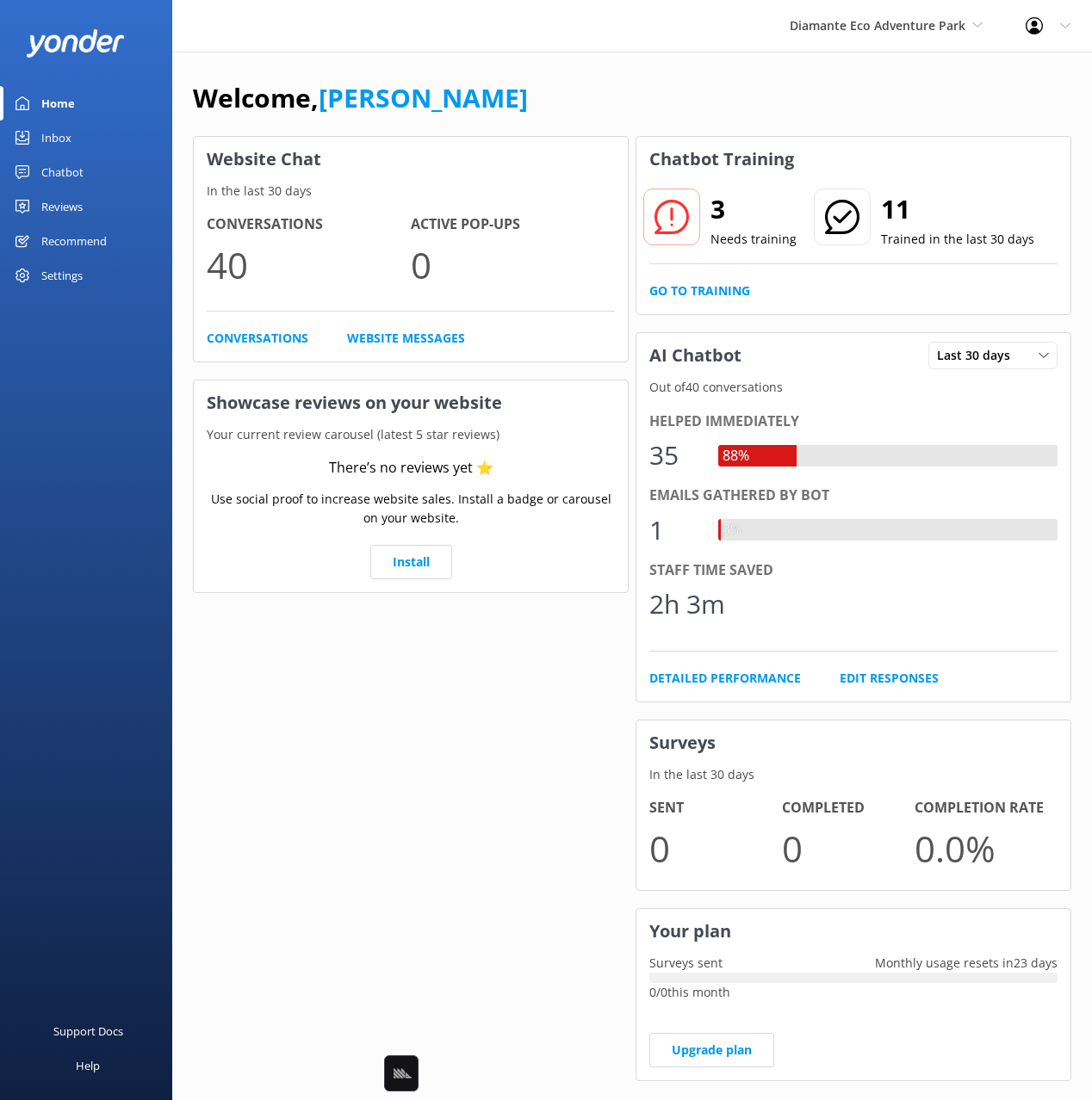
click at [83, 169] on div "Chatbot" at bounding box center [62, 172] width 42 height 35
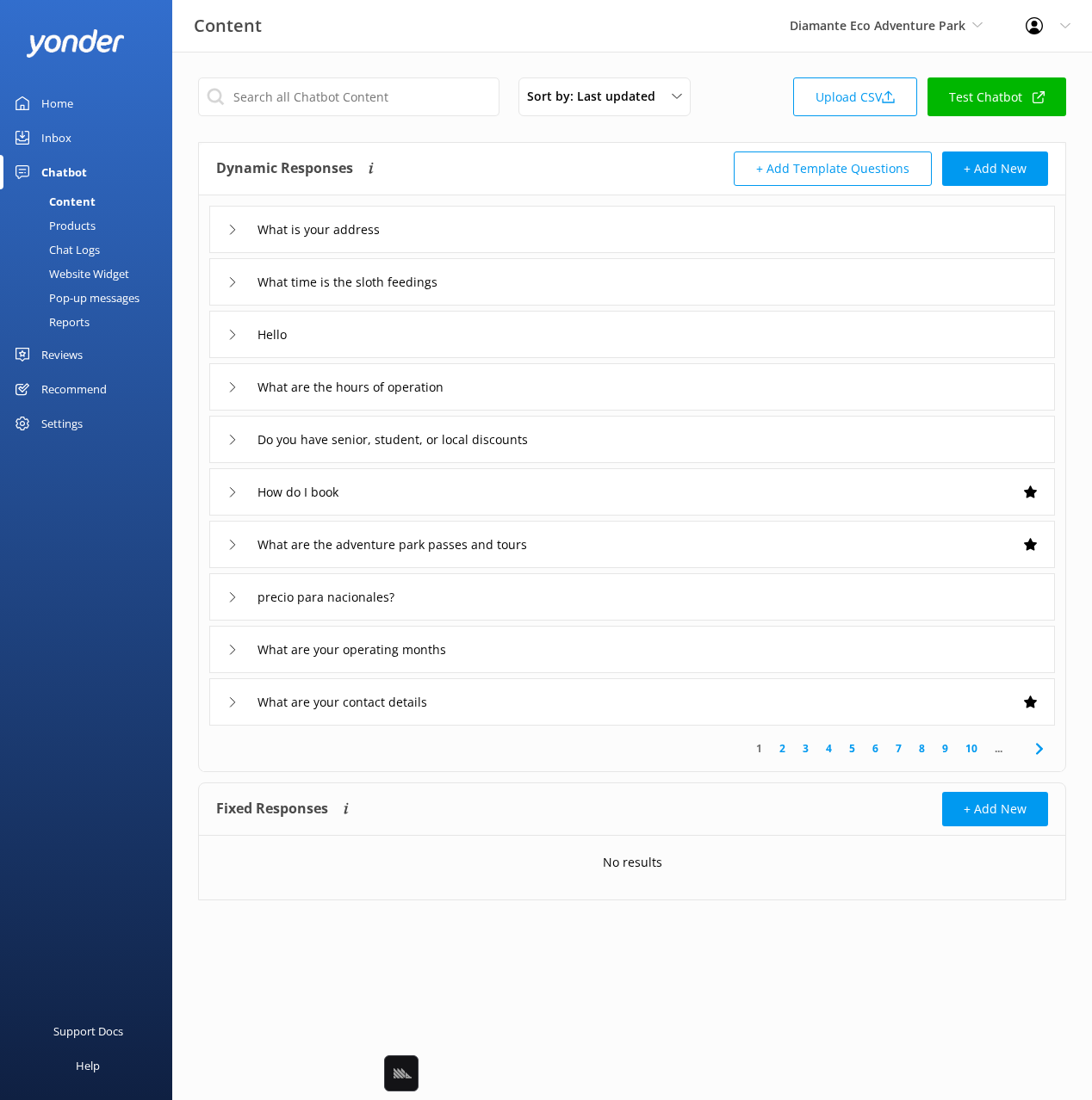
click at [571, 153] on div "Dynamic Responses The chatbot will generate a response based on the content inf…" at bounding box center [423, 169] width 416 height 35
click at [592, 216] on div "What is your address" at bounding box center [631, 229] width 845 height 47
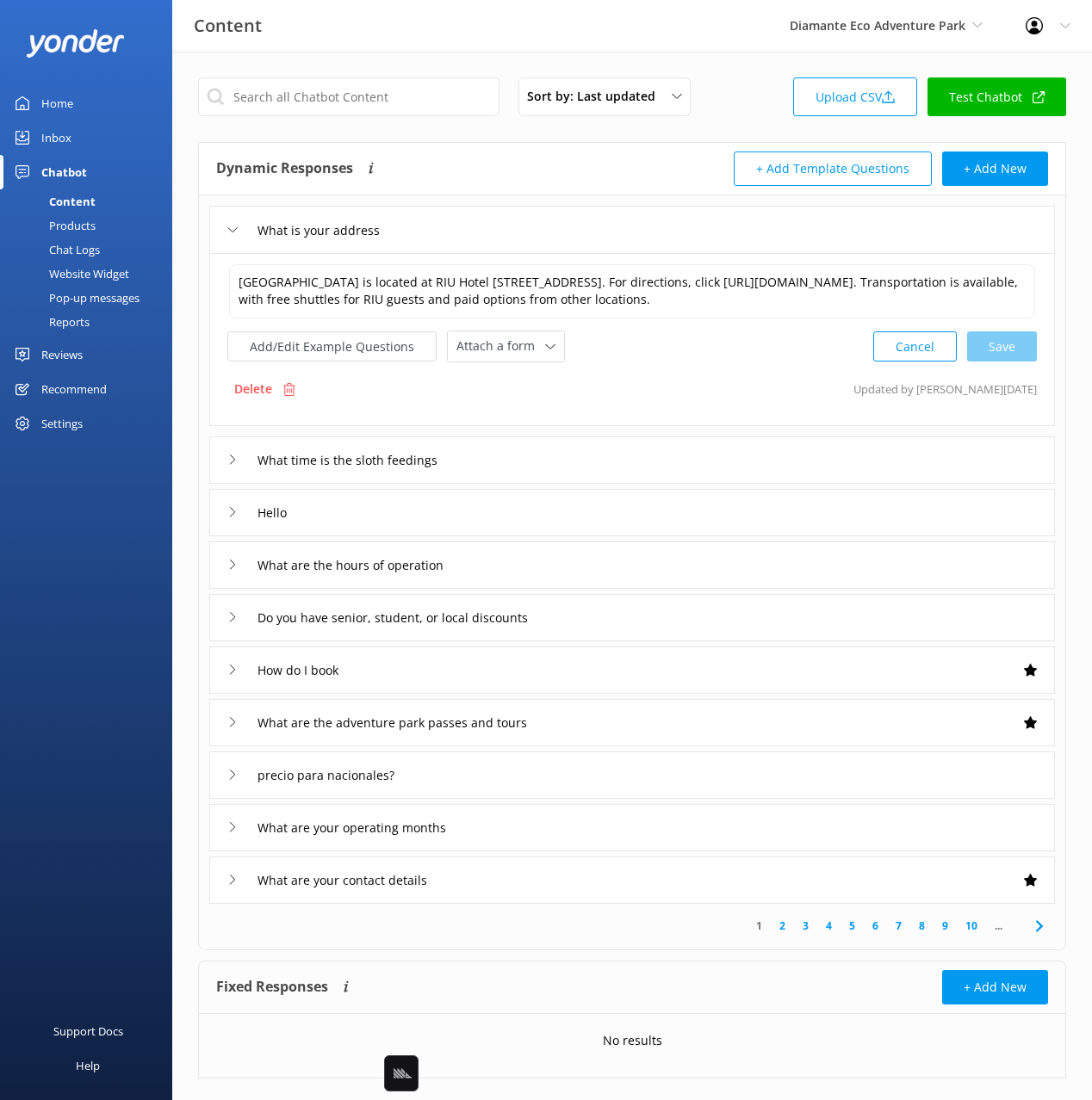
click at [668, 464] on div "What time is the sloth feedings" at bounding box center [631, 460] width 845 height 47
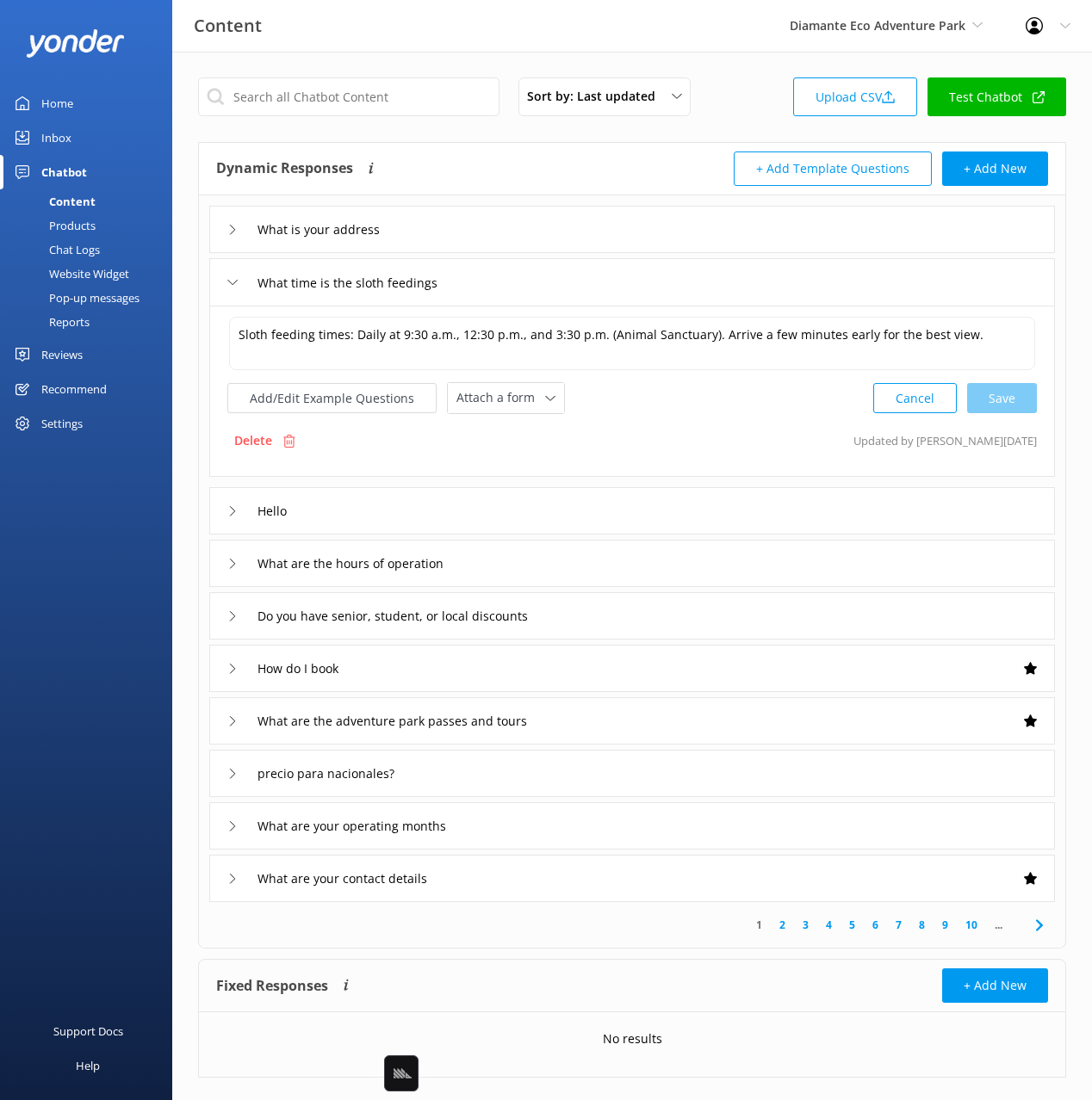
click at [92, 250] on div "Chat Logs" at bounding box center [54, 249] width 89 height 24
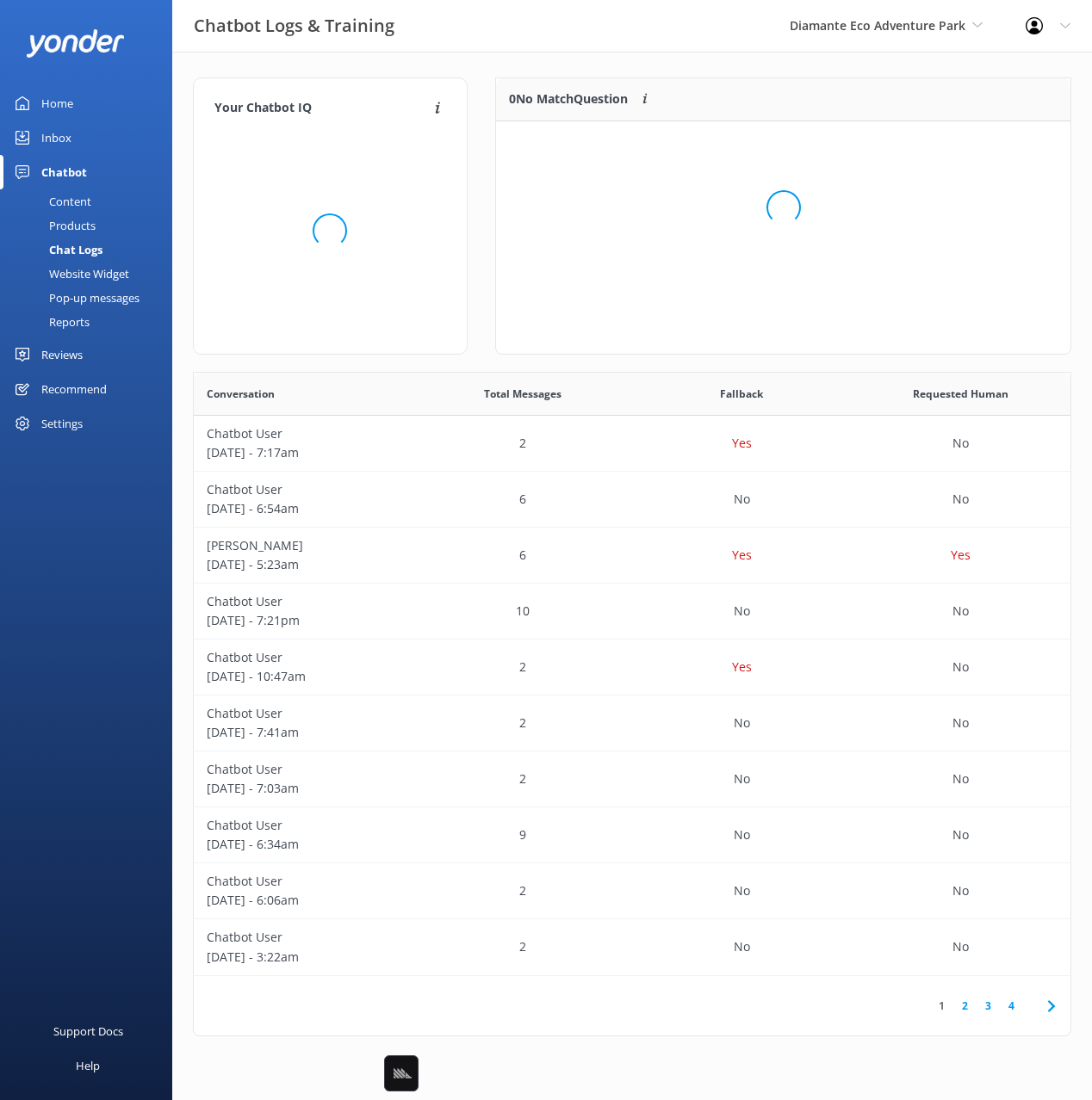
scroll to position [173, 575]
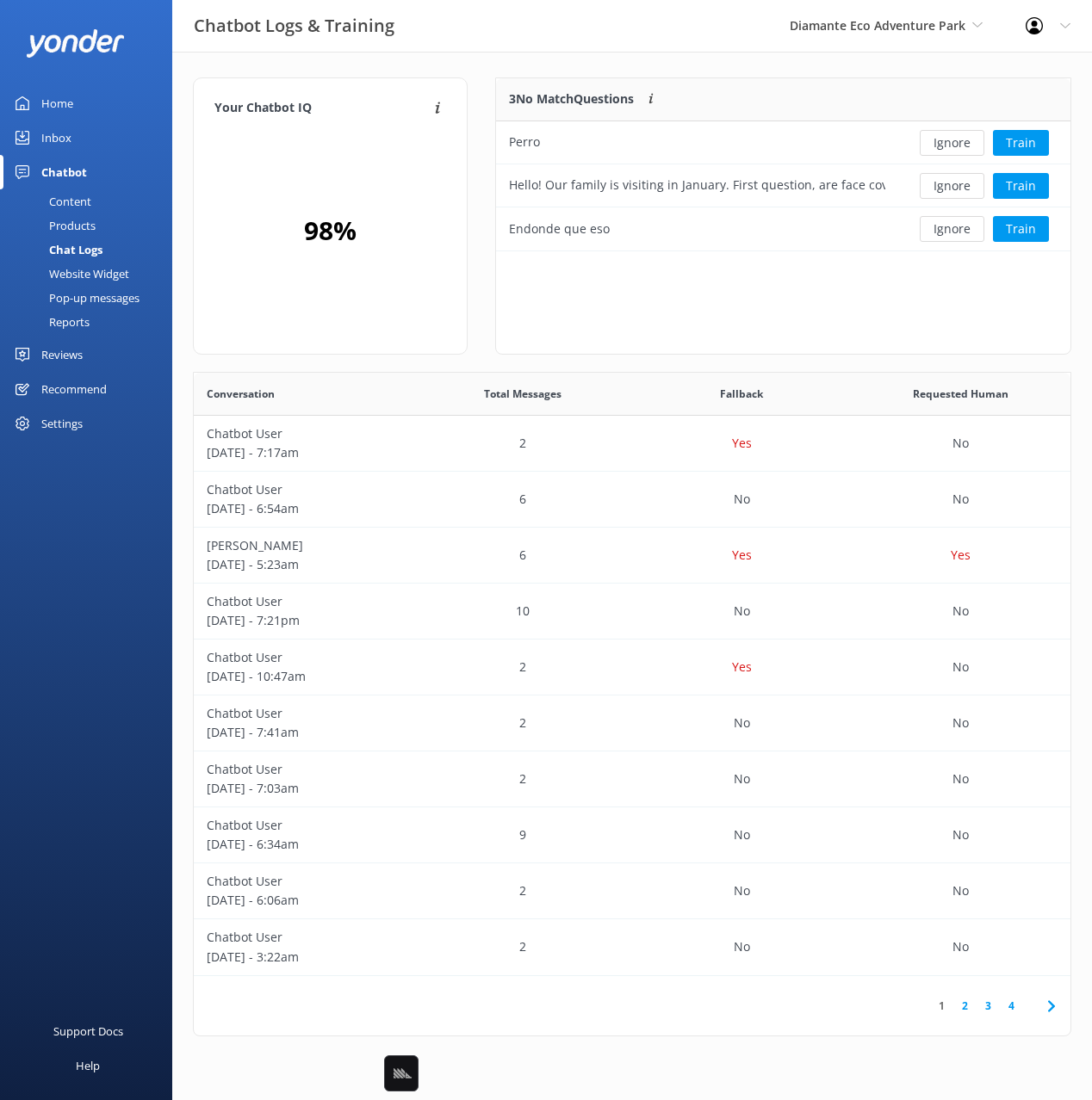
click at [486, 95] on div "3 No Match Questions Customers sometimes ask questions that don't fully match a…" at bounding box center [782, 225] width 603 height 294
drag, startPoint x: 569, startPoint y: 150, endPoint x: 661, endPoint y: 200, distance: 104.7
click at [486, 146] on div "3 No Match Questions Customers sometimes ask questions that don't fully match a…" at bounding box center [782, 225] width 603 height 294
copy div "Perro"
click at [796, 296] on div "3 No Match Questions Customers sometimes ask questions that don't fully match a…" at bounding box center [783, 216] width 576 height 277
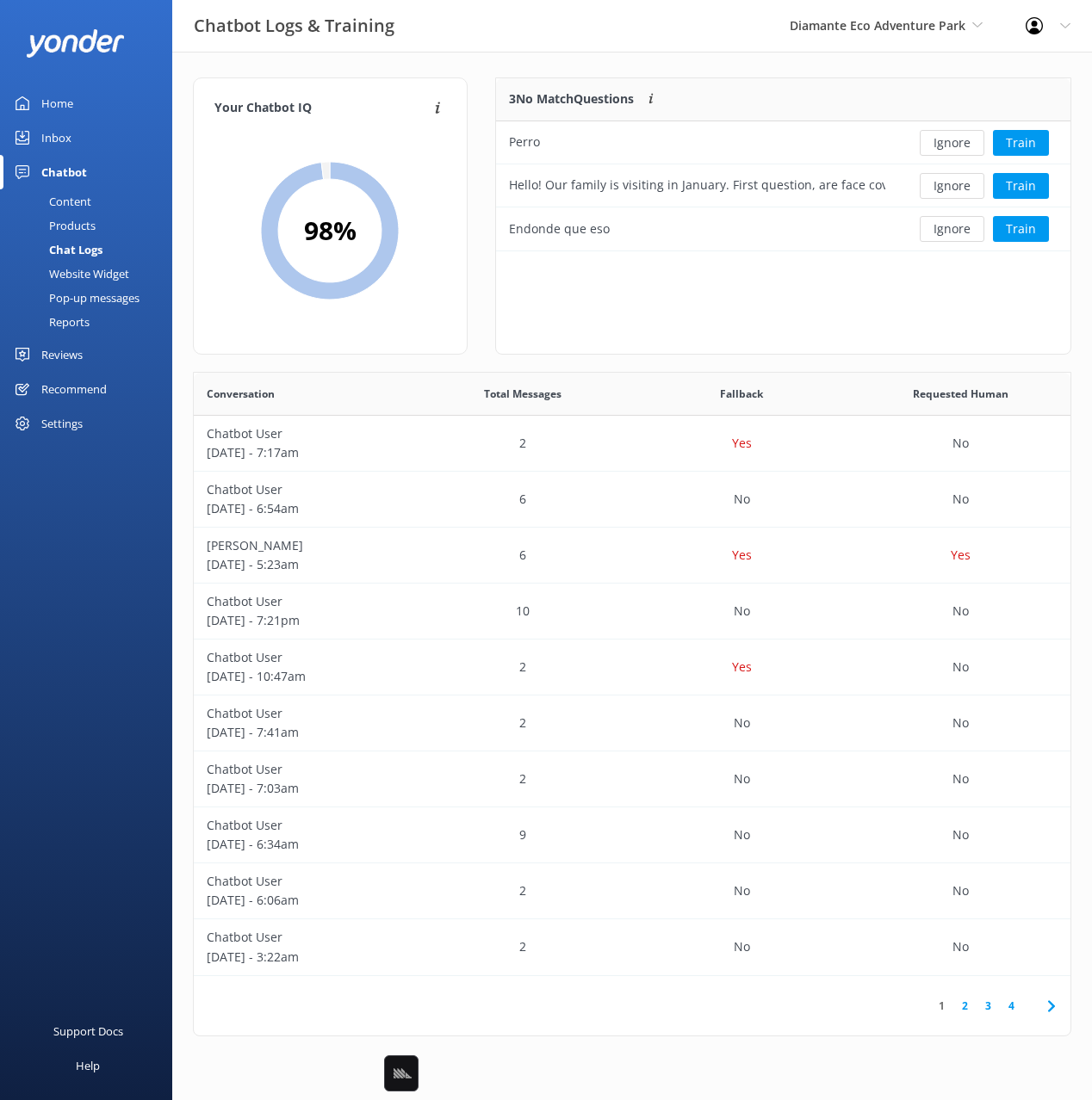
click at [796, 296] on div "3 No Match Questions Customers sometimes ask questions that don't fully match a…" at bounding box center [783, 216] width 576 height 277
click at [1024, 143] on button "Train" at bounding box center [1021, 143] width 56 height 26
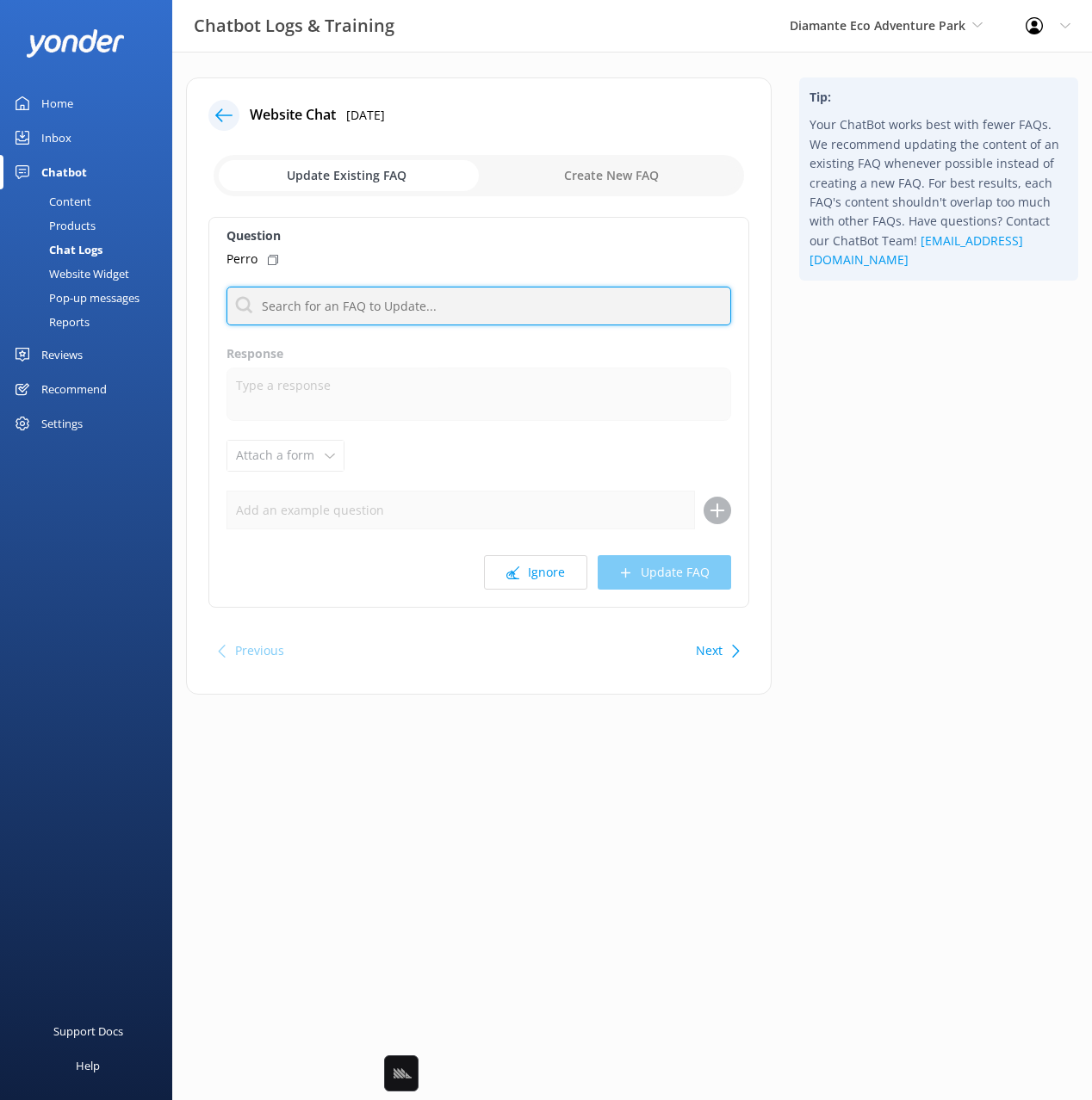
click at [436, 315] on input "text" at bounding box center [478, 306] width 505 height 38
type input "pet"
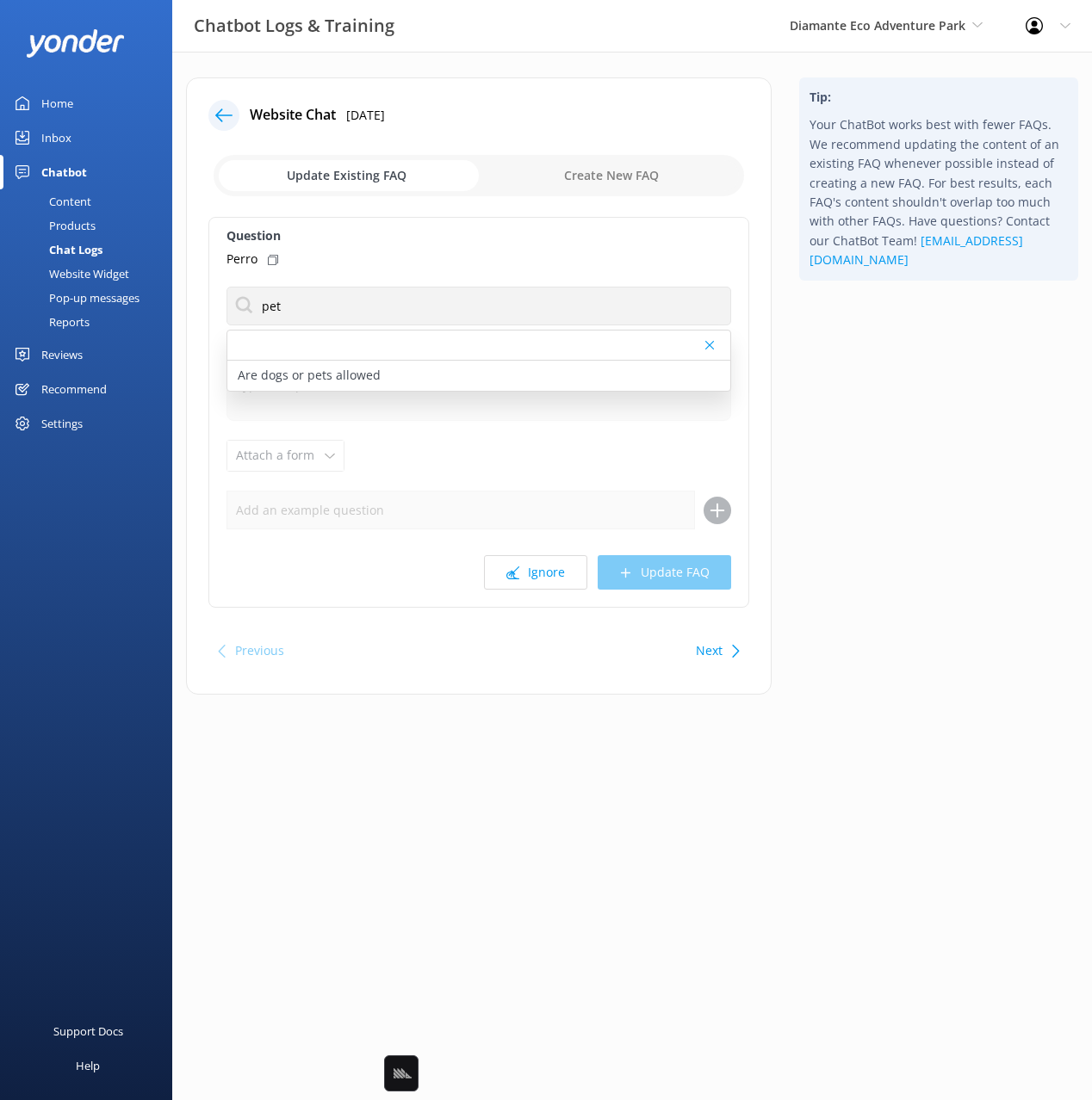
click at [272, 256] on icon at bounding box center [272, 260] width 10 height 10
drag, startPoint x: 340, startPoint y: 368, endPoint x: 376, endPoint y: 433, distance: 74.3
click at [340, 368] on p "Are dogs or pets allowed" at bounding box center [309, 375] width 143 height 19
type textarea "All pets are prohibited from the Sanctuary to protect both the Sanctuary animal…"
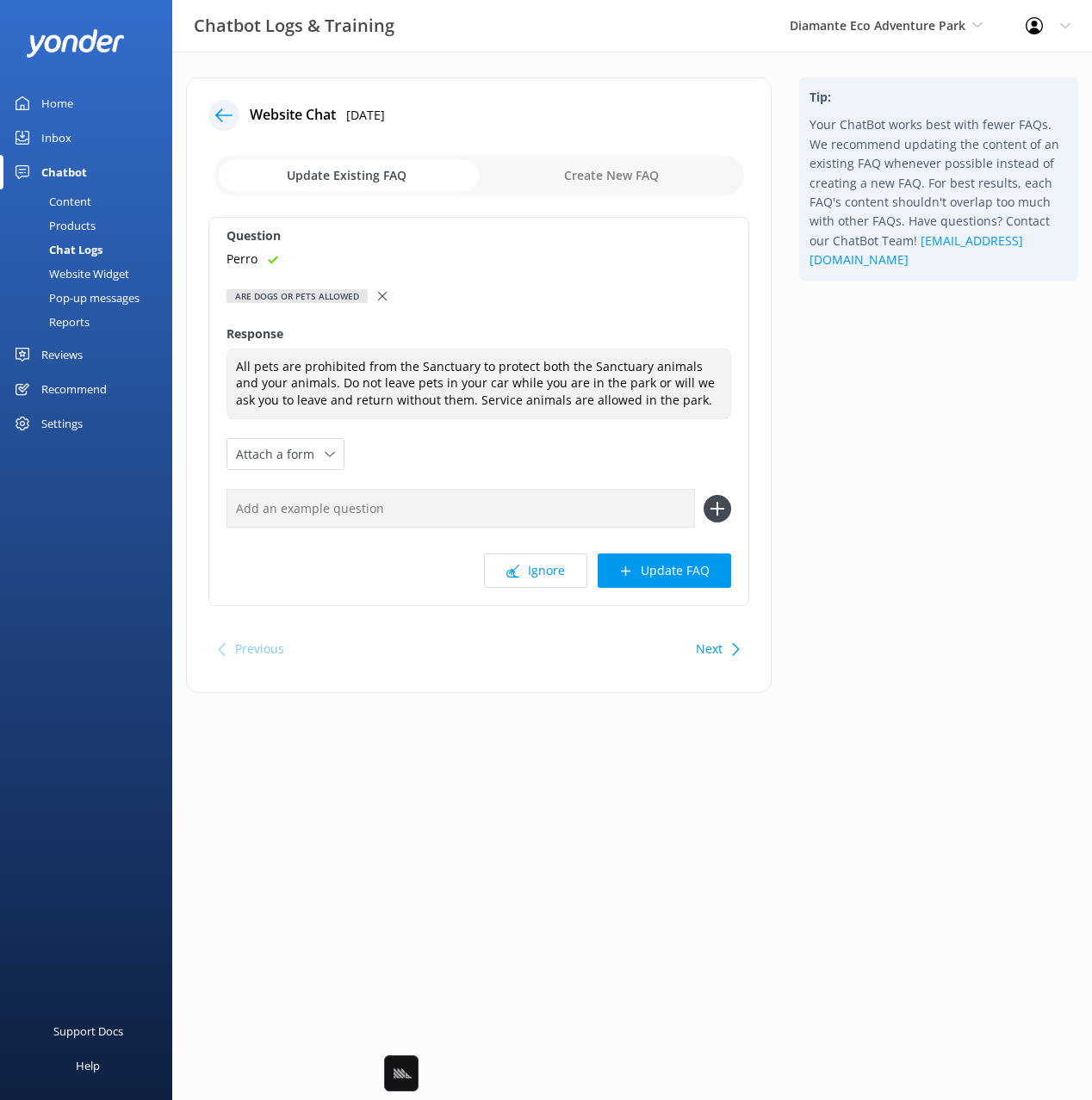
click at [452, 512] on input "text" at bounding box center [460, 507] width 468 height 38
paste input "Perro"
type input "Perro"
click at [720, 506] on icon at bounding box center [717, 508] width 27 height 27
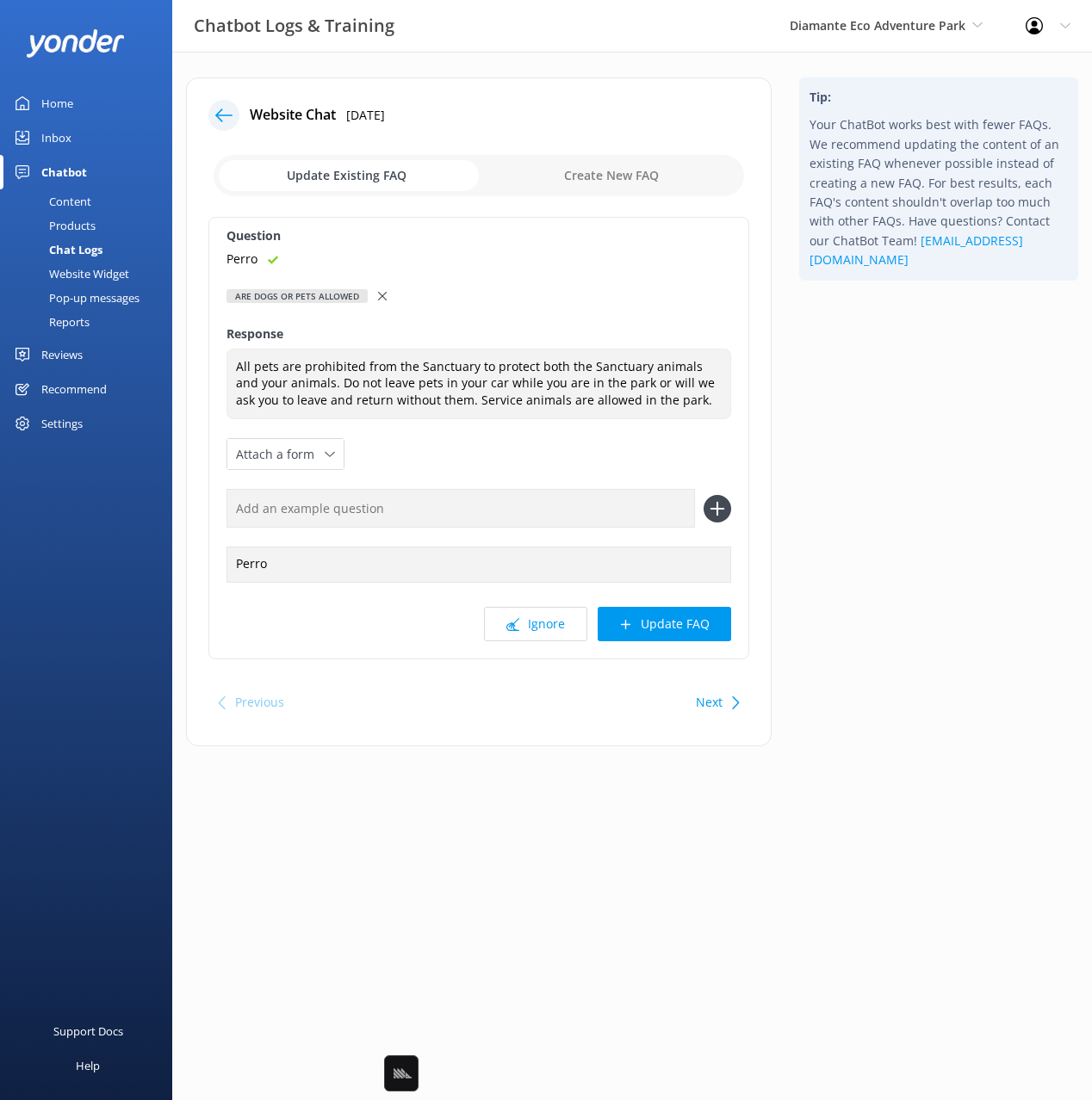
click at [688, 615] on button "Update FAQ" at bounding box center [664, 624] width 133 height 35
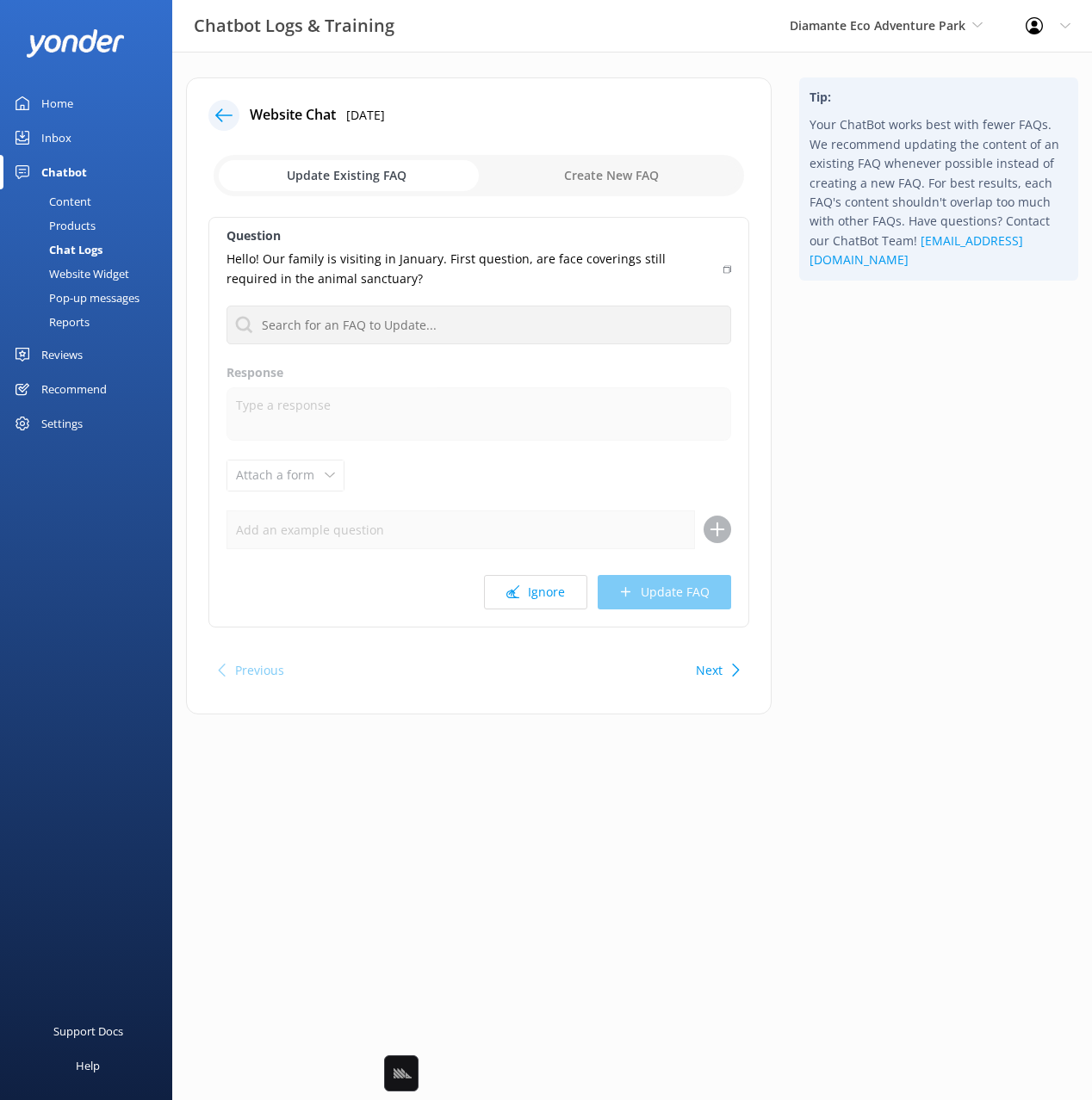
click at [867, 521] on div "Tip: Your ChatBot works best with fewer FAQs. We recommend updating the content…" at bounding box center [938, 404] width 307 height 654
click at [923, 326] on div "Tip: Your ChatBot works best with fewer FAQs. We recommend updating the content…" at bounding box center [938, 404] width 307 height 654
click at [709, 666] on button "Next" at bounding box center [708, 670] width 26 height 35
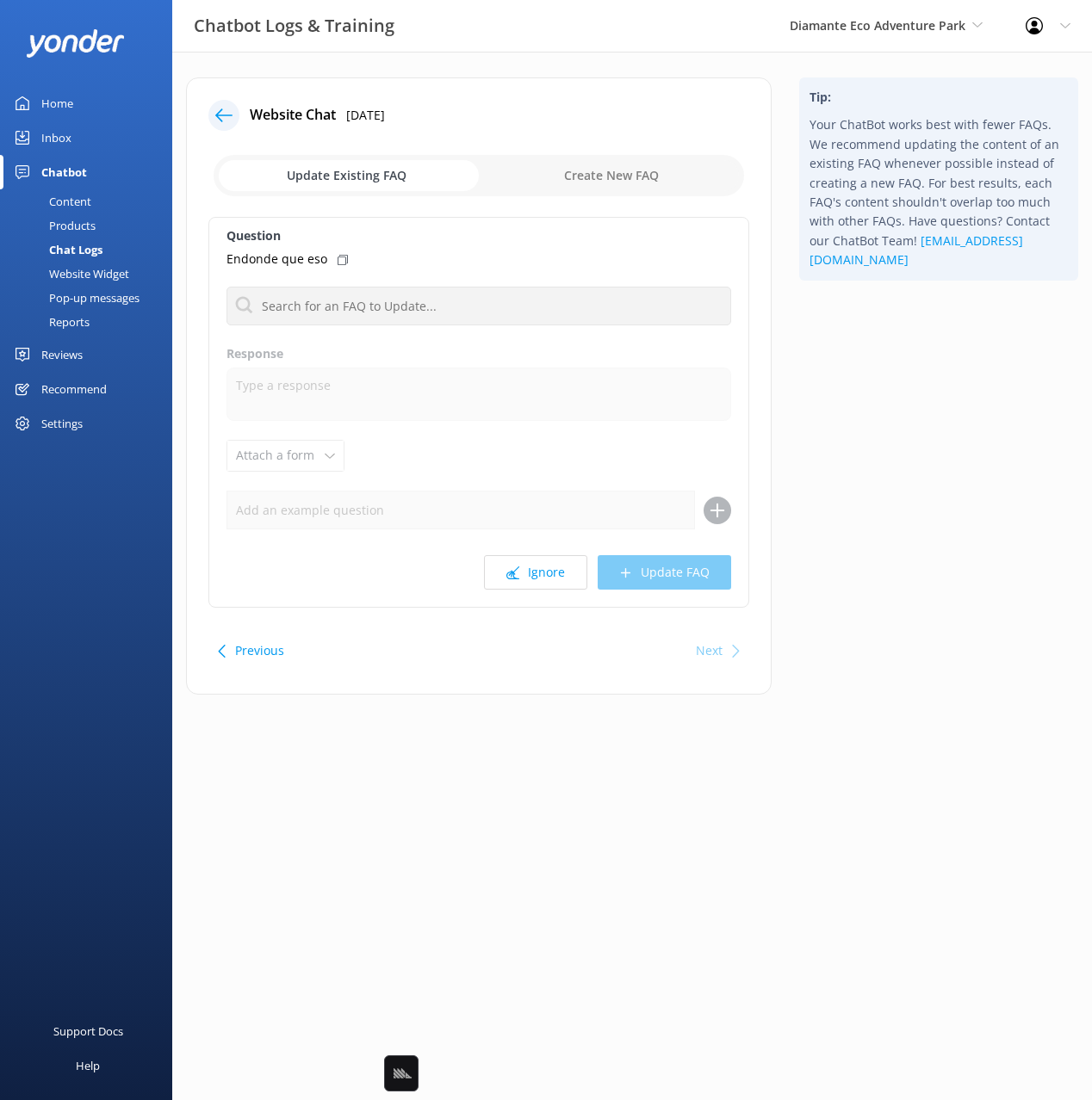
drag, startPoint x: 340, startPoint y: 256, endPoint x: 679, endPoint y: 280, distance: 339.8
click at [347, 257] on div "Endonde que eso" at bounding box center [478, 259] width 505 height 19
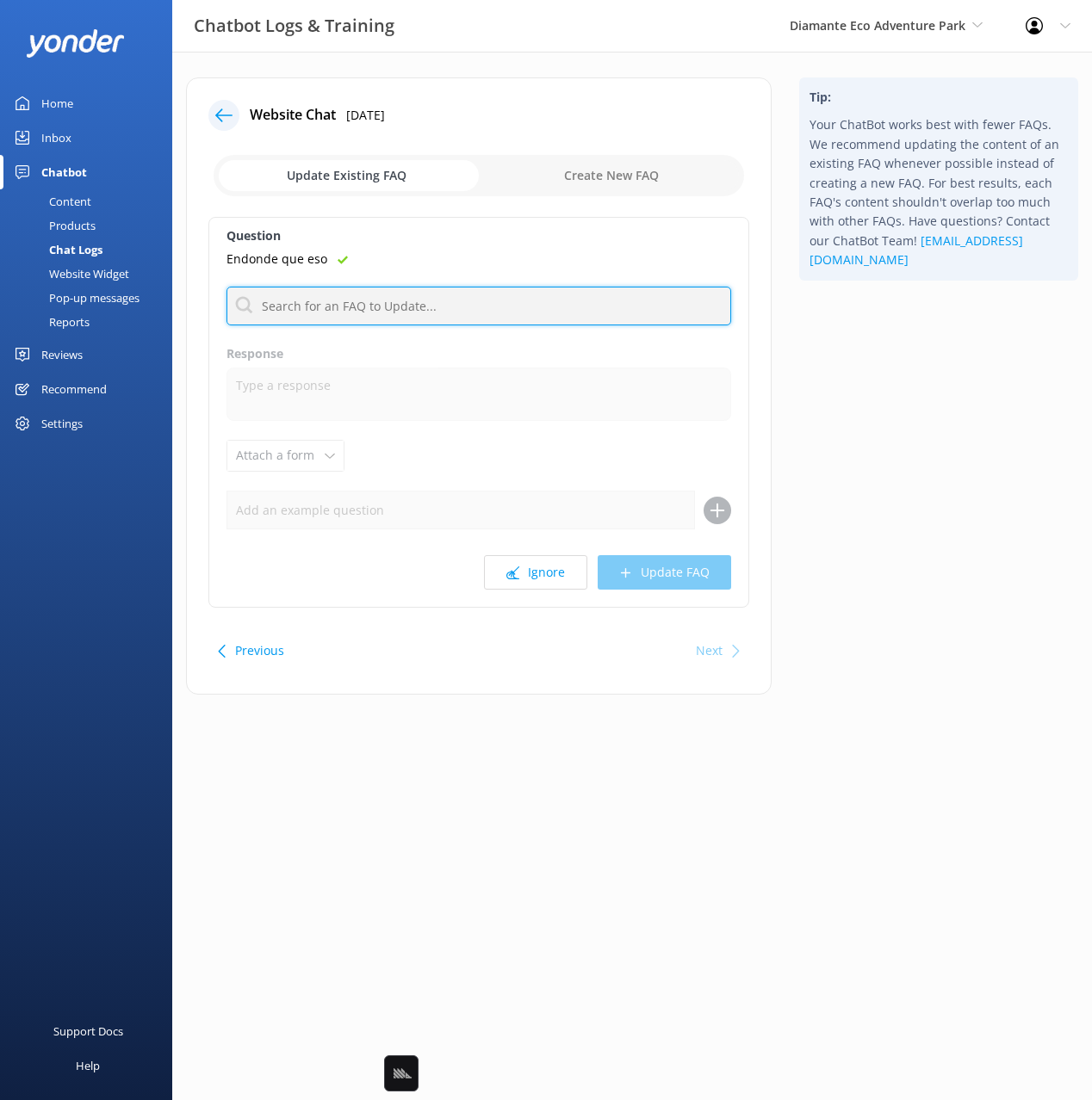
click at [590, 313] on input "text" at bounding box center [478, 306] width 505 height 38
type input "addre"
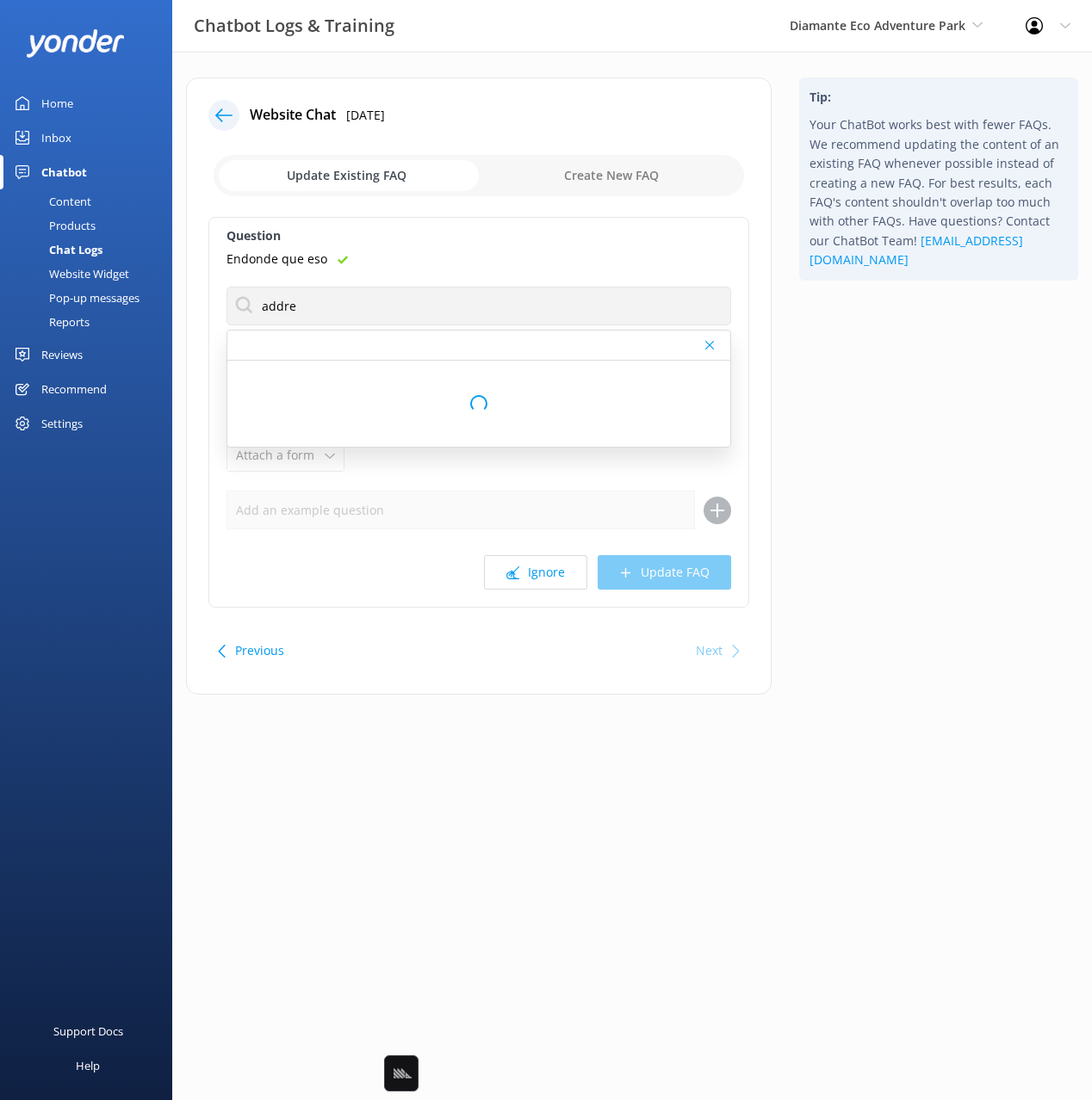
click at [847, 359] on div "Tip: Your ChatBot works best with fewer FAQs. We recommend updating the content…" at bounding box center [938, 395] width 307 height 634
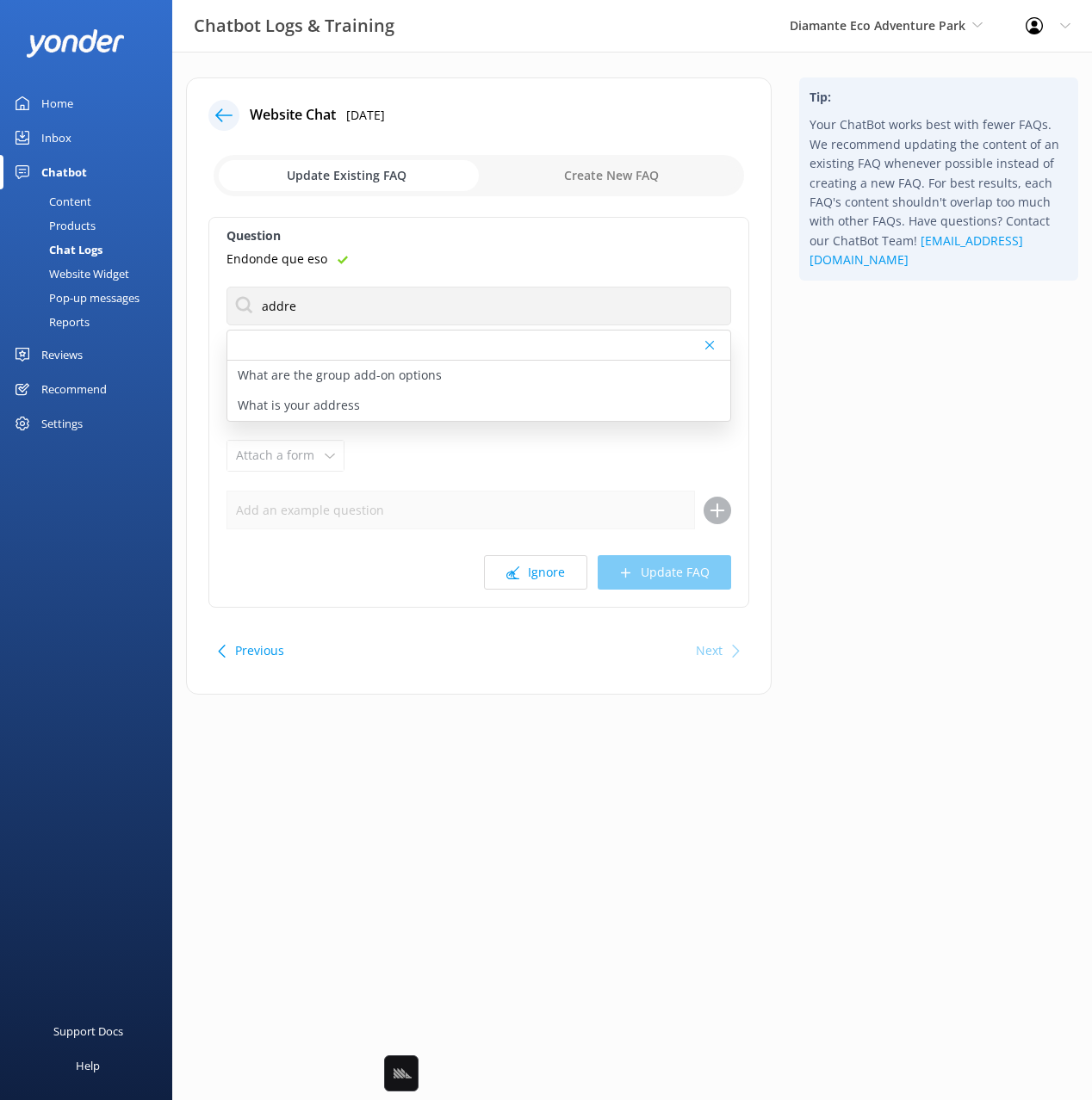
click at [391, 401] on div "What is your address" at bounding box center [478, 406] width 503 height 30
type textarea "[GEOGRAPHIC_DATA] is located at RIU Hotel [STREET_ADDRESS]. For directions, cli…"
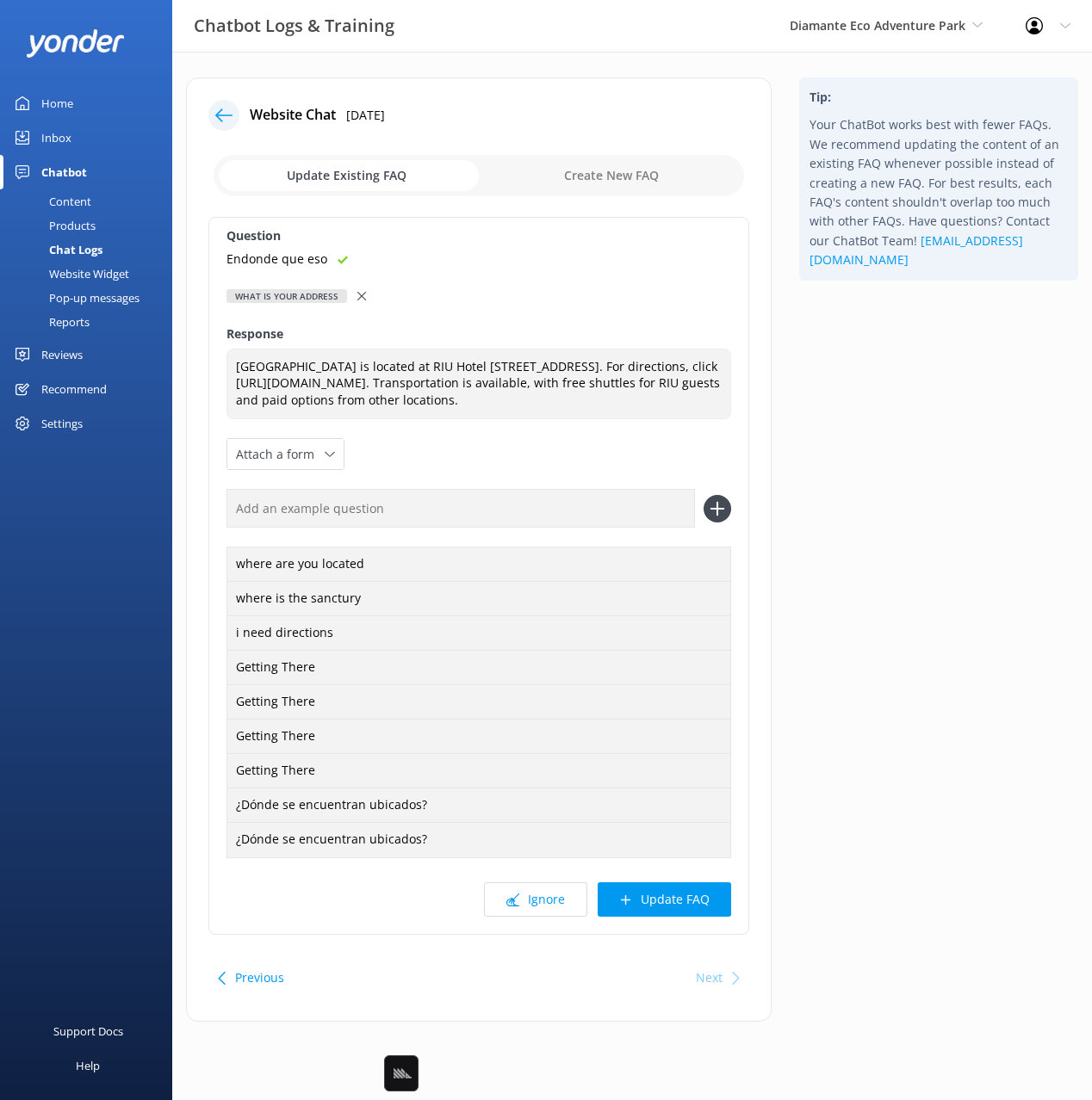
click at [558, 524] on input "text" at bounding box center [460, 507] width 468 height 38
paste input "Endonde que eso"
type input "Endonde que eso"
drag, startPoint x: 712, startPoint y: 518, endPoint x: 715, endPoint y: 561, distance: 43.1
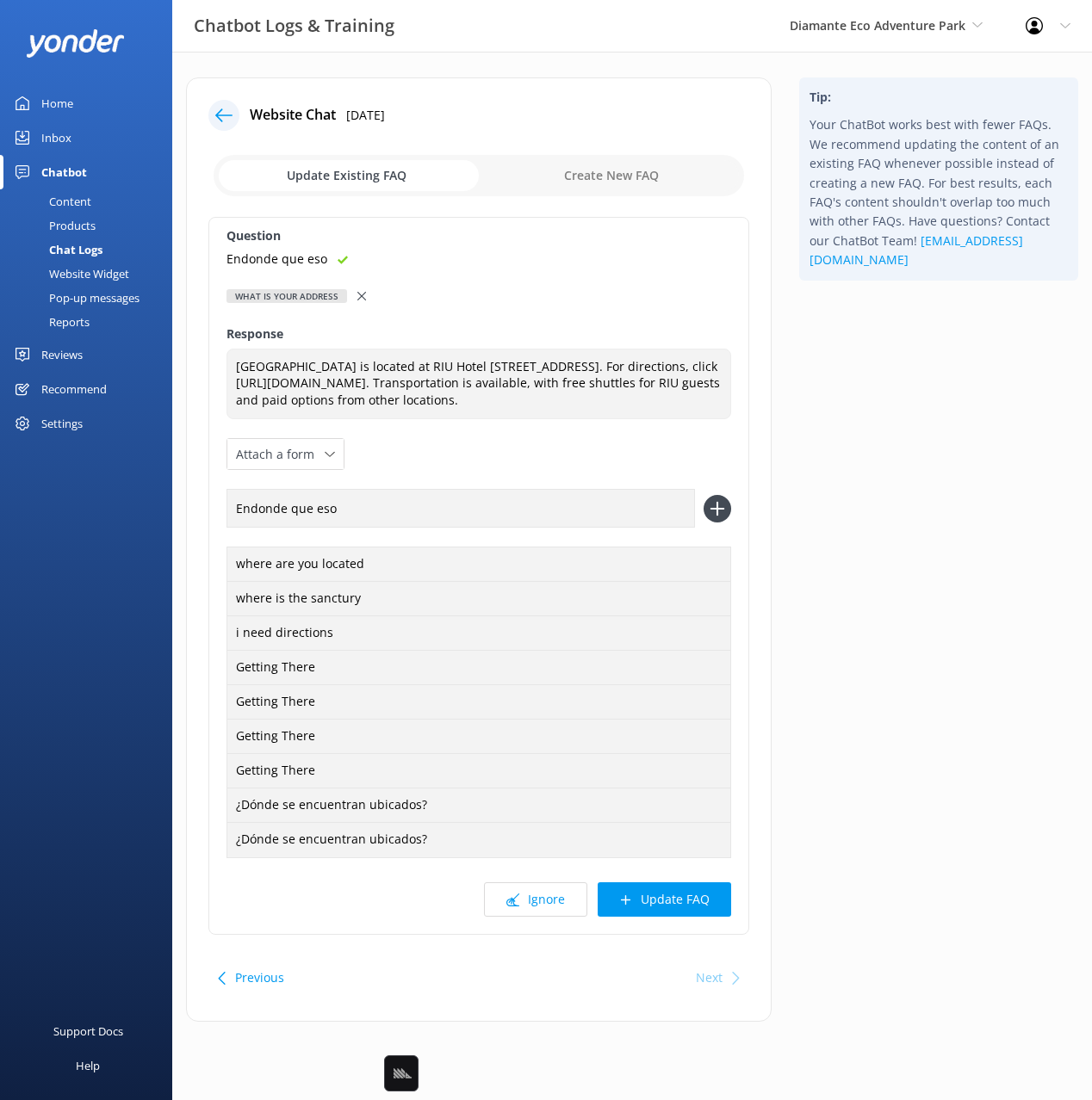
click at [713, 518] on icon at bounding box center [717, 508] width 27 height 27
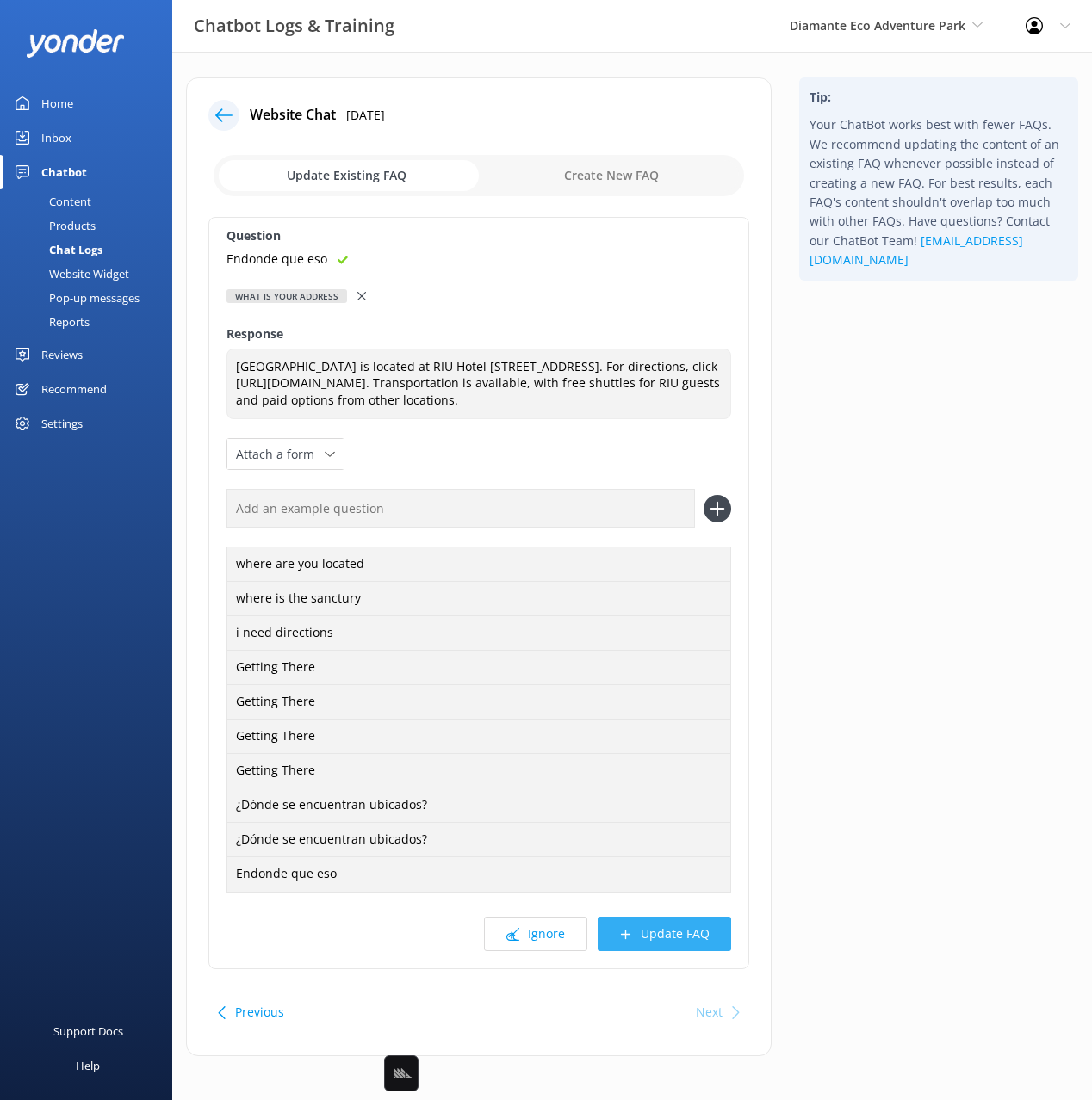
click at [681, 950] on button "Update FAQ" at bounding box center [664, 933] width 133 height 35
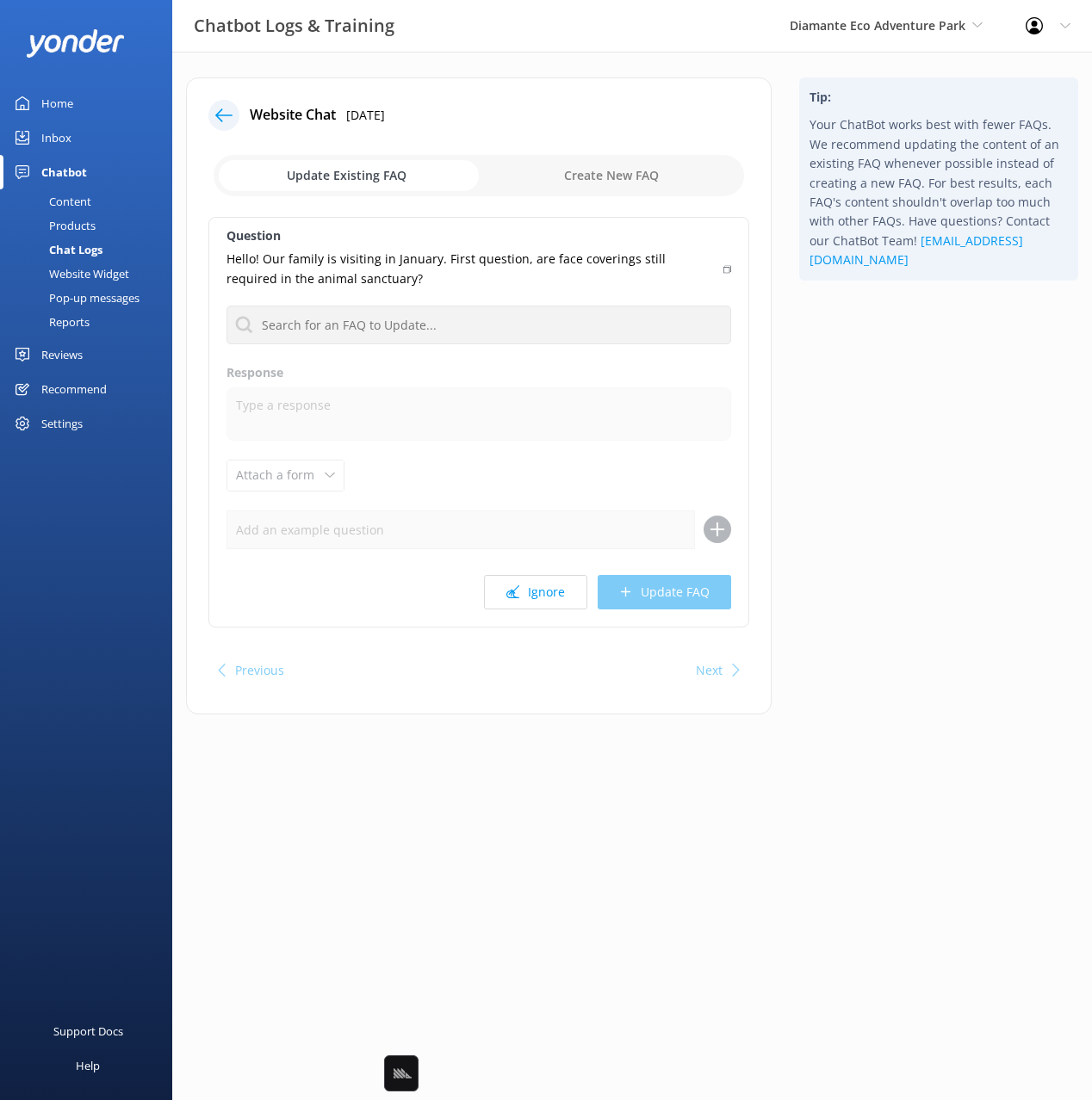
click at [904, 685] on div "Tip: Your ChatBot works best with fewer FAQs. We recommend updating the content…" at bounding box center [938, 404] width 307 height 654
click at [225, 113] on icon at bounding box center [223, 115] width 17 height 17
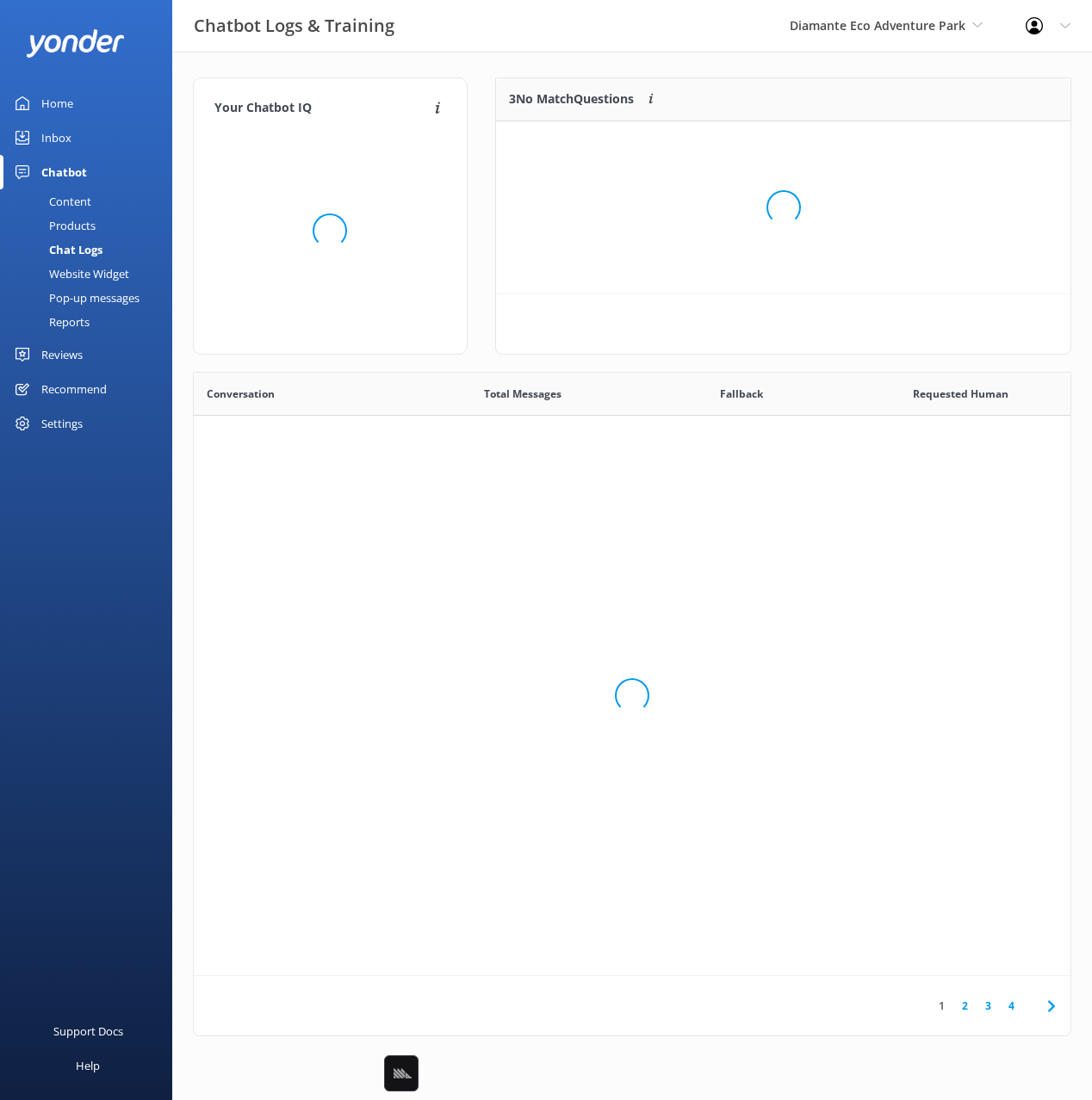
scroll to position [603, 876]
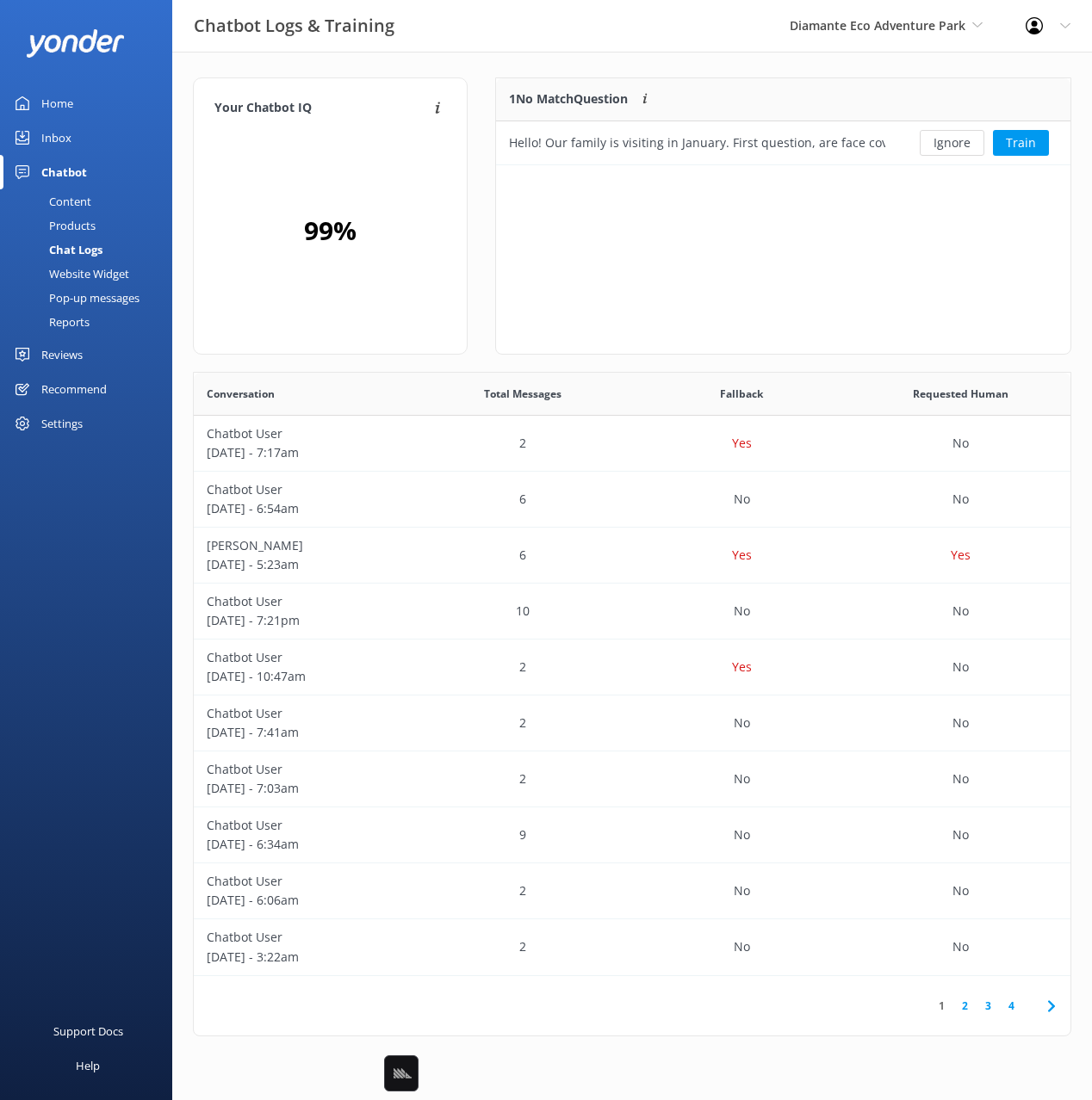
drag, startPoint x: 523, startPoint y: 64, endPoint x: 100, endPoint y: 135, distance: 428.9
click at [518, 64] on div "Your Chatbot IQ Your Chatbot IQ is the percentage of trained FAQs against untra…" at bounding box center [632, 561] width 919 height 1018
click at [95, 205] on link "Content" at bounding box center [91, 202] width 162 height 24
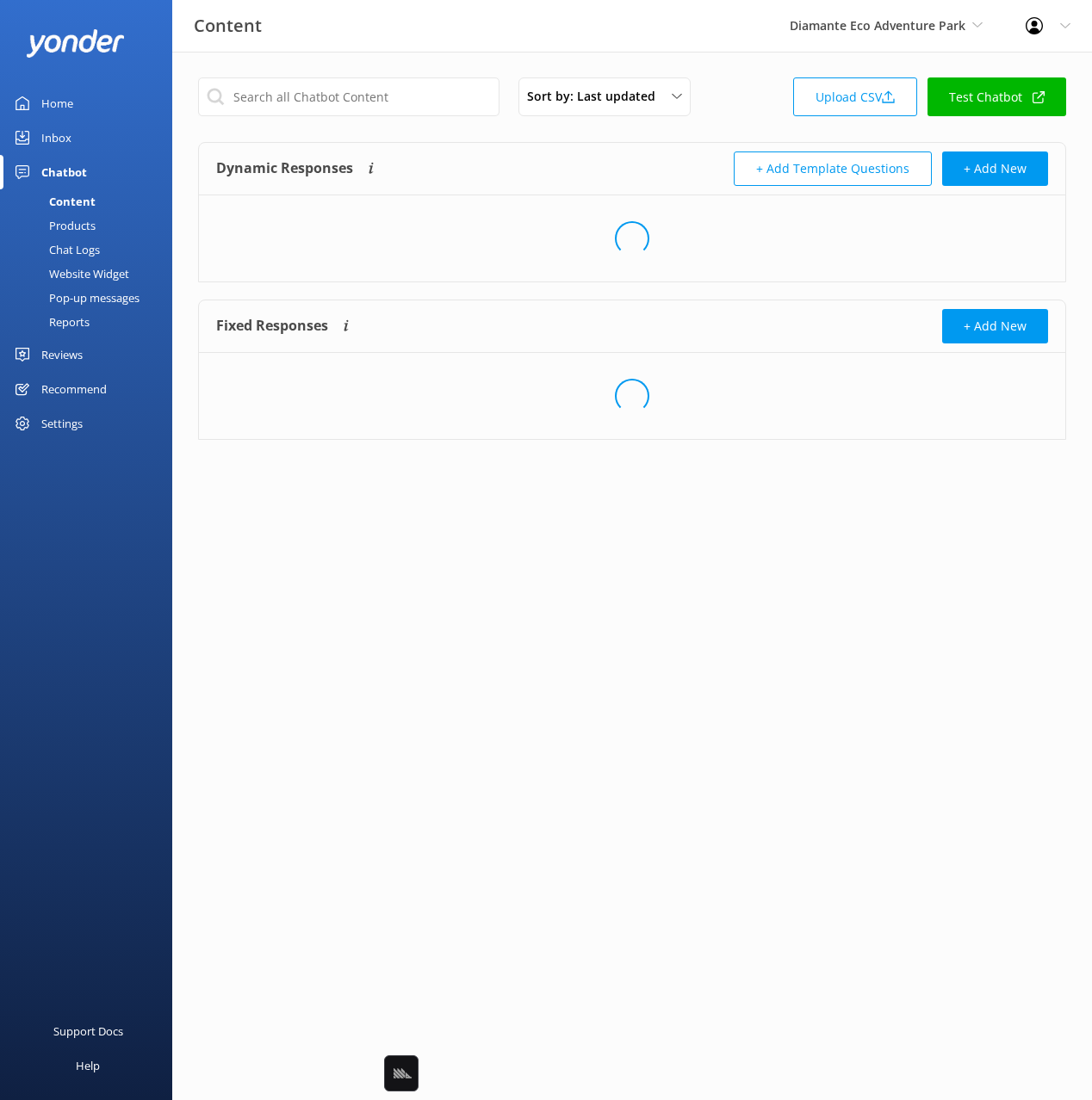
click at [475, 145] on div "Dynamic Responses The chatbot will generate a response based on the content inf…" at bounding box center [631, 169] width 866 height 53
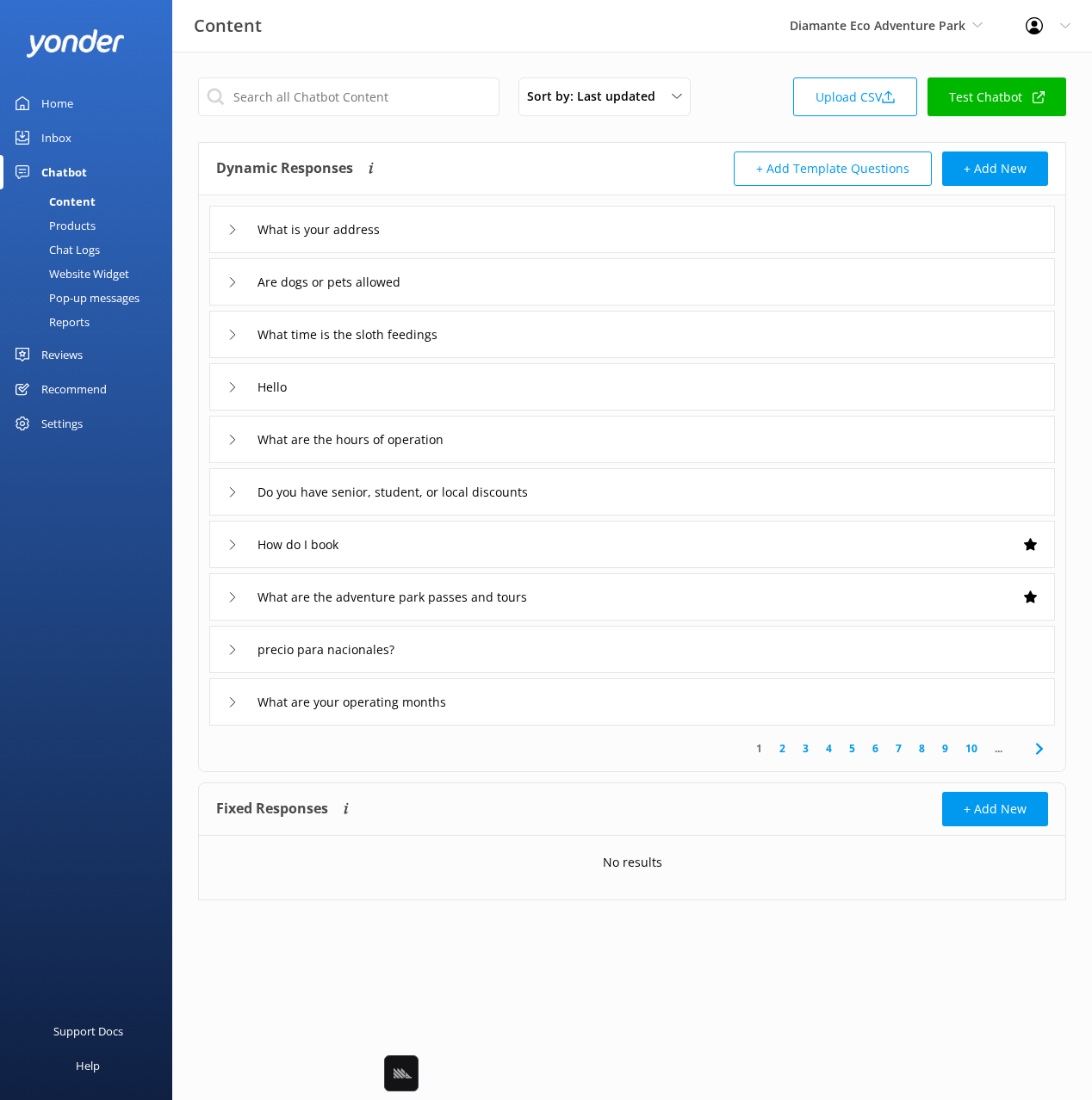
click at [642, 657] on div "precio para nacionales?" at bounding box center [631, 649] width 845 height 47
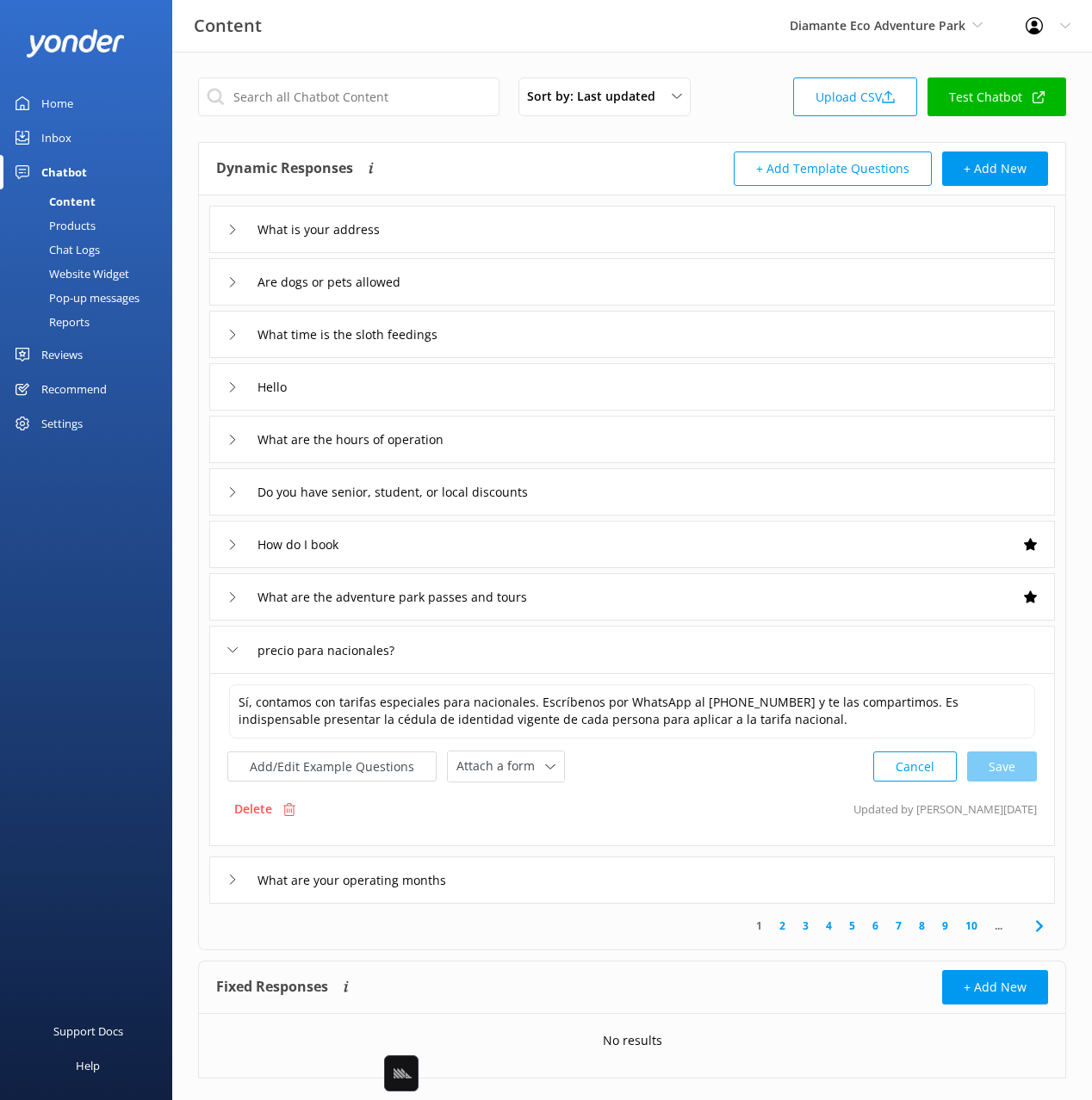
click at [643, 655] on div "precio para nacionales?" at bounding box center [631, 649] width 845 height 47
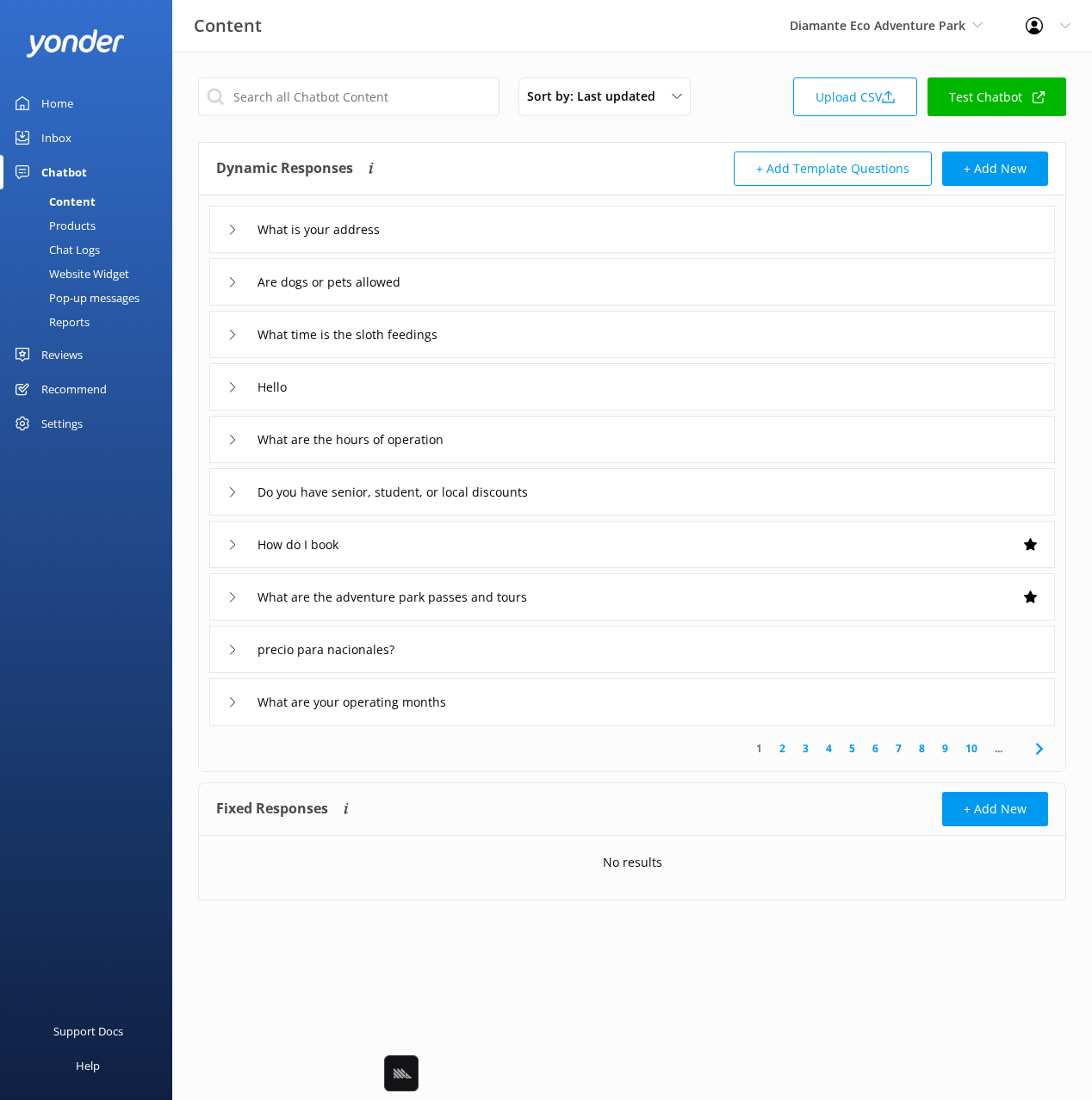
click at [459, 402] on div "Hello" at bounding box center [631, 386] width 845 height 47
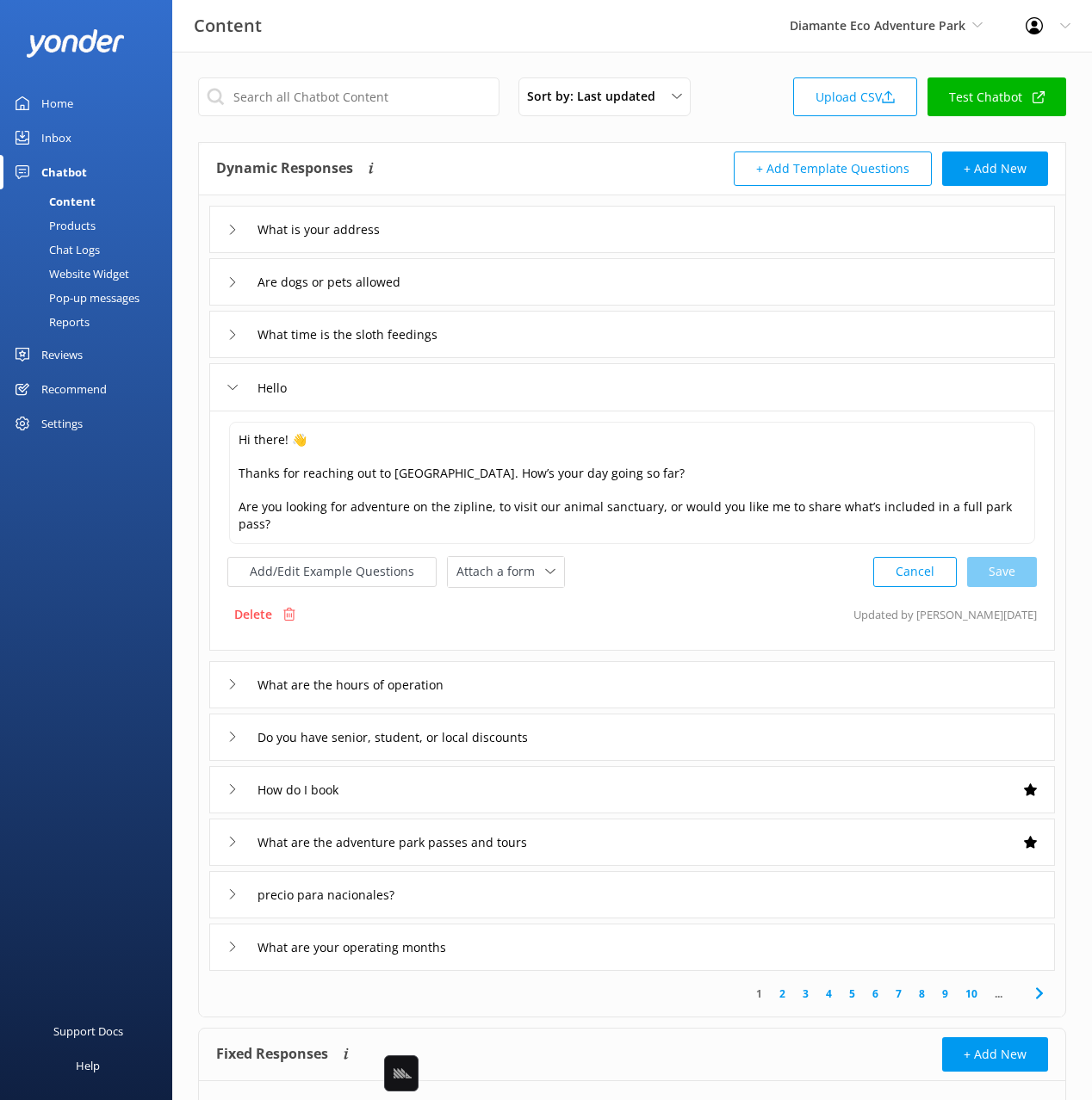
click at [653, 664] on div "What are the hours of operation" at bounding box center [631, 685] width 845 height 47
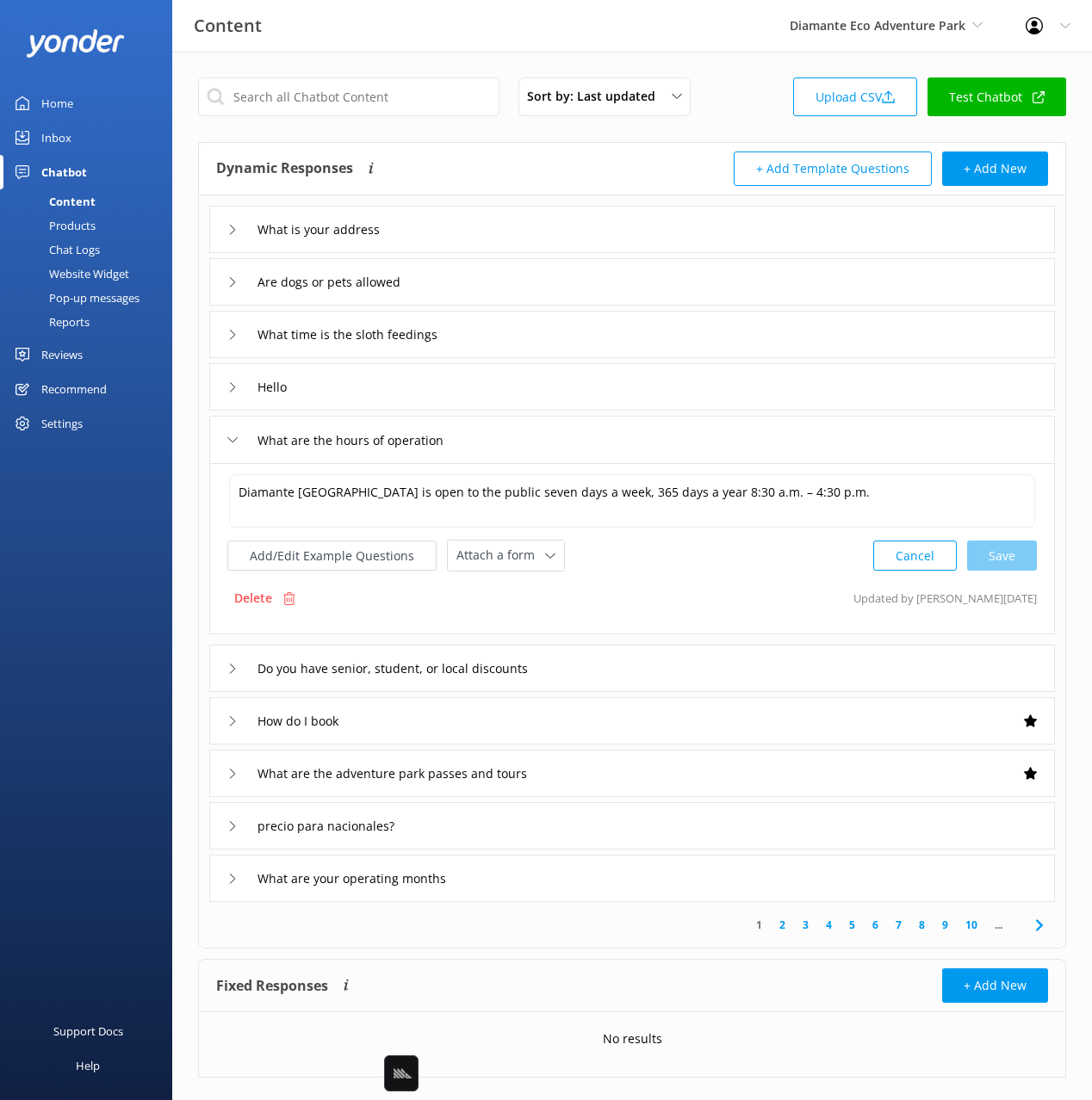
scroll to position [29, 0]
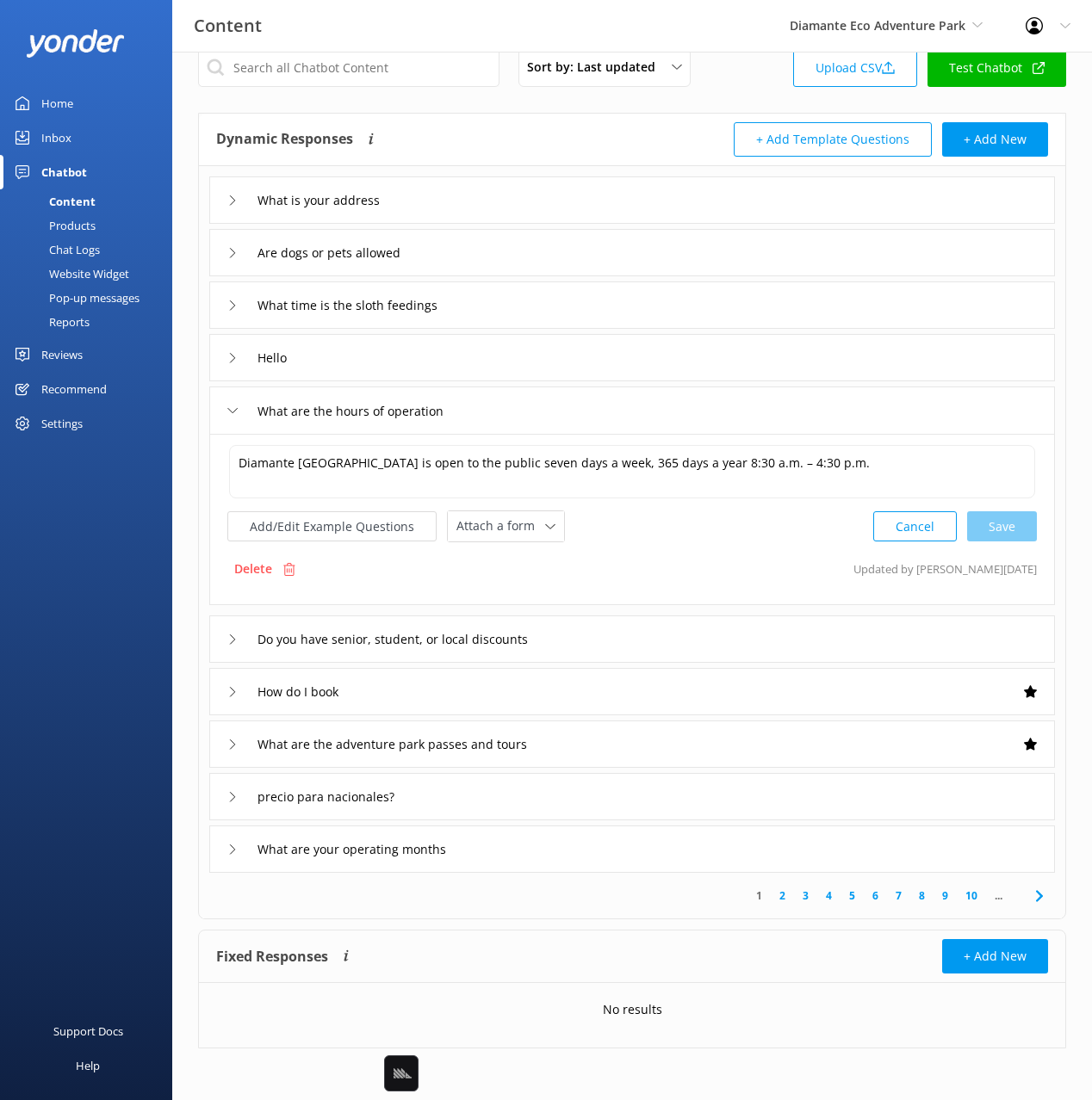
click at [697, 636] on div "Do you have senior, student, or local discounts" at bounding box center [631, 639] width 845 height 47
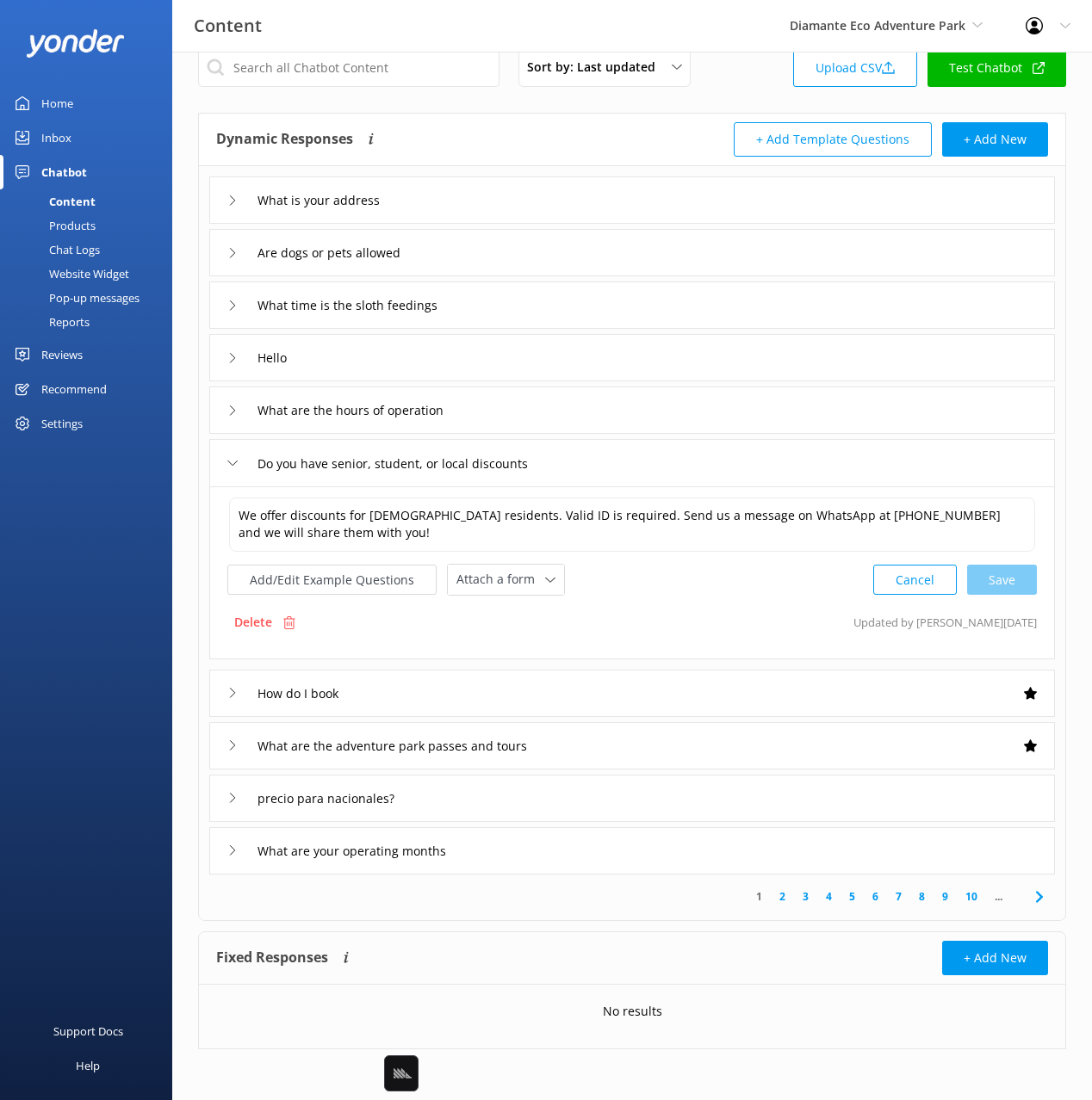
click at [722, 712] on div "How do I book" at bounding box center [631, 693] width 845 height 47
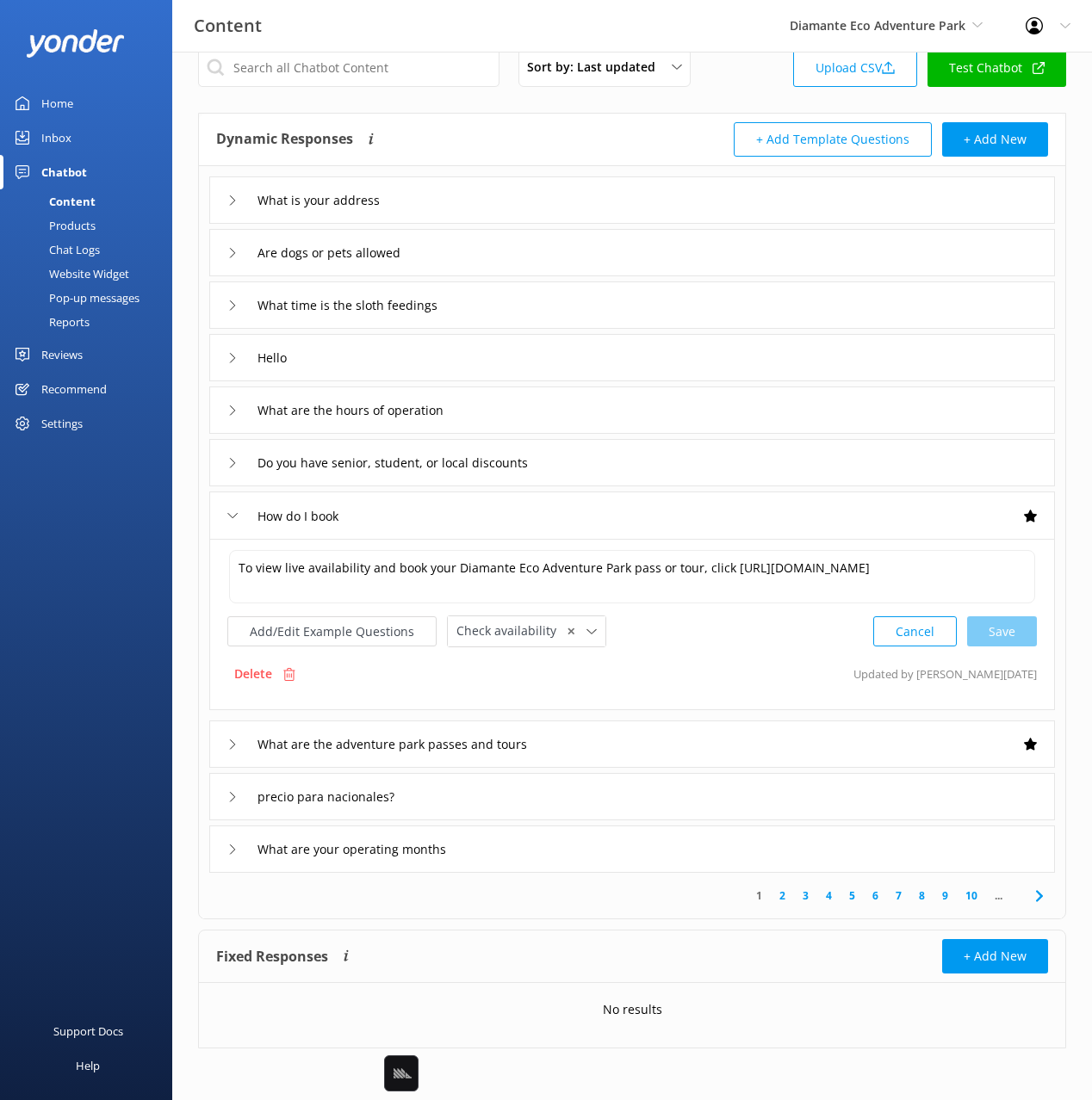
click at [705, 791] on div "precio para nacionales?" at bounding box center [631, 796] width 845 height 47
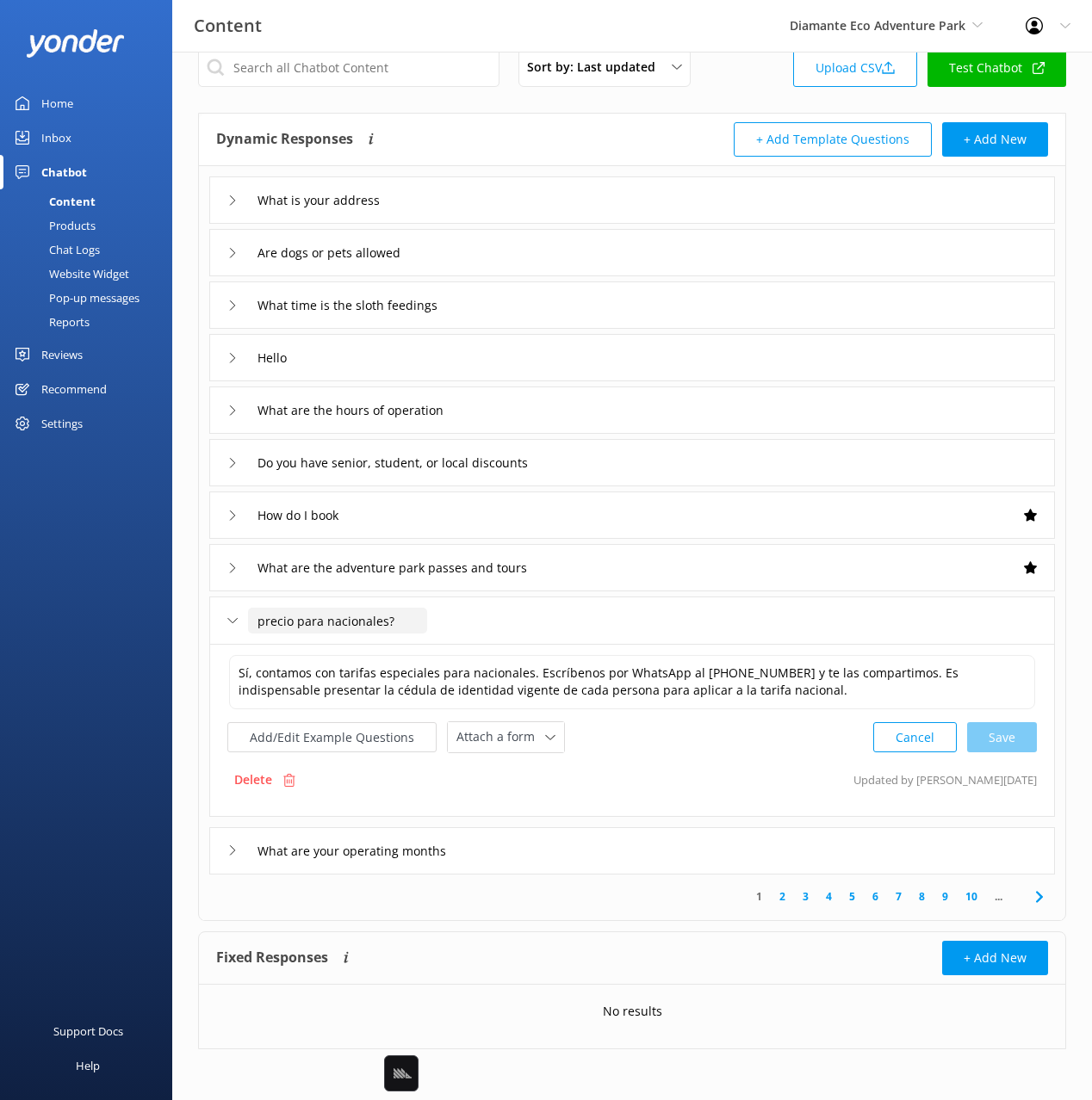
click at [317, 627] on input "precio para nacionales?" at bounding box center [337, 621] width 179 height 26
click at [685, 679] on textarea "Sí, contamos con tarifas especiales para nacionales. Escríbenos por WhatsApp al…" at bounding box center [631, 682] width 806 height 54
click at [364, 74] on input "text" at bounding box center [348, 67] width 301 height 38
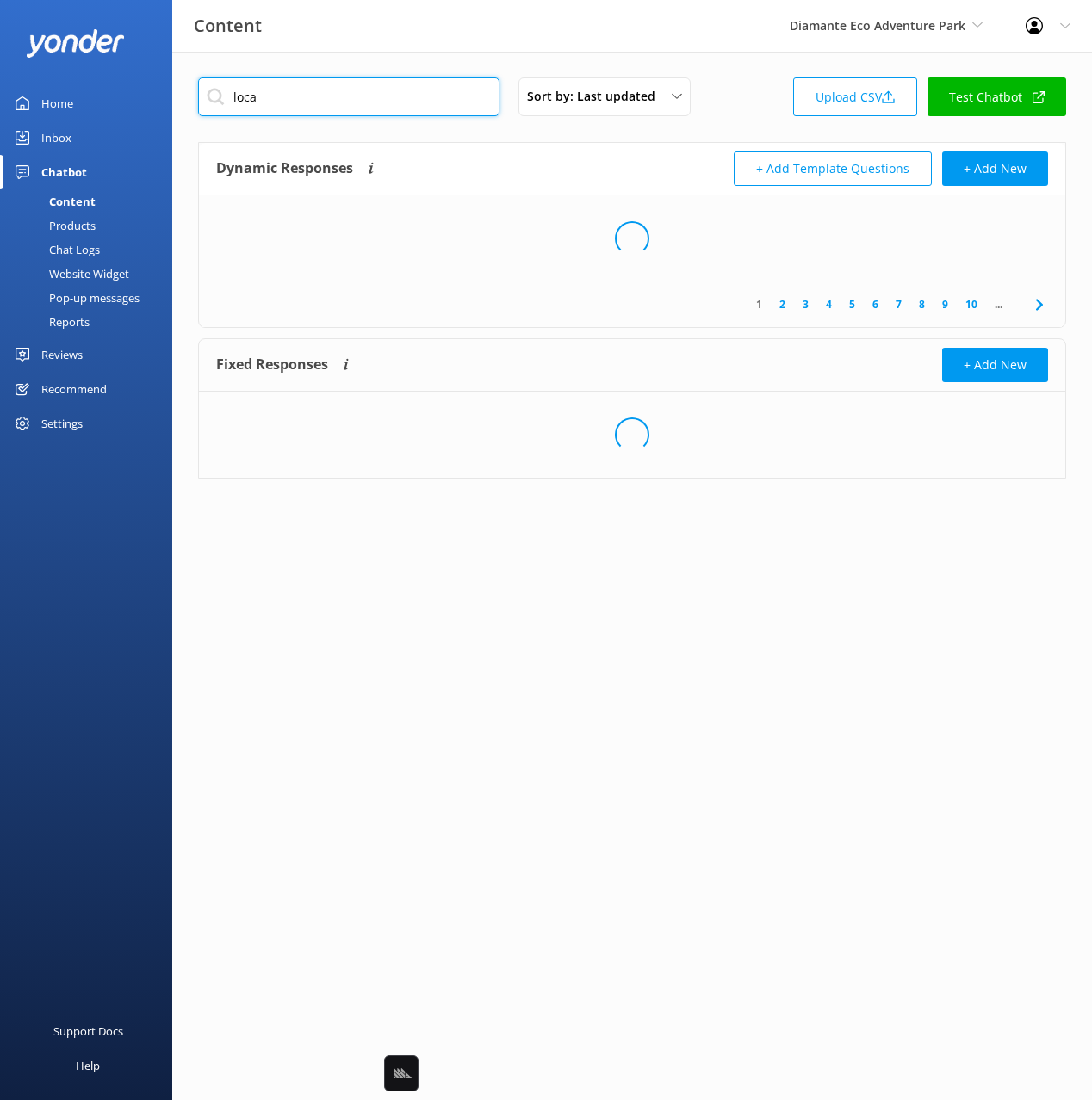
type input "loca"
click at [498, 130] on div "loca Sort by: Last updated Title (A-Z) Last updated Upload CSV Test Chatbot Dyn…" at bounding box center [632, 291] width 919 height 478
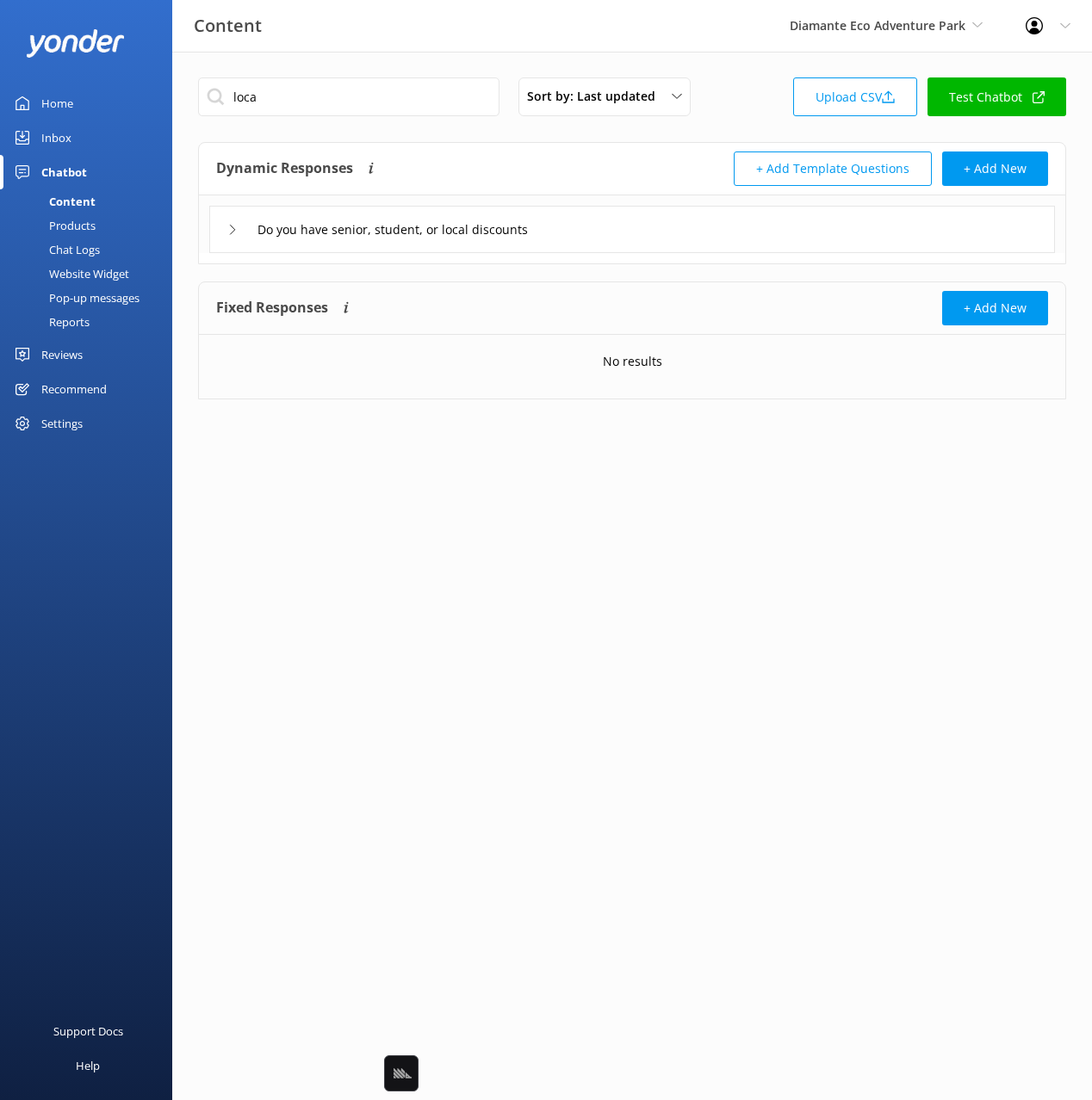
drag, startPoint x: 673, startPoint y: 227, endPoint x: 629, endPoint y: 244, distance: 47.2
click at [672, 227] on div "Do you have senior, student, or local discounts" at bounding box center [631, 229] width 845 height 47
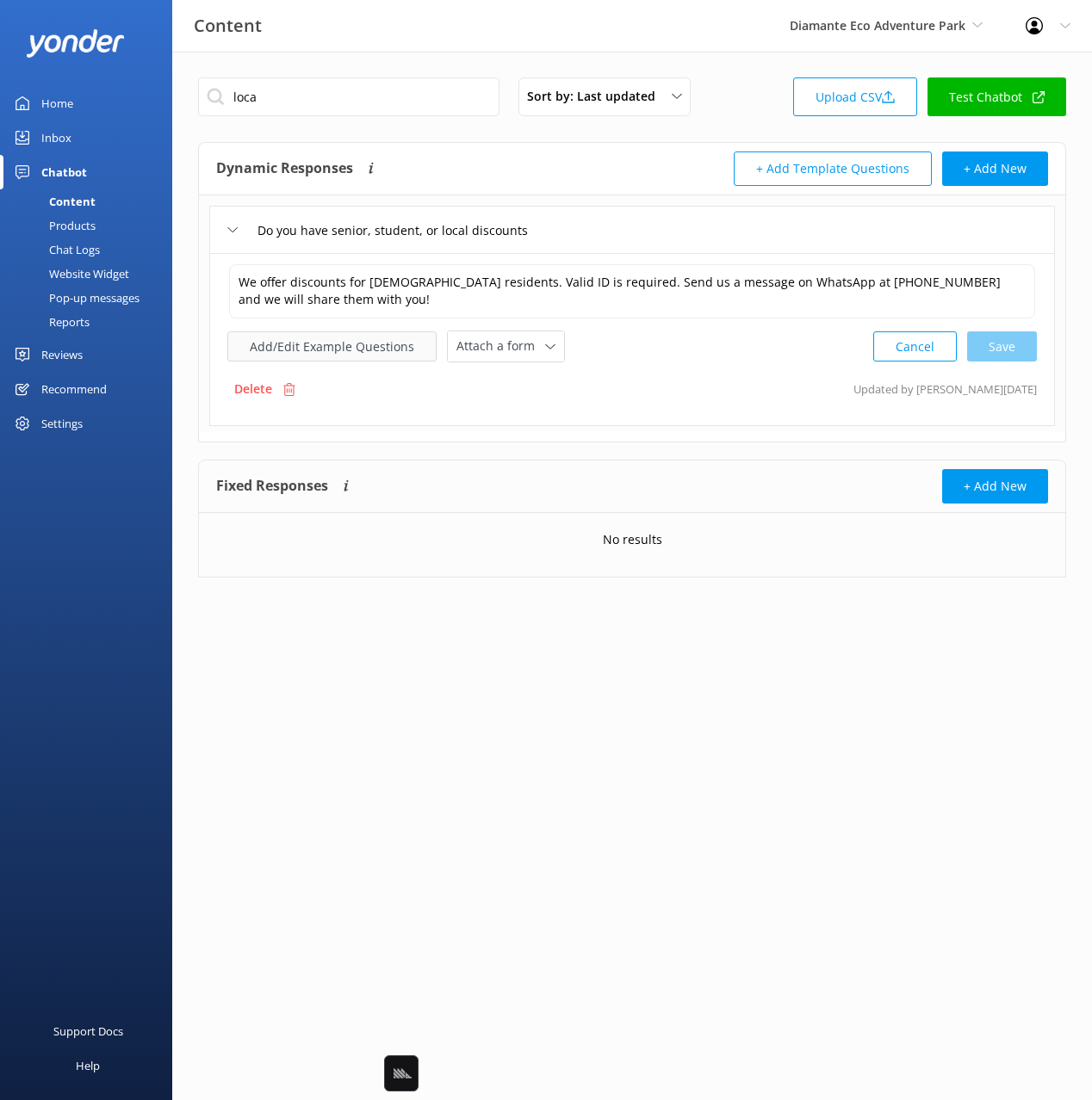
click at [328, 346] on button "Add/Edit Example Questions" at bounding box center [331, 346] width 209 height 30
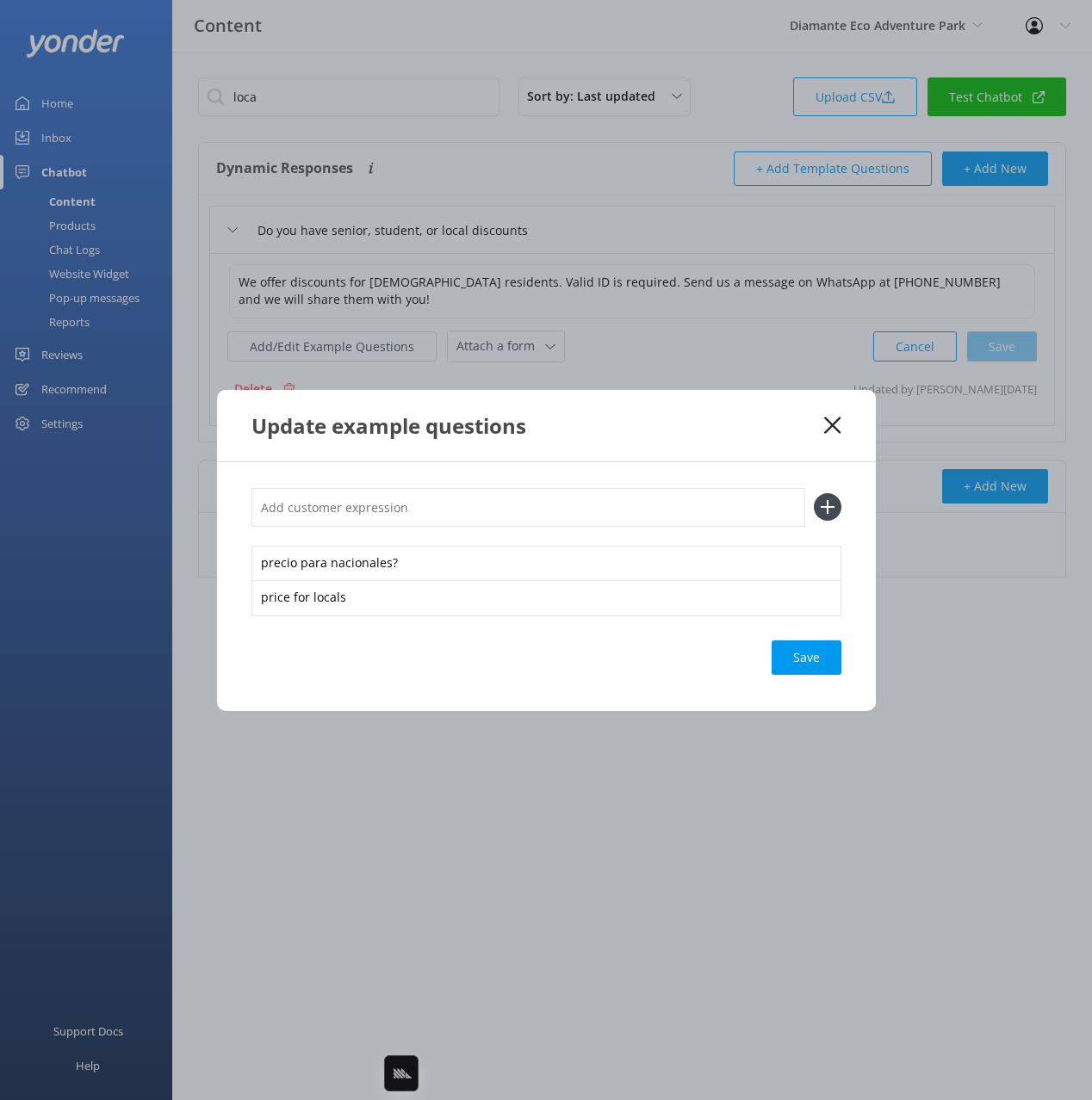
click at [705, 511] on input "text" at bounding box center [528, 506] width 554 height 38
paste input "precio para nacionales?"
type input "precio para nacionales?"
click at [821, 499] on icon at bounding box center [827, 506] width 27 height 27
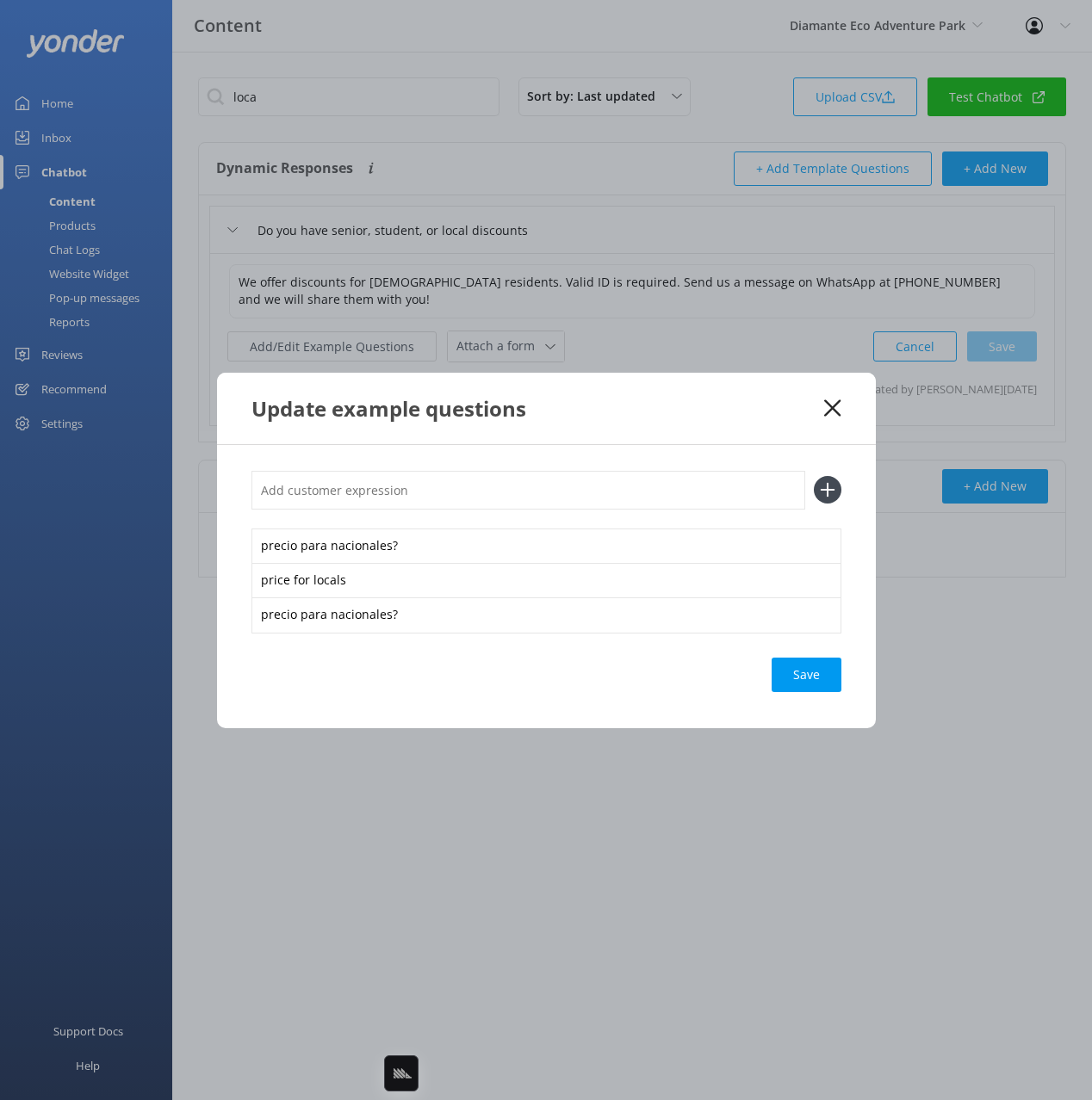
click at [812, 678] on div "Save" at bounding box center [806, 674] width 69 height 35
click at [834, 408] on icon at bounding box center [831, 408] width 16 height 17
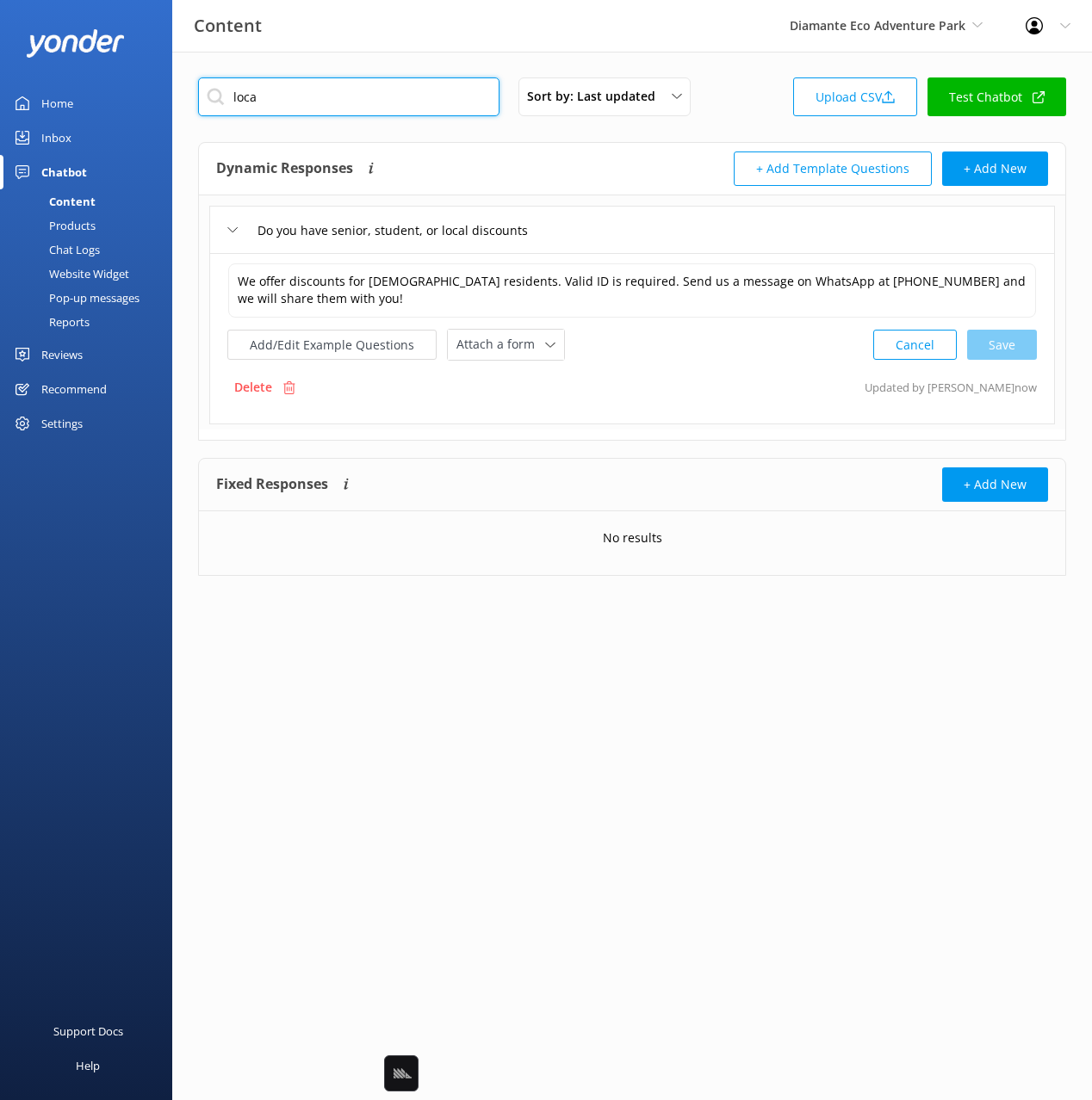
click at [330, 94] on input "loca" at bounding box center [348, 97] width 301 height 38
click at [626, 143] on div "Dynamic Responses The chatbot will generate a response based on the content inf…" at bounding box center [631, 169] width 866 height 53
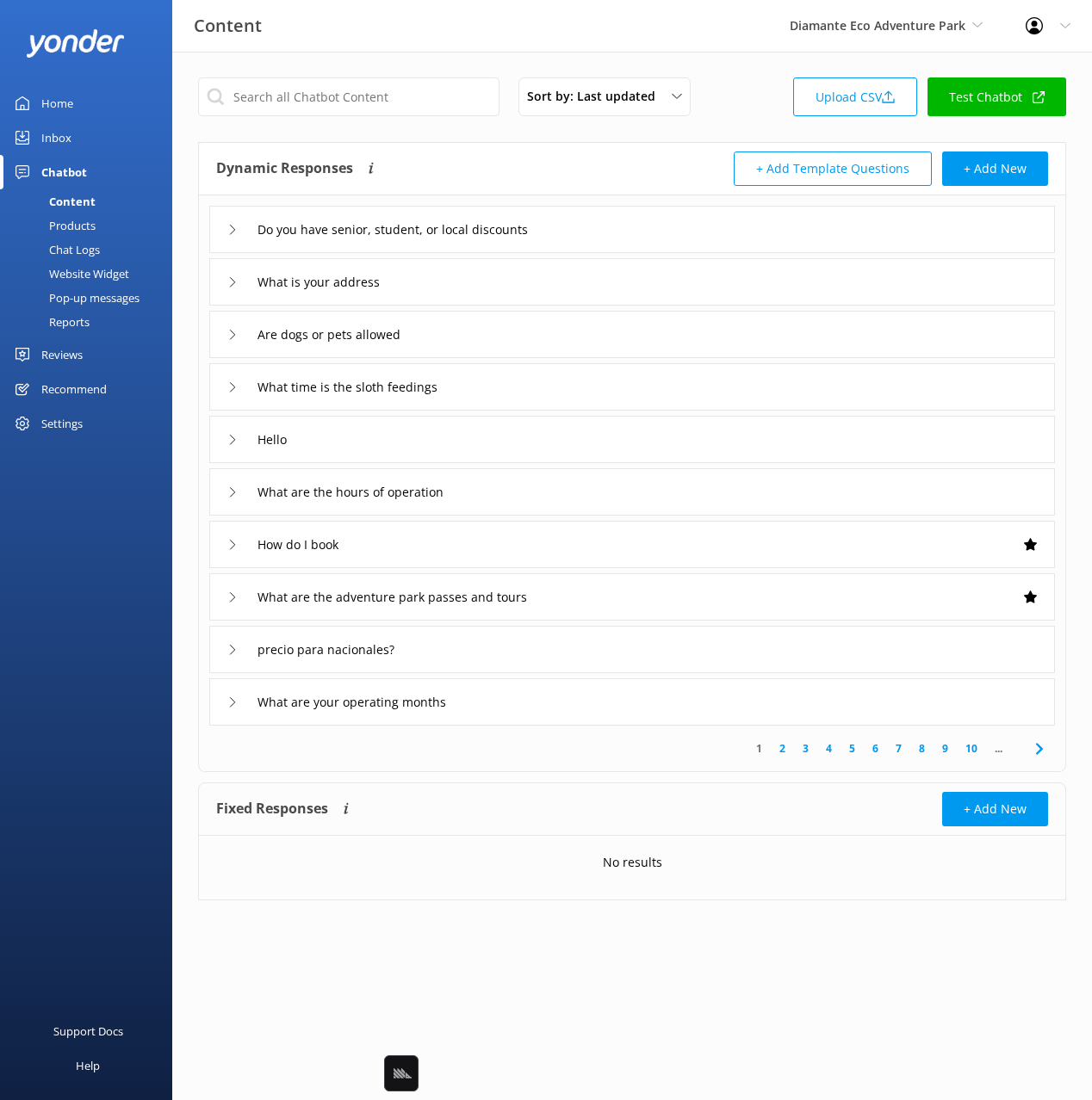
drag, startPoint x: 557, startPoint y: 656, endPoint x: 538, endPoint y: 663, distance: 20.2
click at [555, 655] on div "precio para nacionales?" at bounding box center [631, 649] width 845 height 47
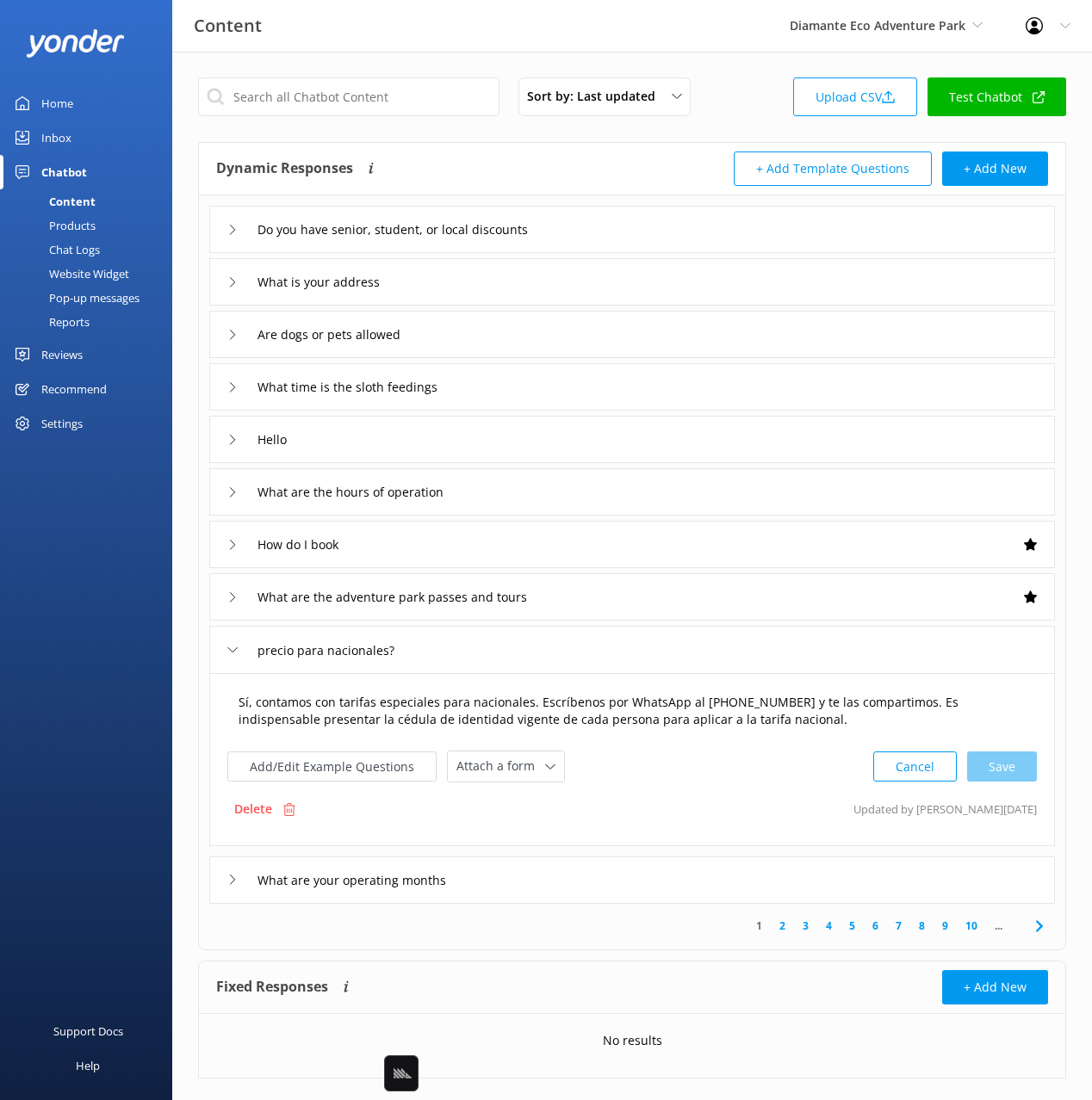
drag, startPoint x: 457, startPoint y: 711, endPoint x: 477, endPoint y: 714, distance: 20.2
click at [460, 711] on textarea "Sí, contamos con tarifas especiales para nacionales. Escríbenos por WhatsApp al…" at bounding box center [631, 712] width 806 height 54
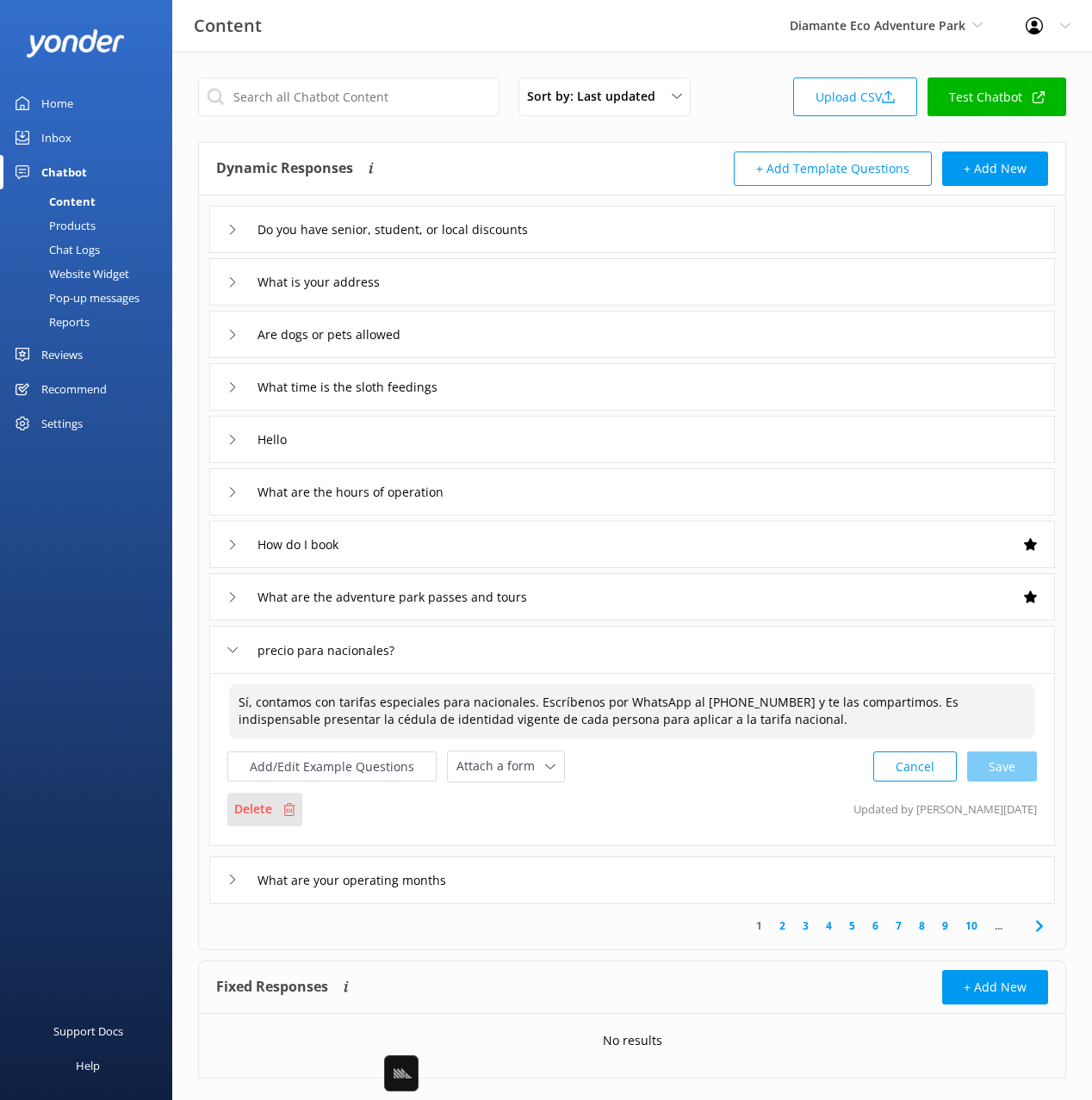
click at [253, 806] on p "Delete" at bounding box center [253, 808] width 38 height 19
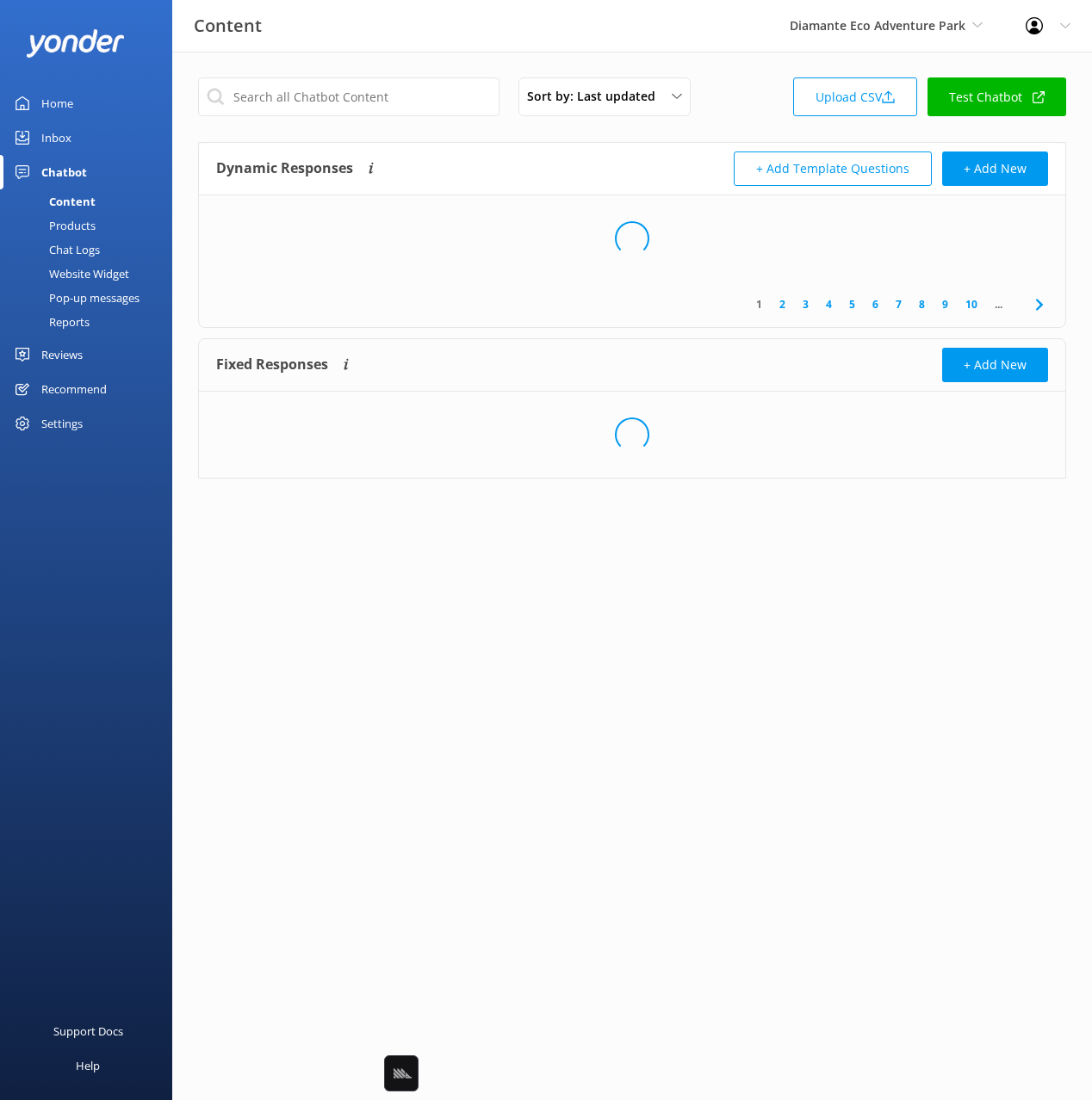
click at [741, 94] on div "Sort by: Last updated Title (A-Z) Last updated Upload CSV Test Chatbot" at bounding box center [631, 102] width 868 height 49
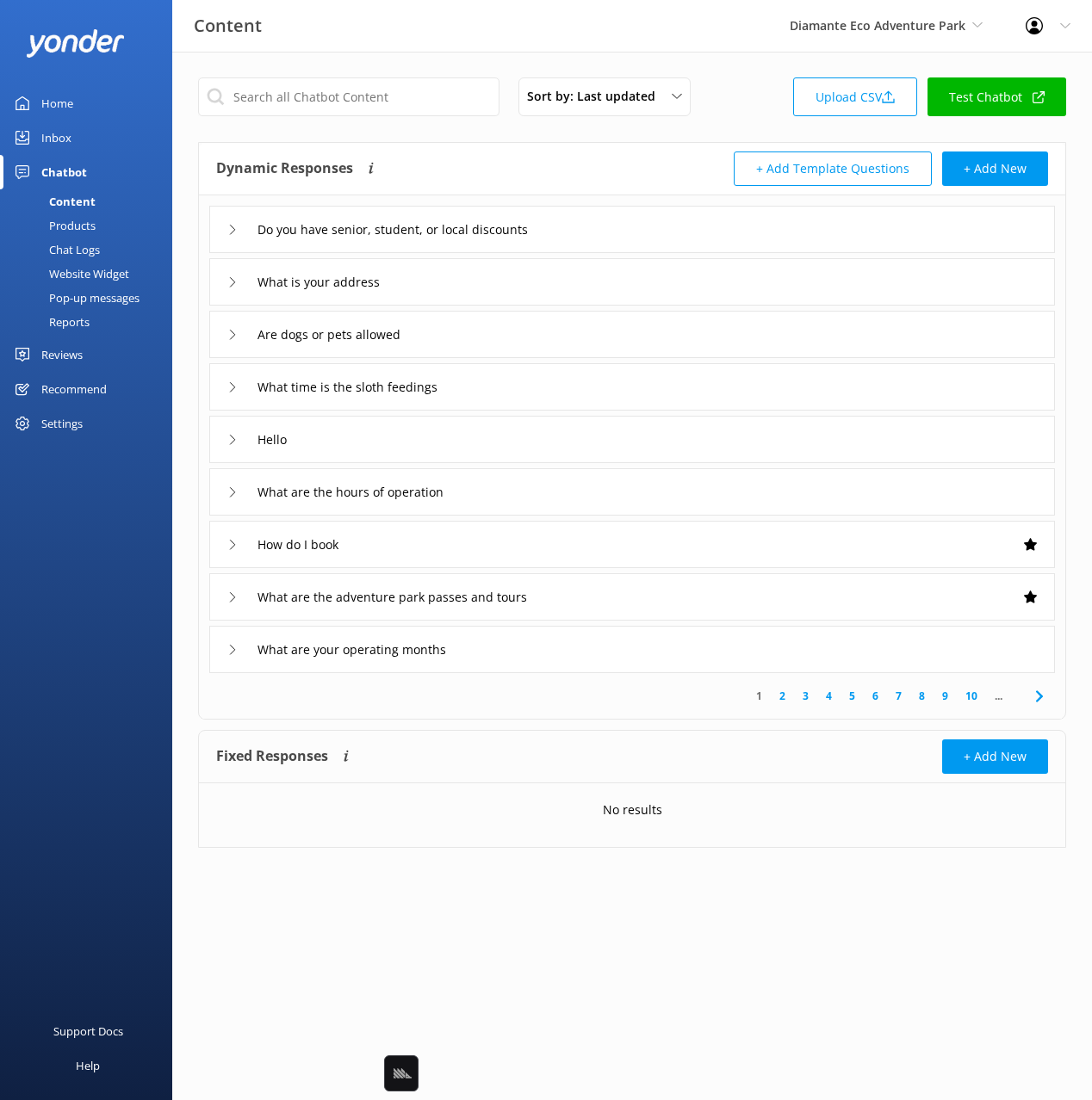
click at [576, 715] on div "1 2 3 4 5 6 7 8 9 10 ..." at bounding box center [632, 696] width 859 height 46
click at [1037, 686] on icon at bounding box center [1039, 696] width 21 height 21
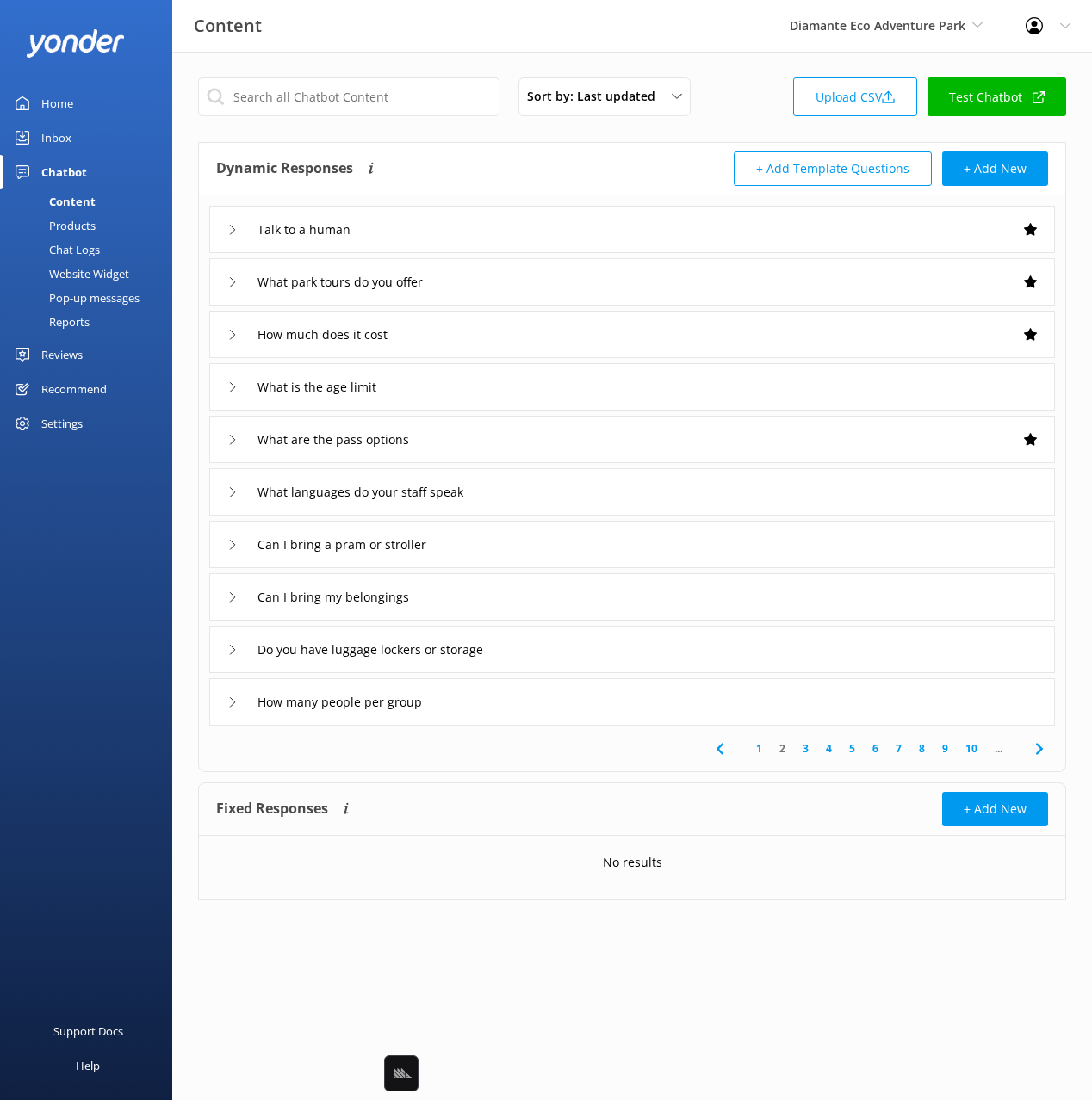
drag, startPoint x: 70, startPoint y: 109, endPoint x: 117, endPoint y: 107, distance: 47.0
click at [72, 108] on div "Home" at bounding box center [57, 103] width 32 height 35
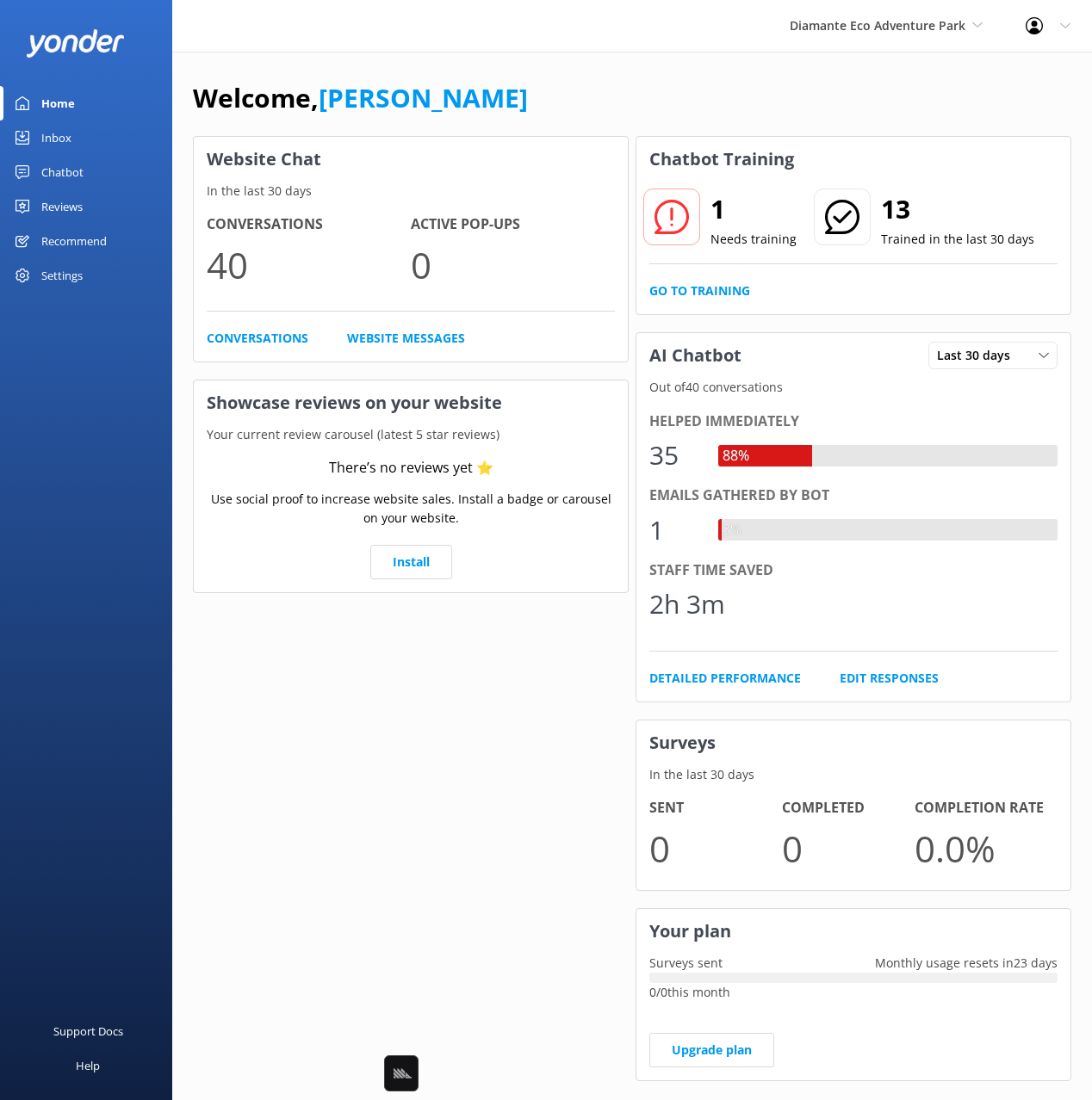
drag, startPoint x: 682, startPoint y: 71, endPoint x: 948, endPoint y: 47, distance: 267.1
click at [682, 71] on div "Welcome, Mikayla Website Chat In the last 30 days Conversations 40 Active Pop-u…" at bounding box center [632, 592] width 919 height 1081
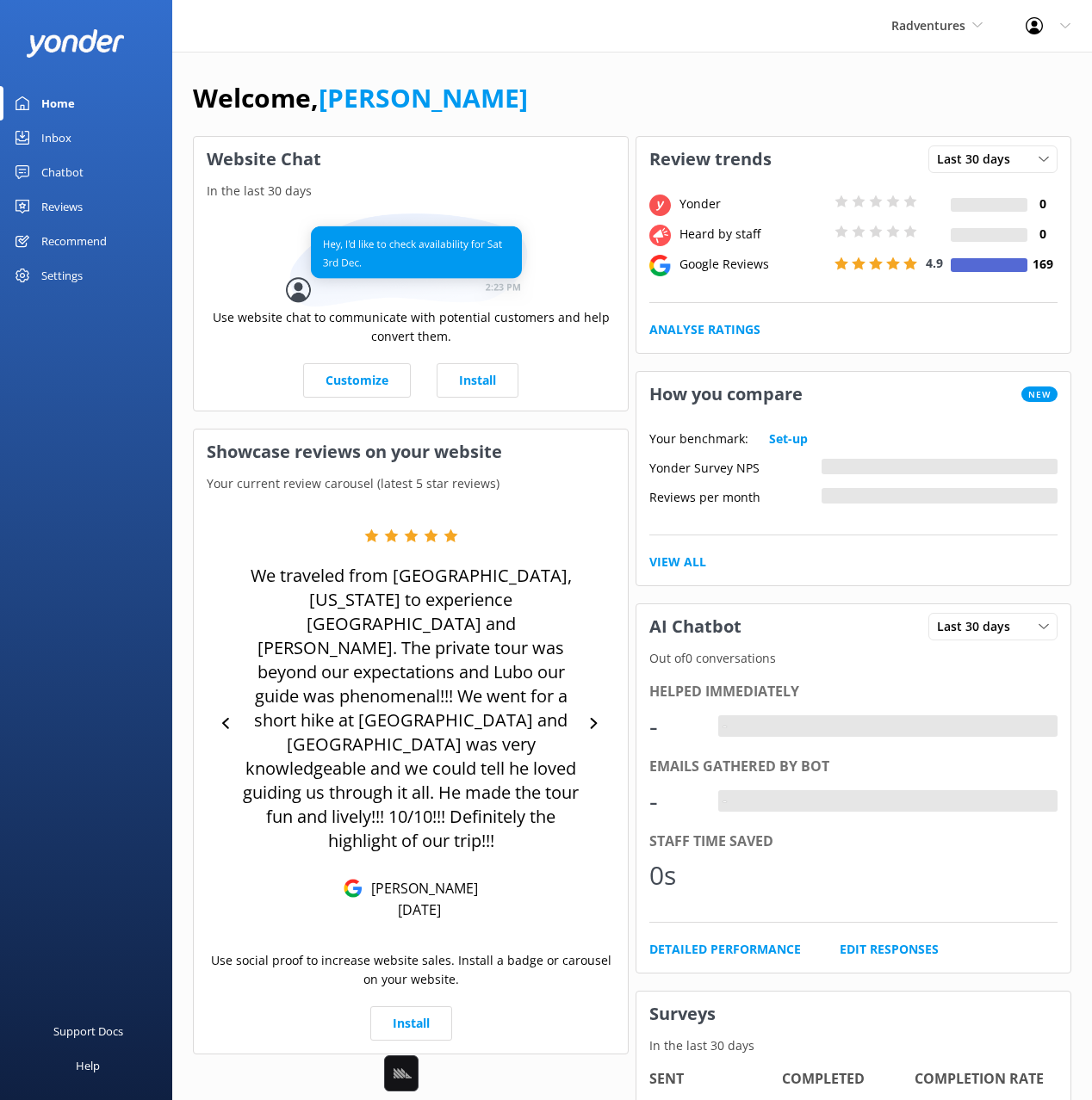
click at [74, 203] on div "Reviews" at bounding box center [62, 206] width 41 height 35
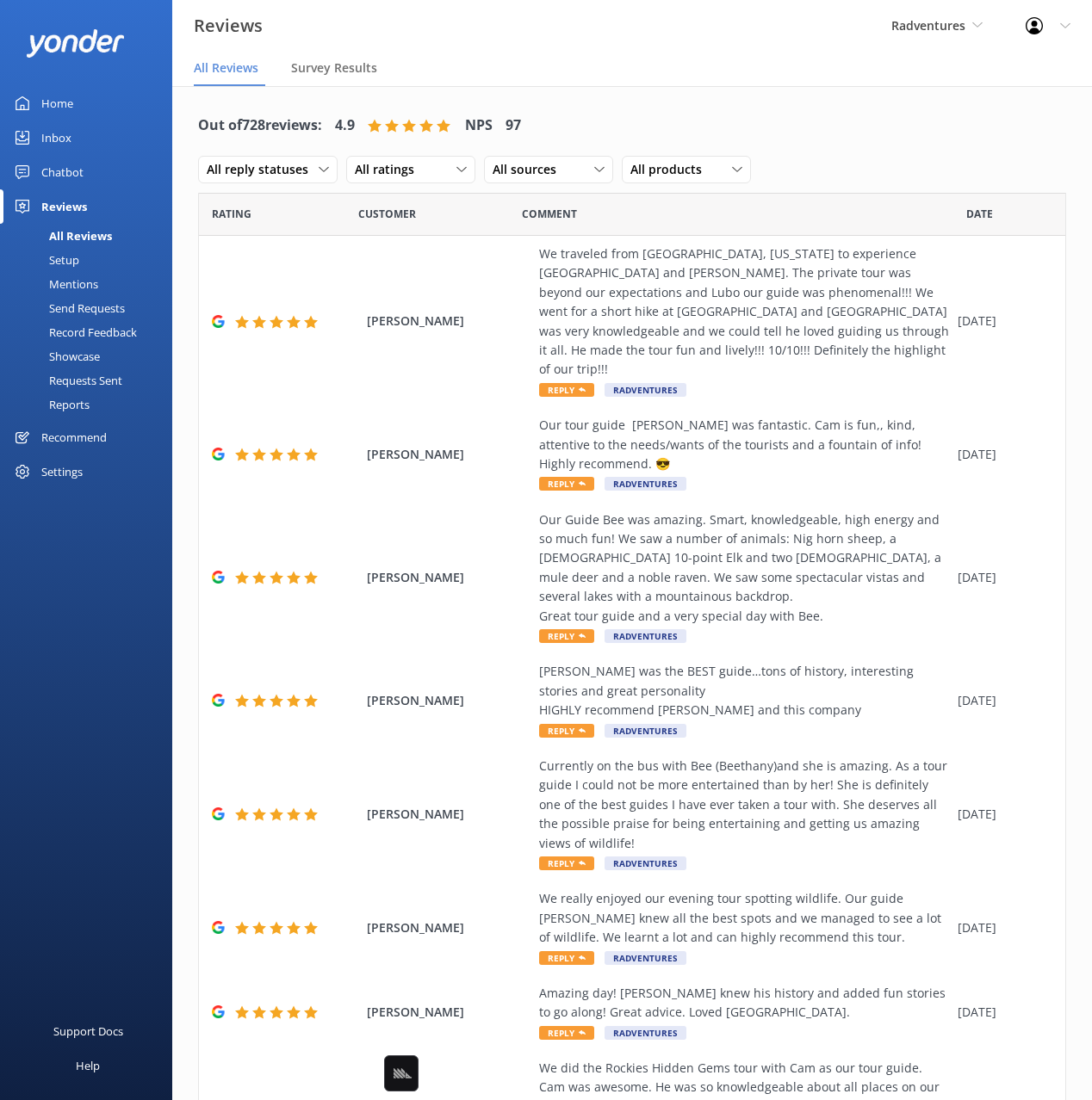
click at [805, 150] on div "Out of 728 reviews: 4.9 NPS 97 All reply statuses All reply statuses Needs a re…" at bounding box center [631, 147] width 868 height 89
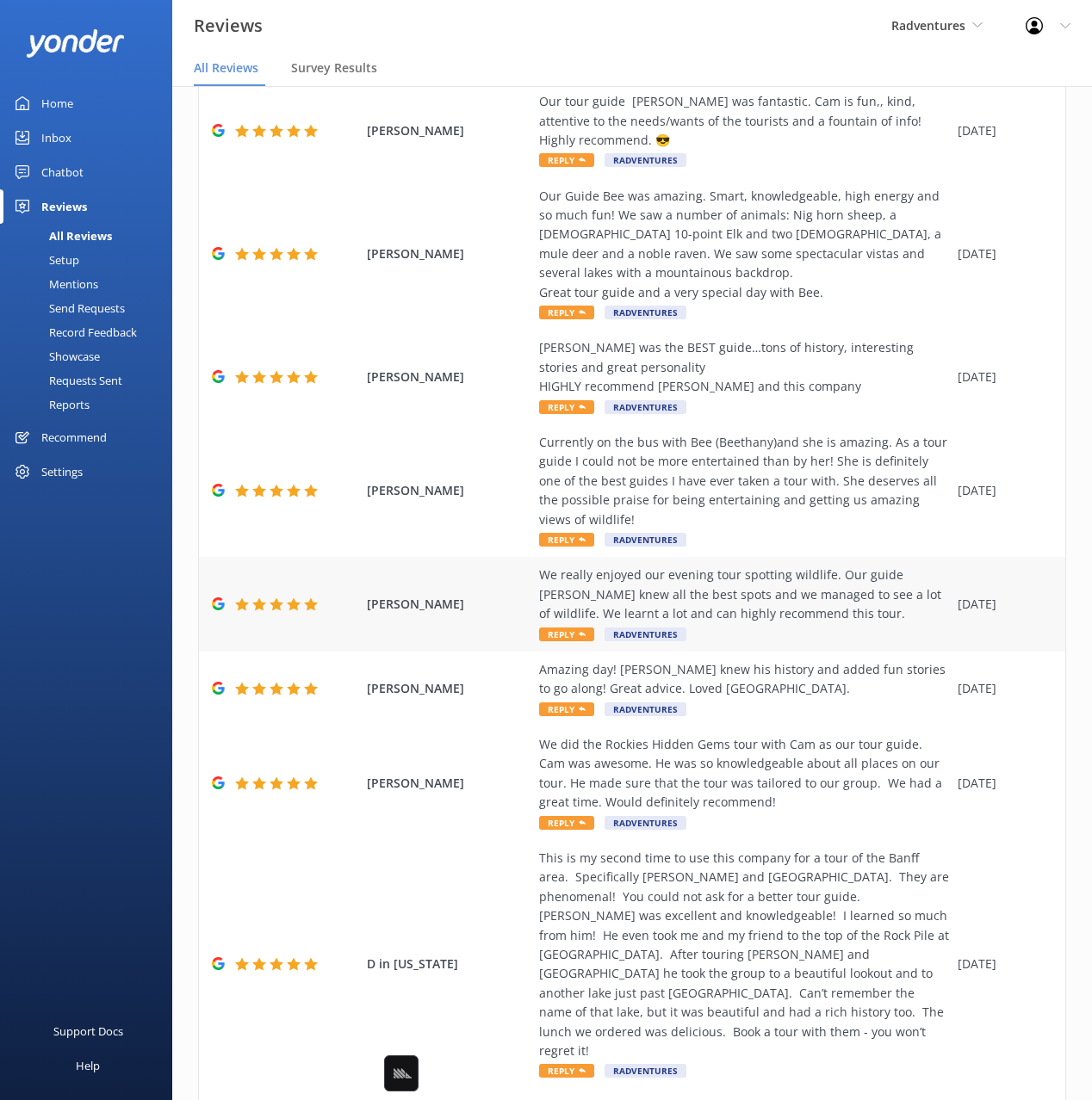
scroll to position [424, 0]
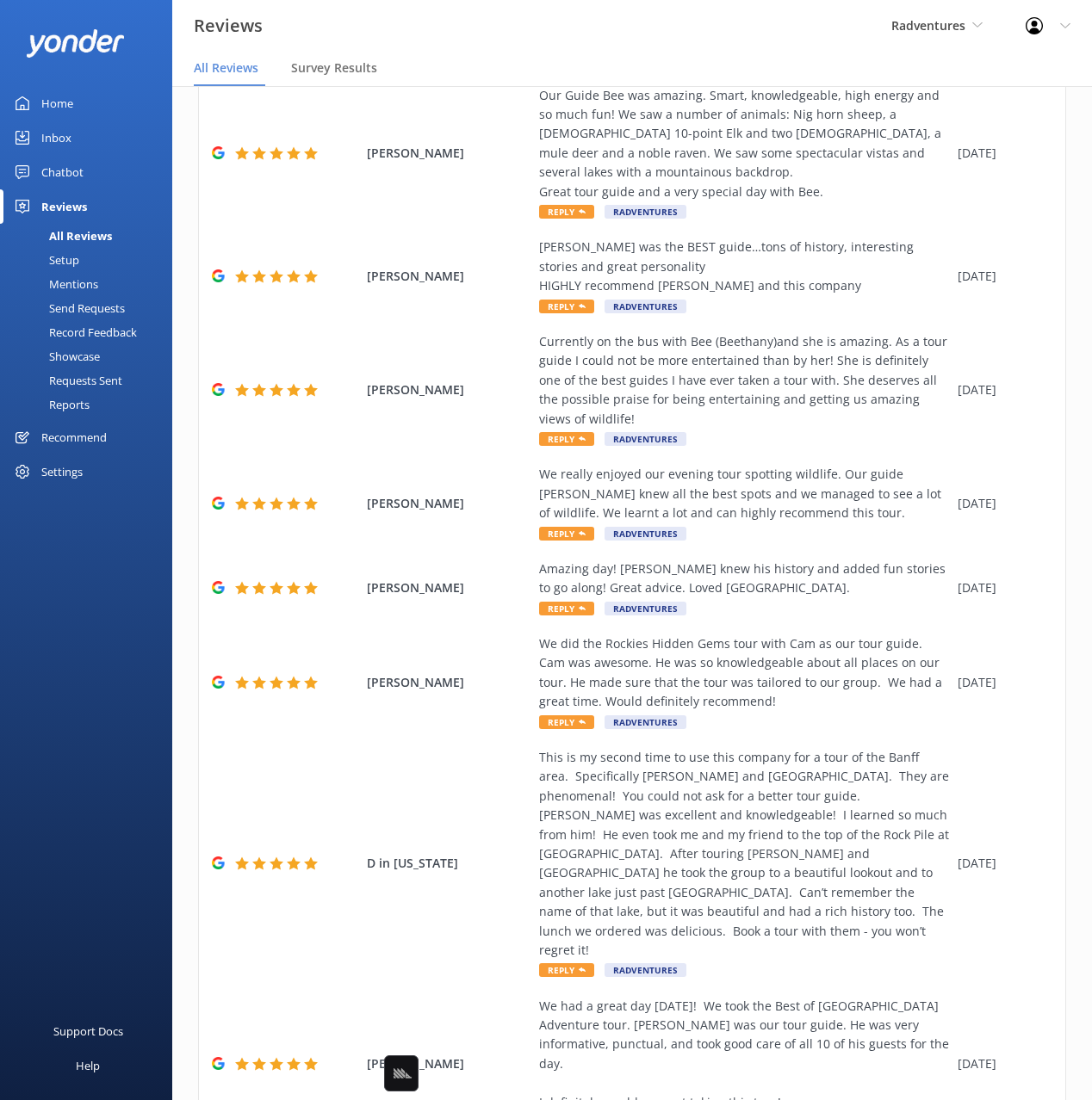
click at [83, 262] on link "Setup" at bounding box center [91, 260] width 162 height 24
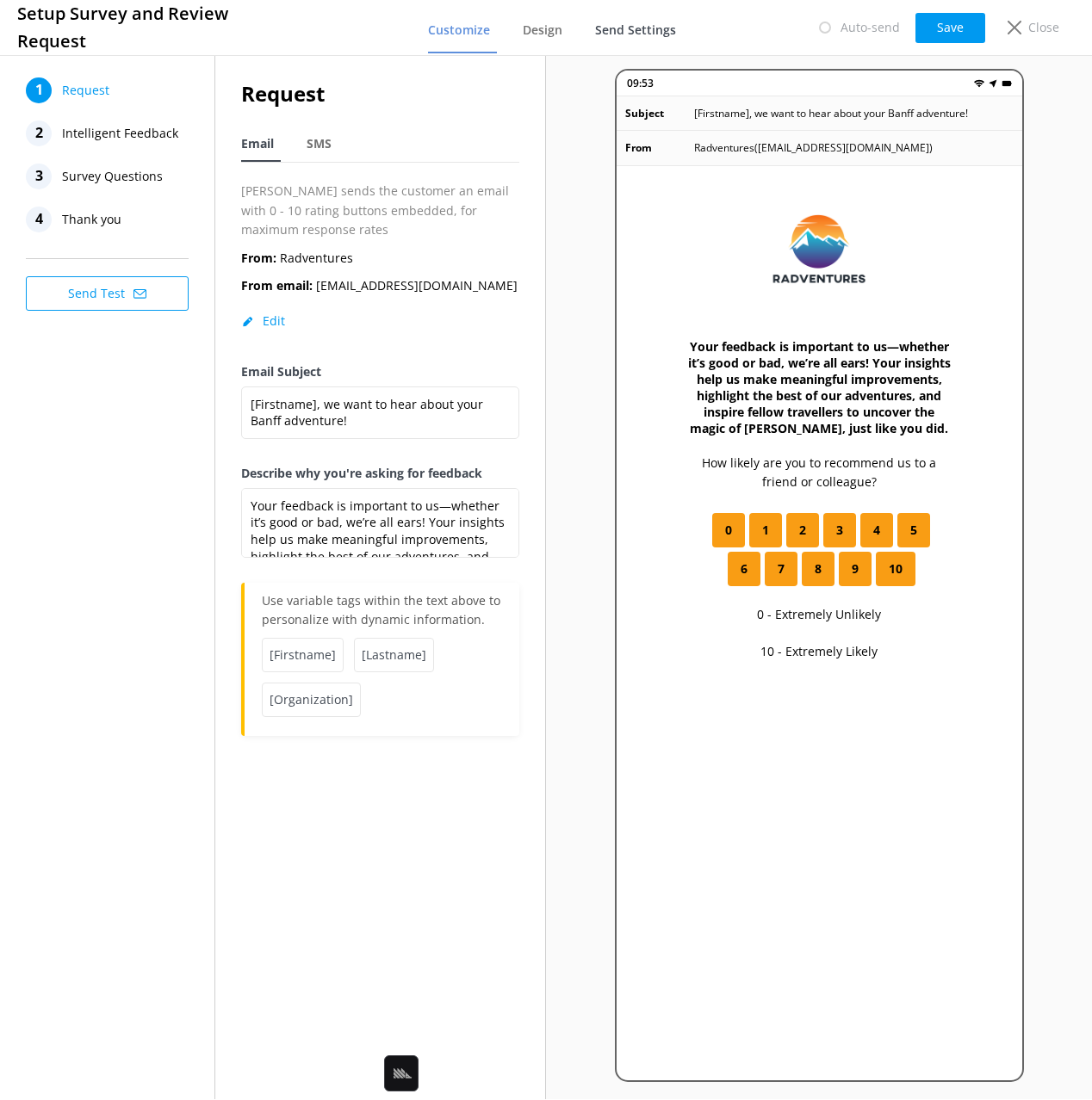
click at [644, 27] on span "Send Settings" at bounding box center [635, 30] width 81 height 17
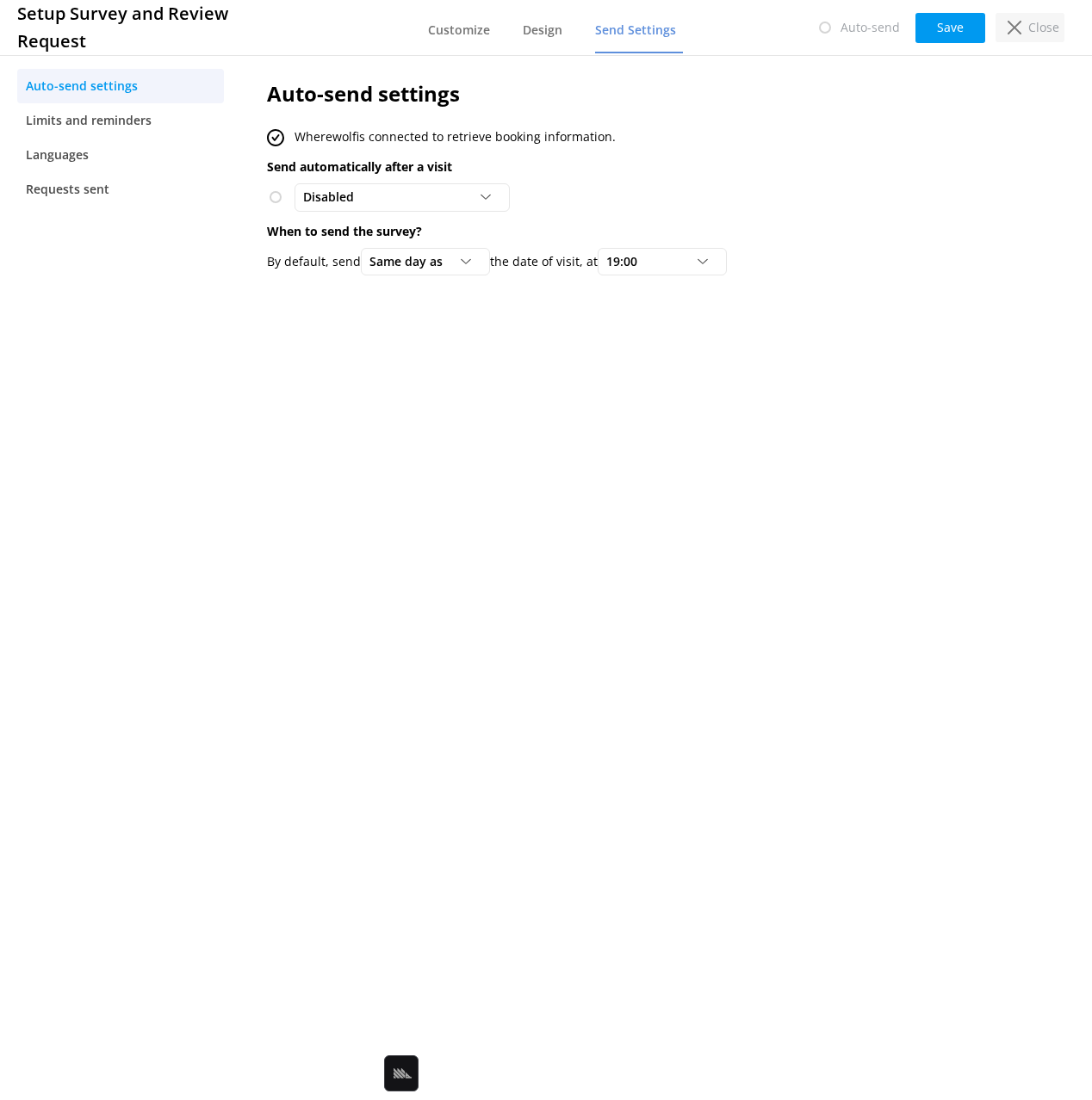
click at [1010, 25] on icon at bounding box center [1014, 27] width 14 height 14
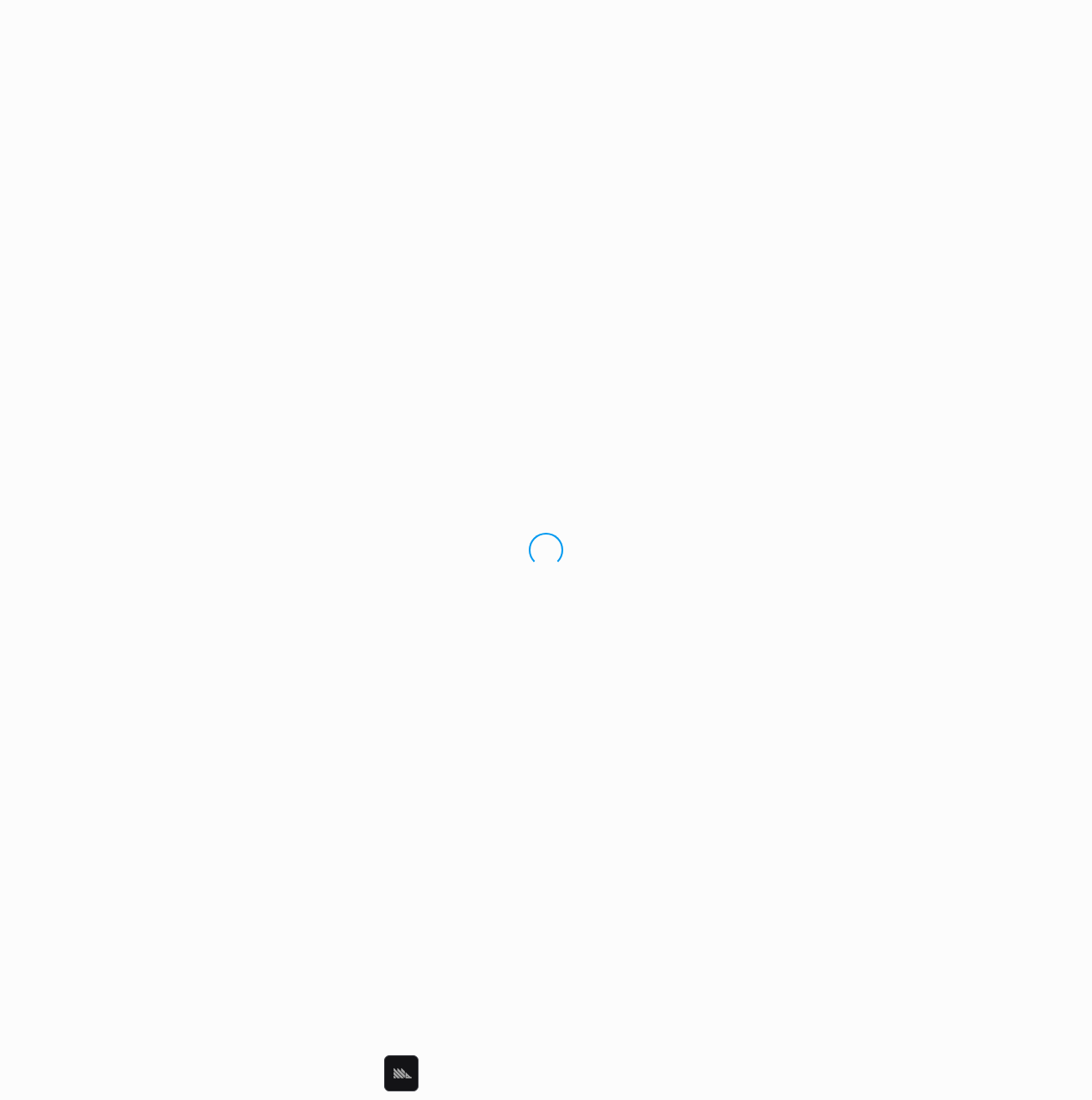
drag, startPoint x: 0, startPoint y: 0, endPoint x: 754, endPoint y: 105, distance: 761.3
click at [754, 105] on div "Loading.." at bounding box center [546, 550] width 1092 height 1100
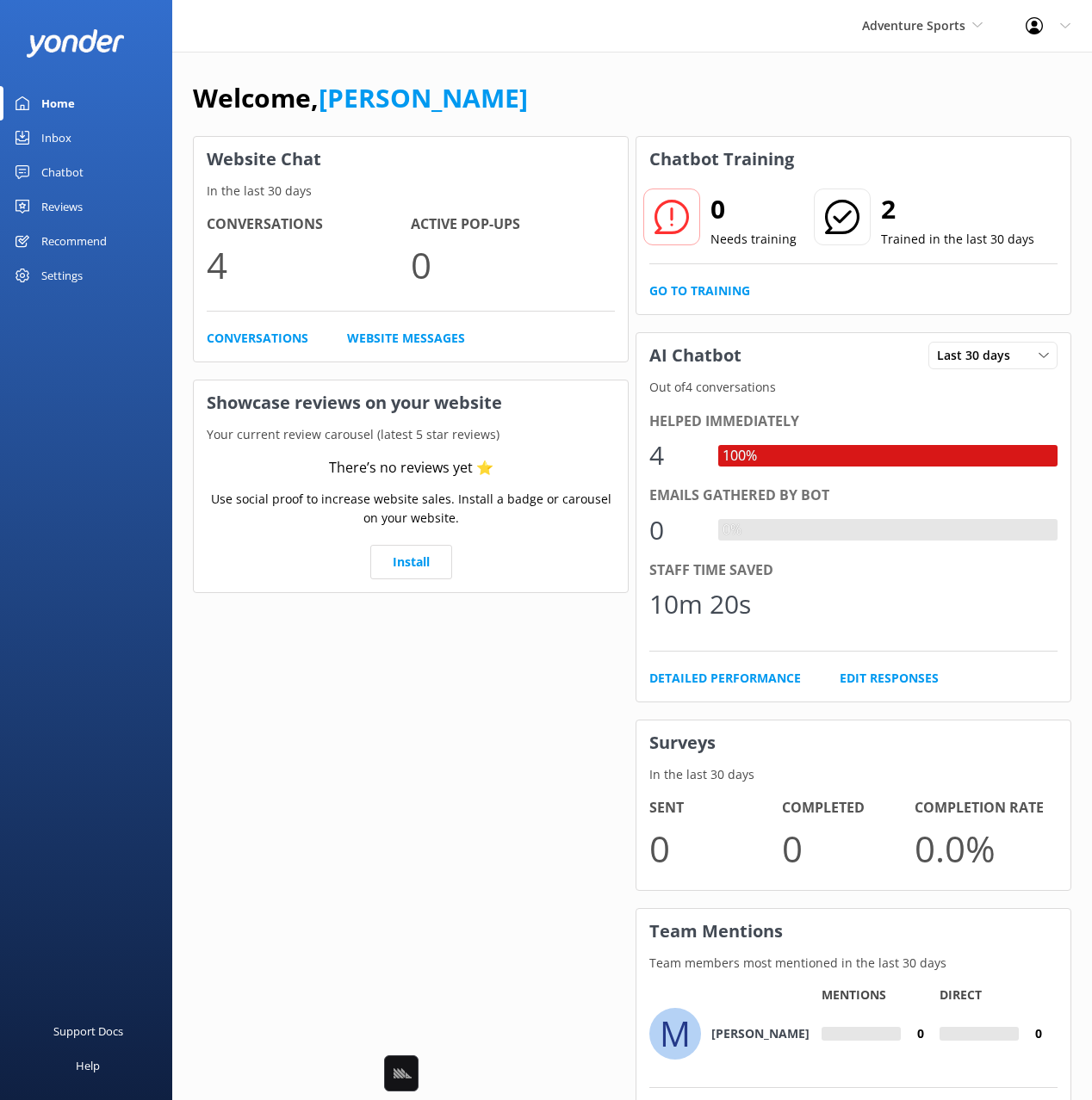
click at [74, 178] on div "Chatbot" at bounding box center [62, 172] width 42 height 35
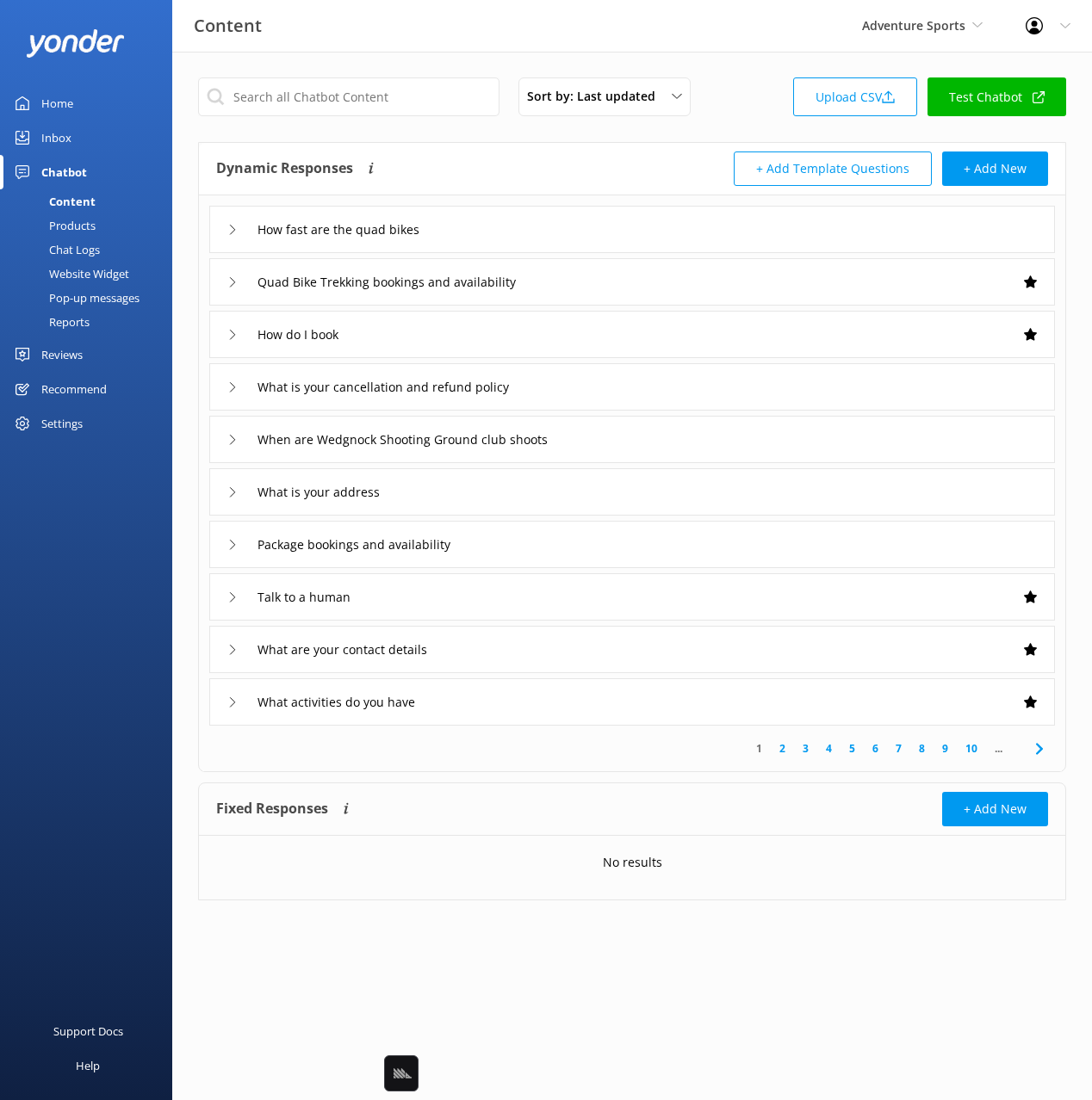
click at [611, 157] on div "Dynamic Responses The chatbot will generate a response based on the content inf…" at bounding box center [423, 169] width 416 height 35
click at [554, 224] on div "How fast are the quad bikes" at bounding box center [631, 229] width 845 height 47
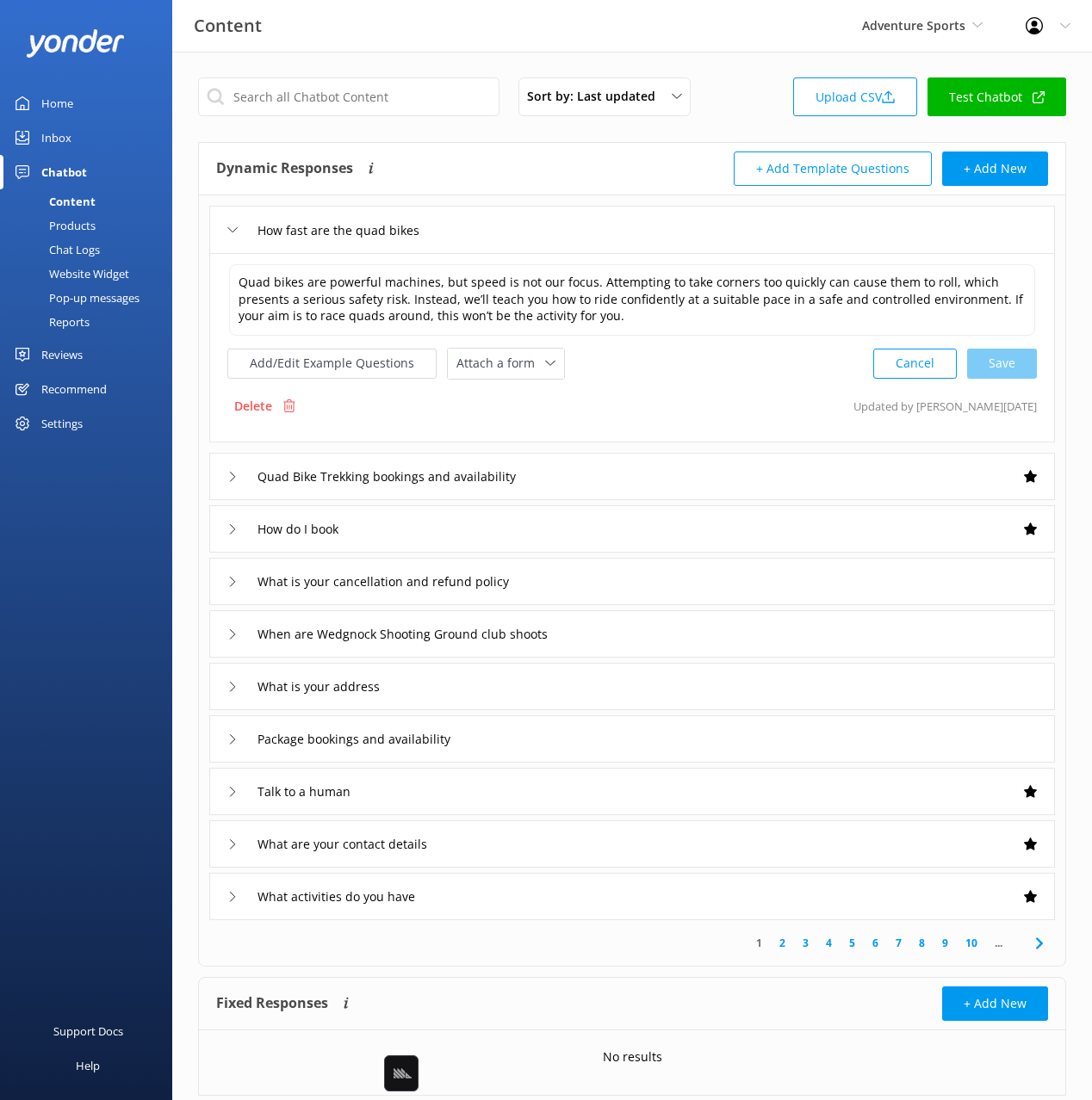
click at [554, 224] on div "How fast are the quad bikes" at bounding box center [631, 229] width 845 height 47
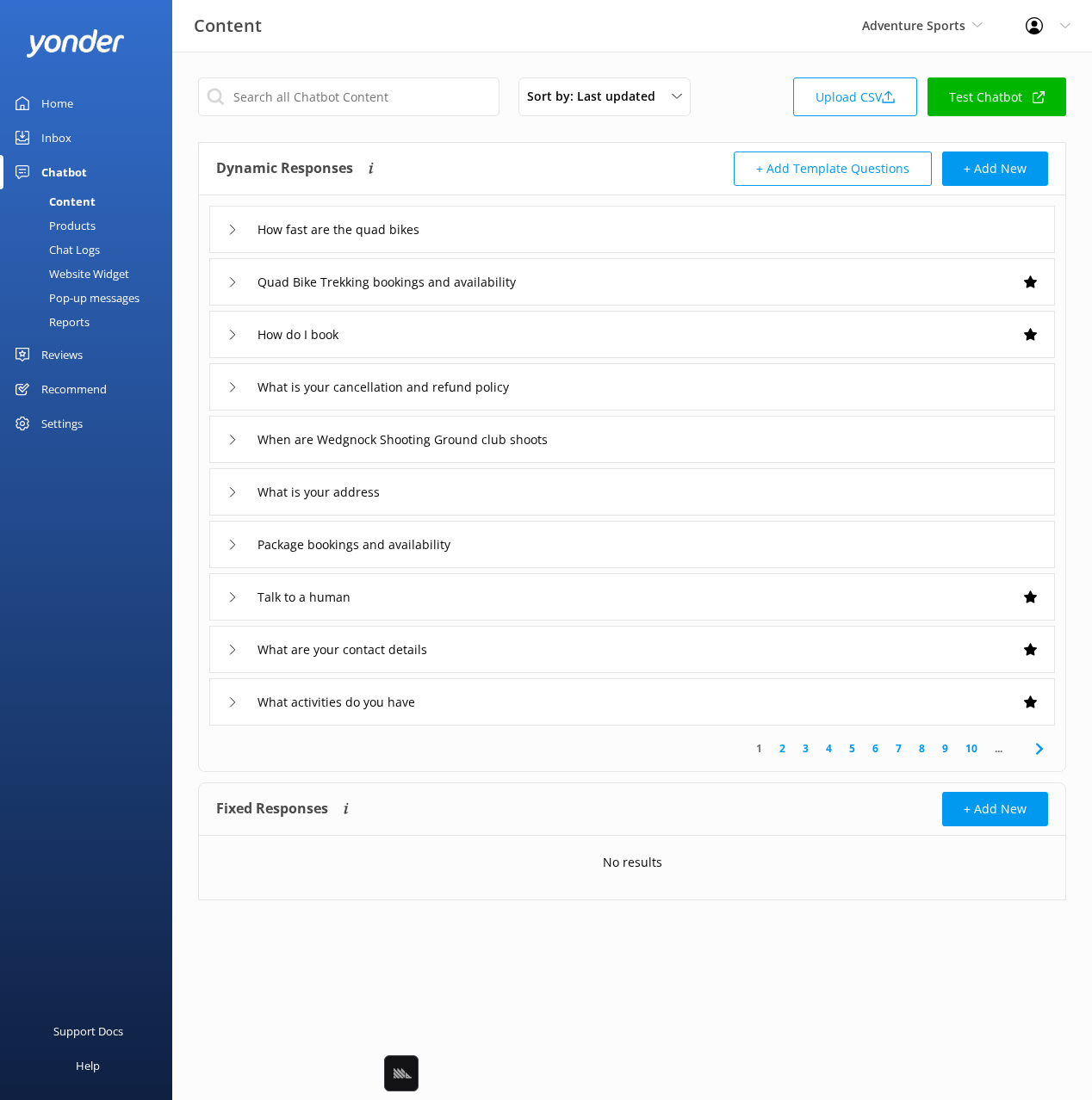
click at [628, 436] on div "When are Wedgnock Shooting Ground club shoots" at bounding box center [631, 439] width 845 height 47
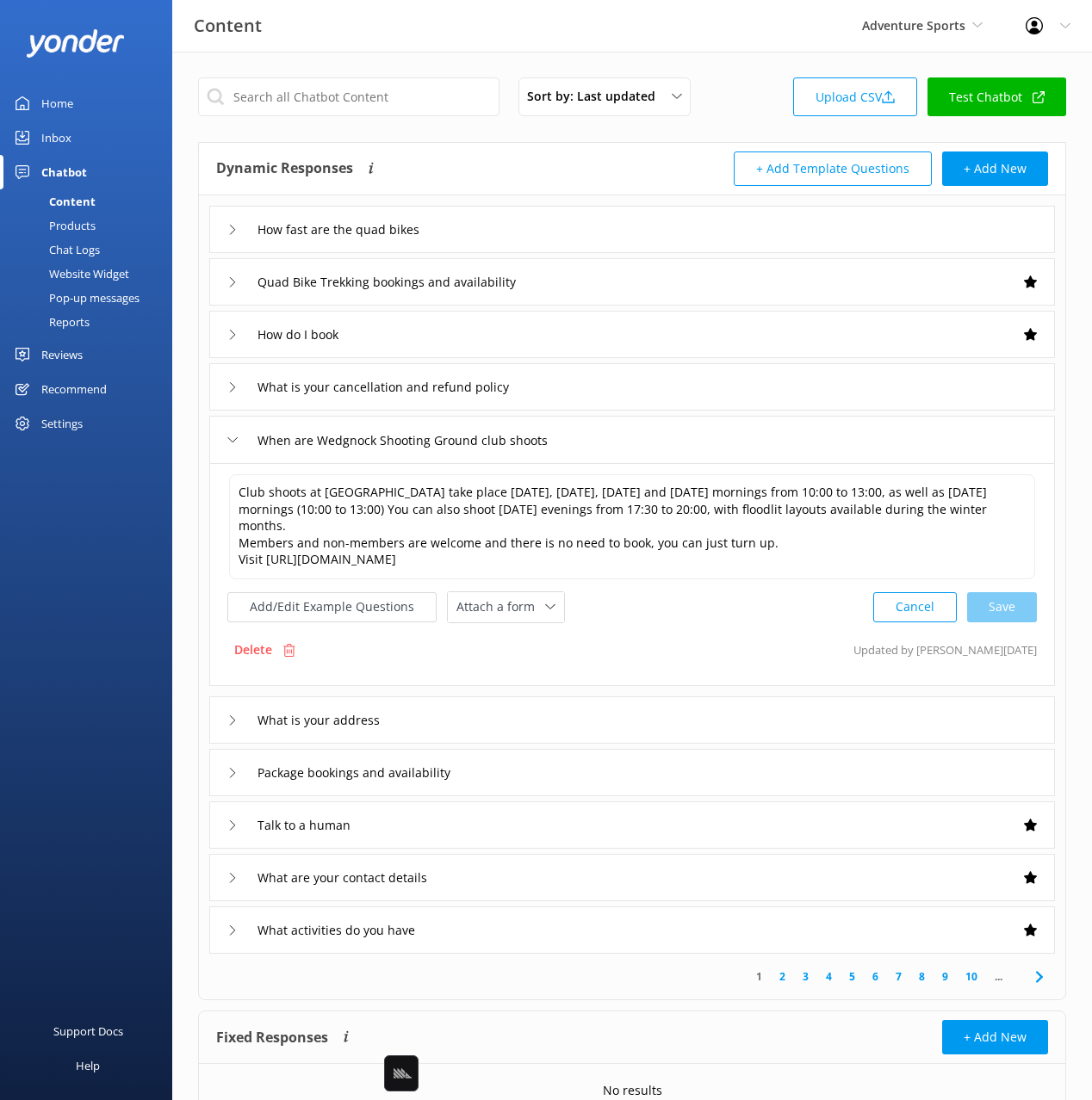
click at [628, 436] on div "When are Wedgnock Shooting Ground club shoots" at bounding box center [631, 439] width 845 height 47
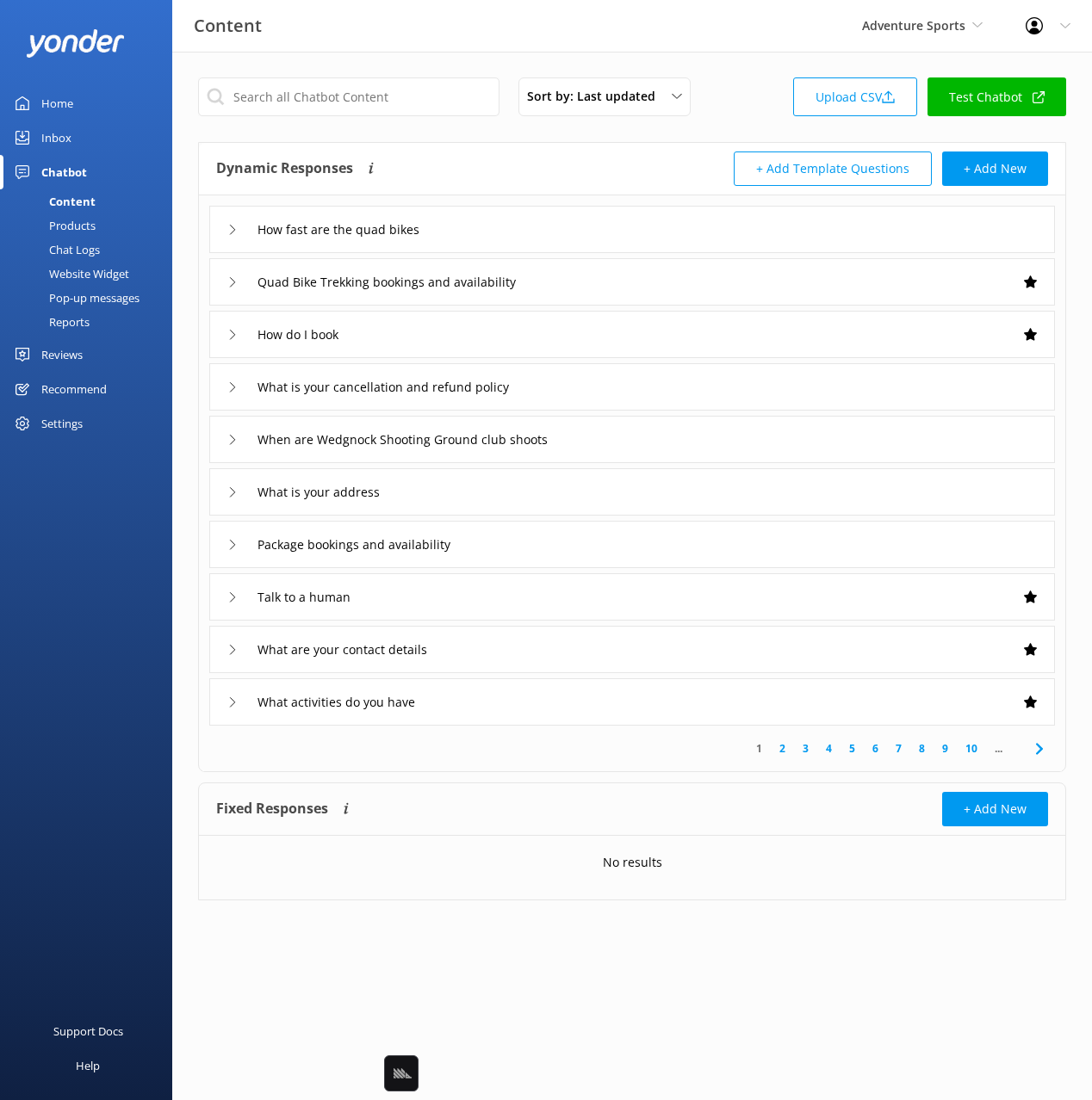
click at [114, 253] on link "Chat Logs" at bounding box center [91, 249] width 162 height 24
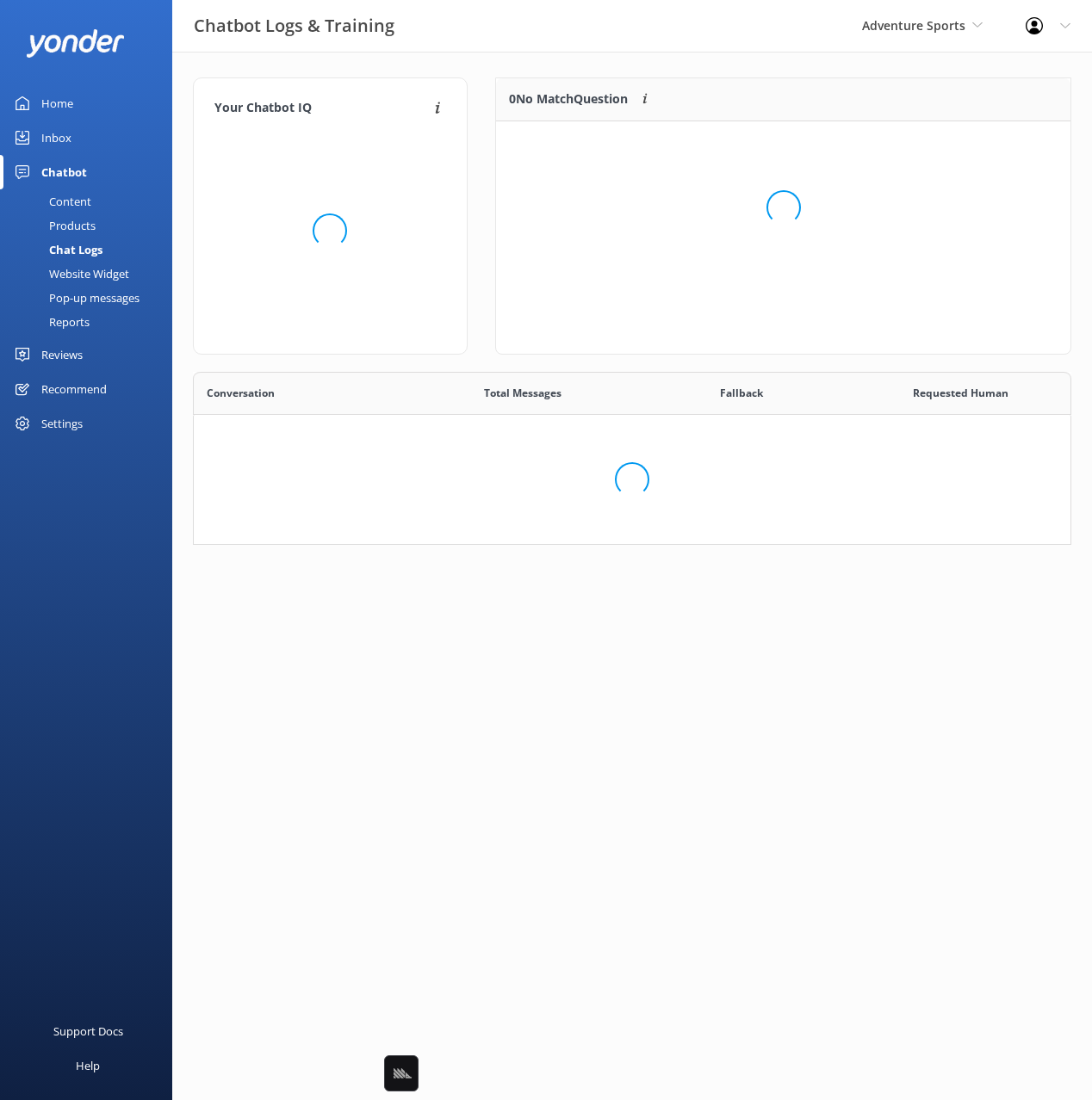
scroll to position [215, 575]
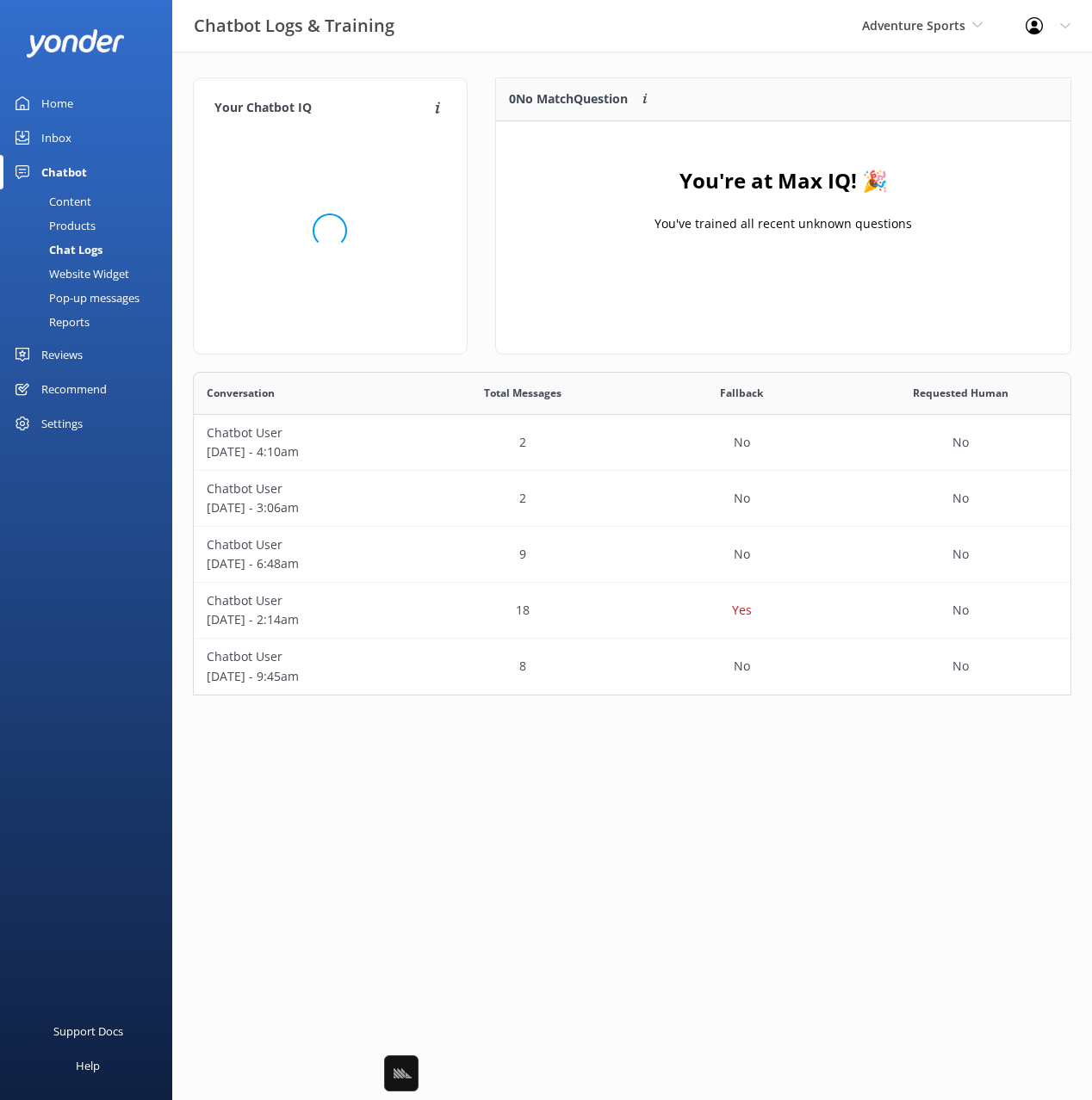
drag, startPoint x: 609, startPoint y: 58, endPoint x: 577, endPoint y: 57, distance: 32.0
click at [609, 58] on div "Your Chatbot IQ Your Chatbot IQ is the percentage of trained FAQs against untra…" at bounding box center [632, 390] width 919 height 678
click at [41, 135] on div "Inbox" at bounding box center [56, 137] width 30 height 35
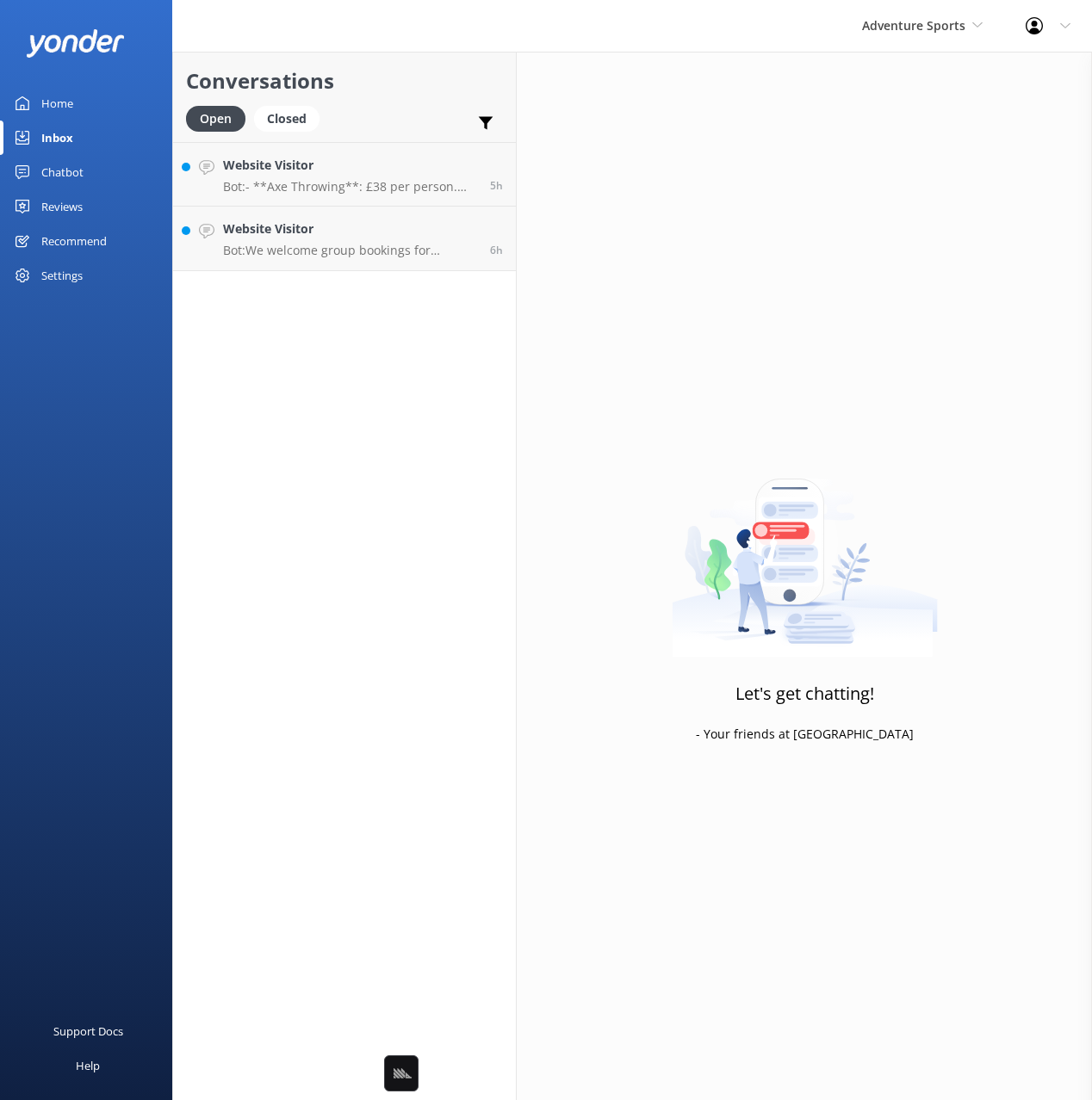
click at [381, 100] on div "Conversations Open Closed Important Assigned to me Unassigned" at bounding box center [343, 97] width 342 height 90
click at [416, 321] on p "Bot: We welcome group bookings for occasions like stag dos and can help tailor …" at bounding box center [350, 315] width 254 height 16
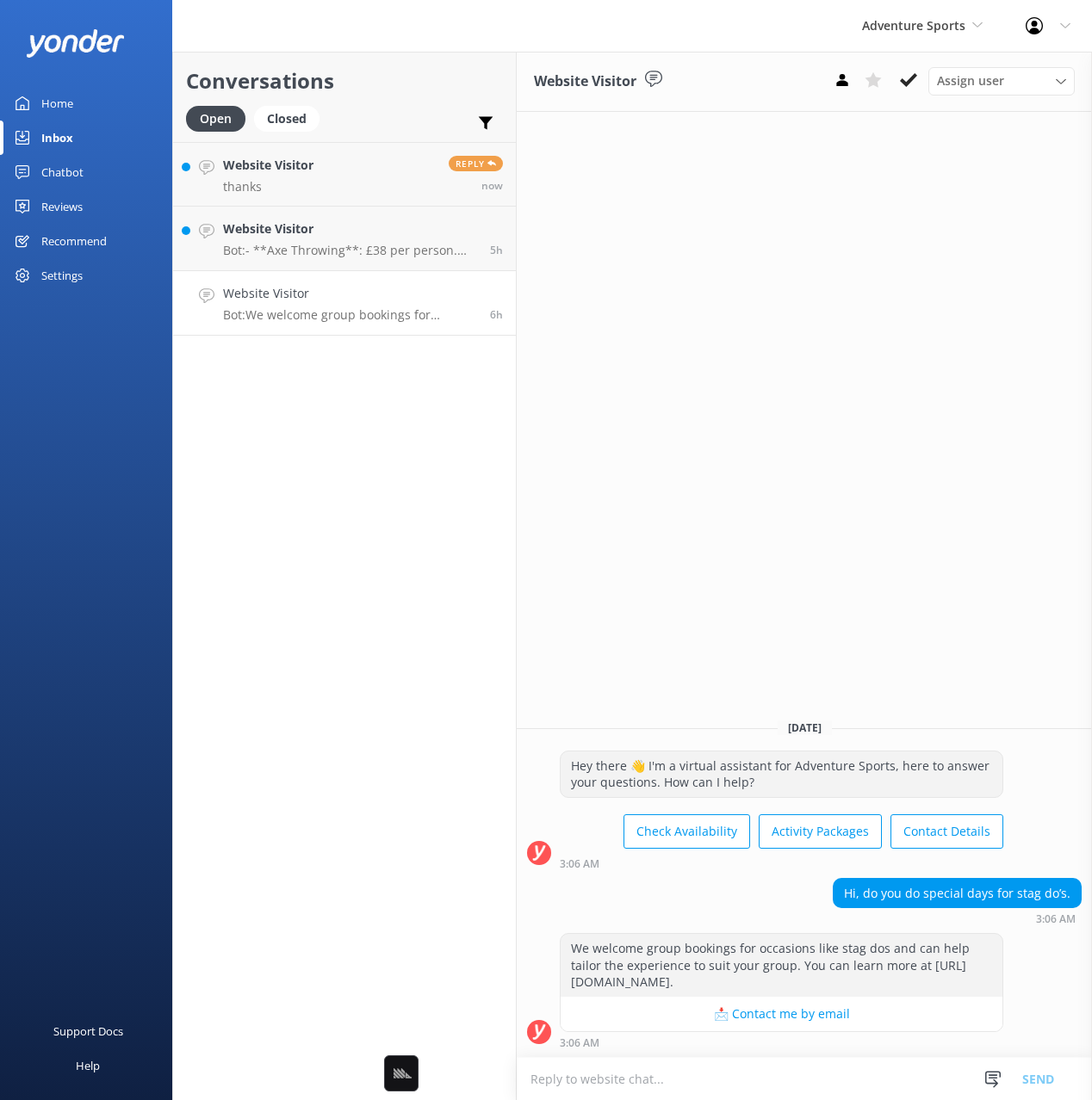
click at [421, 520] on div "Conversations Open Closed Important Assigned to me Unassigned Website Visitor t…" at bounding box center [344, 576] width 344 height 1048
click at [712, 490] on div "Website Visitor Assign user [PERSON_NAME] [PERSON_NAME] [DATE] Hey there 👋 I'm …" at bounding box center [804, 576] width 575 height 1048
click at [707, 490] on div "Website Visitor Assign user [PERSON_NAME] [PERSON_NAME] [DATE] Hey there 👋 I'm …" at bounding box center [804, 576] width 575 height 1048
click at [417, 503] on div "Conversations Open Closed Important Assigned to me Unassigned Website Visitor t…" at bounding box center [344, 576] width 344 height 1048
drag, startPoint x: 71, startPoint y: 100, endPoint x: 151, endPoint y: 107, distance: 80.3
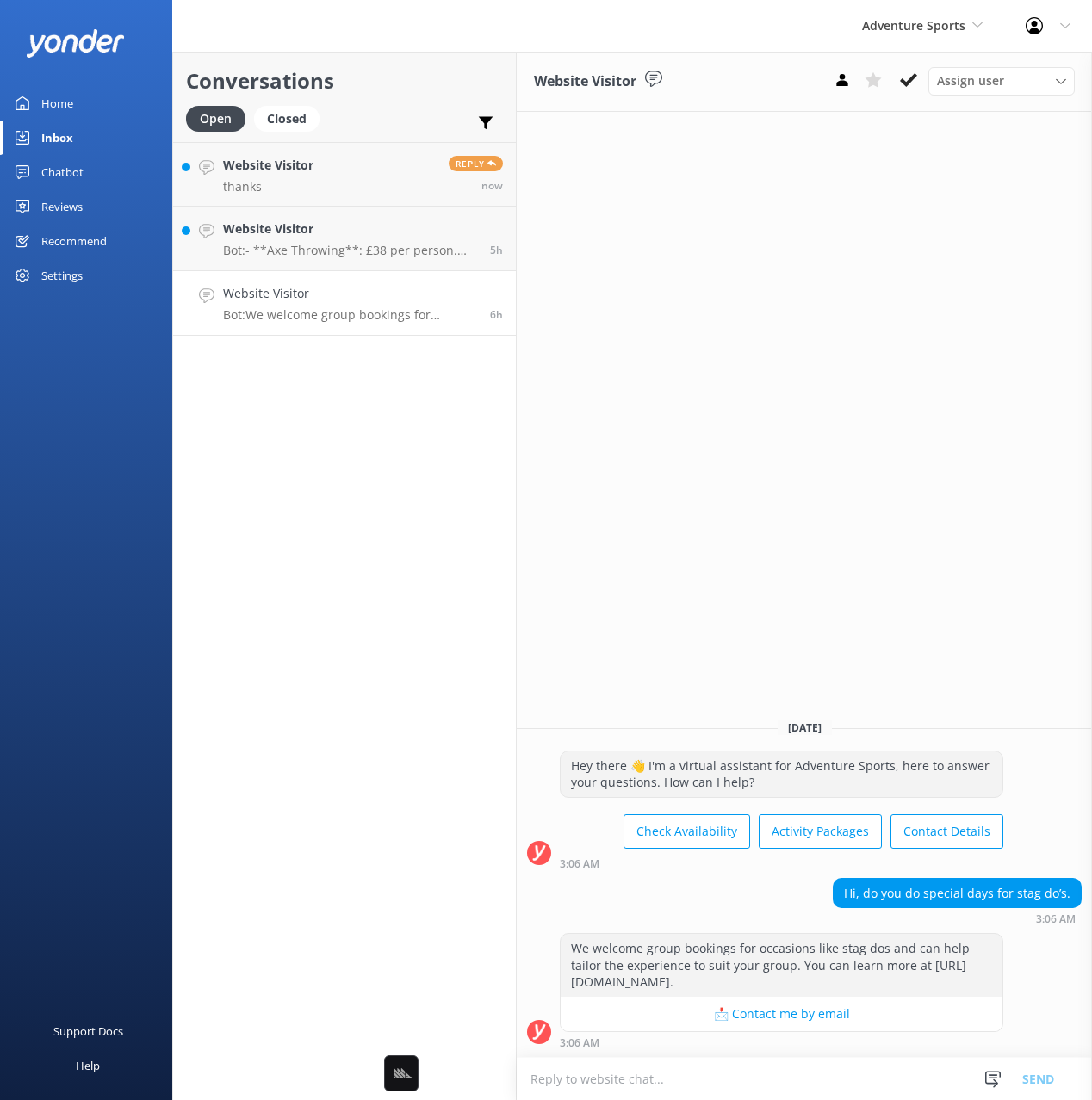
click at [73, 100] on link "Home" at bounding box center [86, 103] width 173 height 35
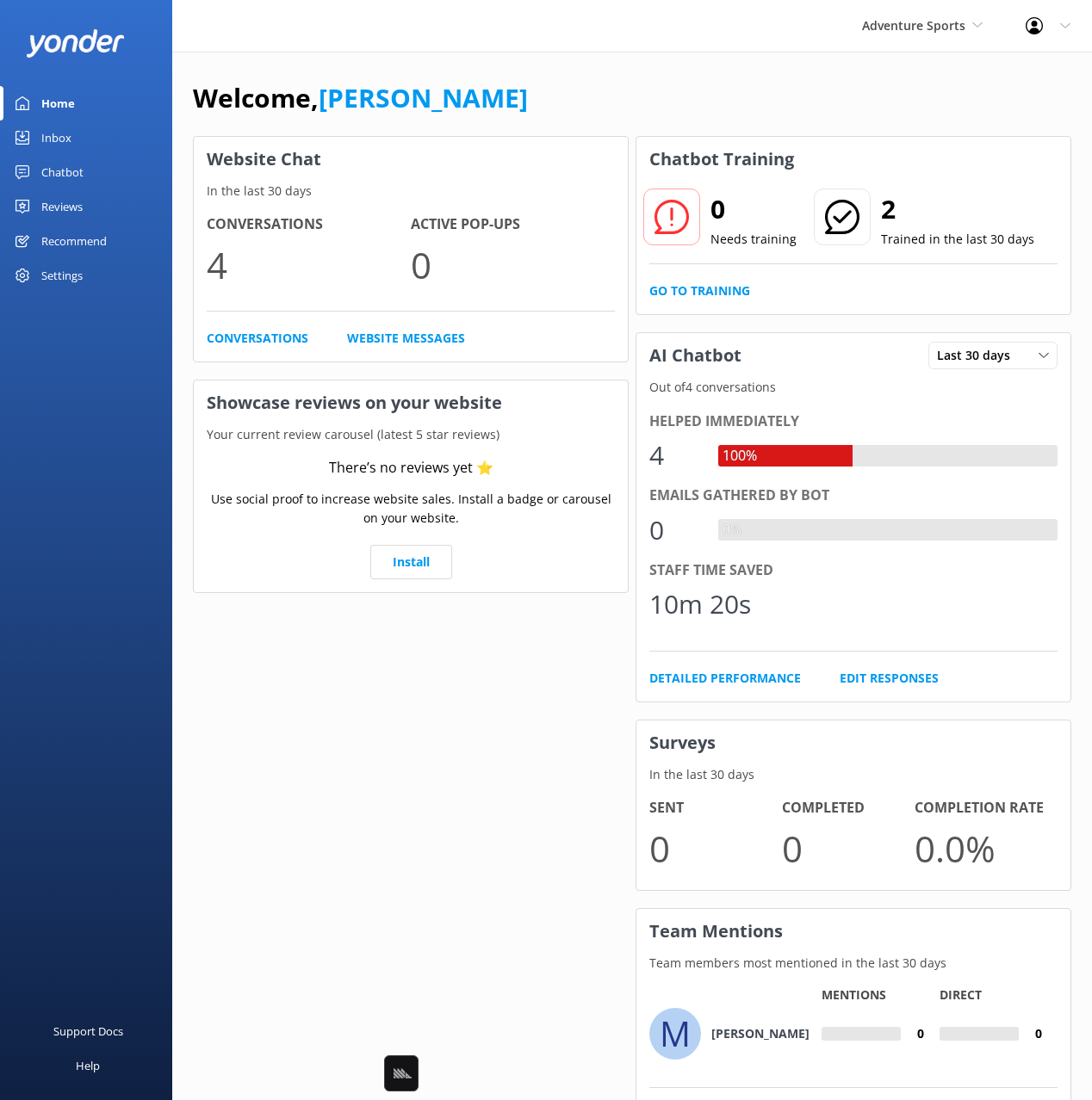
click at [681, 110] on div "Welcome, [PERSON_NAME]" at bounding box center [632, 107] width 878 height 58
click at [892, 80] on div "Welcome, [PERSON_NAME]" at bounding box center [632, 107] width 878 height 58
